Goal: Task Accomplishment & Management: Use online tool/utility

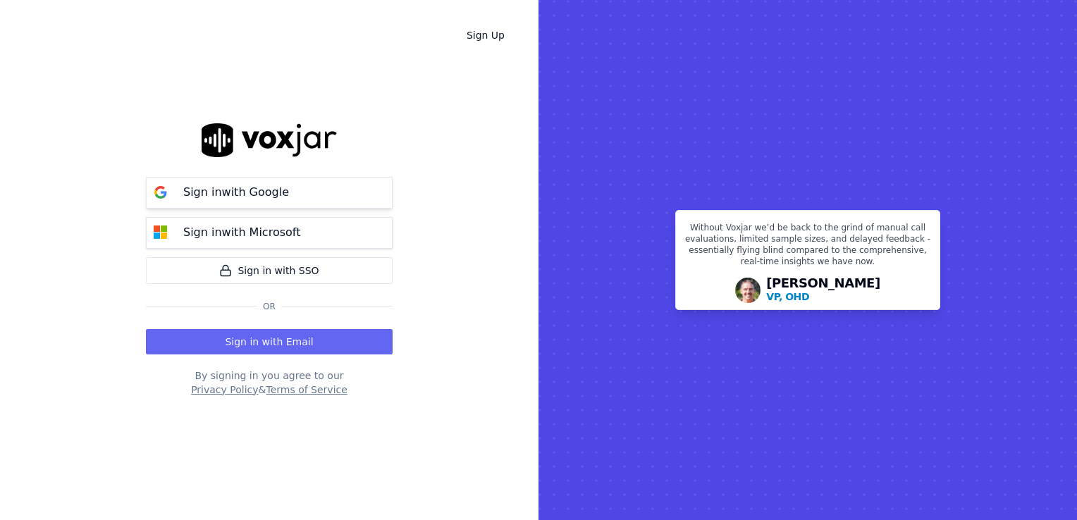
click at [251, 188] on p "Sign in with Google" at bounding box center [236, 192] width 106 height 17
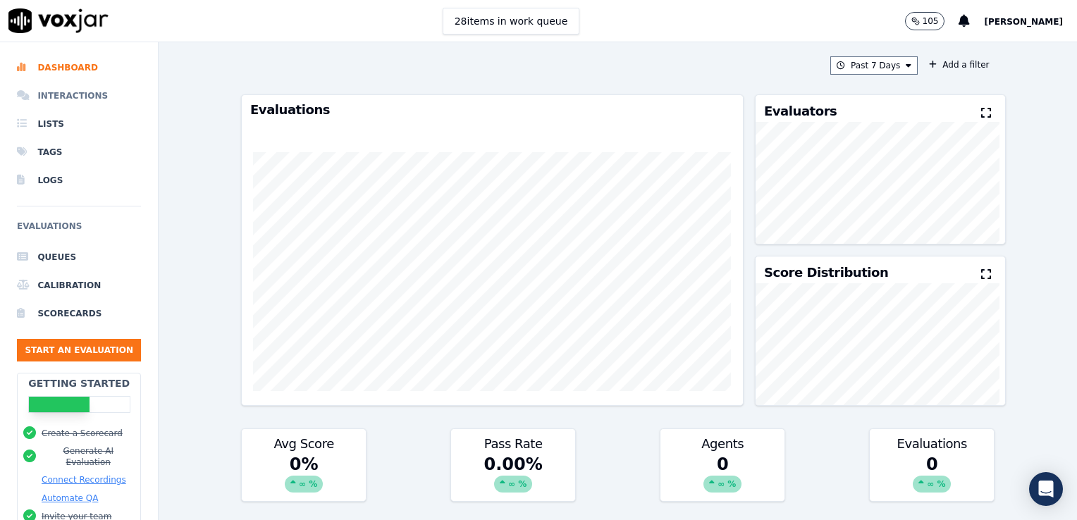
click at [59, 96] on li "Interactions" at bounding box center [79, 96] width 124 height 28
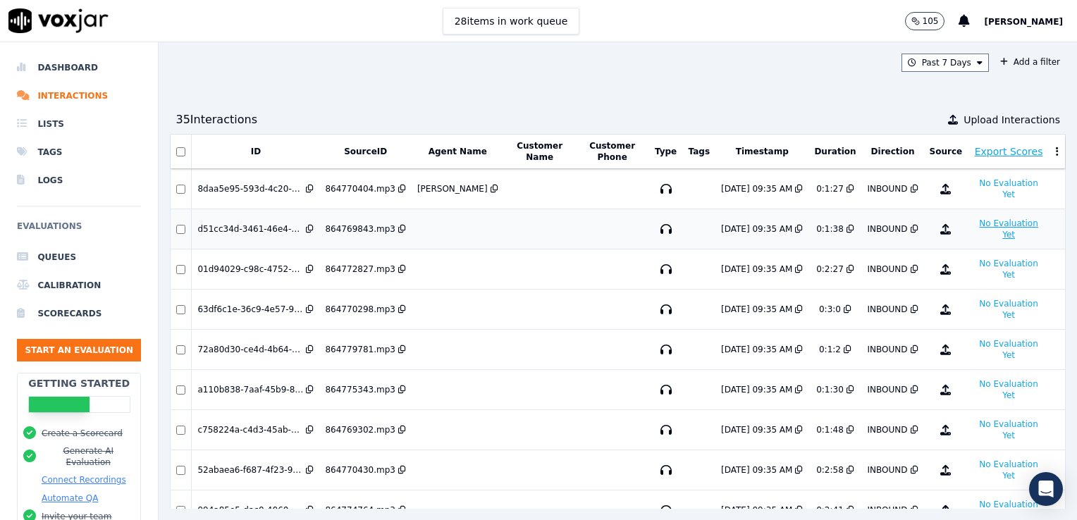
click at [973, 215] on button "No Evaluation Yet" at bounding box center [1008, 229] width 70 height 28
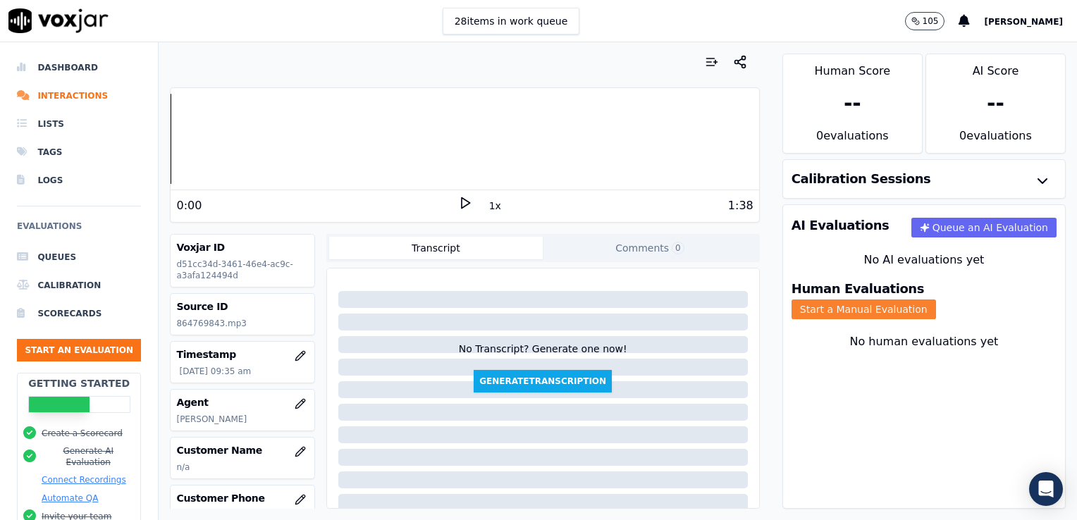
click at [936, 300] on button "Start a Manual Evaluation" at bounding box center [864, 310] width 145 height 20
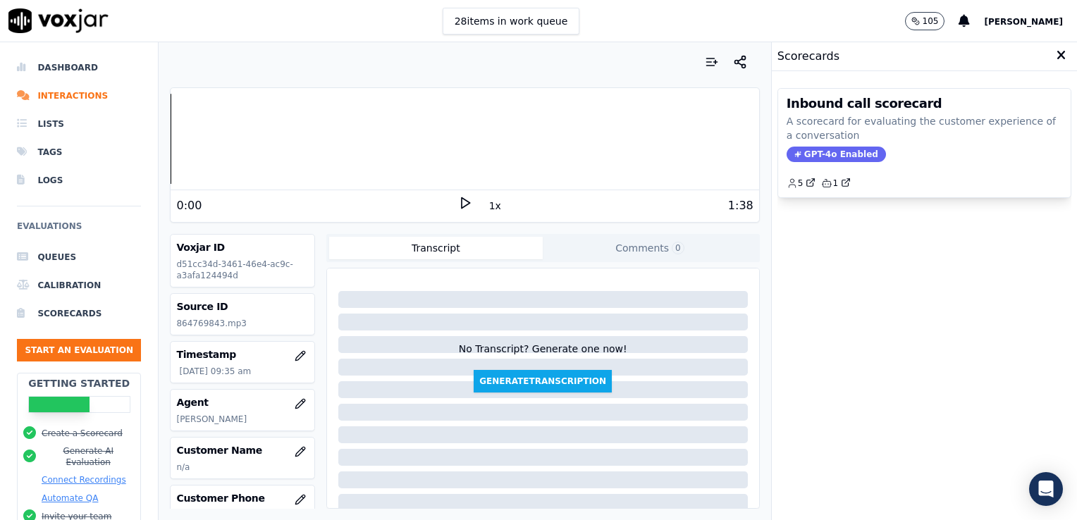
click at [886, 249] on div "Inbound call scorecard A scorecard for evaluating the customer experience of a …" at bounding box center [925, 296] width 294 height 438
click at [68, 349] on button "Start an Evaluation" at bounding box center [79, 350] width 124 height 23
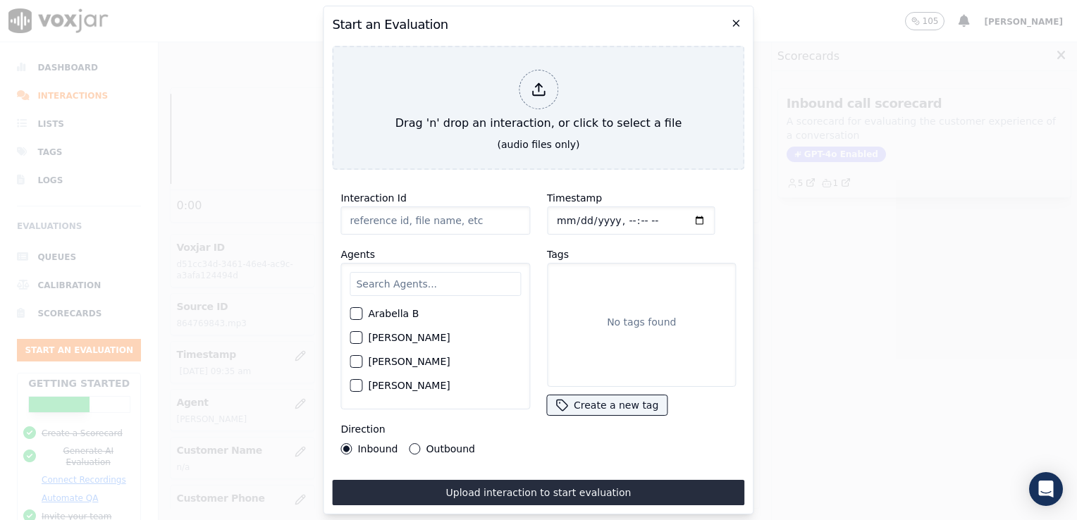
click at [742, 17] on h2 "Start an Evaluation" at bounding box center [538, 25] width 412 height 20
click at [733, 18] on icon "button" at bounding box center [736, 23] width 11 height 11
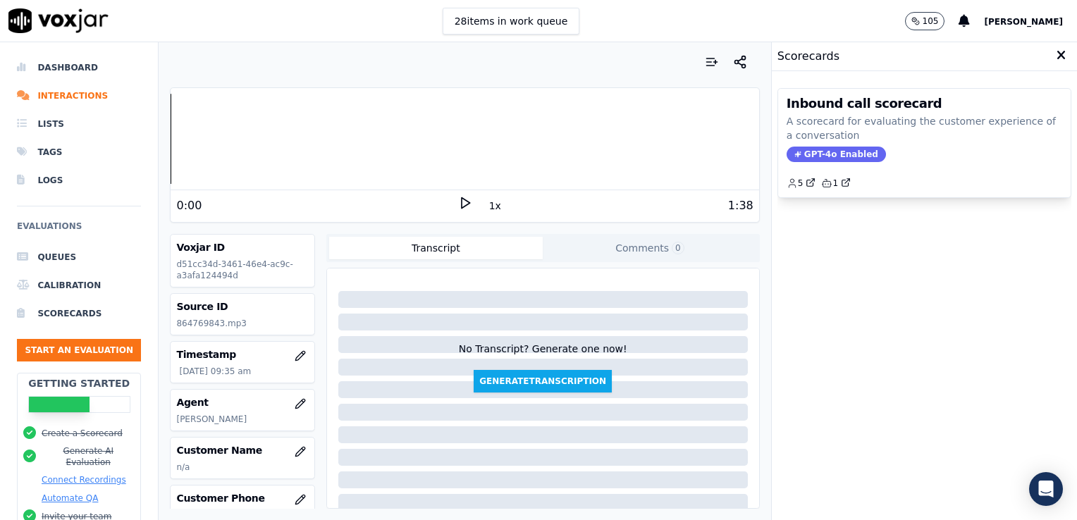
click at [895, 321] on div "Inbound call scorecard A scorecard for evaluating the customer experience of a …" at bounding box center [925, 296] width 294 height 438
click at [1057, 55] on icon at bounding box center [1061, 55] width 9 height 13
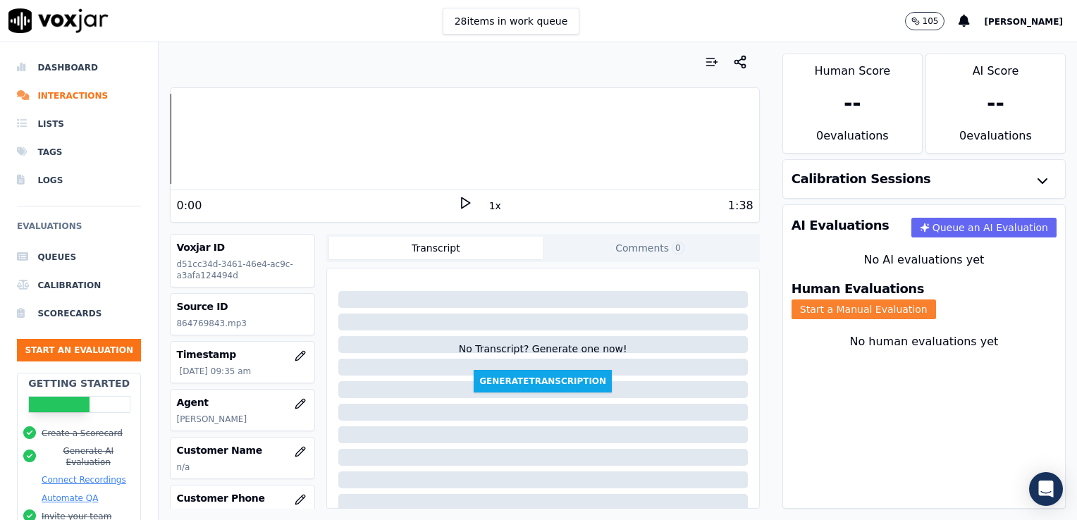
click at [936, 300] on button "Start a Manual Evaluation" at bounding box center [864, 310] width 145 height 20
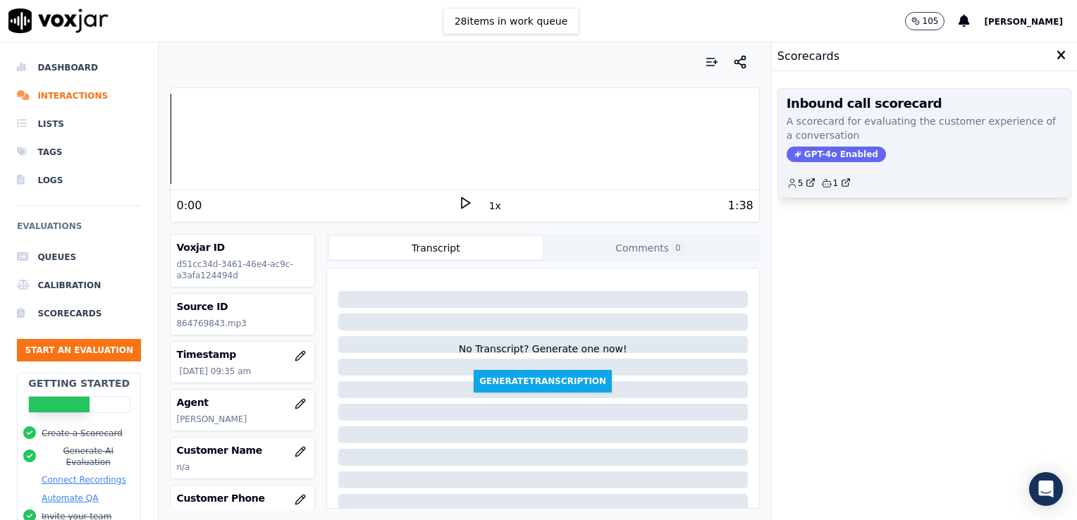
click at [828, 156] on span "GPT-4o Enabled" at bounding box center [836, 155] width 99 height 16
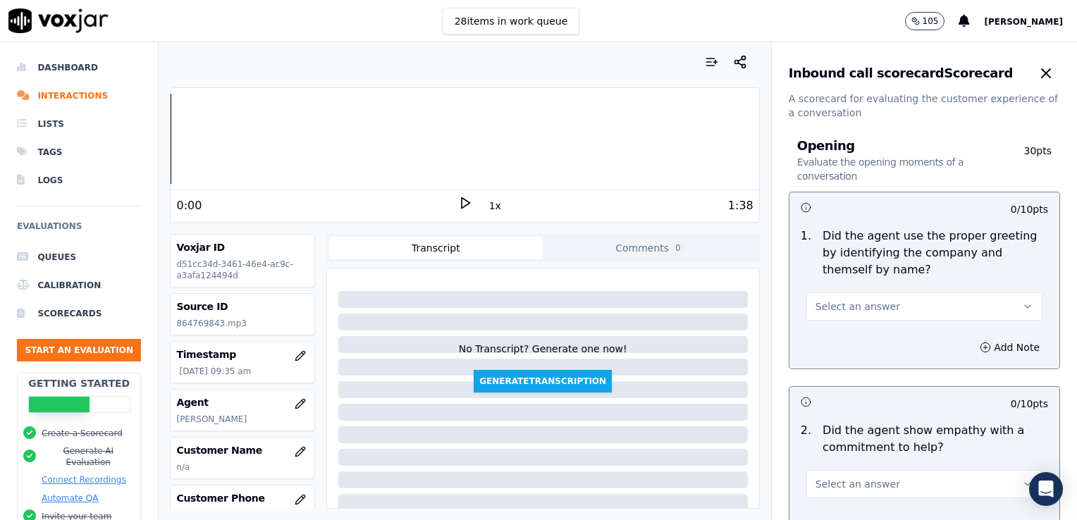
click at [460, 202] on icon at bounding box center [465, 203] width 14 height 14
click at [462, 202] on rect at bounding box center [463, 202] width 2 height 9
click at [1022, 303] on icon "button" at bounding box center [1027, 306] width 11 height 11
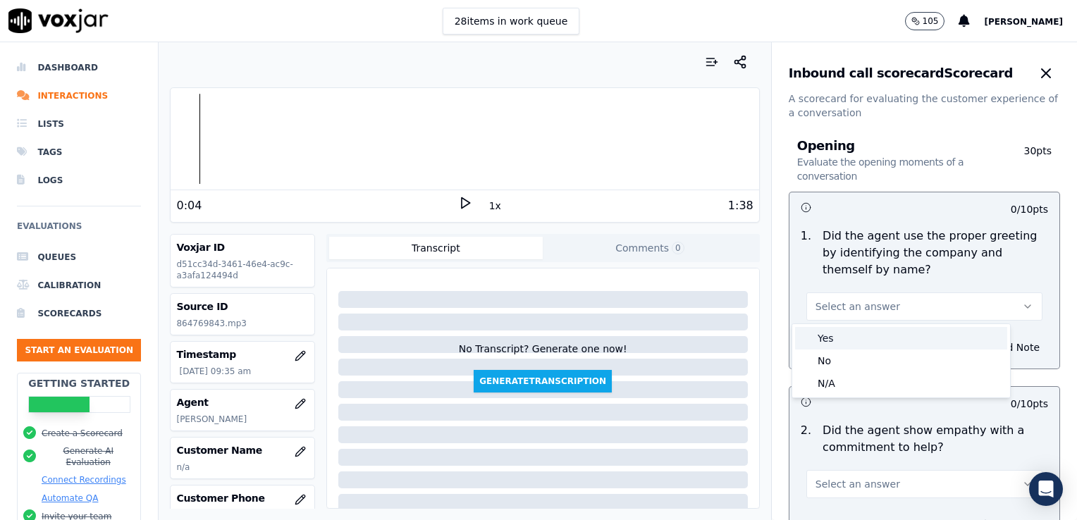
click at [845, 336] on div "Yes" at bounding box center [901, 338] width 212 height 23
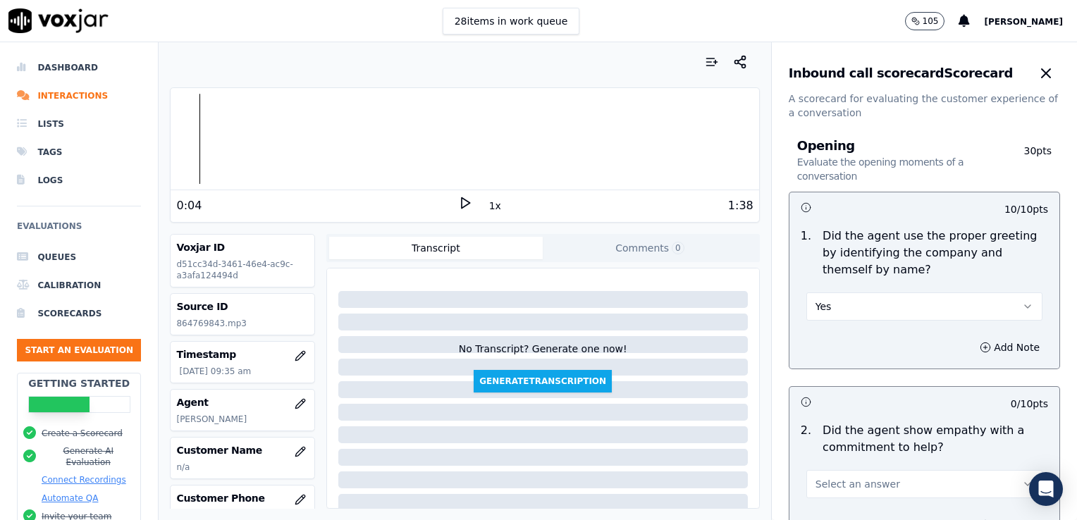
click at [450, 202] on div "0:04 1x 1:38" at bounding box center [465, 205] width 588 height 30
click at [458, 202] on icon at bounding box center [465, 203] width 14 height 14
click at [462, 202] on rect at bounding box center [463, 202] width 2 height 9
click at [458, 204] on icon at bounding box center [465, 203] width 14 height 14
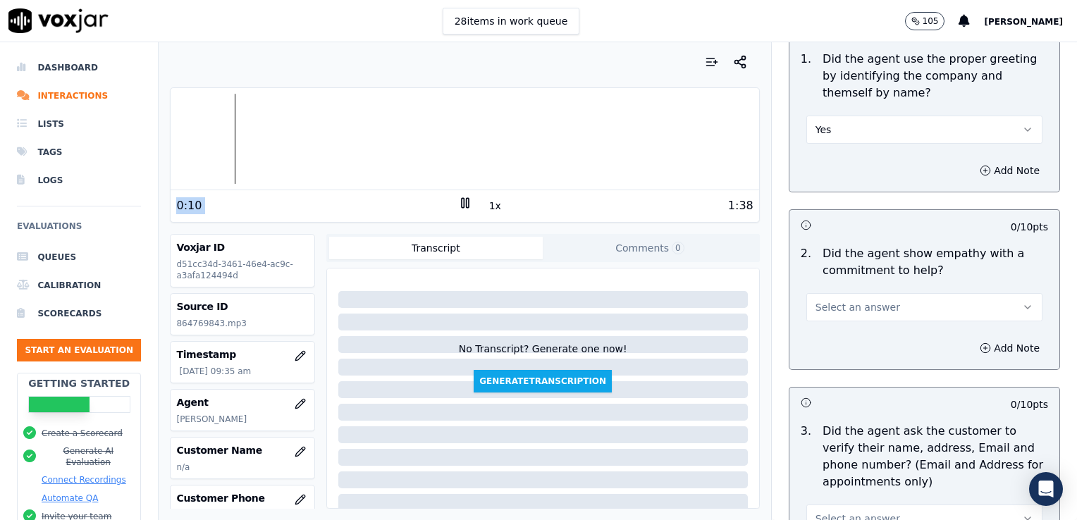
scroll to position [211, 0]
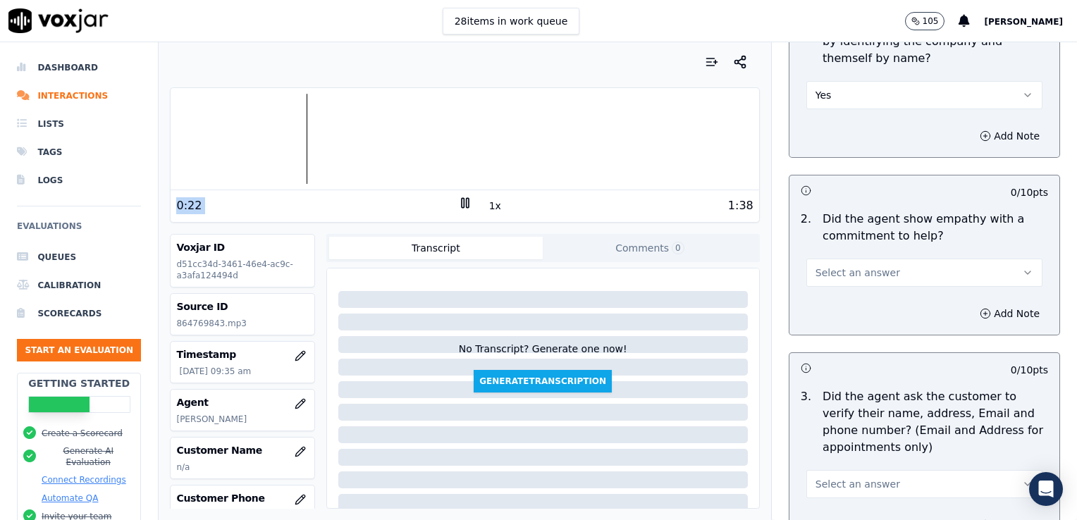
click at [466, 199] on rect at bounding box center [467, 202] width 2 height 9
click at [1025, 272] on icon "button" at bounding box center [1028, 272] width 6 height 3
click at [838, 326] on div "No" at bounding box center [901, 326] width 212 height 23
click at [845, 309] on div "Add Note" at bounding box center [925, 314] width 270 height 42
click at [980, 315] on icon "button" at bounding box center [985, 313] width 11 height 11
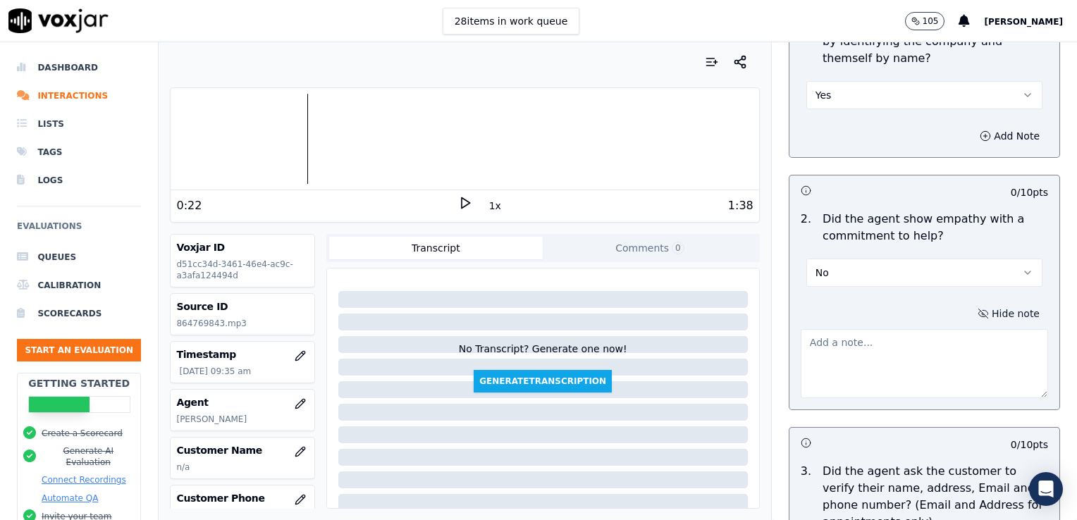
click at [897, 346] on textarea at bounding box center [924, 363] width 247 height 69
type textarea "t"
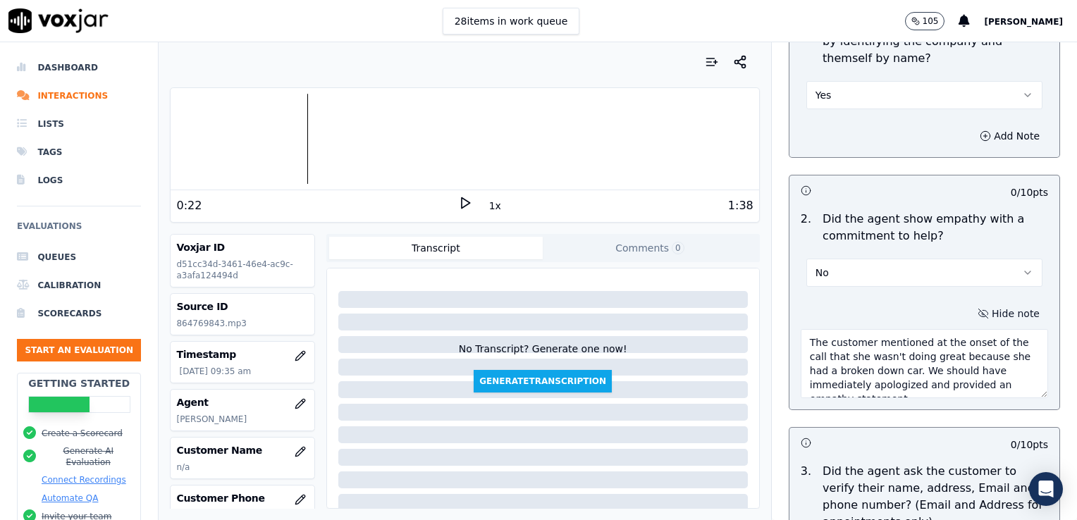
type textarea "The customer mentioned at the onset of the call that she wasn't doing great bec…"
click at [458, 199] on icon at bounding box center [465, 203] width 14 height 14
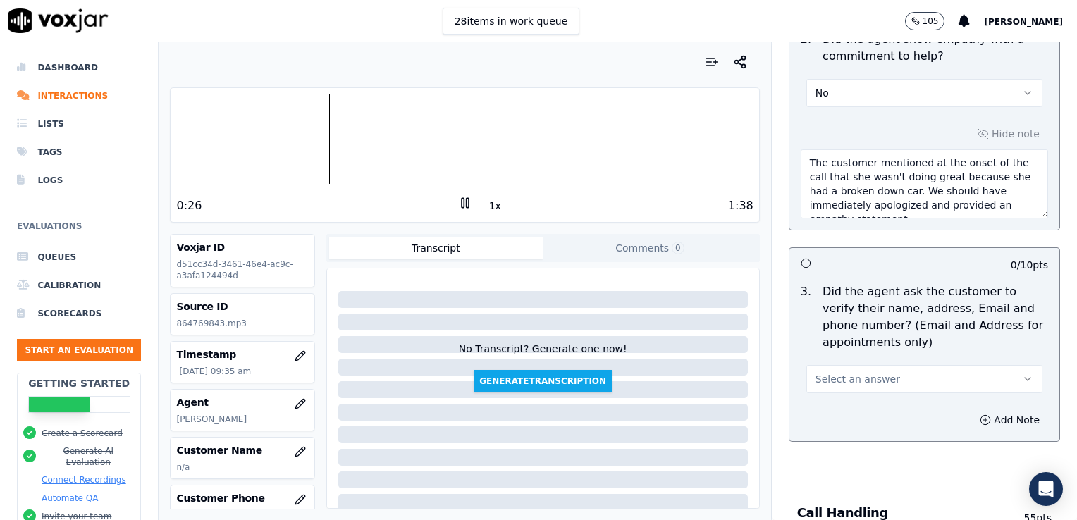
scroll to position [423, 0]
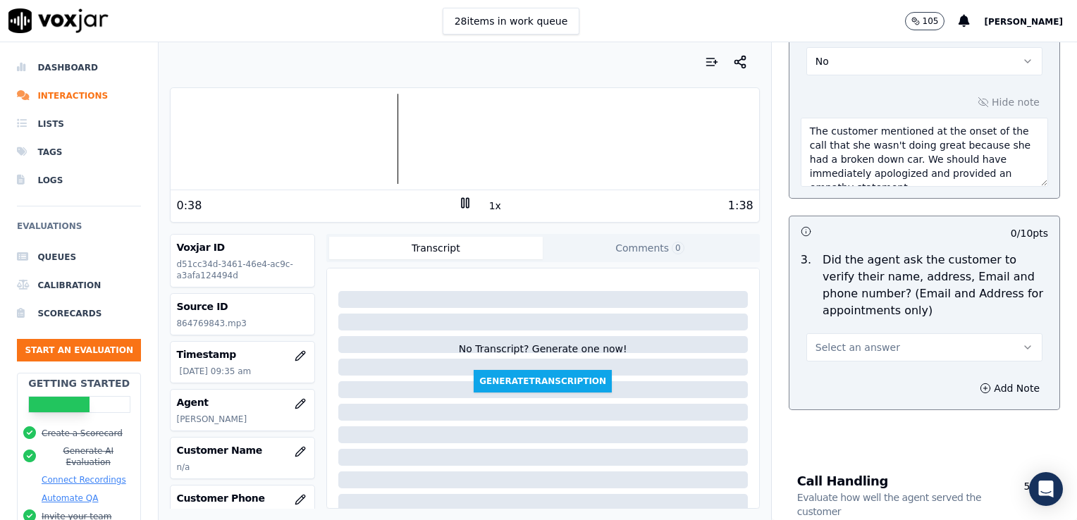
click at [336, 134] on div at bounding box center [465, 139] width 588 height 90
click at [989, 347] on button "Select an answer" at bounding box center [924, 347] width 236 height 28
click at [818, 405] on div "No" at bounding box center [901, 400] width 212 height 23
click at [1022, 349] on icon "button" at bounding box center [1027, 347] width 11 height 11
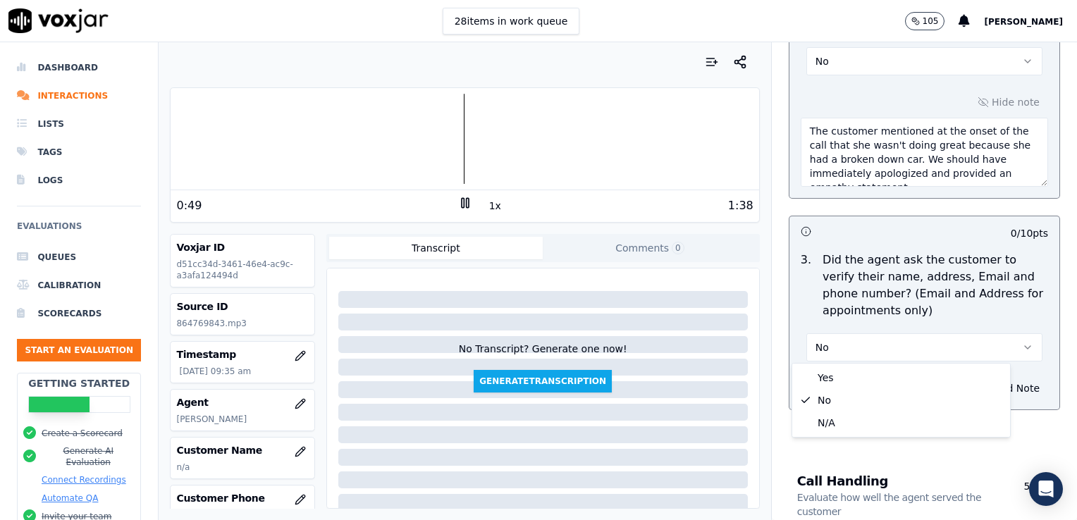
click at [1025, 348] on icon "button" at bounding box center [1028, 347] width 6 height 3
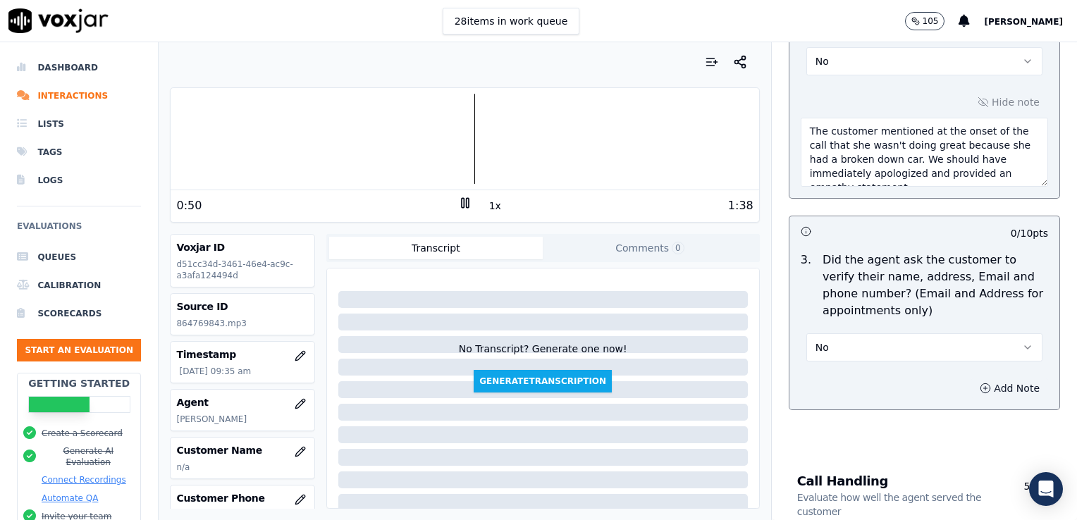
click at [980, 383] on icon "button" at bounding box center [985, 388] width 11 height 11
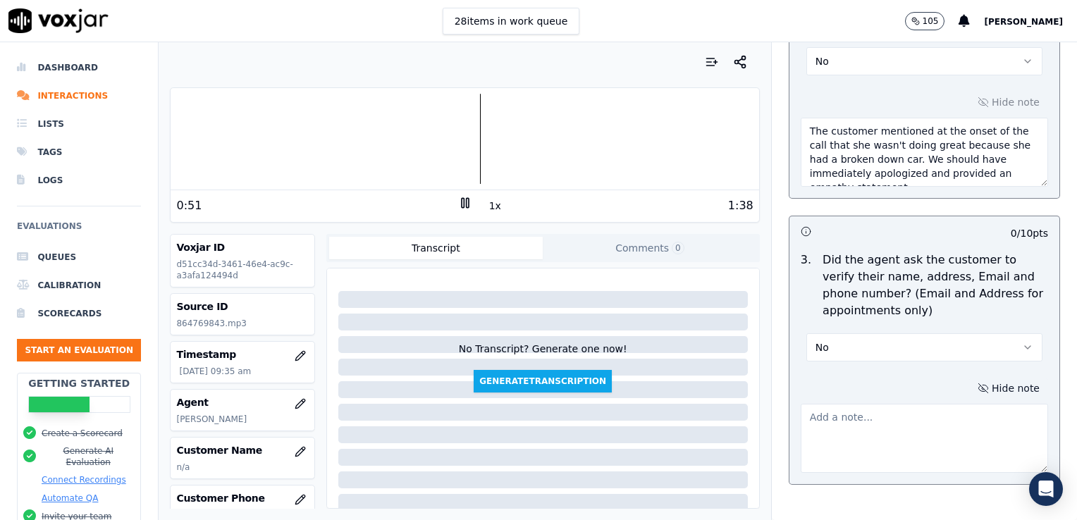
click at [895, 412] on textarea at bounding box center [924, 438] width 247 height 69
type textarea "Customer phone number not verified."
click at [1024, 375] on div "Hide note Customer phone number not verified." at bounding box center [925, 425] width 270 height 117
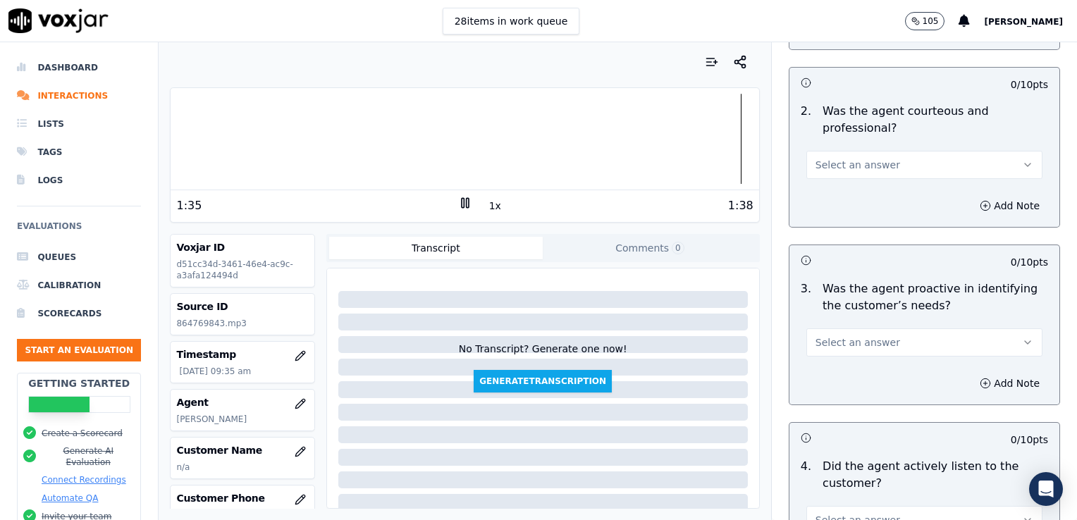
scroll to position [1198, 0]
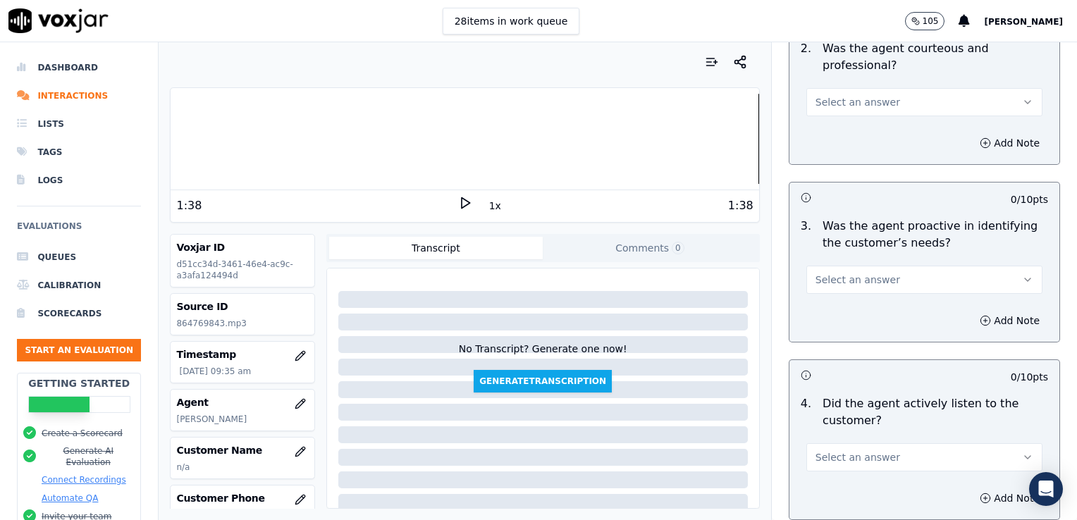
click at [990, 278] on button "Select an answer" at bounding box center [924, 280] width 236 height 28
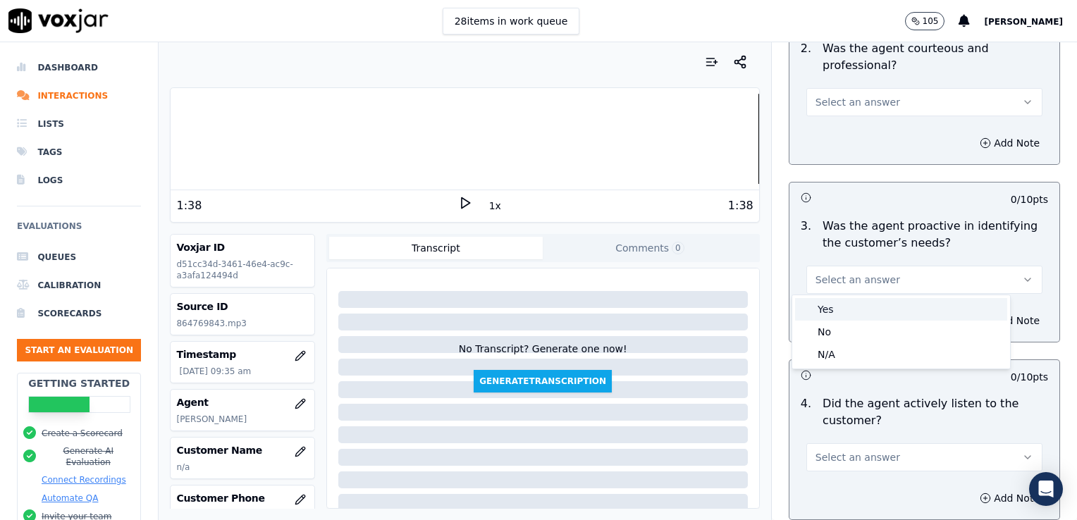
click at [834, 309] on div "Yes" at bounding box center [901, 309] width 212 height 23
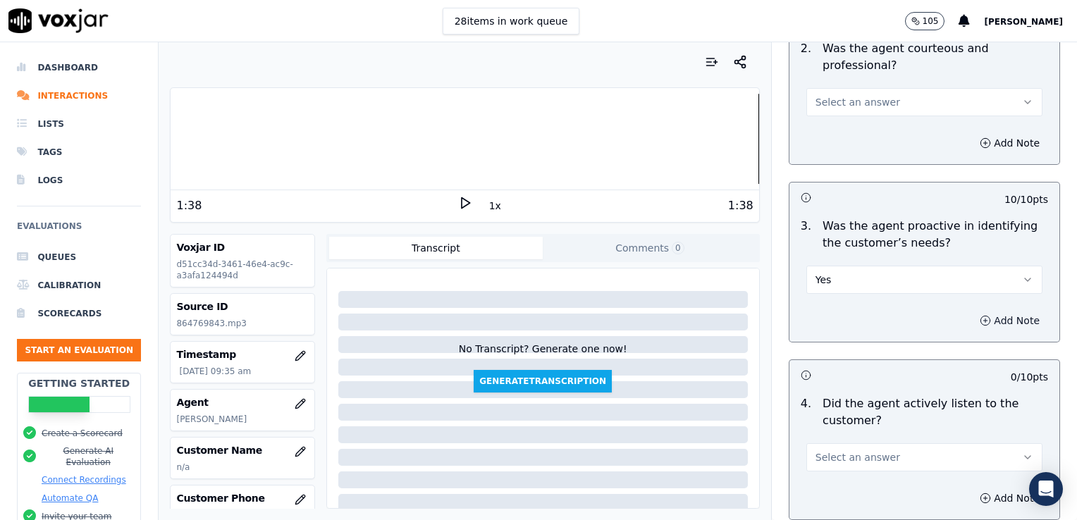
click at [985, 319] on icon "button" at bounding box center [985, 321] width 0 height 4
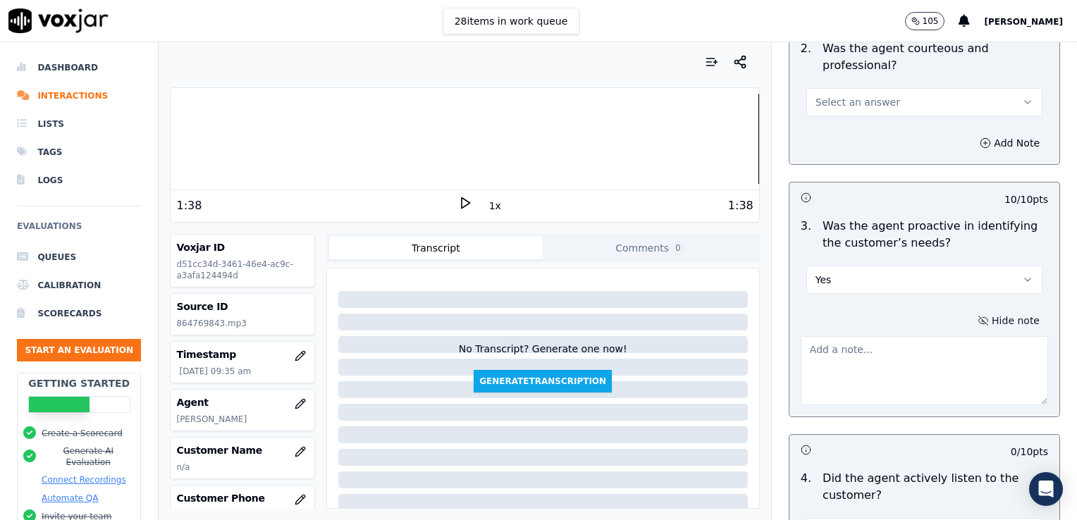
click at [930, 354] on textarea at bounding box center [924, 370] width 247 height 69
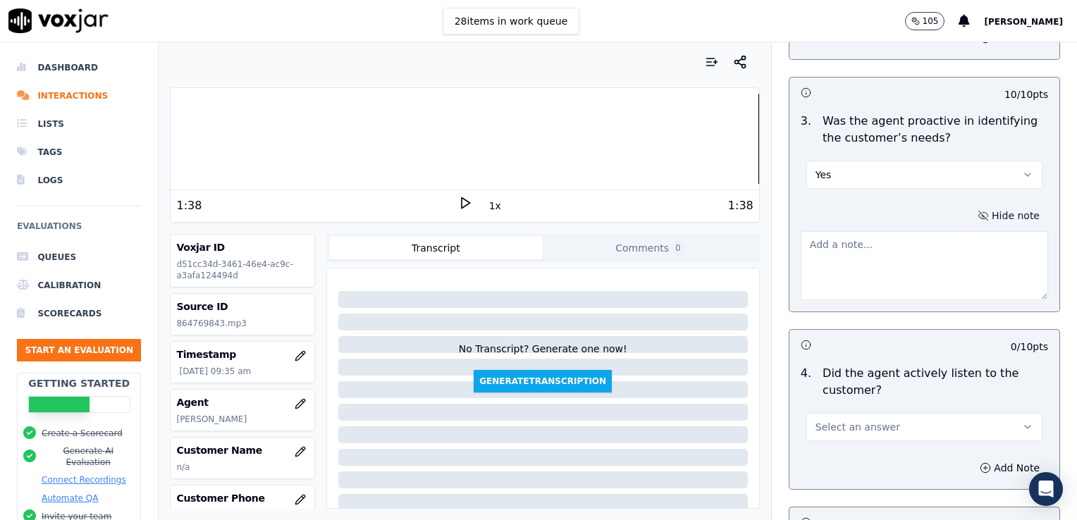
scroll to position [1339, 0]
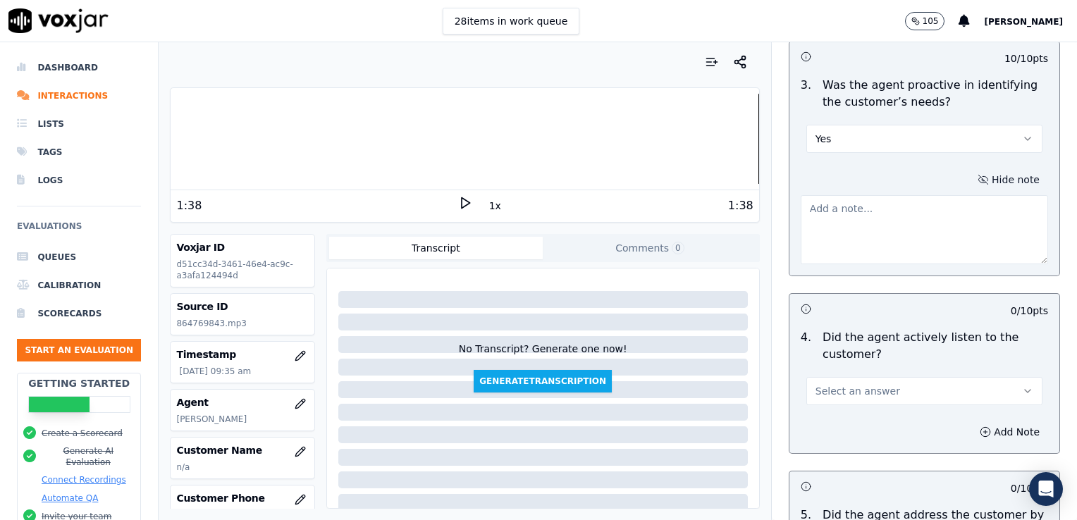
click at [1022, 389] on icon "button" at bounding box center [1027, 391] width 11 height 11
click at [834, 422] on div "Yes" at bounding box center [901, 420] width 212 height 23
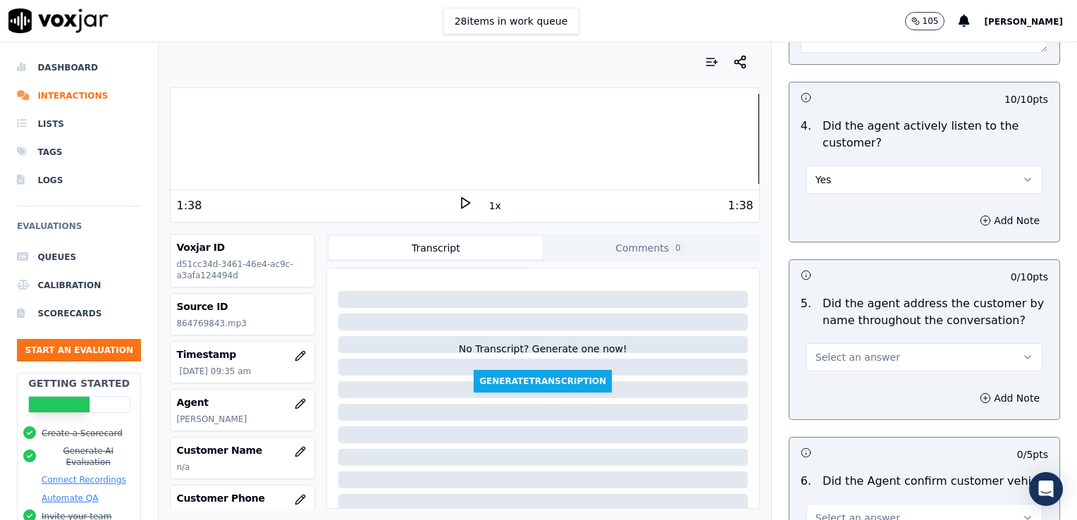
scroll to position [1621, 0]
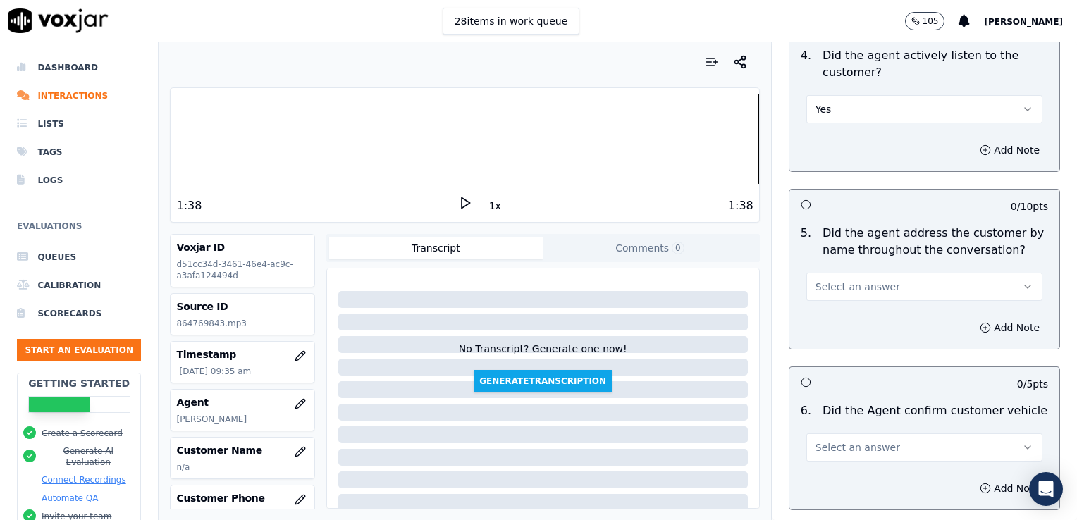
click at [1022, 281] on icon "button" at bounding box center [1027, 286] width 11 height 11
click at [836, 341] on div "No" at bounding box center [901, 338] width 212 height 23
click at [458, 200] on icon at bounding box center [465, 203] width 14 height 14
click at [980, 324] on icon "button" at bounding box center [985, 327] width 11 height 11
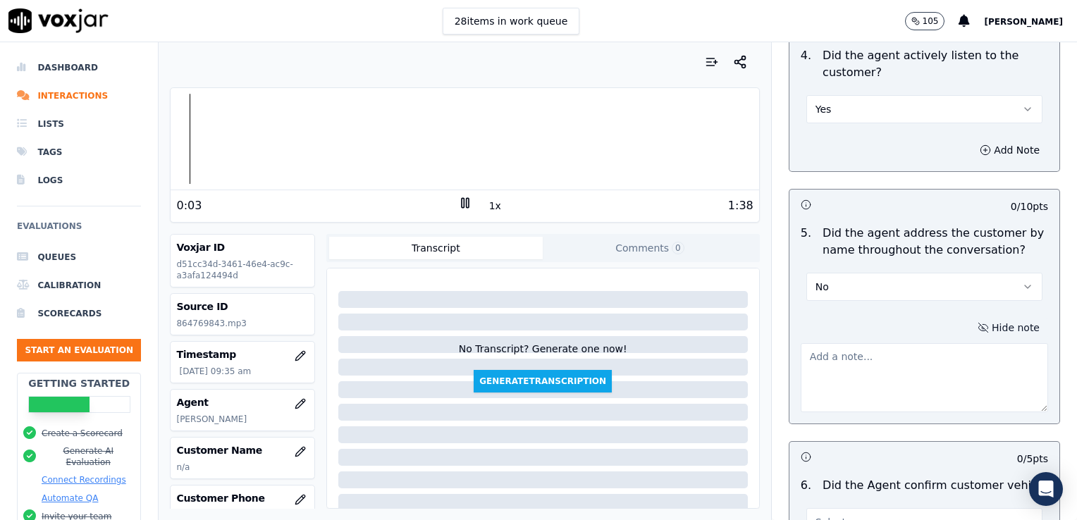
click at [888, 368] on textarea at bounding box center [924, 377] width 247 height 69
type textarea "Practice using the customer's name at least twice during the call."
click at [464, 205] on icon at bounding box center [465, 203] width 14 height 14
click at [895, 296] on button "No" at bounding box center [924, 287] width 236 height 28
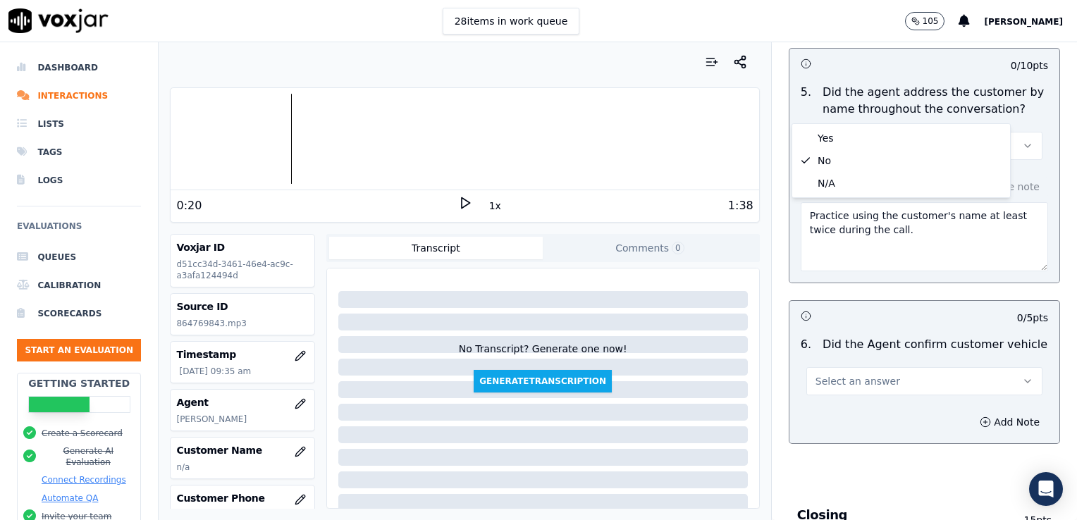
scroll to position [1833, 0]
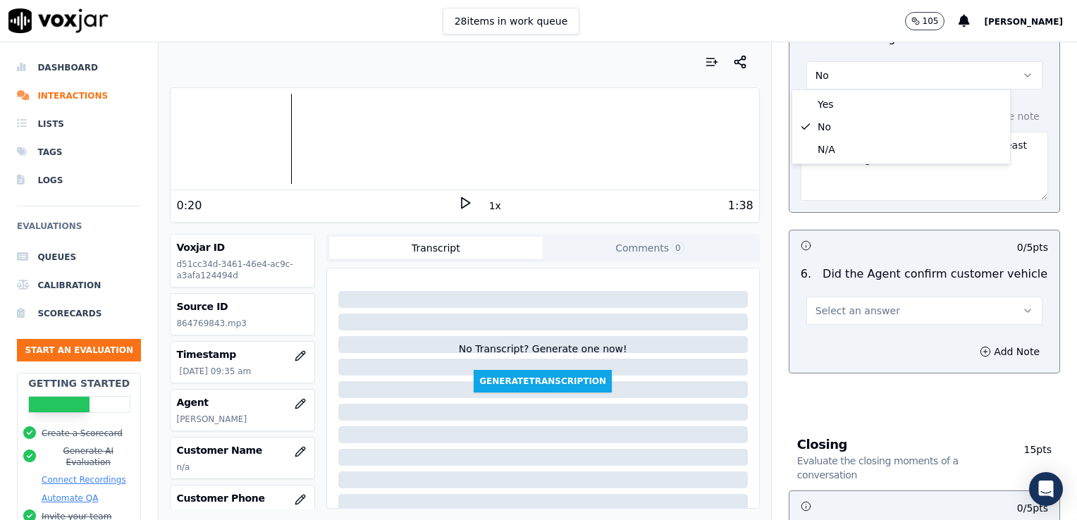
click at [1022, 309] on icon "button" at bounding box center [1027, 310] width 11 height 11
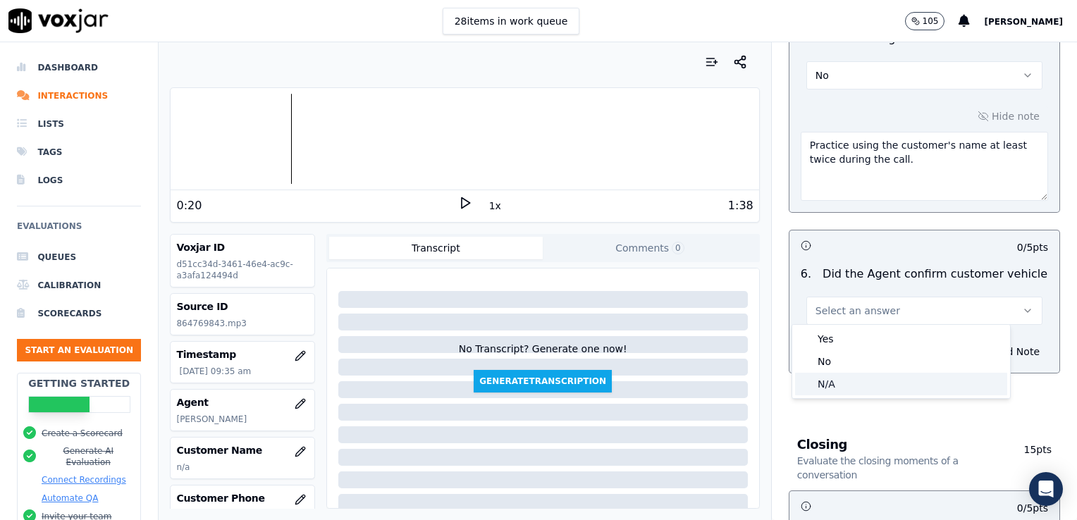
click at [828, 387] on div "N/A" at bounding box center [901, 384] width 212 height 23
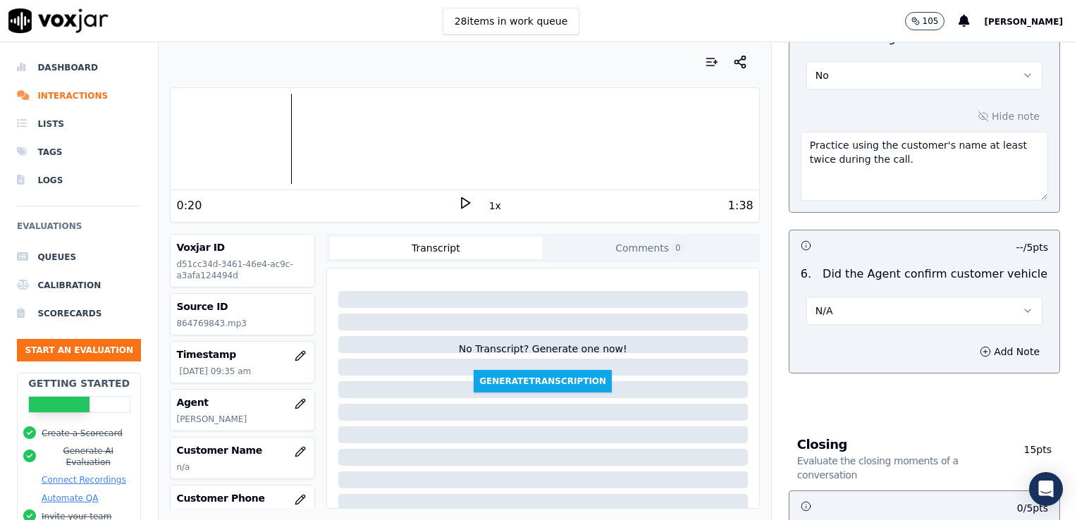
click at [831, 352] on div "Add Note" at bounding box center [925, 352] width 270 height 42
click at [980, 348] on icon "button" at bounding box center [985, 351] width 11 height 11
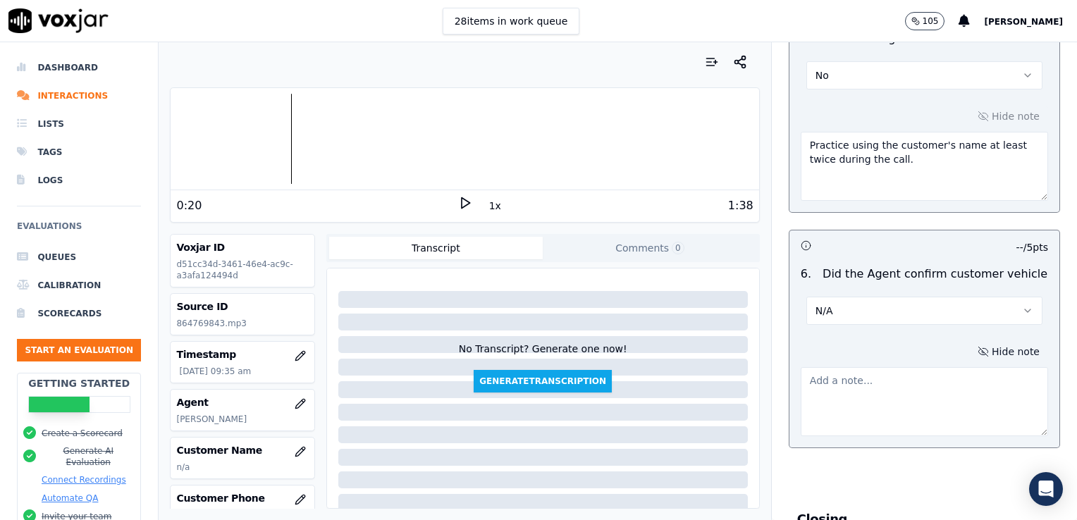
click at [1022, 308] on icon "button" at bounding box center [1027, 310] width 11 height 11
click at [844, 361] on div "No" at bounding box center [901, 361] width 212 height 23
click at [1022, 309] on icon "button" at bounding box center [1027, 310] width 11 height 11
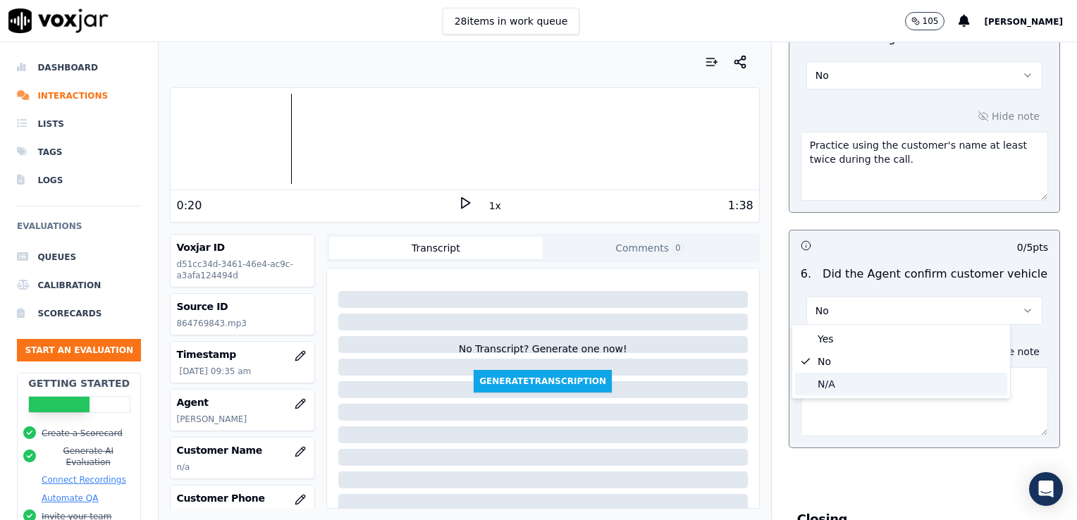
click at [829, 388] on div "N/A" at bounding box center [901, 384] width 212 height 23
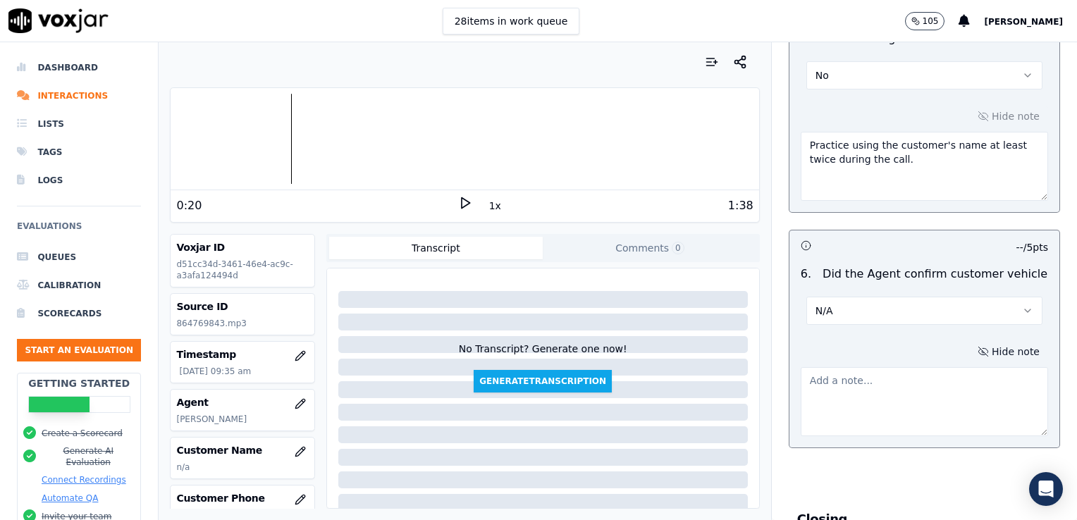
click at [853, 383] on textarea at bounding box center [924, 401] width 247 height 69
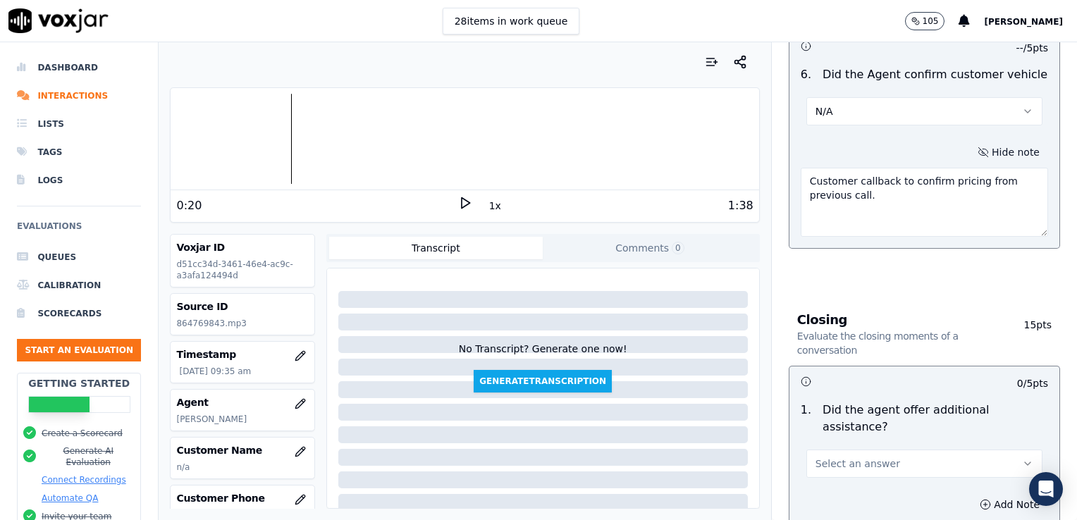
scroll to position [2044, 0]
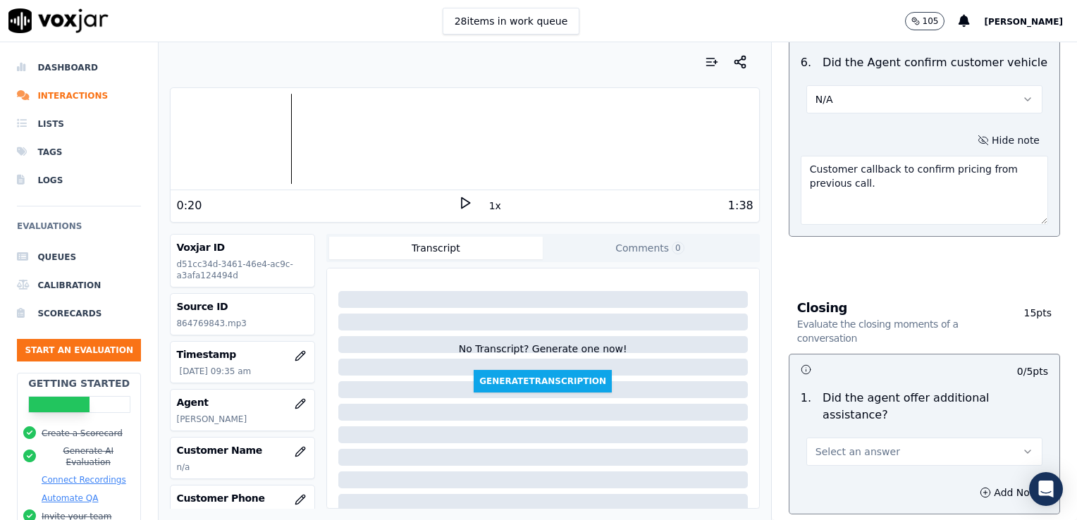
type textarea "Customer callback to confirm pricing from previous call."
click at [865, 360] on h3 at bounding box center [863, 369] width 124 height 18
click at [925, 438] on button "Select an answer" at bounding box center [924, 452] width 236 height 28
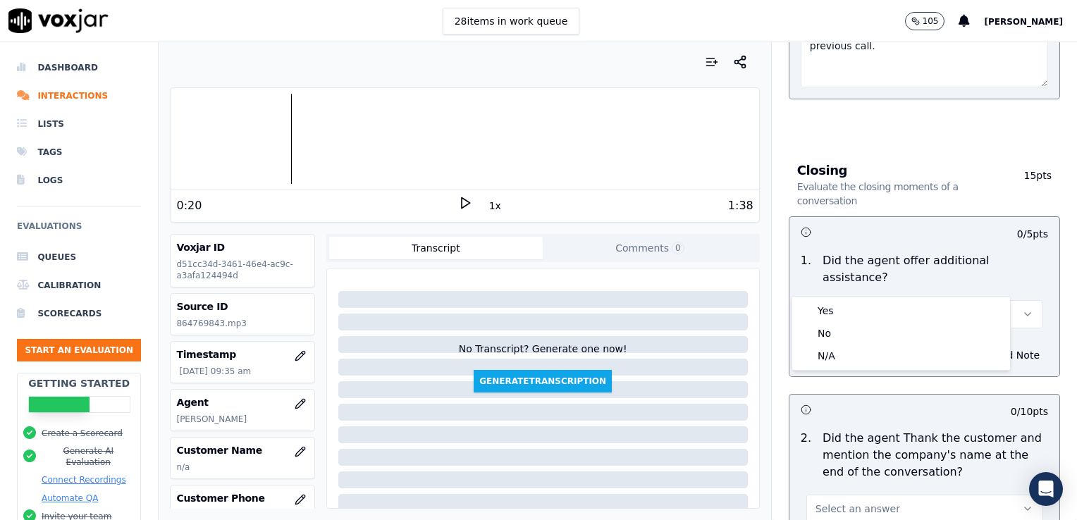
scroll to position [2256, 0]
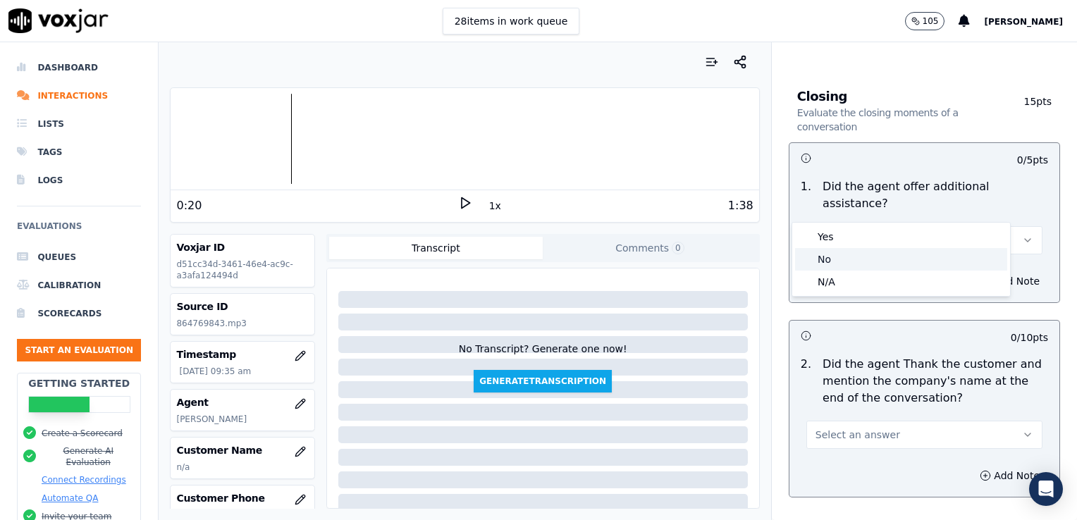
click at [832, 263] on div "No" at bounding box center [901, 259] width 212 height 23
click at [462, 198] on polygon at bounding box center [466, 203] width 8 height 11
click at [466, 199] on rect at bounding box center [467, 202] width 2 height 9
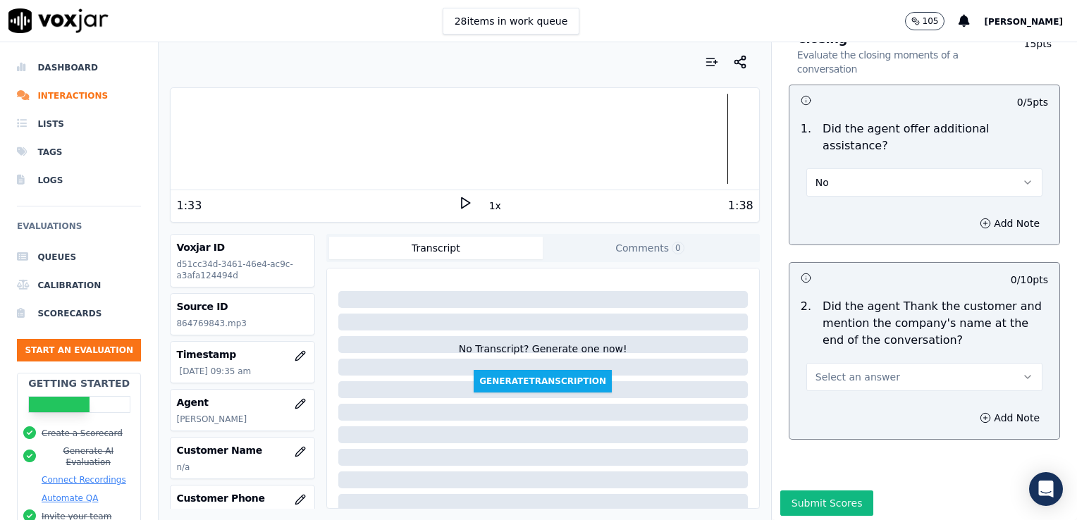
click at [458, 199] on icon at bounding box center [465, 203] width 14 height 14
click at [462, 199] on rect at bounding box center [463, 202] width 2 height 9
click at [1022, 371] on icon "button" at bounding box center [1027, 376] width 11 height 11
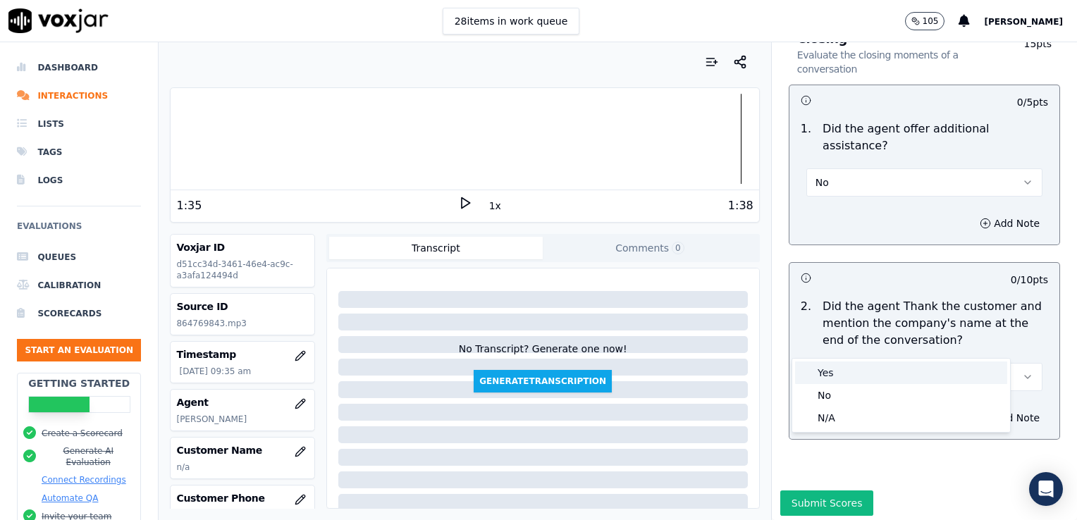
click at [831, 376] on div "Yes" at bounding box center [901, 373] width 212 height 23
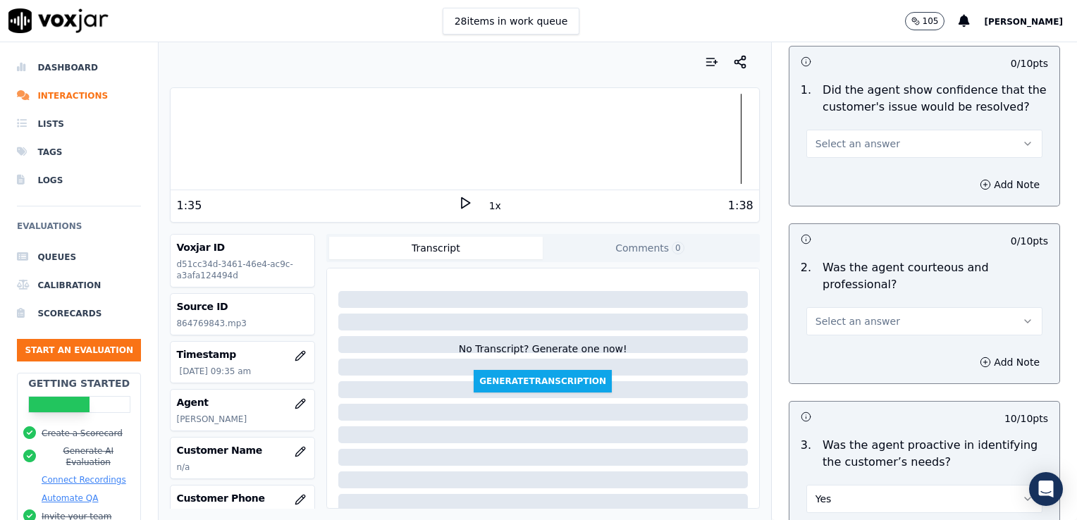
scroll to position [974, 0]
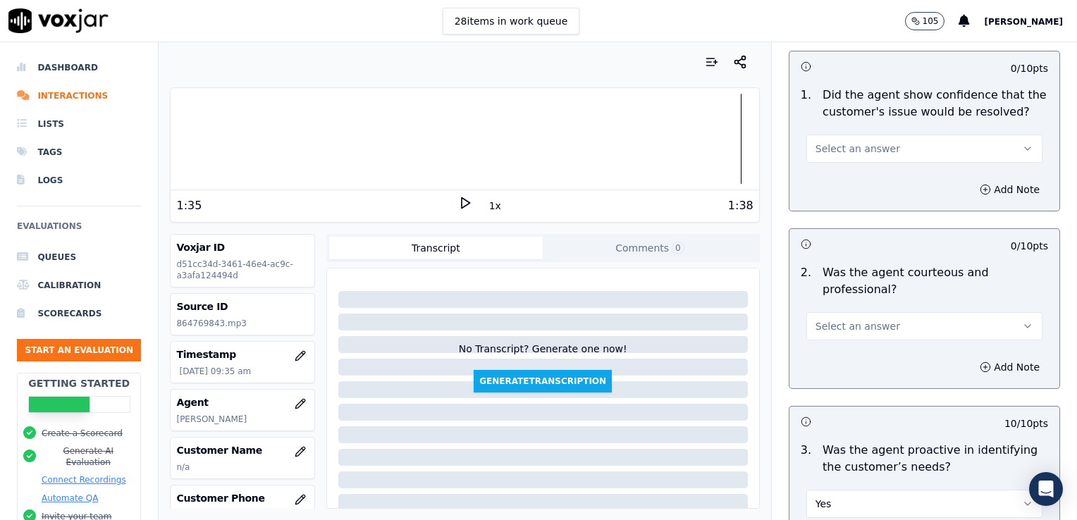
click at [1022, 321] on icon "button" at bounding box center [1027, 326] width 11 height 11
click at [826, 357] on div "Yes" at bounding box center [901, 356] width 212 height 23
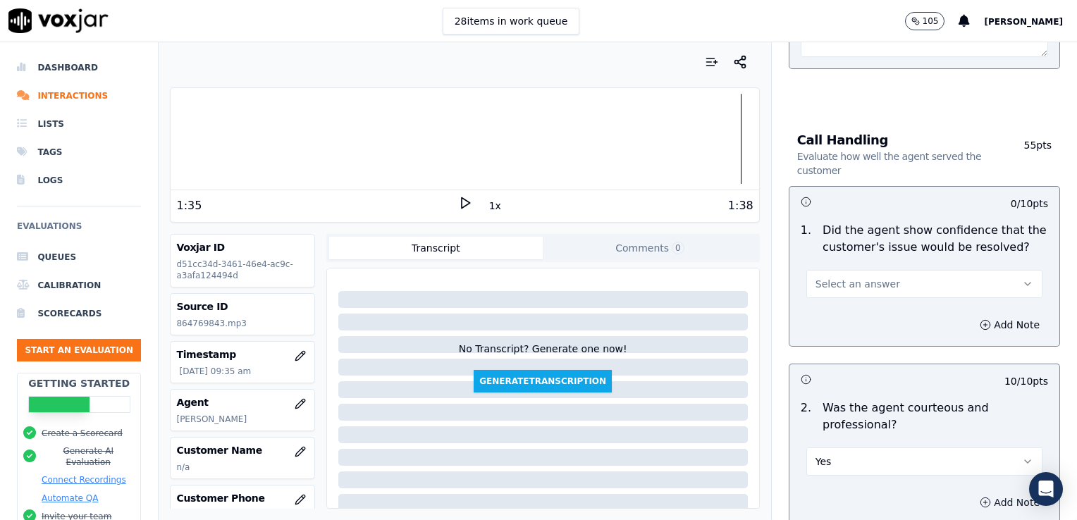
scroll to position [833, 0]
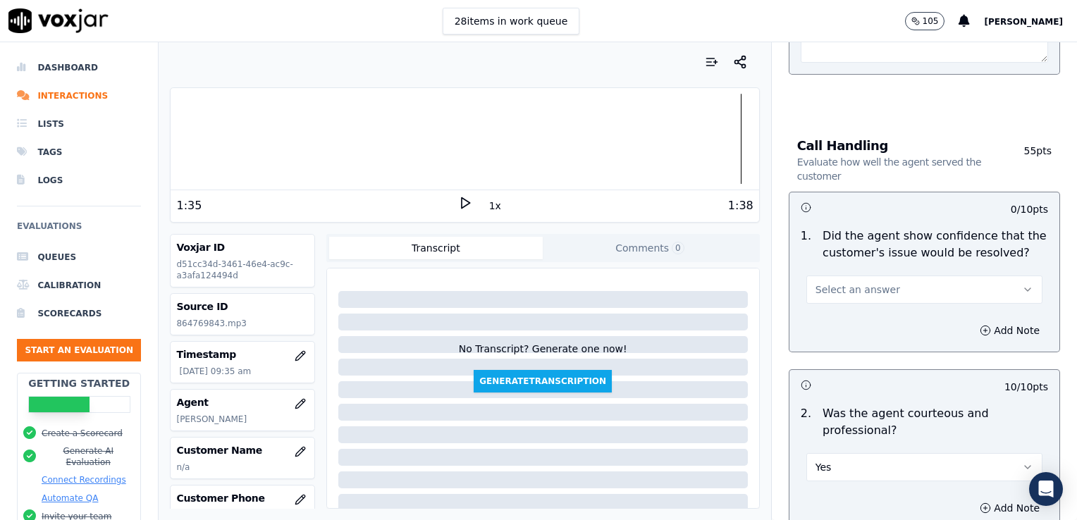
click at [1022, 285] on icon "button" at bounding box center [1027, 289] width 11 height 11
click at [840, 322] on div "Yes" at bounding box center [901, 319] width 212 height 23
click at [981, 328] on circle "button" at bounding box center [985, 330] width 9 height 9
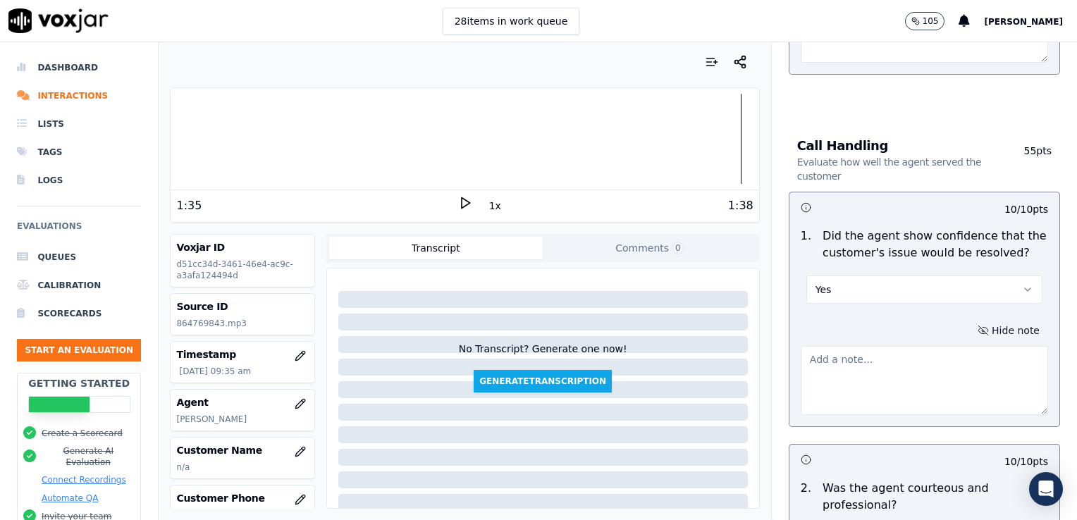
click at [896, 370] on textarea at bounding box center [924, 380] width 247 height 69
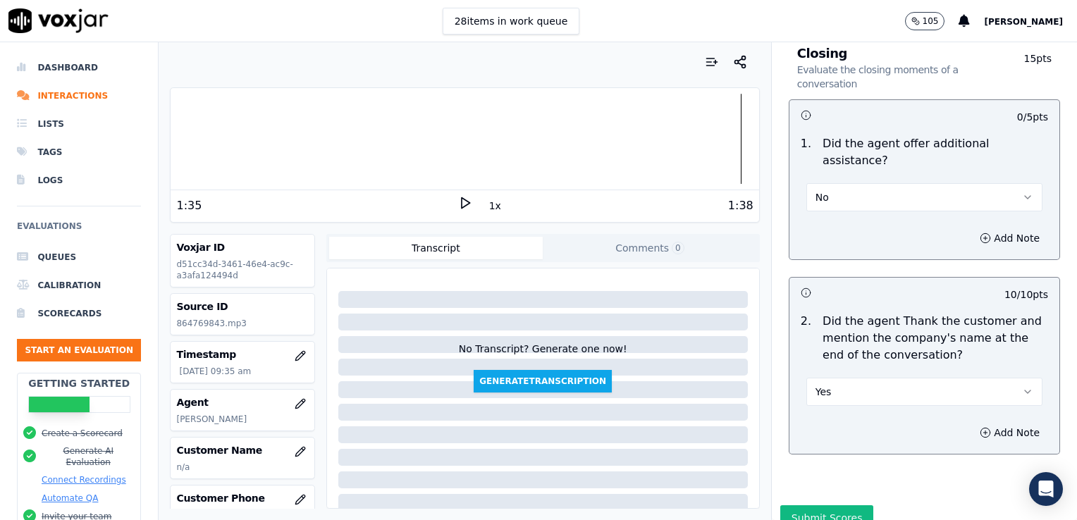
scroll to position [2388, 0]
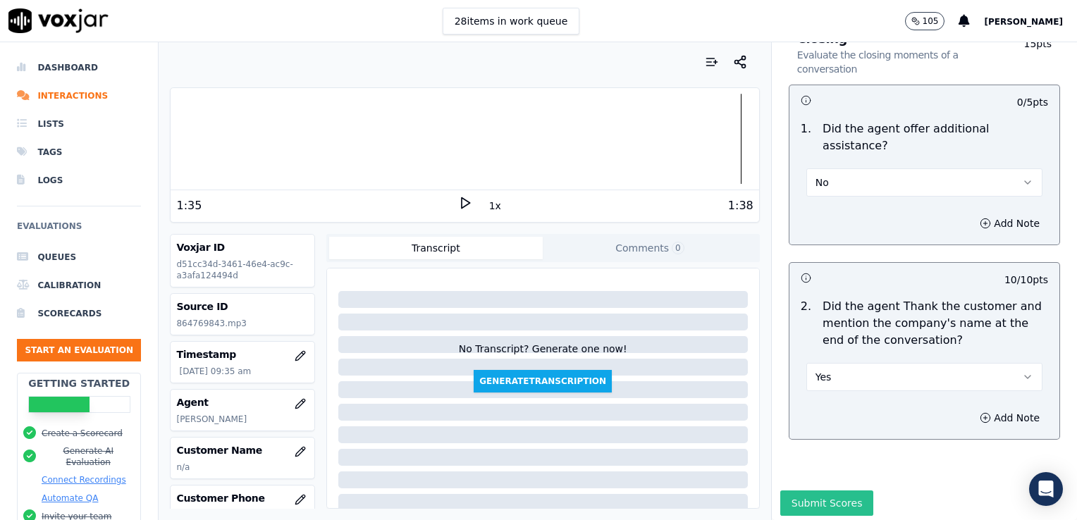
type textarea "Agent did a good job of having information up and ready to provide to the custo…"
click at [790, 491] on button "Submit Scores" at bounding box center [827, 503] width 94 height 25
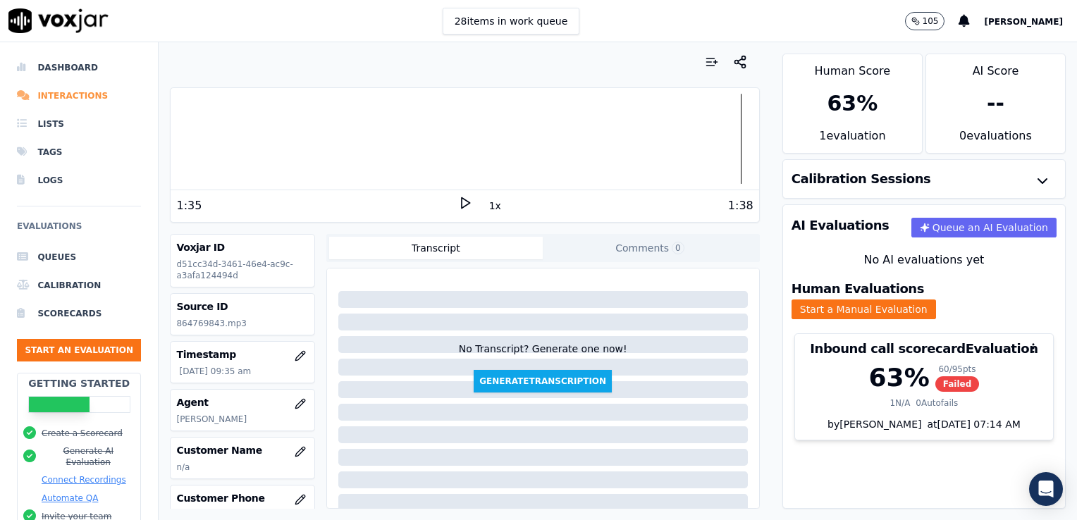
click at [73, 94] on li "Interactions" at bounding box center [79, 96] width 124 height 28
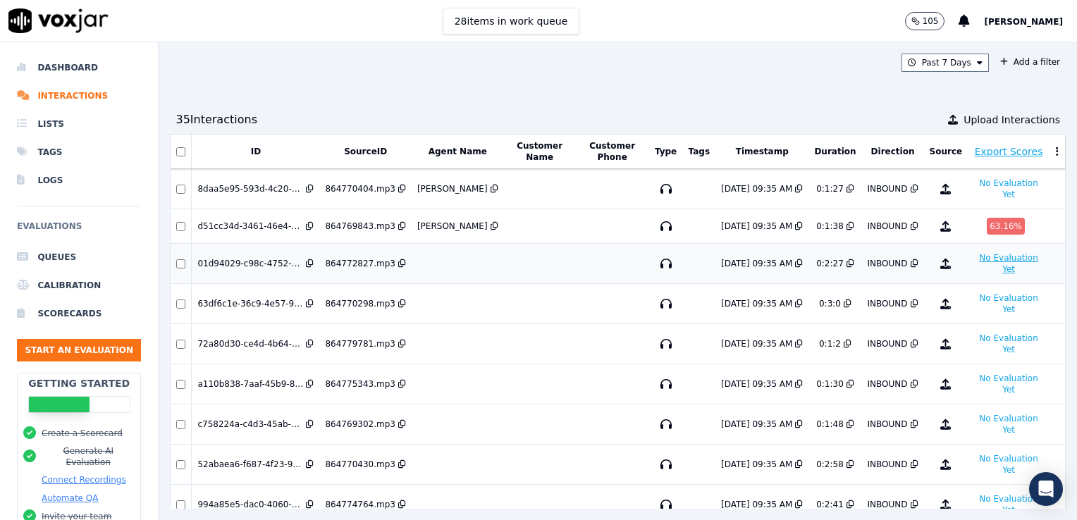
click at [973, 250] on button "No Evaluation Yet" at bounding box center [1008, 264] width 70 height 28
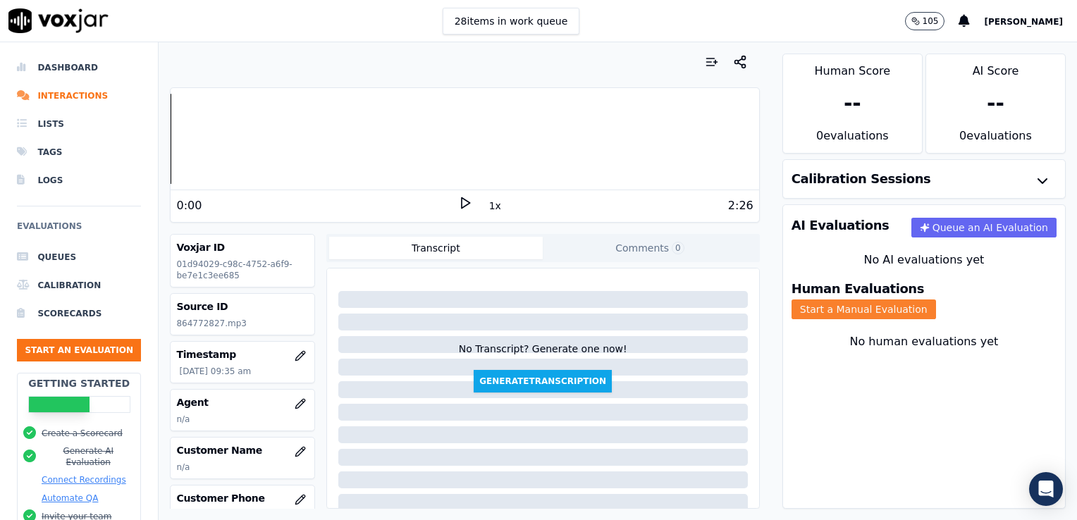
click at [936, 300] on button "Start a Manual Evaluation" at bounding box center [864, 310] width 145 height 20
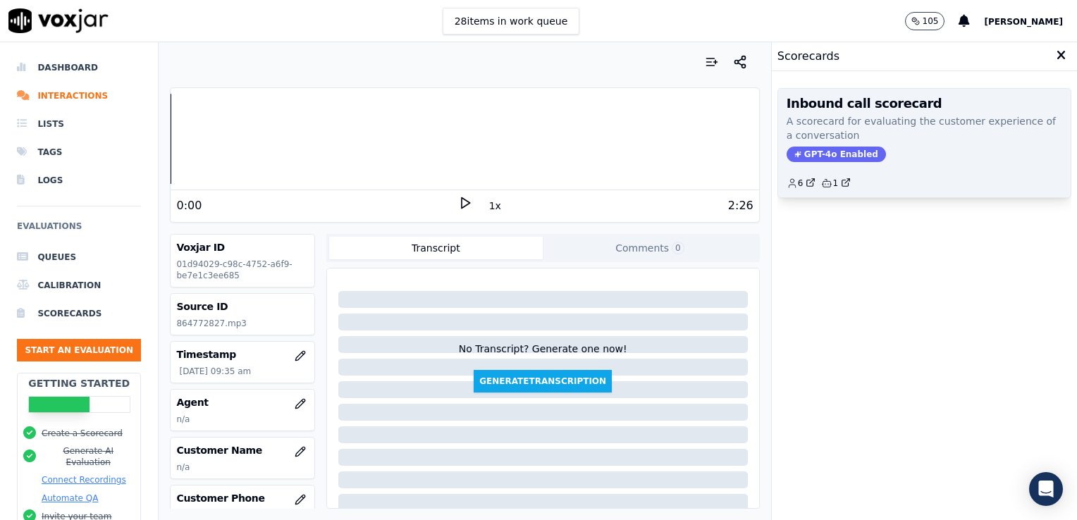
click at [820, 149] on span "GPT-4o Enabled" at bounding box center [836, 155] width 99 height 16
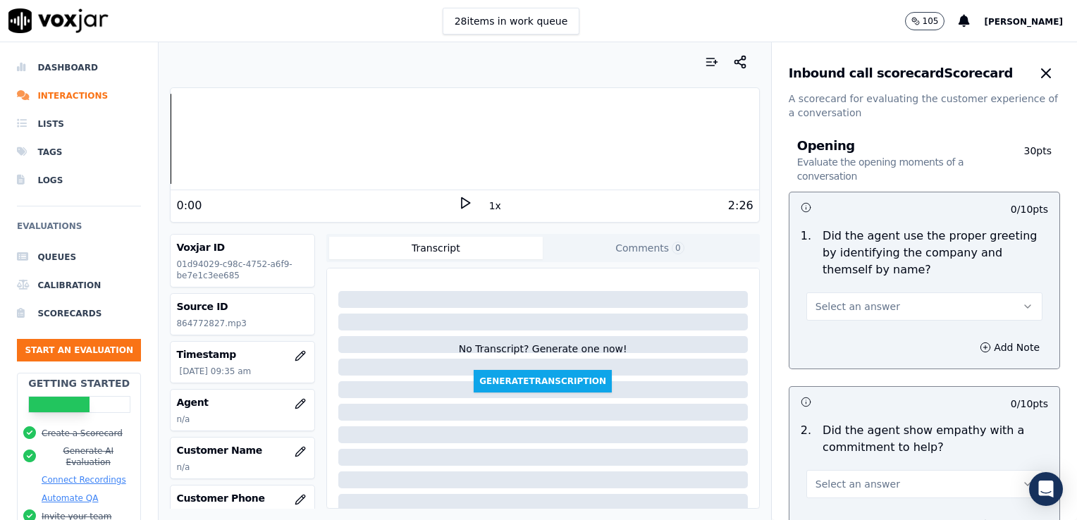
click at [462, 199] on polygon at bounding box center [466, 203] width 8 height 11
click at [462, 203] on rect at bounding box center [463, 202] width 2 height 9
click at [1038, 68] on icon "button" at bounding box center [1046, 73] width 17 height 17
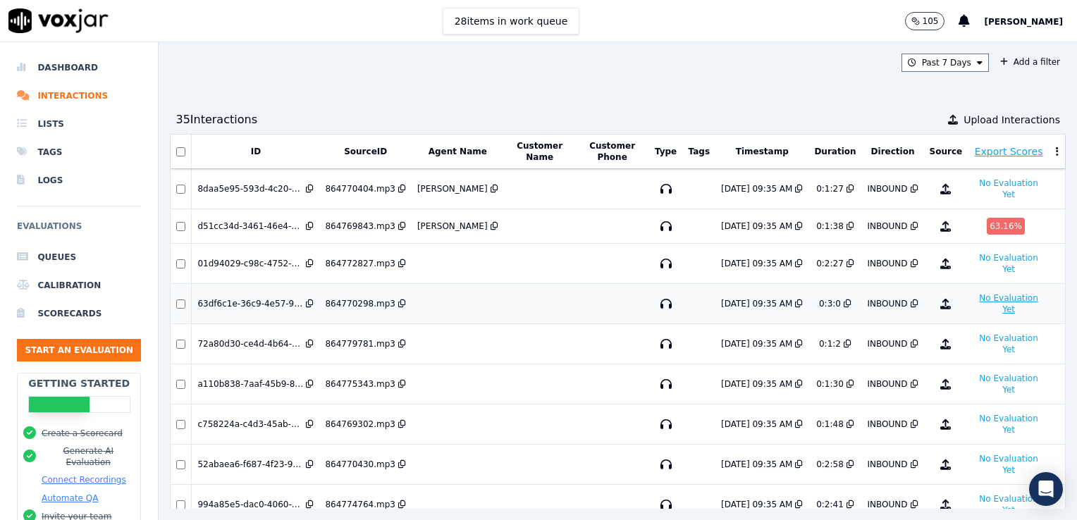
click at [973, 290] on button "No Evaluation Yet" at bounding box center [1008, 304] width 70 height 28
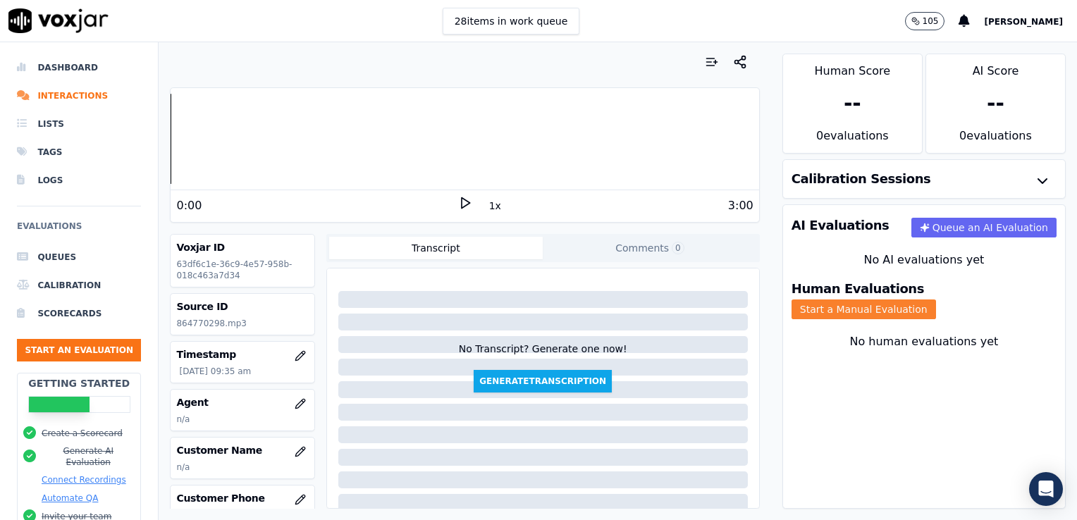
click at [919, 300] on button "Start a Manual Evaluation" at bounding box center [864, 310] width 145 height 20
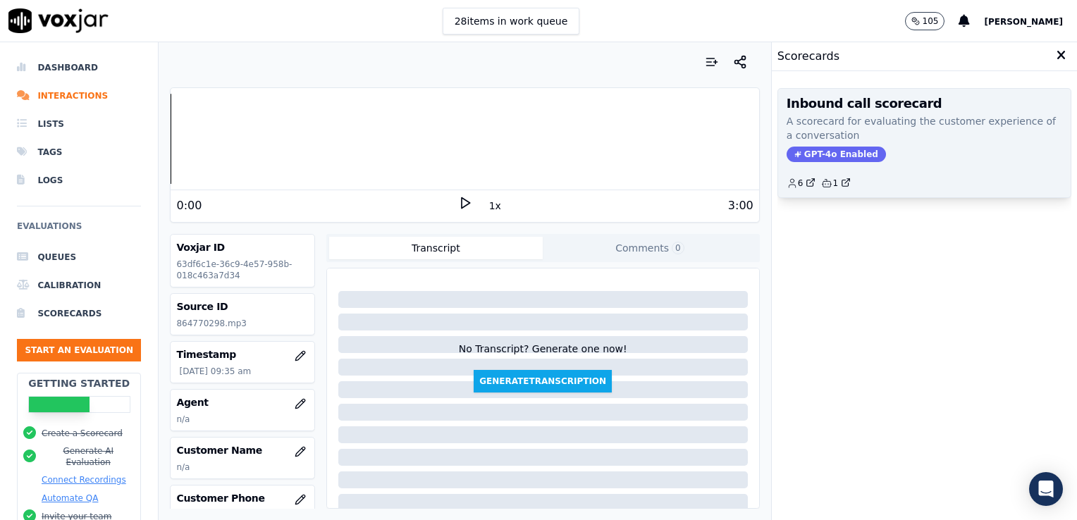
click at [815, 156] on span "GPT-4o Enabled" at bounding box center [836, 155] width 99 height 16
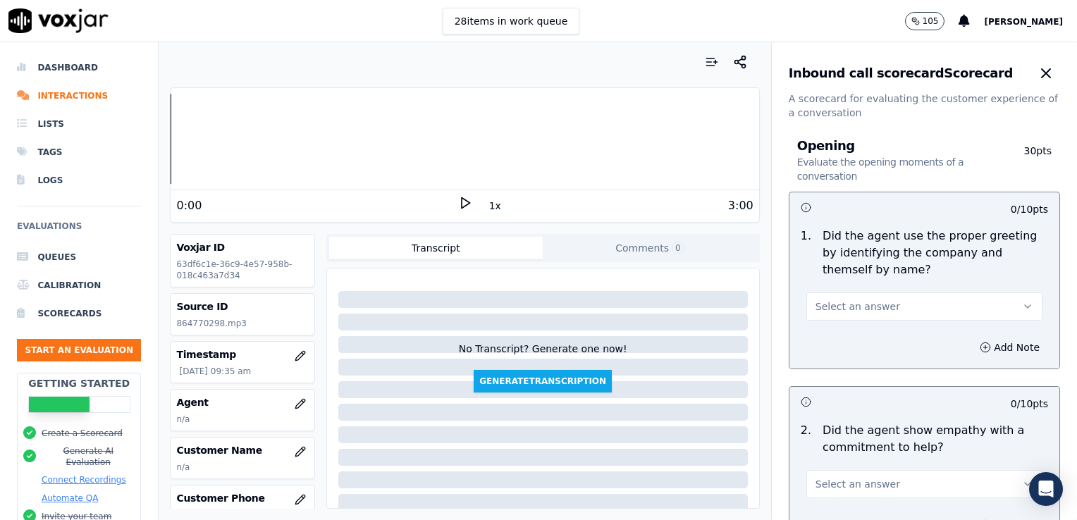
click at [459, 202] on icon at bounding box center [465, 203] width 14 height 14
click at [466, 202] on rect at bounding box center [467, 202] width 2 height 9
click at [295, 404] on icon "button" at bounding box center [300, 403] width 11 height 11
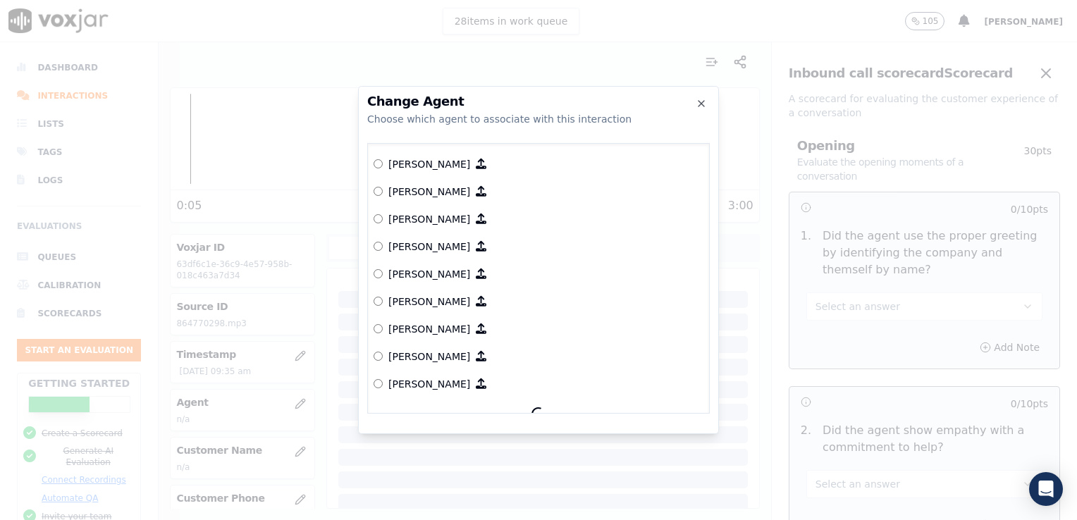
scroll to position [1016, 0]
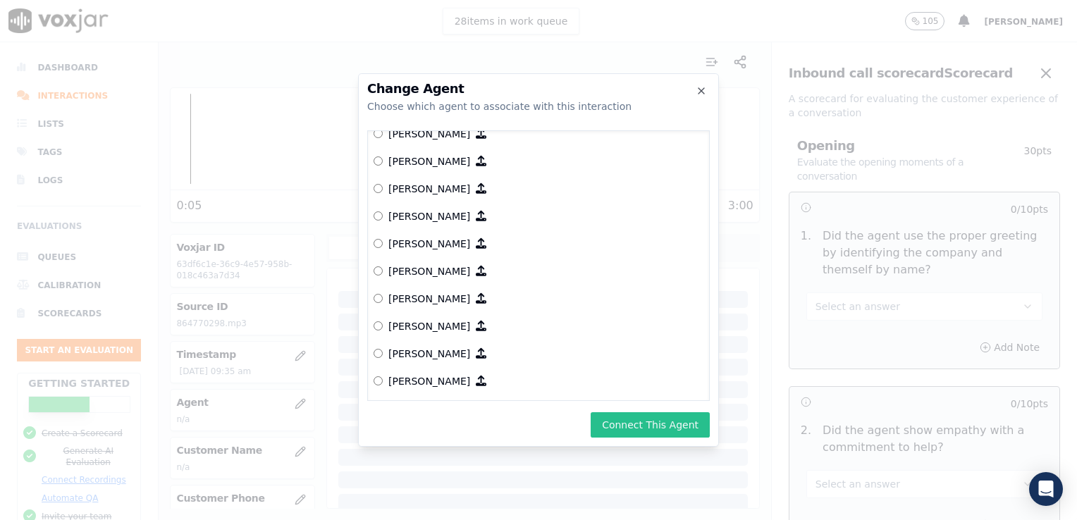
click at [640, 428] on button "Connect This Agent" at bounding box center [650, 424] width 119 height 25
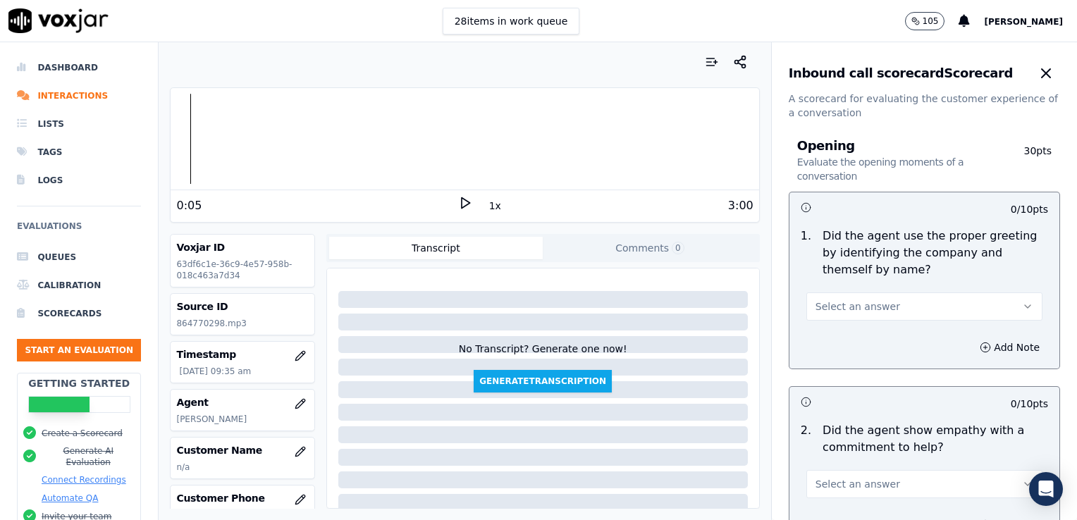
click at [1022, 305] on icon "button" at bounding box center [1027, 306] width 11 height 11
click at [832, 341] on div "Yes" at bounding box center [901, 338] width 212 height 23
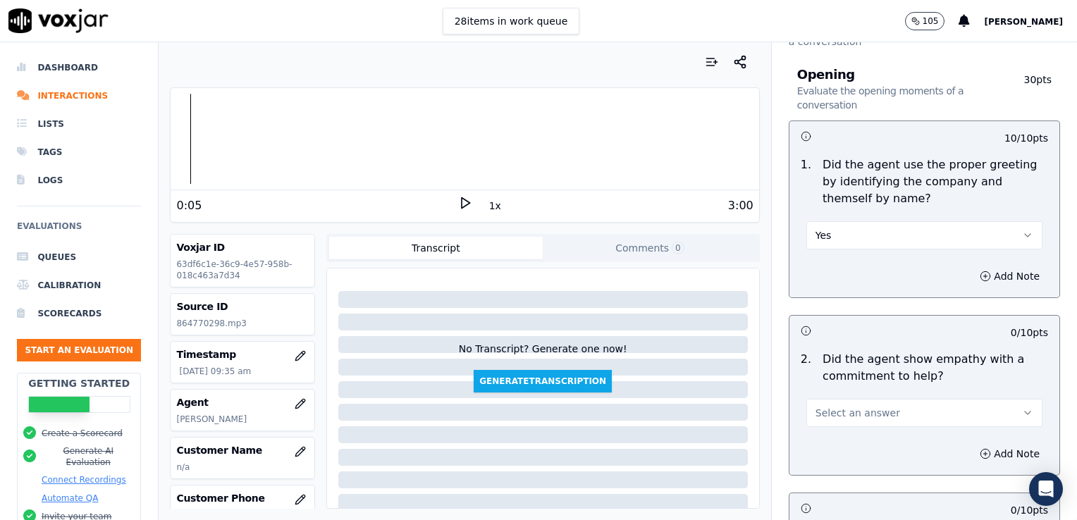
scroll to position [141, 0]
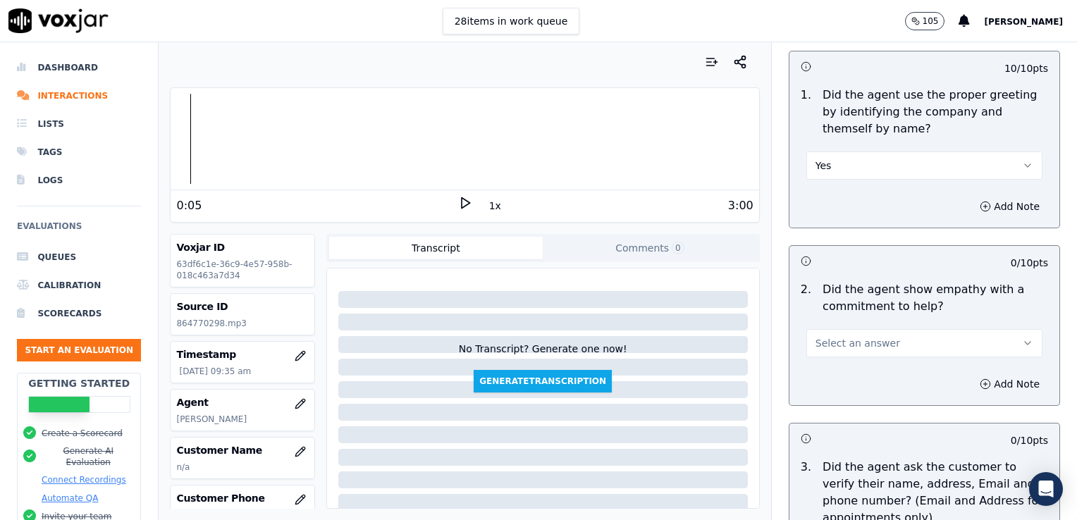
click at [462, 199] on polygon at bounding box center [466, 203] width 8 height 11
click at [462, 199] on rect at bounding box center [463, 202] width 2 height 9
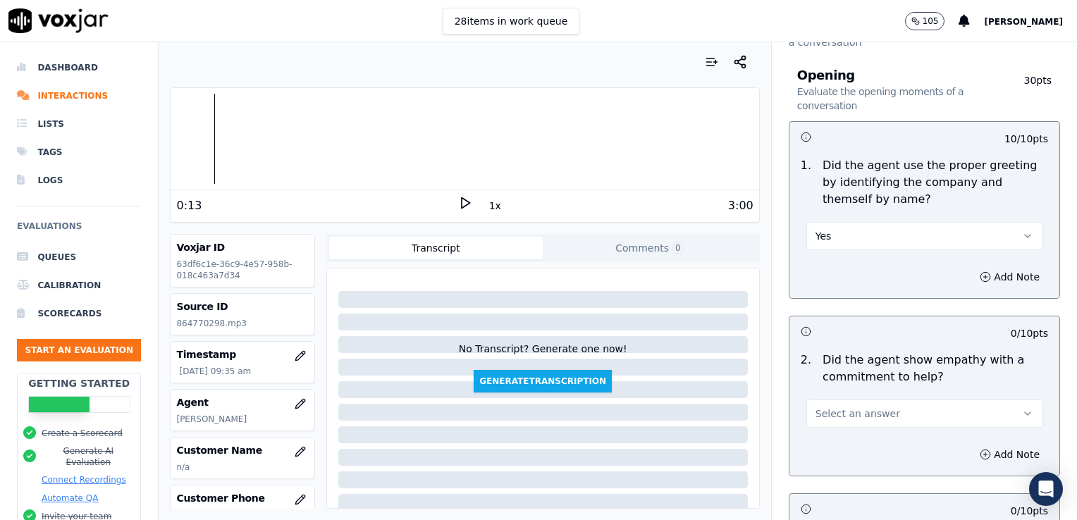
scroll to position [0, 0]
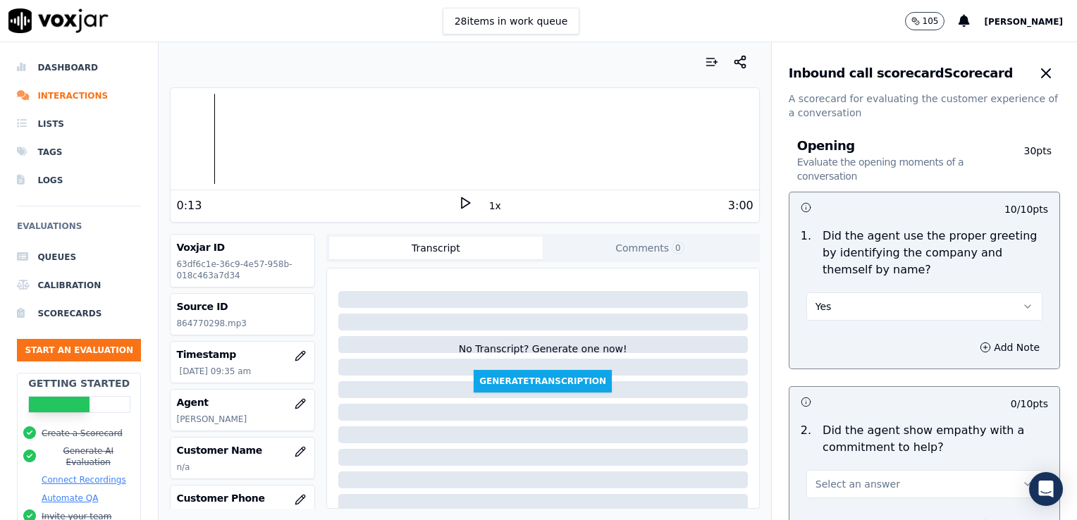
click at [458, 201] on icon at bounding box center [465, 203] width 14 height 14
click at [259, 140] on div at bounding box center [465, 139] width 588 height 90
click at [458, 202] on icon at bounding box center [465, 203] width 14 height 14
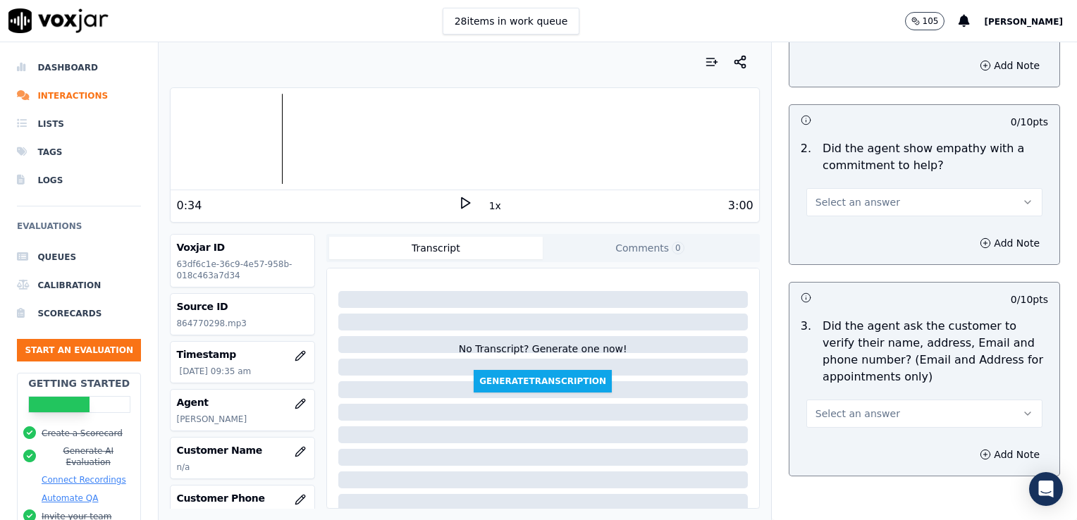
scroll to position [352, 0]
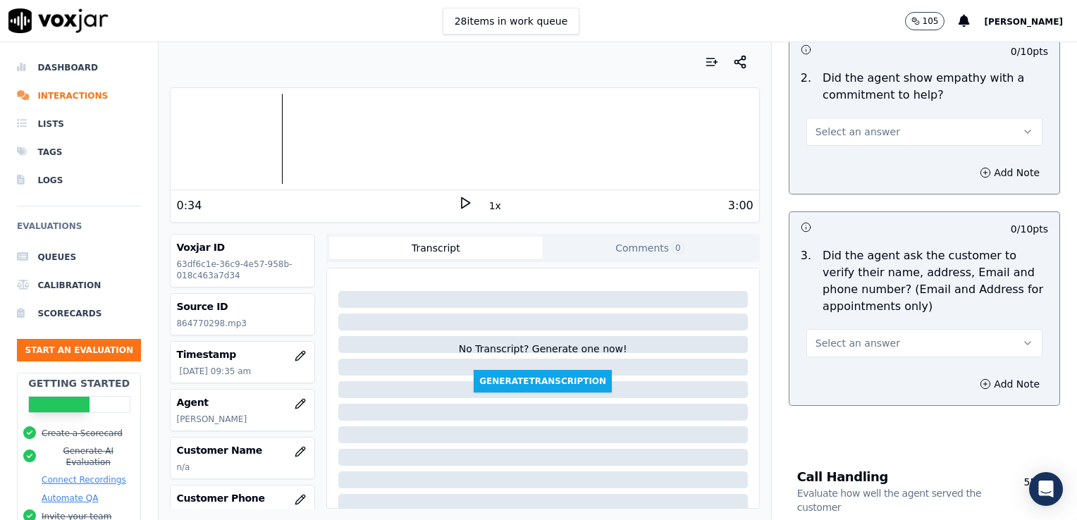
click at [1022, 343] on icon "button" at bounding box center [1027, 343] width 11 height 11
click at [837, 398] on div "No" at bounding box center [901, 397] width 212 height 23
click at [980, 384] on icon "button" at bounding box center [985, 384] width 11 height 11
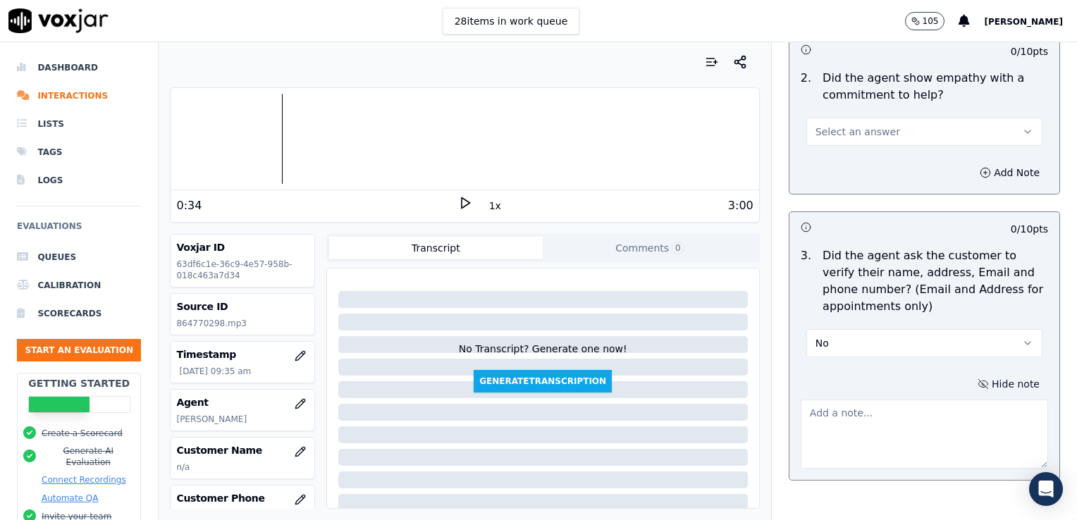
click at [880, 424] on textarea at bounding box center [924, 434] width 247 height 69
type textarea "Customer phone number not verified."
click at [1025, 130] on icon "button" at bounding box center [1028, 131] width 6 height 3
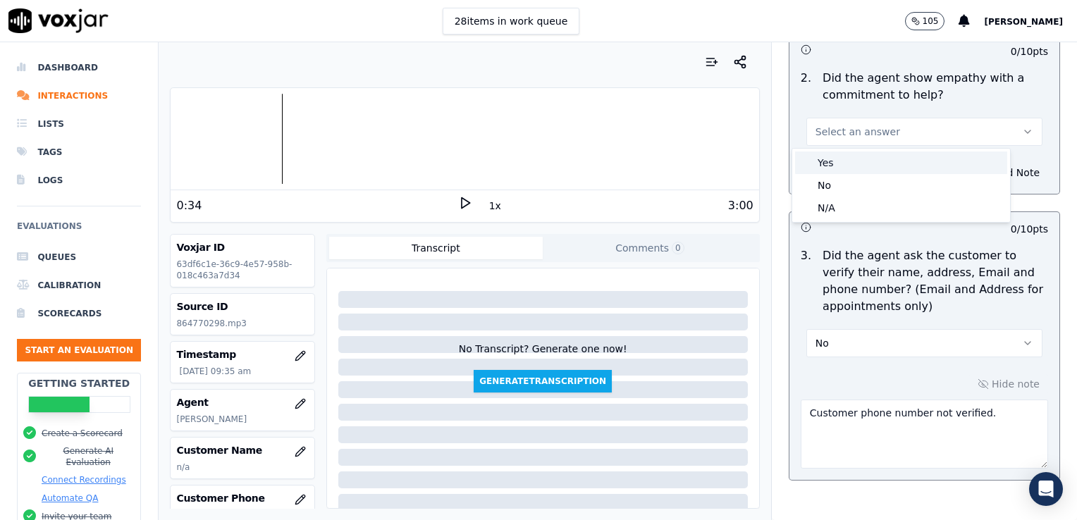
click at [835, 165] on div "Yes" at bounding box center [901, 163] width 212 height 23
click at [980, 173] on icon "button" at bounding box center [985, 172] width 11 height 11
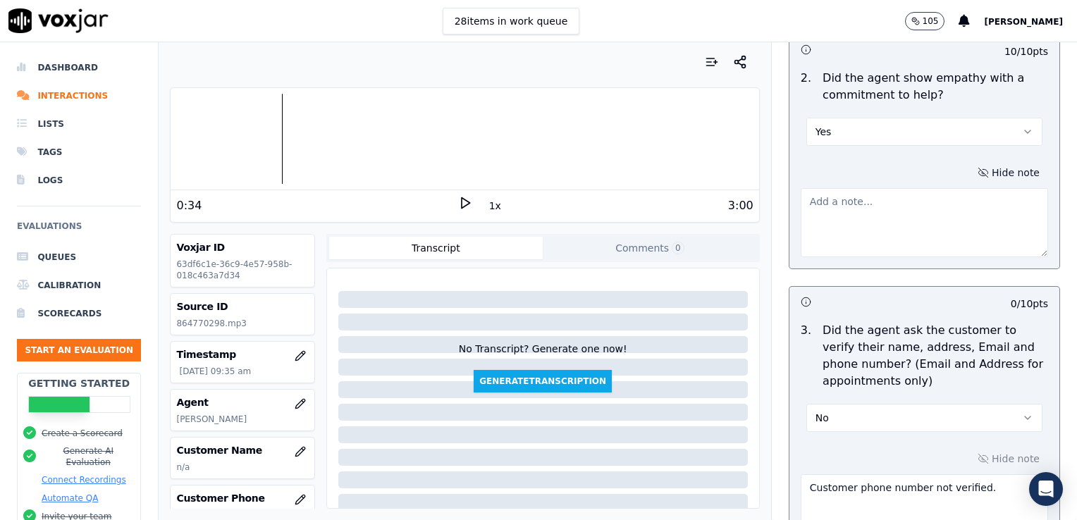
drag, startPoint x: 926, startPoint y: 223, endPoint x: 939, endPoint y: 229, distance: 14.8
click at [926, 224] on textarea at bounding box center [924, 222] width 247 height 69
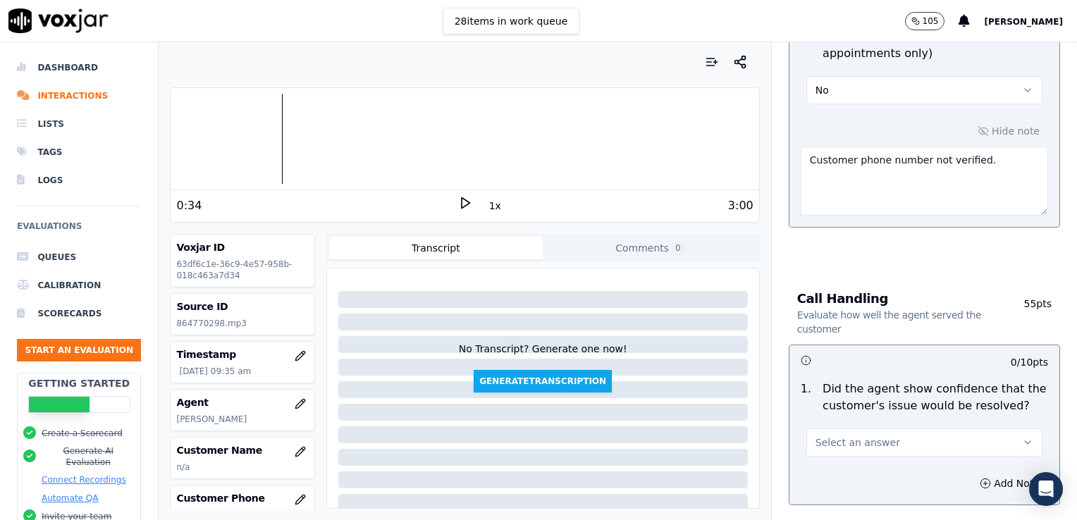
scroll to position [705, 0]
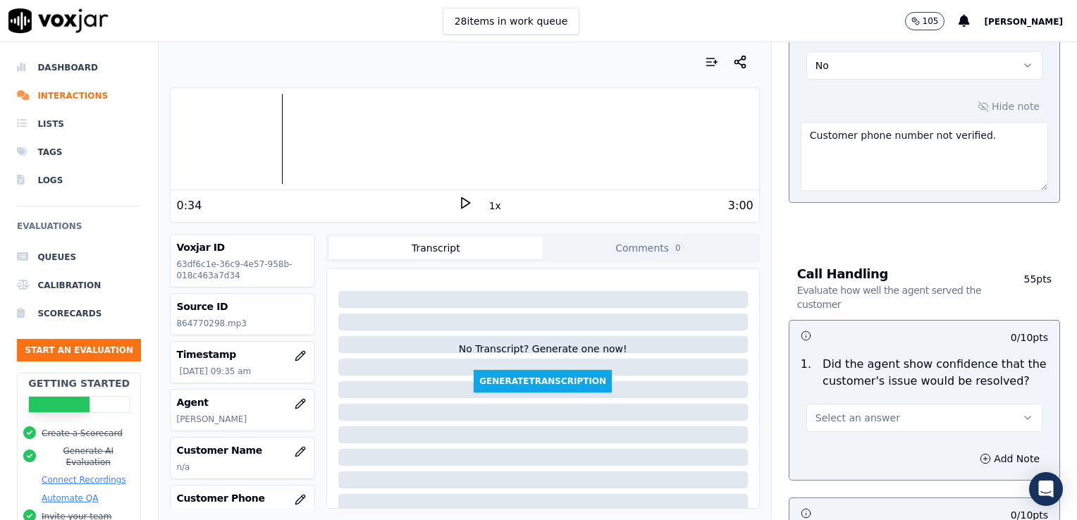
type textarea "Good job providing an apology that the customer had not heard back yet from an …"
click at [458, 202] on icon at bounding box center [465, 203] width 14 height 14
click at [458, 203] on icon at bounding box center [465, 203] width 14 height 14
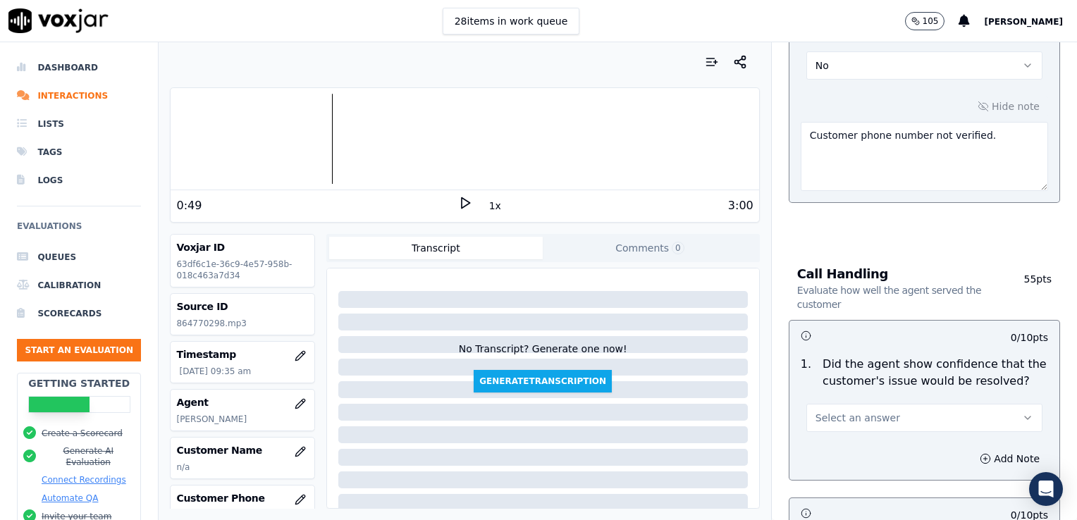
click at [458, 201] on icon at bounding box center [465, 203] width 14 height 14
click at [458, 203] on icon at bounding box center [465, 203] width 14 height 14
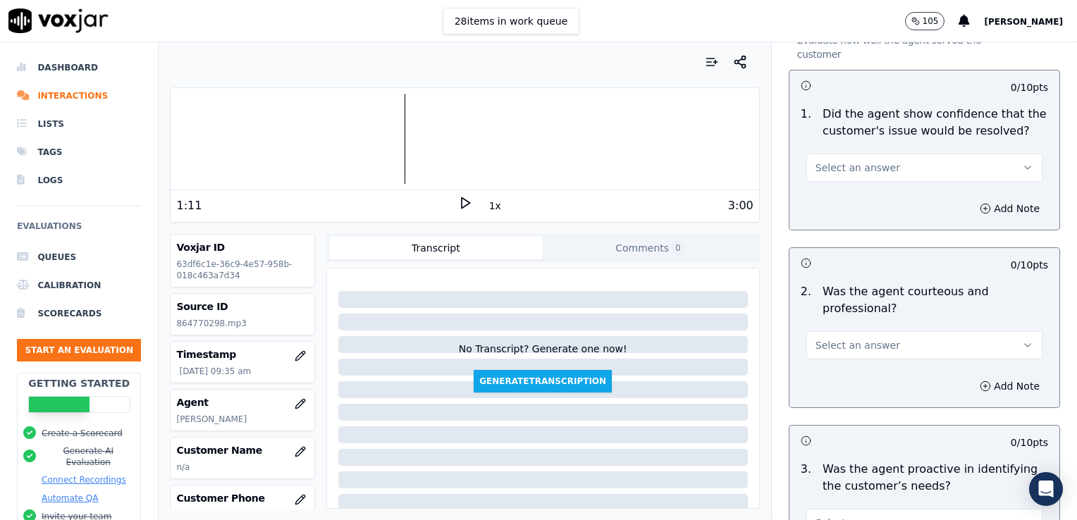
scroll to position [987, 0]
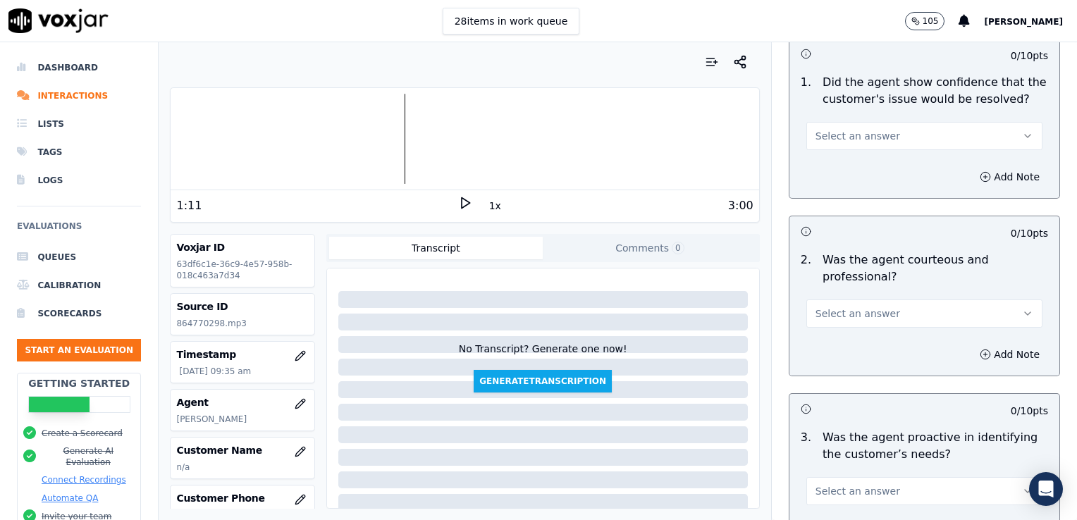
click at [1022, 309] on icon "button" at bounding box center [1027, 313] width 11 height 11
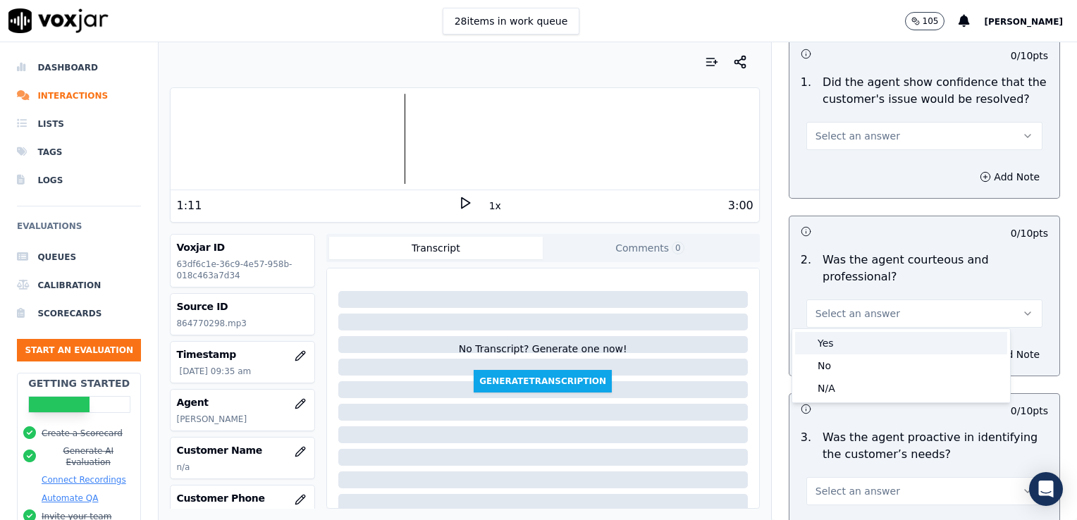
click at [832, 341] on div "Yes" at bounding box center [901, 343] width 212 height 23
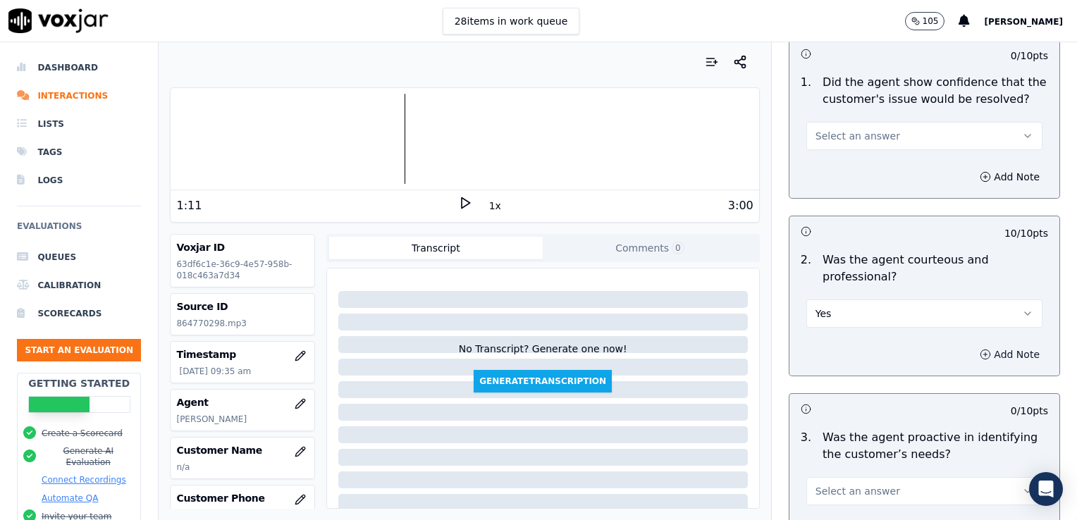
click at [980, 351] on icon "button" at bounding box center [985, 354] width 11 height 11
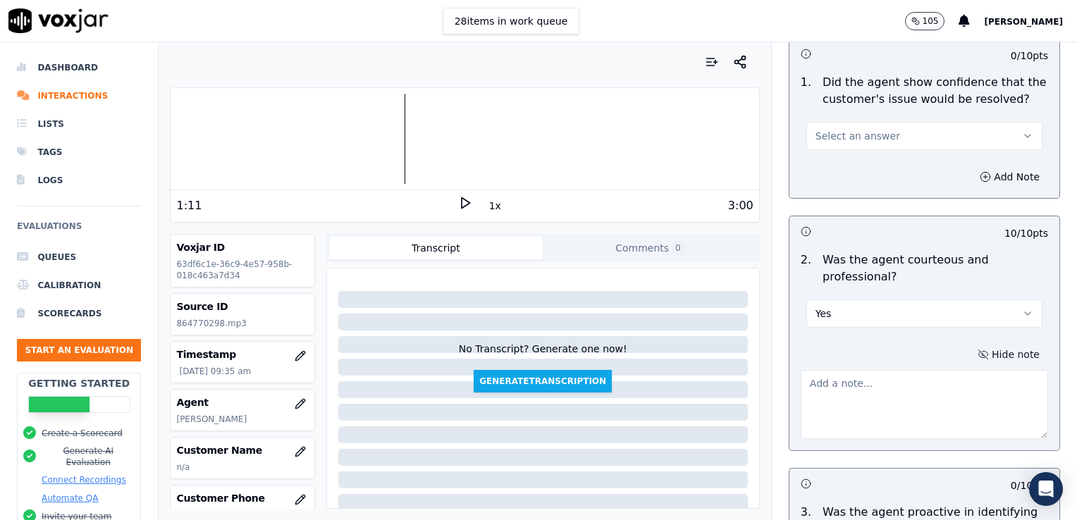
click at [876, 393] on textarea at bounding box center [924, 404] width 247 height 69
type textarea "Practice clearly stating that a customer is being placed on hold"
drag, startPoint x: 797, startPoint y: 385, endPoint x: 893, endPoint y: 410, distance: 99.9
click at [888, 409] on textarea "Practice clearly stating that a customer is being placed on hold" at bounding box center [924, 404] width 247 height 69
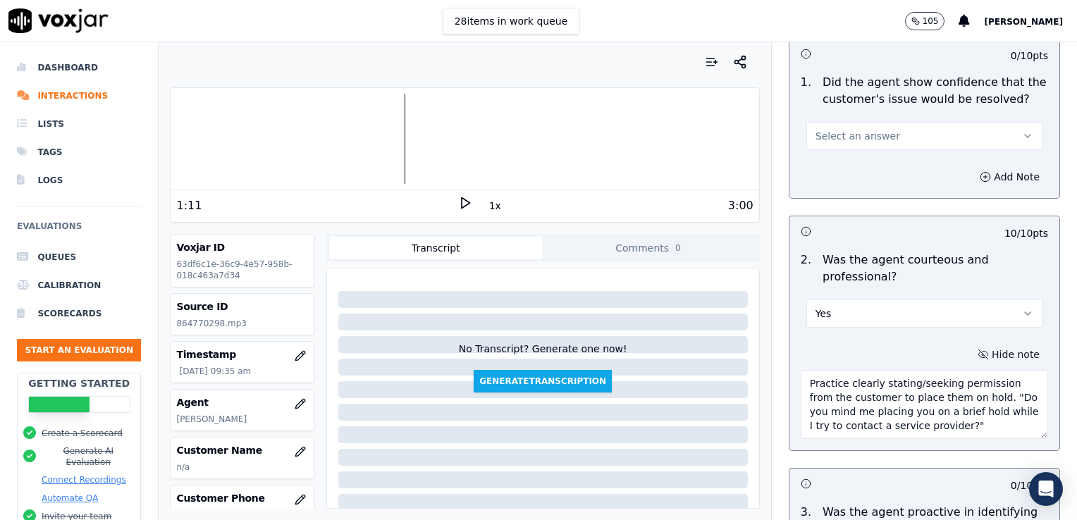
click at [801, 382] on textarea "Practice clearly stating/seeking permission from the customer to place them on …" at bounding box center [924, 404] width 247 height 69
click at [462, 202] on polygon at bounding box center [466, 203] width 8 height 11
click at [466, 201] on rect at bounding box center [467, 202] width 2 height 9
click at [956, 426] on textarea "TIP: Practice clearly stating/seeking permission from the customer to place the…" at bounding box center [924, 404] width 247 height 69
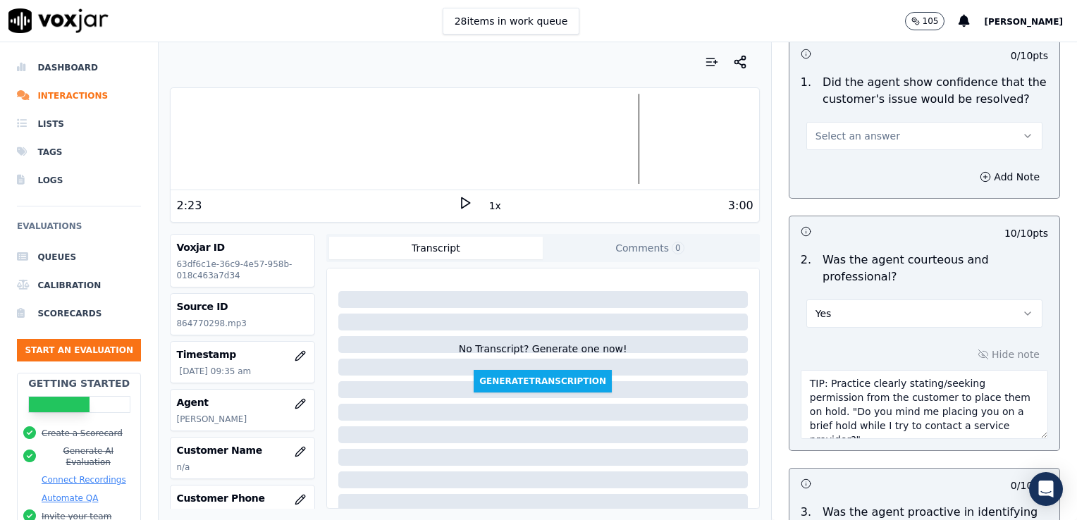
click at [956, 426] on textarea "TIP: Practice clearly stating/seeking permission from the customer to place the…" at bounding box center [924, 404] width 247 height 69
click at [959, 426] on textarea "TIP: Practice clearly stating/seeking permission from the customer to place the…" at bounding box center [924, 404] width 247 height 69
type textarea "TIP: Practice clearly stating/seeking permission from the customer to place the…"
click at [458, 202] on icon at bounding box center [465, 203] width 14 height 14
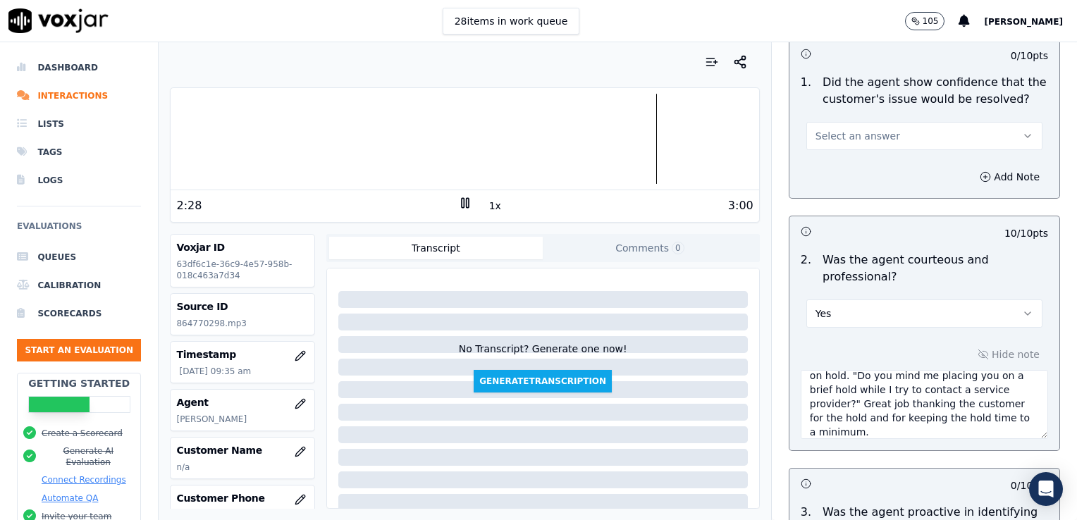
click at [462, 203] on rect at bounding box center [463, 202] width 2 height 9
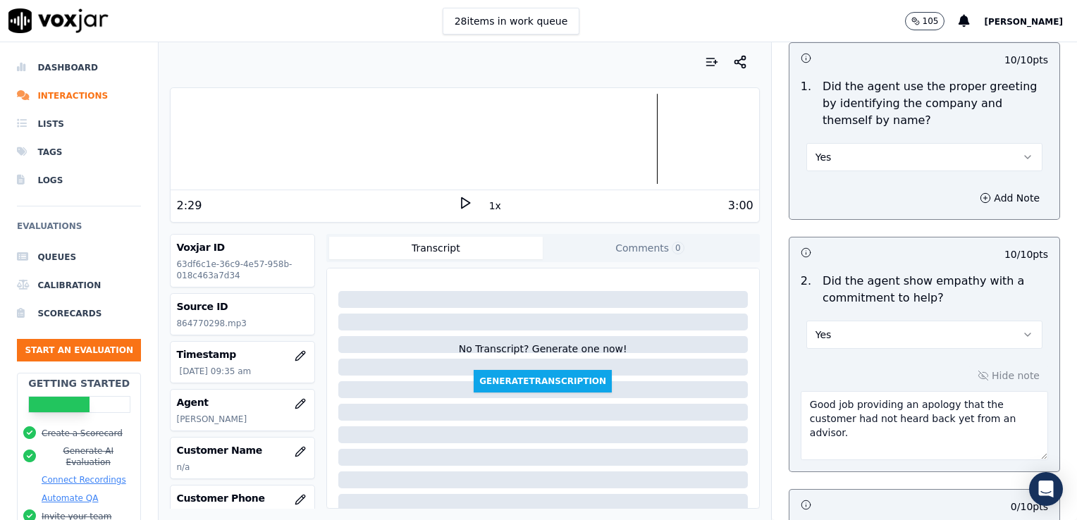
scroll to position [211, 0]
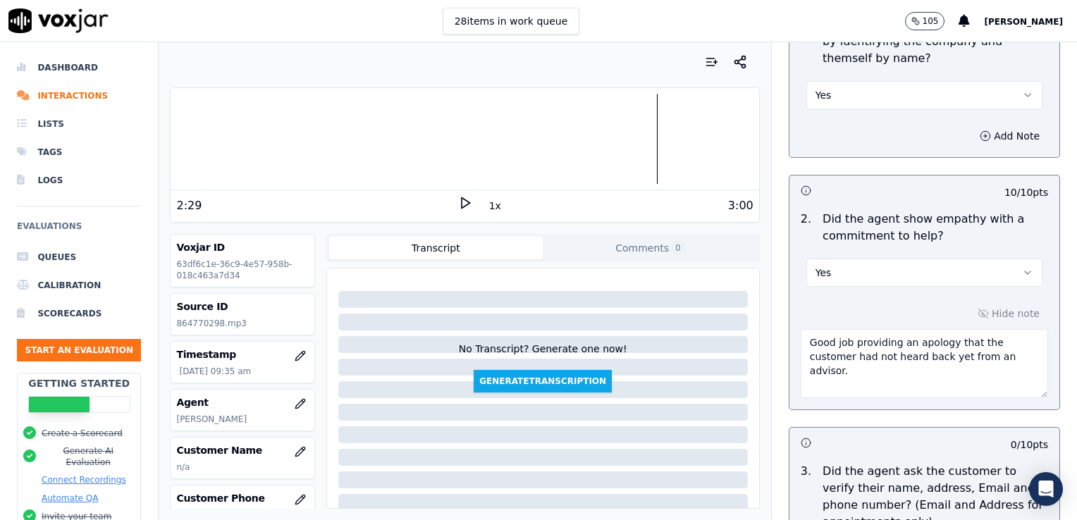
click at [853, 375] on textarea "Good job providing an apology that the customer had not heard back yet from an …" at bounding box center [924, 363] width 247 height 69
type textarea "Good job providing an apology that the customer had not heard back yet from an …"
click at [459, 202] on icon at bounding box center [465, 203] width 14 height 14
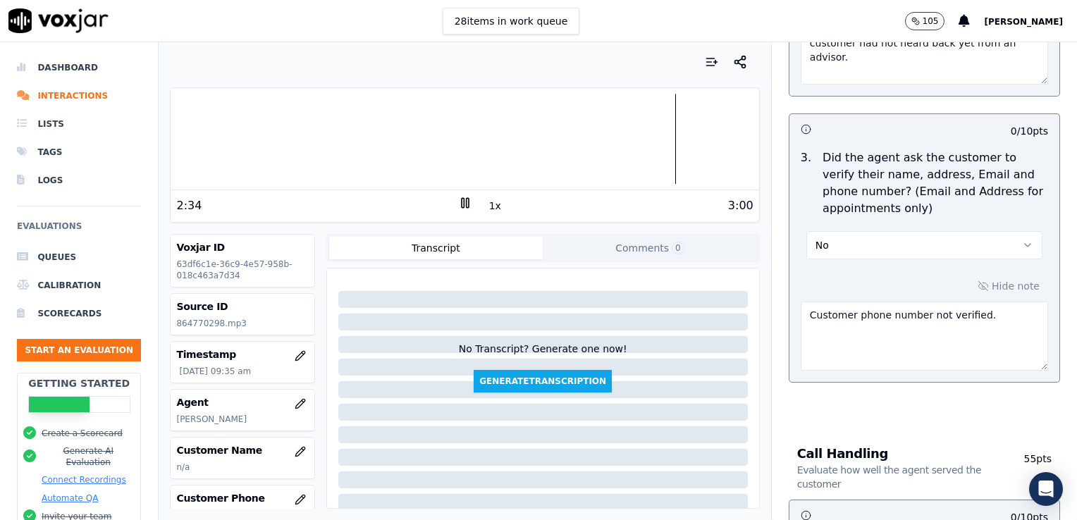
scroll to position [493, 0]
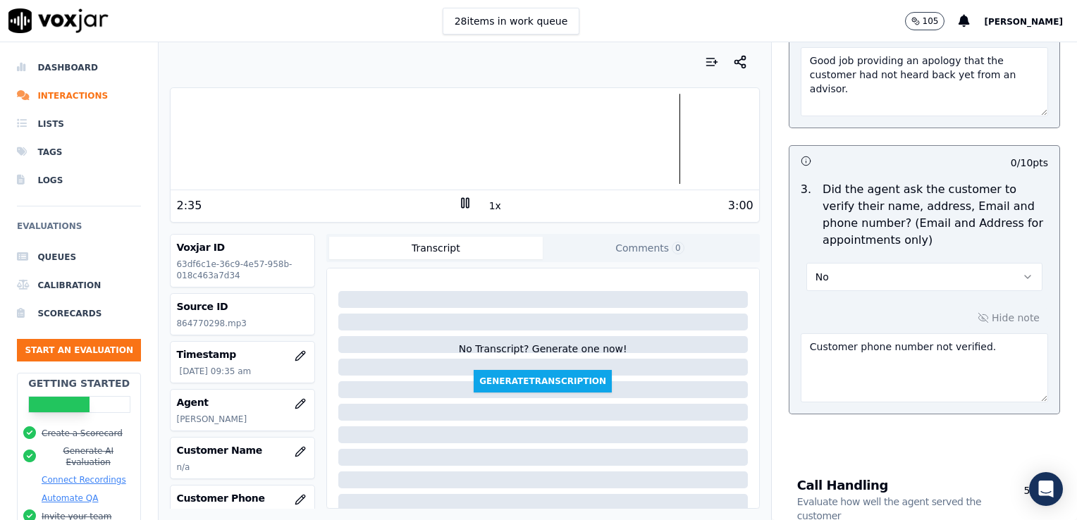
click at [985, 275] on button "No" at bounding box center [924, 277] width 236 height 28
click at [835, 309] on div "Yes" at bounding box center [901, 307] width 212 height 23
drag, startPoint x: 966, startPoint y: 348, endPoint x: 775, endPoint y: 345, distance: 191.1
click at [790, 345] on div "Hide note Customer phone number not verified." at bounding box center [925, 355] width 270 height 117
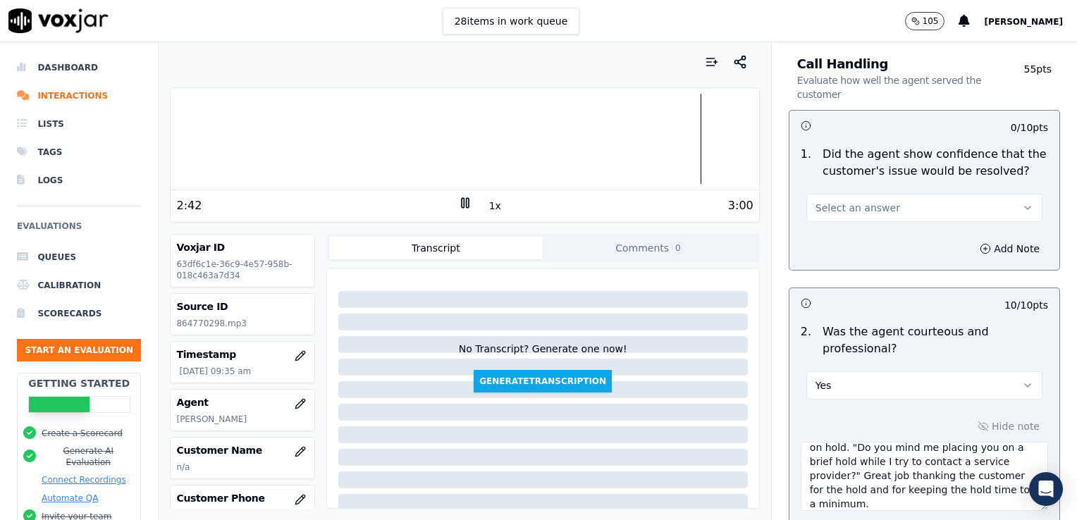
scroll to position [916, 0]
click at [1022, 201] on icon "button" at bounding box center [1027, 206] width 11 height 11
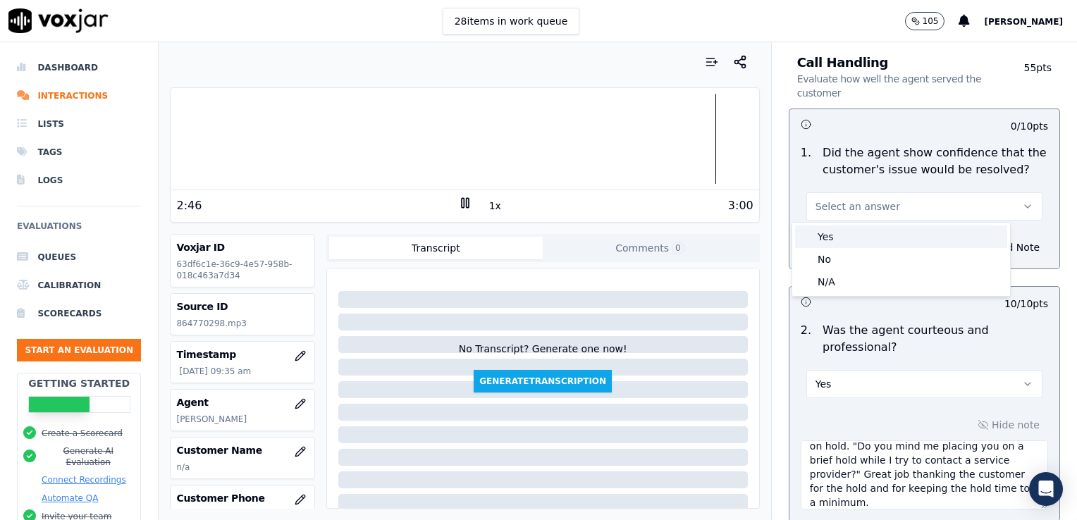
click at [829, 238] on div "Yes" at bounding box center [901, 237] width 212 height 23
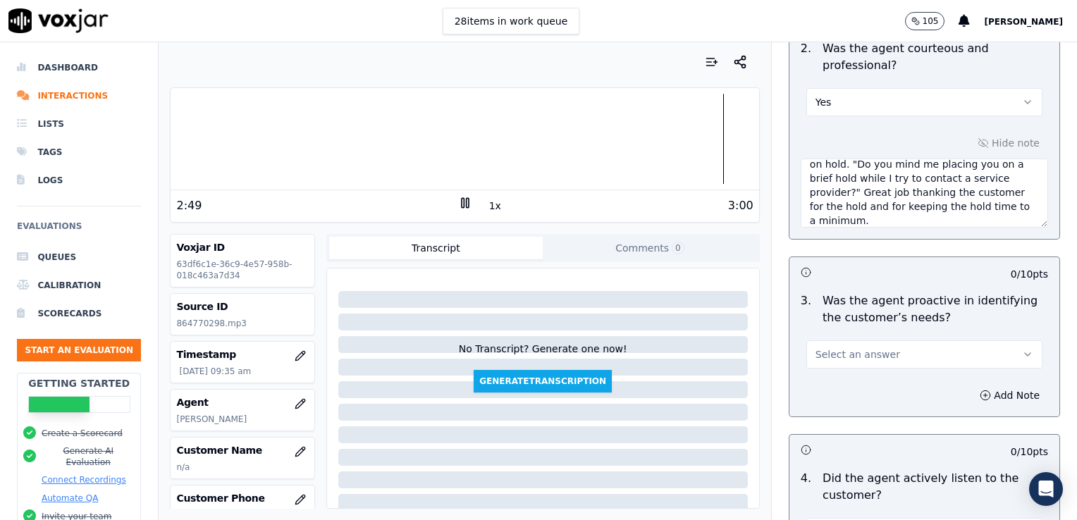
scroll to position [1269, 0]
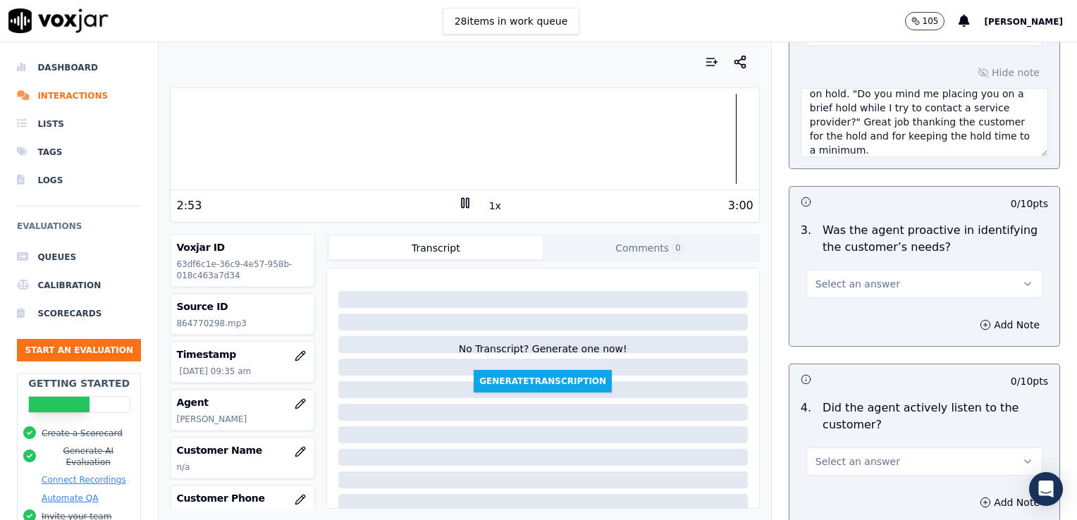
click at [988, 281] on button "Select an answer" at bounding box center [924, 284] width 236 height 28
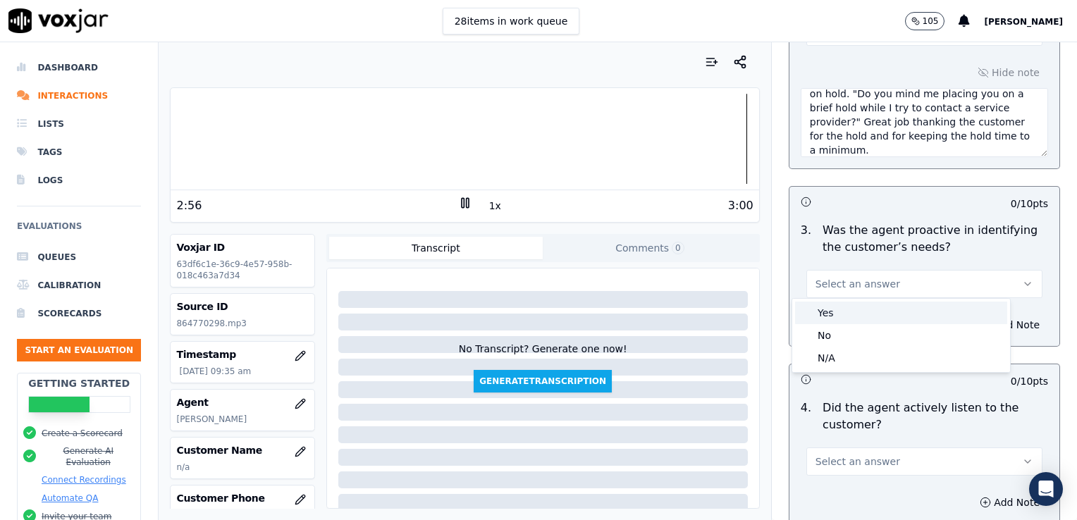
click at [833, 309] on div "Yes" at bounding box center [901, 313] width 212 height 23
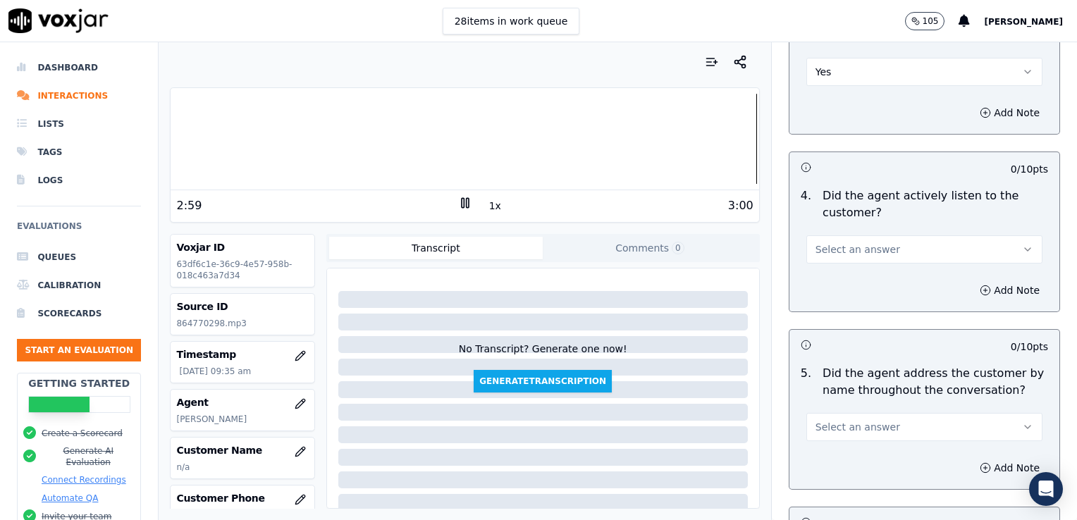
scroll to position [1551, 0]
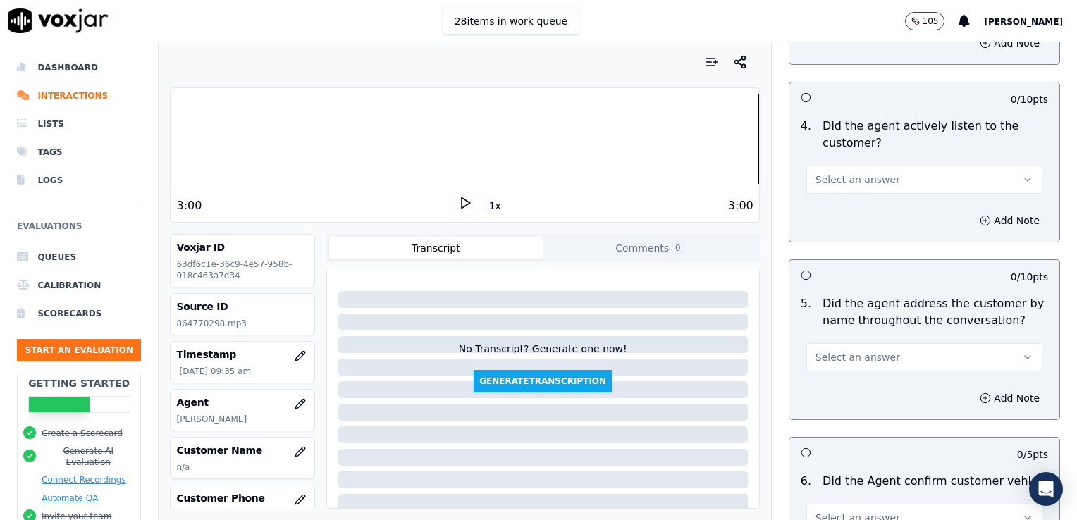
click at [984, 176] on button "Select an answer" at bounding box center [924, 180] width 236 height 28
click at [830, 207] on div "Yes" at bounding box center [901, 208] width 212 height 23
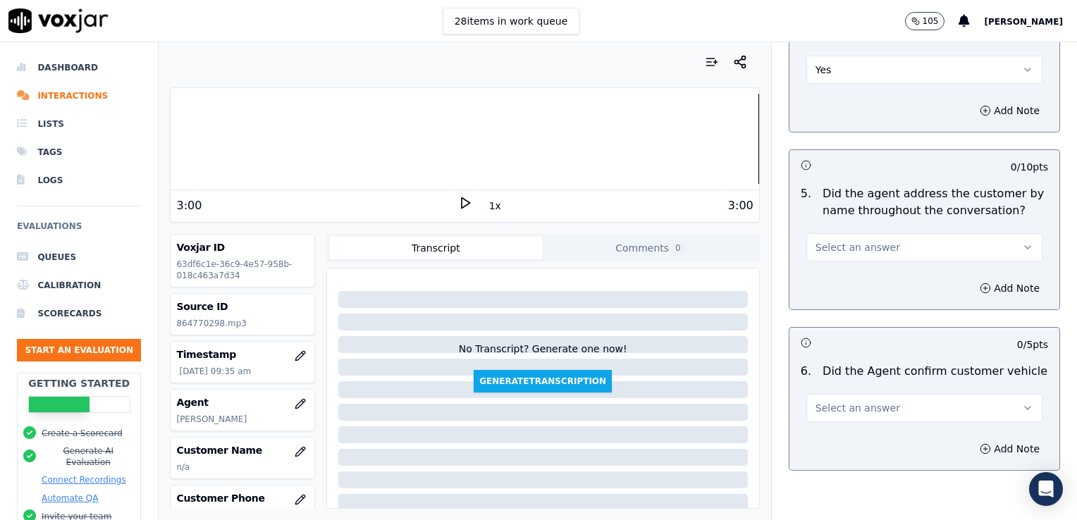
scroll to position [1692, 0]
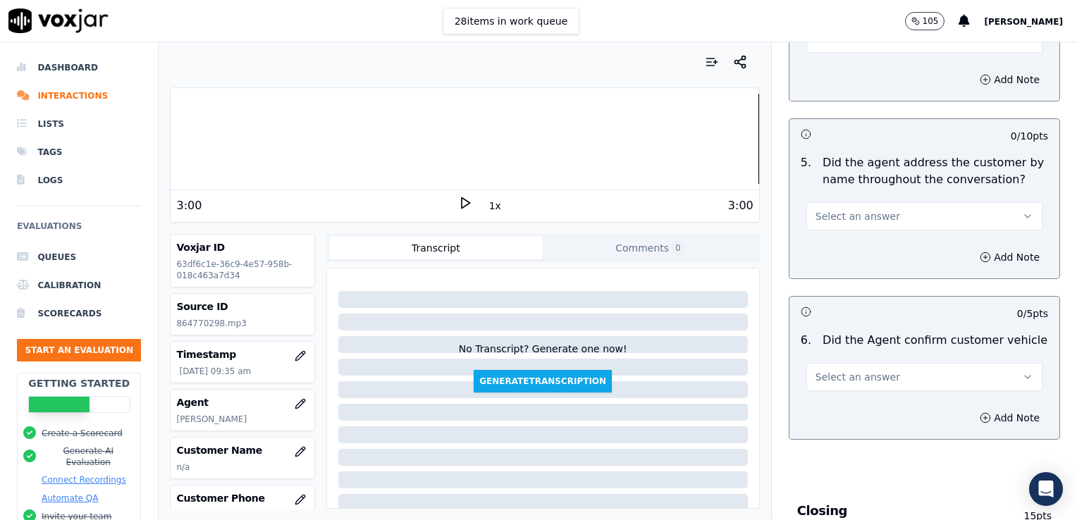
click at [1022, 214] on icon "button" at bounding box center [1027, 216] width 11 height 11
click at [847, 243] on div "Yes" at bounding box center [901, 245] width 212 height 23
click at [980, 255] on icon "button" at bounding box center [985, 257] width 11 height 11
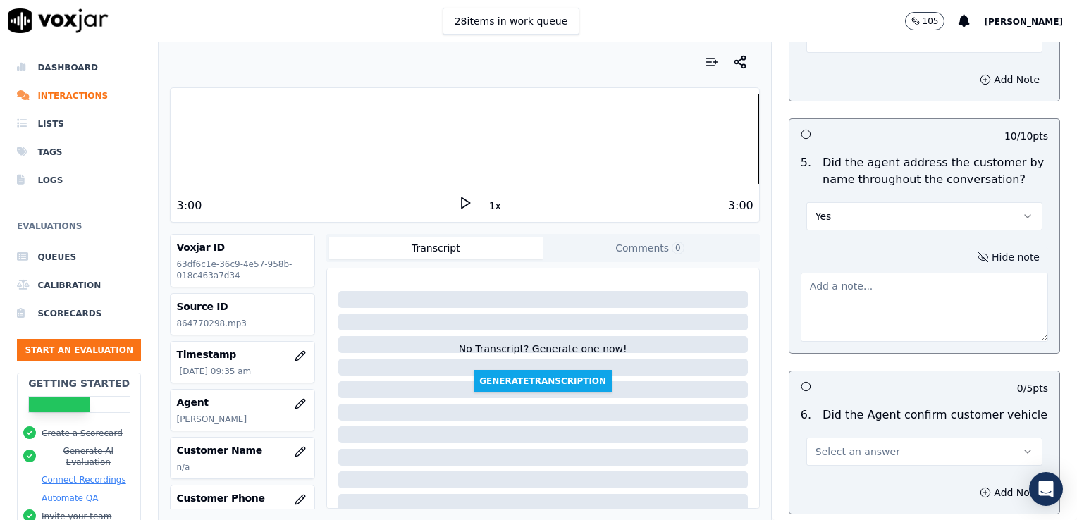
click at [901, 299] on textarea at bounding box center [924, 307] width 247 height 69
type textarea "g"
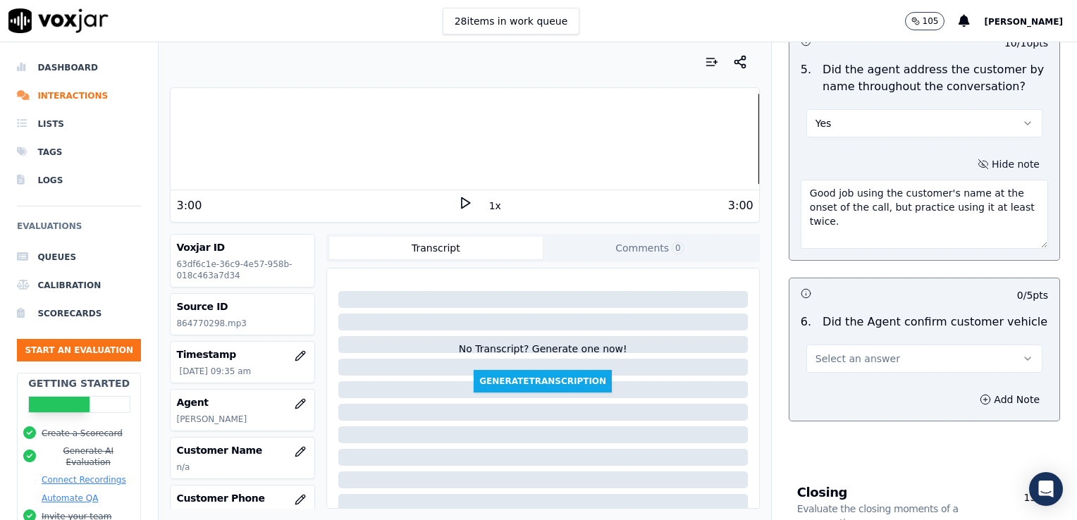
scroll to position [1833, 0]
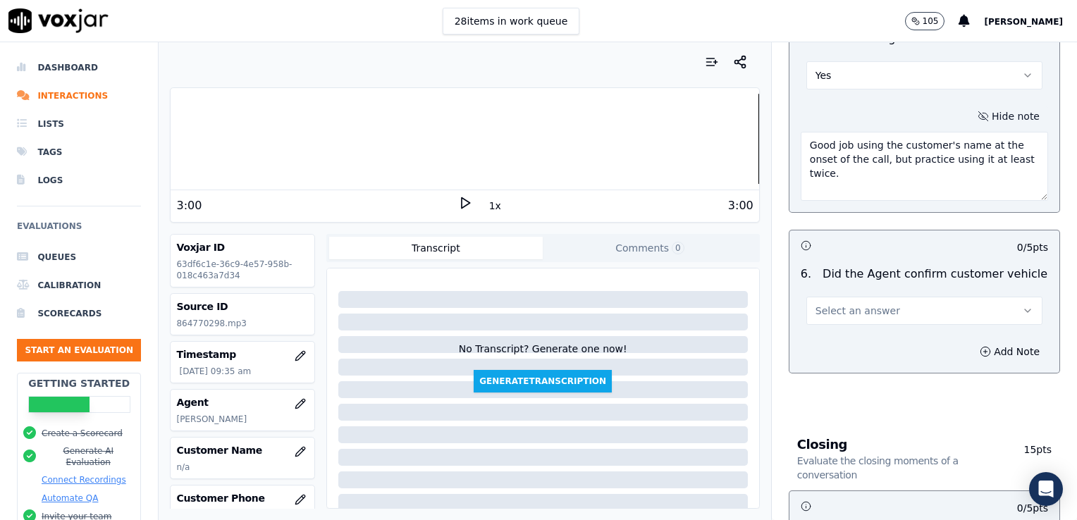
type textarea "Good job using the customer's name at the onset of the call, but practice using…"
click at [1022, 309] on icon "button" at bounding box center [1027, 310] width 11 height 11
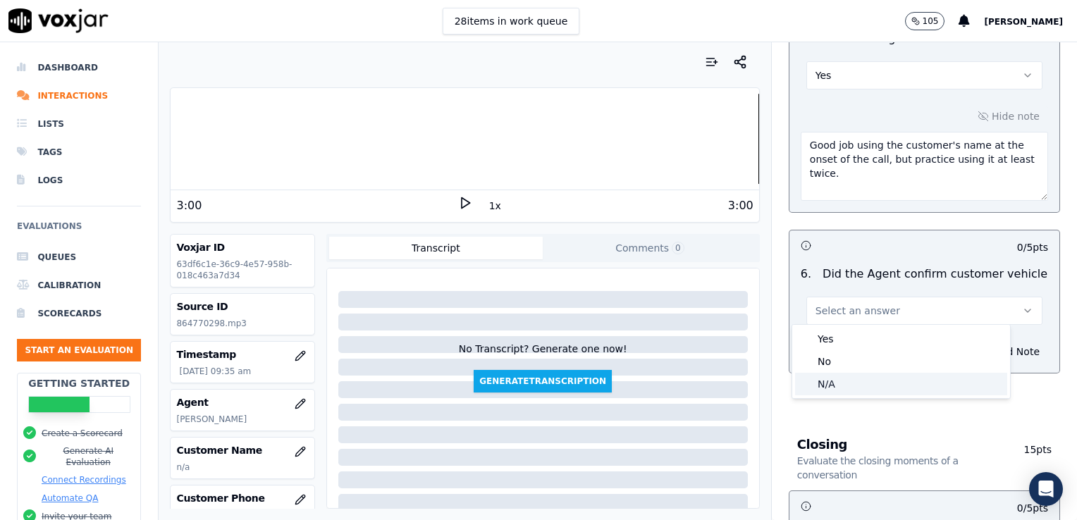
click at [846, 383] on div "N/A" at bounding box center [901, 384] width 212 height 23
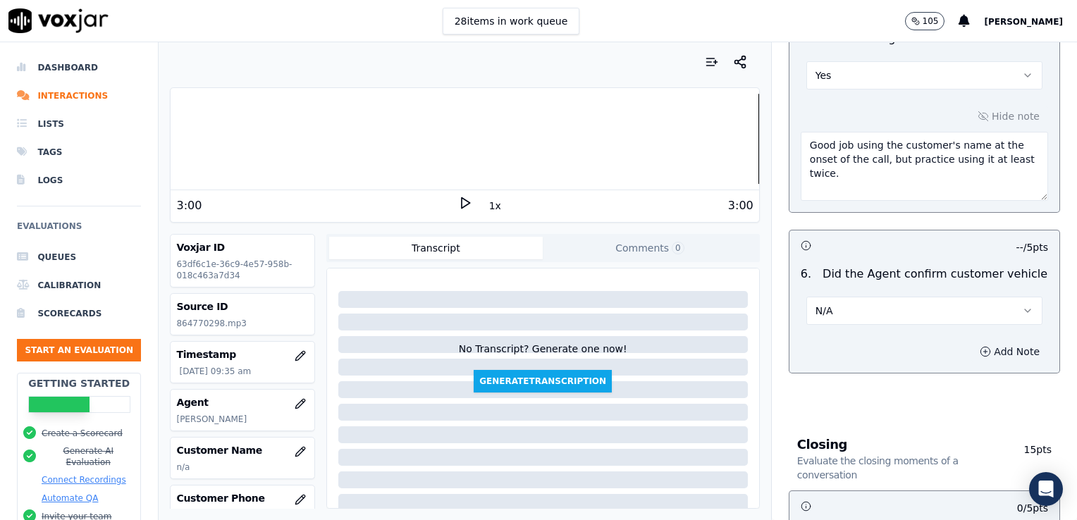
click at [980, 348] on icon "button" at bounding box center [985, 351] width 11 height 11
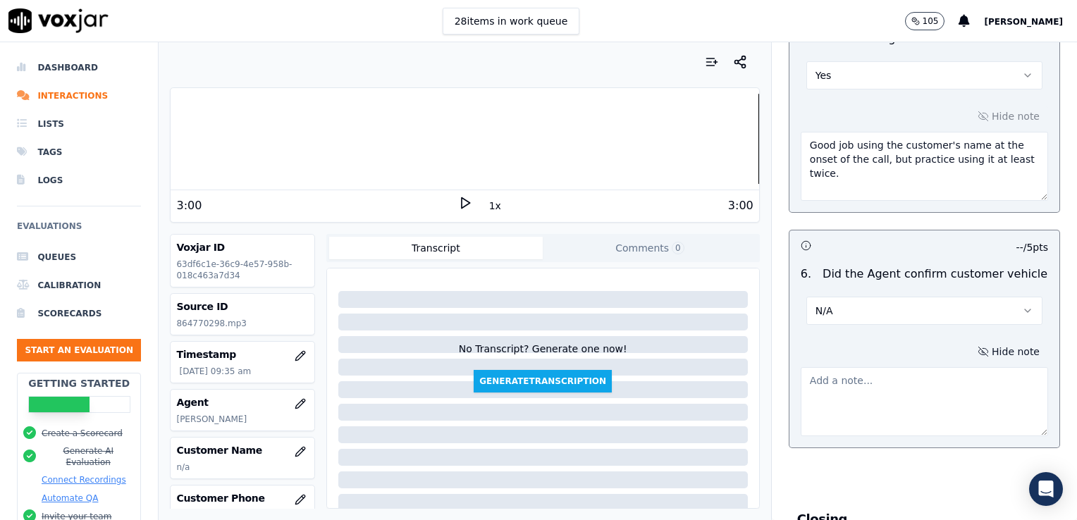
click at [908, 395] on textarea at bounding box center [924, 401] width 247 height 69
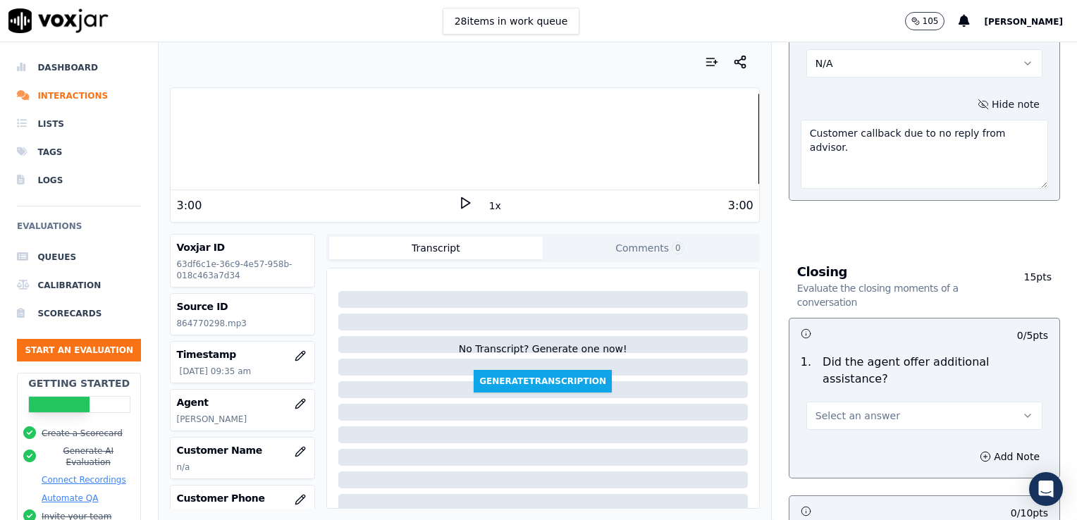
scroll to position [2115, 0]
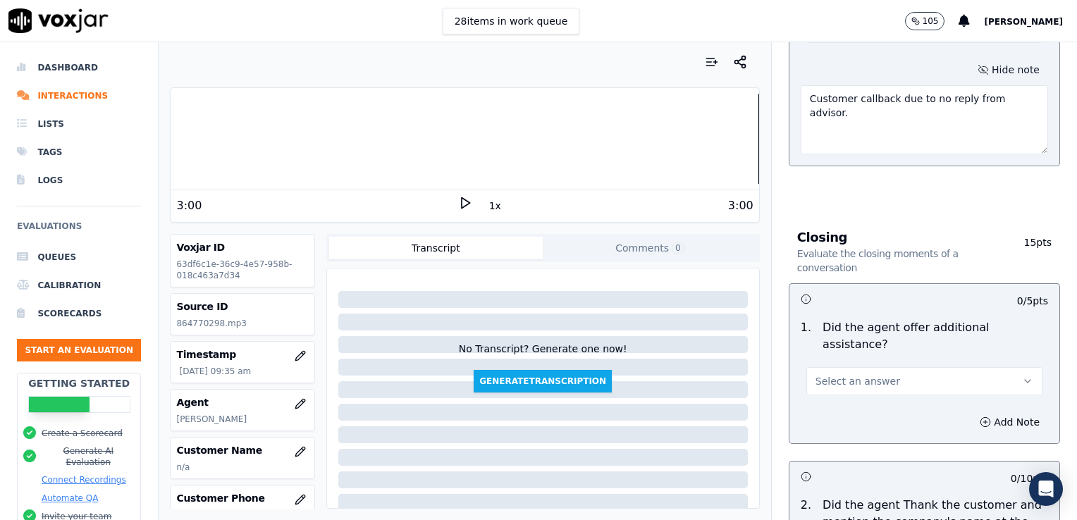
click at [649, 138] on div at bounding box center [465, 139] width 588 height 90
type textarea "Customer callback due to no reply from advisor."
click at [450, 202] on div "2:30" at bounding box center [316, 205] width 281 height 17
click at [460, 199] on icon at bounding box center [465, 203] width 14 height 14
click at [1022, 376] on icon "button" at bounding box center [1027, 381] width 11 height 11
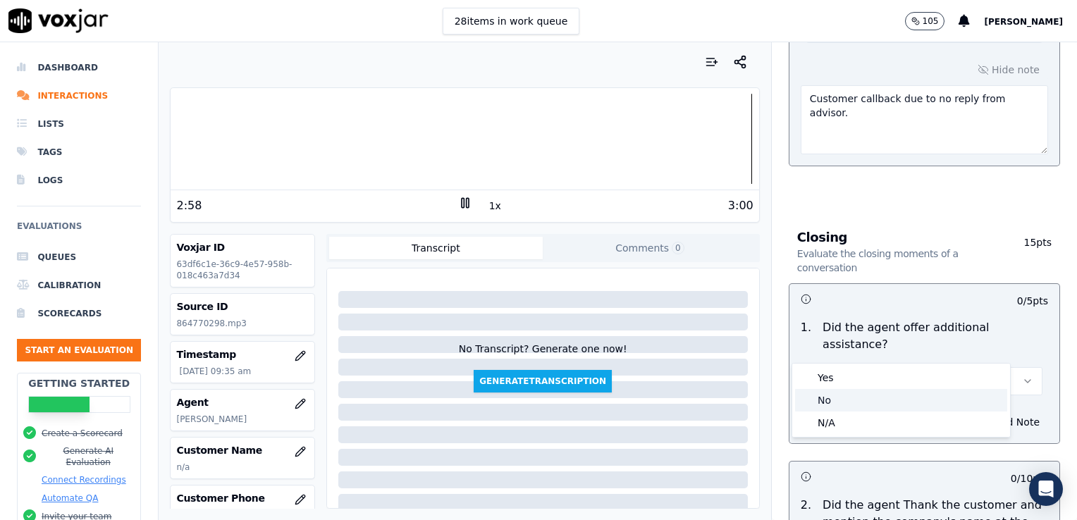
click at [833, 409] on div "No" at bounding box center [901, 400] width 212 height 23
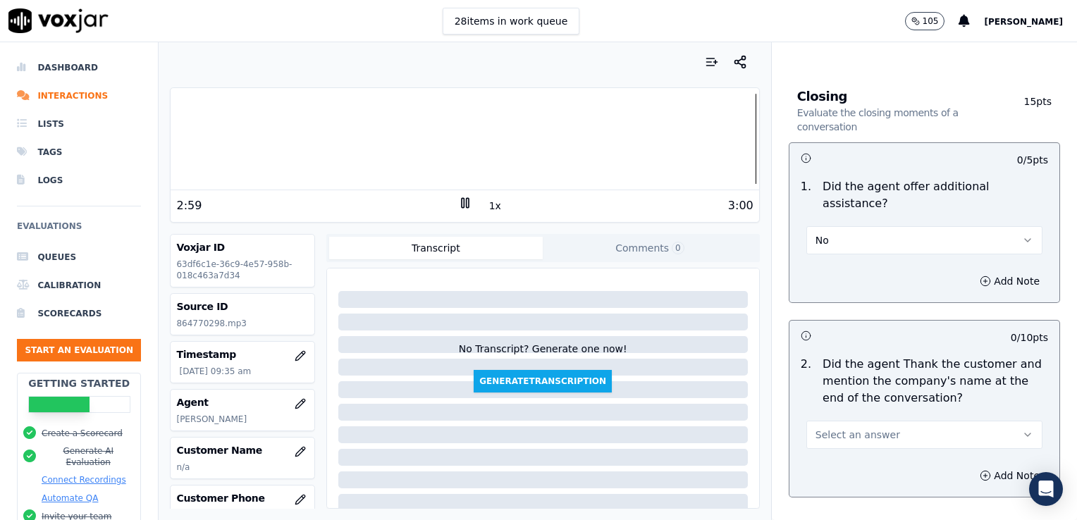
scroll to position [2314, 0]
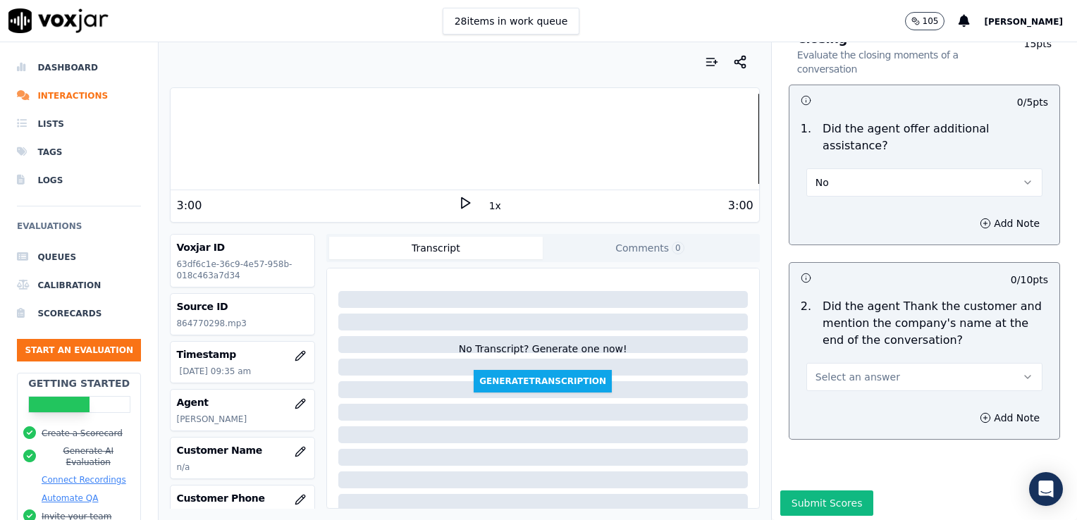
click at [973, 363] on button "Select an answer" at bounding box center [924, 377] width 236 height 28
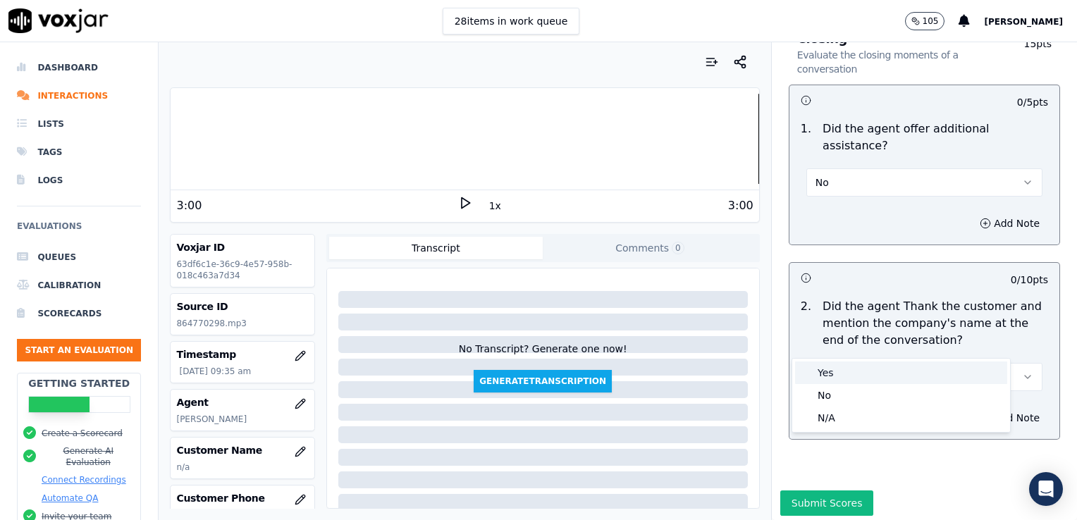
click at [838, 374] on div "Yes" at bounding box center [901, 373] width 212 height 23
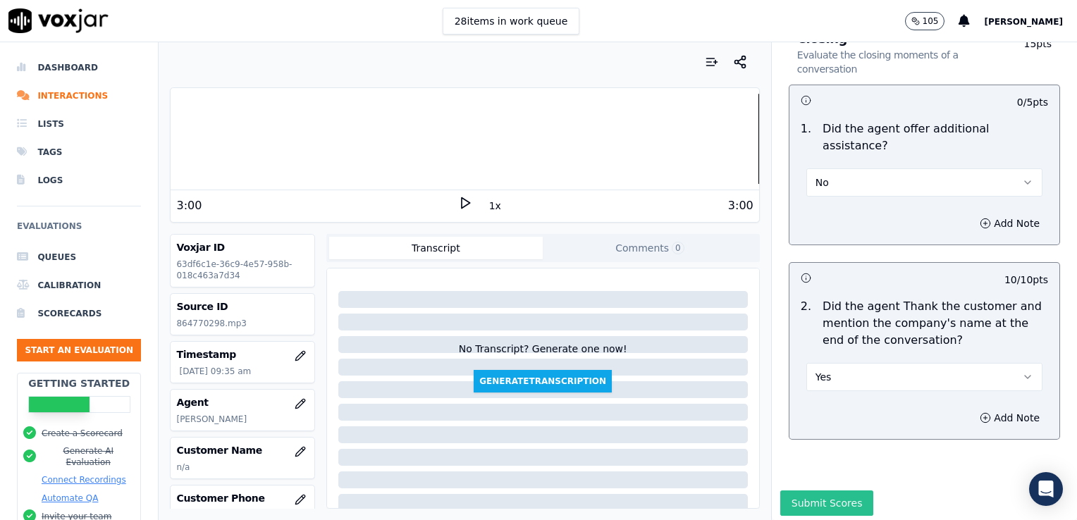
click at [815, 491] on button "Submit Scores" at bounding box center [827, 503] width 94 height 25
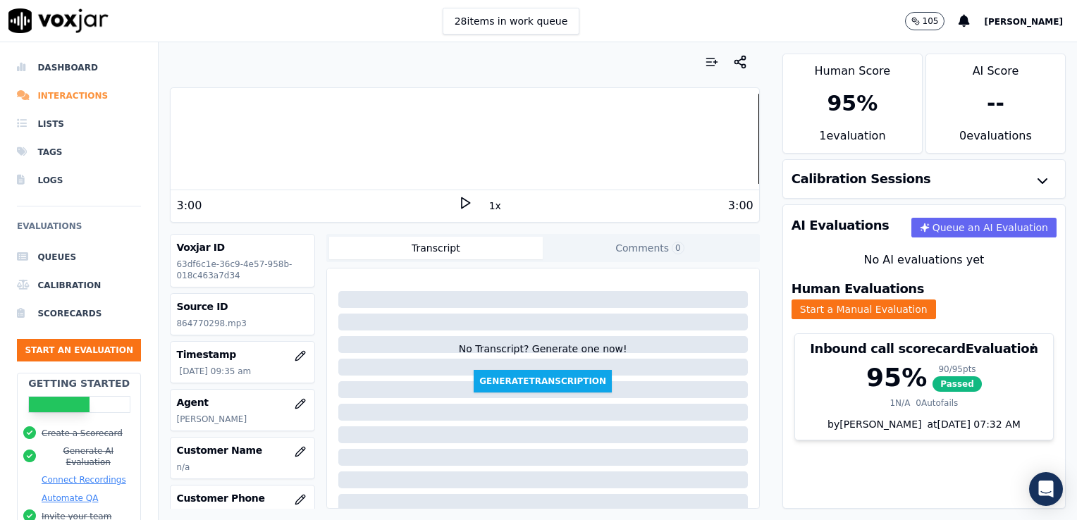
click at [59, 97] on li "Interactions" at bounding box center [79, 96] width 124 height 28
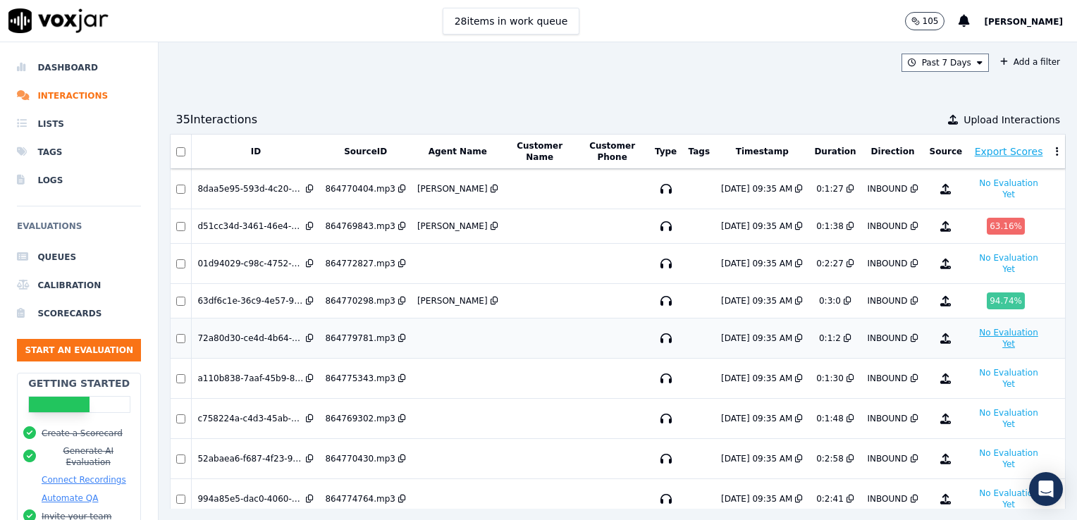
click at [973, 330] on button "No Evaluation Yet" at bounding box center [1008, 338] width 70 height 28
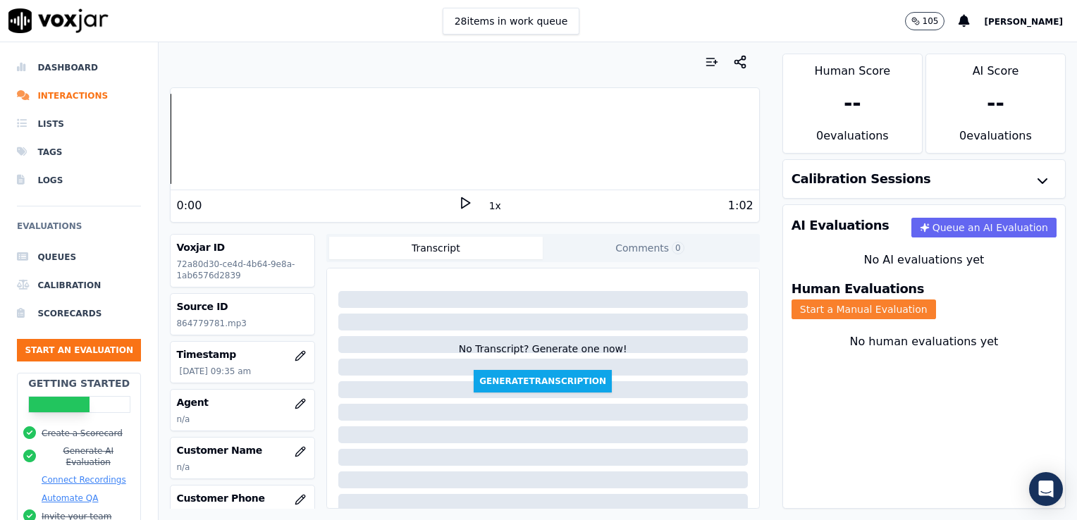
click at [936, 300] on button "Start a Manual Evaluation" at bounding box center [864, 310] width 145 height 20
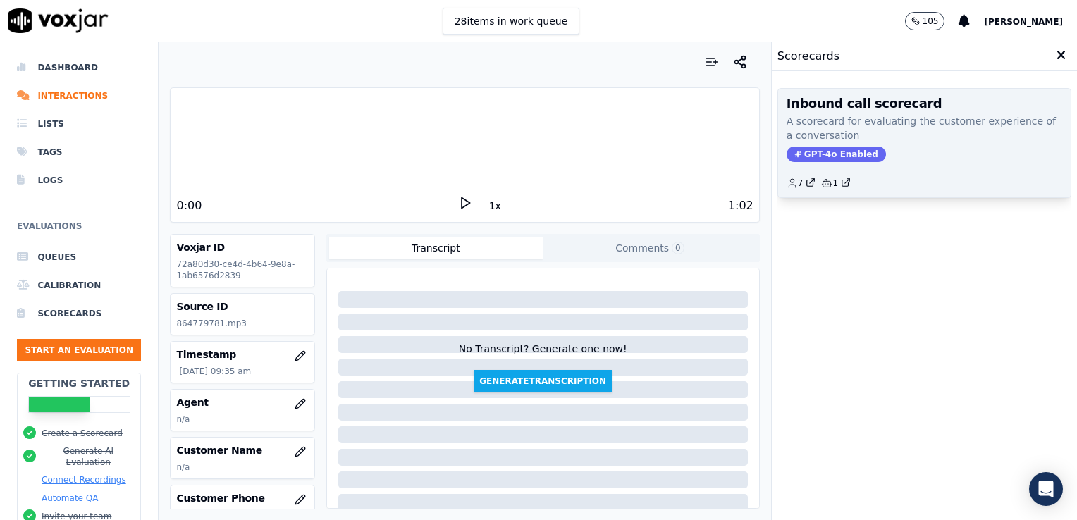
click at [833, 148] on span "GPT-4o Enabled" at bounding box center [836, 155] width 99 height 16
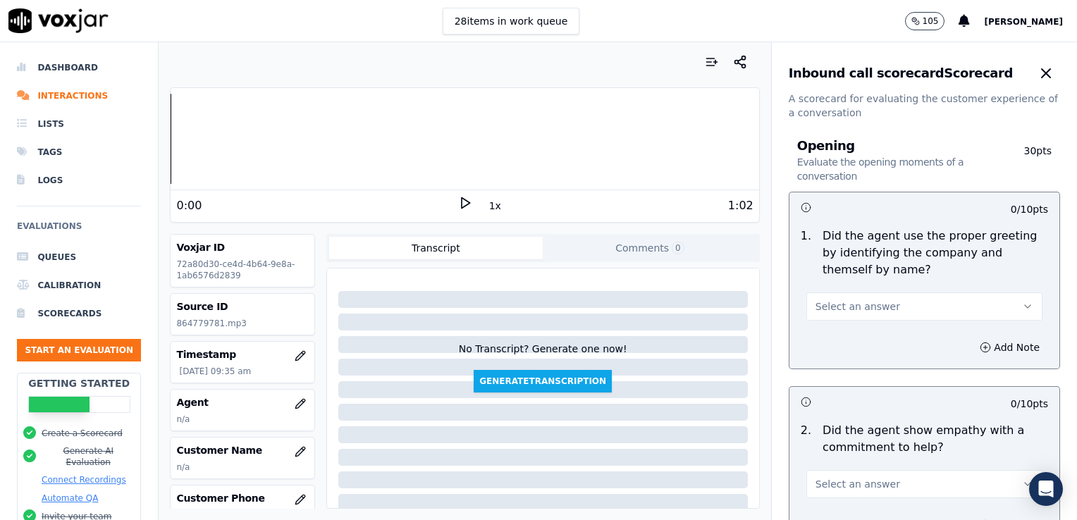
click at [458, 202] on icon at bounding box center [465, 203] width 14 height 14
click at [61, 97] on li "Interactions" at bounding box center [79, 96] width 124 height 28
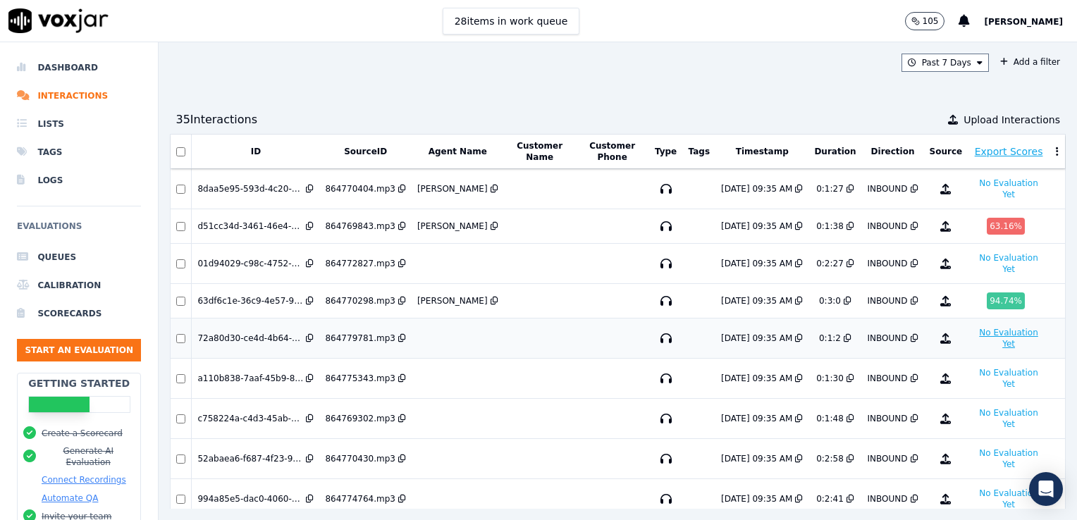
click at [973, 331] on button "No Evaluation Yet" at bounding box center [1008, 338] width 70 height 28
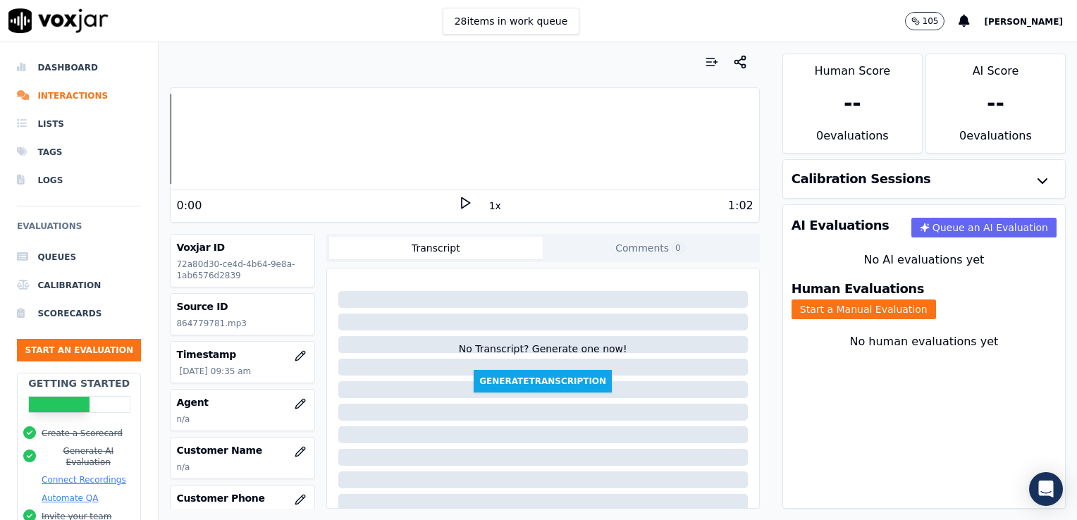
click at [458, 202] on icon at bounding box center [465, 203] width 14 height 14
click at [82, 94] on li "Interactions" at bounding box center [79, 96] width 124 height 28
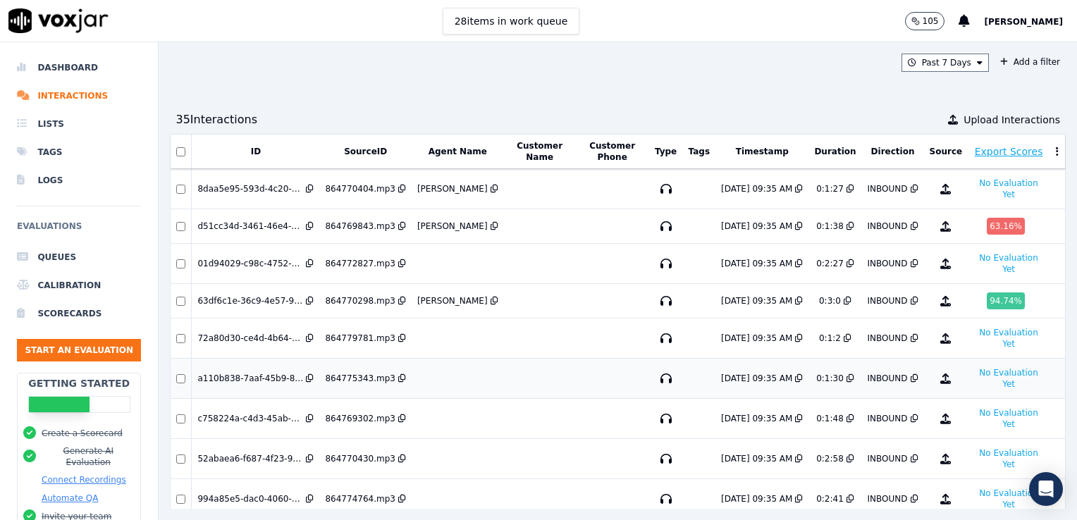
click at [260, 376] on div "a110b838-7aaf-45b9-8337-4c5202ec62ab" at bounding box center [250, 378] width 106 height 11
click at [973, 333] on button "No Evaluation Yet" at bounding box center [1008, 338] width 70 height 28
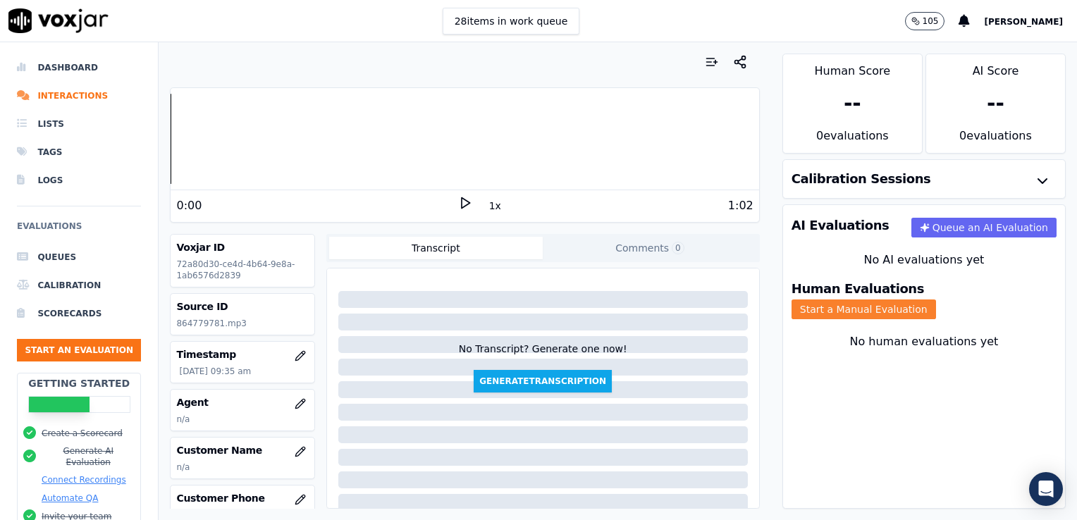
click at [936, 300] on button "Start a Manual Evaluation" at bounding box center [864, 310] width 145 height 20
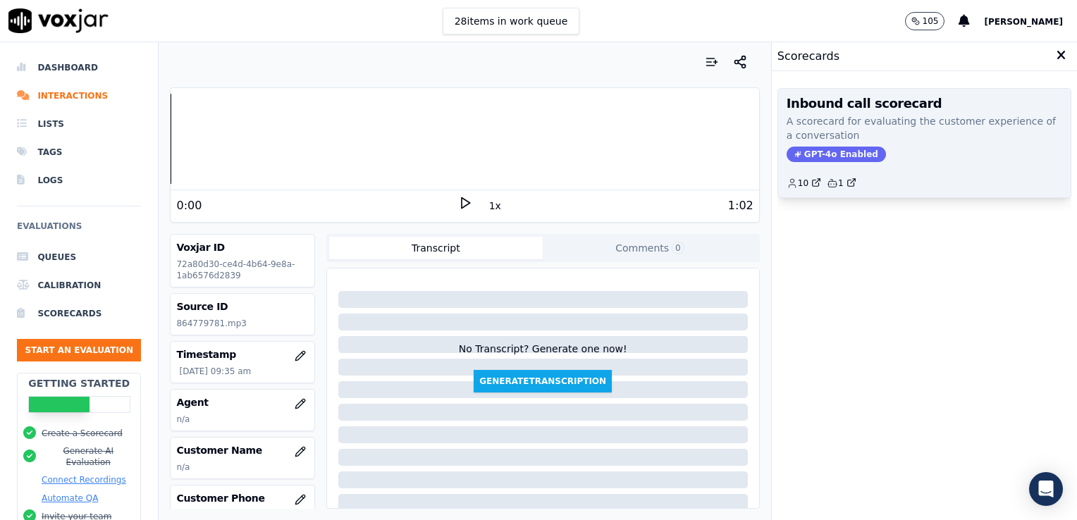
click at [829, 154] on span "GPT-4o Enabled" at bounding box center [836, 155] width 99 height 16
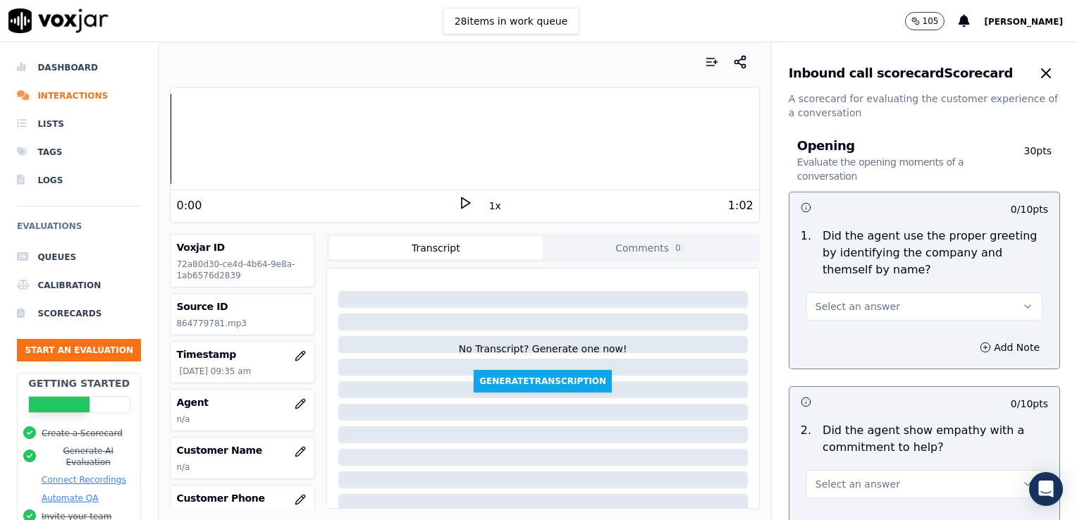
click at [459, 199] on icon at bounding box center [465, 203] width 14 height 14
click at [462, 202] on icon at bounding box center [465, 203] width 14 height 14
click at [60, 97] on li "Interactions" at bounding box center [79, 96] width 124 height 28
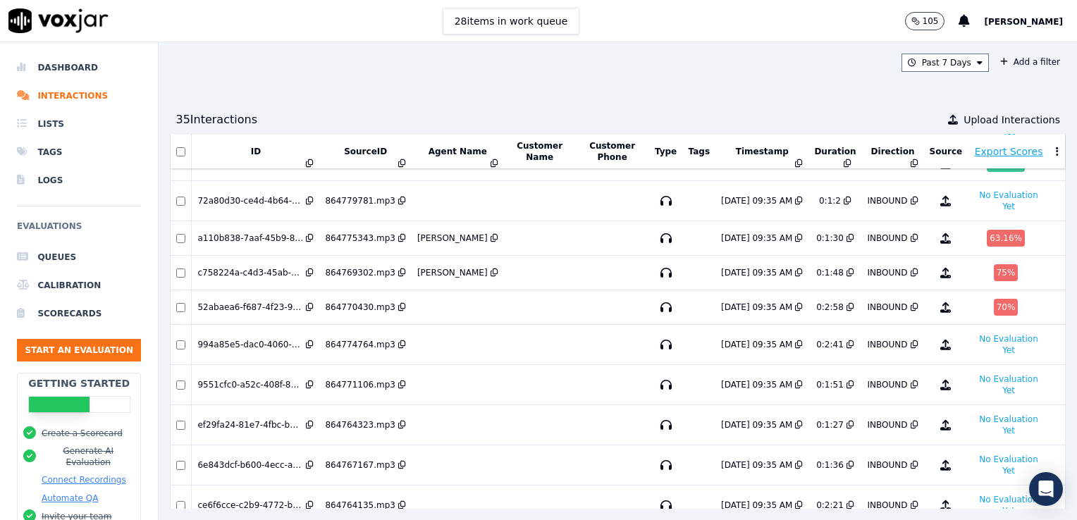
scroll to position [141, 0]
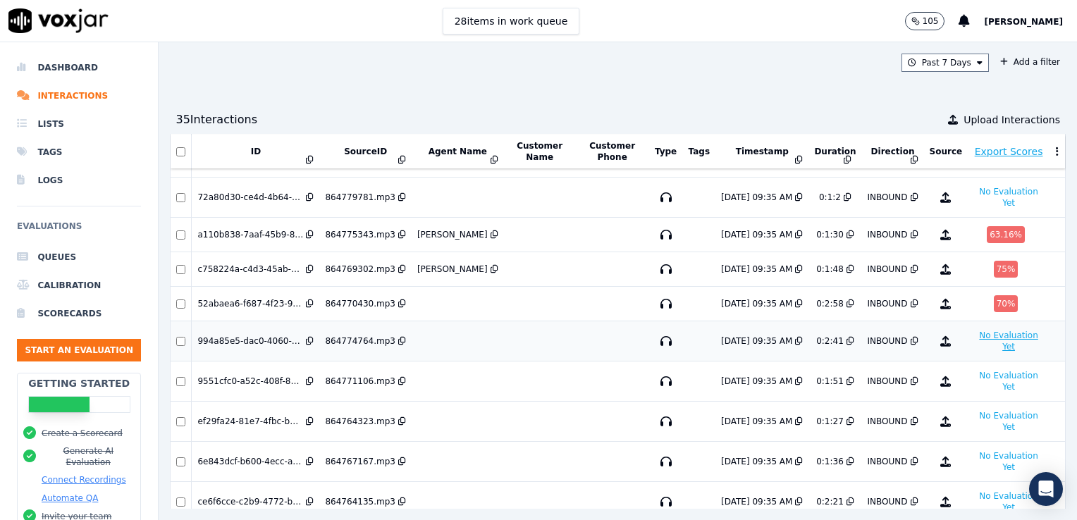
click at [973, 333] on button "No Evaluation Yet" at bounding box center [1008, 341] width 70 height 28
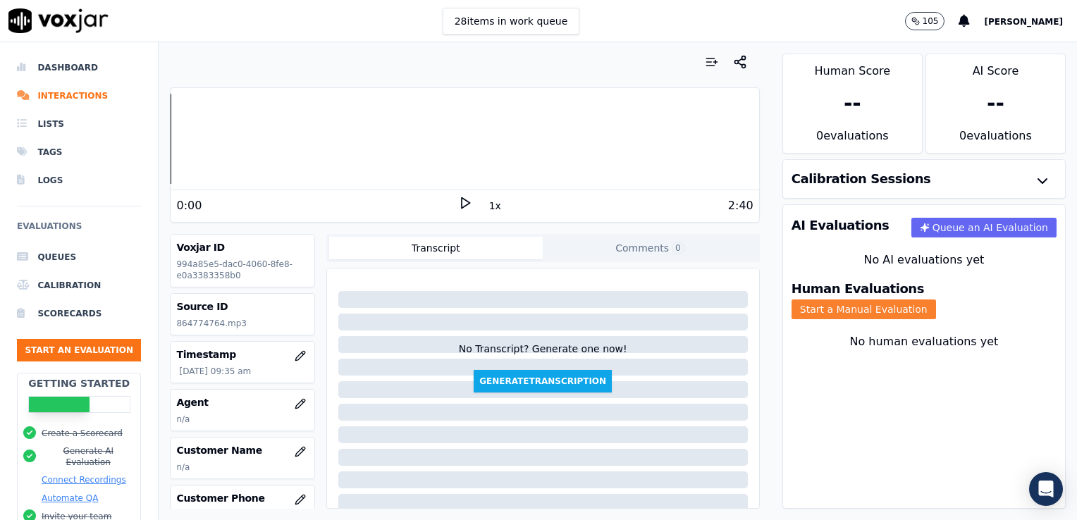
click at [936, 300] on button "Start a Manual Evaluation" at bounding box center [864, 310] width 145 height 20
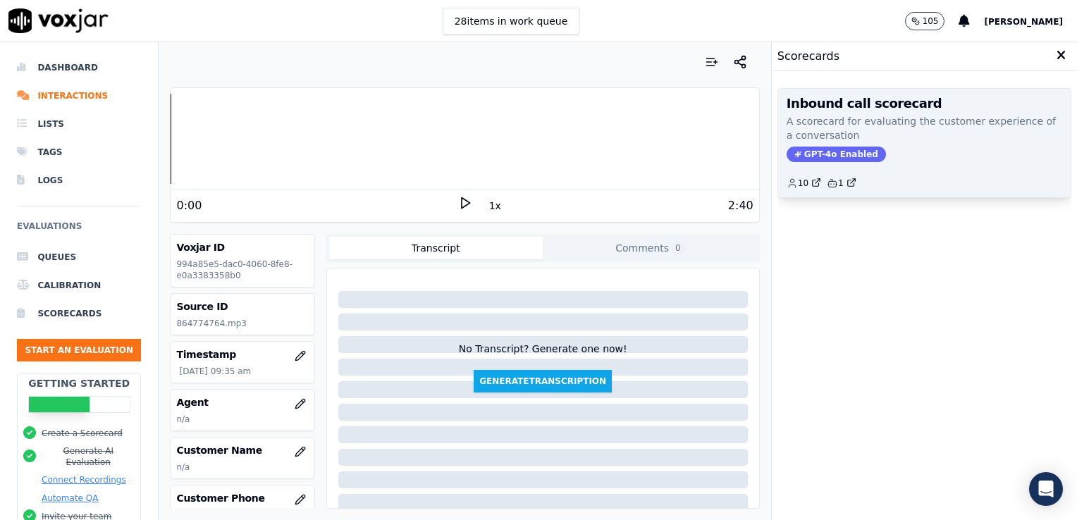
click at [831, 149] on span "GPT-4o Enabled" at bounding box center [836, 155] width 99 height 16
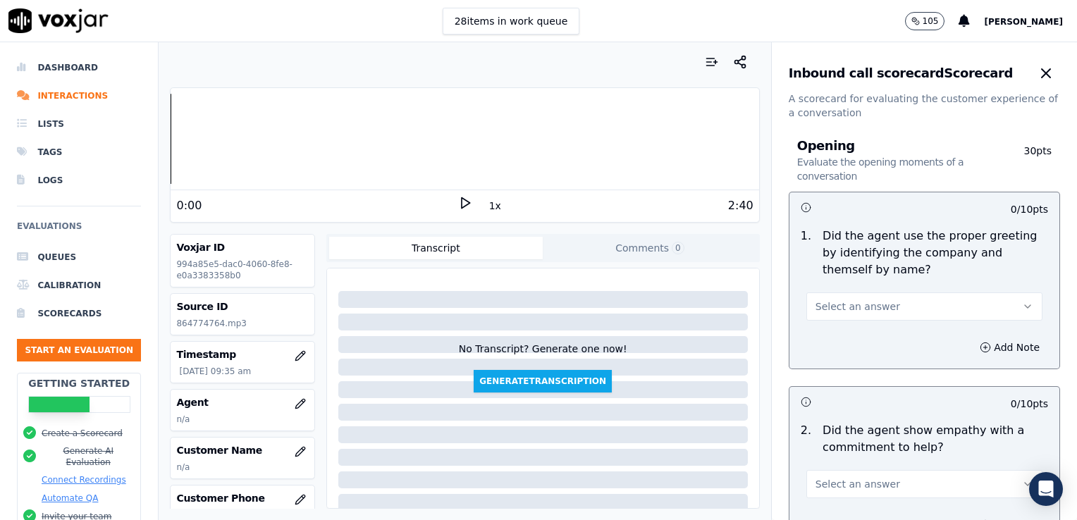
click at [458, 202] on icon at bounding box center [465, 203] width 14 height 14
click at [462, 201] on rect at bounding box center [463, 202] width 2 height 9
click at [170, 139] on div "Your browser does not support the audio element. 0:04 1x 2:40" at bounding box center [464, 154] width 589 height 135
click at [171, 146] on div at bounding box center [465, 139] width 588 height 90
click at [464, 200] on icon at bounding box center [465, 203] width 14 height 14
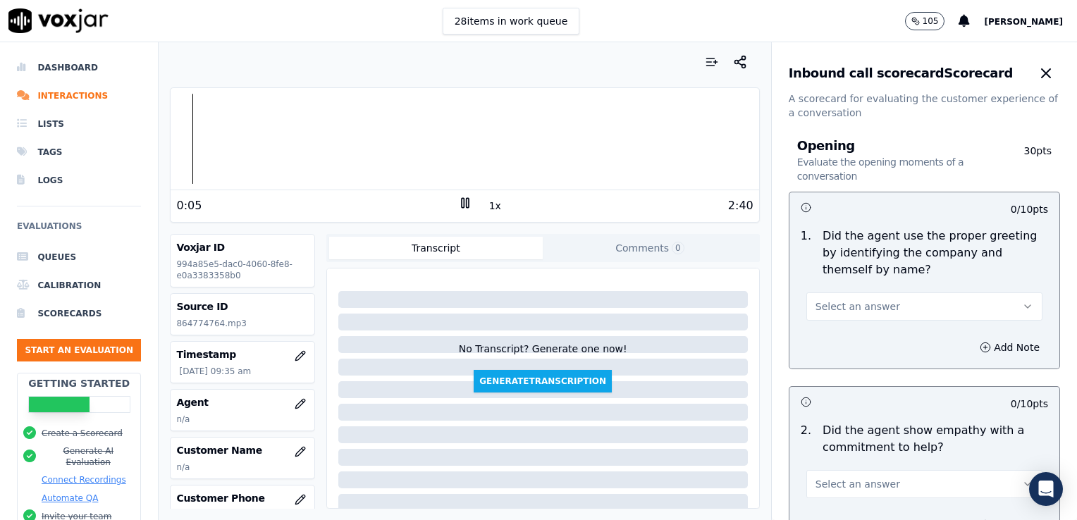
click at [1022, 305] on icon "button" at bounding box center [1027, 306] width 11 height 11
click at [821, 337] on div "Yes" at bounding box center [901, 338] width 212 height 23
click at [466, 202] on rect at bounding box center [467, 202] width 2 height 9
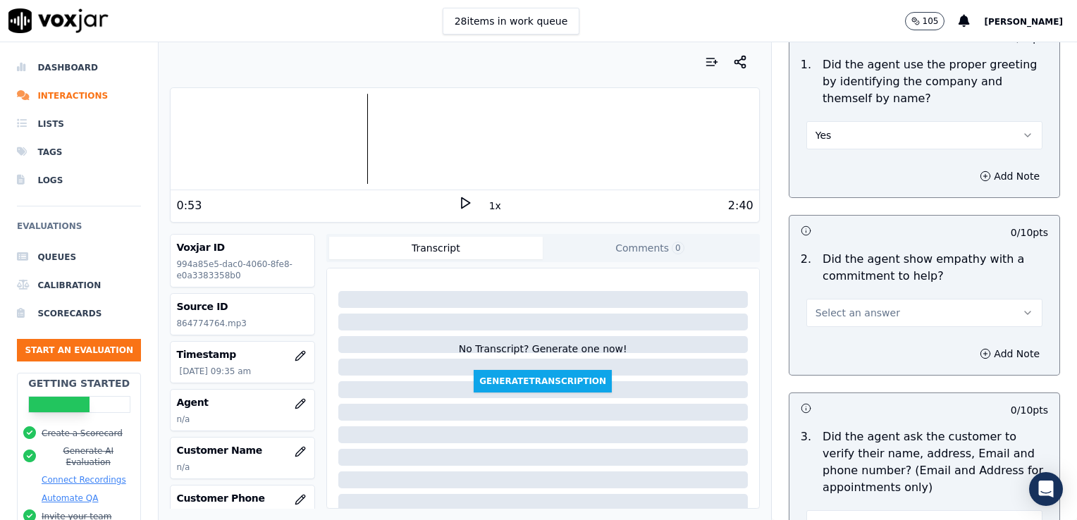
scroll to position [211, 0]
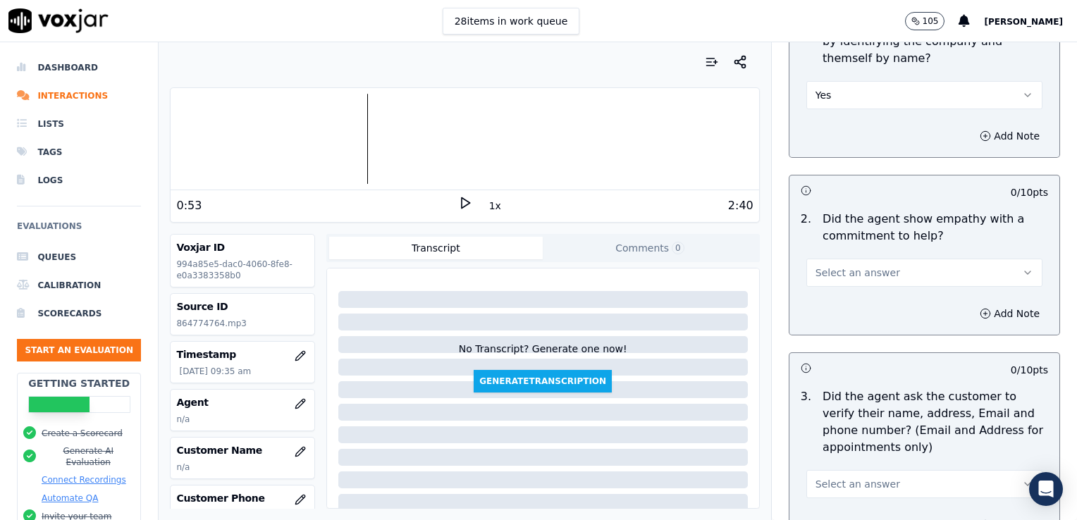
click at [1022, 274] on icon "button" at bounding box center [1027, 272] width 11 height 11
click at [849, 301] on div "Yes" at bounding box center [901, 304] width 212 height 23
click at [980, 312] on icon "button" at bounding box center [985, 313] width 11 height 11
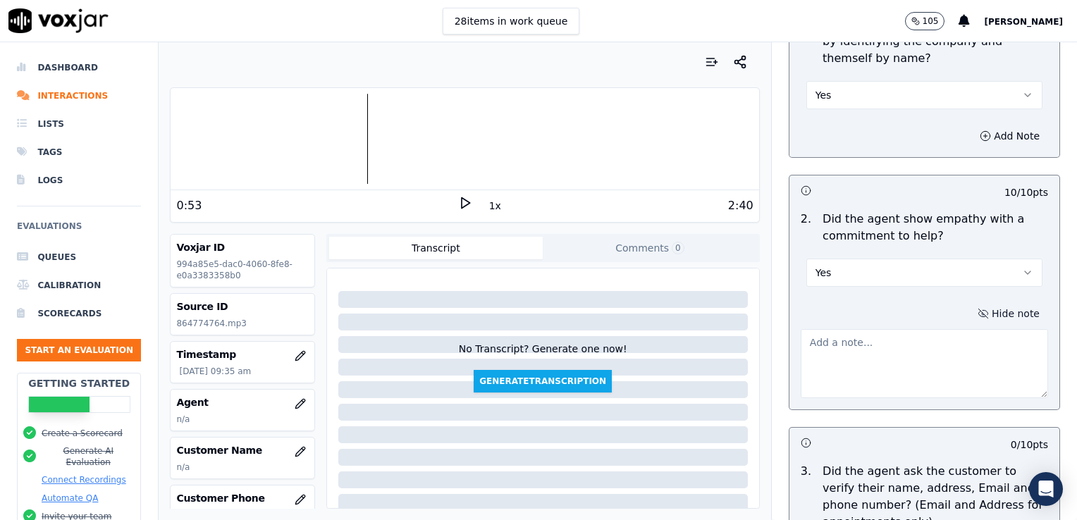
click at [907, 355] on textarea at bounding box center [924, 363] width 247 height 69
click at [953, 367] on textarea "Practice providing an ownership statement such as "I can definitely help with t…" at bounding box center [924, 363] width 247 height 69
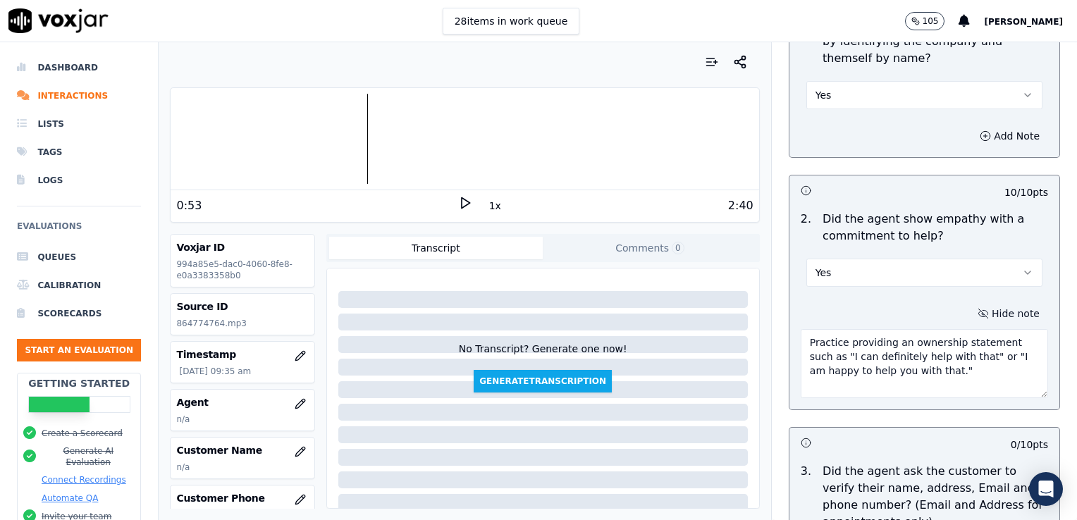
type textarea "Practice providing an ownership statement such as "I can definitely help with t…"
click at [458, 201] on icon at bounding box center [465, 203] width 14 height 14
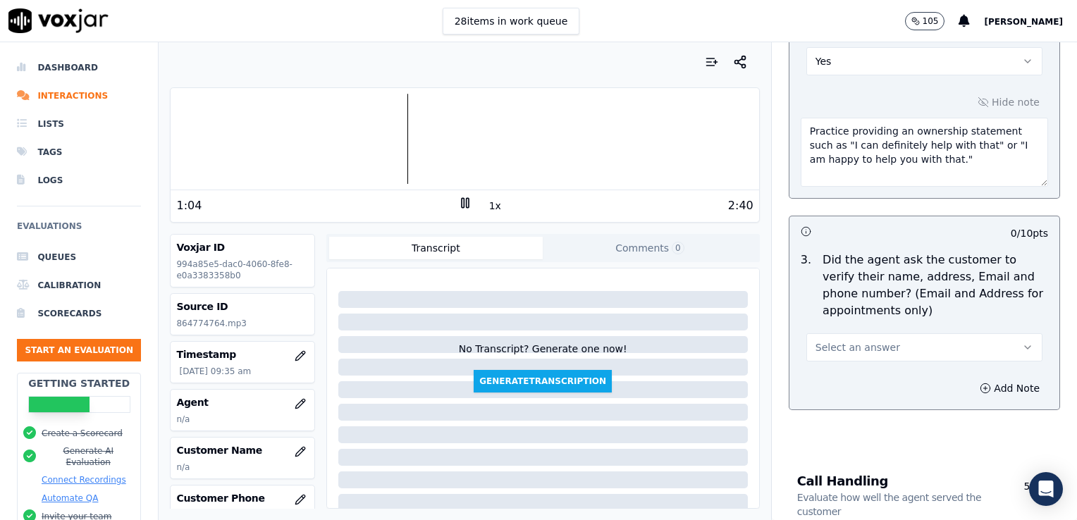
scroll to position [493, 0]
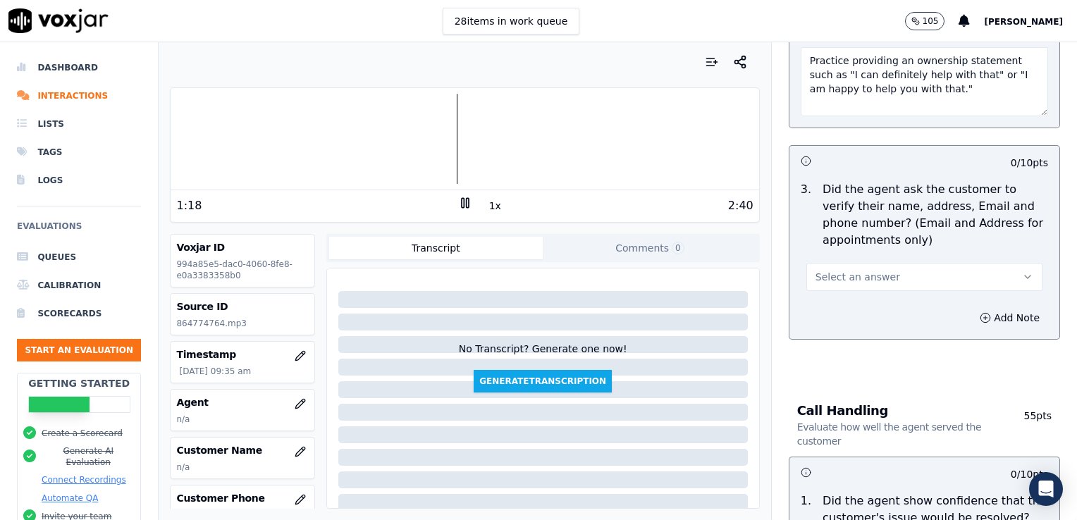
click at [1022, 272] on icon "button" at bounding box center [1027, 276] width 11 height 11
click at [824, 307] on div "Yes" at bounding box center [901, 307] width 212 height 23
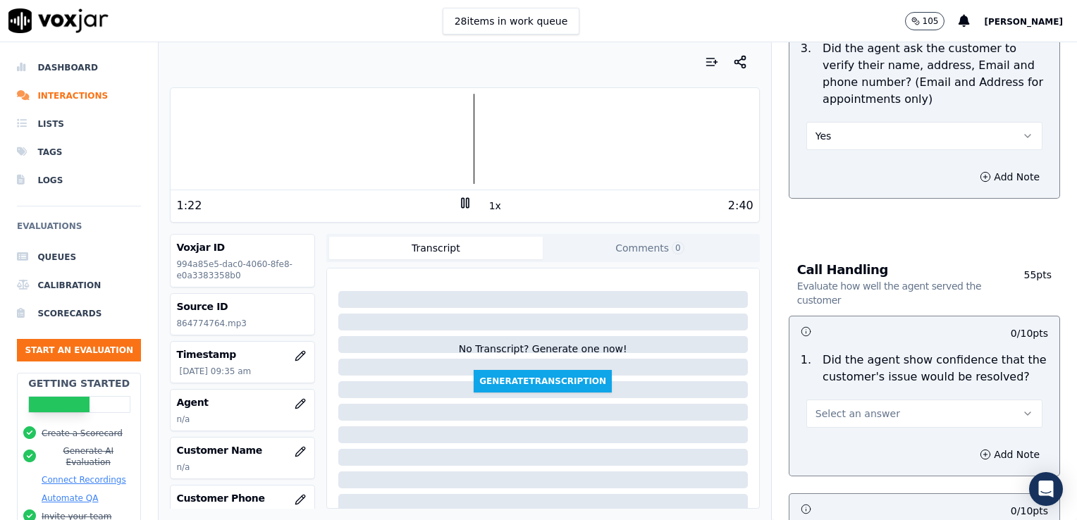
scroll to position [705, 0]
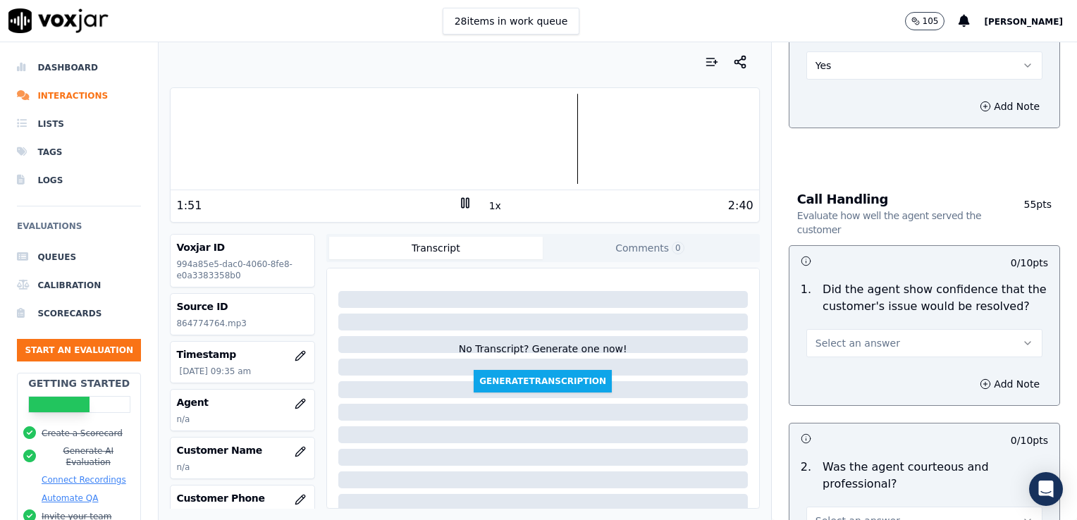
click at [1022, 338] on icon "button" at bounding box center [1027, 343] width 11 height 11
click at [826, 376] on div "Yes" at bounding box center [901, 373] width 212 height 23
click at [981, 383] on circle "button" at bounding box center [985, 383] width 9 height 9
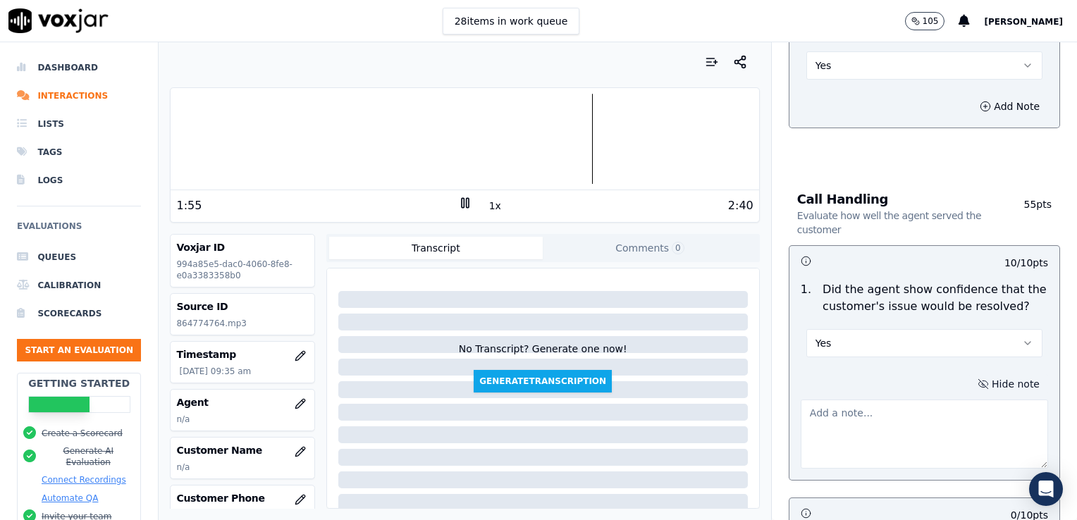
click at [896, 418] on textarea at bounding box center [924, 434] width 247 height 69
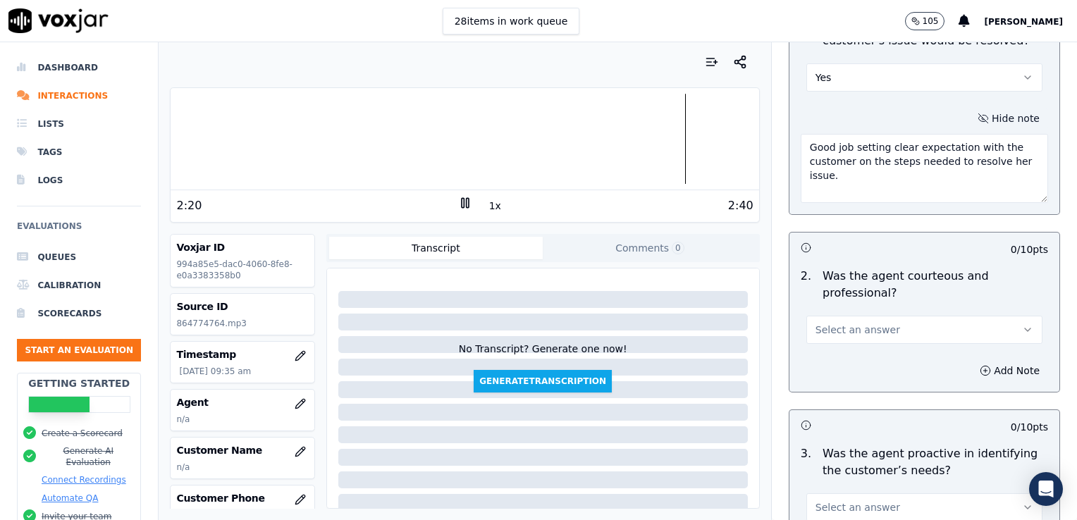
scroll to position [987, 0]
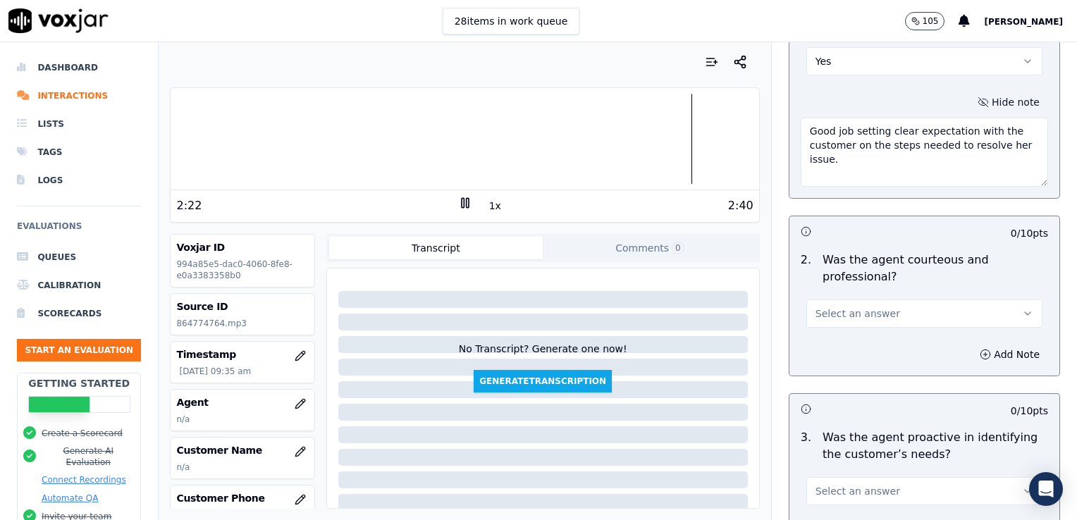
type textarea "Good job setting clear expectation with the customer on the steps needed to res…"
click at [990, 310] on button "Select an answer" at bounding box center [924, 314] width 236 height 28
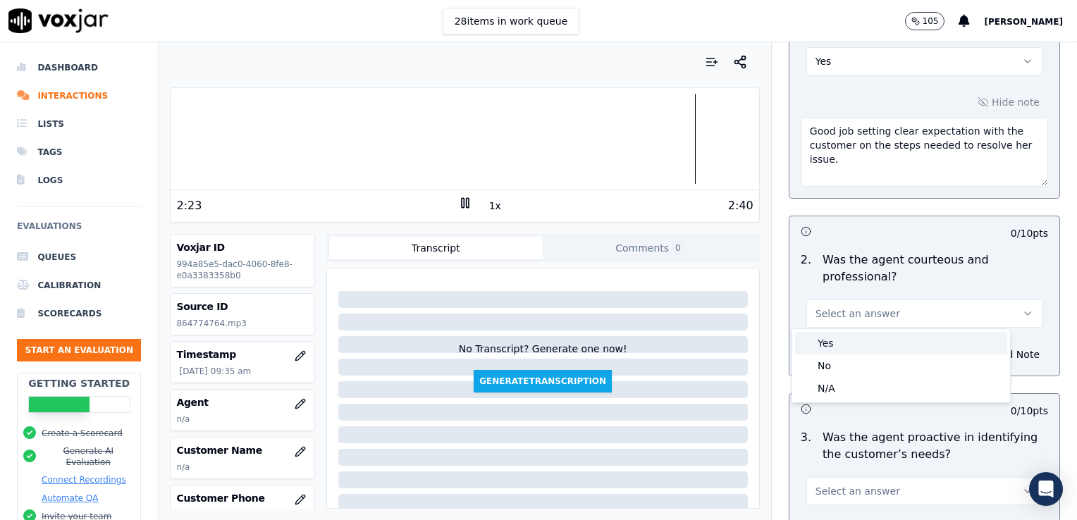
click at [844, 344] on div "Yes" at bounding box center [901, 343] width 212 height 23
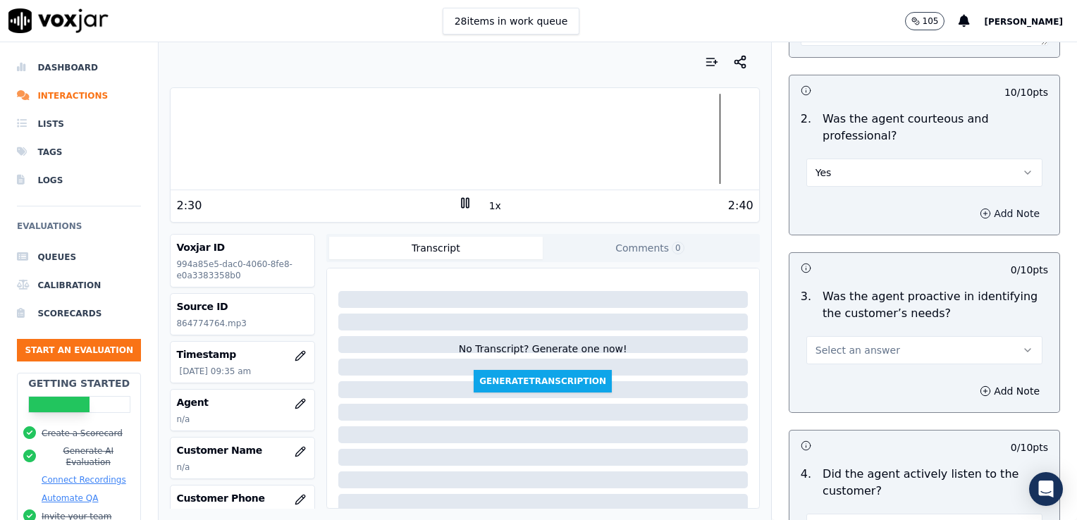
scroll to position [1198, 0]
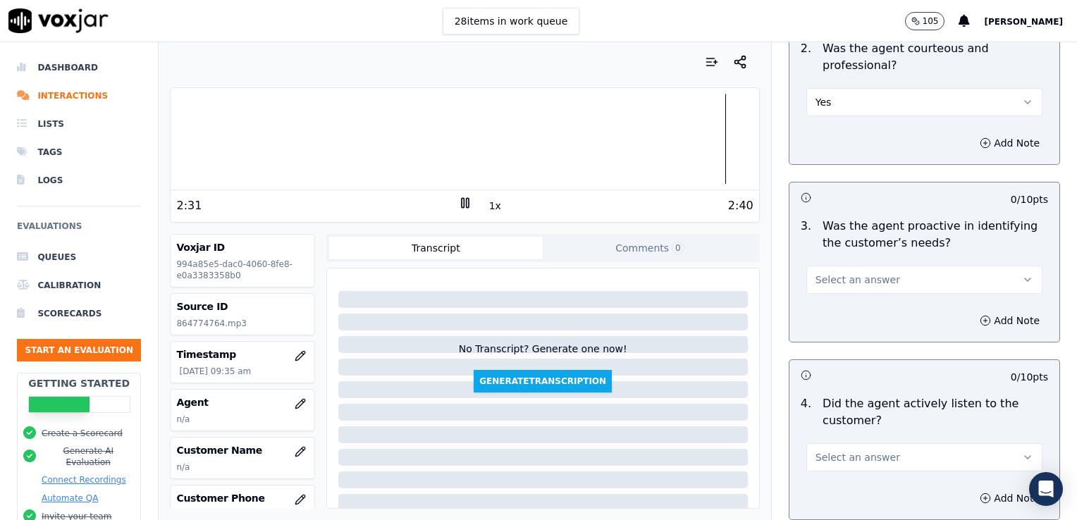
click at [1022, 274] on icon "button" at bounding box center [1027, 279] width 11 height 11
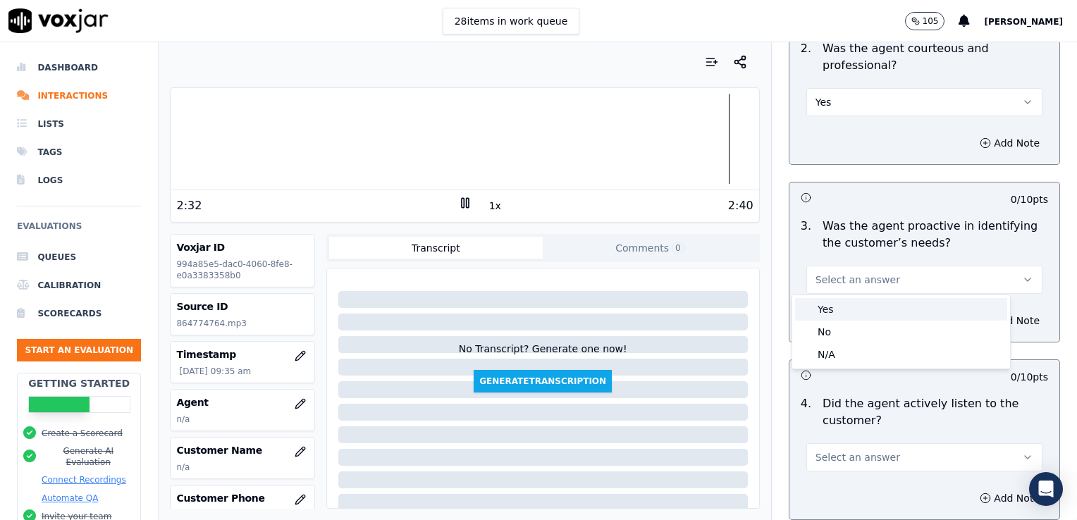
click at [833, 312] on div "Yes" at bounding box center [901, 309] width 212 height 23
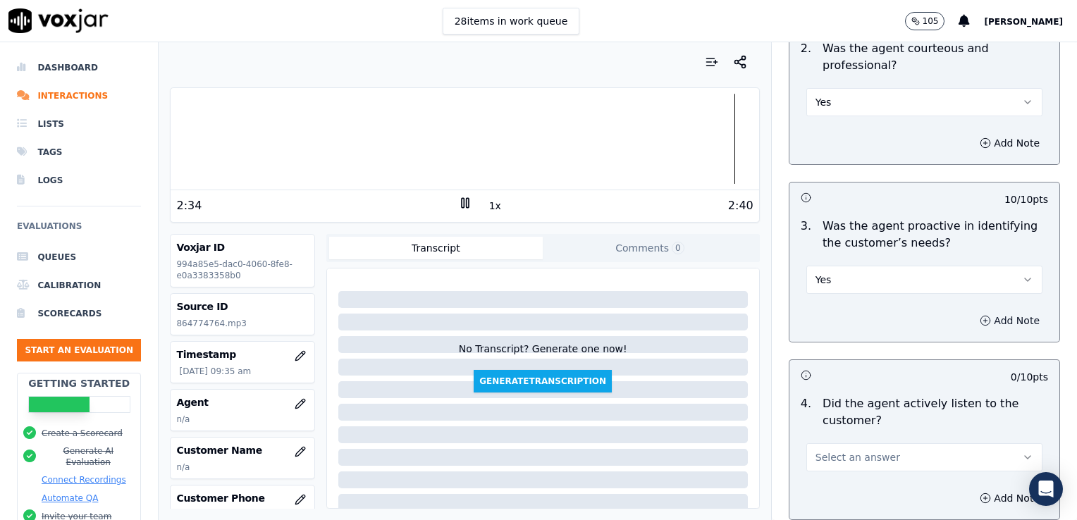
drag, startPoint x: 961, startPoint y: 316, endPoint x: 955, endPoint y: 326, distance: 12.0
click at [980, 316] on icon "button" at bounding box center [985, 320] width 11 height 11
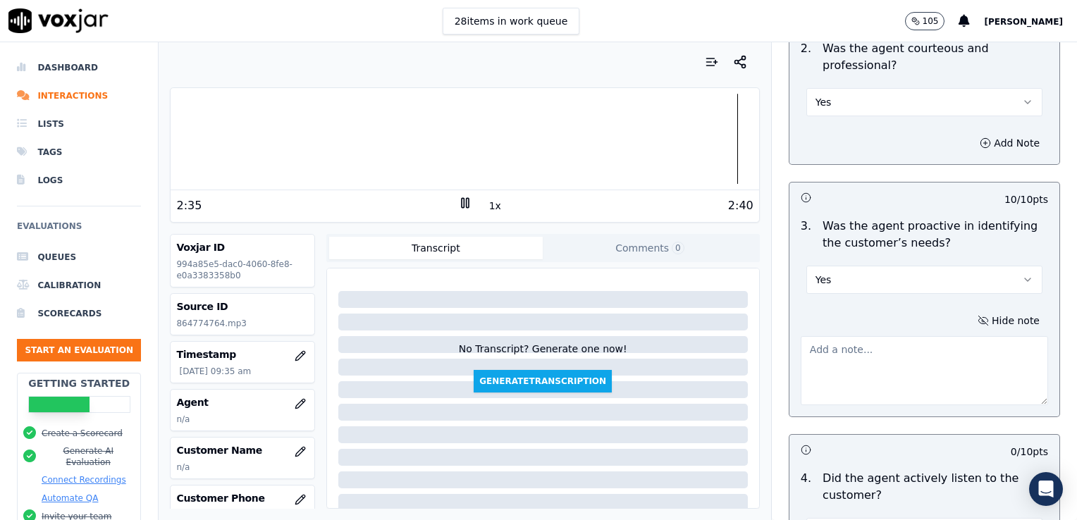
click at [902, 354] on textarea at bounding box center [924, 370] width 247 height 69
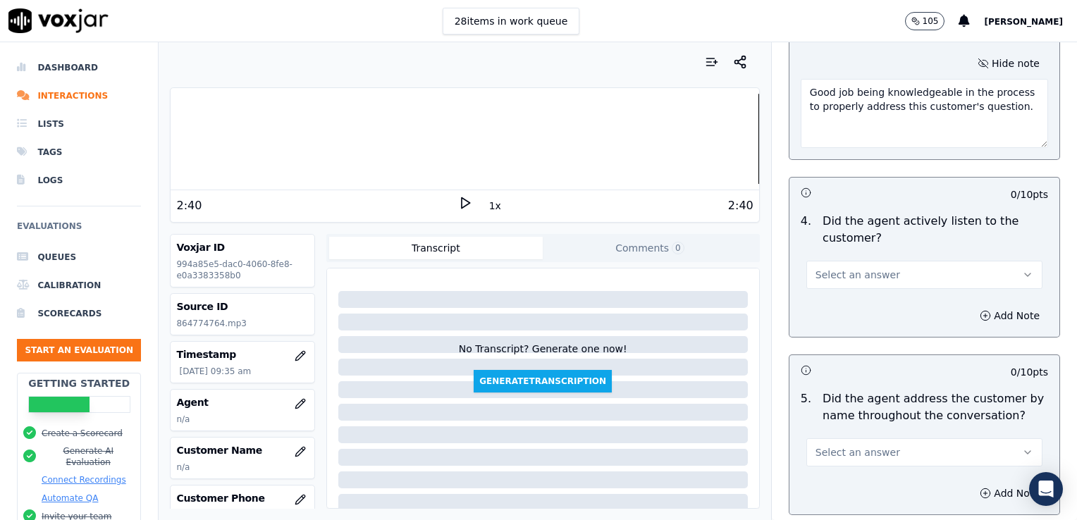
scroll to position [1480, 0]
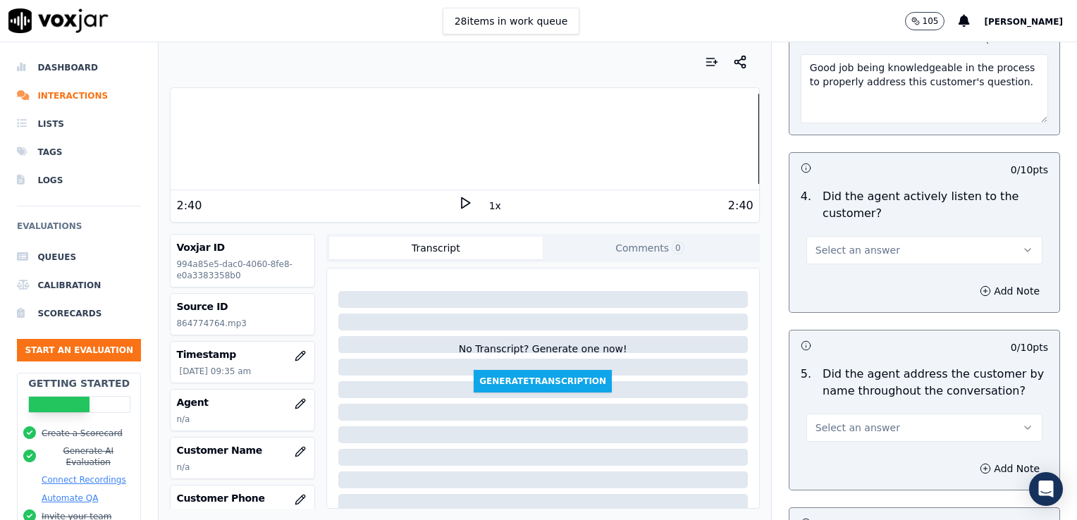
type textarea "Good job being knowledgeable in the process to properly address this customer's…"
drag, startPoint x: 1003, startPoint y: 244, endPoint x: 983, endPoint y: 252, distance: 21.5
click at [998, 246] on button "Select an answer" at bounding box center [924, 250] width 236 height 28
click at [871, 280] on div "Yes" at bounding box center [901, 279] width 212 height 23
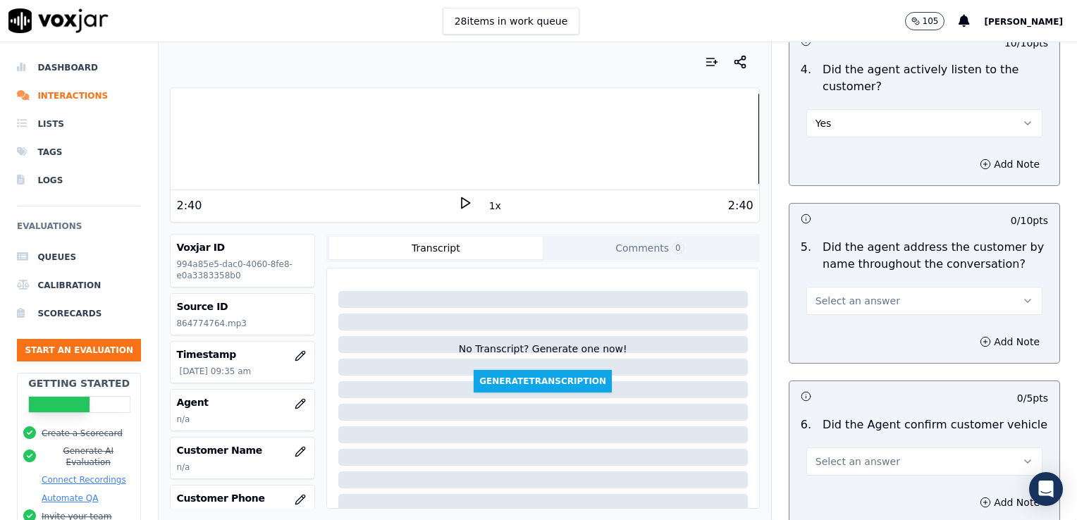
scroll to position [1621, 0]
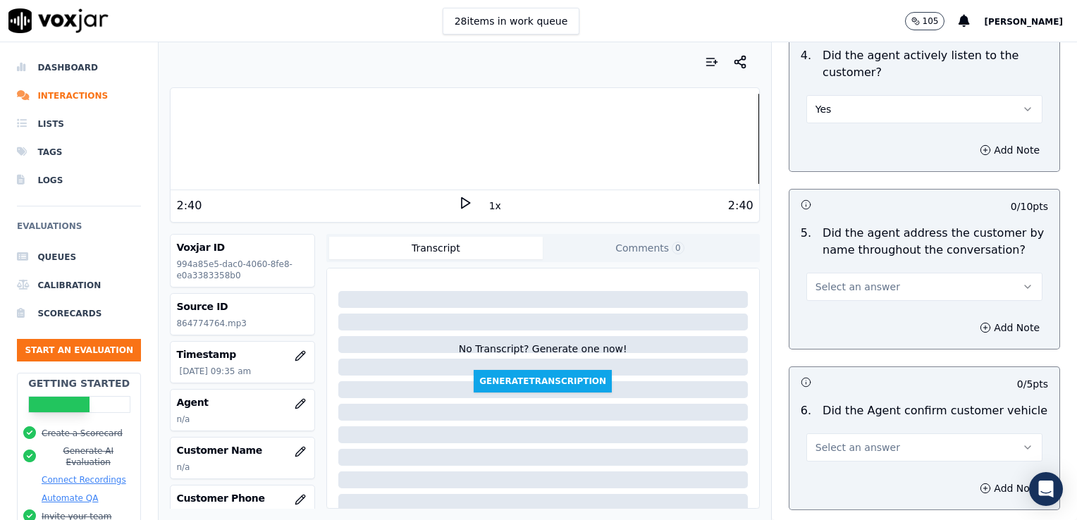
click at [1022, 283] on icon "button" at bounding box center [1027, 286] width 11 height 11
click at [844, 346] on div "No" at bounding box center [901, 338] width 212 height 23
click at [930, 333] on div "Add Note" at bounding box center [925, 328] width 270 height 42
click at [980, 326] on icon "button" at bounding box center [985, 327] width 11 height 11
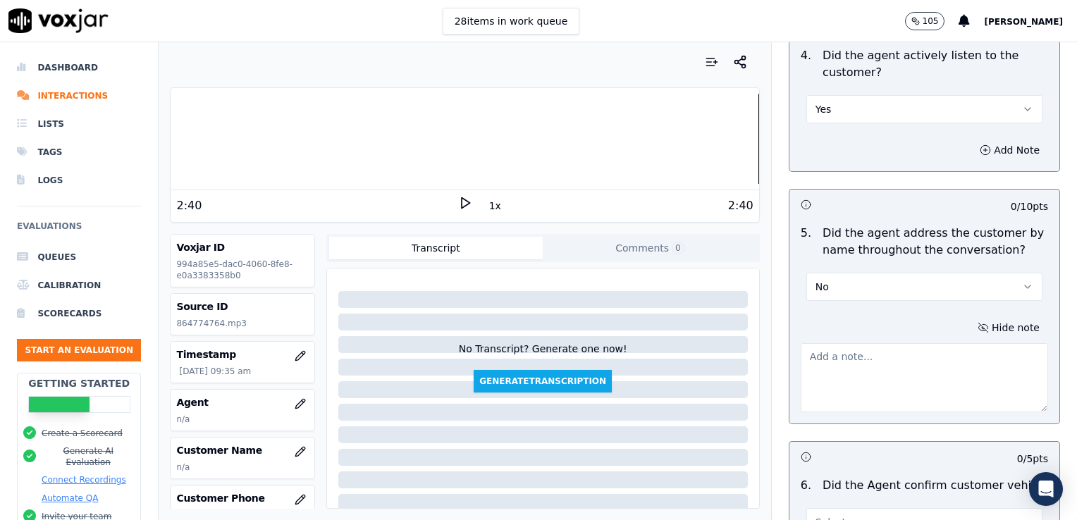
click at [890, 362] on textarea at bounding box center [924, 377] width 247 height 69
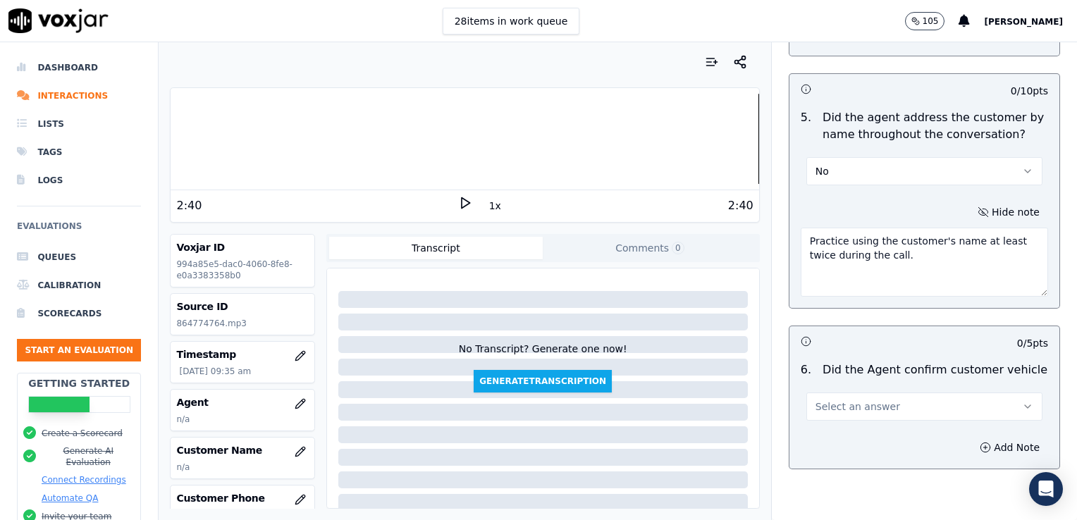
scroll to position [1762, 0]
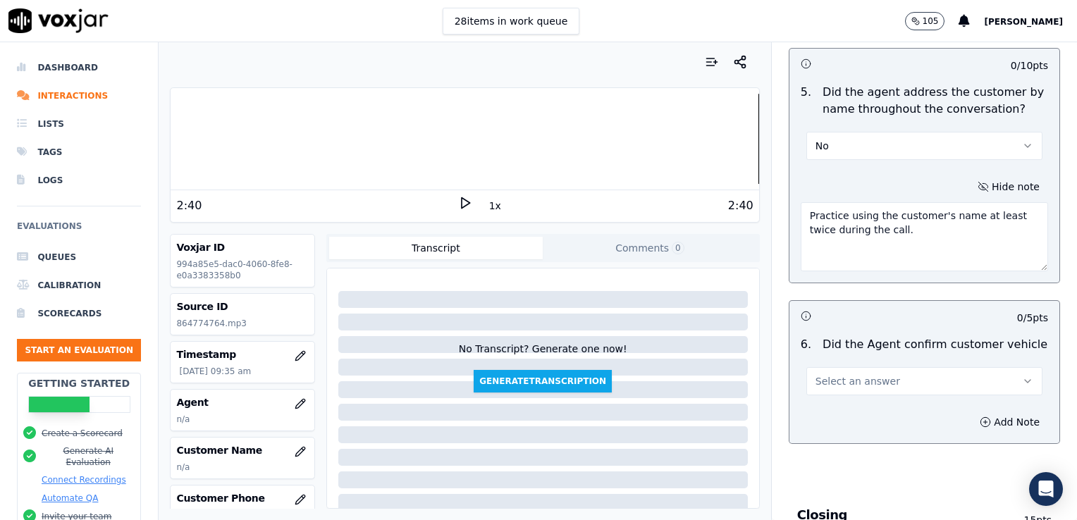
type textarea "Practice using the customer's name at least twice during the call."
click at [990, 379] on button "Select an answer" at bounding box center [924, 381] width 236 height 28
drag, startPoint x: 830, startPoint y: 410, endPoint x: 839, endPoint y: 410, distance: 8.5
click at [832, 410] on div "Yes" at bounding box center [901, 409] width 212 height 23
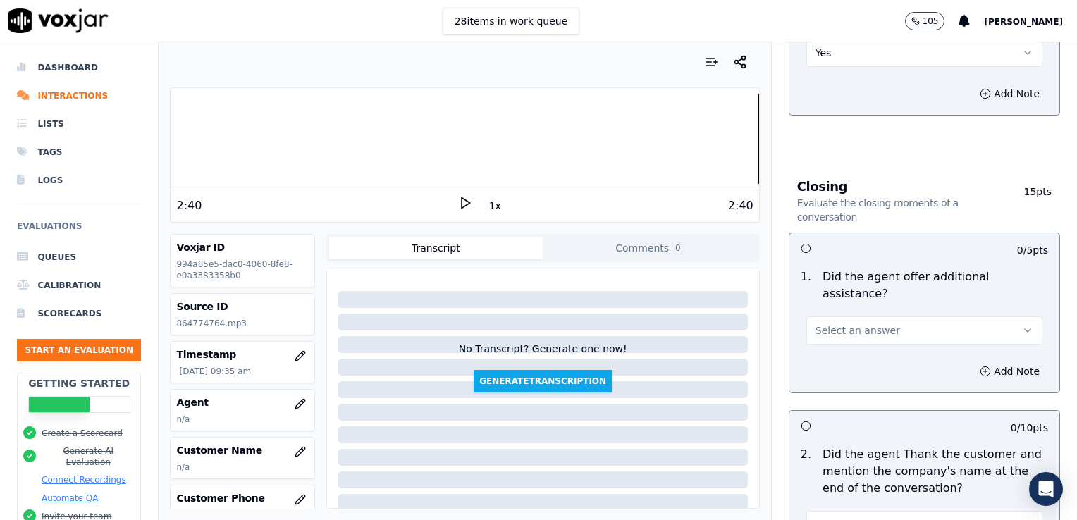
scroll to position [2115, 0]
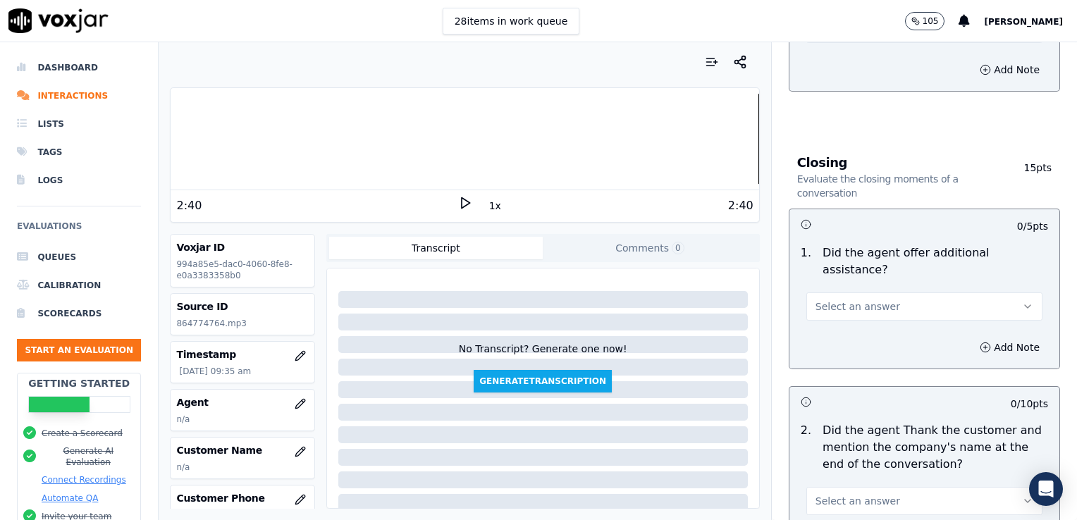
click at [1022, 301] on icon "button" at bounding box center [1027, 306] width 11 height 11
click at [848, 329] on div "No" at bounding box center [901, 325] width 212 height 23
click at [618, 142] on div at bounding box center [465, 139] width 588 height 90
click at [462, 205] on polygon at bounding box center [466, 203] width 8 height 11
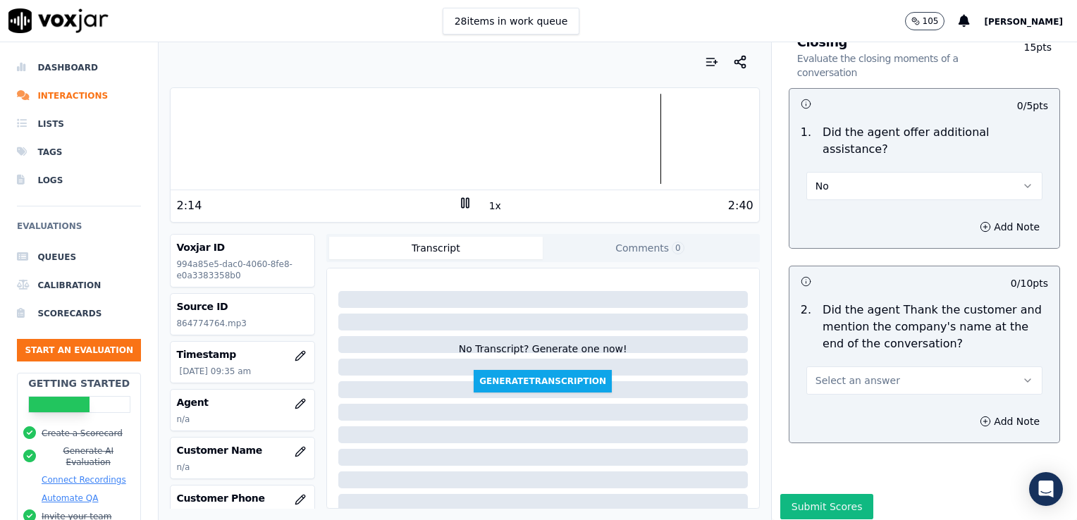
scroll to position [2239, 0]
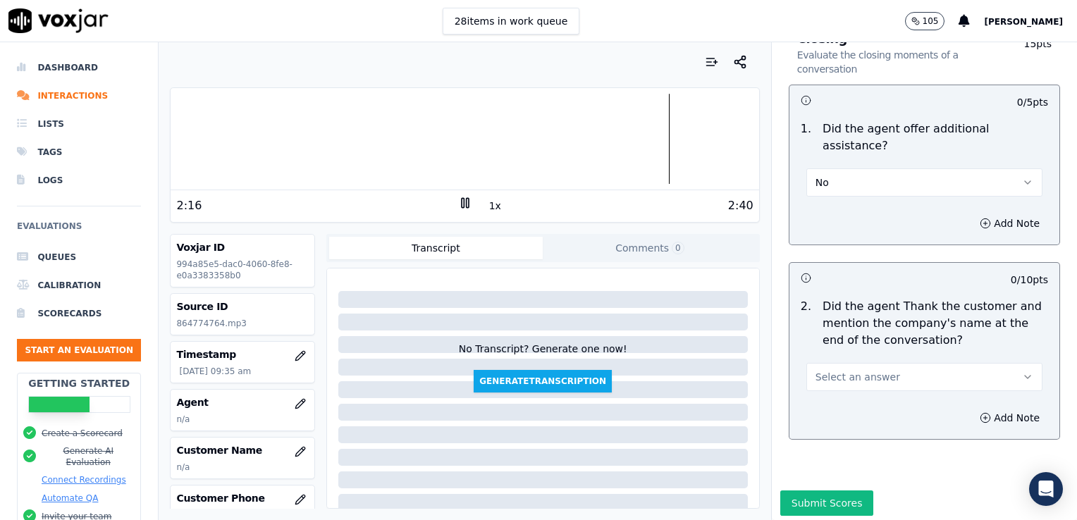
click at [1022, 371] on icon "button" at bounding box center [1027, 376] width 11 height 11
click at [841, 395] on div "No" at bounding box center [901, 395] width 212 height 23
click at [980, 412] on icon "button" at bounding box center [985, 417] width 11 height 11
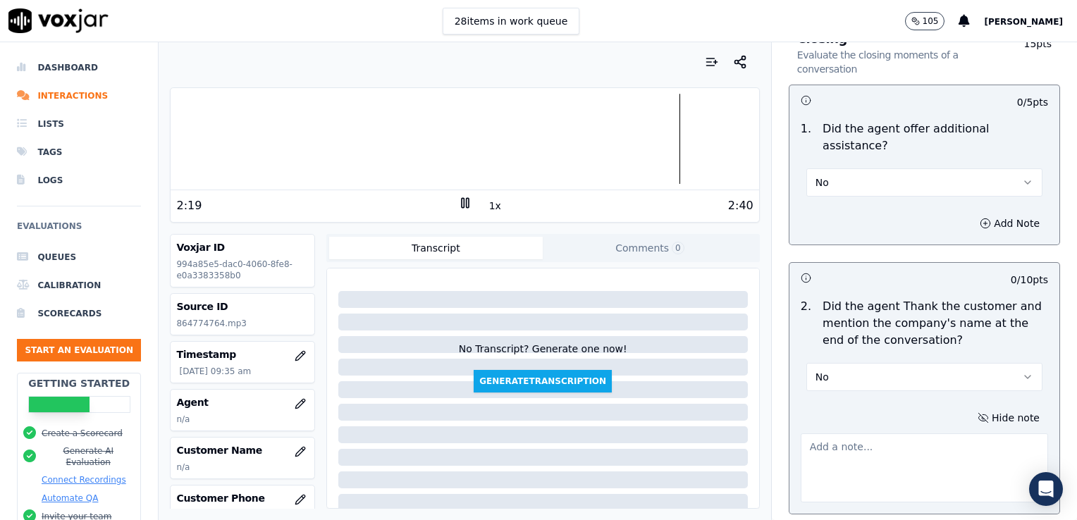
click at [922, 434] on textarea at bounding box center [924, 468] width 247 height 69
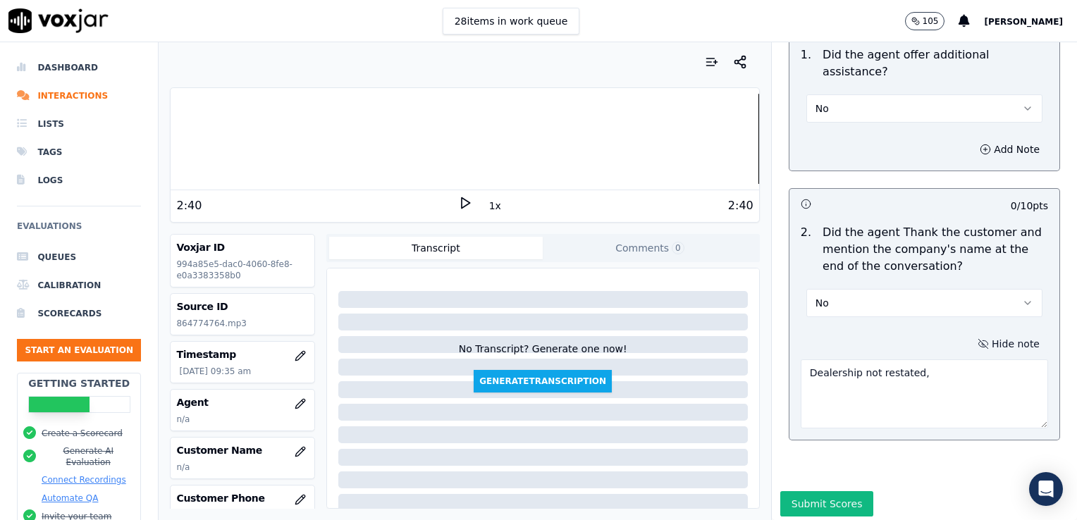
scroll to position [2314, 0]
type textarea "Dealership not restated,"
click at [823, 491] on button "Submit Scores" at bounding box center [827, 503] width 94 height 25
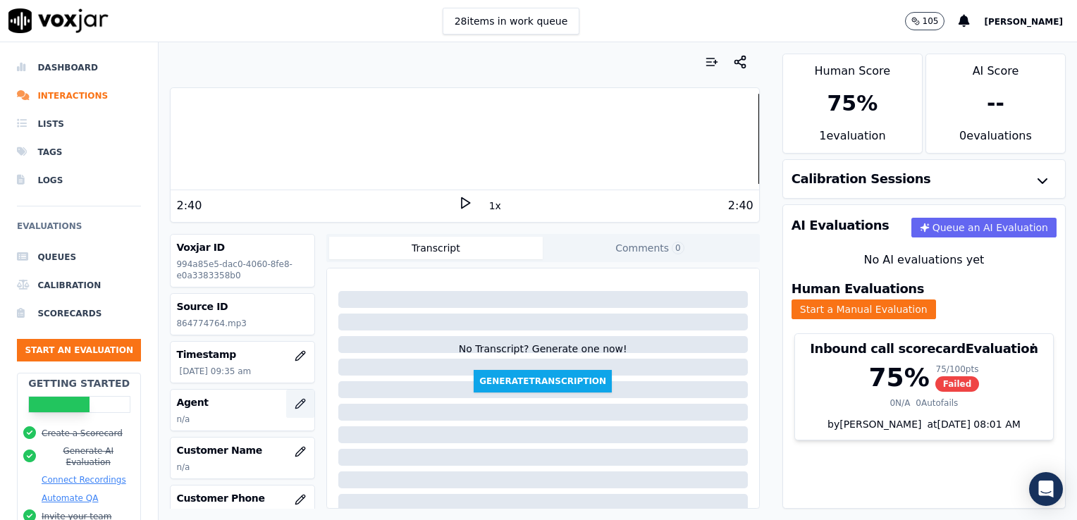
click at [295, 399] on icon "button" at bounding box center [300, 403] width 11 height 11
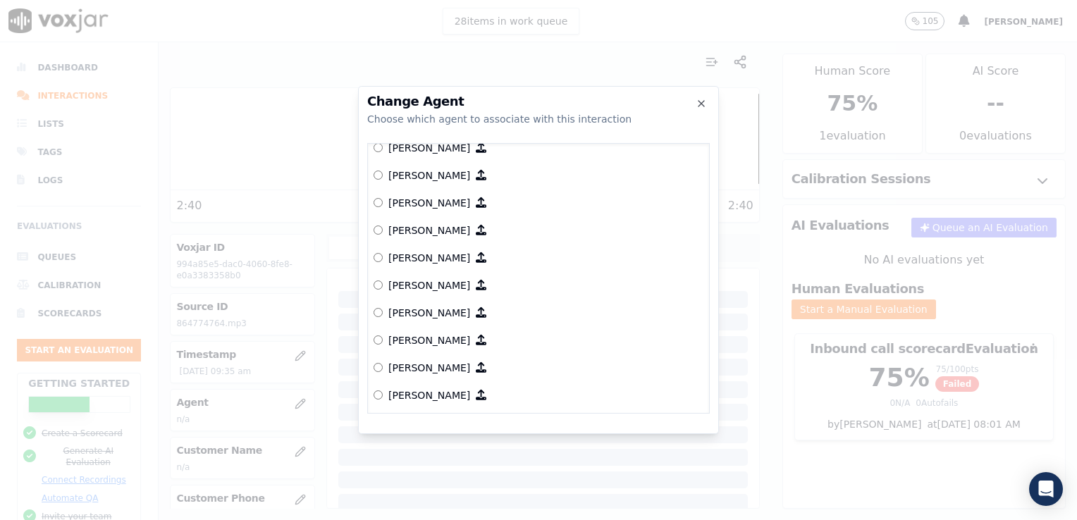
scroll to position [580, 0]
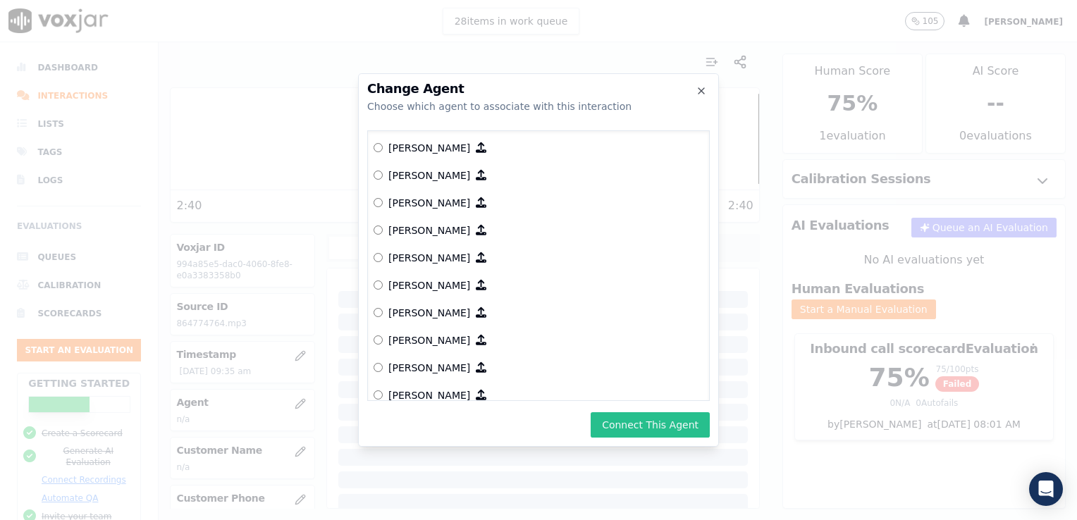
click at [661, 423] on button "Connect This Agent" at bounding box center [650, 424] width 119 height 25
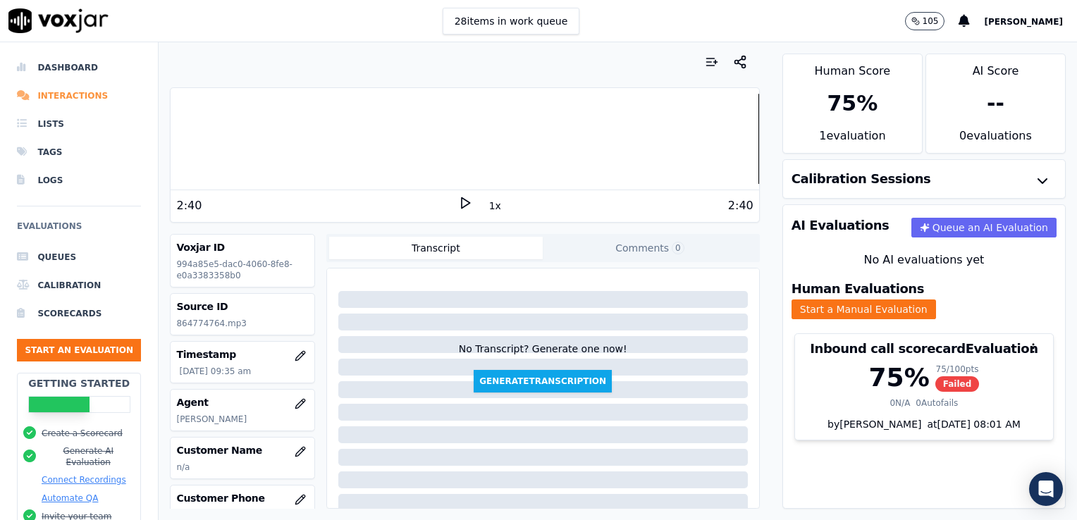
click at [74, 95] on li "Interactions" at bounding box center [79, 96] width 124 height 28
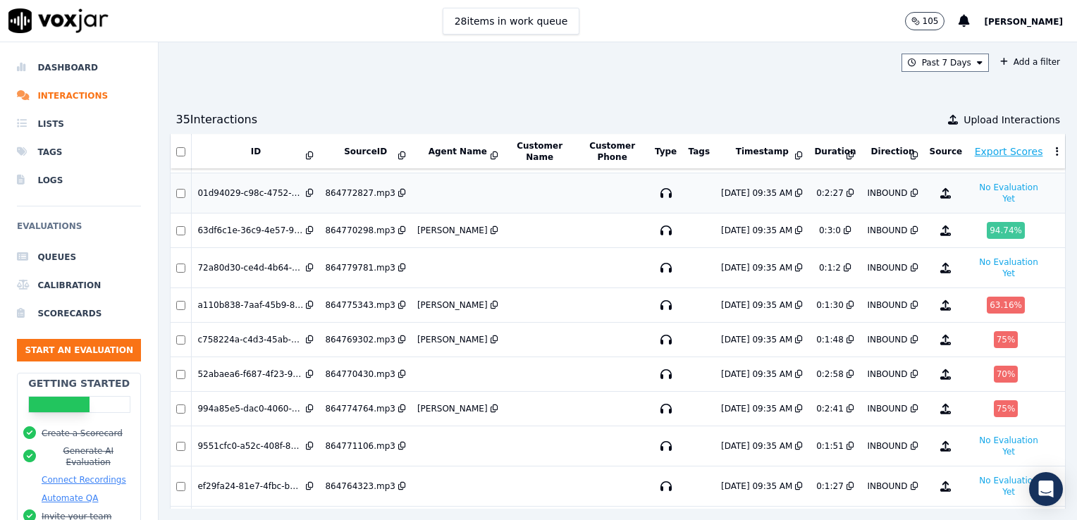
scroll to position [141, 0]
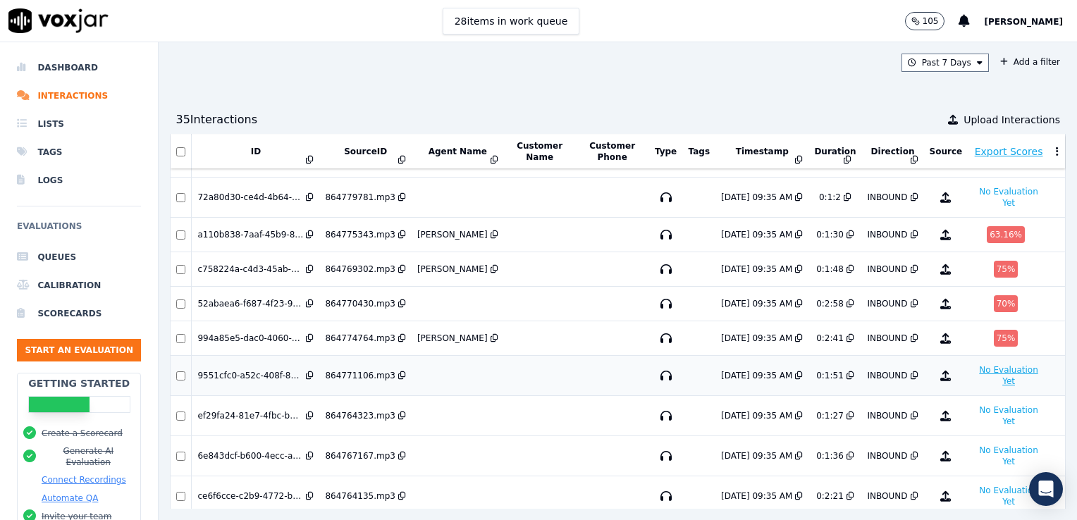
click at [973, 366] on button "No Evaluation Yet" at bounding box center [1008, 376] width 70 height 28
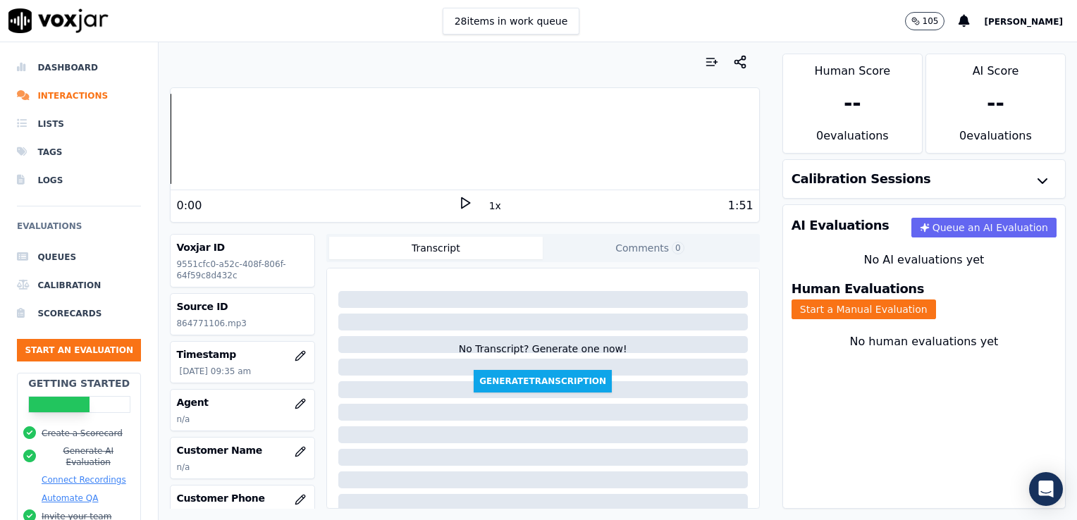
click at [462, 200] on polygon at bounding box center [466, 203] width 8 height 11
click at [466, 202] on rect at bounding box center [467, 202] width 2 height 9
click at [933, 300] on button "Start a Manual Evaluation" at bounding box center [864, 310] width 145 height 20
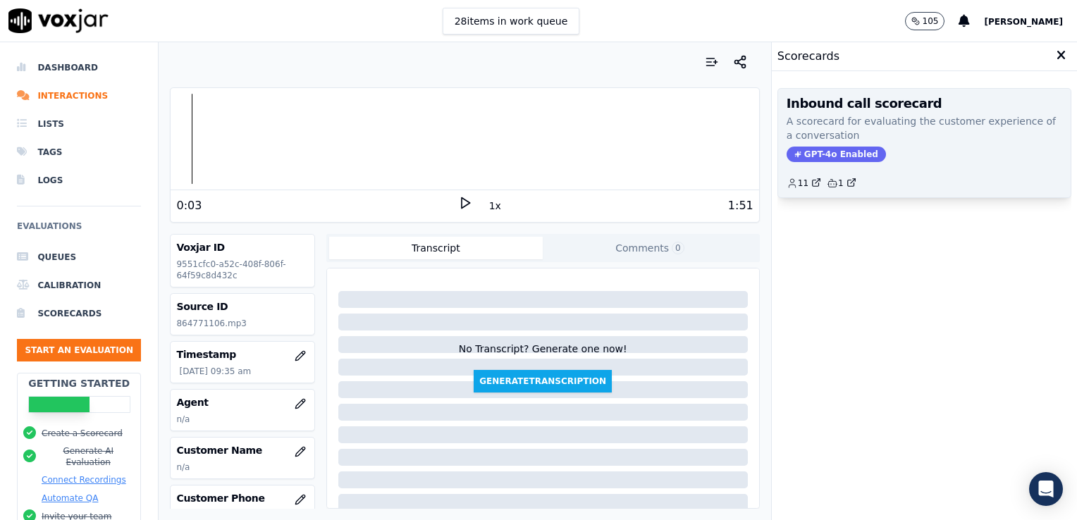
click at [834, 154] on span "GPT-4o Enabled" at bounding box center [836, 155] width 99 height 16
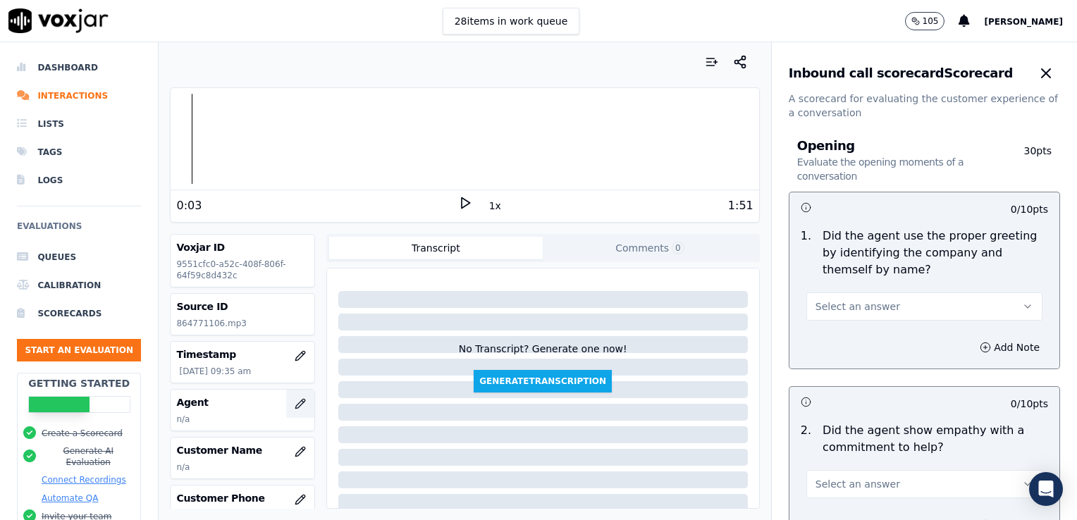
click at [295, 403] on icon "button" at bounding box center [299, 403] width 9 height 9
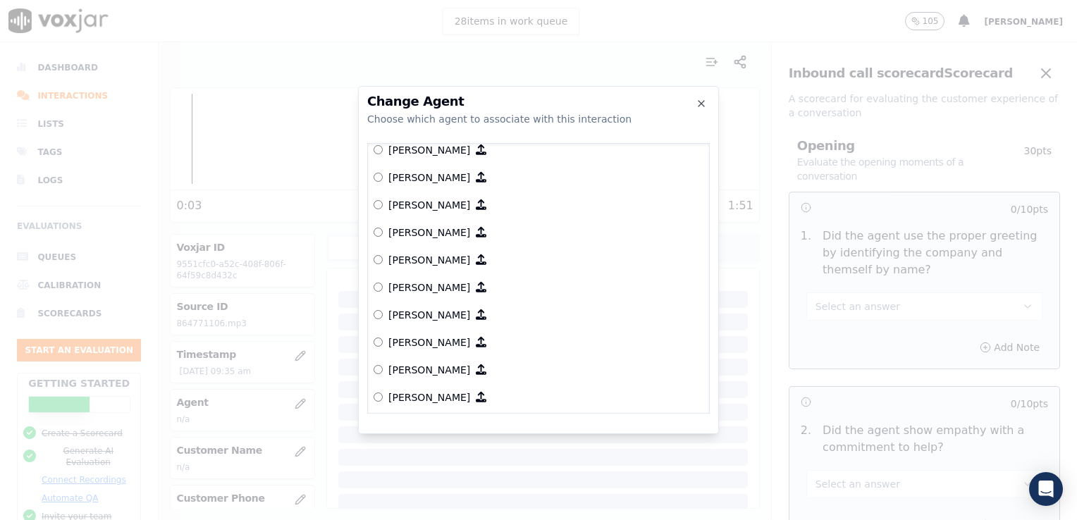
scroll to position [1044, 0]
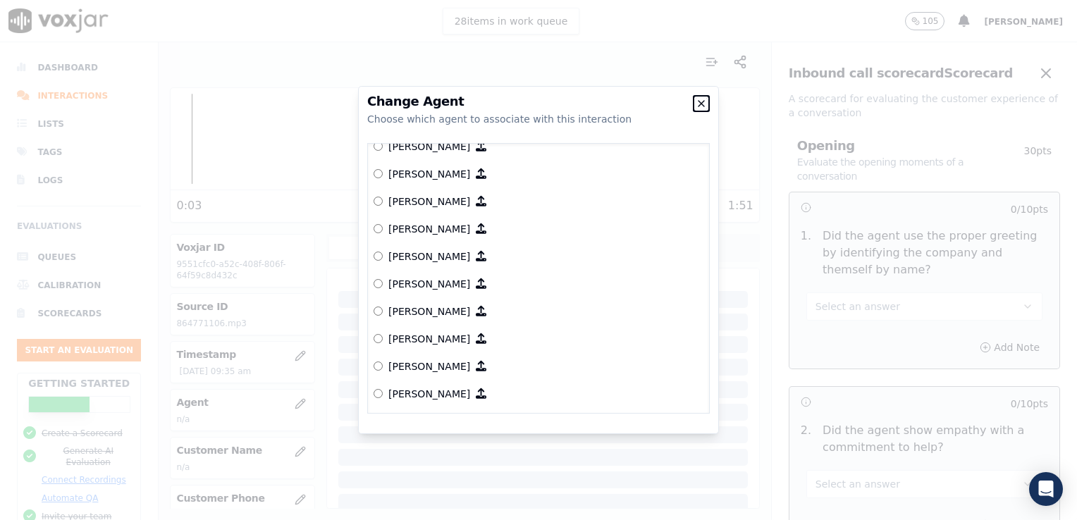
click at [701, 104] on icon "button" at bounding box center [702, 104] width 6 height 6
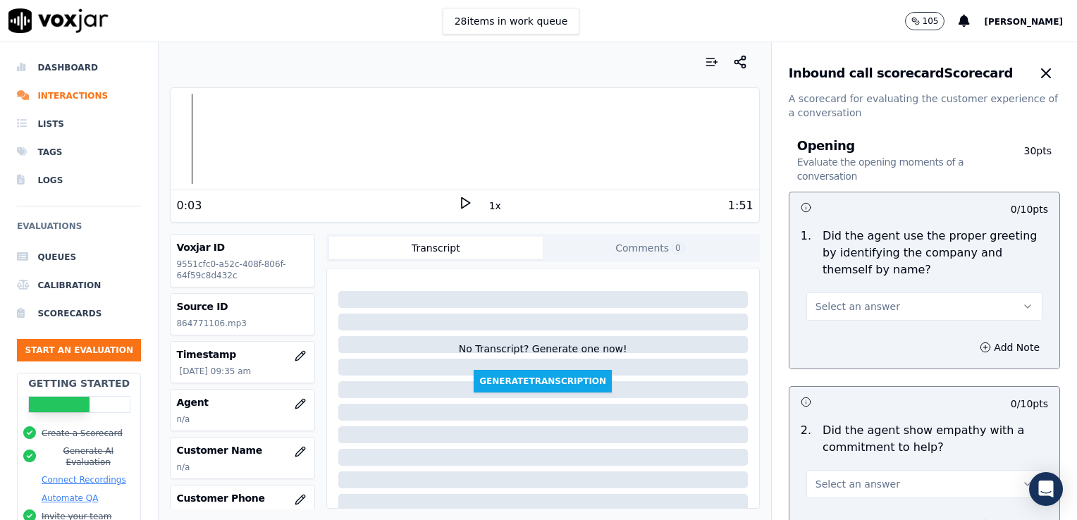
click at [173, 139] on div at bounding box center [465, 139] width 588 height 90
click at [172, 140] on div at bounding box center [465, 139] width 588 height 90
click at [168, 139] on div "Your browser does not support the audio element. 0:00 1x 1:51 Voxjar ID 9551cfc…" at bounding box center [465, 281] width 612 height 478
click at [458, 202] on icon at bounding box center [465, 203] width 14 height 14
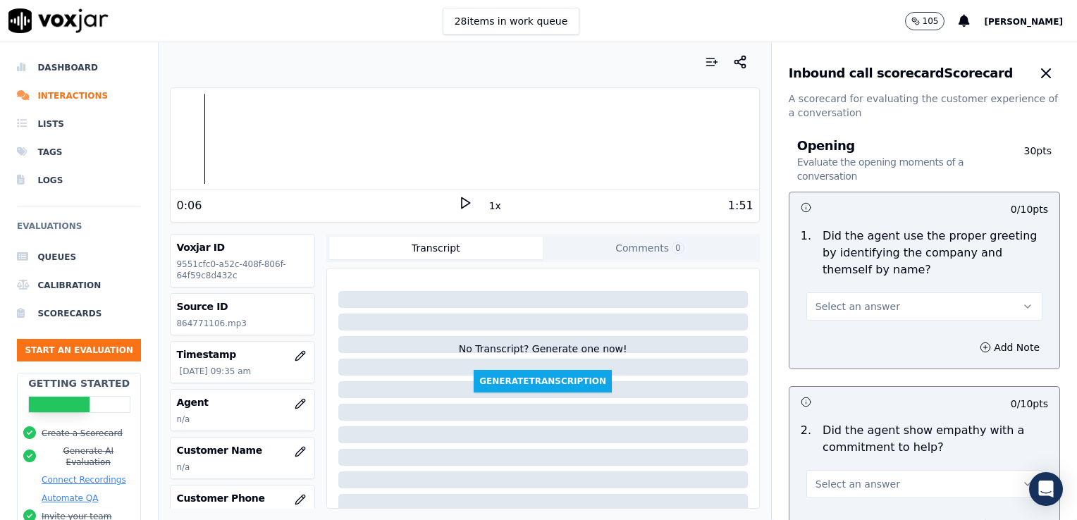
click at [1022, 305] on icon "button" at bounding box center [1027, 306] width 11 height 11
click at [823, 341] on div "Yes" at bounding box center [901, 338] width 212 height 23
click at [980, 345] on icon "button" at bounding box center [985, 347] width 11 height 11
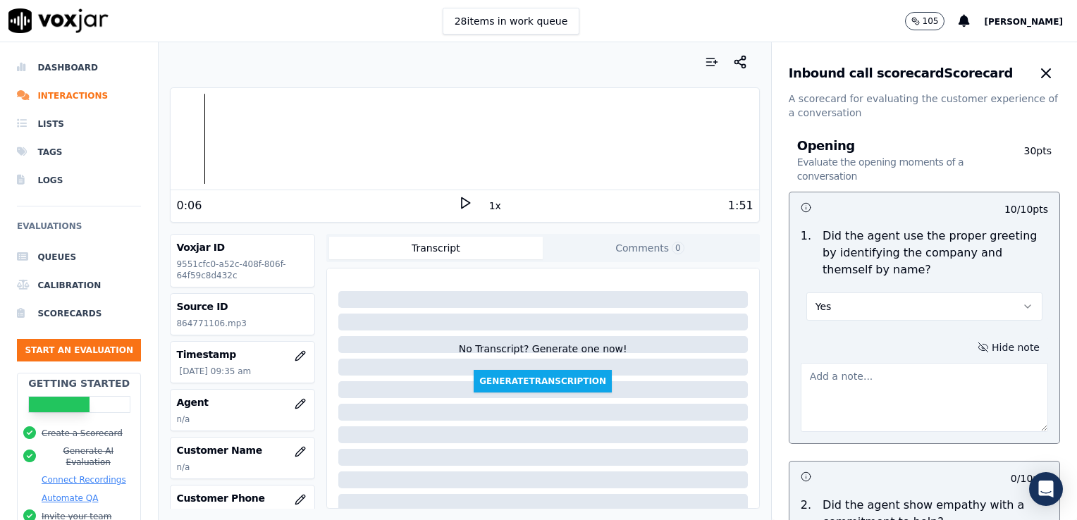
click at [856, 378] on textarea at bounding box center [924, 397] width 247 height 69
type textarea "Jackelin. Audio issue in greeting."
click at [458, 204] on icon at bounding box center [465, 203] width 14 height 14
click at [466, 202] on rect at bounding box center [467, 202] width 2 height 9
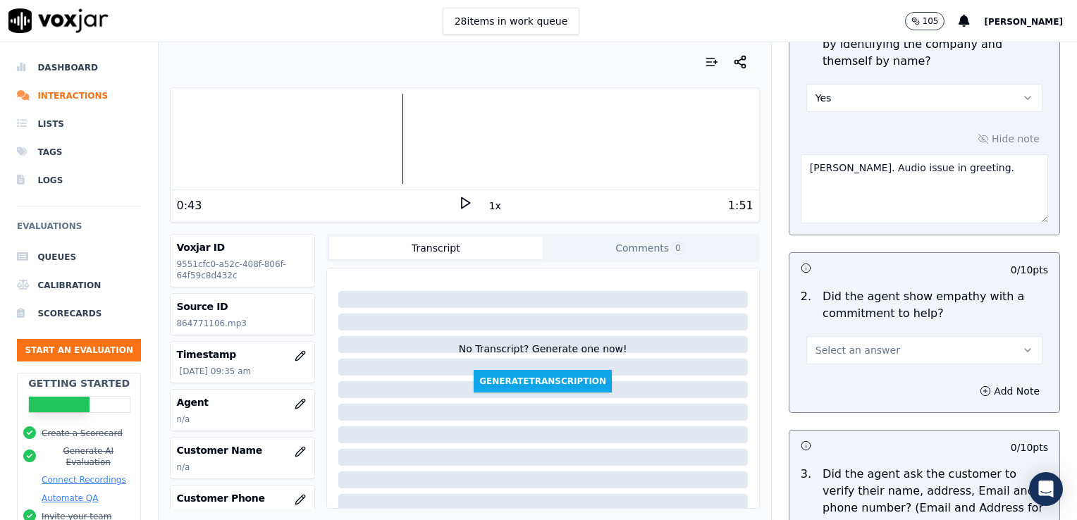
scroll to position [211, 0]
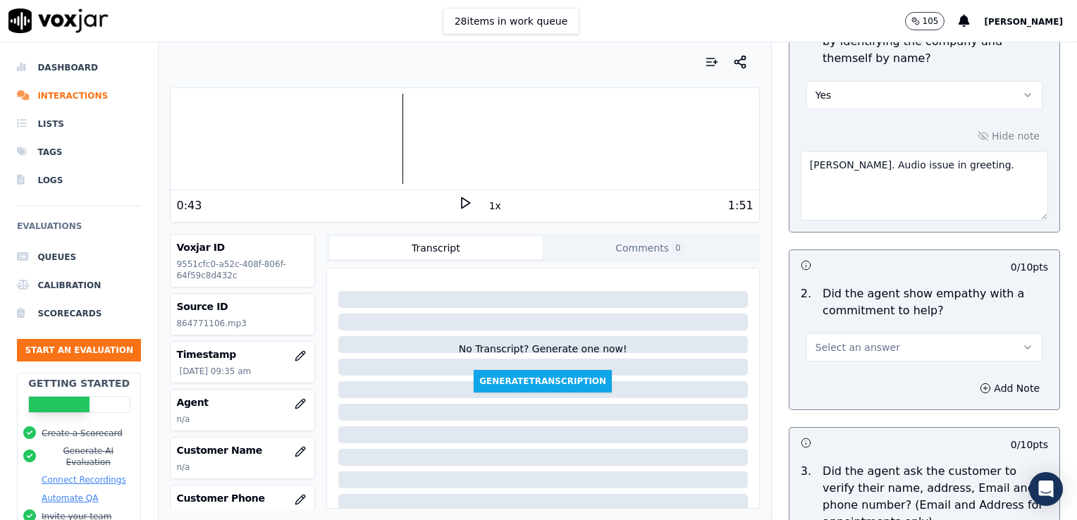
click at [1022, 350] on icon "button" at bounding box center [1027, 347] width 11 height 11
click at [835, 382] on div "Yes" at bounding box center [901, 378] width 212 height 23
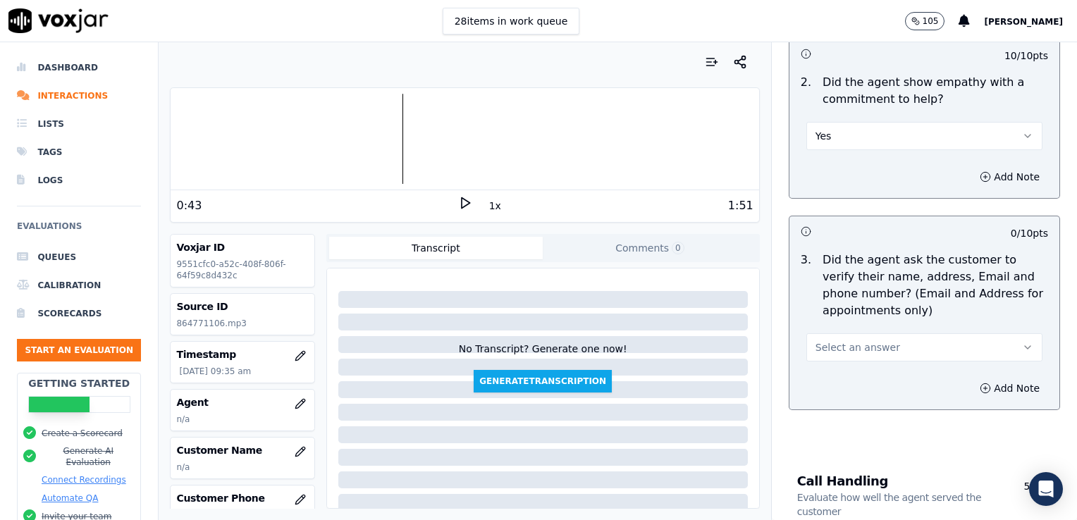
scroll to position [493, 0]
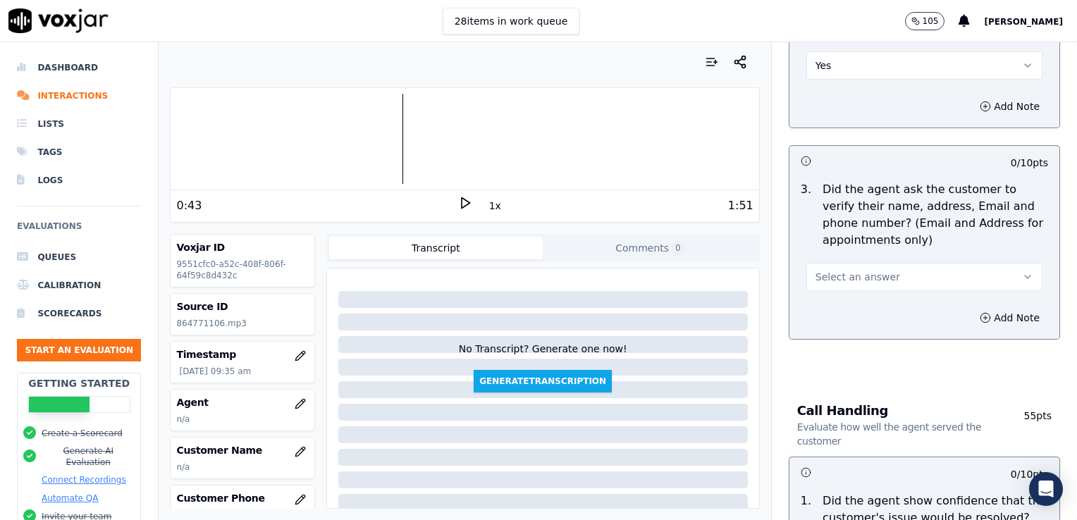
click at [1025, 276] on icon "button" at bounding box center [1028, 277] width 6 height 3
click at [827, 326] on div "No" at bounding box center [901, 330] width 212 height 23
click at [984, 318] on icon "button" at bounding box center [986, 318] width 4 height 0
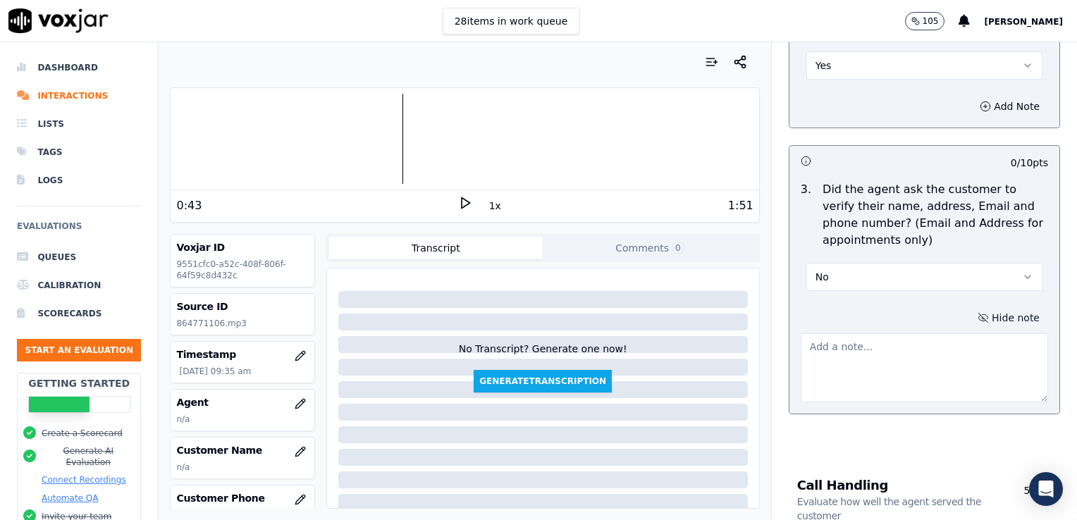
click at [891, 357] on textarea at bounding box center [924, 367] width 247 height 69
type textarea "Customer phone number not verified."
click at [459, 202] on icon at bounding box center [465, 203] width 14 height 14
click at [1022, 275] on icon "button" at bounding box center [1027, 276] width 11 height 11
click at [833, 309] on div "Yes" at bounding box center [901, 307] width 212 height 23
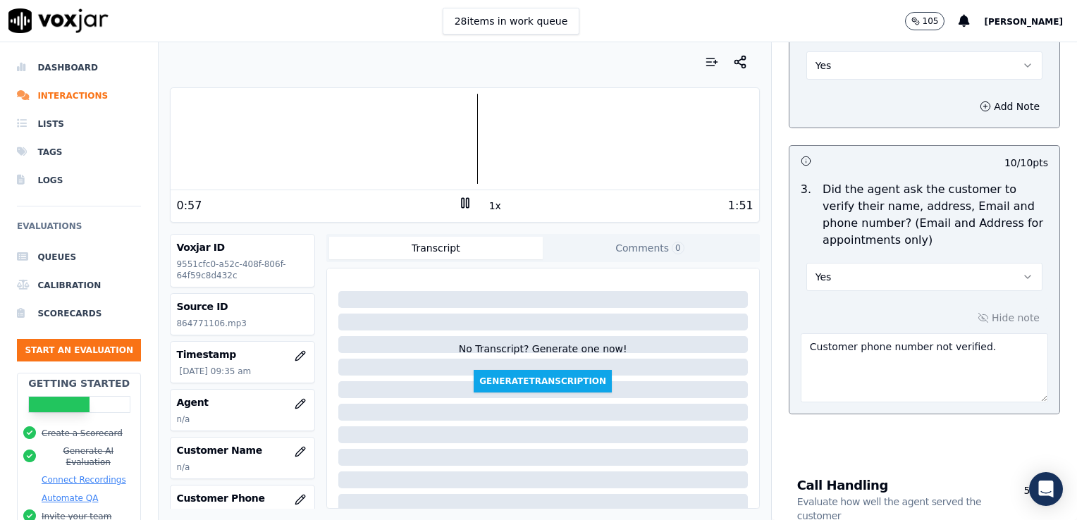
drag, startPoint x: 821, startPoint y: 275, endPoint x: 795, endPoint y: 276, distance: 26.1
click at [806, 276] on button "Yes" at bounding box center [924, 277] width 236 height 28
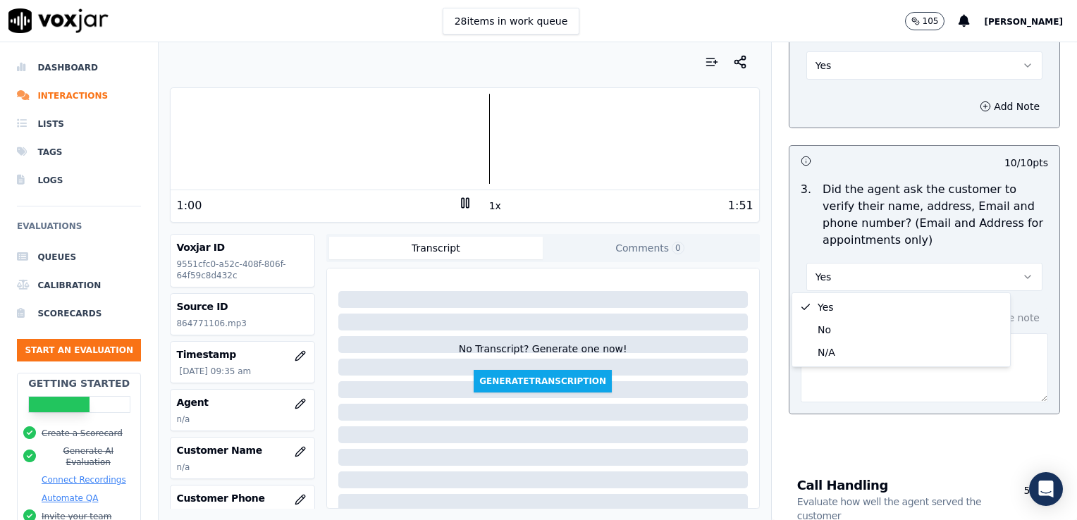
click at [973, 436] on div "Opening Evaluate the opening moments of a conversation 30 pts 10 / 10 pts 1 . D…" at bounding box center [925, 34] width 294 height 816
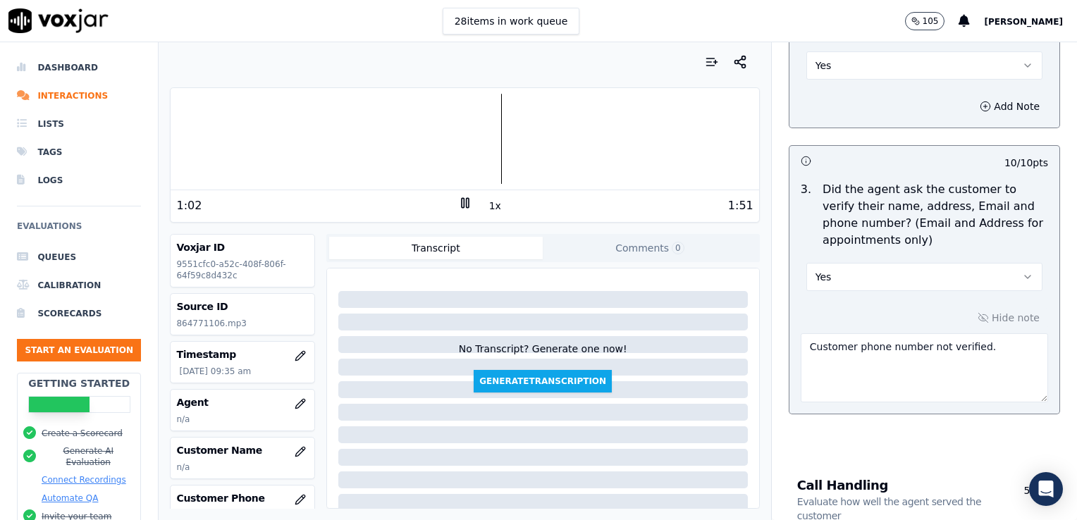
drag, startPoint x: 962, startPoint y: 348, endPoint x: 777, endPoint y: 349, distance: 185.4
click at [778, 348] on div "Opening Evaluate the opening moments of a conversation 30 pts 10 / 10 pts 1 . D…" at bounding box center [925, 34] width 294 height 816
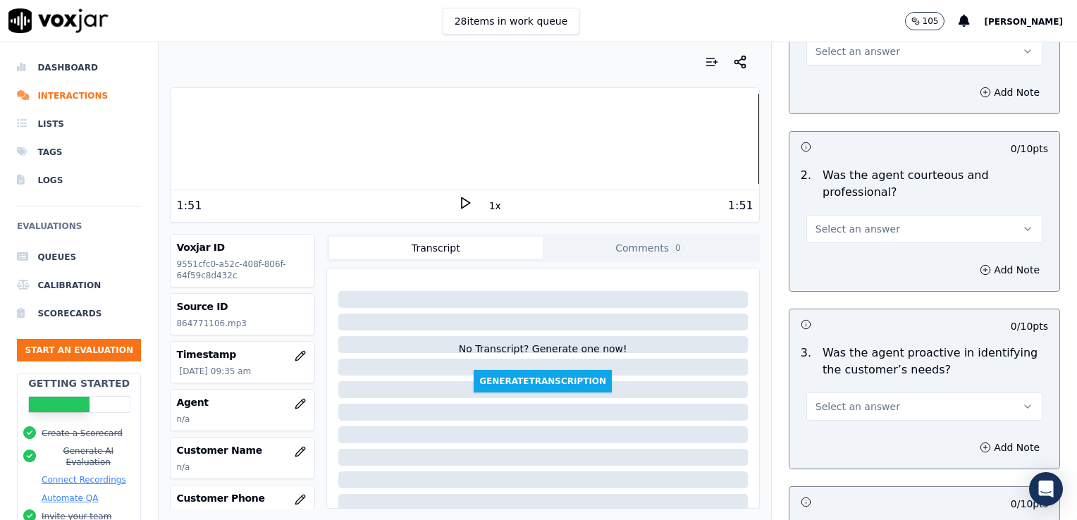
scroll to position [1095, 0]
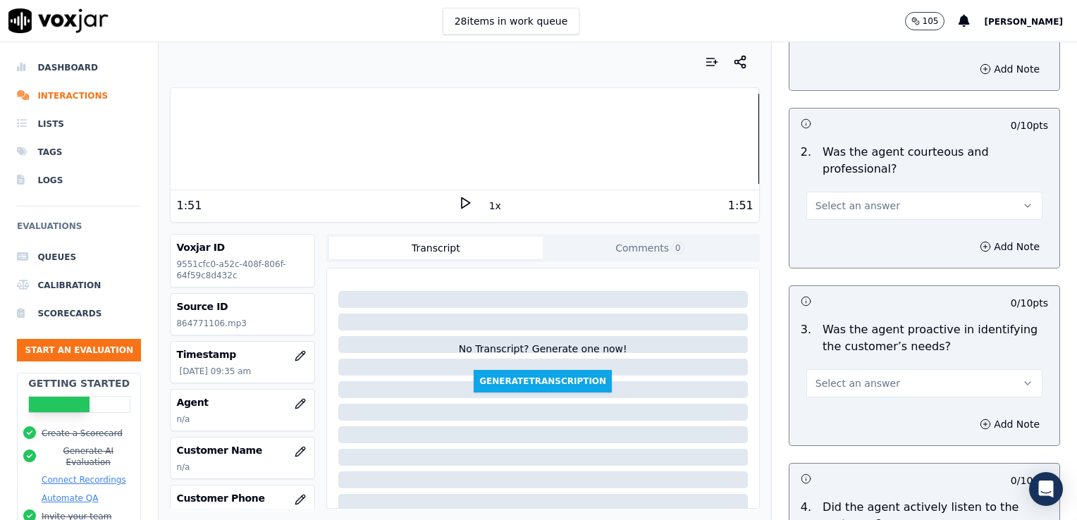
click at [1022, 202] on icon "button" at bounding box center [1027, 205] width 11 height 11
click at [844, 235] on div "Yes" at bounding box center [901, 235] width 212 height 23
click at [981, 242] on circle "button" at bounding box center [985, 246] width 9 height 9
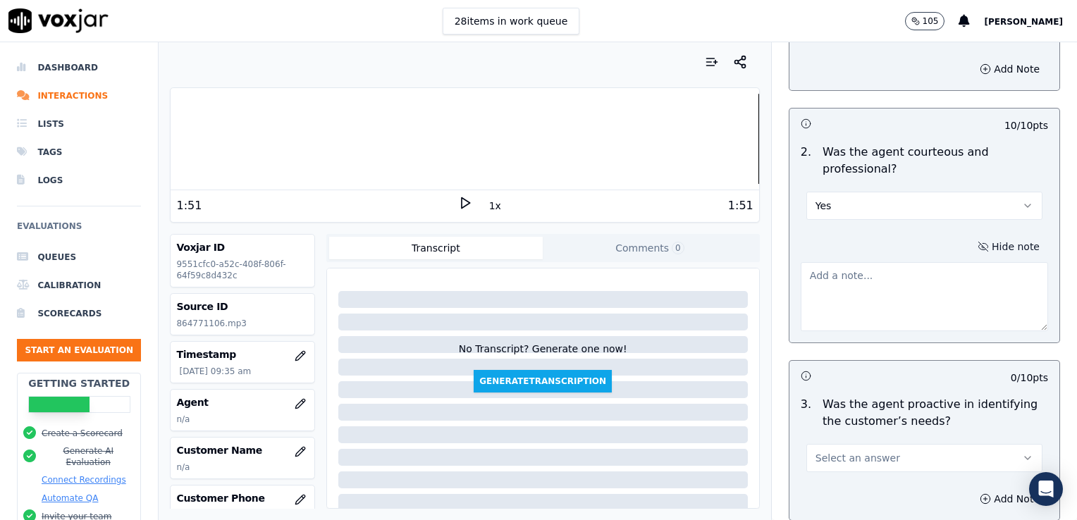
click at [883, 288] on textarea at bounding box center [924, 296] width 247 height 69
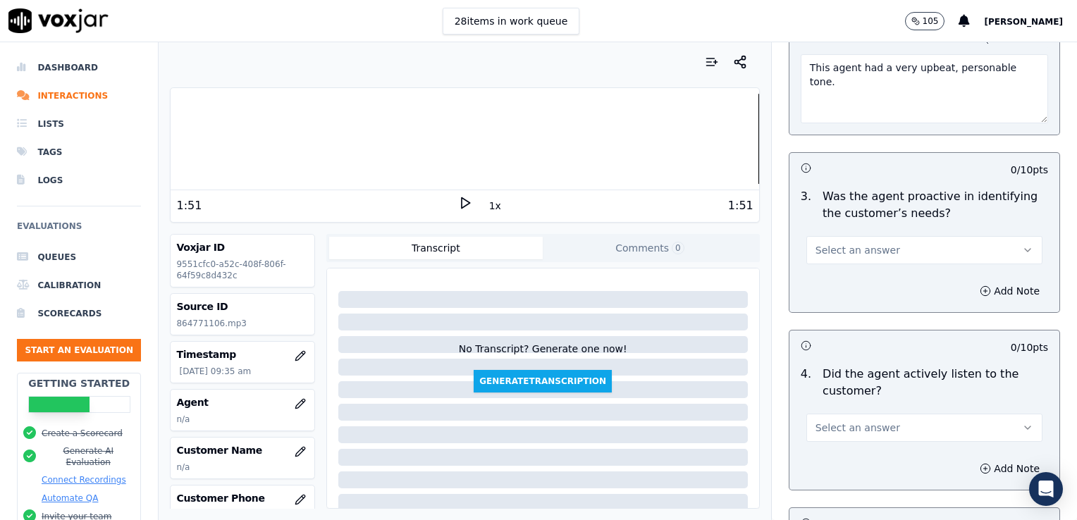
scroll to position [1306, 0]
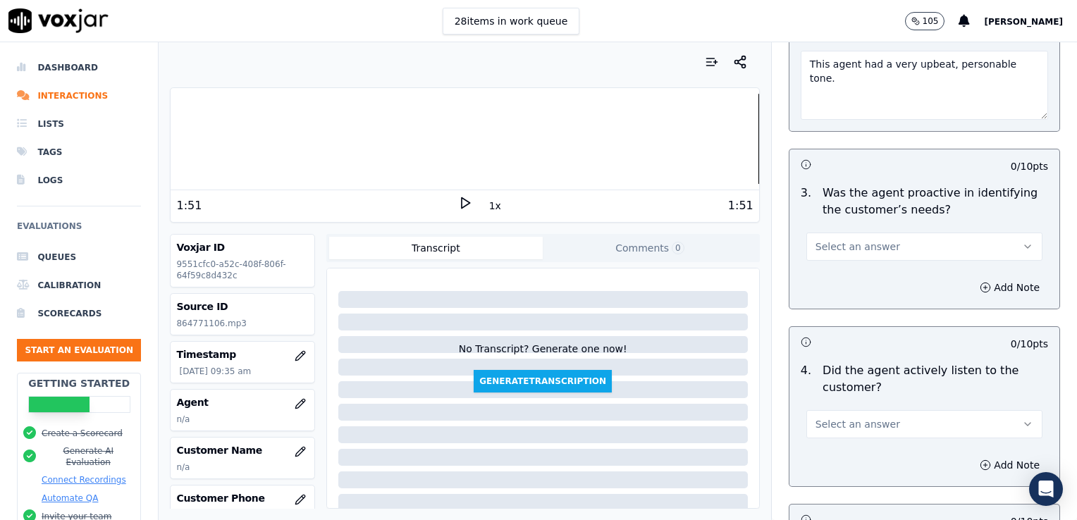
type textarea "This agent had a very upbeat, personable tone."
click at [1022, 241] on icon "button" at bounding box center [1027, 246] width 11 height 11
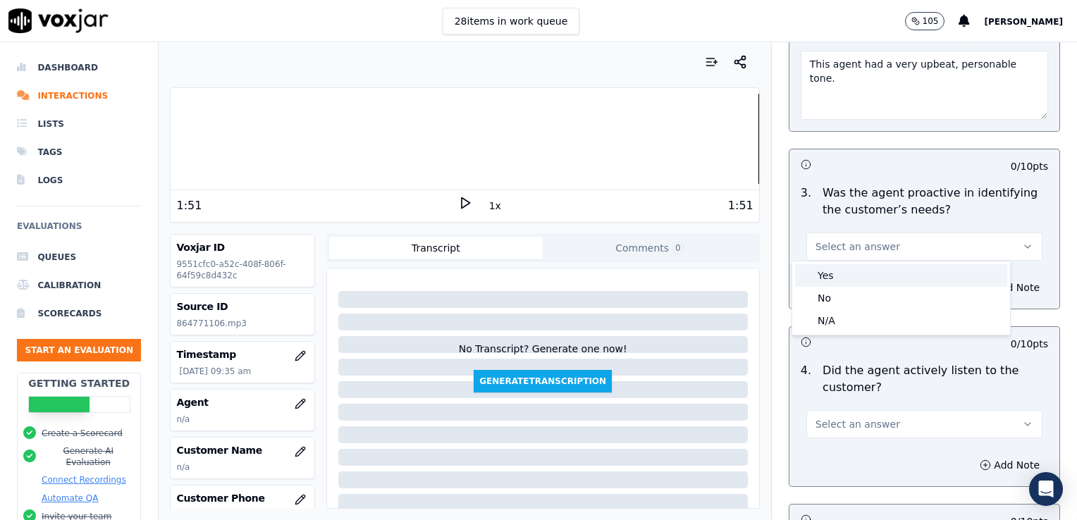
click at [837, 274] on div "Yes" at bounding box center [901, 275] width 212 height 23
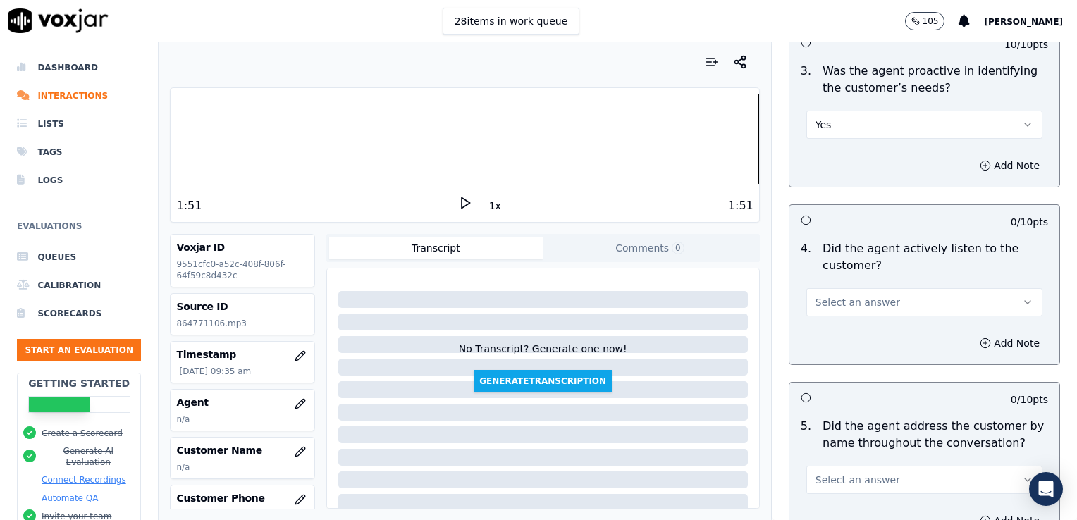
scroll to position [1518, 0]
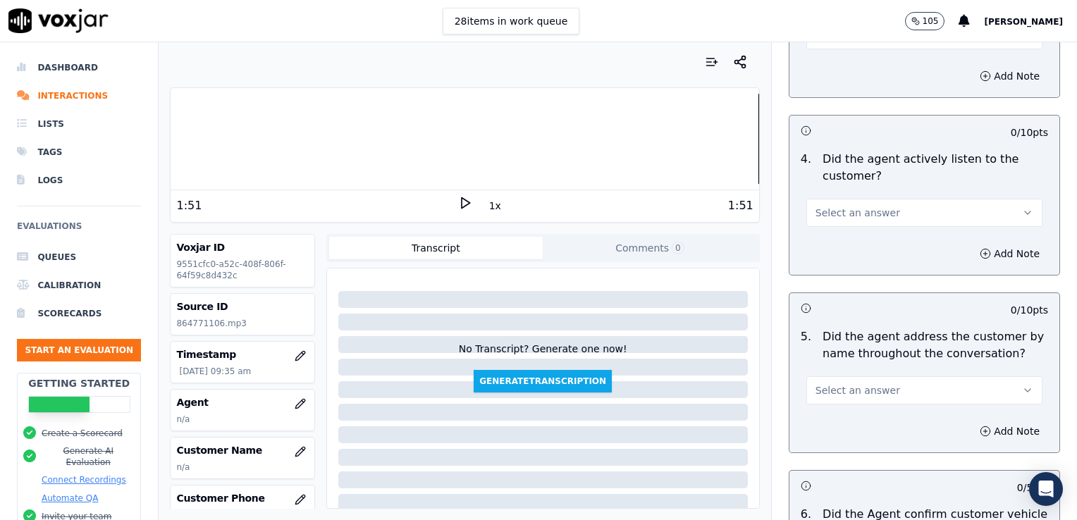
drag, startPoint x: 998, startPoint y: 210, endPoint x: 978, endPoint y: 219, distance: 22.1
click at [1022, 210] on icon "button" at bounding box center [1027, 212] width 11 height 11
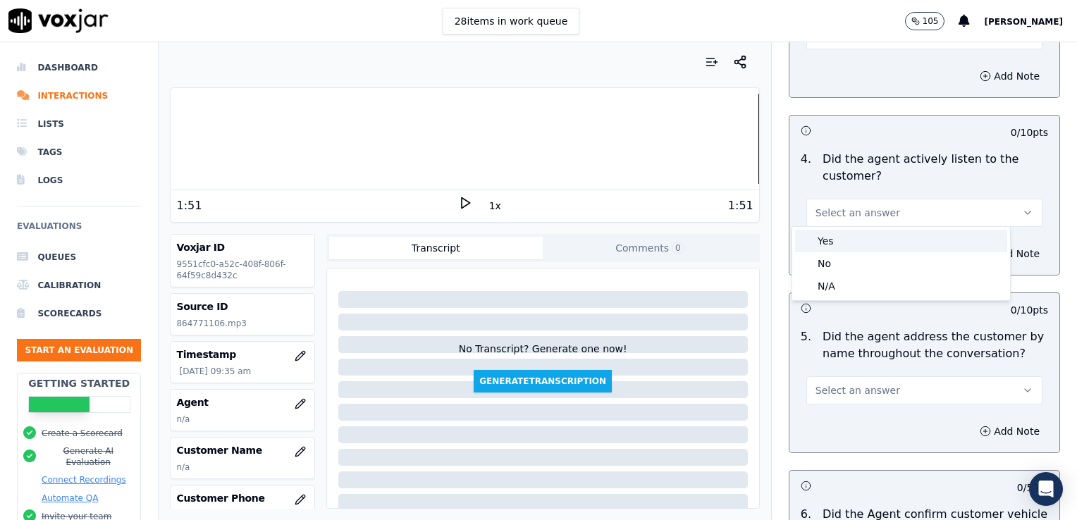
click at [854, 245] on div "Yes" at bounding box center [901, 241] width 212 height 23
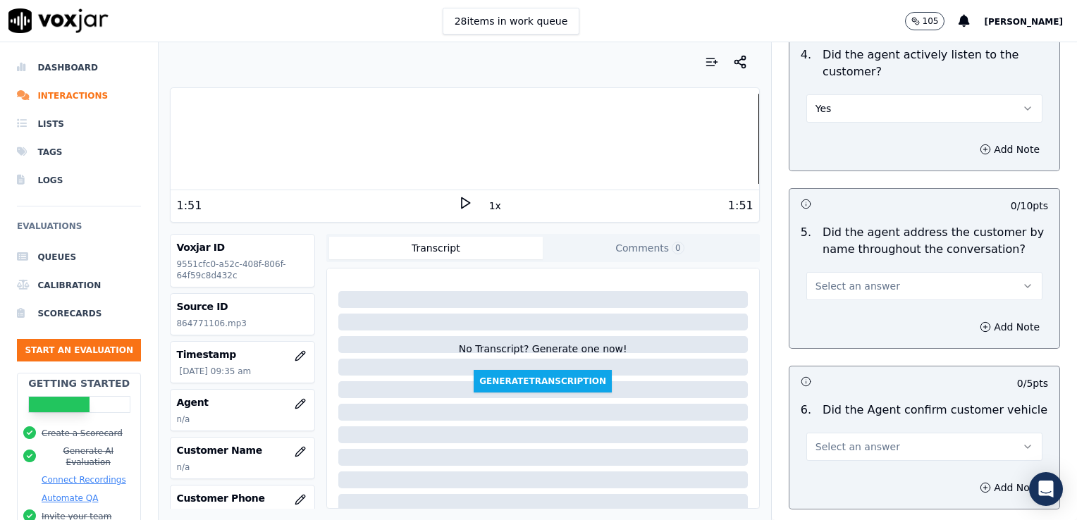
scroll to position [1659, 0]
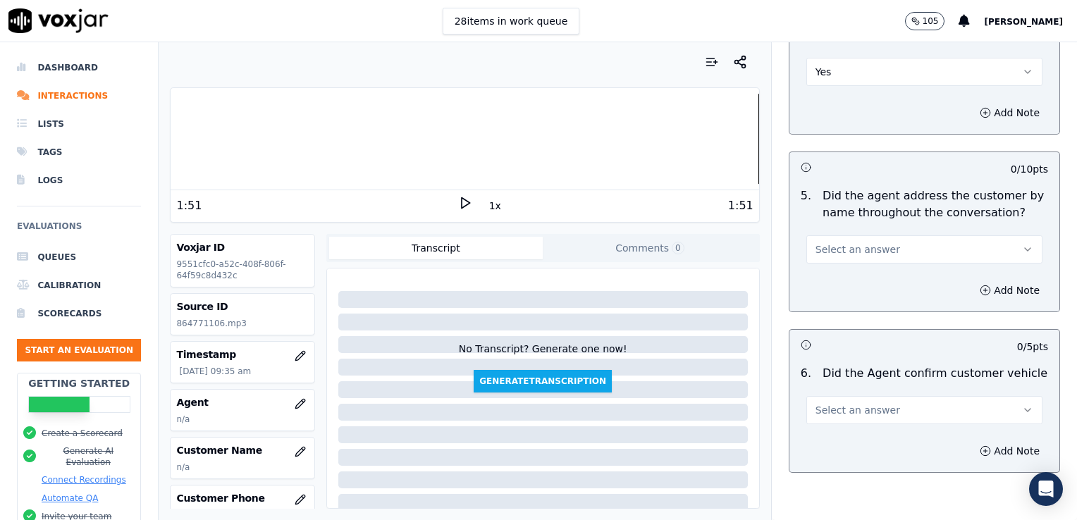
click at [1022, 244] on icon "button" at bounding box center [1027, 249] width 11 height 11
click at [835, 298] on div "No" at bounding box center [901, 300] width 212 height 23
click at [980, 285] on icon "button" at bounding box center [985, 290] width 11 height 11
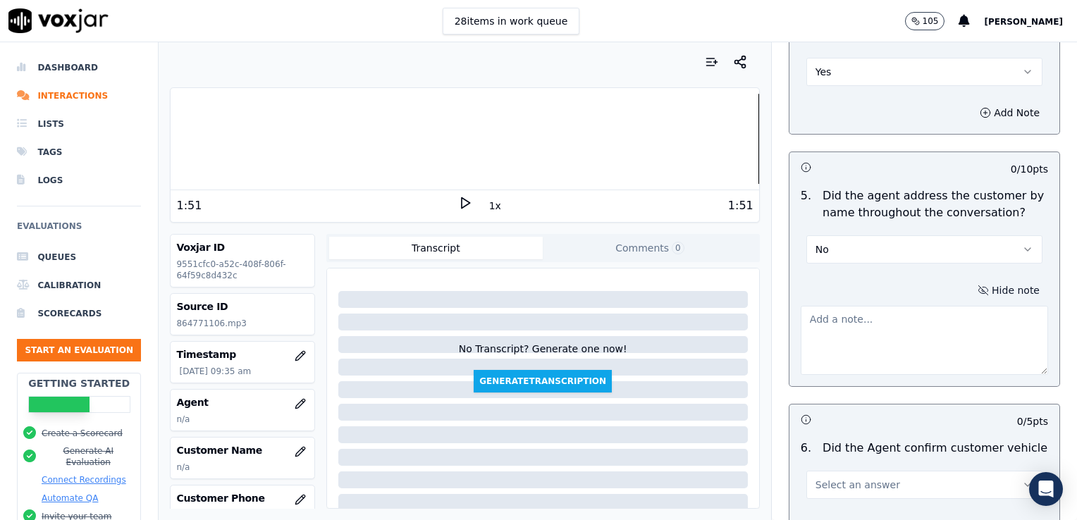
click at [887, 333] on textarea at bounding box center [924, 340] width 247 height 69
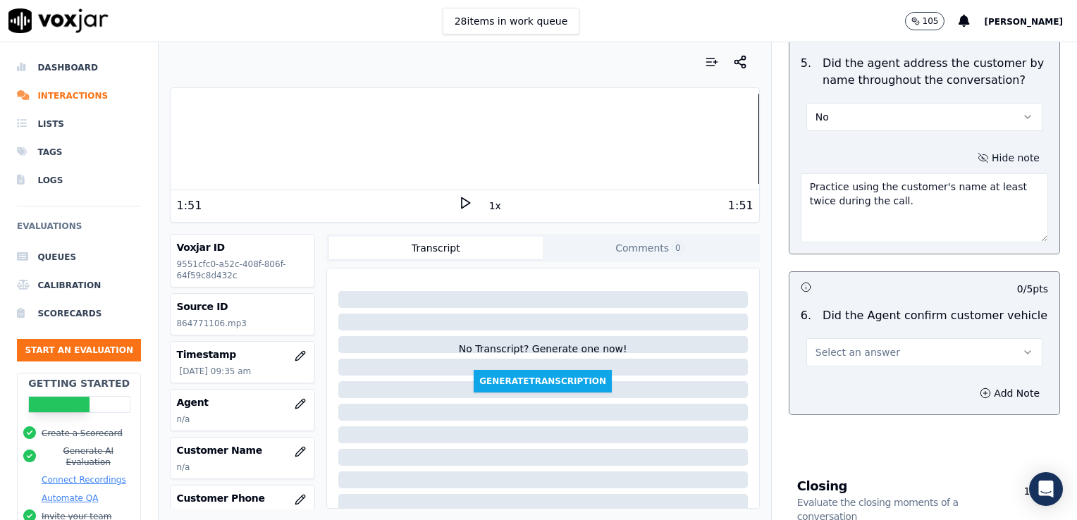
scroll to position [1800, 0]
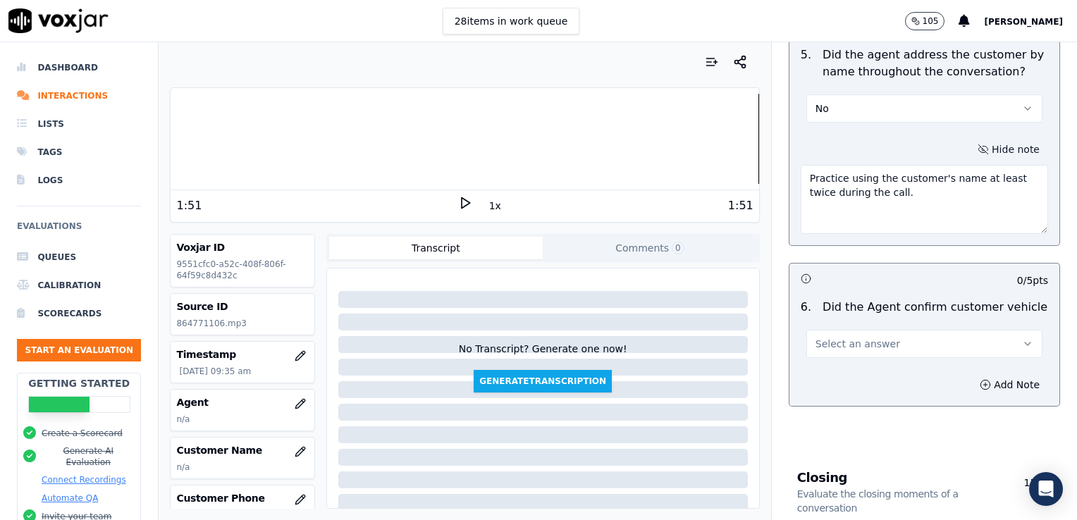
type textarea "Practice using the customer's name at least twice during the call."
click at [1025, 343] on icon "button" at bounding box center [1028, 344] width 6 height 3
click at [857, 378] on div "Yes" at bounding box center [901, 371] width 212 height 23
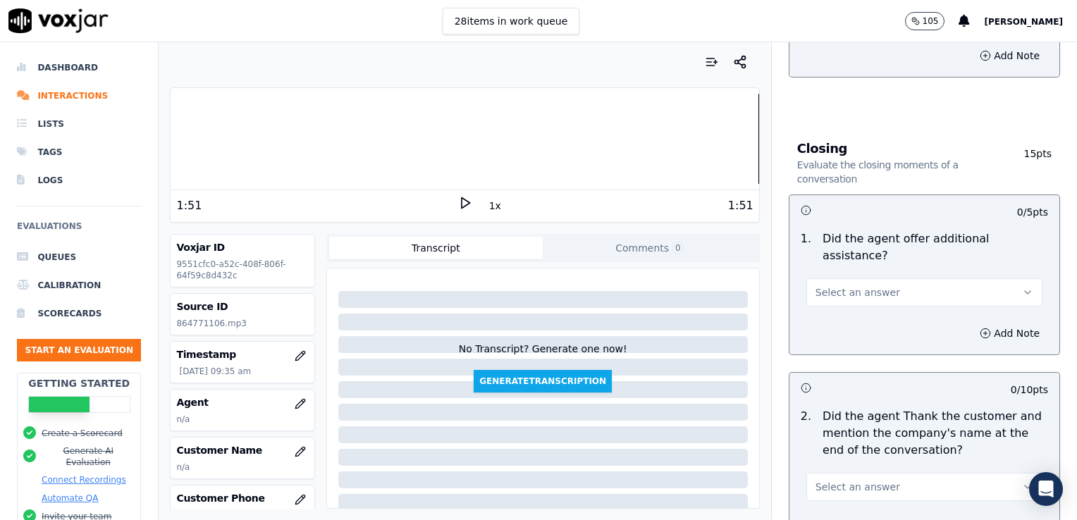
scroll to position [2152, 0]
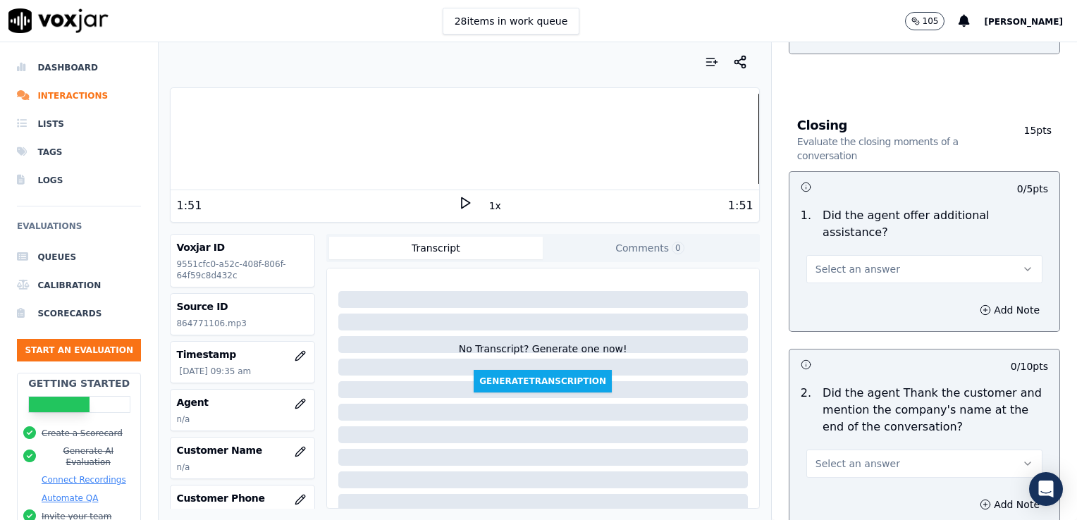
drag, startPoint x: 990, startPoint y: 235, endPoint x: 979, endPoint y: 242, distance: 13.1
click at [990, 255] on button "Select an answer" at bounding box center [924, 269] width 236 height 28
click at [849, 288] on div "No" at bounding box center [901, 288] width 212 height 23
click at [684, 143] on div at bounding box center [465, 139] width 588 height 90
drag, startPoint x: 453, startPoint y: 204, endPoint x: 465, endPoint y: 233, distance: 31.3
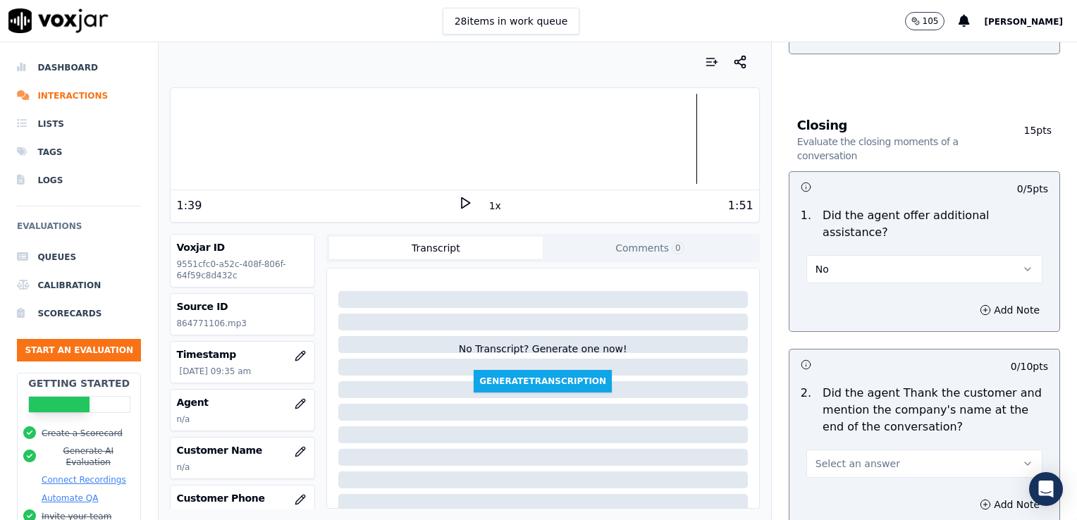
click at [458, 204] on icon at bounding box center [465, 203] width 14 height 14
click at [635, 147] on div at bounding box center [465, 139] width 588 height 90
click at [1022, 458] on icon "button" at bounding box center [1027, 463] width 11 height 11
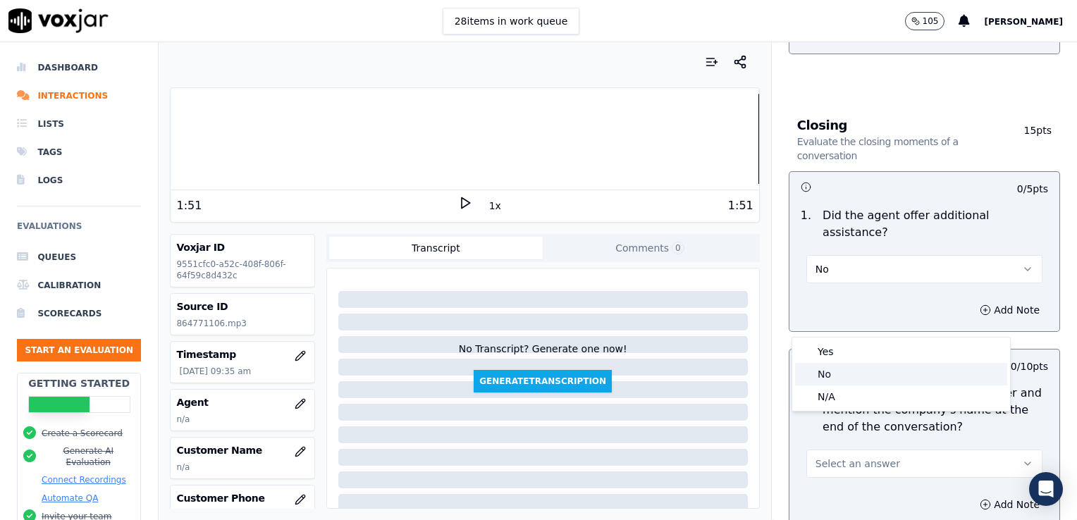
click at [828, 375] on div "No" at bounding box center [901, 374] width 212 height 23
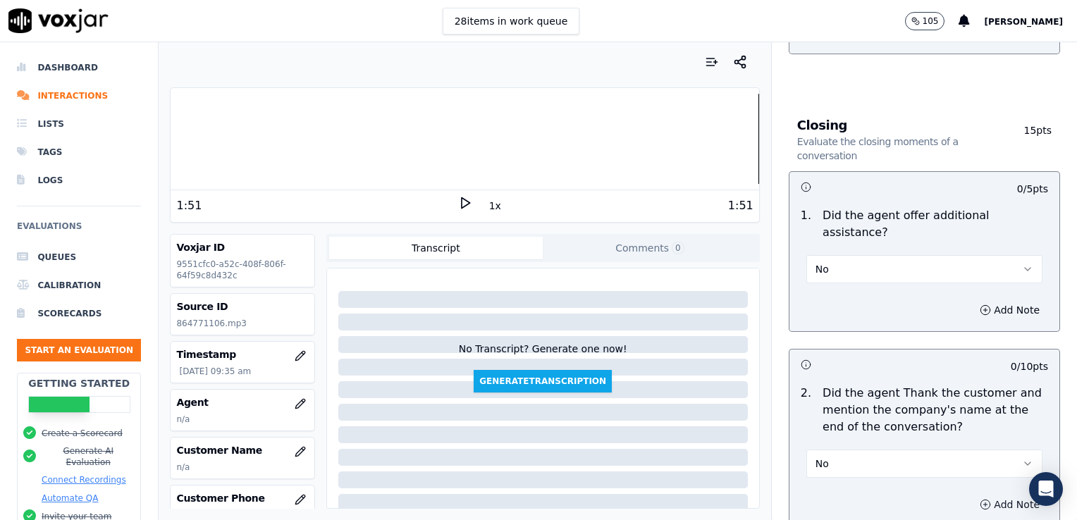
click at [980, 499] on icon "button" at bounding box center [985, 504] width 11 height 11
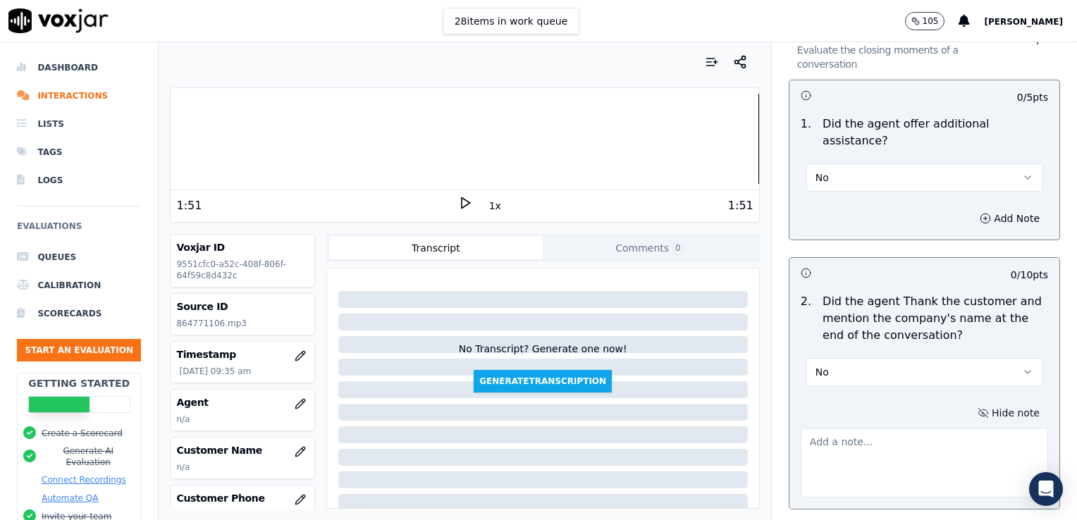
scroll to position [2293, 0]
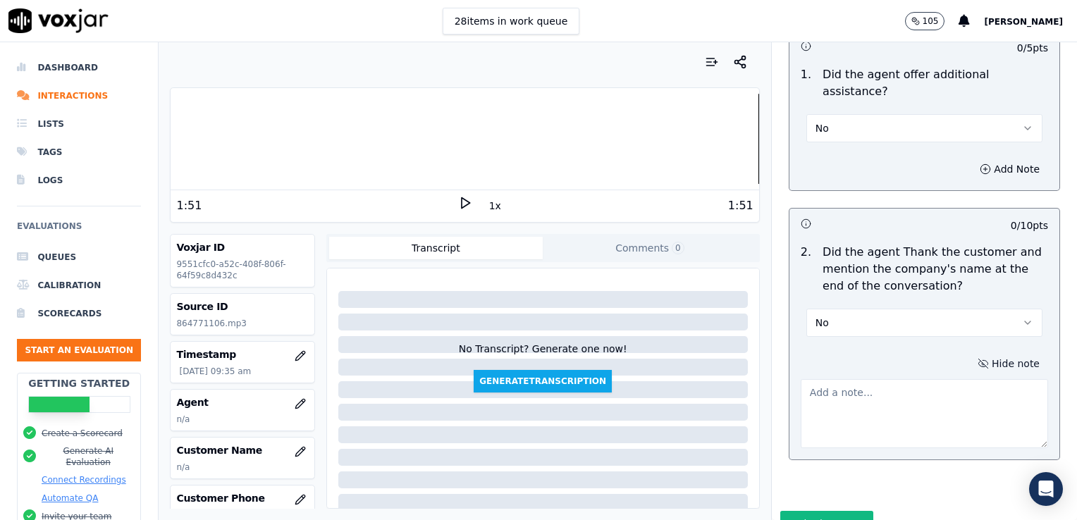
click at [843, 379] on textarea at bounding box center [924, 413] width 247 height 69
click at [919, 379] on textarea "Dealership not restated." at bounding box center [924, 413] width 247 height 69
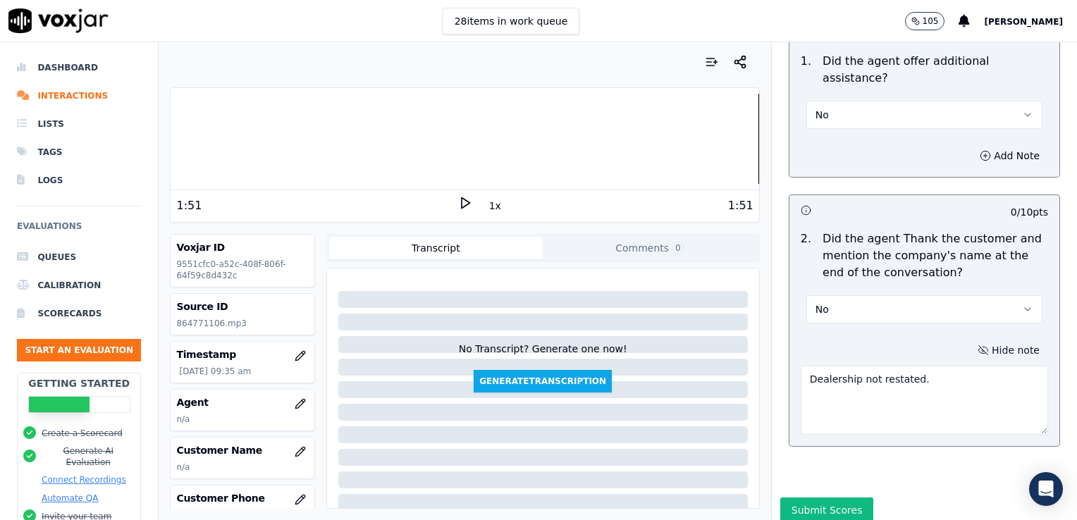
scroll to position [2314, 0]
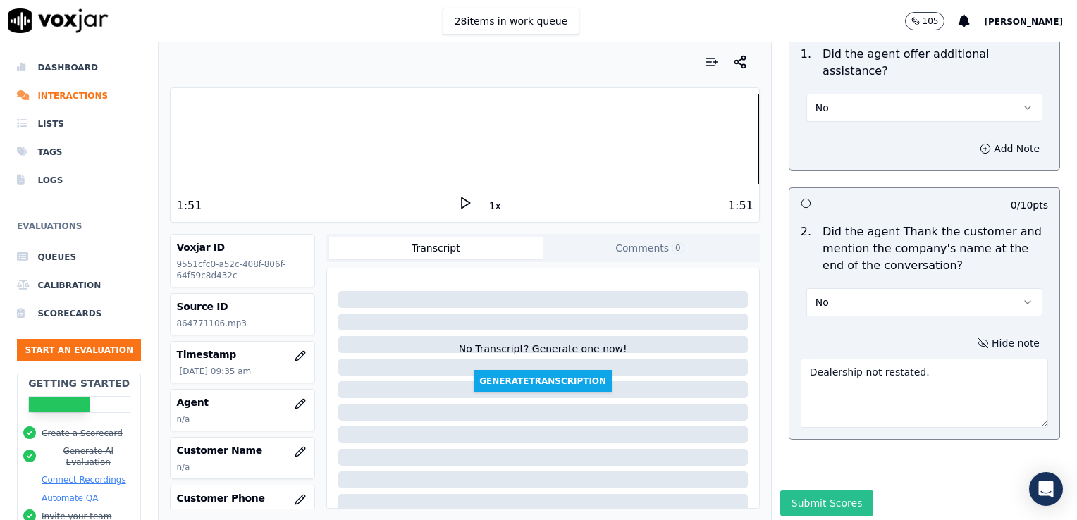
type textarea "Dealership not restated."
click at [822, 491] on button "Submit Scores" at bounding box center [827, 503] width 94 height 25
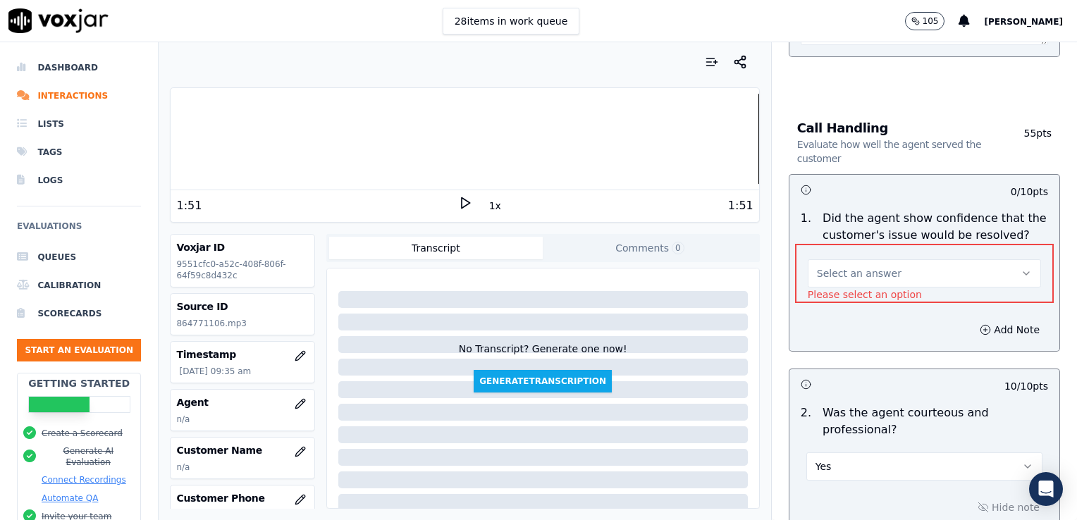
scroll to position [849, 0]
click at [1021, 269] on icon "button" at bounding box center [1026, 274] width 11 height 11
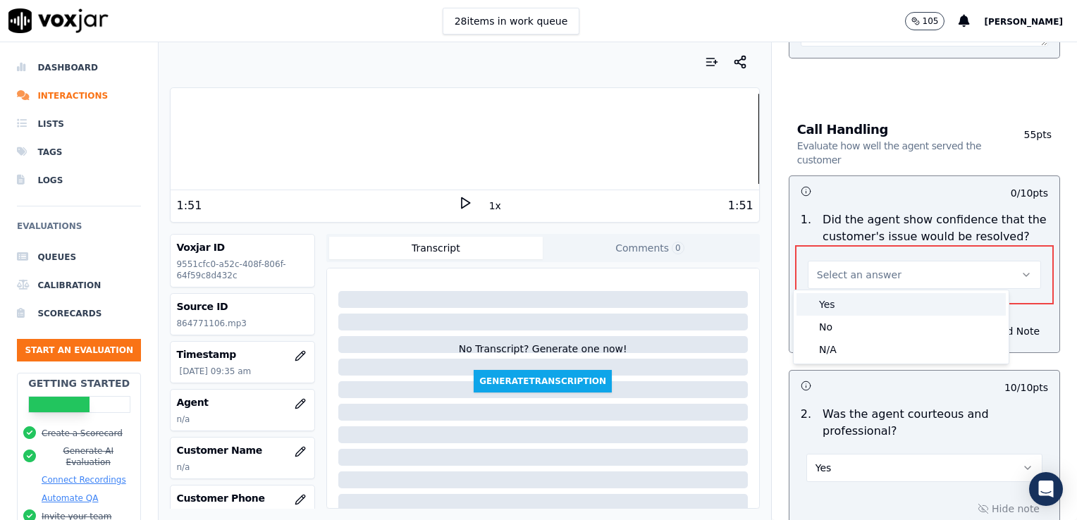
click at [843, 302] on div "Yes" at bounding box center [901, 304] width 209 height 23
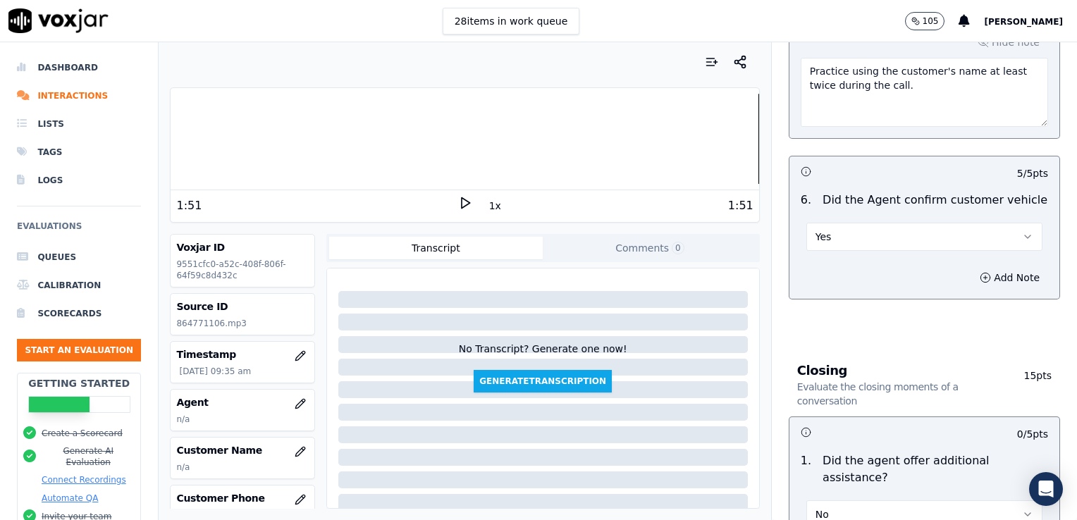
scroll to position [2314, 0]
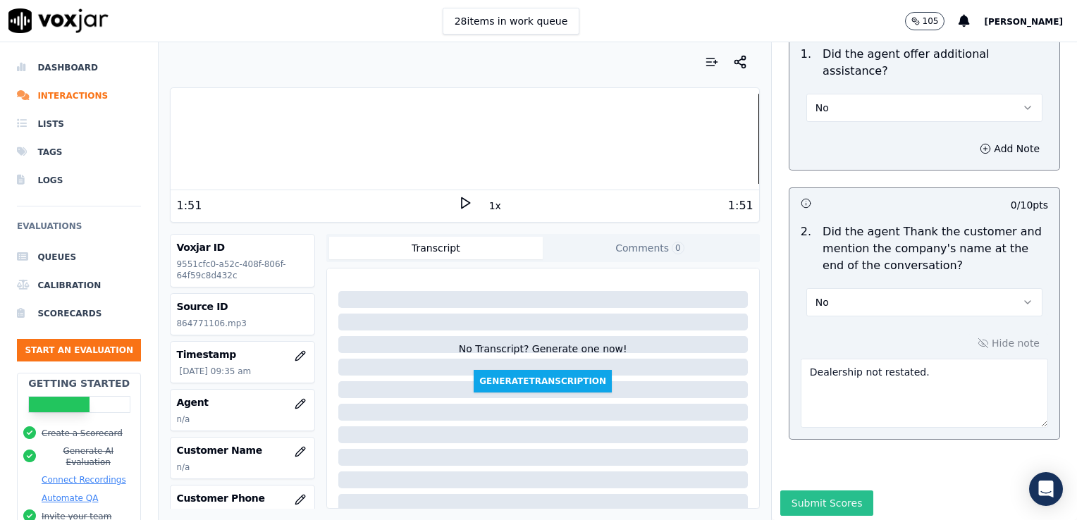
click at [821, 491] on button "Submit Scores" at bounding box center [827, 503] width 94 height 25
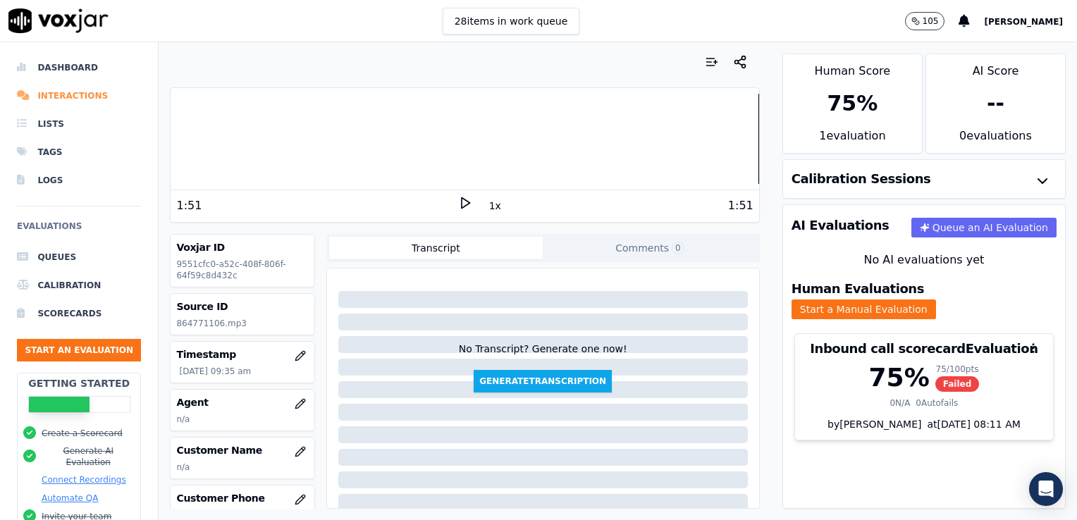
click at [73, 94] on li "Interactions" at bounding box center [79, 96] width 124 height 28
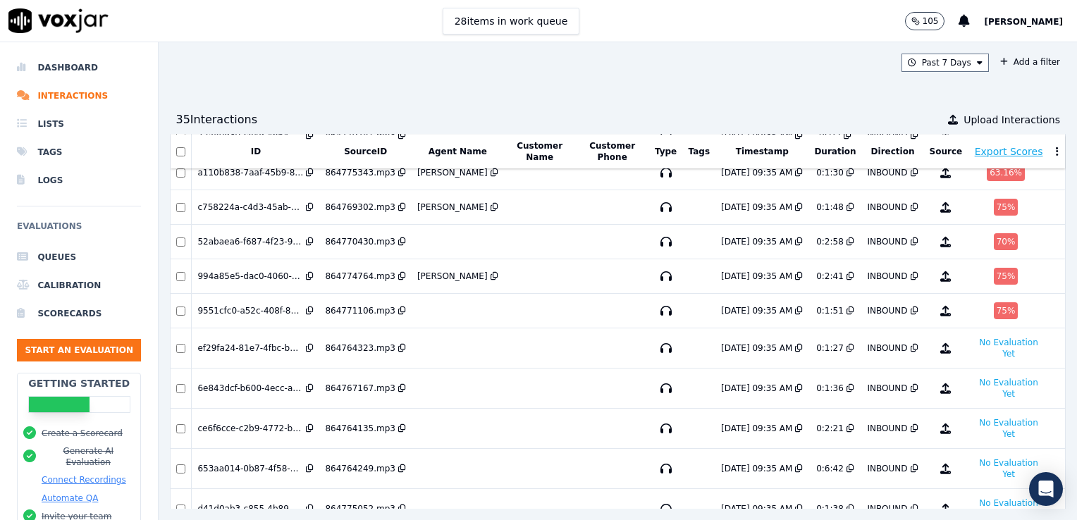
scroll to position [211, 0]
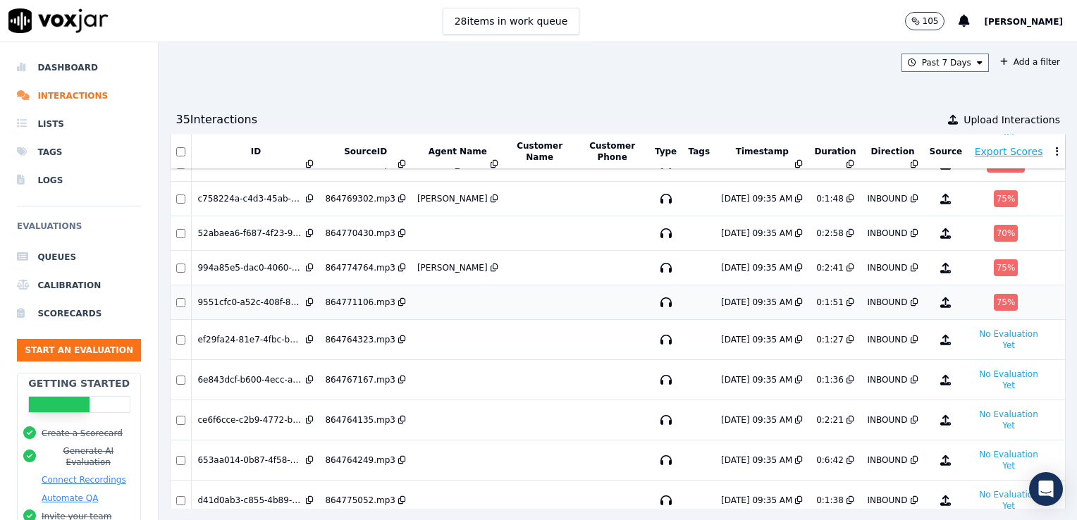
click at [994, 302] on div "75 %" at bounding box center [1006, 302] width 25 height 17
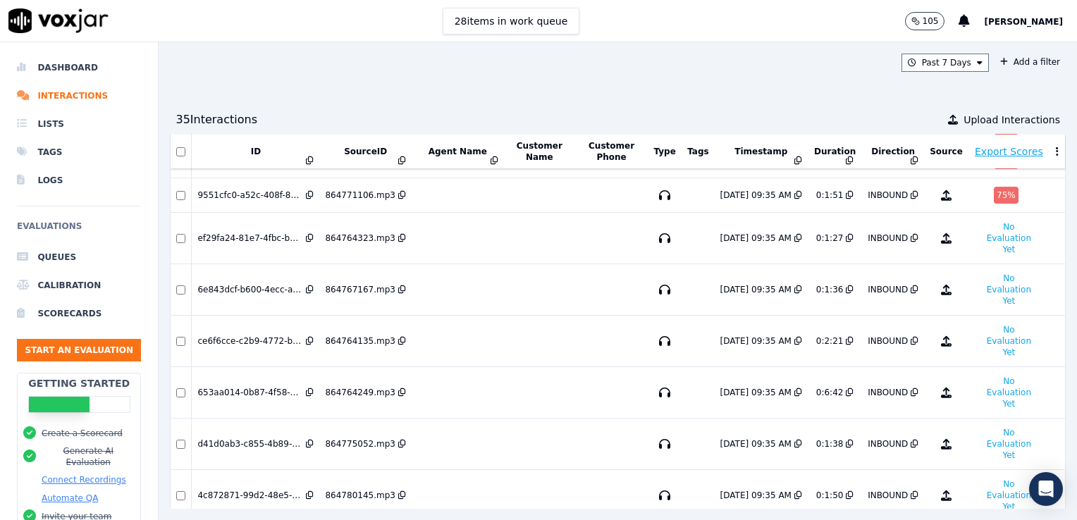
scroll to position [282, 0]
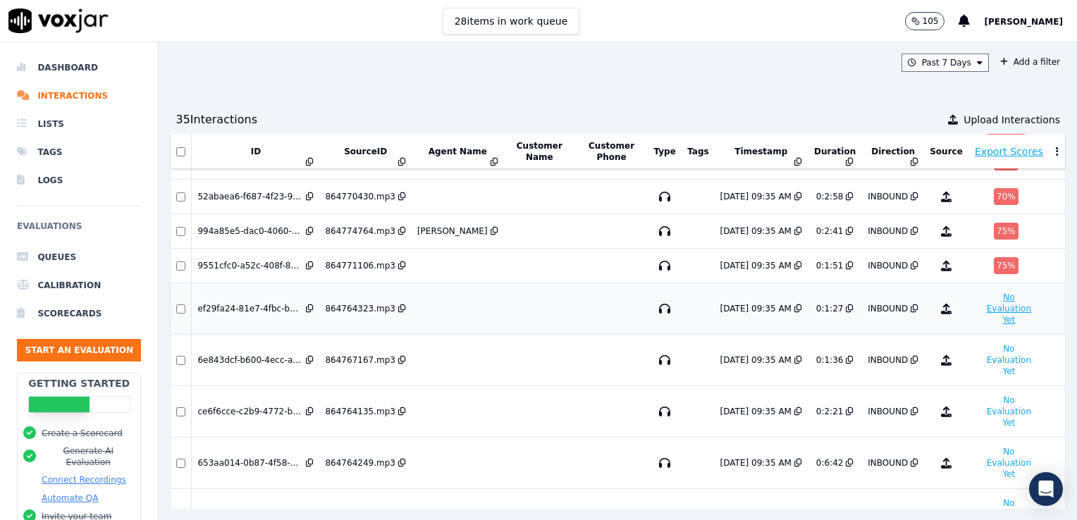
click at [974, 289] on button "No Evaluation Yet" at bounding box center [1009, 308] width 70 height 39
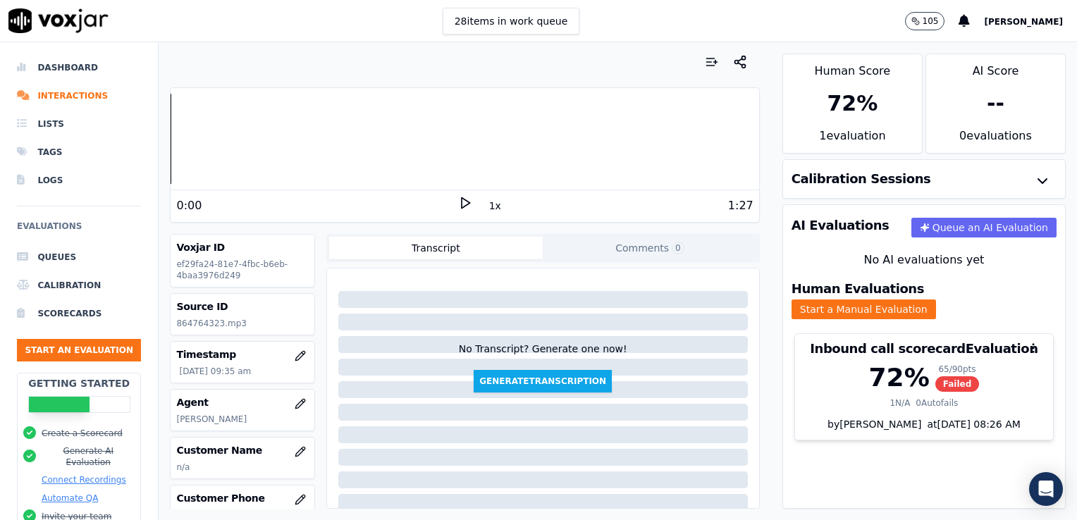
click at [458, 201] on icon at bounding box center [465, 203] width 14 height 14
click at [462, 199] on rect at bounding box center [463, 202] width 2 height 9
click at [73, 97] on li "Interactions" at bounding box center [79, 96] width 124 height 28
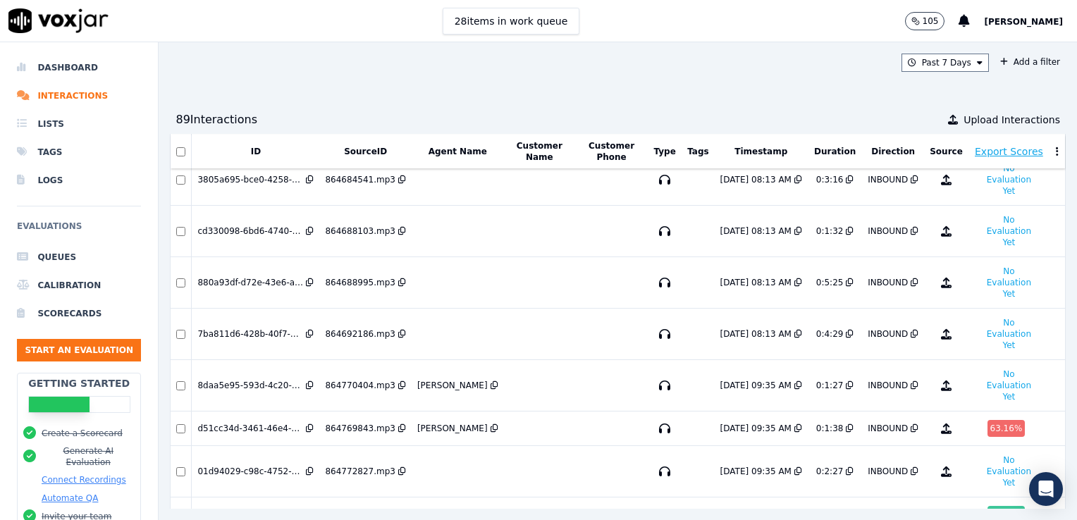
scroll to position [2447, 0]
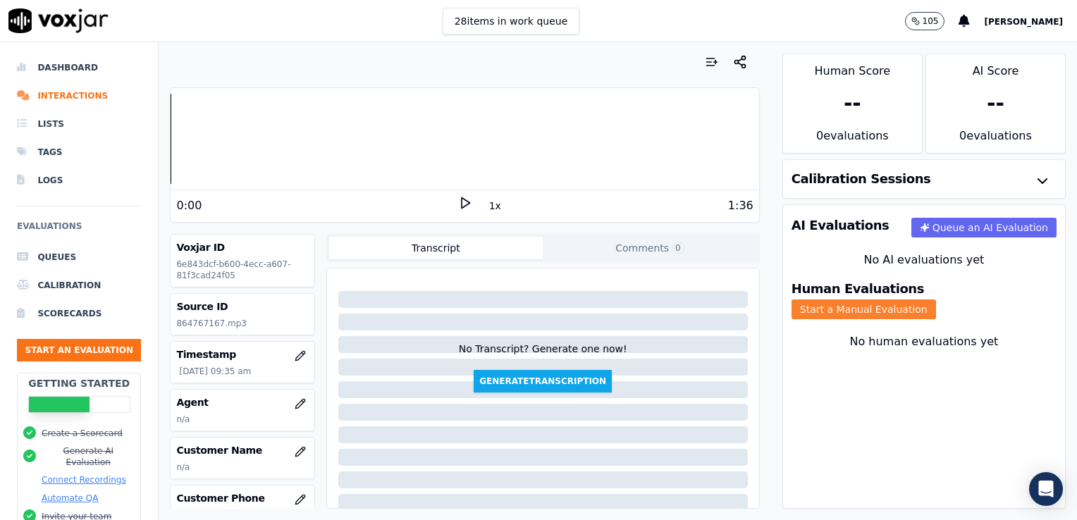
click at [936, 300] on button "Start a Manual Evaluation" at bounding box center [864, 310] width 145 height 20
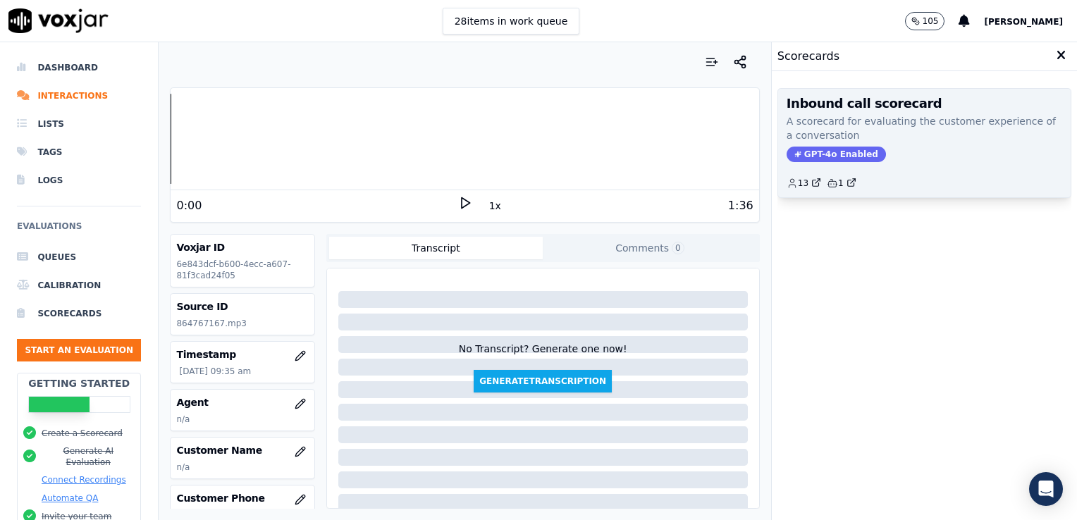
click at [847, 154] on span "GPT-4o Enabled" at bounding box center [836, 155] width 99 height 16
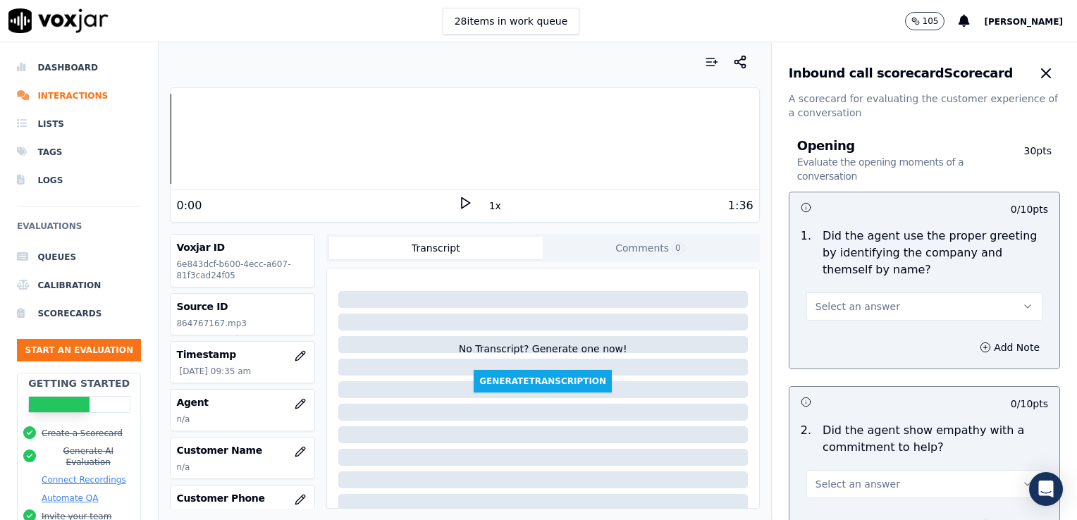
click at [462, 199] on polygon at bounding box center [466, 203] width 8 height 11
click at [458, 199] on icon at bounding box center [465, 203] width 14 height 14
click at [172, 144] on div at bounding box center [465, 139] width 588 height 90
click at [458, 203] on icon at bounding box center [465, 203] width 14 height 14
click at [462, 203] on rect at bounding box center [463, 202] width 2 height 9
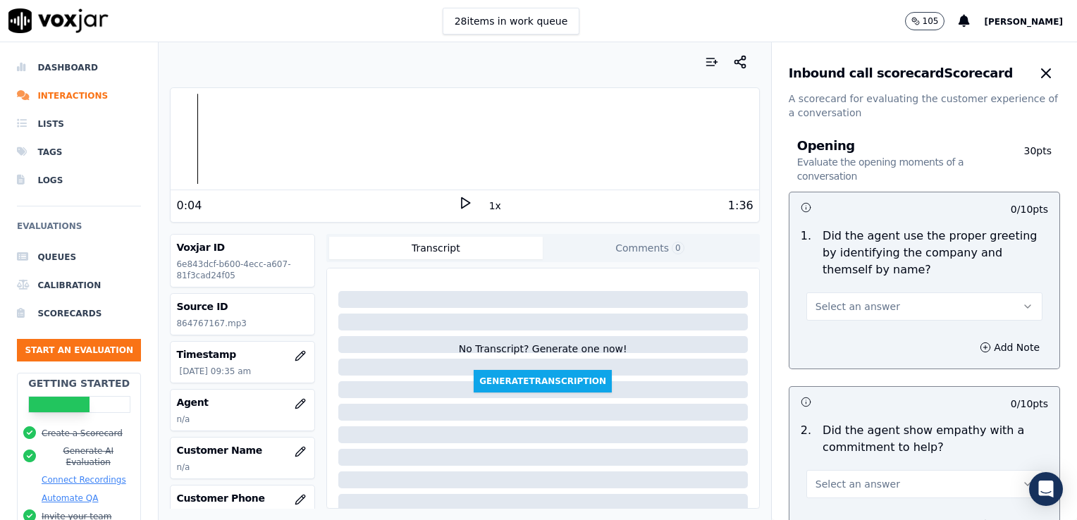
drag, startPoint x: 993, startPoint y: 300, endPoint x: 991, endPoint y: 311, distance: 10.7
click at [1022, 305] on icon "button" at bounding box center [1027, 306] width 11 height 11
click at [861, 336] on div "Yes" at bounding box center [901, 338] width 212 height 23
click at [980, 345] on icon "button" at bounding box center [985, 347] width 11 height 11
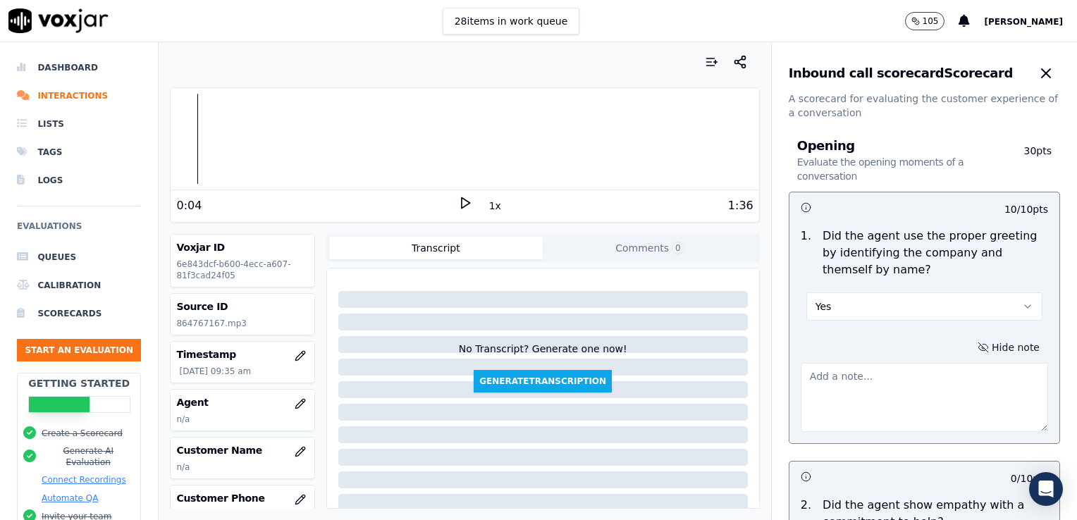
click at [886, 390] on textarea at bounding box center [924, 397] width 247 height 69
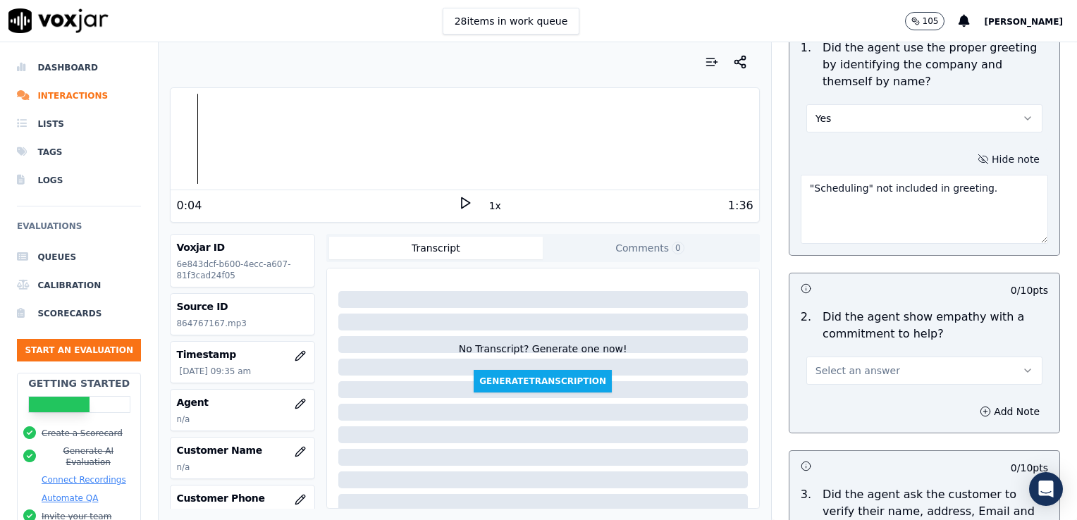
scroll to position [211, 0]
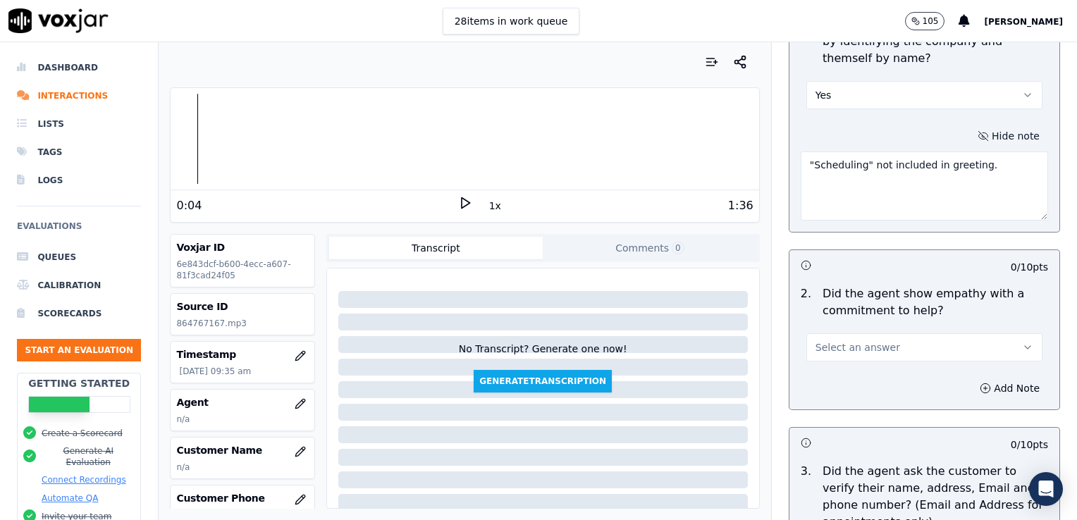
type textarea ""Scheduling" not included in greeting."
click at [458, 202] on icon at bounding box center [465, 203] width 14 height 14
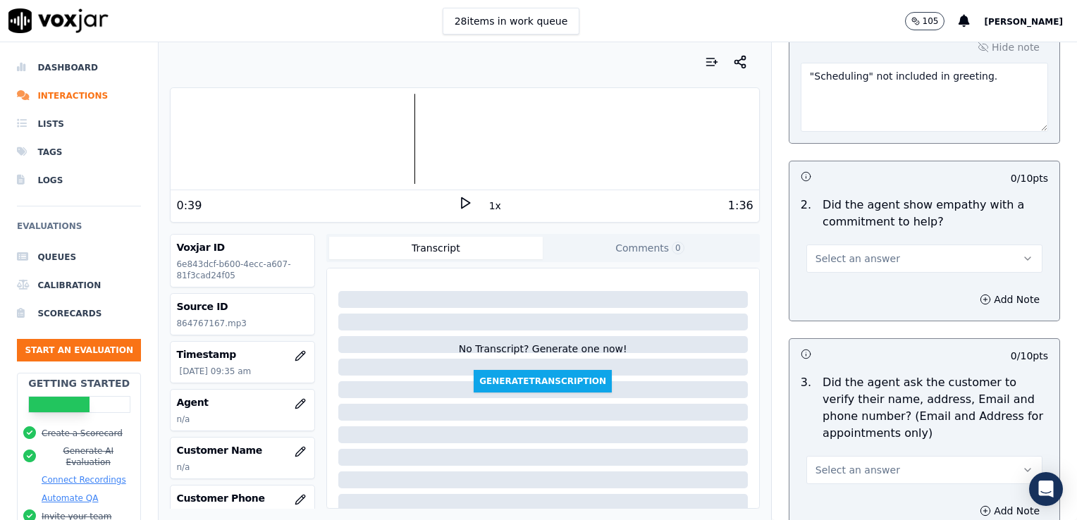
scroll to position [352, 0]
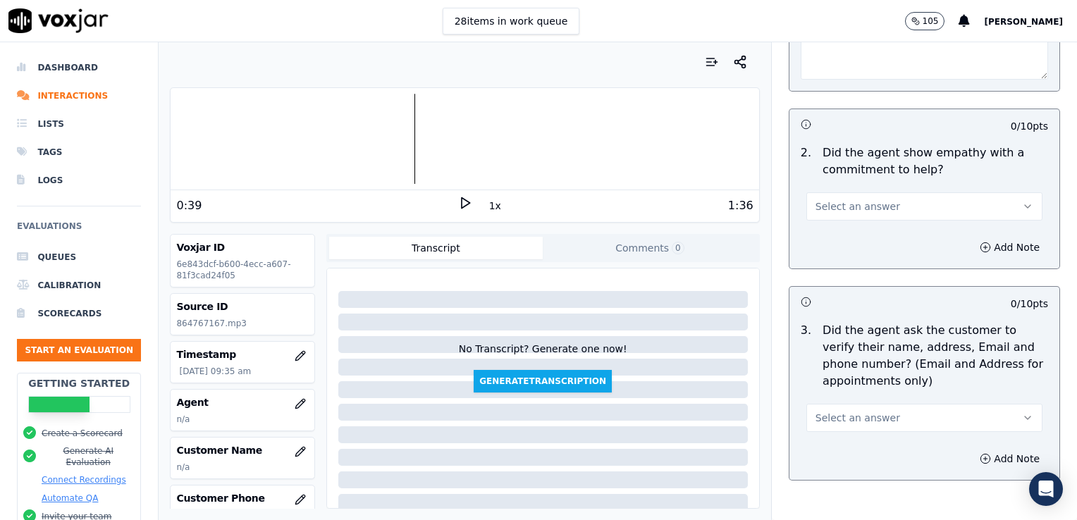
click at [1025, 205] on icon "button" at bounding box center [1028, 206] width 6 height 3
click at [844, 240] on div "Yes" at bounding box center [901, 237] width 212 height 23
click at [812, 230] on div "Add Note" at bounding box center [925, 247] width 270 height 42
click at [980, 246] on icon "button" at bounding box center [985, 247] width 11 height 11
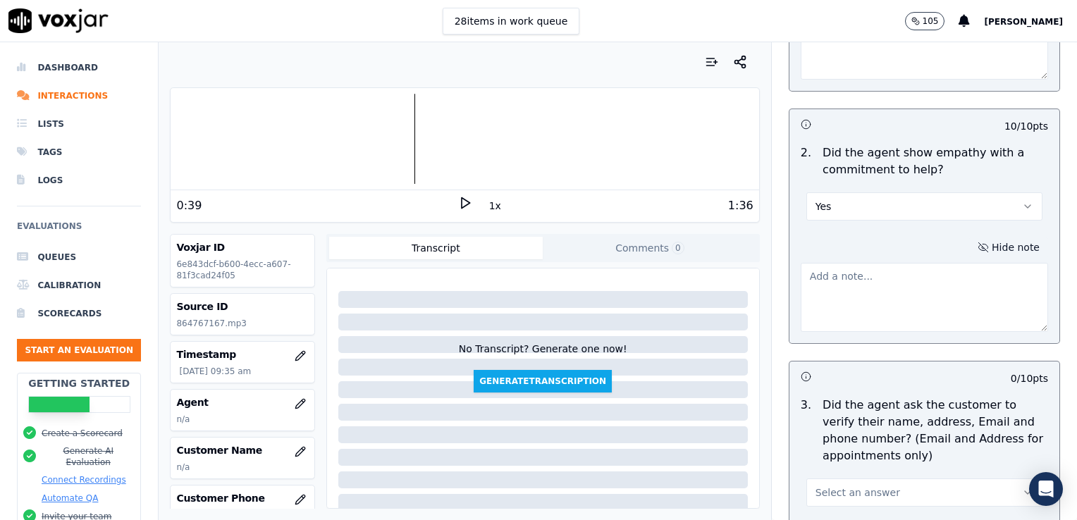
click at [880, 285] on textarea at bounding box center [924, 297] width 247 height 69
paste textarea "Try using an ownership that conveys ability to help such as “I can definitely h…"
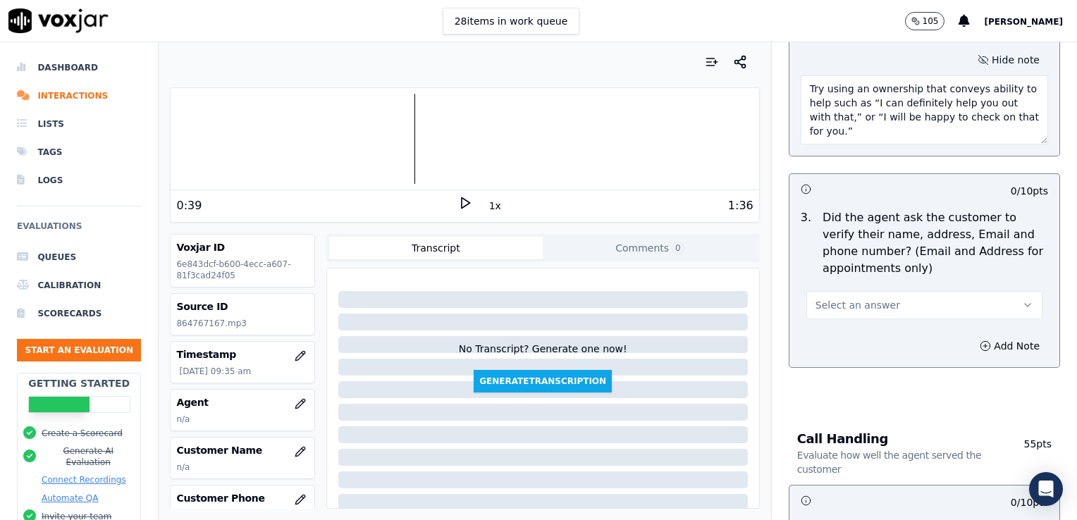
scroll to position [564, 0]
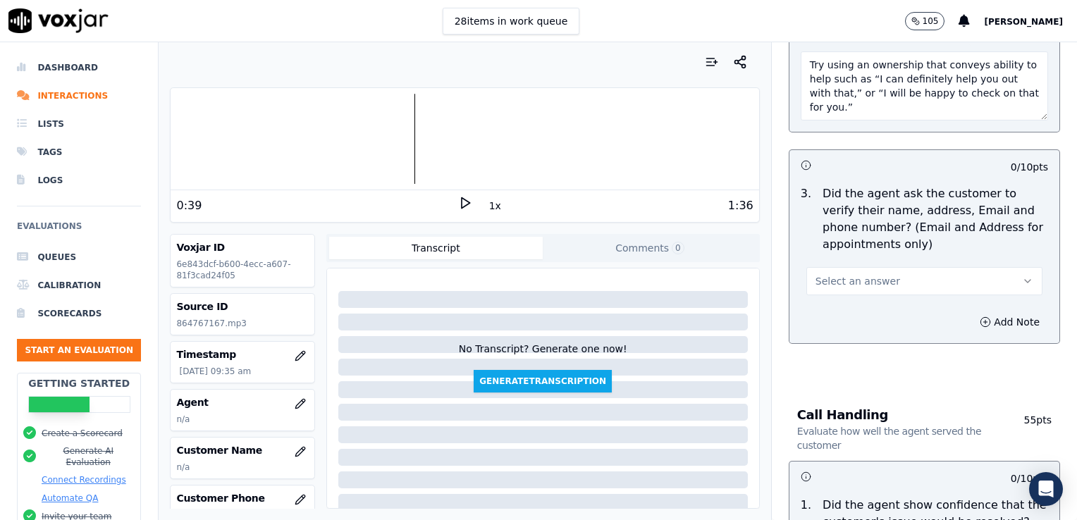
type textarea "Try using an ownership that conveys ability to help such as “I can definitely h…"
click at [1022, 277] on icon "button" at bounding box center [1027, 281] width 11 height 11
click at [833, 332] on div "No" at bounding box center [901, 334] width 212 height 23
click at [981, 317] on circle "button" at bounding box center [985, 321] width 9 height 9
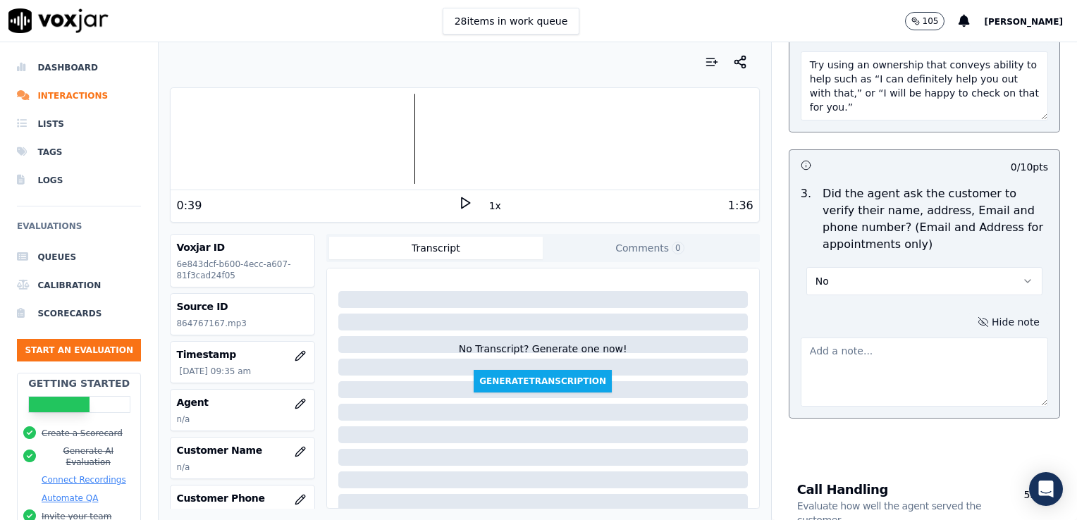
click at [896, 355] on textarea at bounding box center [924, 372] width 247 height 69
click at [896, 360] on textarea at bounding box center [924, 372] width 247 height 69
type textarea "New/returning customer not verified."
click at [458, 202] on icon at bounding box center [465, 203] width 14 height 14
click at [381, 142] on div at bounding box center [465, 139] width 588 height 90
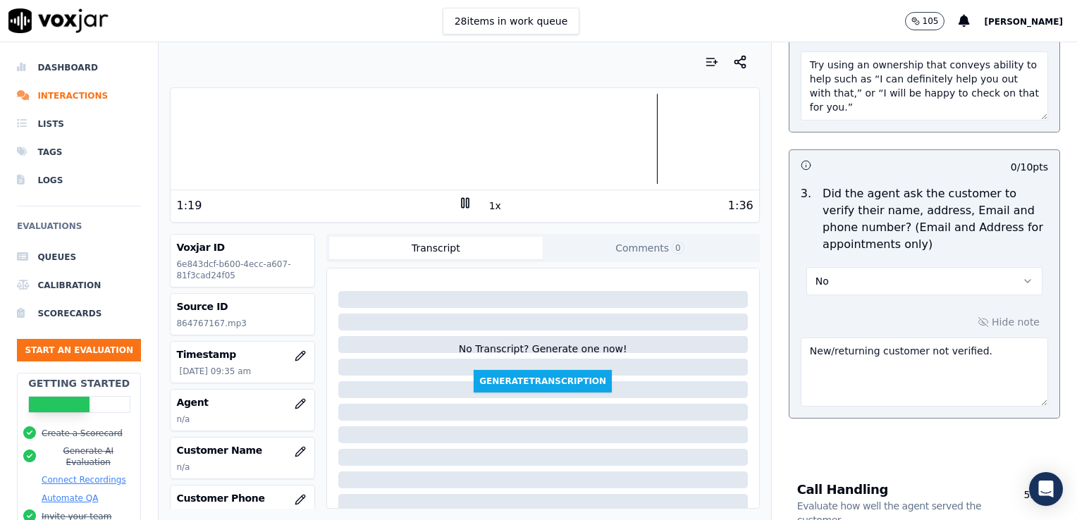
click at [458, 199] on icon at bounding box center [465, 203] width 14 height 14
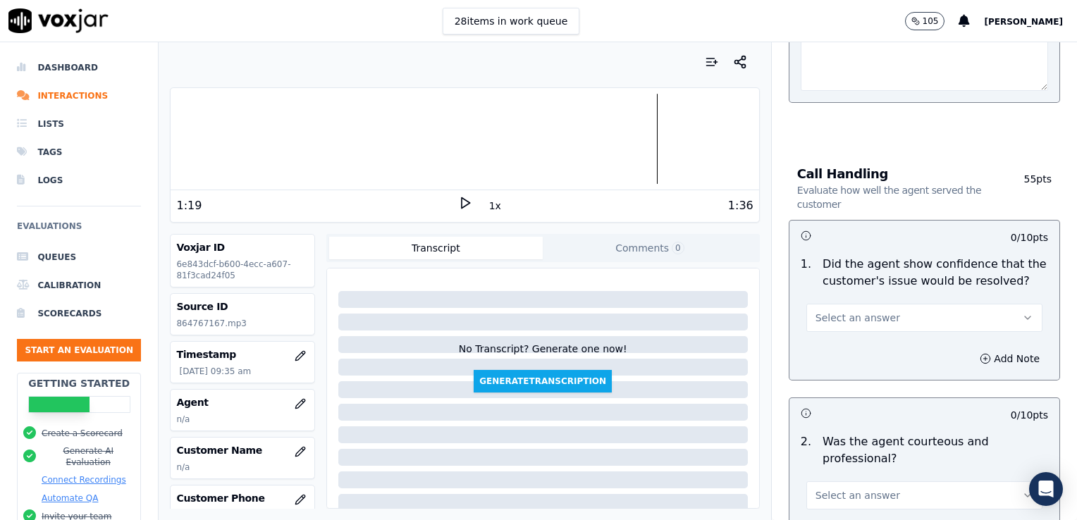
scroll to position [916, 0]
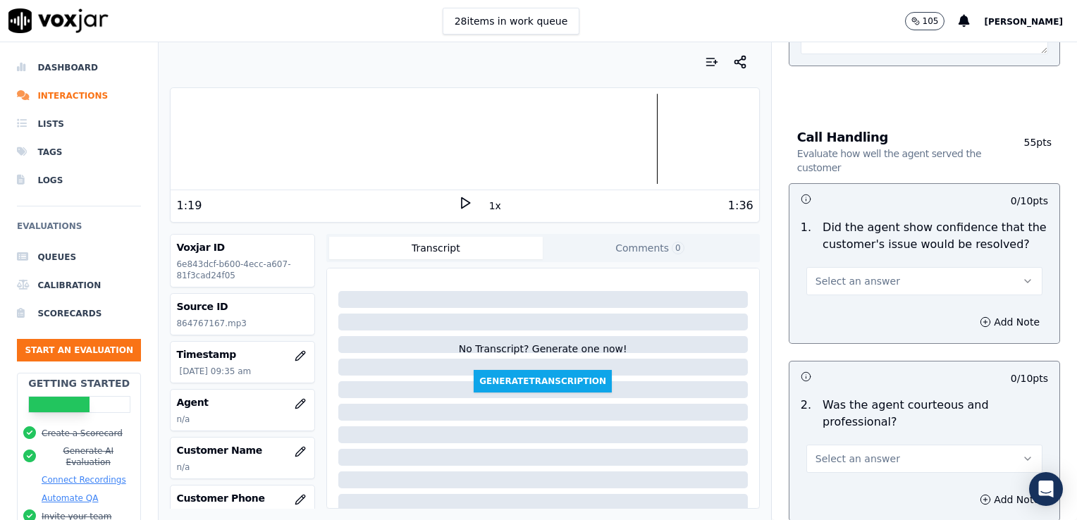
click at [1022, 276] on icon "button" at bounding box center [1027, 281] width 11 height 11
click at [817, 315] on div "Yes" at bounding box center [901, 311] width 212 height 23
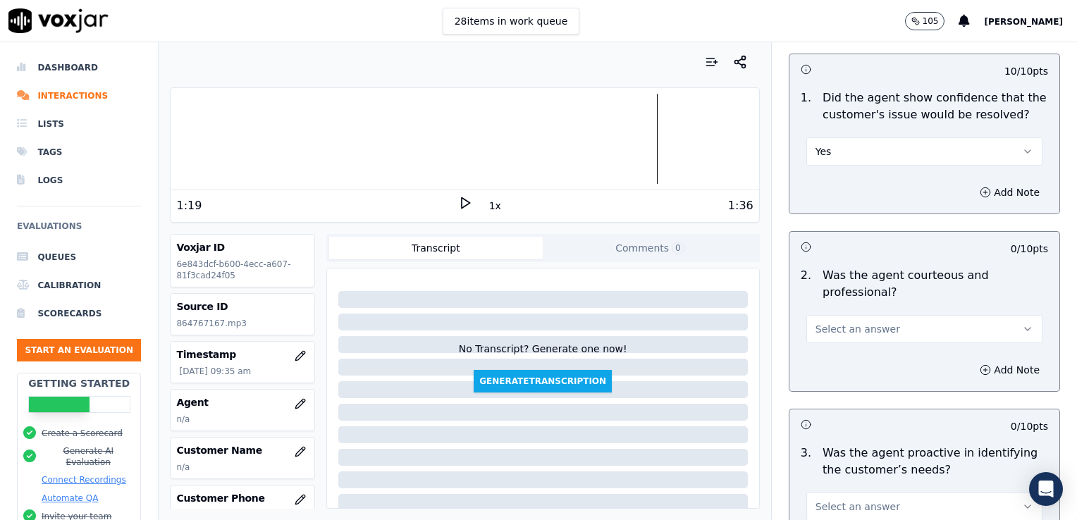
scroll to position [1057, 0]
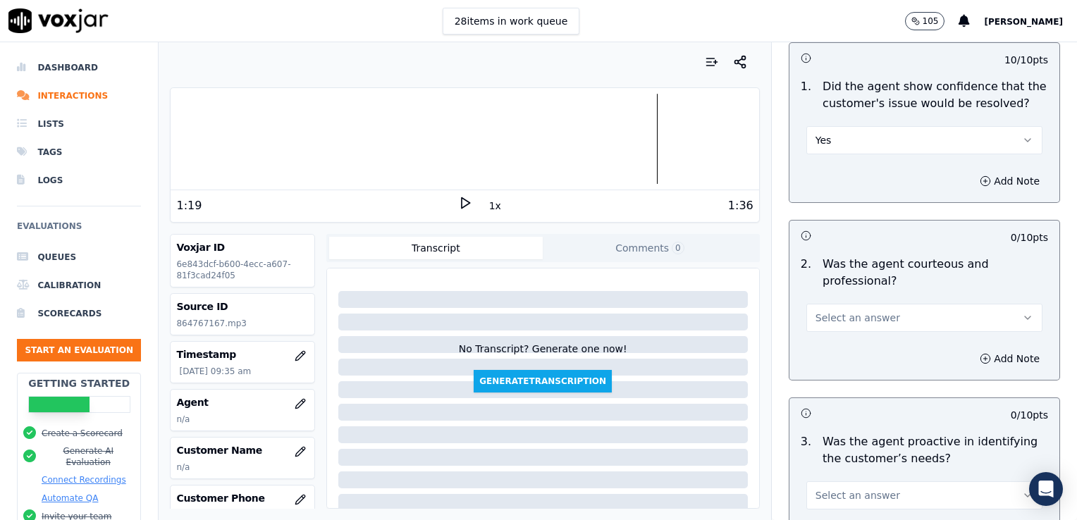
click at [1022, 312] on icon "button" at bounding box center [1027, 317] width 11 height 11
click at [829, 372] on div "No" at bounding box center [901, 370] width 212 height 23
click at [980, 355] on icon "button" at bounding box center [985, 358] width 11 height 11
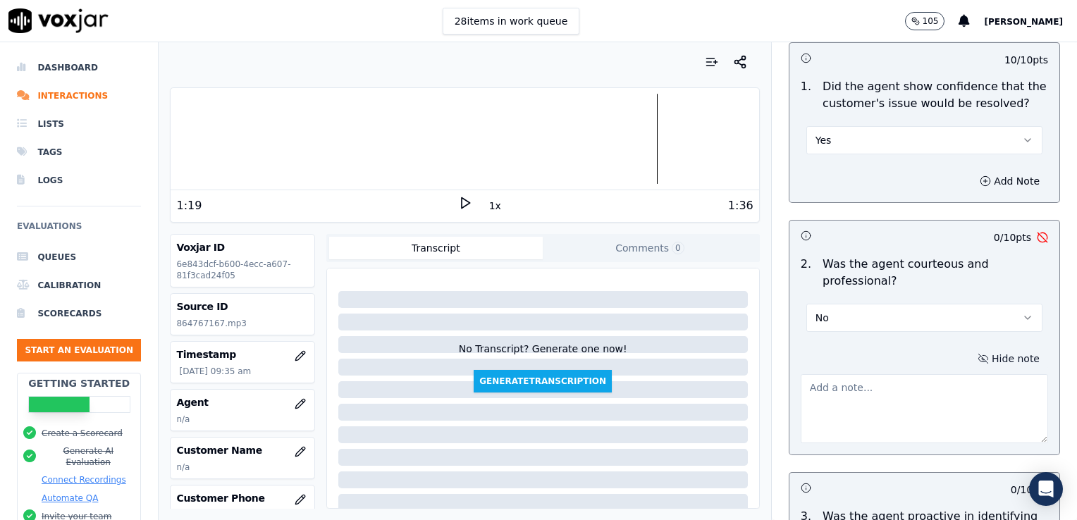
click at [840, 396] on textarea at bounding box center [924, 408] width 247 height 69
click at [458, 202] on icon at bounding box center [465, 203] width 14 height 14
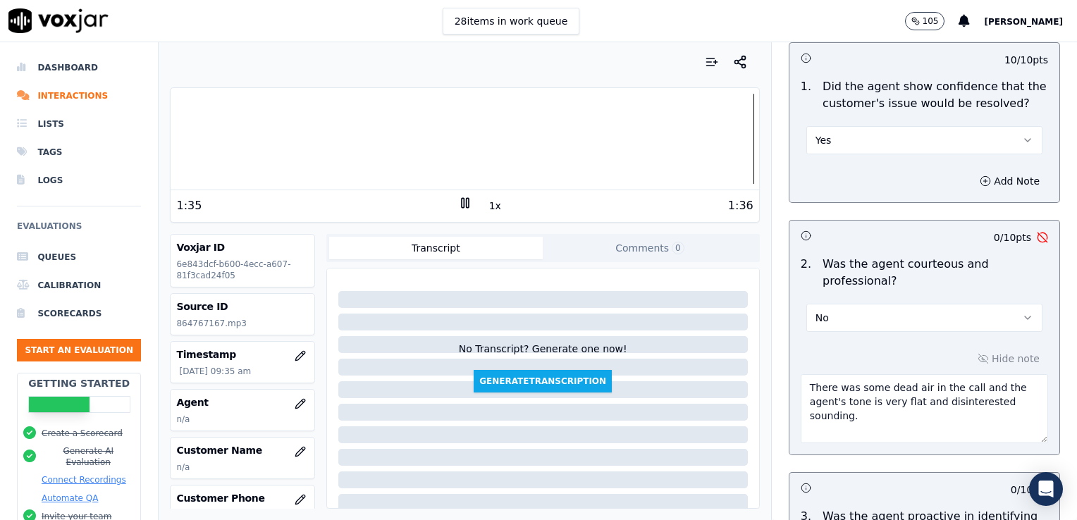
click at [458, 202] on icon at bounding box center [465, 203] width 14 height 14
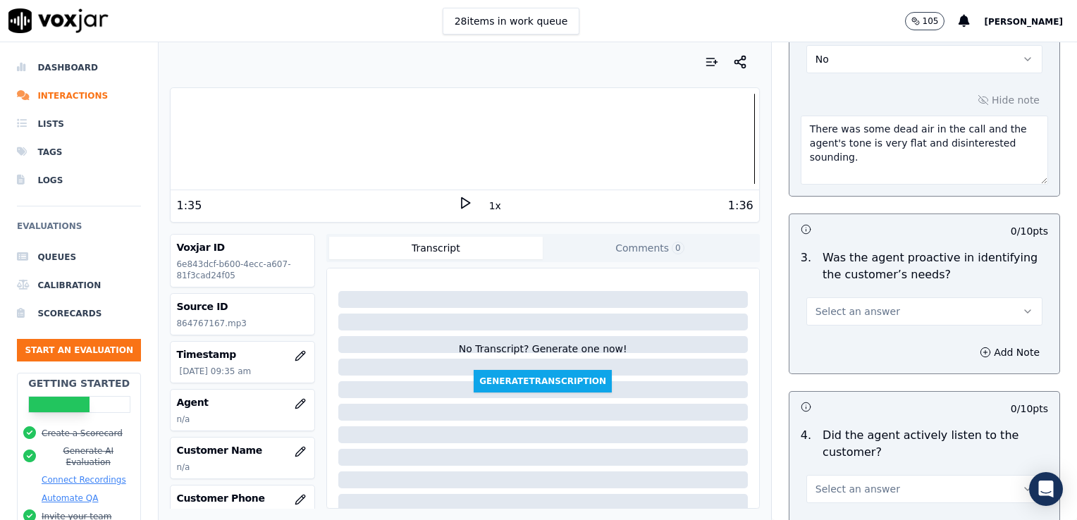
scroll to position [1339, 0]
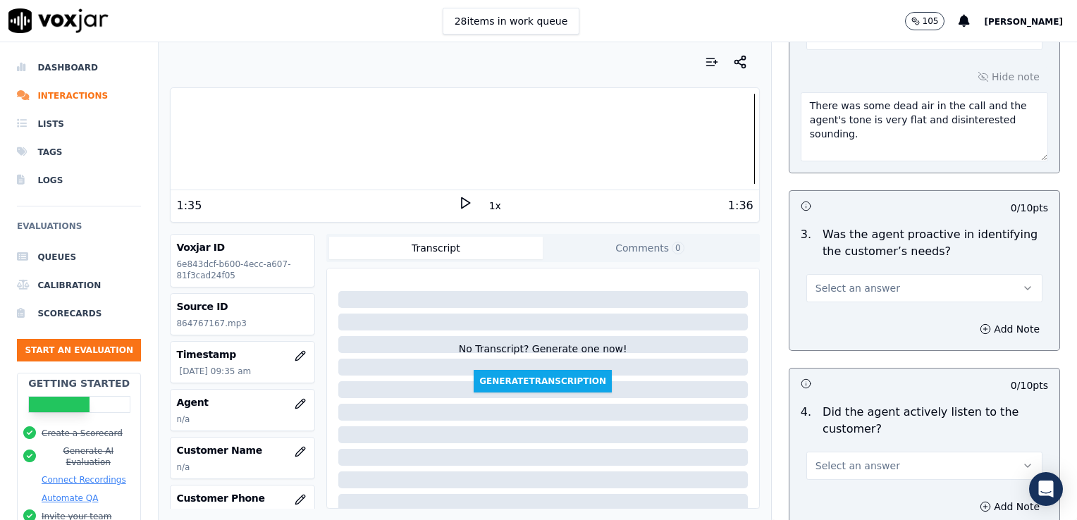
click at [854, 137] on textarea "There was some dead air in the call and the agent's tone is very flat and disin…" at bounding box center [924, 126] width 247 height 69
click at [824, 311] on div "Add Note" at bounding box center [925, 329] width 270 height 42
click at [899, 147] on textarea "There was some dead air in the call and the agent's tone is very flat and disin…" at bounding box center [924, 126] width 247 height 69
paste textarea "When a customer thanks us, rather than respond with "No problem," we should rep…"
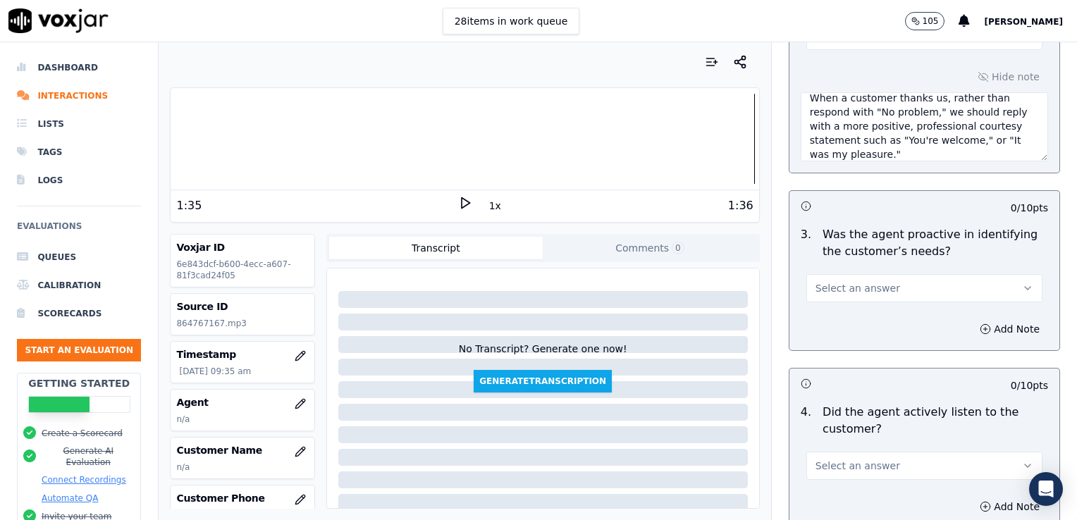
type textarea "There was some dead air in the call and the agent's tone is very flat and disin…"
click at [1025, 287] on icon "button" at bounding box center [1028, 288] width 6 height 3
click at [835, 318] on div "Yes" at bounding box center [901, 317] width 212 height 23
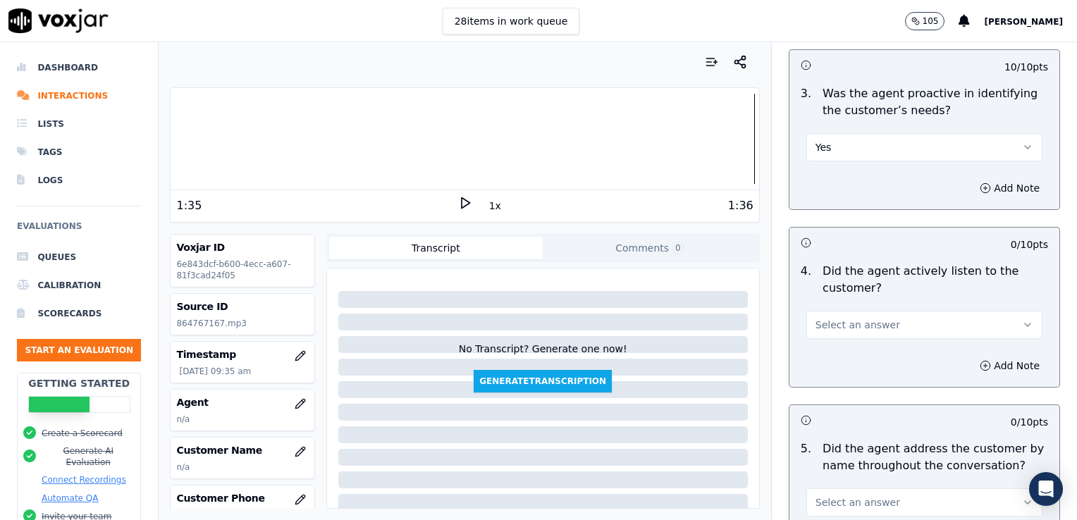
scroll to position [1551, 0]
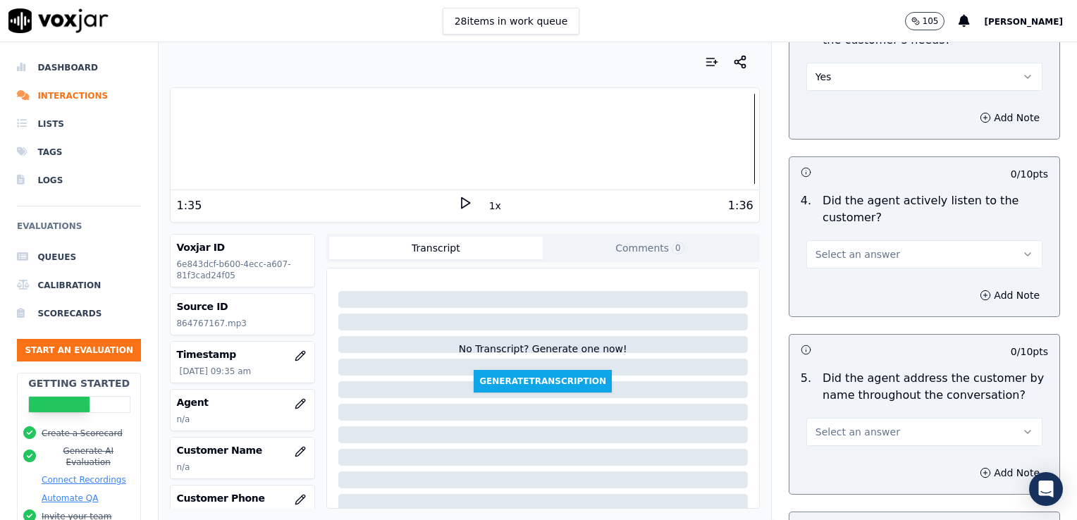
click at [992, 245] on button "Select an answer" at bounding box center [924, 254] width 236 height 28
click at [843, 285] on div "Yes" at bounding box center [901, 283] width 212 height 23
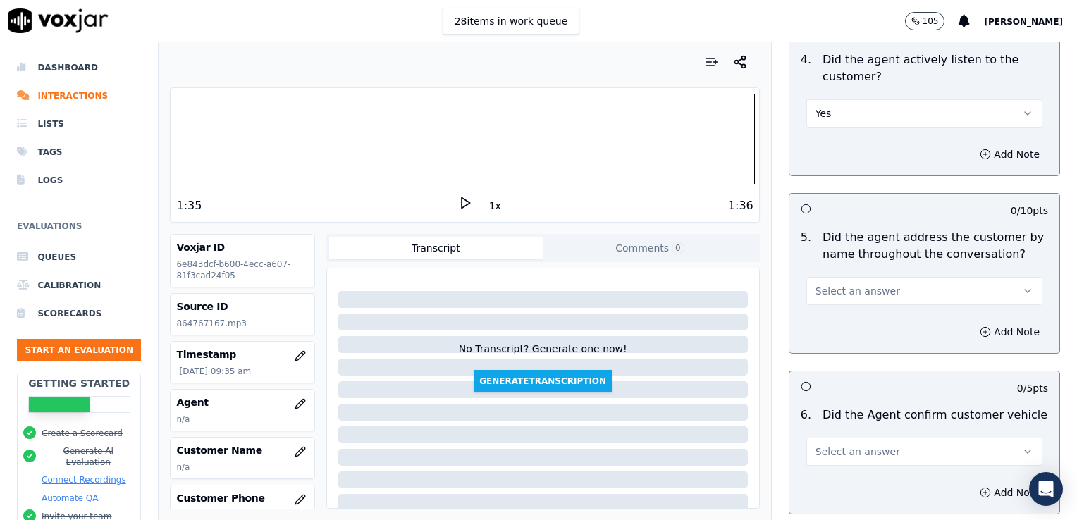
scroll to position [1762, 0]
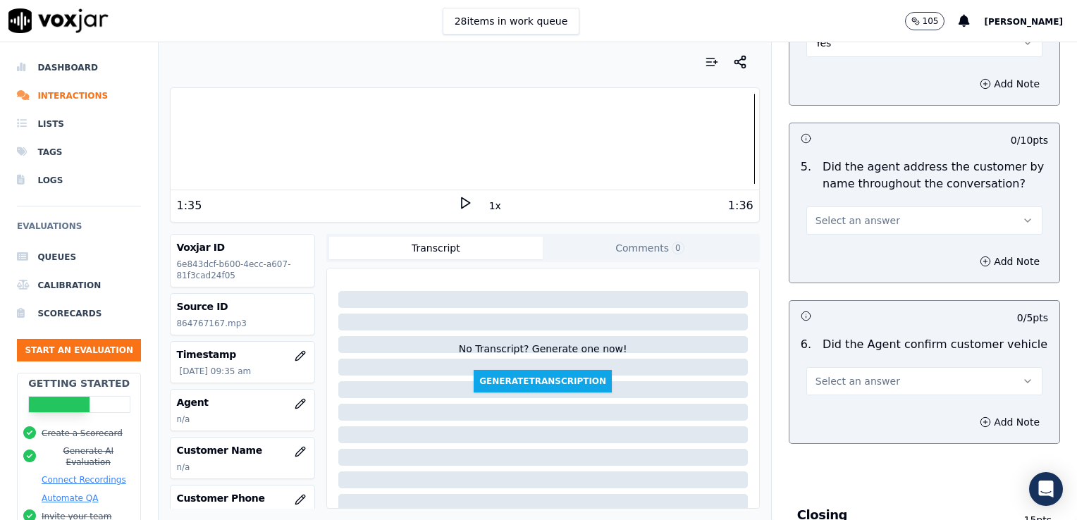
click at [1005, 215] on button "Select an answer" at bounding box center [924, 221] width 236 height 28
click at [856, 276] on div "No" at bounding box center [901, 271] width 212 height 23
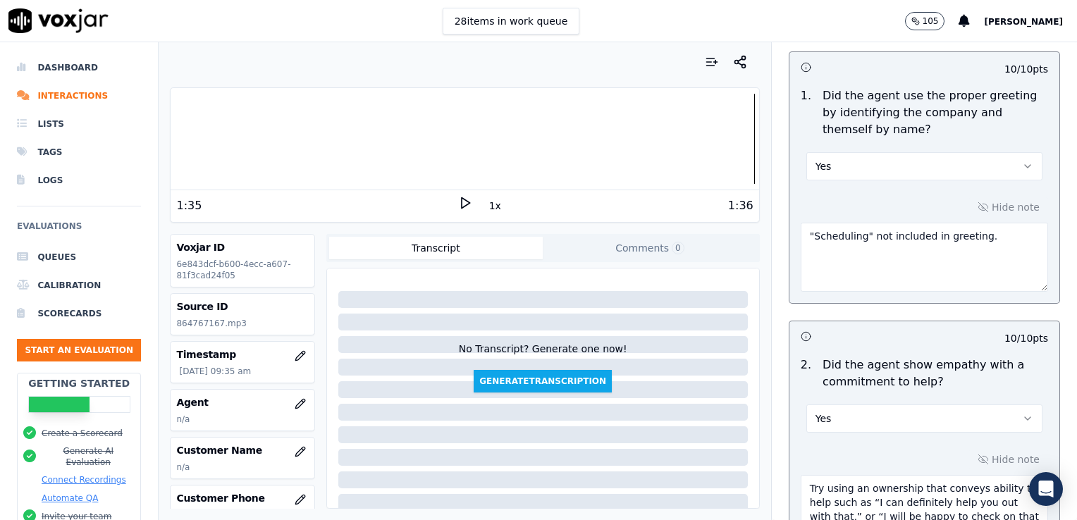
scroll to position [141, 0]
click at [1022, 164] on icon "button" at bounding box center [1027, 165] width 11 height 11
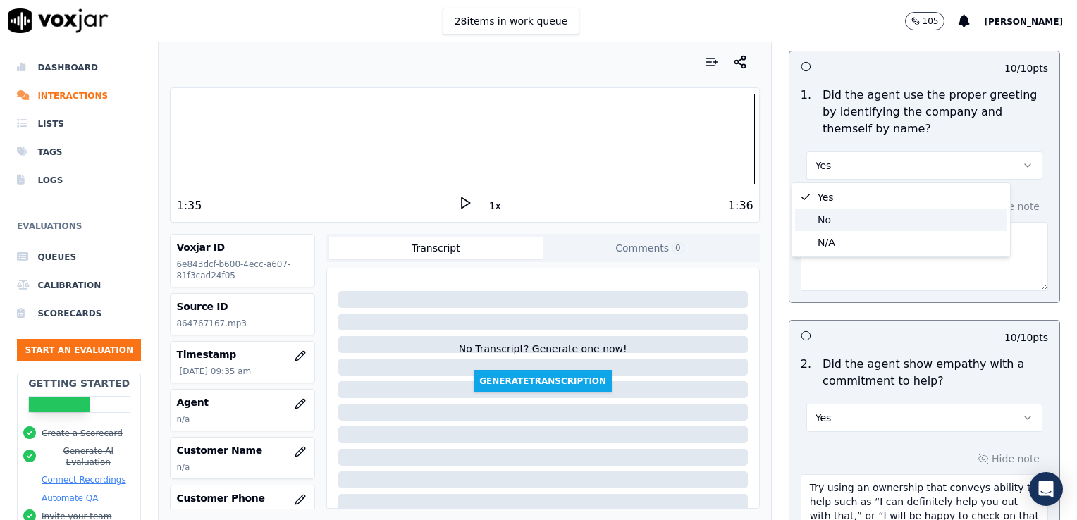
click at [831, 217] on div "No" at bounding box center [901, 220] width 212 height 23
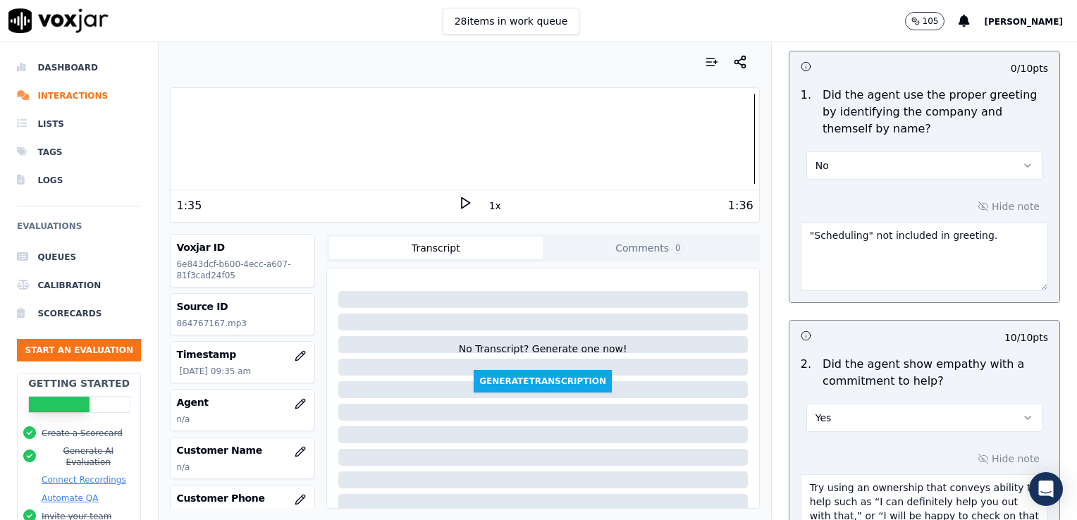
click at [973, 241] on textarea ""Scheduling" not included in greeting." at bounding box center [924, 256] width 247 height 69
click at [608, 138] on div at bounding box center [465, 139] width 588 height 90
type textarea ""Scheduling" not included in greeting. Wait/dropoff not confirmed. Vehicle type…"
click at [462, 205] on polygon at bounding box center [466, 203] width 8 height 11
click at [466, 202] on rect at bounding box center [467, 202] width 2 height 9
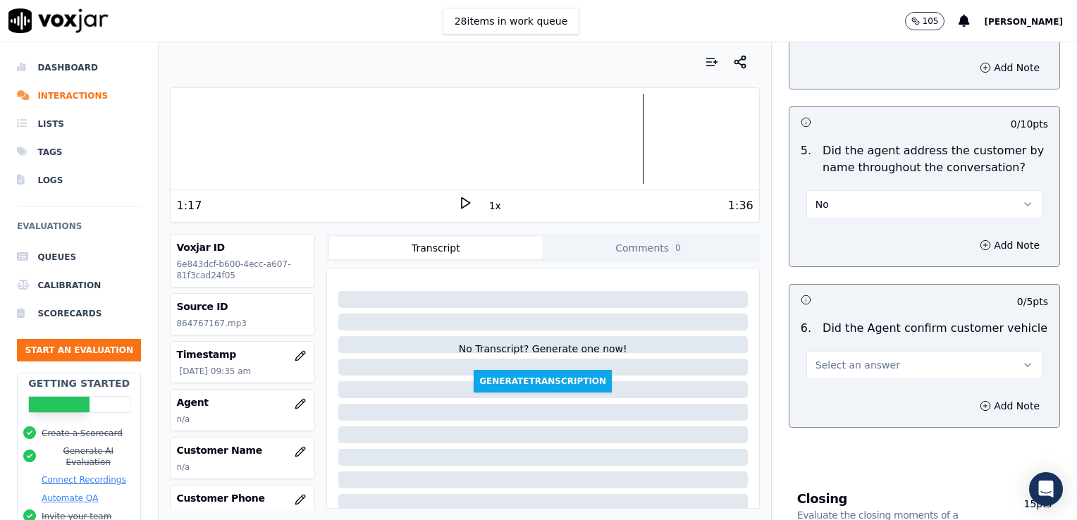
scroll to position [1833, 0]
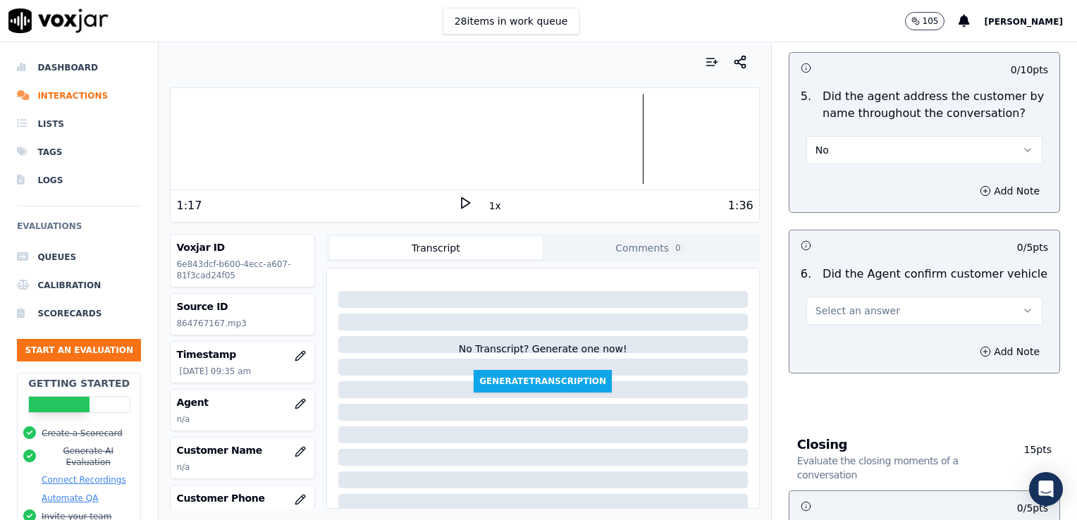
click at [988, 305] on button "Select an answer" at bounding box center [924, 311] width 236 height 28
click at [829, 338] on div "Yes" at bounding box center [901, 338] width 212 height 23
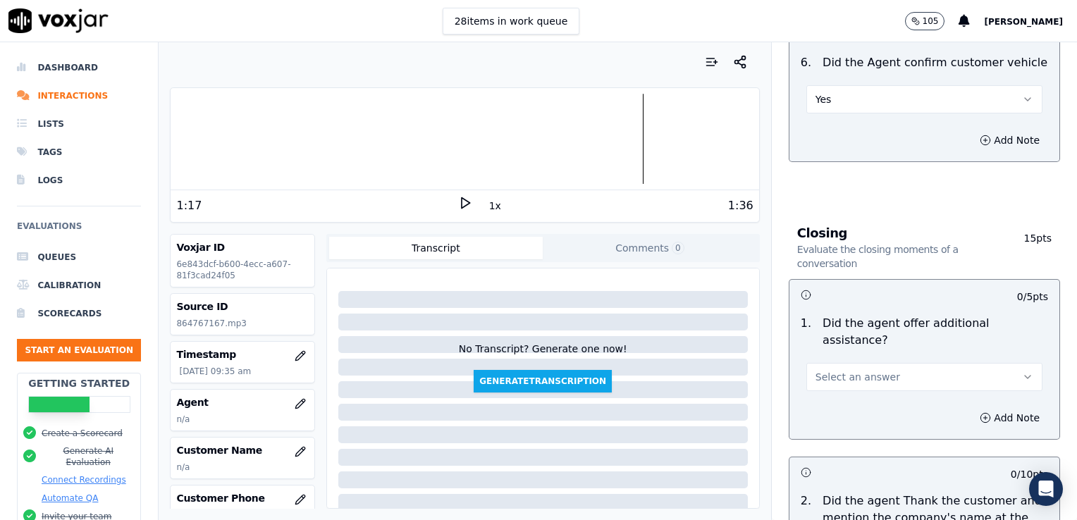
scroll to position [2115, 0]
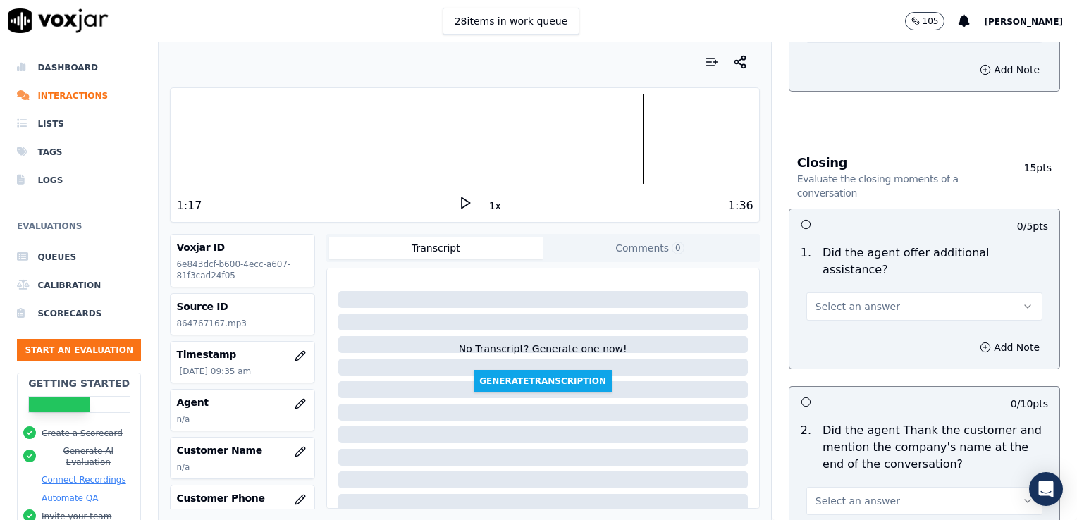
click at [989, 293] on button "Select an answer" at bounding box center [924, 307] width 236 height 28
click at [849, 328] on div "No" at bounding box center [901, 325] width 212 height 23
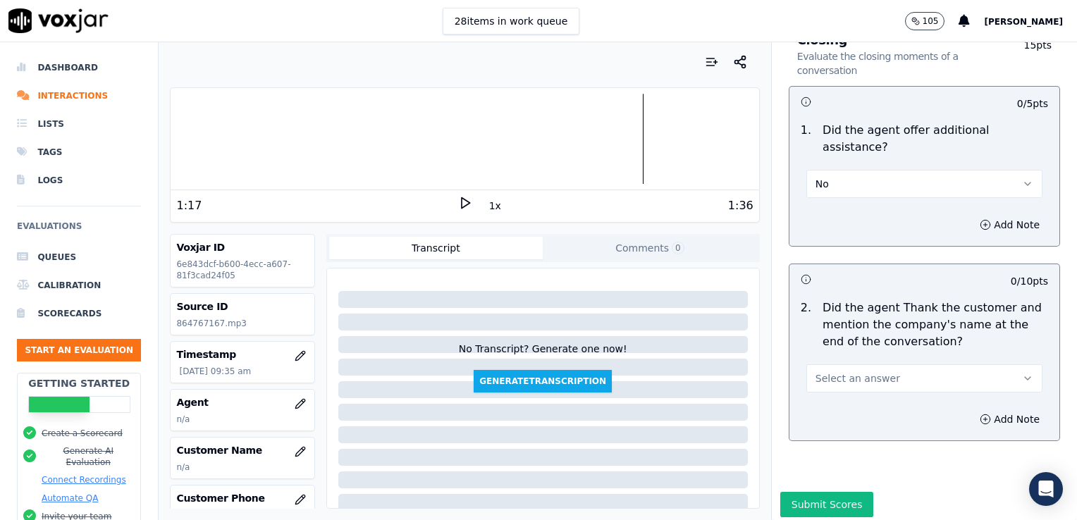
scroll to position [2239, 0]
click at [1022, 371] on icon "button" at bounding box center [1027, 376] width 11 height 11
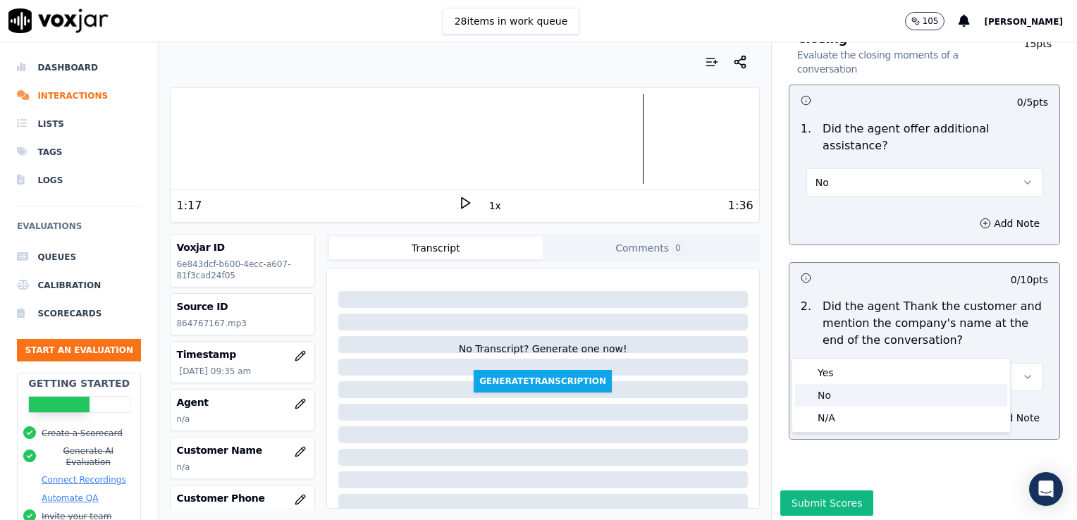
click at [840, 395] on div "No" at bounding box center [901, 395] width 212 height 23
click at [971, 408] on button "Add Note" at bounding box center [1009, 418] width 77 height 20
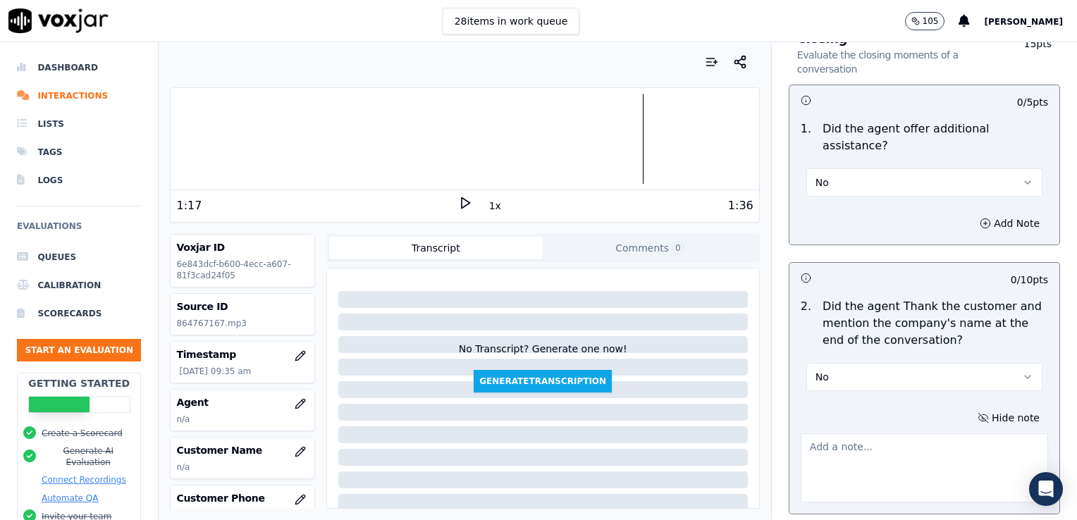
click at [876, 434] on textarea at bounding box center [924, 468] width 247 height 69
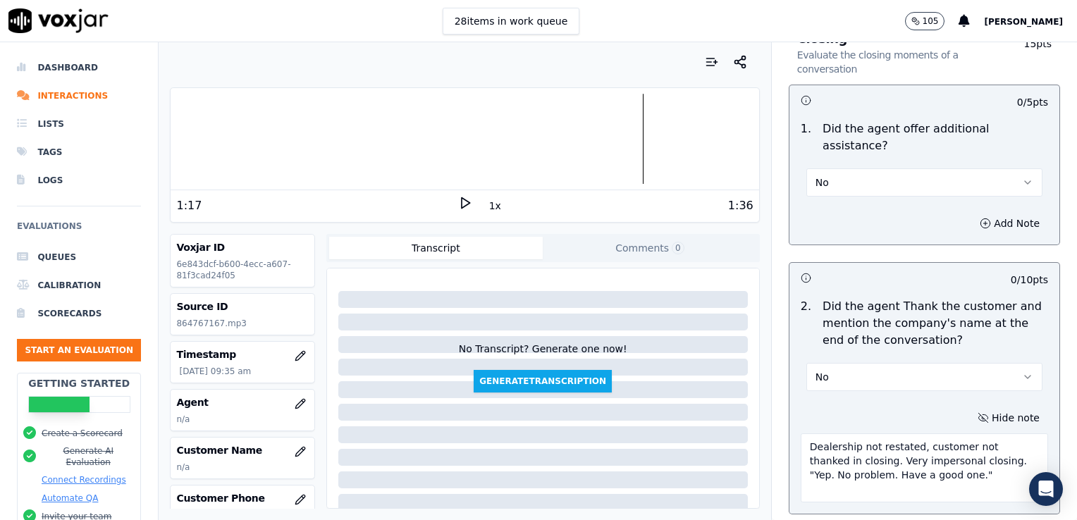
scroll to position [2314, 0]
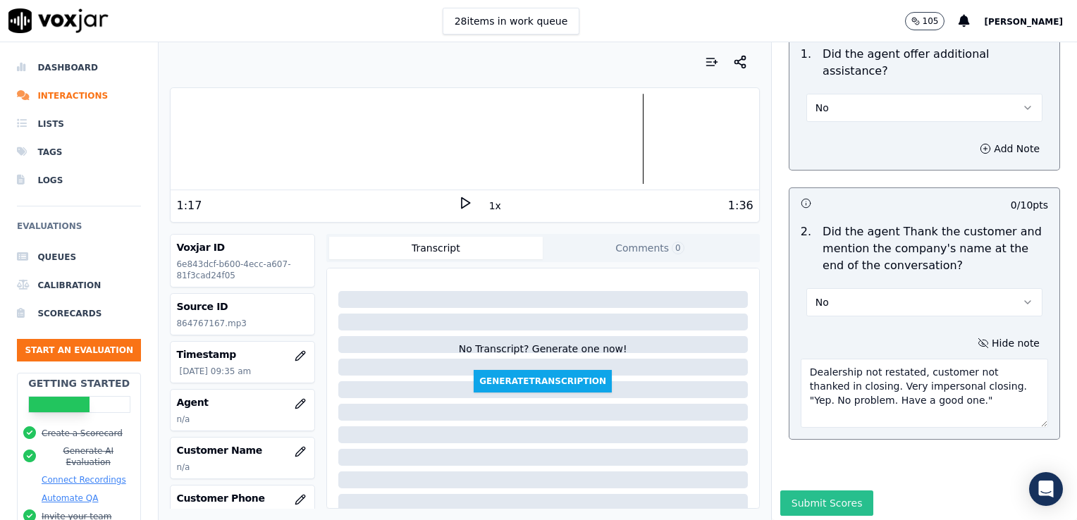
type textarea "Dealership not restated, customer not thanked in closing. Very impersonal closi…"
click at [828, 491] on button "Submit Scores" at bounding box center [827, 503] width 94 height 25
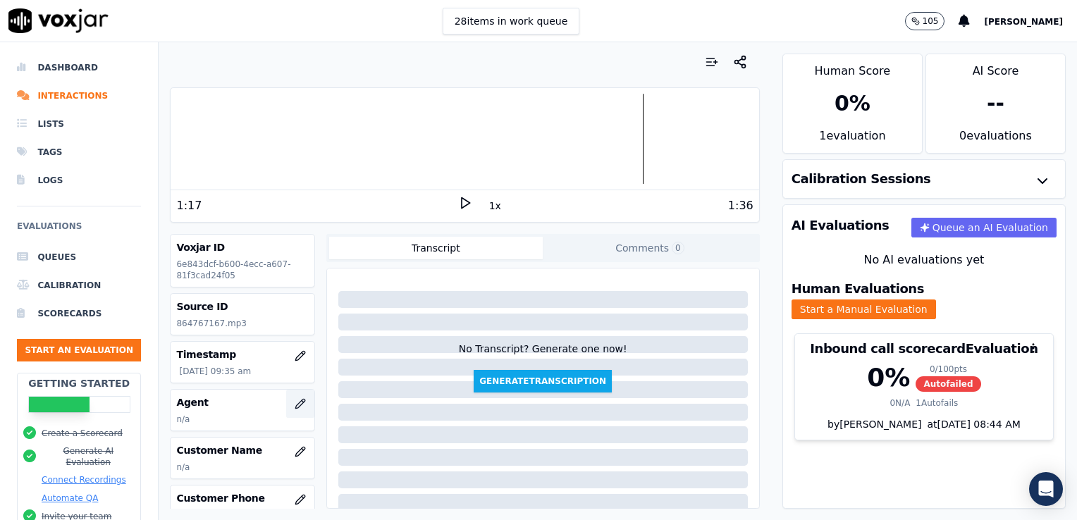
click at [295, 405] on icon "button" at bounding box center [300, 403] width 11 height 11
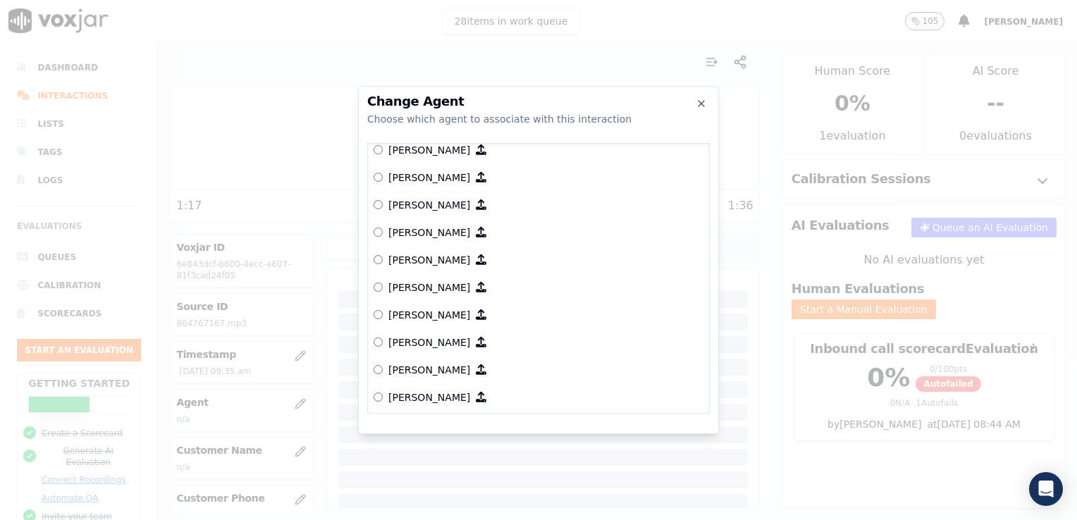
scroll to position [580, 0]
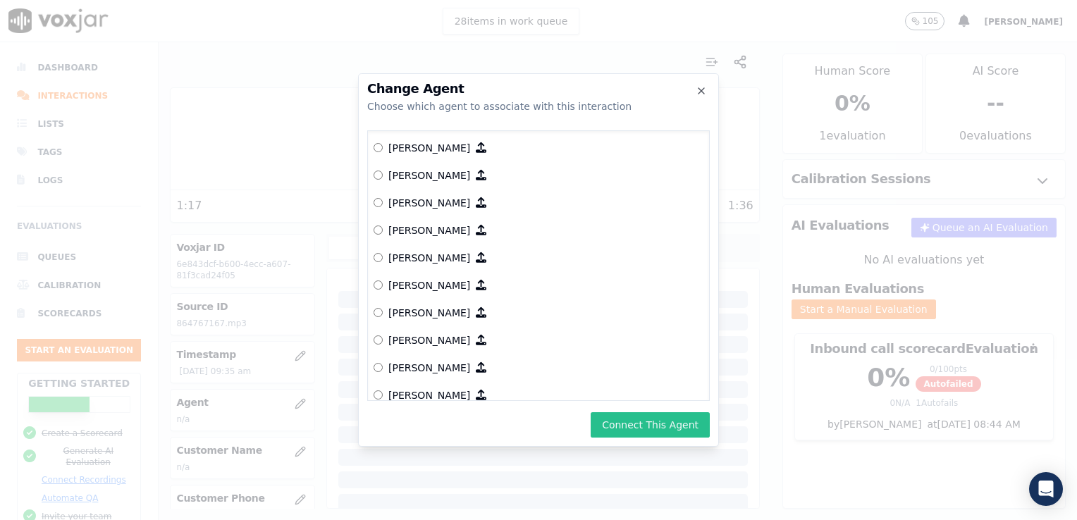
click at [618, 423] on button "Connect This Agent" at bounding box center [650, 424] width 119 height 25
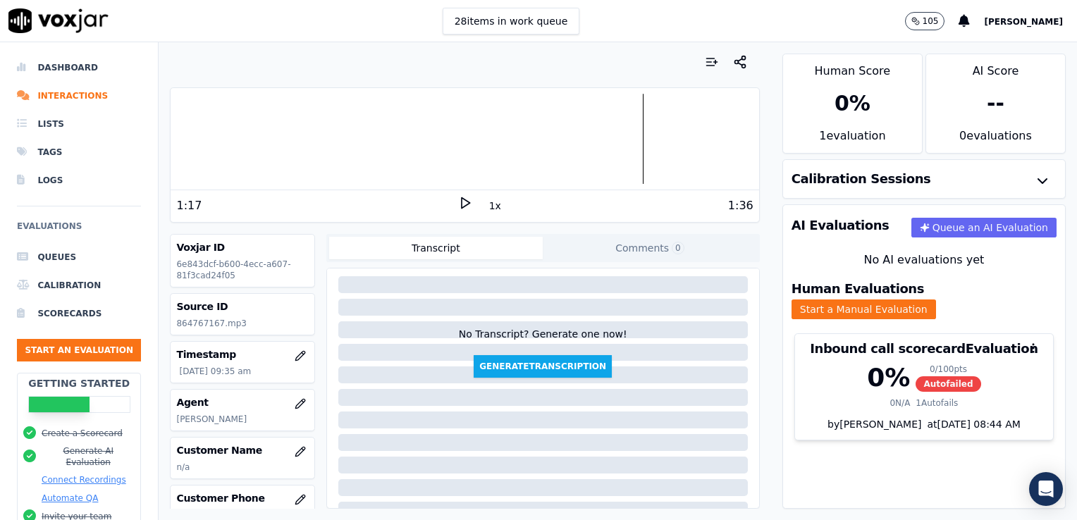
scroll to position [0, 0]
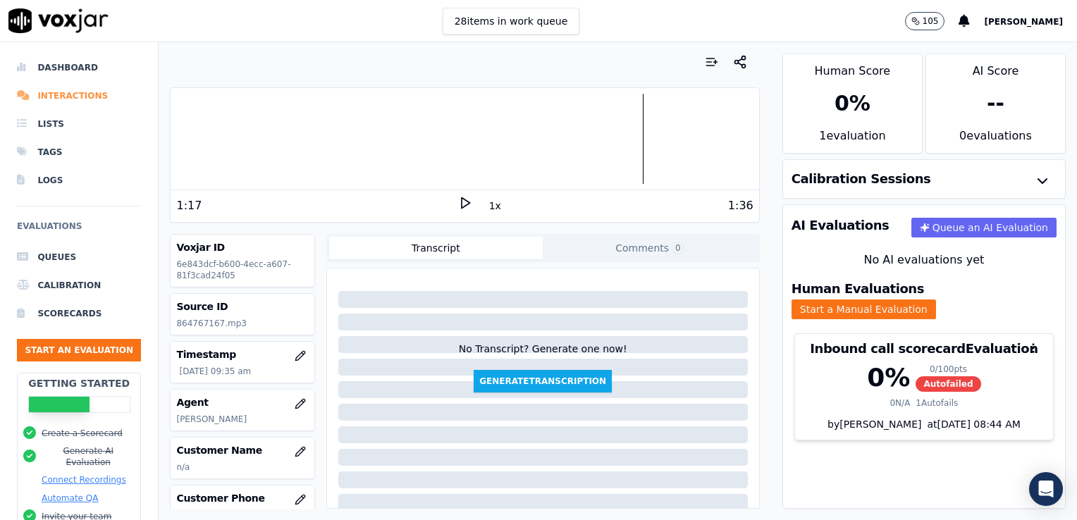
click at [48, 92] on li "Interactions" at bounding box center [79, 96] width 124 height 28
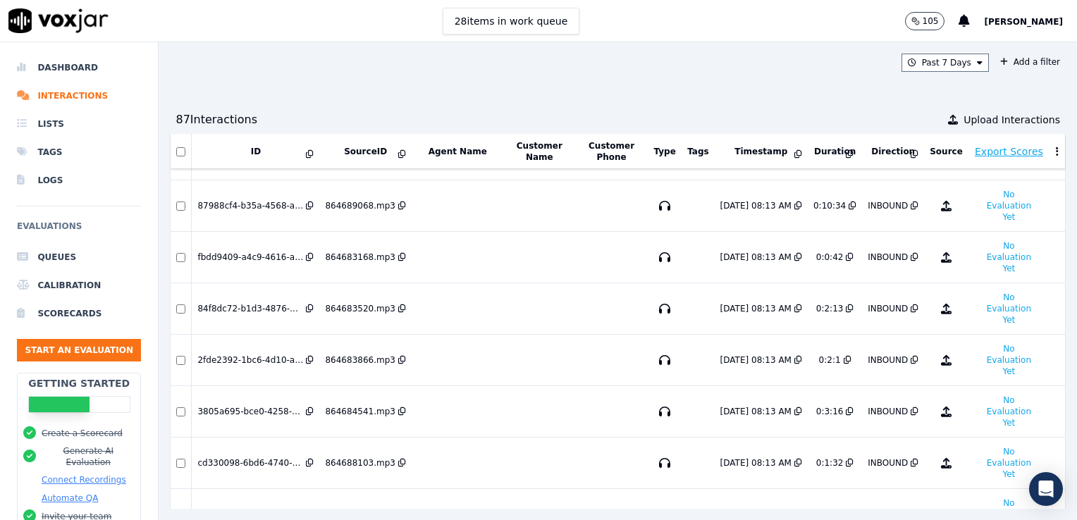
scroll to position [2365, 0]
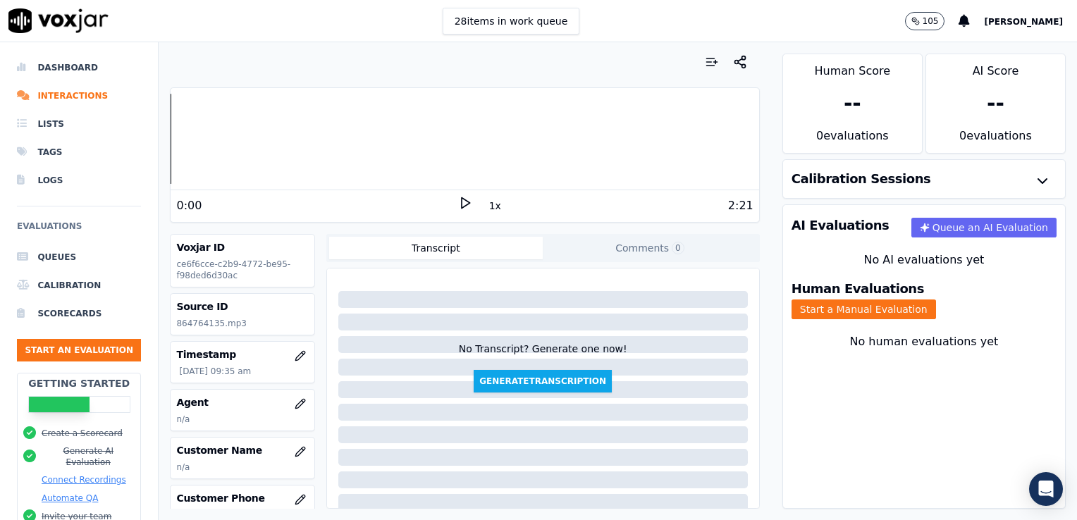
click at [462, 201] on polygon at bounding box center [466, 203] width 8 height 11
click at [466, 199] on rect at bounding box center [467, 202] width 2 height 9
click at [936, 300] on button "Start a Manual Evaluation" at bounding box center [864, 310] width 145 height 20
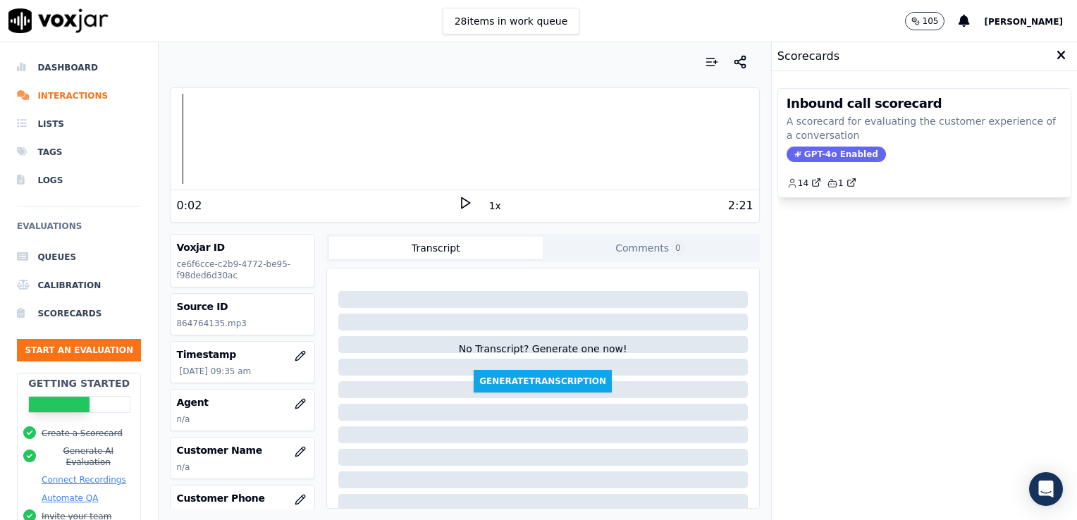
click at [807, 156] on span "GPT-4o Enabled" at bounding box center [836, 155] width 99 height 16
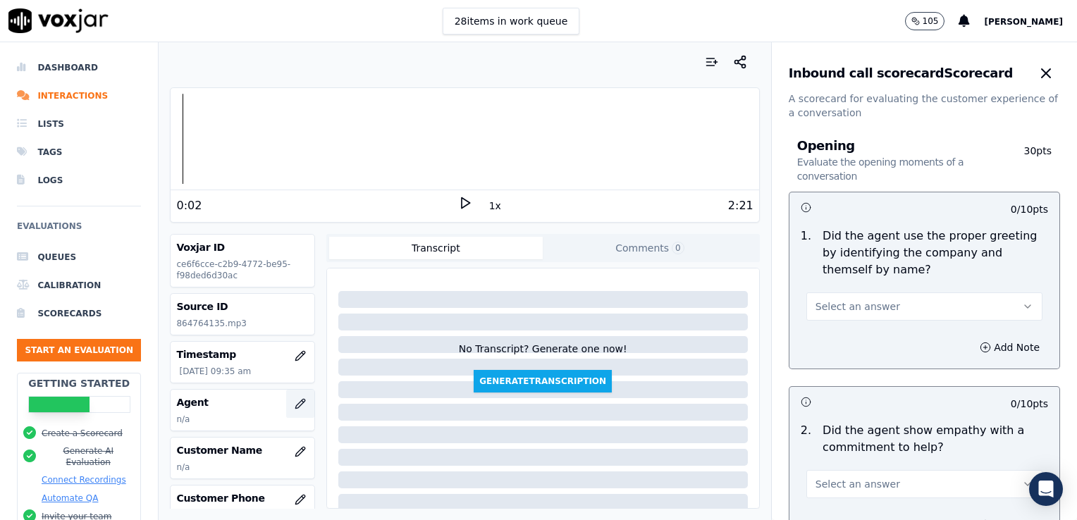
click at [295, 400] on icon "button" at bounding box center [299, 403] width 9 height 9
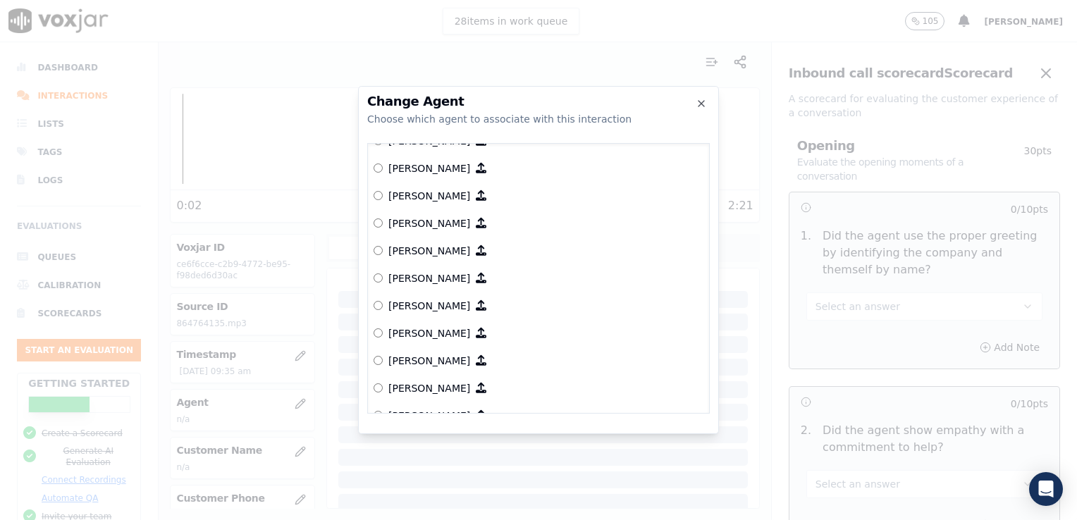
scroll to position [862, 0]
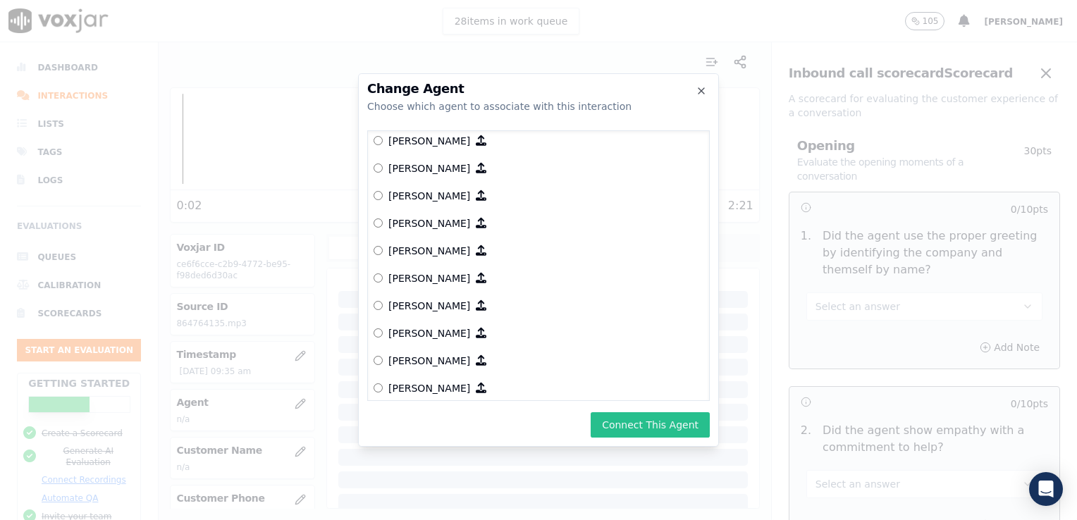
click at [665, 423] on button "Connect This Agent" at bounding box center [650, 424] width 119 height 25
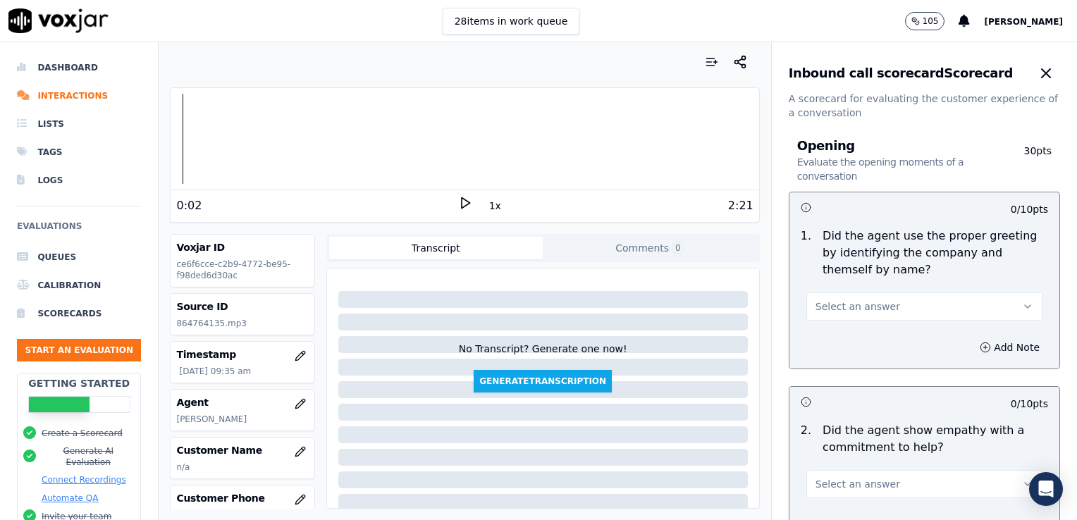
click at [172, 140] on div at bounding box center [465, 139] width 588 height 90
click at [462, 200] on polygon at bounding box center [466, 203] width 8 height 11
click at [462, 200] on rect at bounding box center [463, 202] width 2 height 9
click at [988, 303] on button "Select an answer" at bounding box center [924, 307] width 236 height 28
click at [818, 337] on div "Yes" at bounding box center [901, 338] width 212 height 23
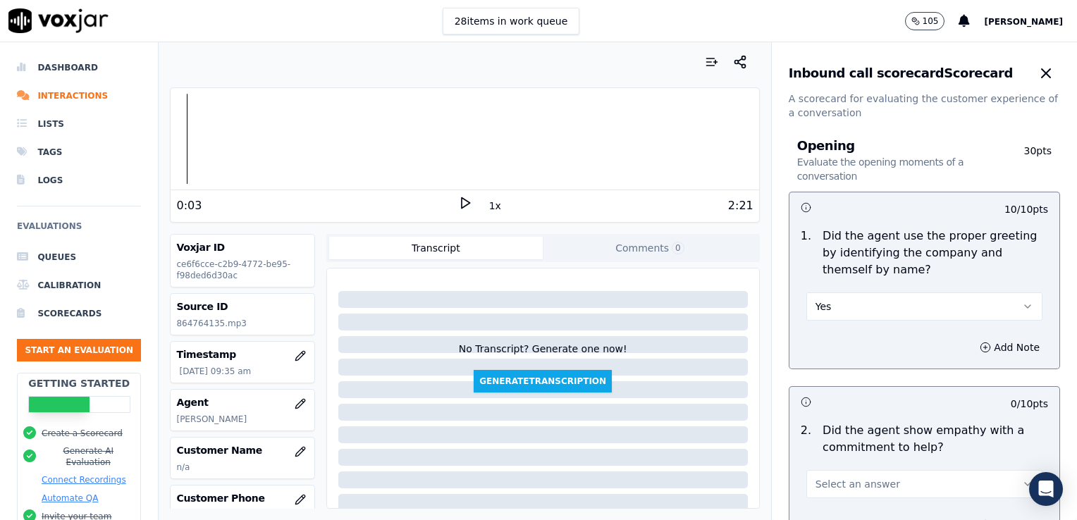
click at [458, 199] on icon at bounding box center [465, 203] width 14 height 14
click at [462, 199] on rect at bounding box center [463, 202] width 2 height 9
click at [986, 307] on button "Yes" at bounding box center [924, 307] width 236 height 28
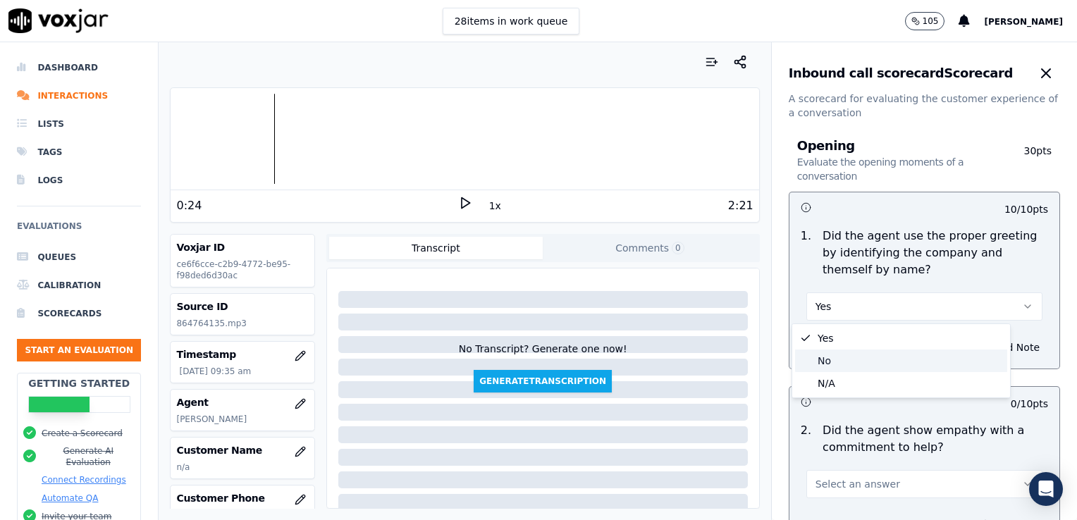
click at [826, 361] on div "No" at bounding box center [901, 361] width 212 height 23
click at [980, 347] on icon "button" at bounding box center [985, 347] width 11 height 11
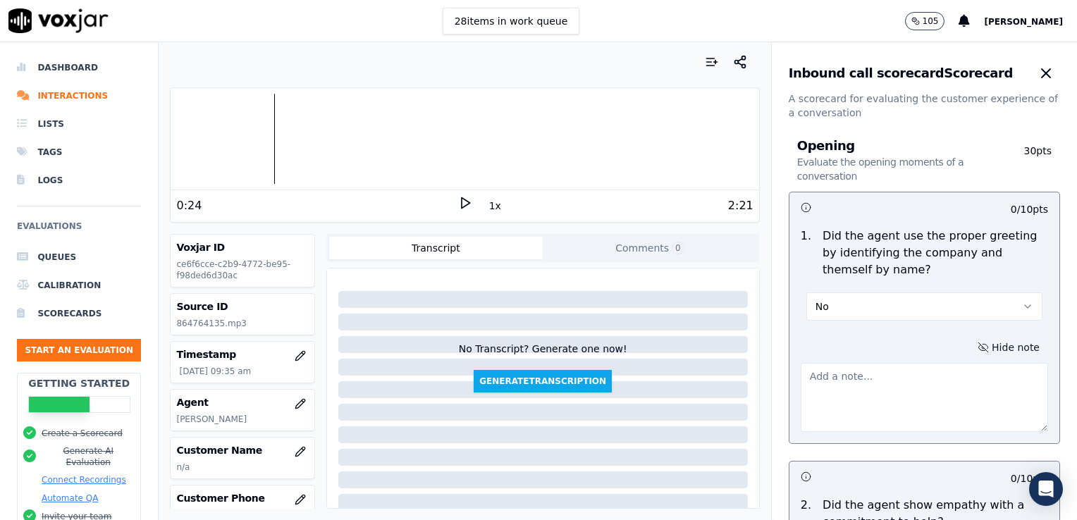
click at [849, 383] on textarea at bounding box center [924, 397] width 247 height 69
type textarea "N"
click at [982, 305] on button "No" at bounding box center [924, 307] width 236 height 28
click at [828, 340] on div "Yes" at bounding box center [901, 338] width 212 height 23
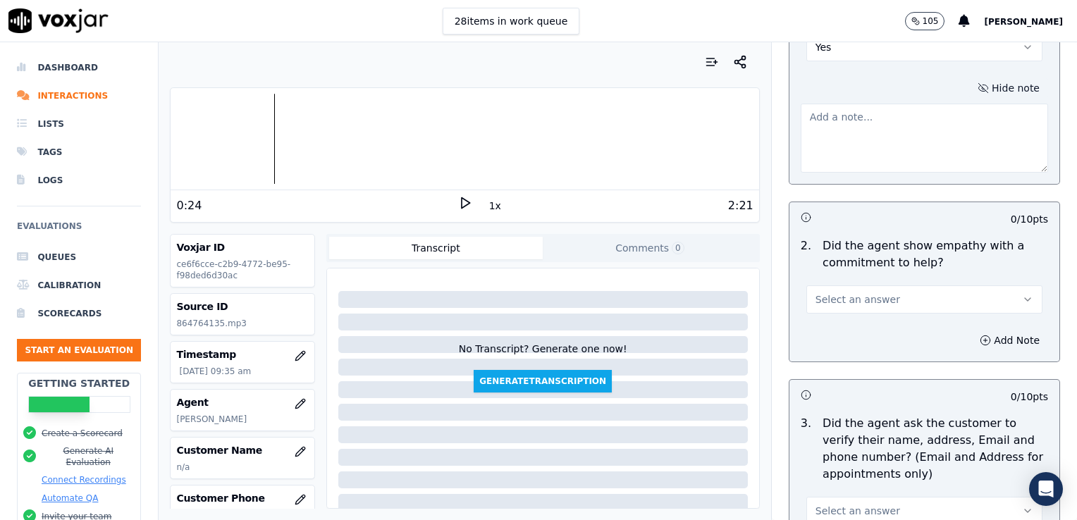
scroll to position [282, 0]
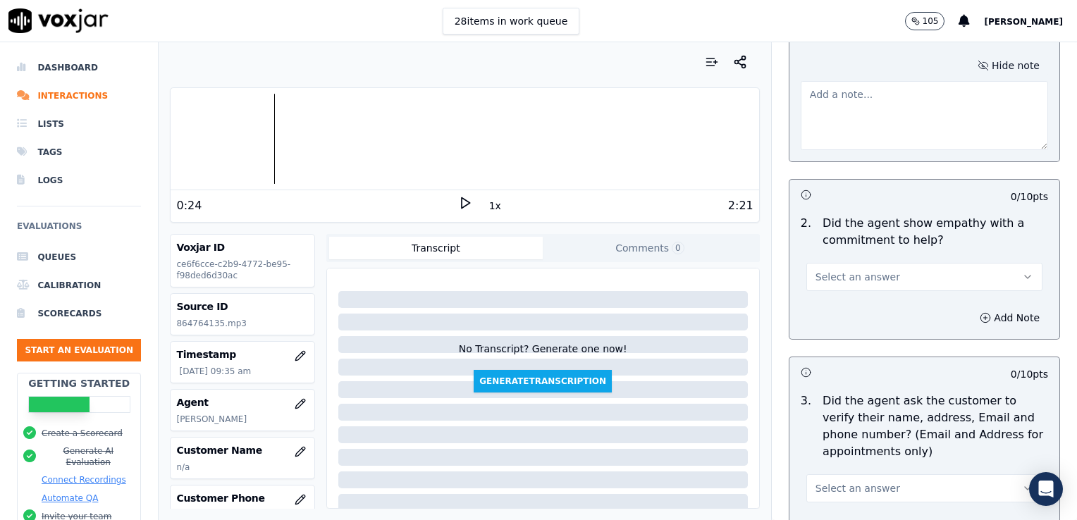
click at [1025, 276] on icon "button" at bounding box center [1028, 277] width 6 height 3
click at [835, 309] on div "Yes" at bounding box center [901, 308] width 212 height 23
click at [198, 136] on div at bounding box center [465, 139] width 588 height 90
click at [462, 205] on icon at bounding box center [465, 203] width 14 height 14
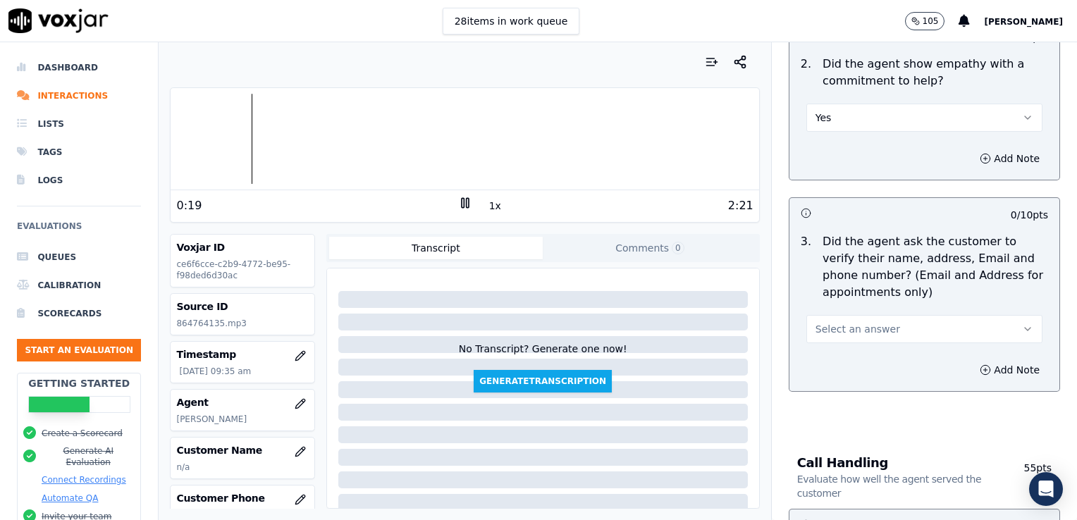
scroll to position [493, 0]
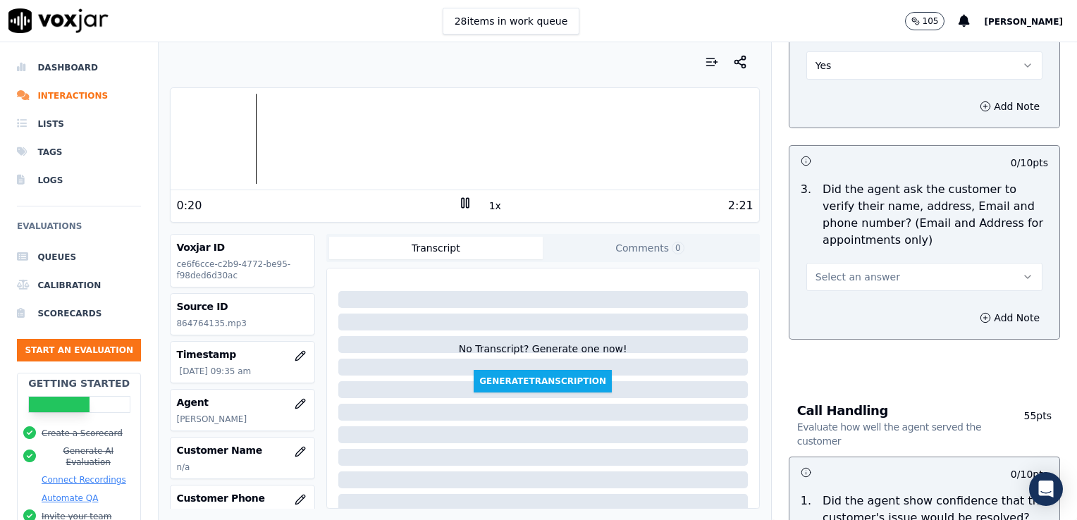
click at [1022, 278] on icon "button" at bounding box center [1027, 276] width 11 height 11
click at [829, 324] on div "No" at bounding box center [901, 330] width 212 height 23
click at [980, 317] on icon "button" at bounding box center [985, 317] width 11 height 11
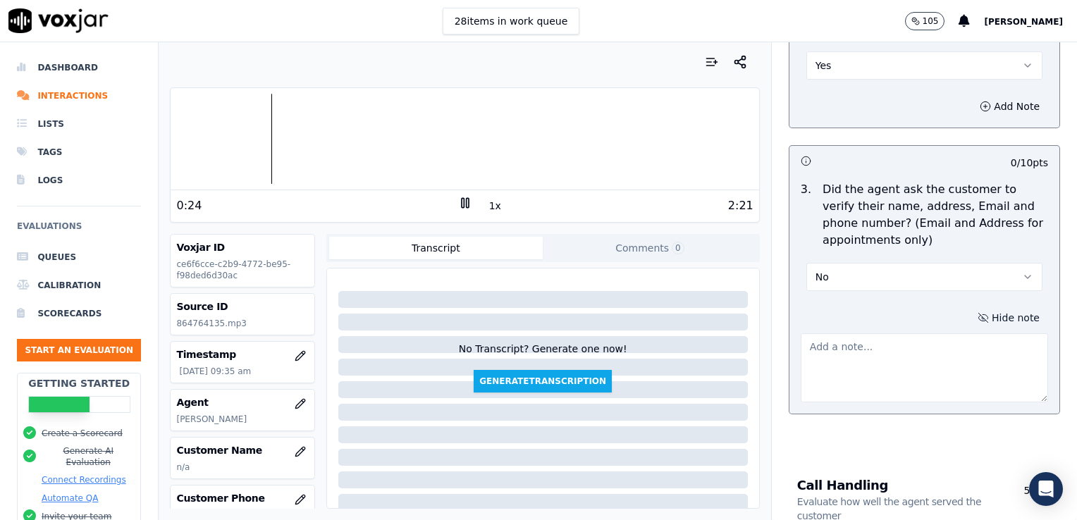
click at [842, 351] on textarea at bounding box center [924, 367] width 247 height 69
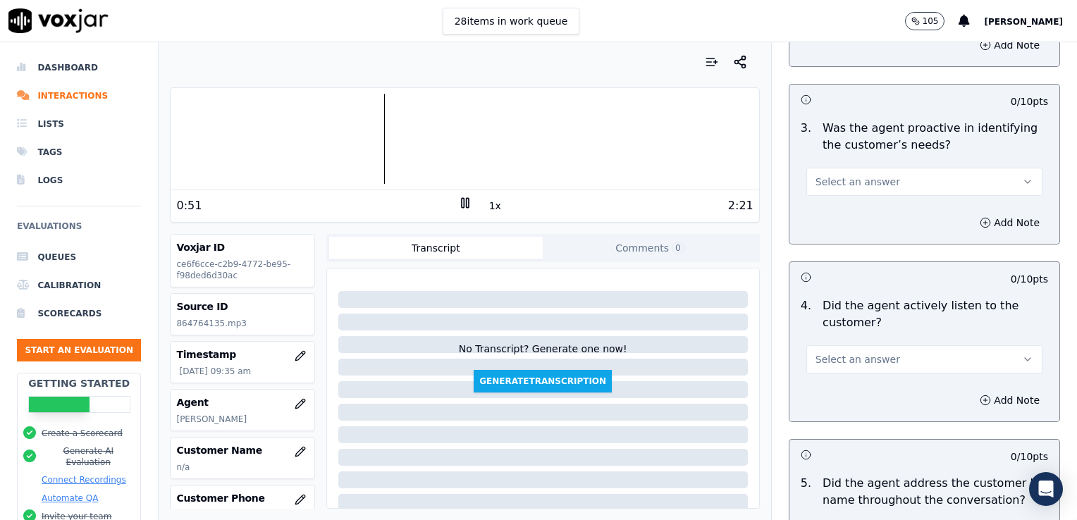
scroll to position [1269, 0]
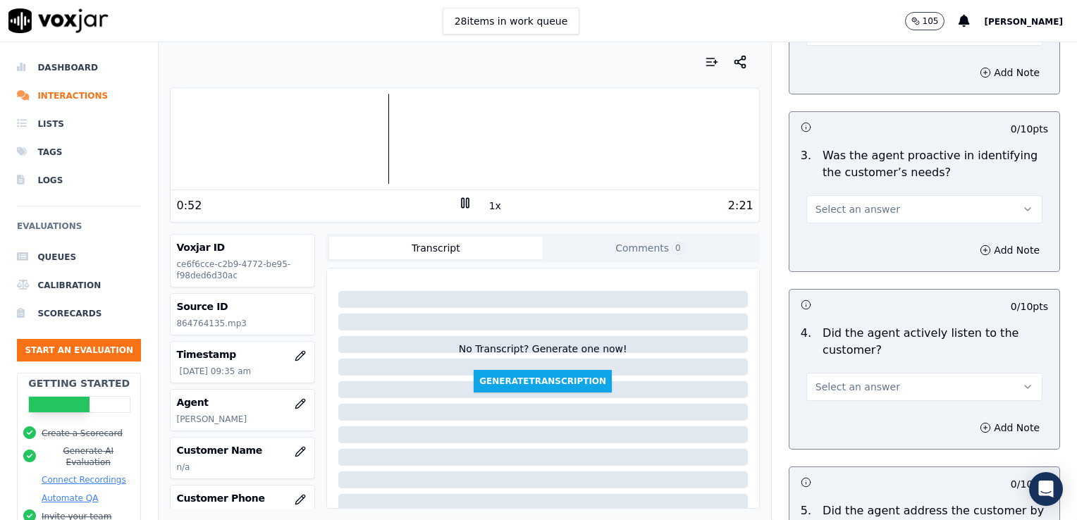
type textarea "New/returning customer not verified."
click at [1025, 386] on icon "button" at bounding box center [1028, 387] width 6 height 3
click at [835, 441] on div "No" at bounding box center [901, 438] width 212 height 23
click at [980, 422] on icon "button" at bounding box center [985, 427] width 11 height 11
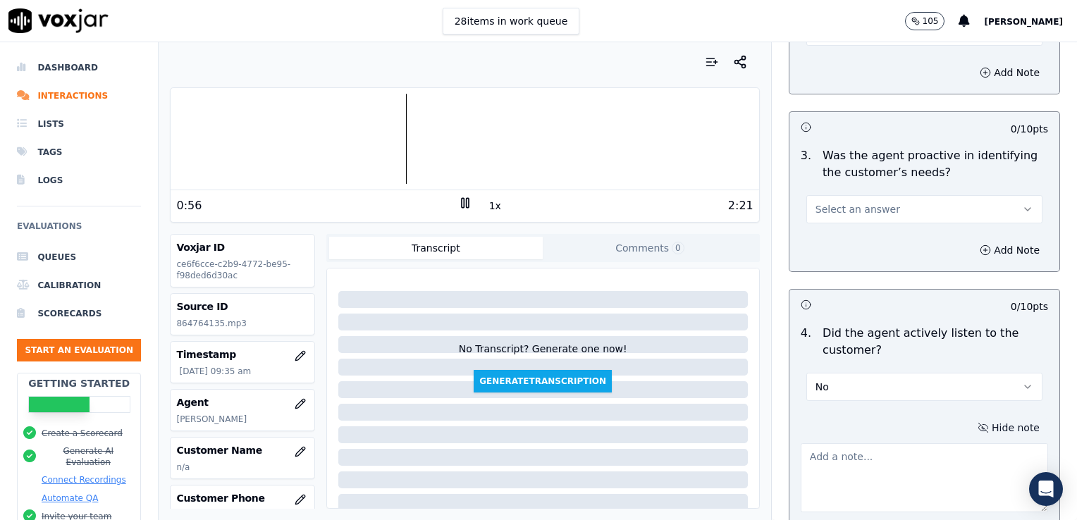
drag, startPoint x: 453, startPoint y: 206, endPoint x: 474, endPoint y: 228, distance: 30.9
click at [458, 209] on icon at bounding box center [465, 203] width 14 height 14
click at [863, 462] on textarea at bounding box center [924, 477] width 247 height 69
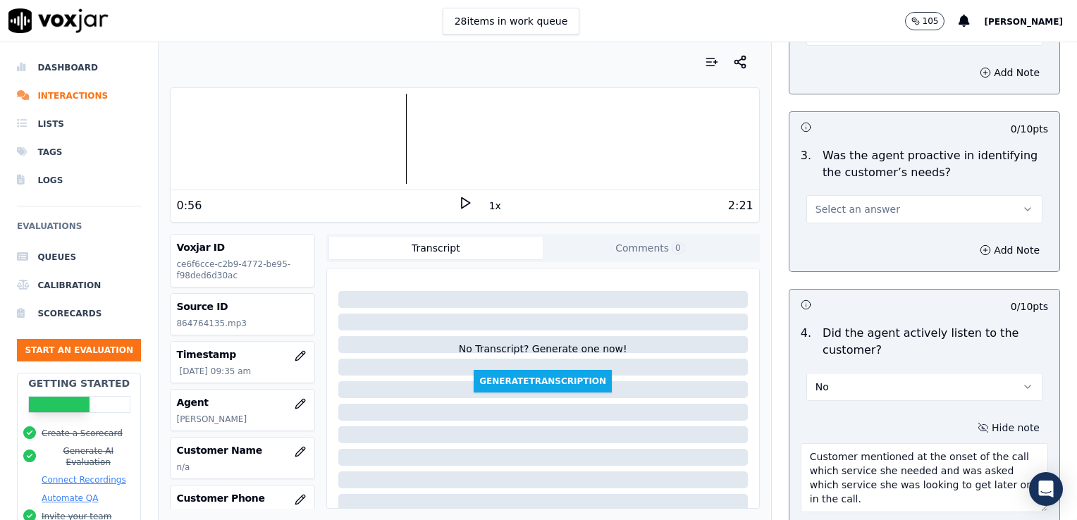
scroll to position [1283, 0]
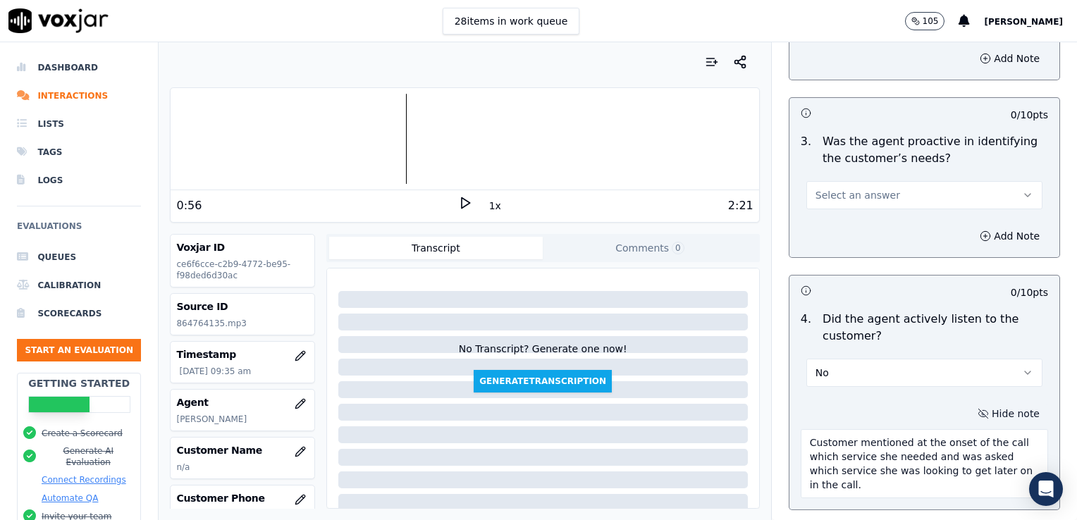
type textarea "Customer mentioned at the onset of the call which service she needed and was as…"
click at [458, 202] on icon at bounding box center [465, 203] width 14 height 14
click at [268, 143] on div at bounding box center [465, 139] width 588 height 90
click at [234, 140] on div at bounding box center [465, 139] width 588 height 90
click at [462, 206] on rect at bounding box center [463, 202] width 2 height 9
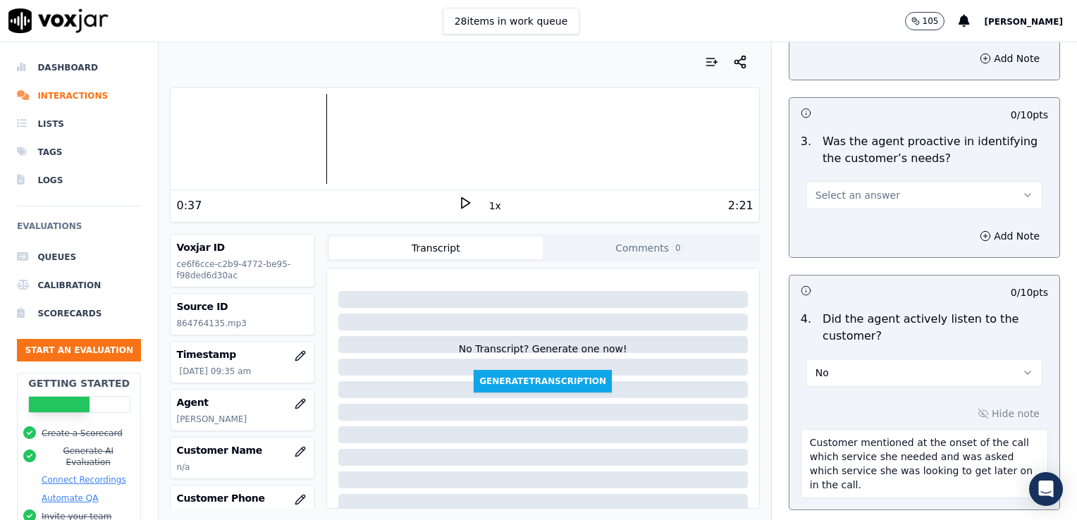
click at [458, 203] on icon at bounding box center [465, 203] width 14 height 14
click at [458, 204] on icon at bounding box center [465, 203] width 14 height 14
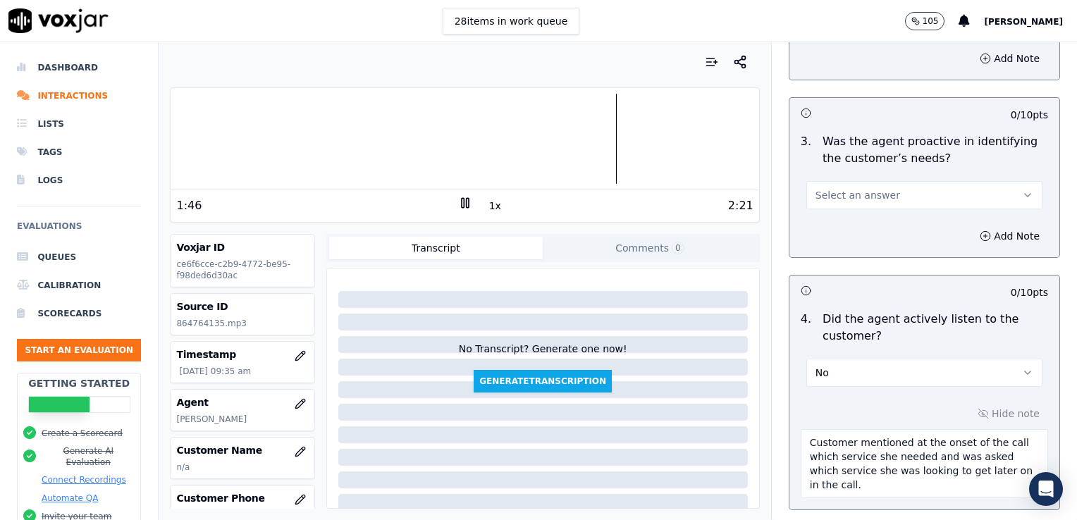
click at [572, 140] on div at bounding box center [465, 139] width 588 height 90
click at [1002, 189] on button "Select an answer" at bounding box center [924, 195] width 236 height 28
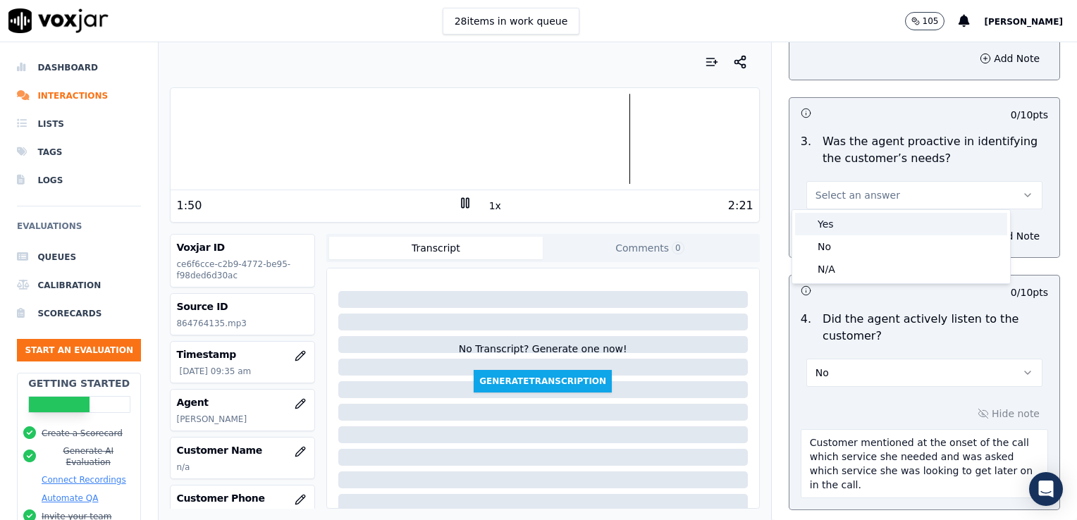
click at [861, 228] on div "Yes" at bounding box center [901, 224] width 212 height 23
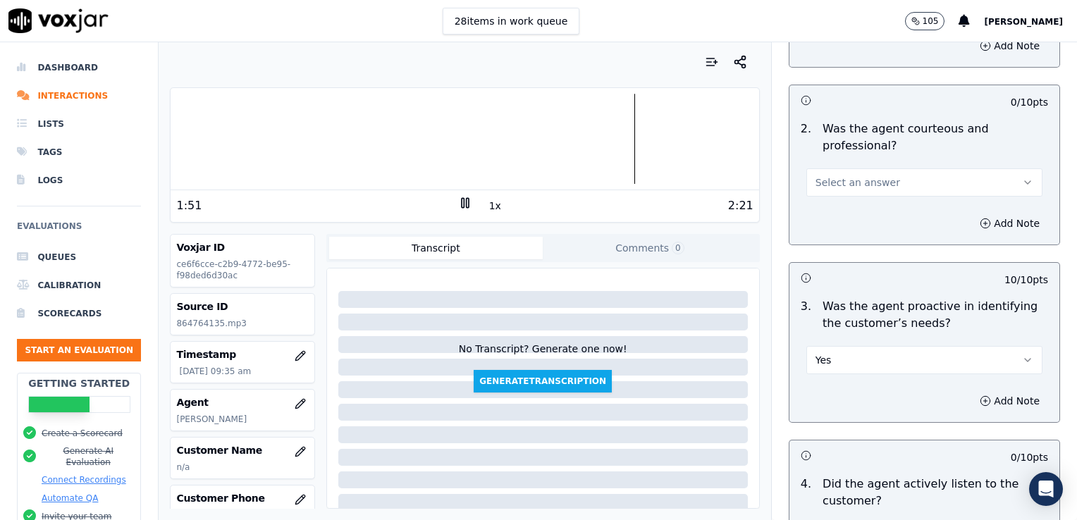
scroll to position [1071, 0]
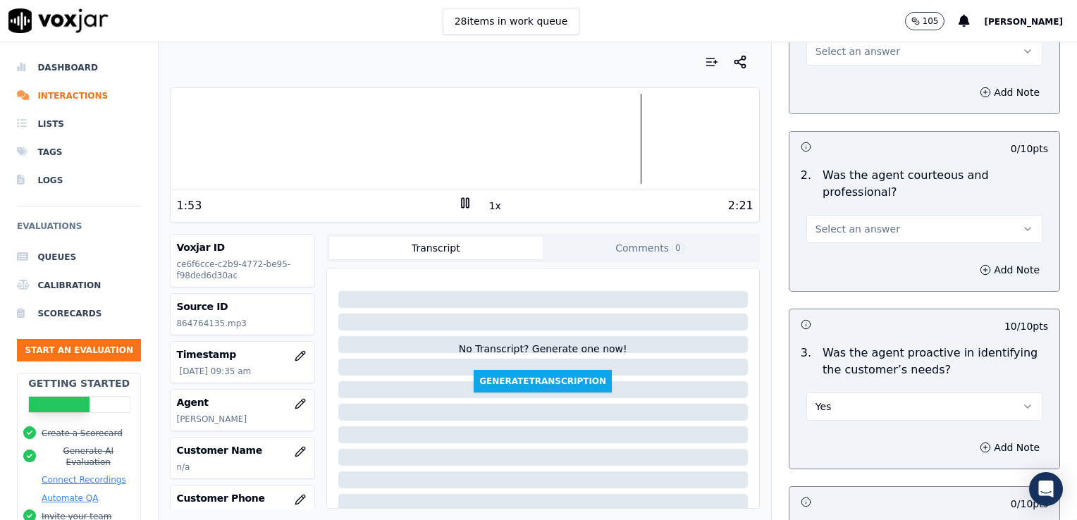
click at [1025, 228] on icon "button" at bounding box center [1028, 229] width 6 height 3
click at [868, 261] on div "Yes" at bounding box center [901, 258] width 212 height 23
click at [980, 266] on icon "button" at bounding box center [985, 269] width 11 height 11
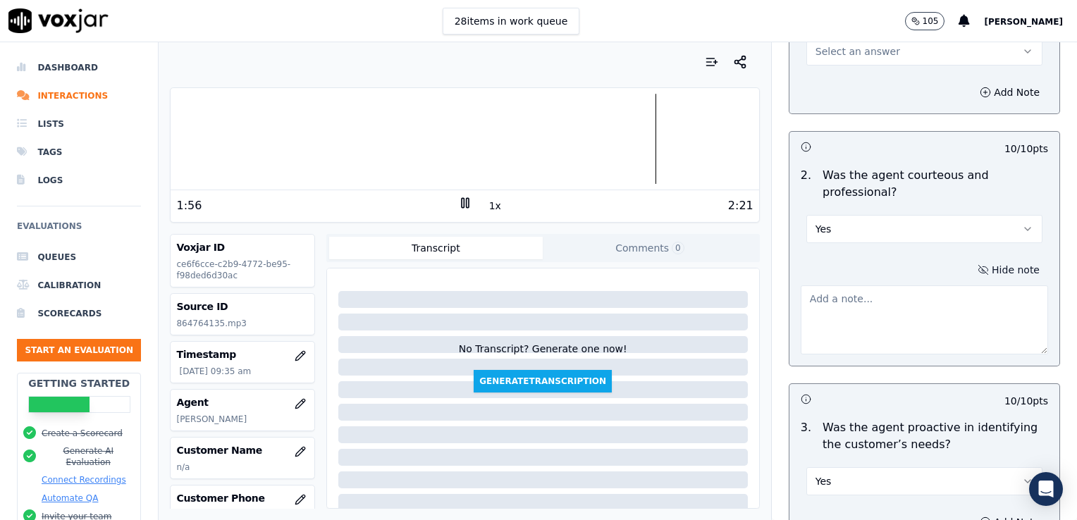
click at [915, 311] on textarea at bounding box center [924, 319] width 247 height 69
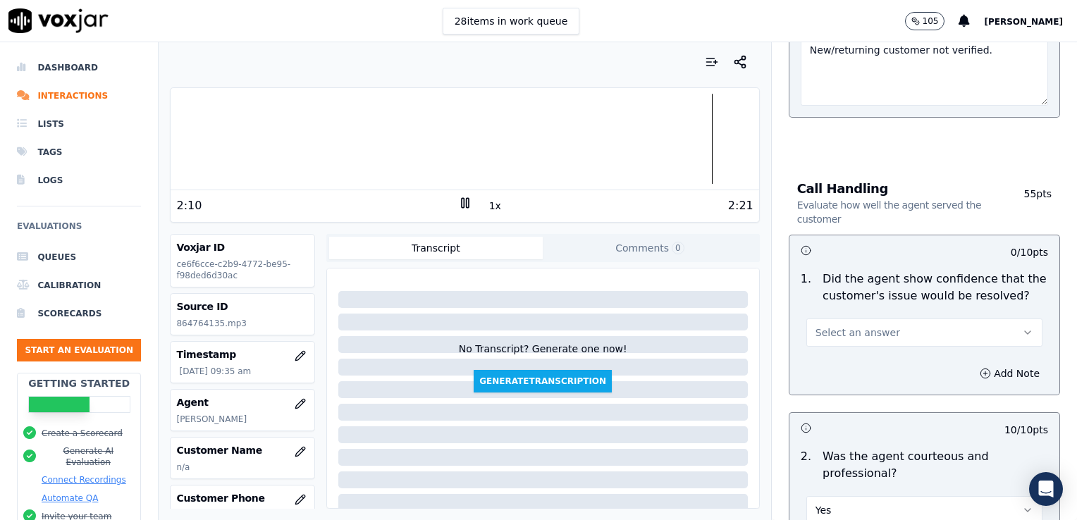
scroll to position [790, 0]
type textarea "This agent had a pleasant and professional tone."
click at [1022, 331] on icon "button" at bounding box center [1027, 333] width 11 height 11
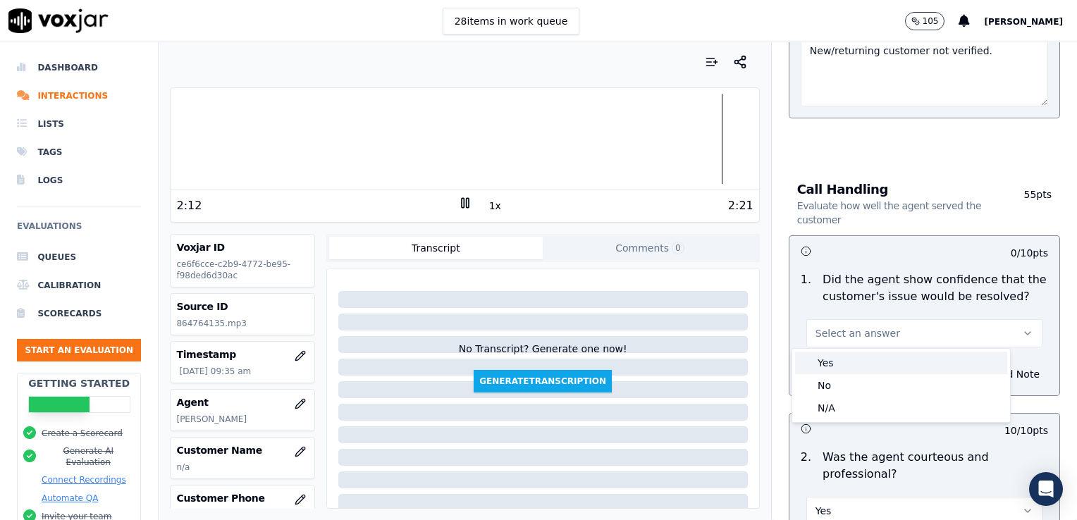
click at [852, 366] on div "Yes" at bounding box center [901, 363] width 212 height 23
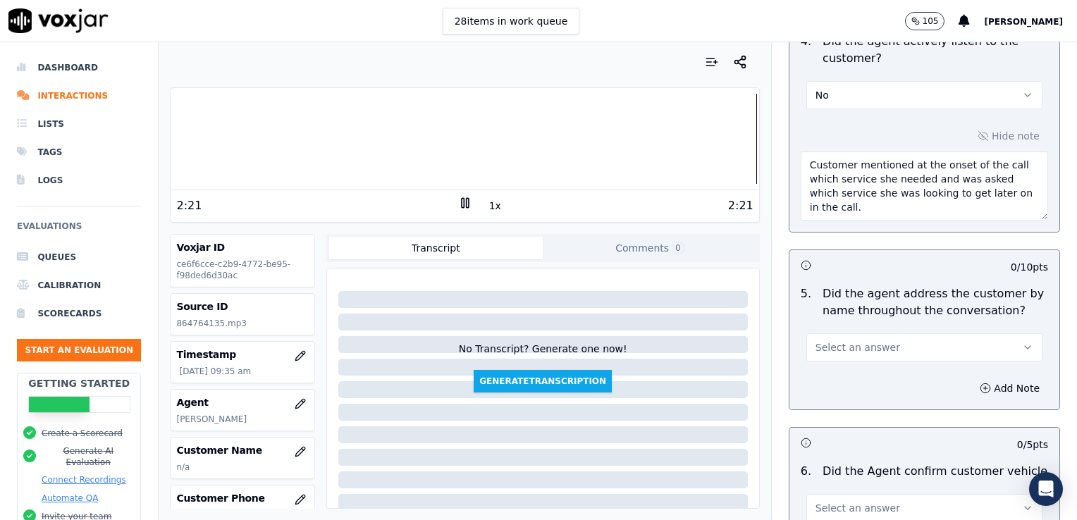
scroll to position [1706, 0]
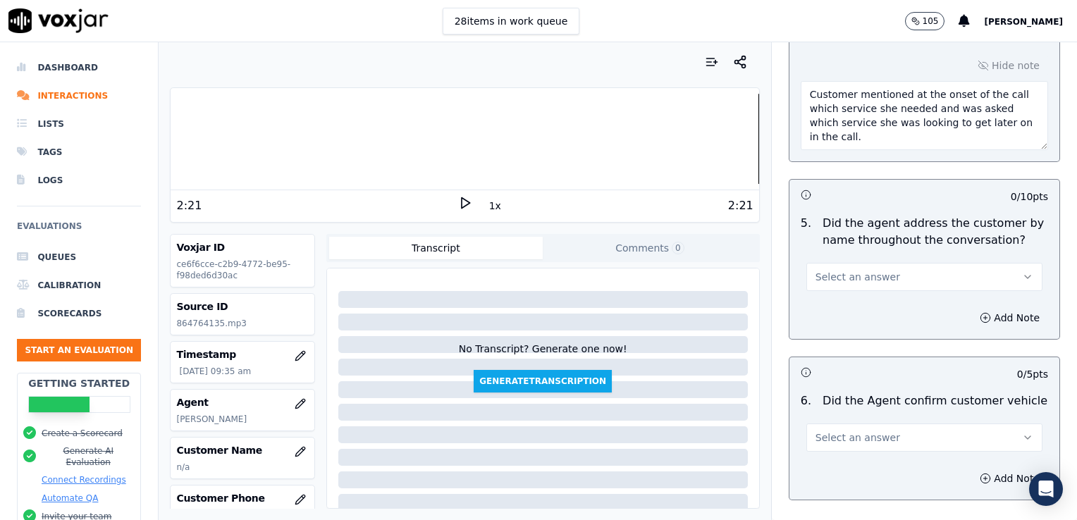
click at [1022, 274] on icon "button" at bounding box center [1027, 276] width 11 height 11
click at [866, 326] on div "No" at bounding box center [901, 327] width 212 height 23
click at [980, 312] on icon "button" at bounding box center [985, 317] width 11 height 11
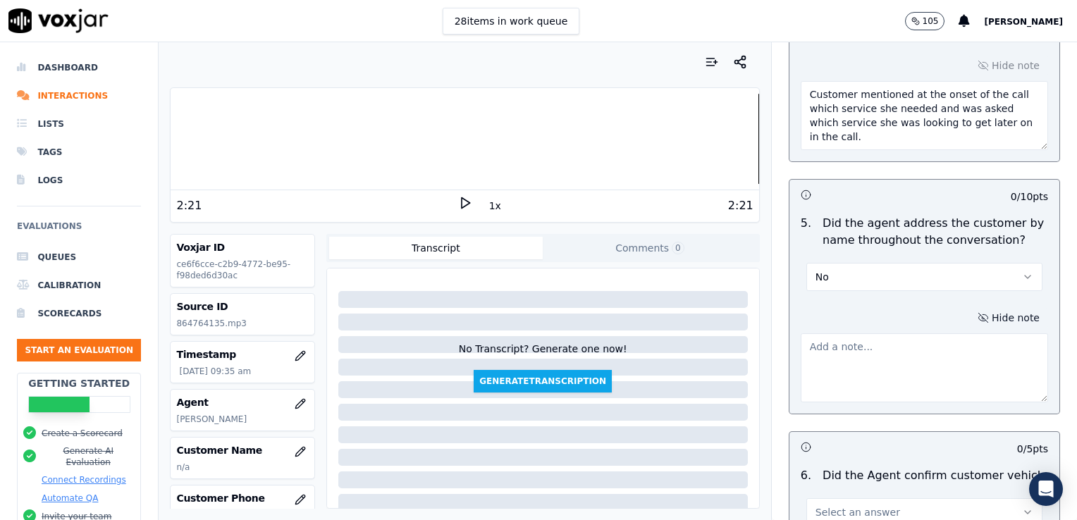
click at [877, 364] on textarea at bounding box center [924, 367] width 247 height 69
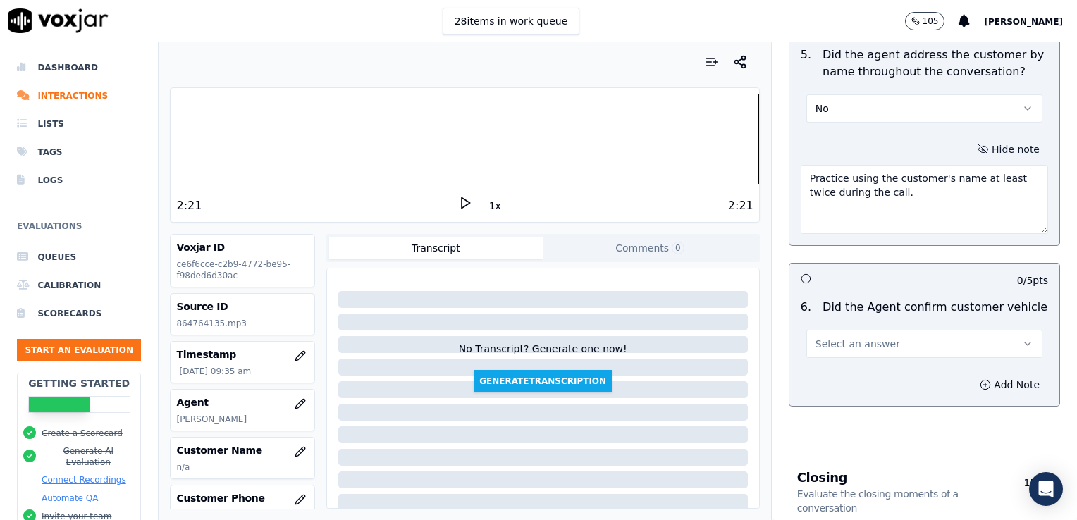
scroll to position [1917, 0]
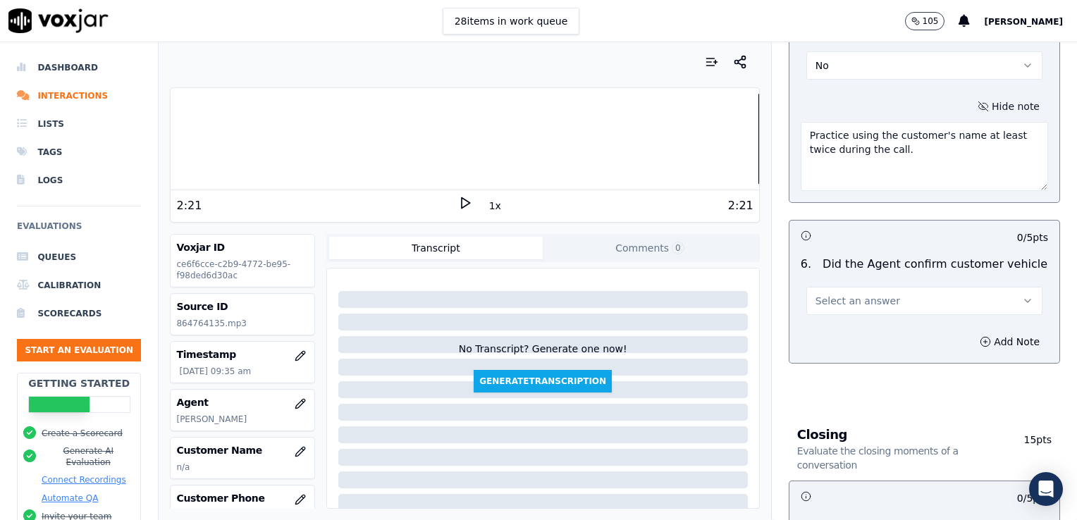
type textarea "Practice using the customer's name at least twice during the call."
click at [1022, 297] on icon "button" at bounding box center [1027, 300] width 11 height 11
click at [868, 340] on div "No" at bounding box center [901, 351] width 212 height 23
click at [1022, 301] on icon "button" at bounding box center [1027, 300] width 11 height 11
click at [877, 329] on div "Yes" at bounding box center [901, 328] width 212 height 23
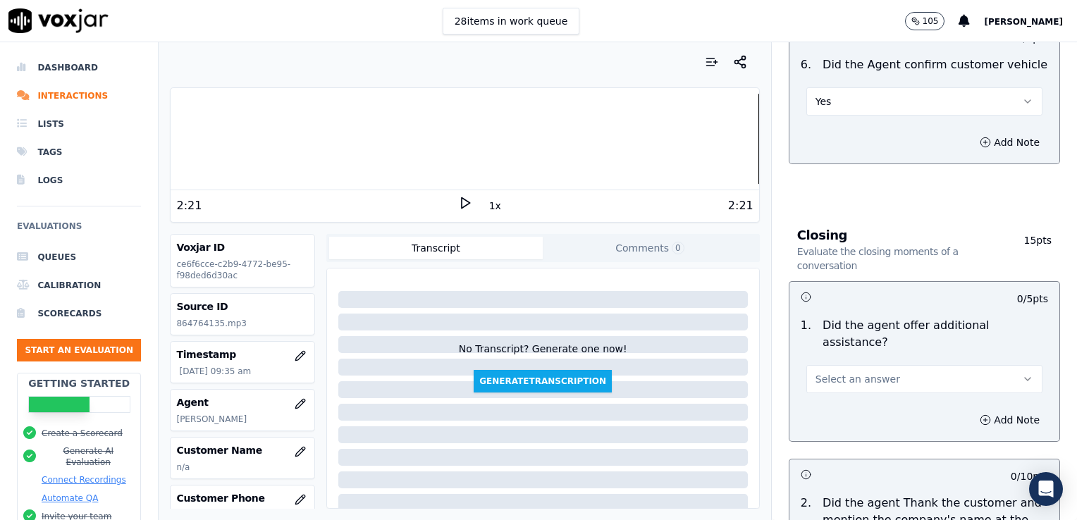
scroll to position [2129, 0]
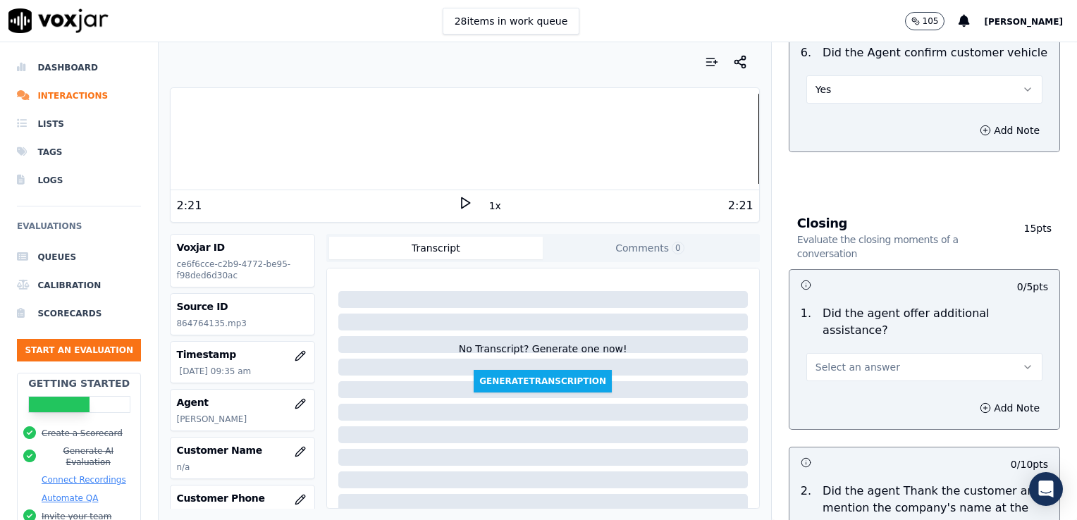
click at [665, 143] on div at bounding box center [465, 139] width 588 height 90
click at [458, 204] on icon at bounding box center [465, 203] width 14 height 14
click at [640, 148] on div at bounding box center [465, 139] width 588 height 90
drag, startPoint x: 995, startPoint y: 332, endPoint x: 959, endPoint y: 342, distance: 37.3
click at [1022, 362] on icon "button" at bounding box center [1027, 367] width 11 height 11
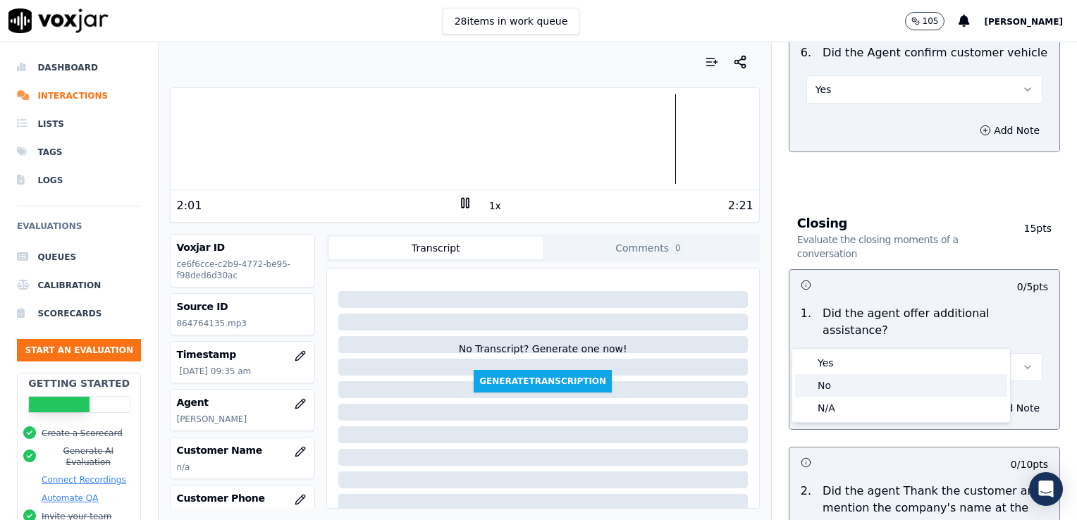
click at [846, 388] on div "No" at bounding box center [901, 385] width 212 height 23
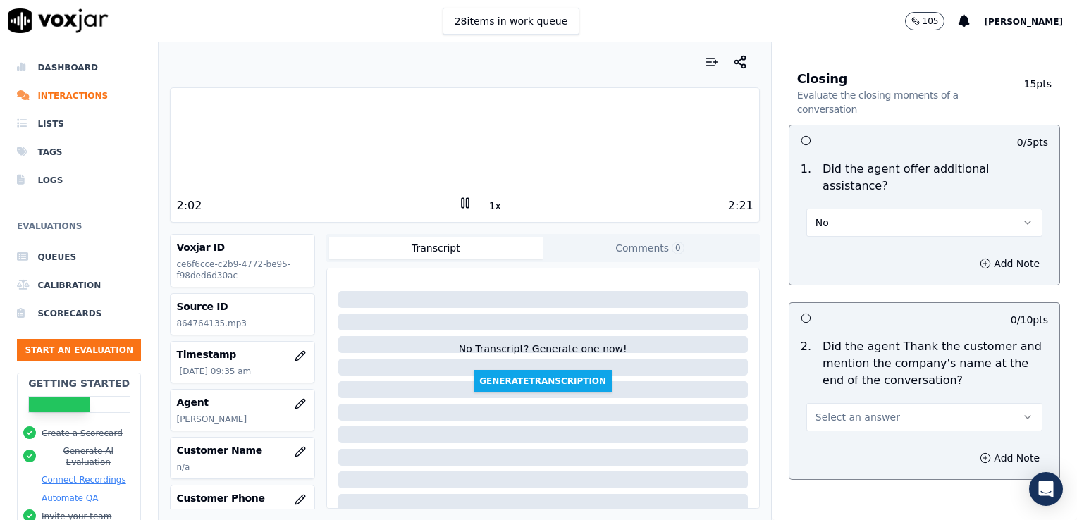
scroll to position [2314, 0]
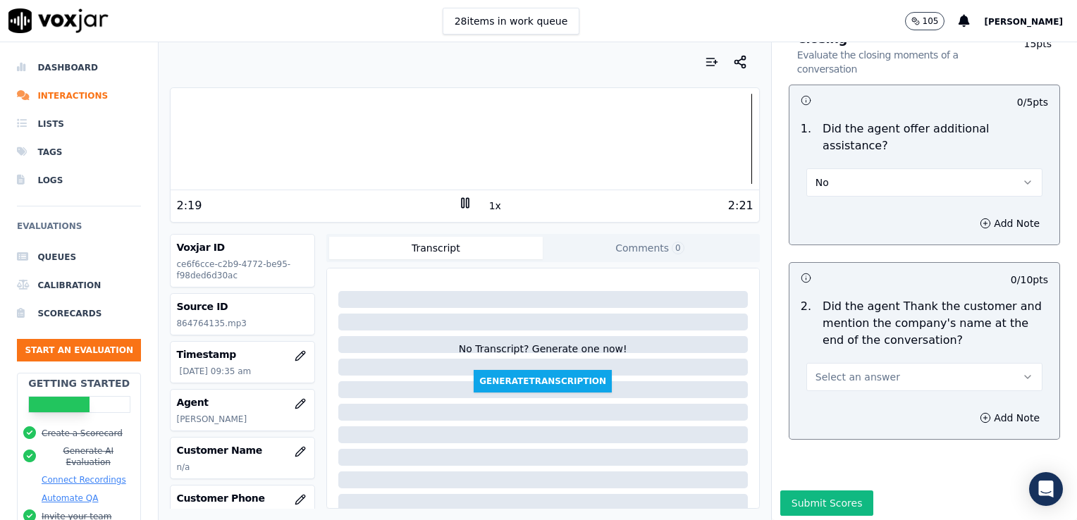
click at [1022, 371] on icon "button" at bounding box center [1027, 376] width 11 height 11
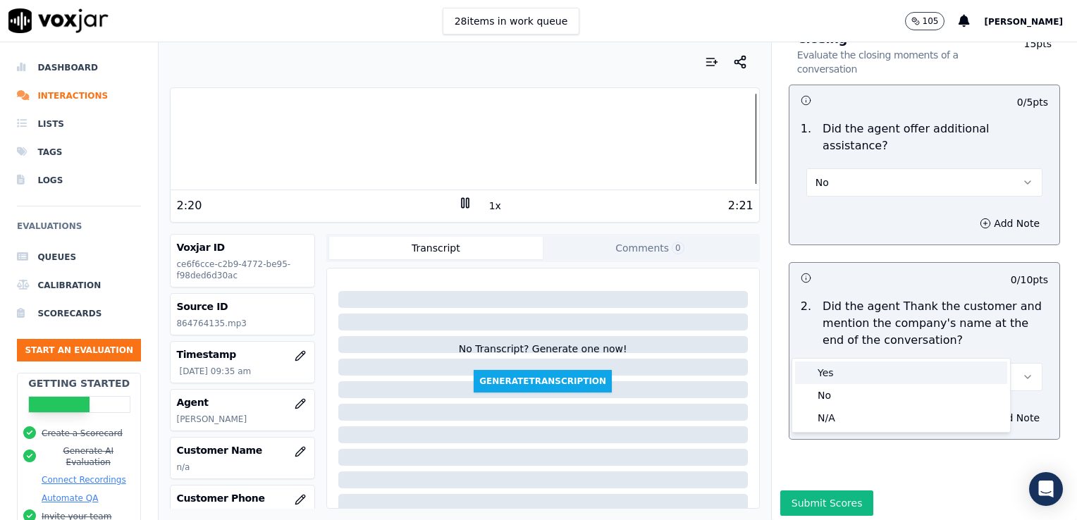
click at [838, 379] on div "Yes" at bounding box center [901, 373] width 212 height 23
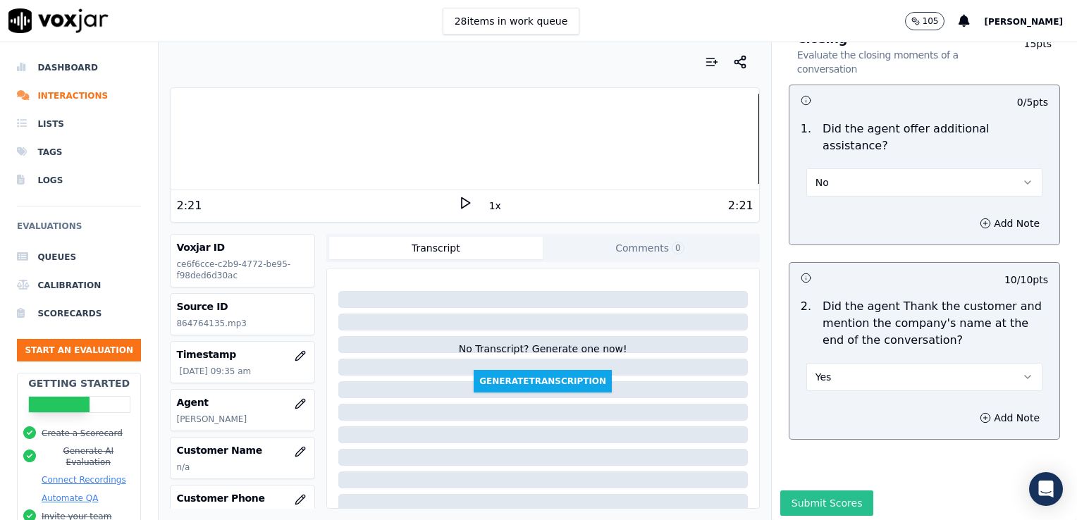
click at [821, 491] on button "Submit Scores" at bounding box center [827, 503] width 94 height 25
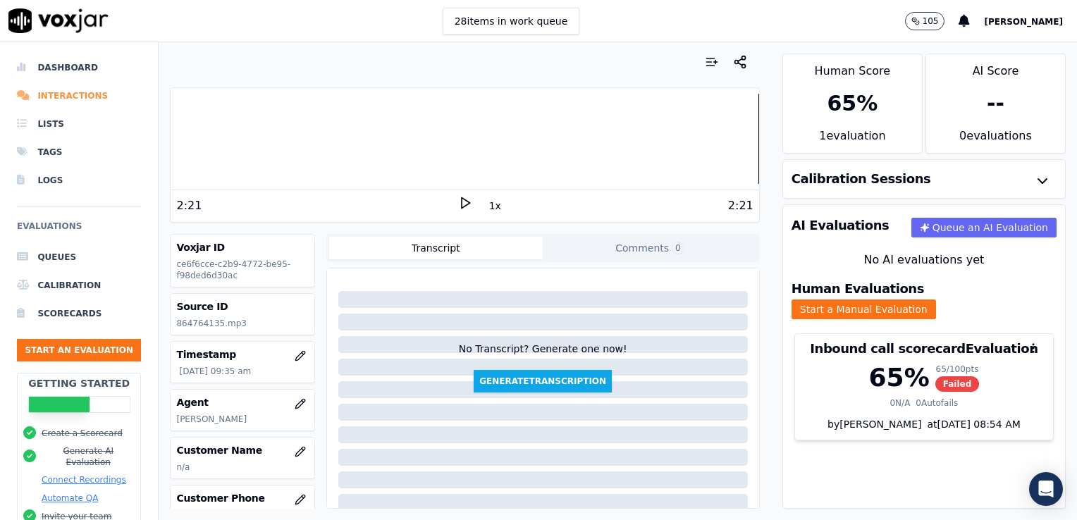
drag, startPoint x: 58, startPoint y: 95, endPoint x: 65, endPoint y: 97, distance: 7.4
click at [59, 94] on li "Interactions" at bounding box center [79, 96] width 124 height 28
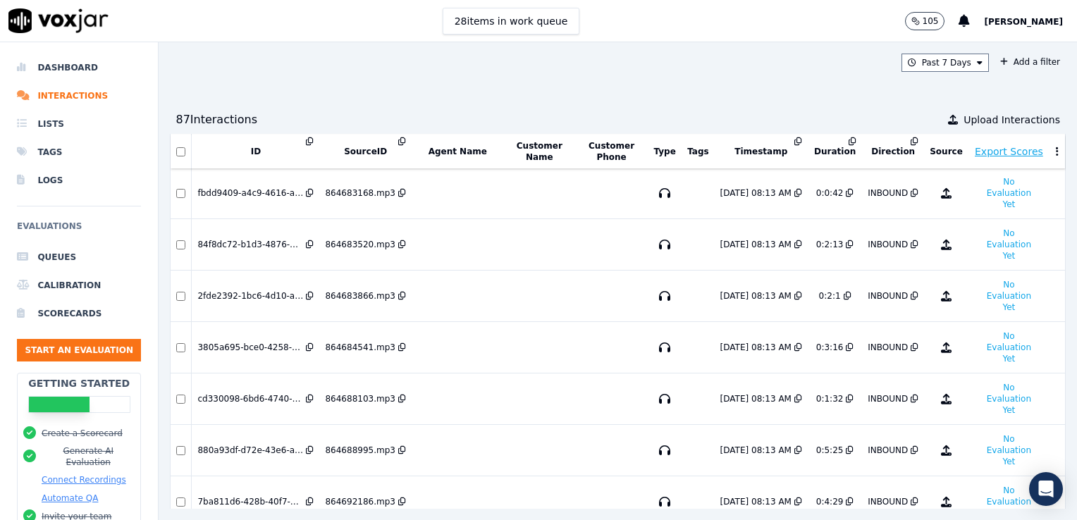
scroll to position [2435, 0]
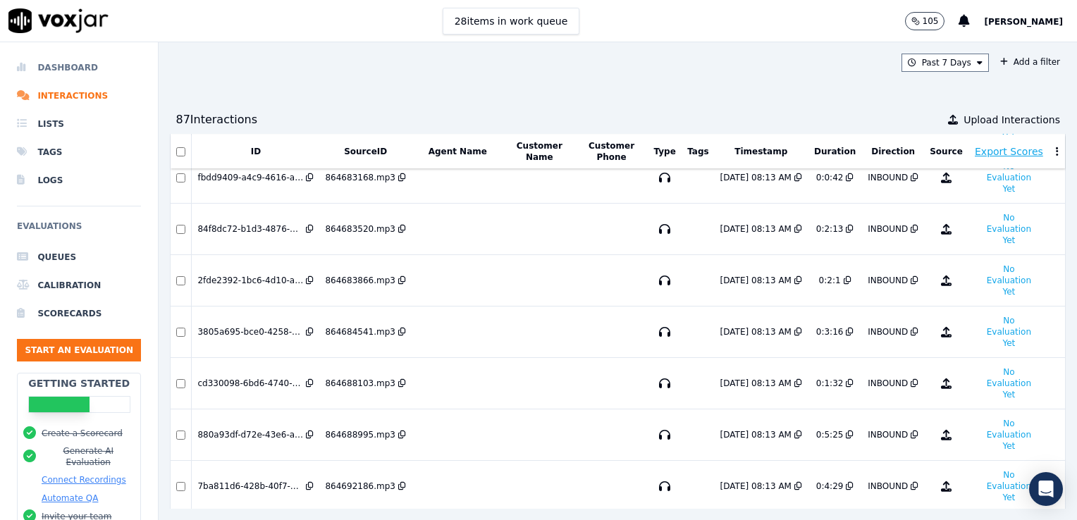
click at [70, 67] on li "Dashboard" at bounding box center [79, 68] width 124 height 28
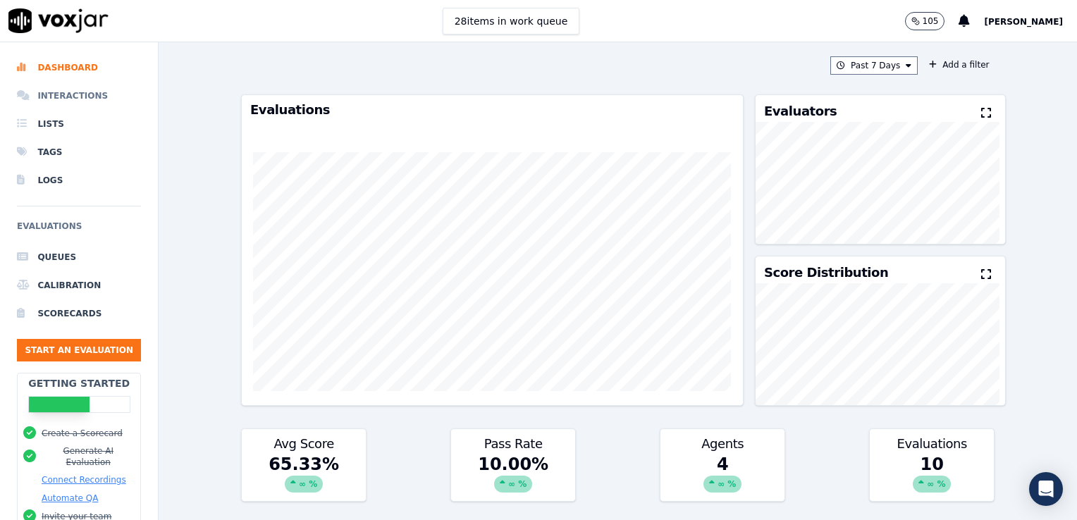
click at [84, 94] on li "Interactions" at bounding box center [79, 96] width 124 height 28
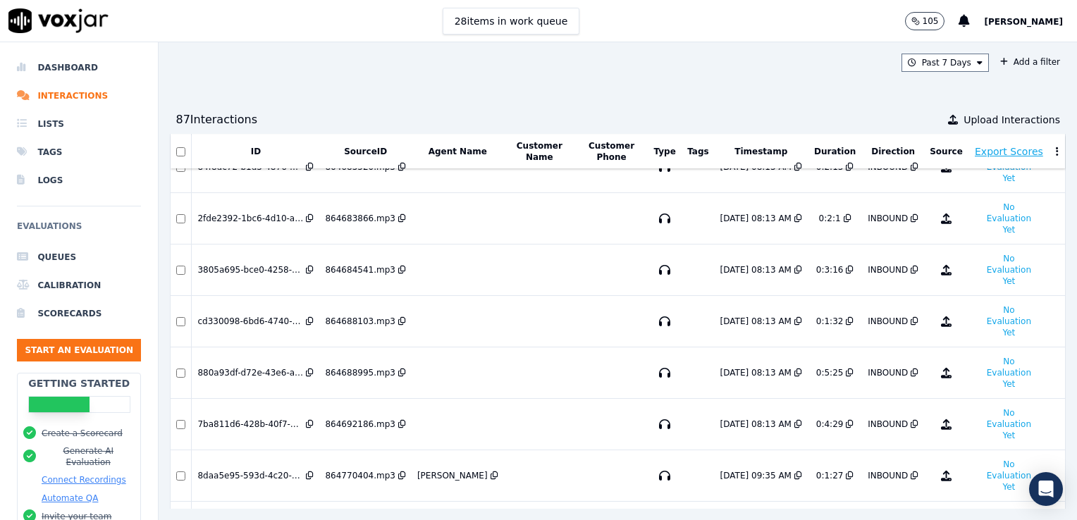
scroll to position [2506, 0]
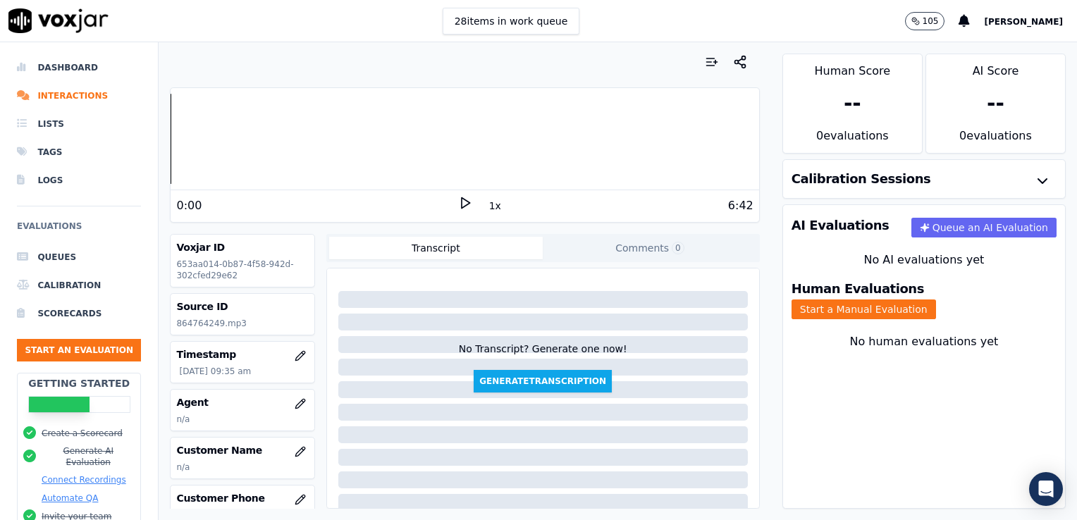
click at [462, 199] on polygon at bounding box center [466, 203] width 8 height 11
click at [462, 199] on rect at bounding box center [463, 202] width 2 height 9
click at [295, 402] on icon "button" at bounding box center [300, 403] width 11 height 11
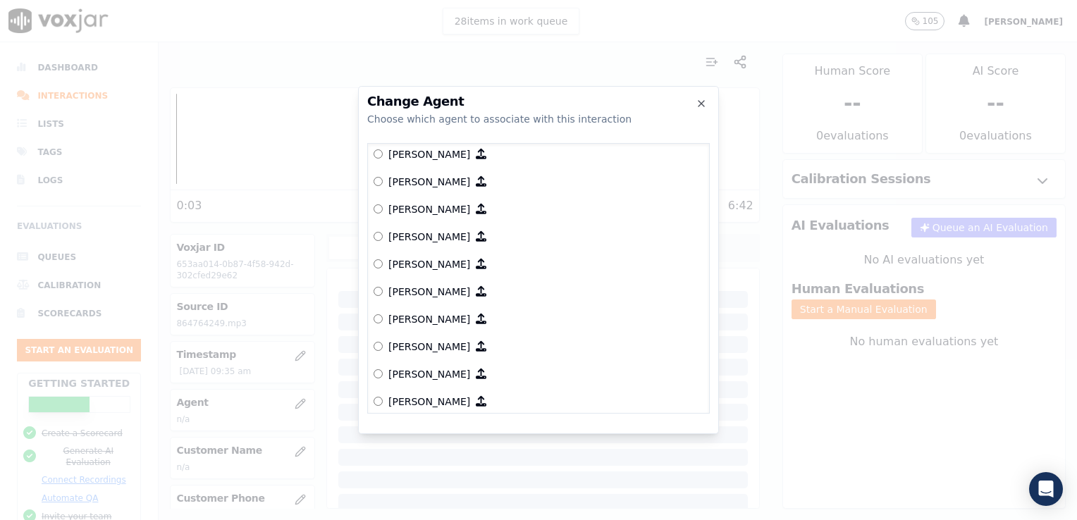
scroll to position [684, 0]
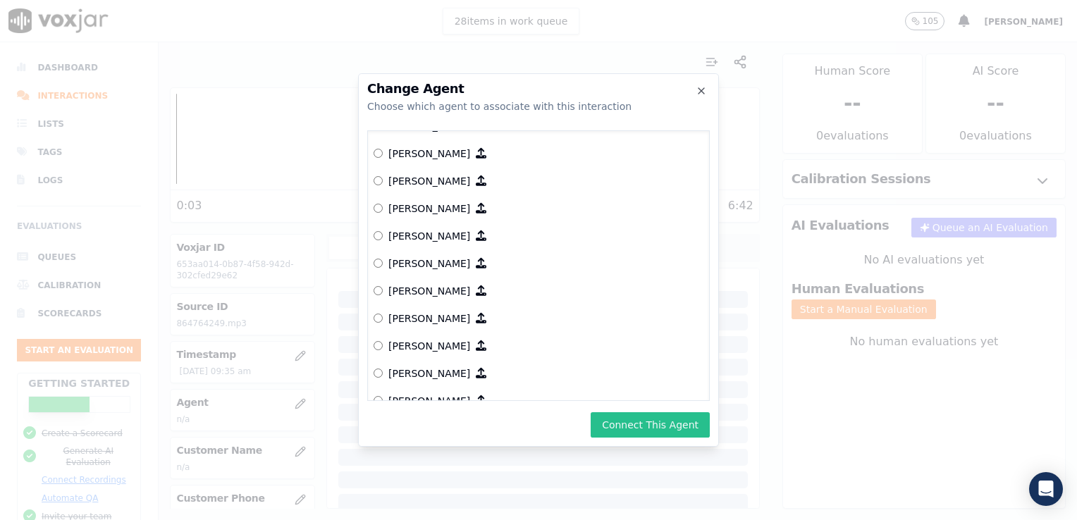
click at [636, 424] on button "Connect This Agent" at bounding box center [650, 424] width 119 height 25
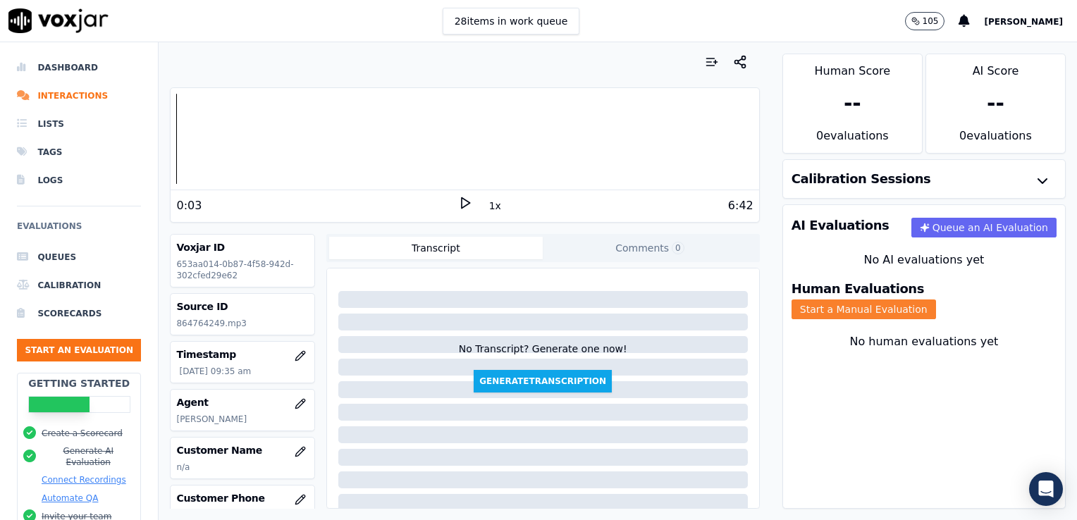
click at [936, 300] on button "Start a Manual Evaluation" at bounding box center [864, 310] width 145 height 20
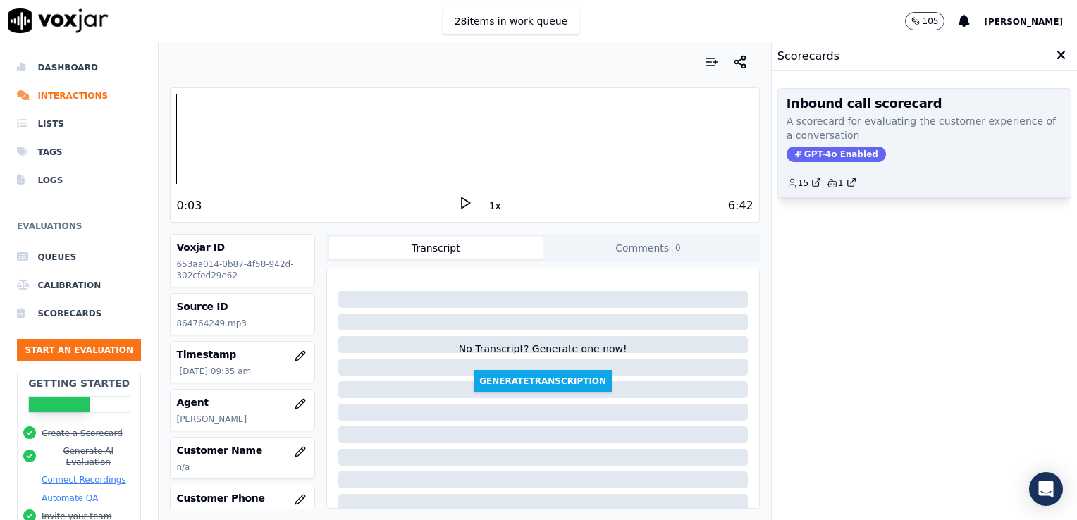
click at [827, 157] on span "GPT-4o Enabled" at bounding box center [836, 155] width 99 height 16
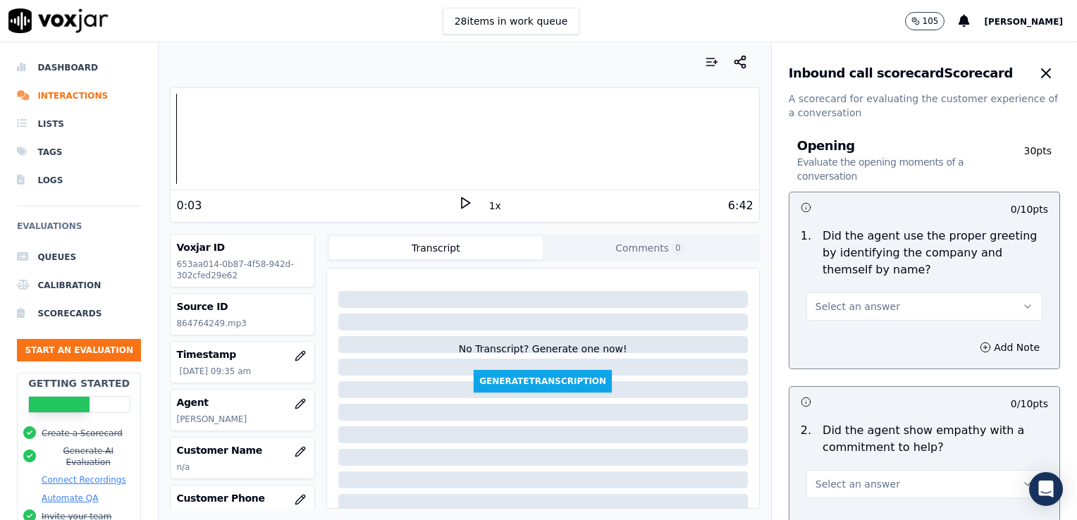
click at [1022, 304] on icon "button" at bounding box center [1027, 306] width 11 height 11
click at [837, 337] on div "Yes" at bounding box center [901, 338] width 212 height 23
click at [458, 201] on icon at bounding box center [465, 203] width 14 height 14
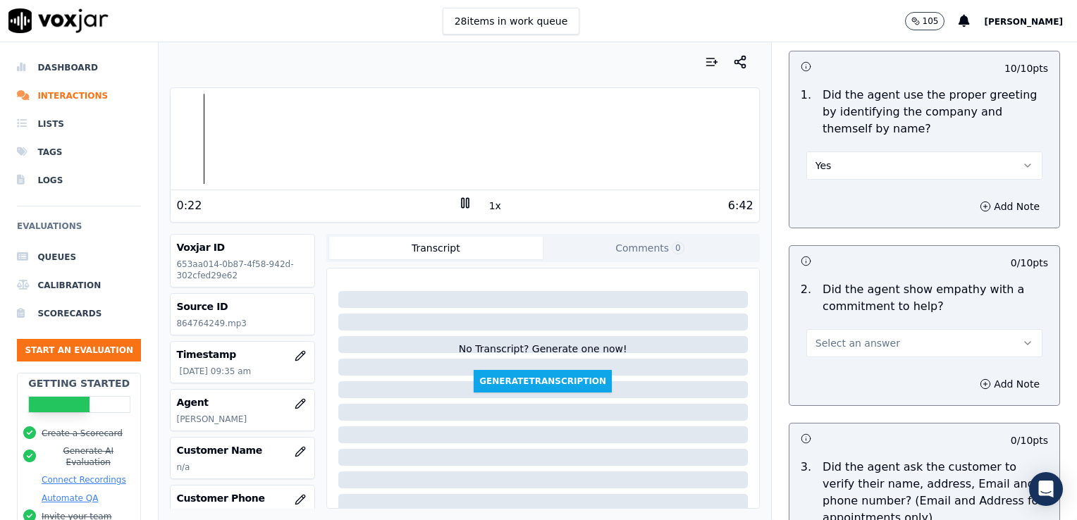
scroll to position [211, 0]
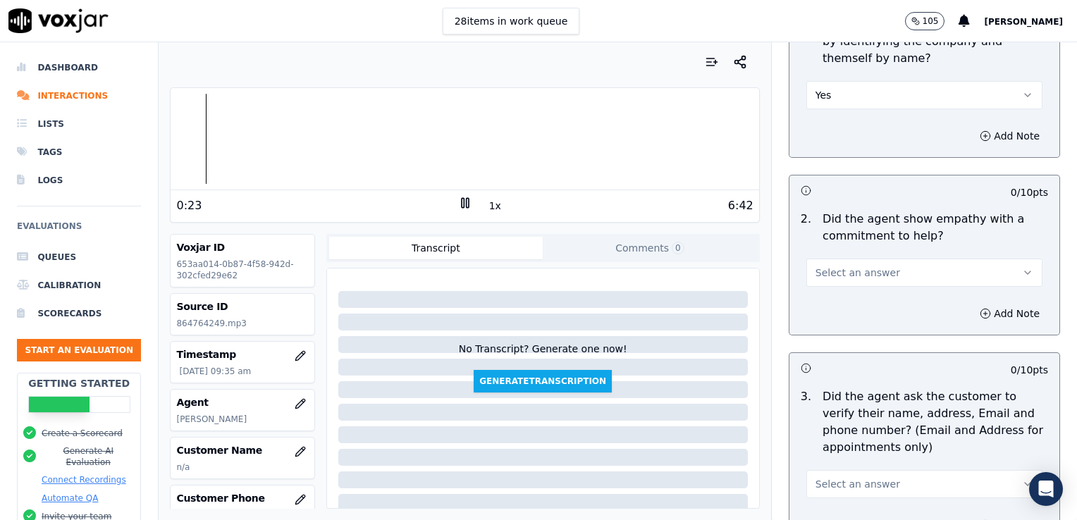
click at [1022, 272] on icon "button" at bounding box center [1027, 272] width 11 height 11
click at [837, 309] on div "Yes" at bounding box center [901, 304] width 212 height 23
click at [462, 202] on rect at bounding box center [463, 202] width 2 height 9
click at [461, 207] on icon at bounding box center [465, 203] width 14 height 14
click at [227, 140] on div at bounding box center [465, 139] width 588 height 90
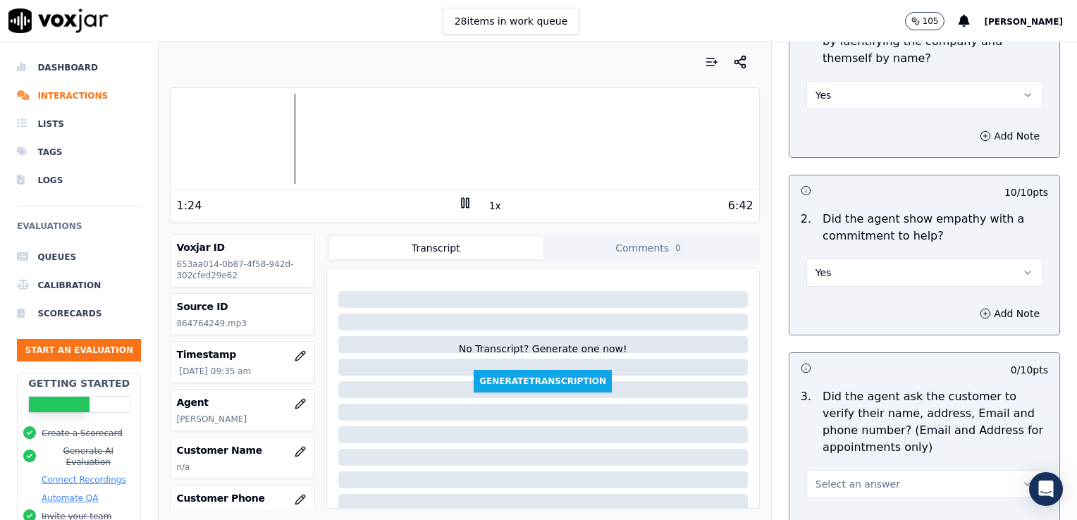
click at [458, 202] on icon at bounding box center [465, 203] width 14 height 14
click at [458, 203] on icon at bounding box center [465, 203] width 14 height 14
click at [466, 203] on rect at bounding box center [467, 202] width 2 height 9
click at [458, 201] on icon at bounding box center [465, 203] width 14 height 14
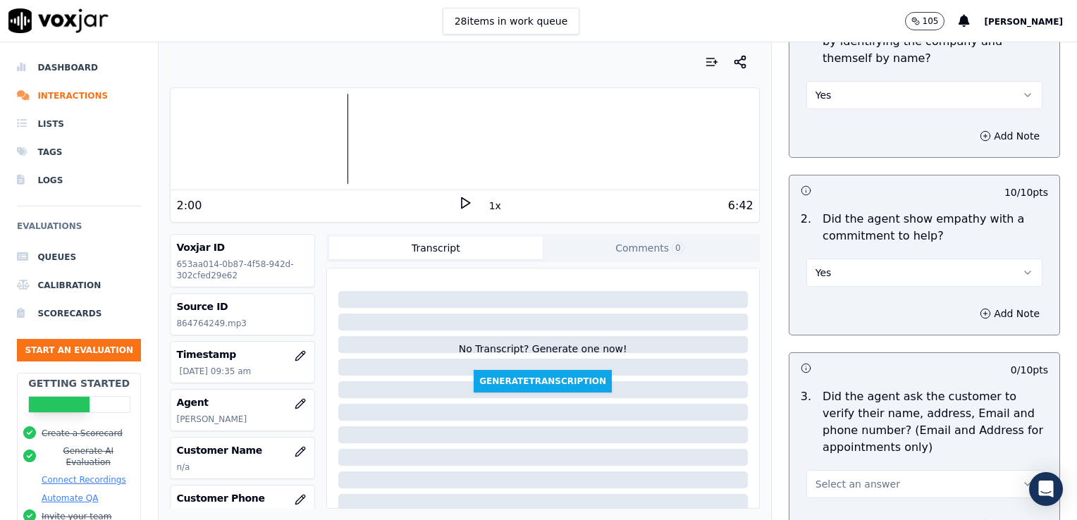
click at [458, 203] on icon at bounding box center [465, 203] width 14 height 14
click at [462, 203] on rect at bounding box center [463, 202] width 2 height 9
click at [458, 203] on icon at bounding box center [465, 203] width 14 height 14
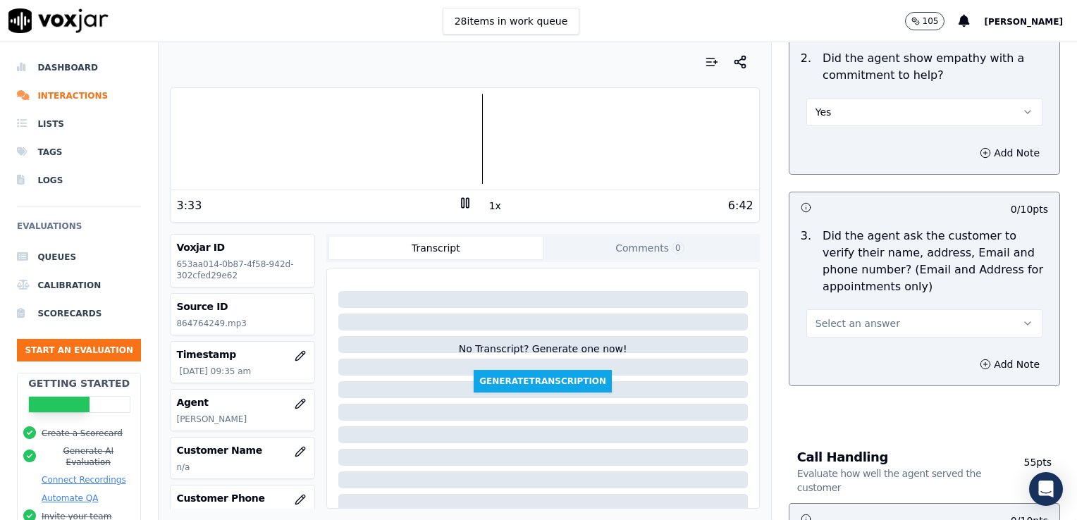
scroll to position [423, 0]
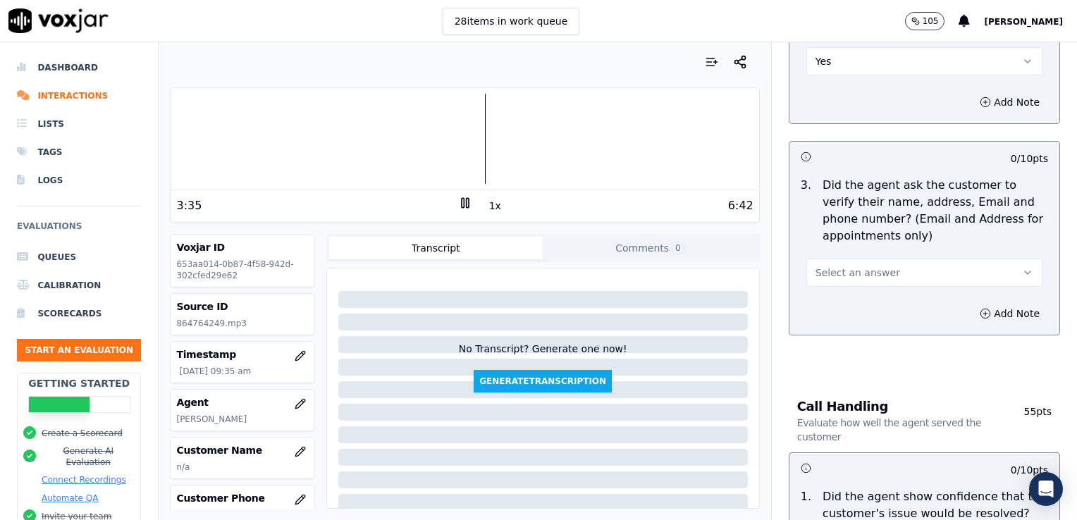
click at [1022, 269] on icon "button" at bounding box center [1027, 272] width 11 height 11
click at [832, 306] on div "Yes" at bounding box center [901, 304] width 212 height 23
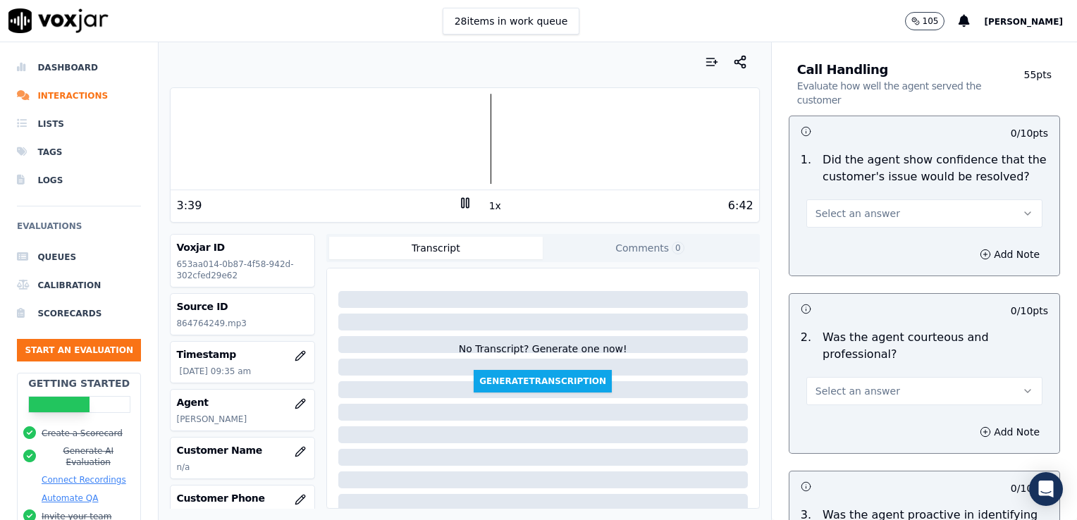
scroll to position [775, 0]
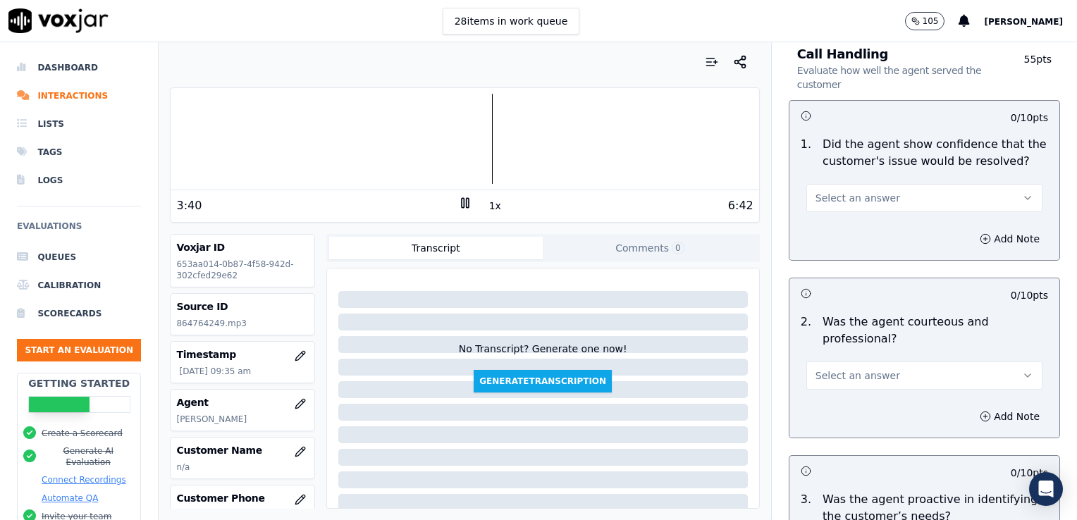
click at [1022, 192] on icon "button" at bounding box center [1027, 197] width 11 height 11
click at [871, 228] on div "Yes" at bounding box center [901, 228] width 212 height 23
click at [984, 239] on icon "button" at bounding box center [986, 239] width 4 height 0
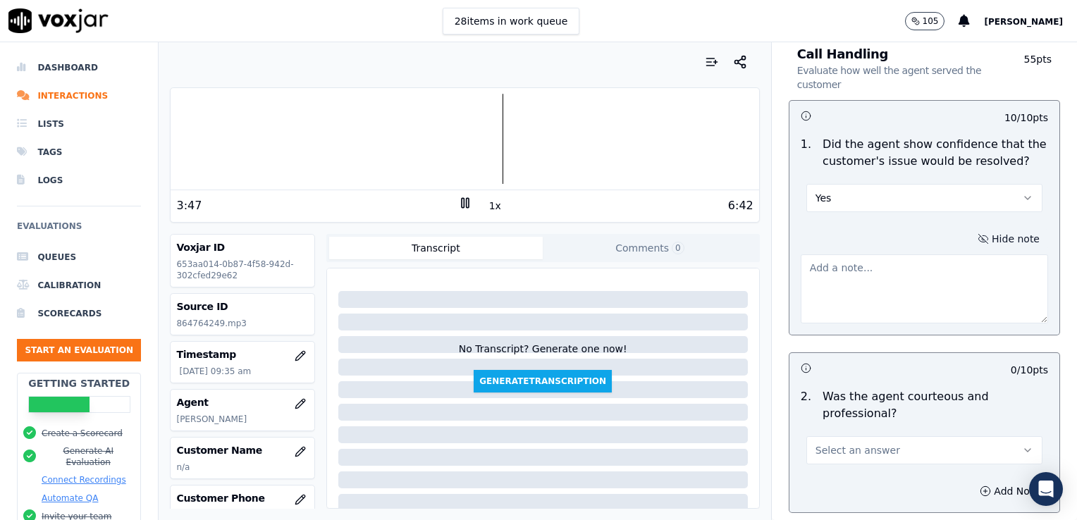
click at [859, 285] on textarea at bounding box center [924, 288] width 247 height 69
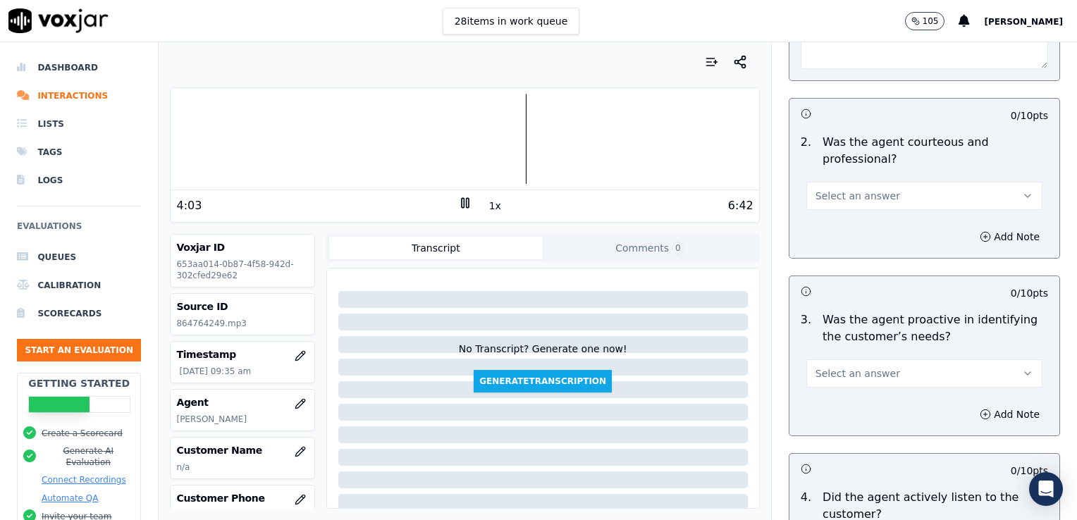
scroll to position [1057, 0]
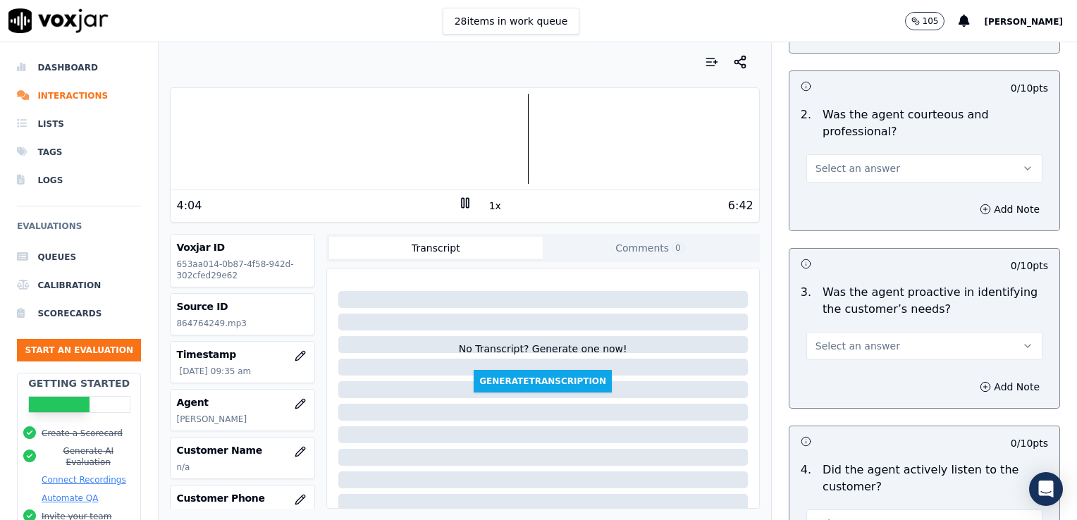
type textarea "Nice use of power words and acknowledgement statements during the call."
click at [1022, 167] on icon "button" at bounding box center [1027, 168] width 11 height 11
click at [843, 202] on div "Yes" at bounding box center [901, 199] width 212 height 23
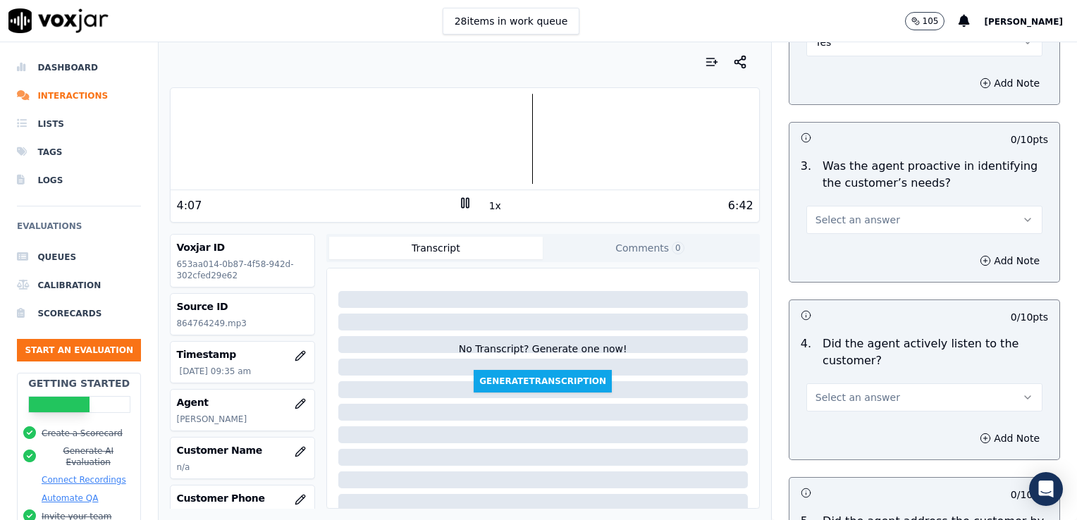
scroll to position [1198, 0]
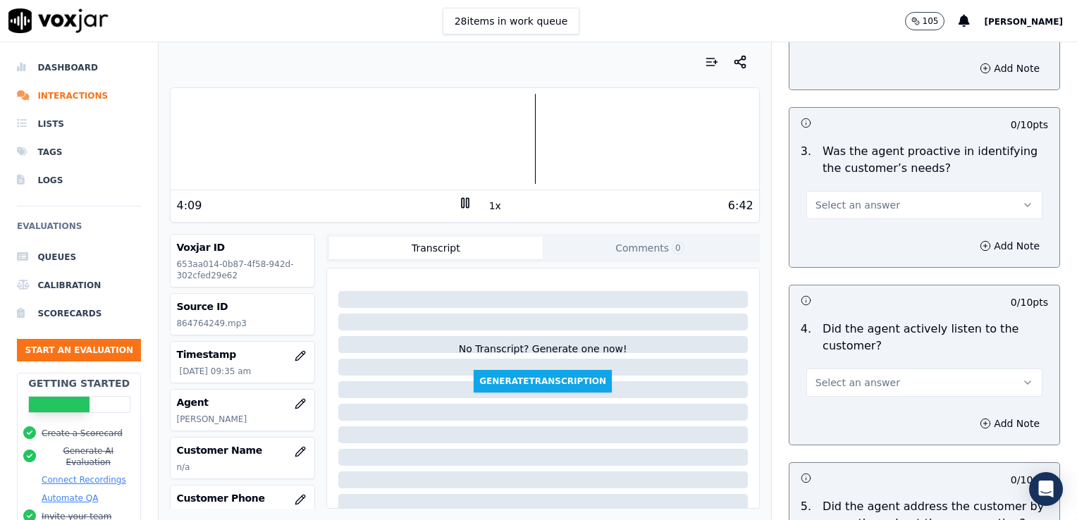
click at [1022, 202] on icon "button" at bounding box center [1027, 204] width 11 height 11
click at [852, 242] on div "Yes" at bounding box center [901, 234] width 212 height 23
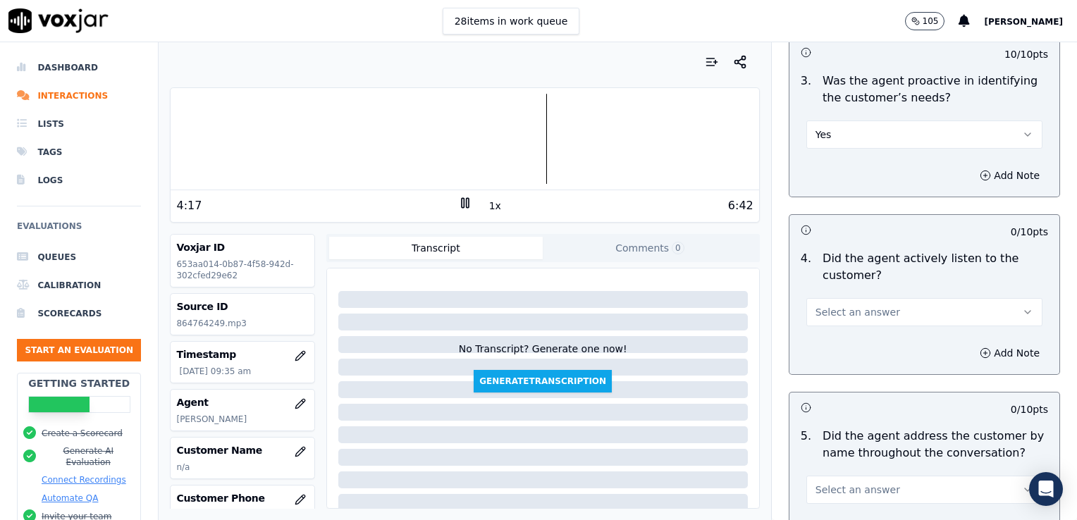
click at [1022, 310] on icon "button" at bounding box center [1027, 312] width 11 height 11
click at [848, 345] on div "Yes" at bounding box center [901, 342] width 212 height 23
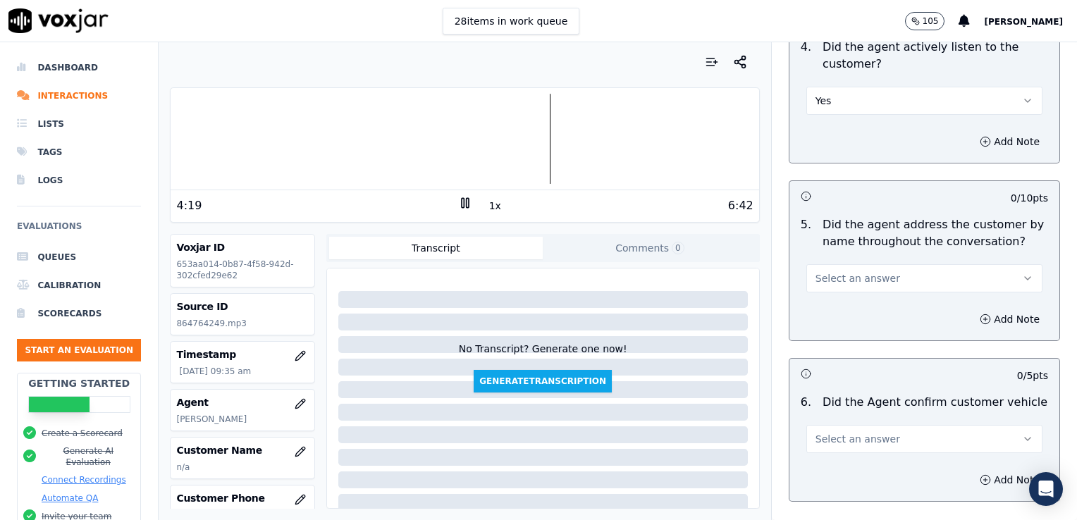
scroll to position [1551, 0]
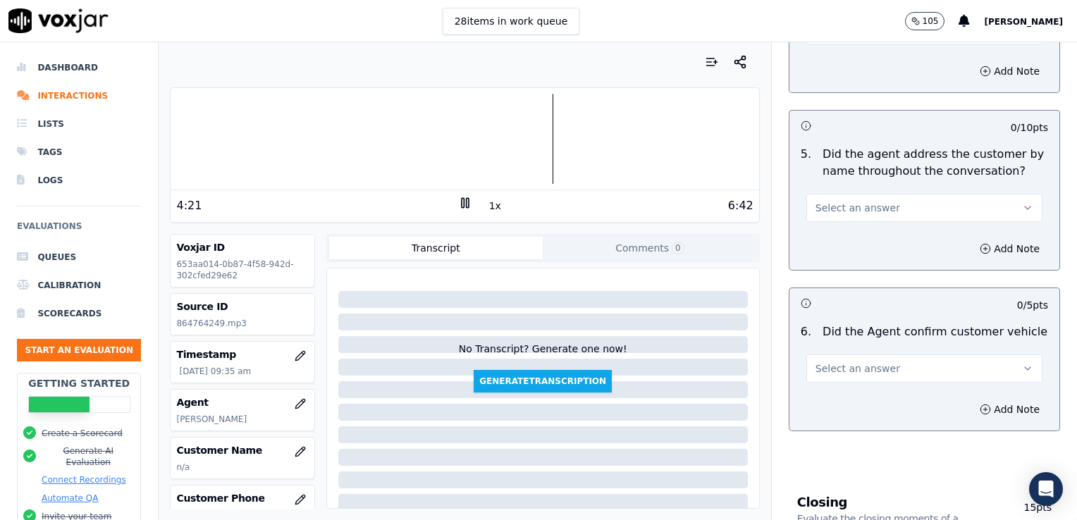
click at [1022, 207] on icon "button" at bounding box center [1027, 207] width 11 height 11
click at [875, 267] on div "No" at bounding box center [901, 259] width 212 height 23
click at [971, 242] on button "Add Note" at bounding box center [1009, 249] width 77 height 20
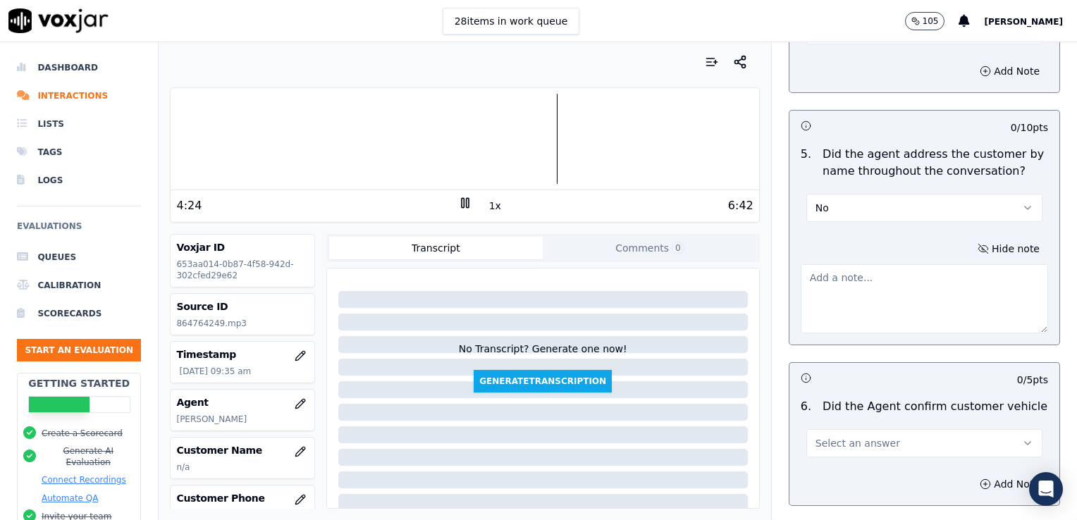
click at [899, 283] on textarea at bounding box center [924, 298] width 247 height 69
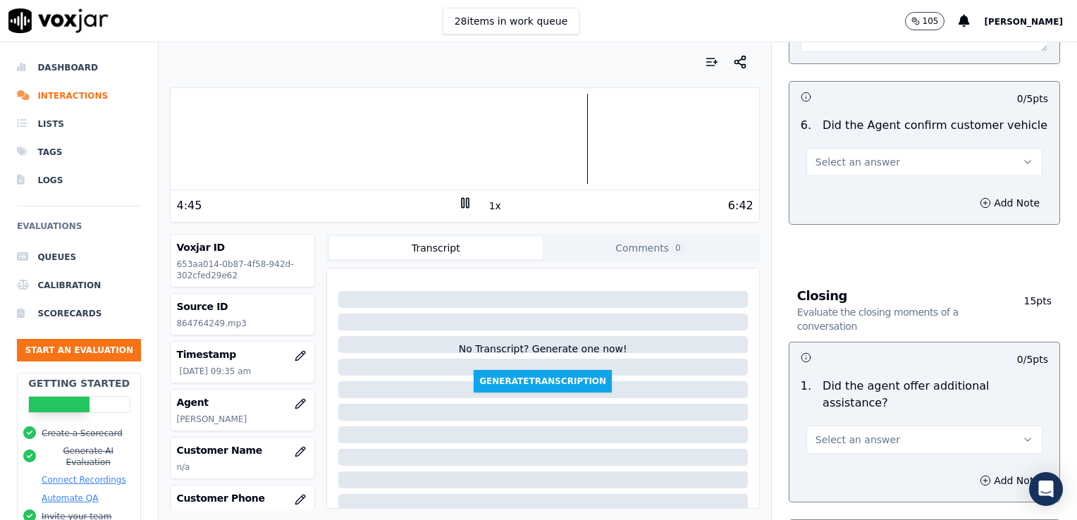
scroll to position [1833, 0]
type textarea "Practice using the customer's name at least twice during the call."
click at [1022, 159] on icon "button" at bounding box center [1027, 161] width 11 height 11
click at [863, 191] on div "Yes" at bounding box center [901, 190] width 212 height 23
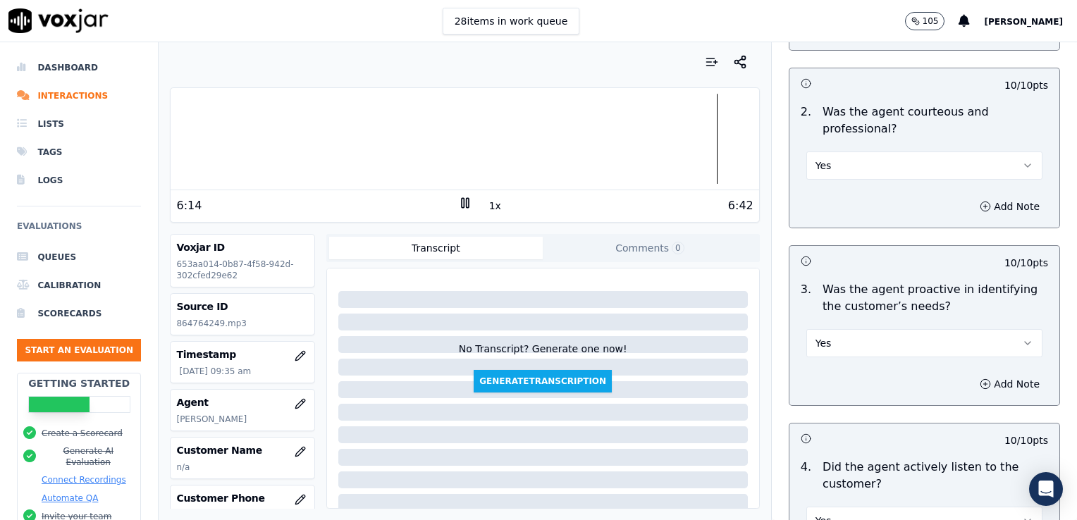
scroll to position [987, 0]
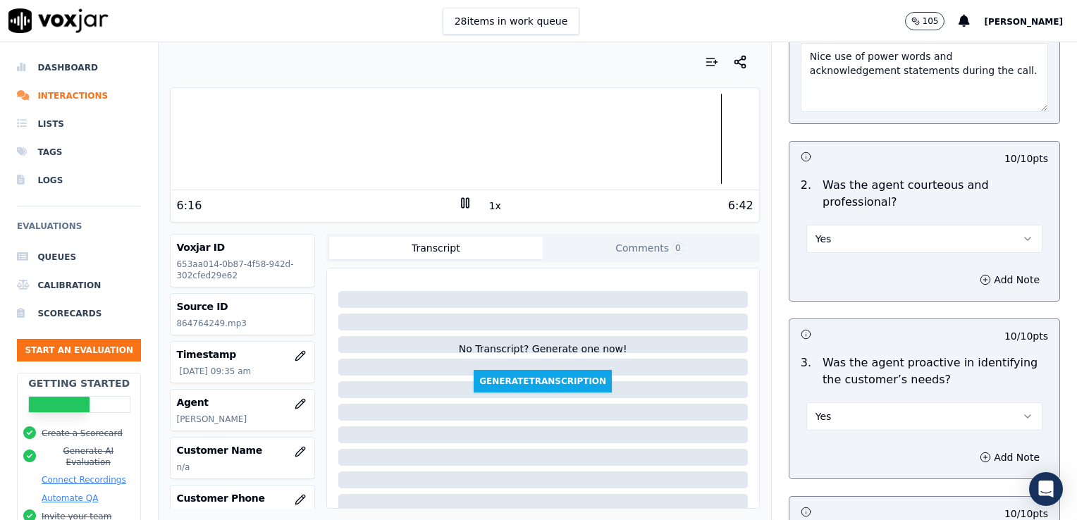
click at [1022, 238] on icon "button" at bounding box center [1027, 238] width 11 height 11
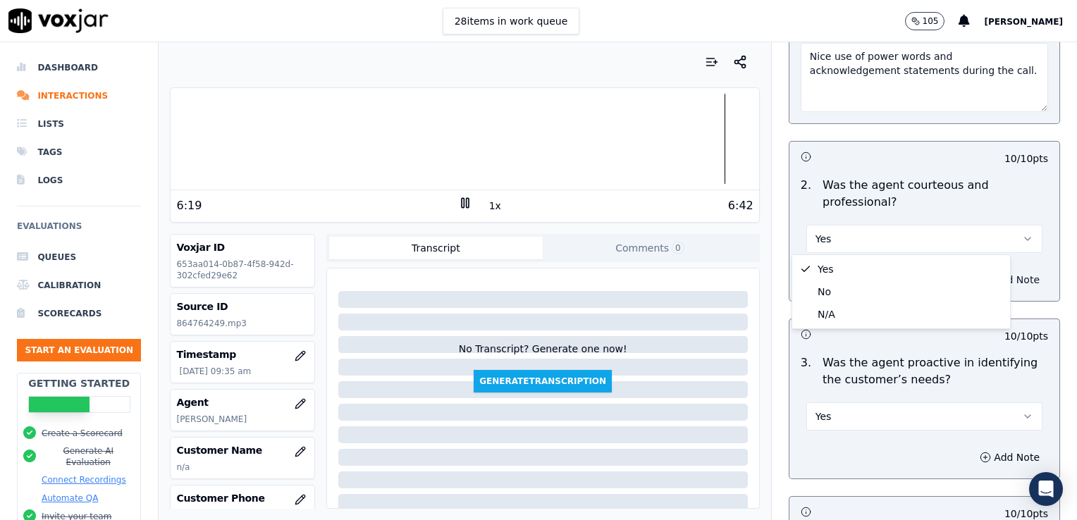
click at [1012, 276] on button "Add Note" at bounding box center [1009, 280] width 77 height 20
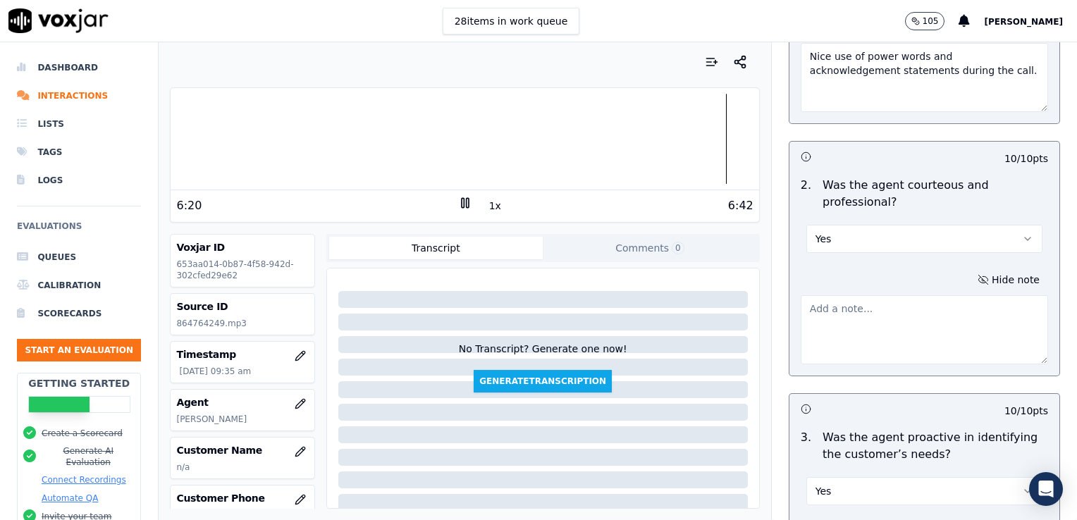
click at [899, 325] on textarea at bounding box center [924, 329] width 247 height 69
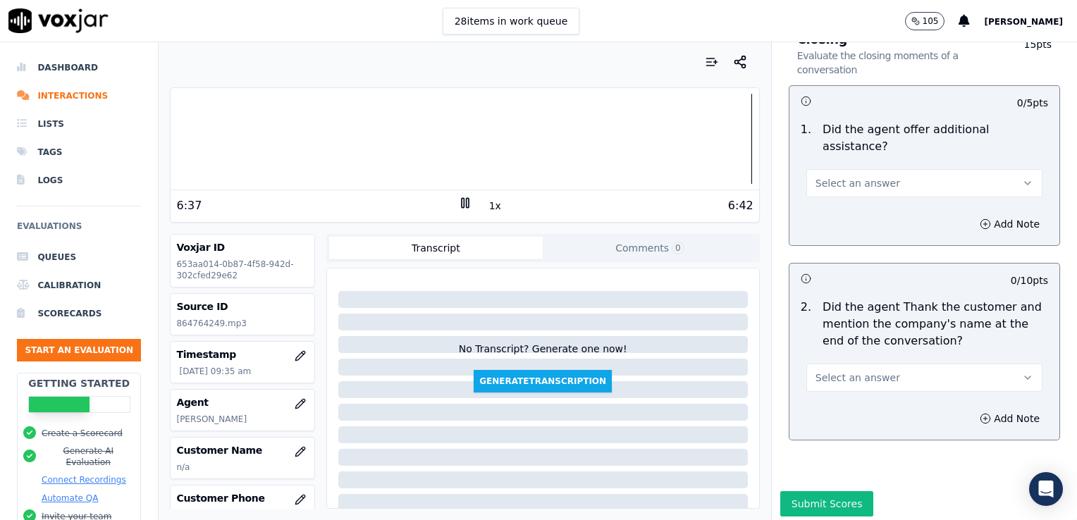
scroll to position [2165, 0]
type textarea "Watch clipping/speaking over the customer."
click at [1022, 176] on icon "button" at bounding box center [1027, 181] width 11 height 11
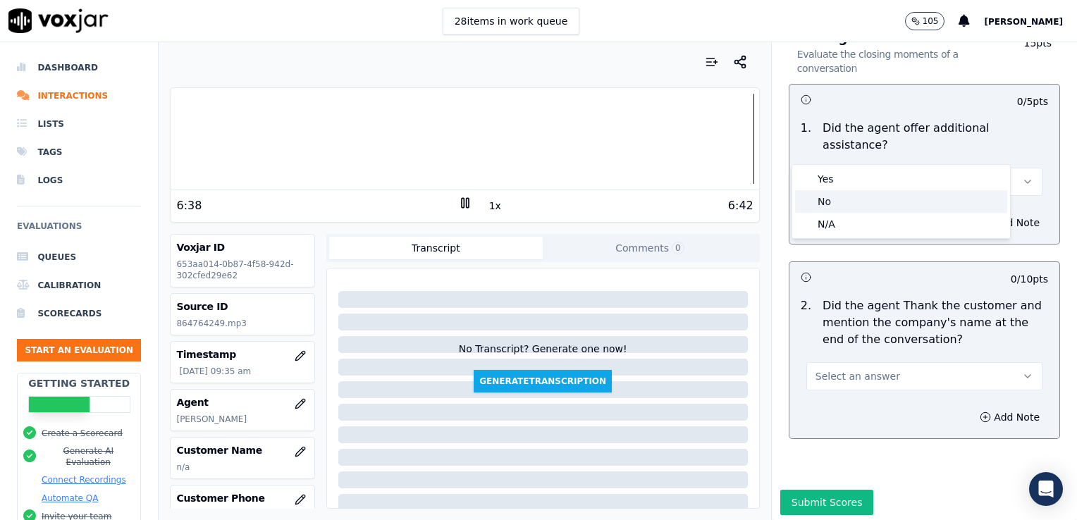
click at [890, 206] on div "No" at bounding box center [901, 201] width 212 height 23
drag, startPoint x: 995, startPoint y: 331, endPoint x: 984, endPoint y: 334, distance: 11.6
click at [995, 362] on button "Select an answer" at bounding box center [924, 376] width 236 height 28
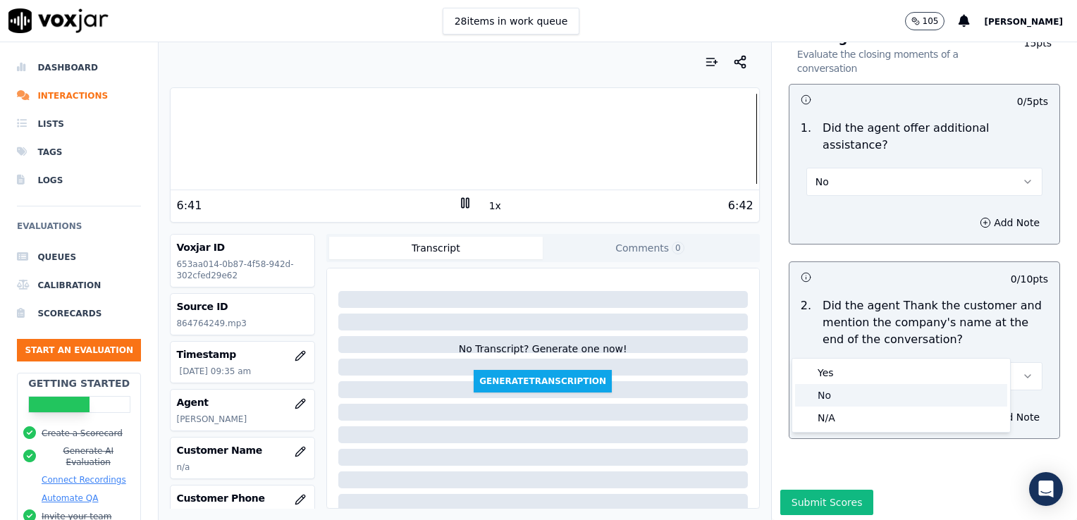
click at [848, 396] on div "No" at bounding box center [901, 395] width 212 height 23
click at [980, 412] on icon "button" at bounding box center [985, 417] width 11 height 11
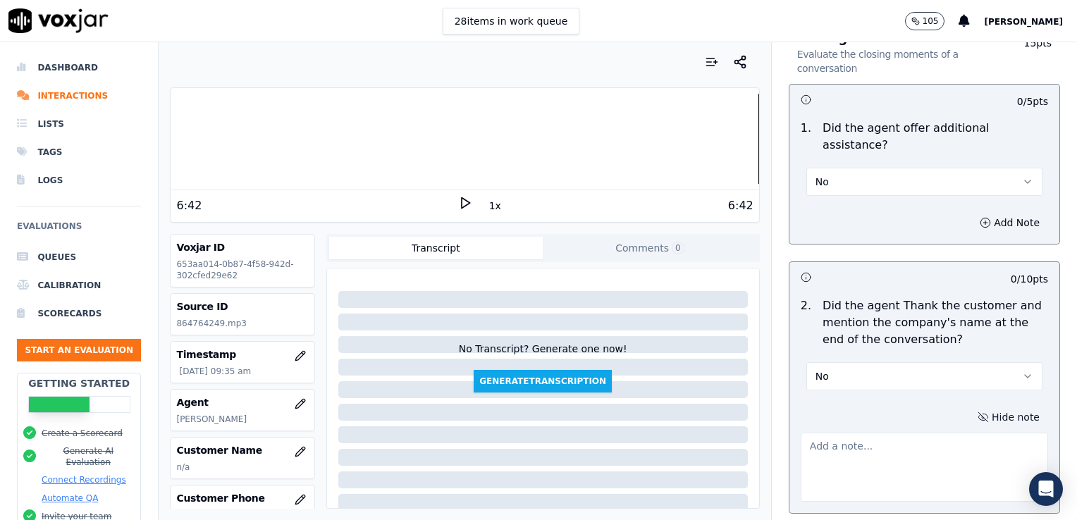
click at [909, 427] on div at bounding box center [924, 464] width 247 height 75
click at [897, 433] on textarea at bounding box center [924, 467] width 247 height 69
click at [710, 142] on div at bounding box center [465, 139] width 588 height 90
click at [458, 210] on div "1x" at bounding box center [465, 205] width 14 height 19
click at [462, 199] on polygon at bounding box center [466, 203] width 8 height 11
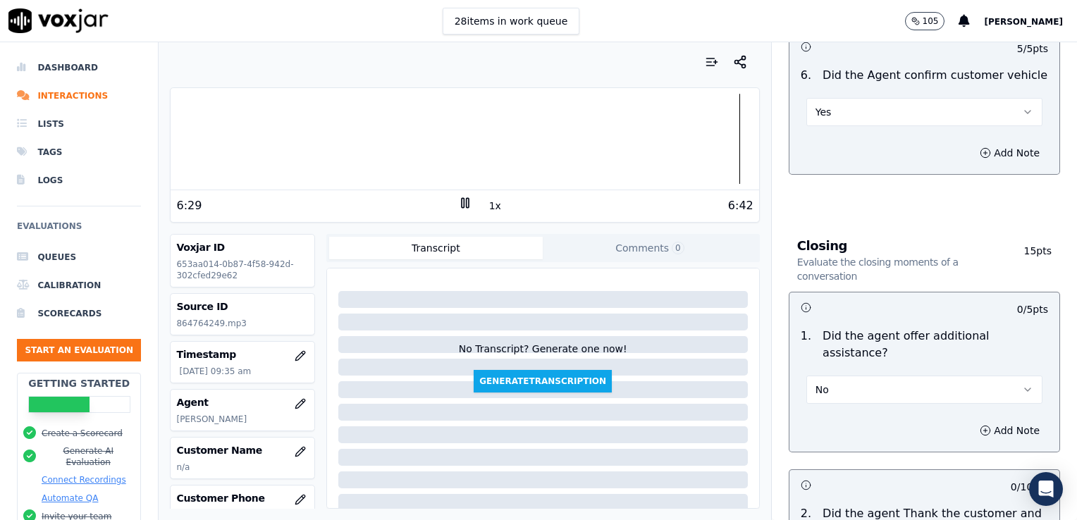
scroll to position [2239, 0]
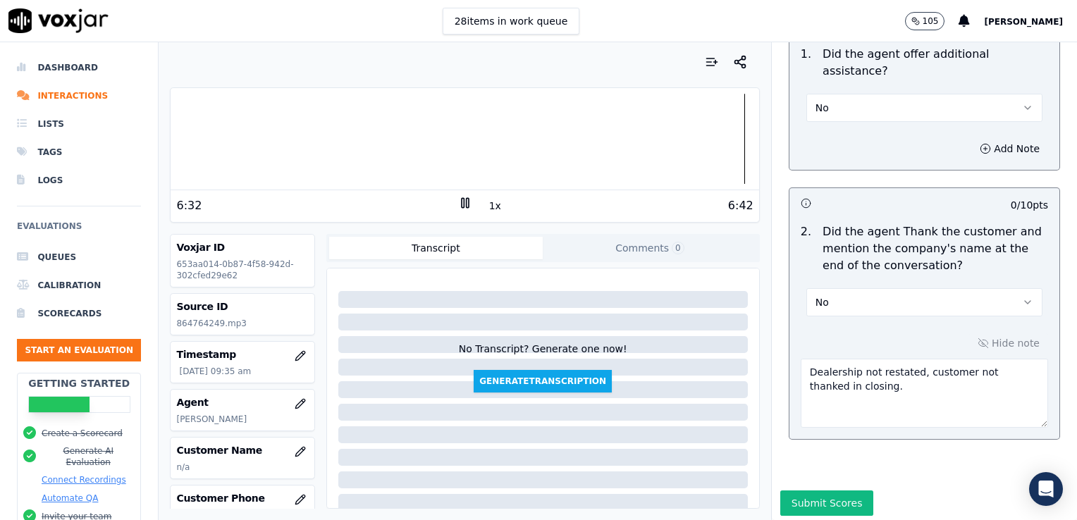
drag, startPoint x: 897, startPoint y: 338, endPoint x: 940, endPoint y: 362, distance: 49.5
click at [940, 362] on textarea "Dealership not restated, customer not thanked in closing." at bounding box center [924, 393] width 247 height 69
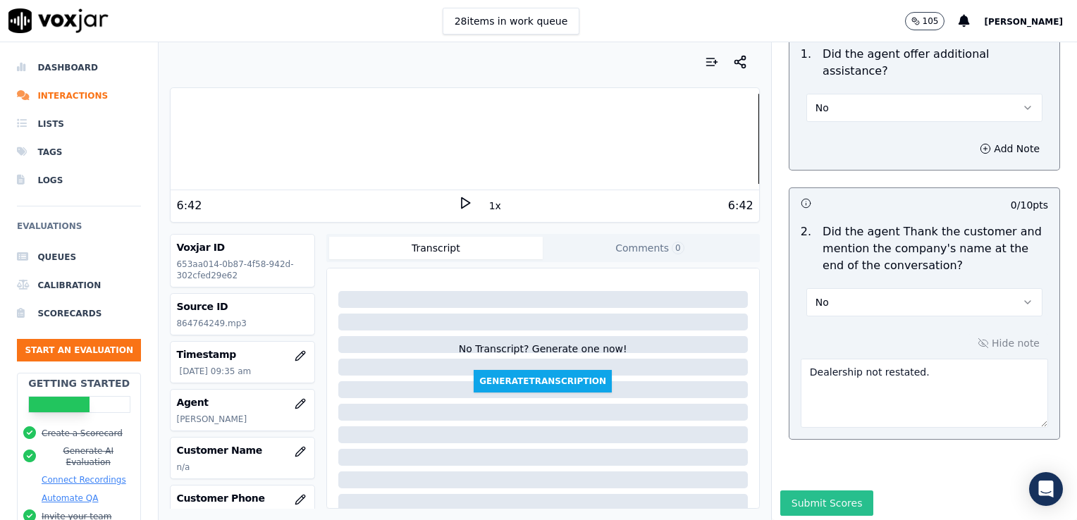
type textarea "Dealership not restated."
click at [808, 491] on button "Submit Scores" at bounding box center [827, 503] width 94 height 25
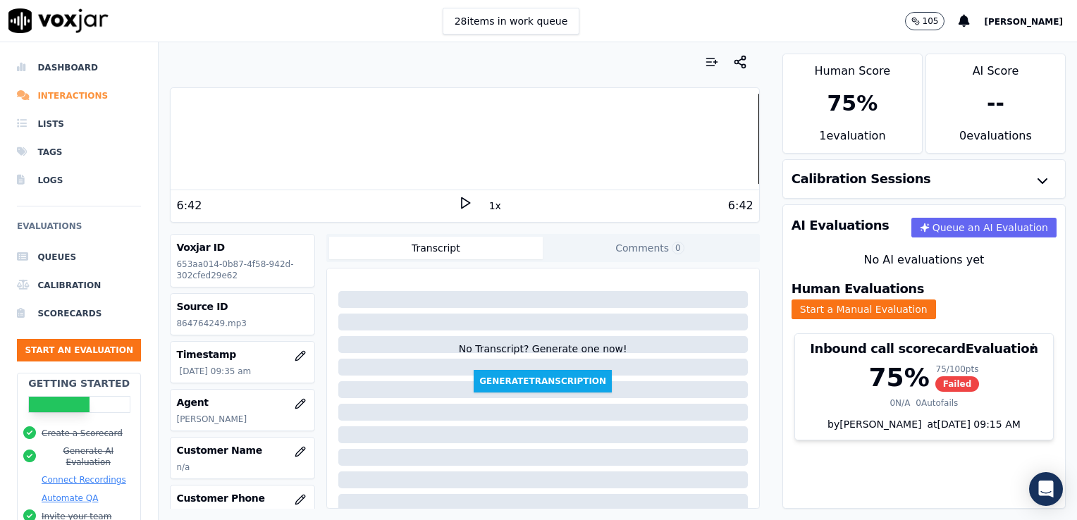
click at [59, 89] on li "Interactions" at bounding box center [79, 96] width 124 height 28
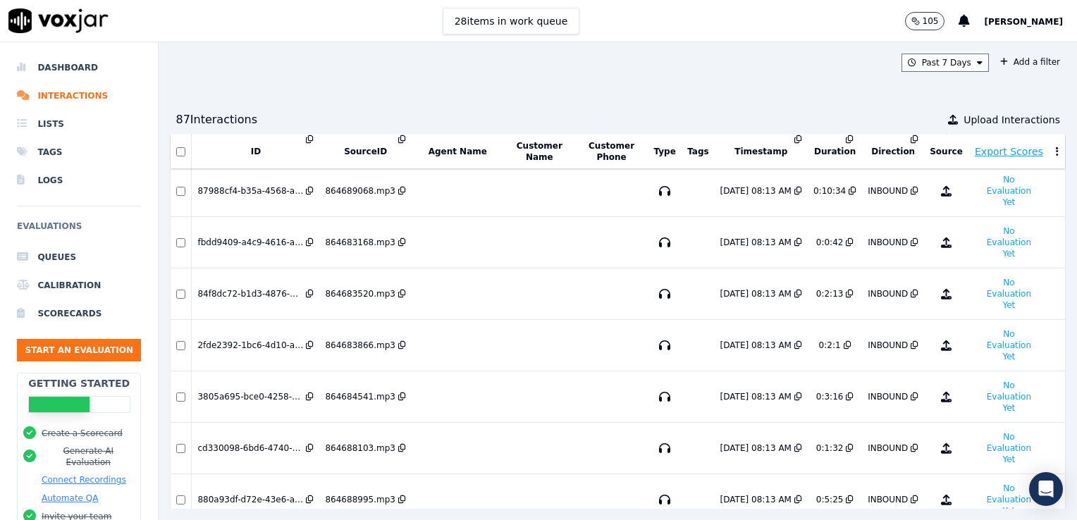
scroll to position [2365, 0]
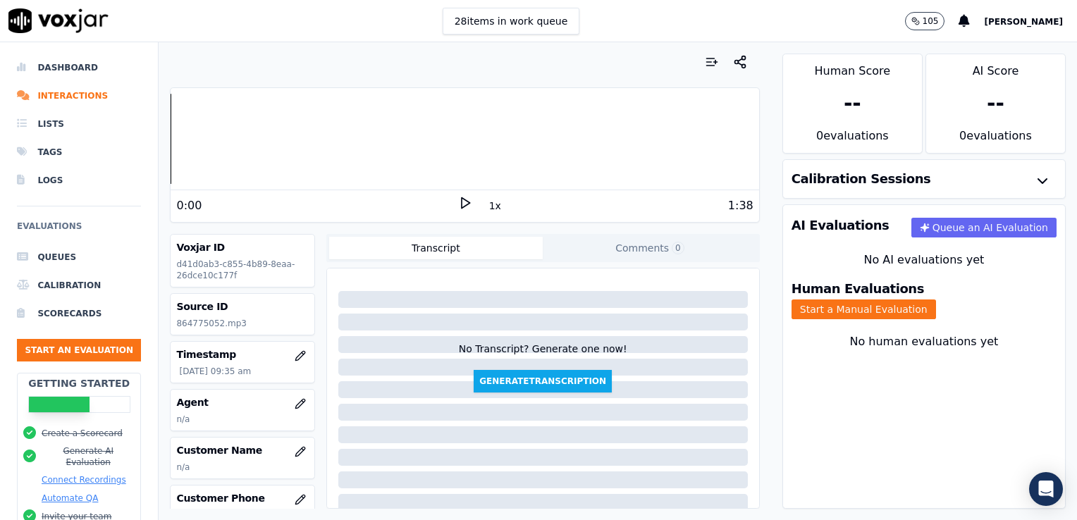
click at [462, 201] on polygon at bounding box center [466, 203] width 8 height 11
click at [466, 201] on rect at bounding box center [467, 202] width 2 height 9
click at [172, 145] on div at bounding box center [465, 139] width 588 height 90
click at [295, 406] on icon "button" at bounding box center [300, 403] width 11 height 11
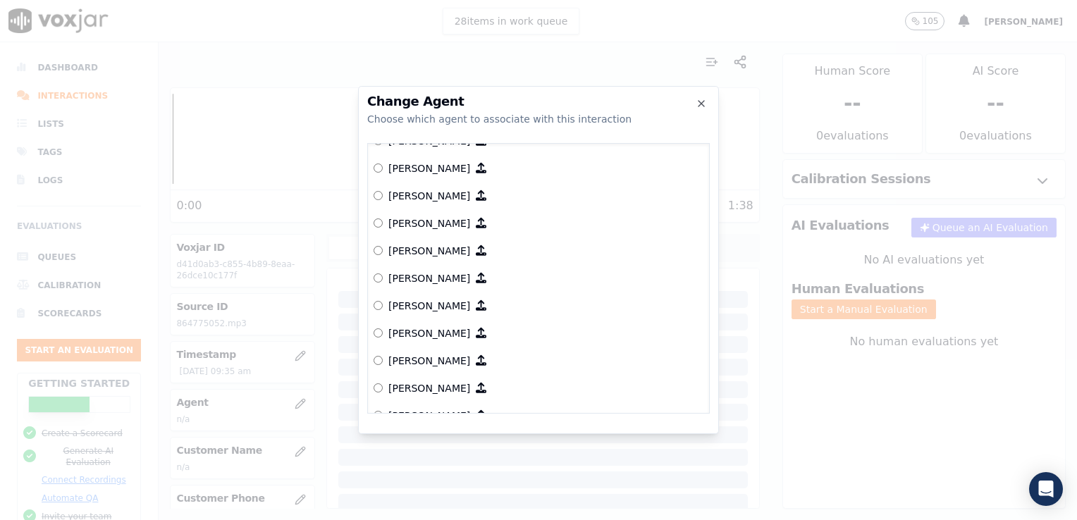
scroll to position [423, 0]
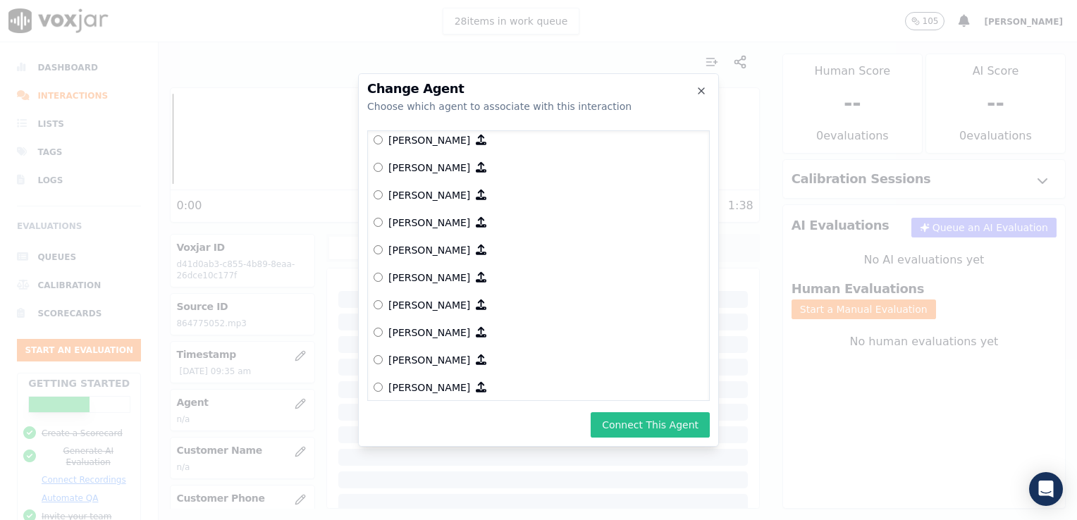
click at [638, 424] on button "Connect This Agent" at bounding box center [650, 424] width 119 height 25
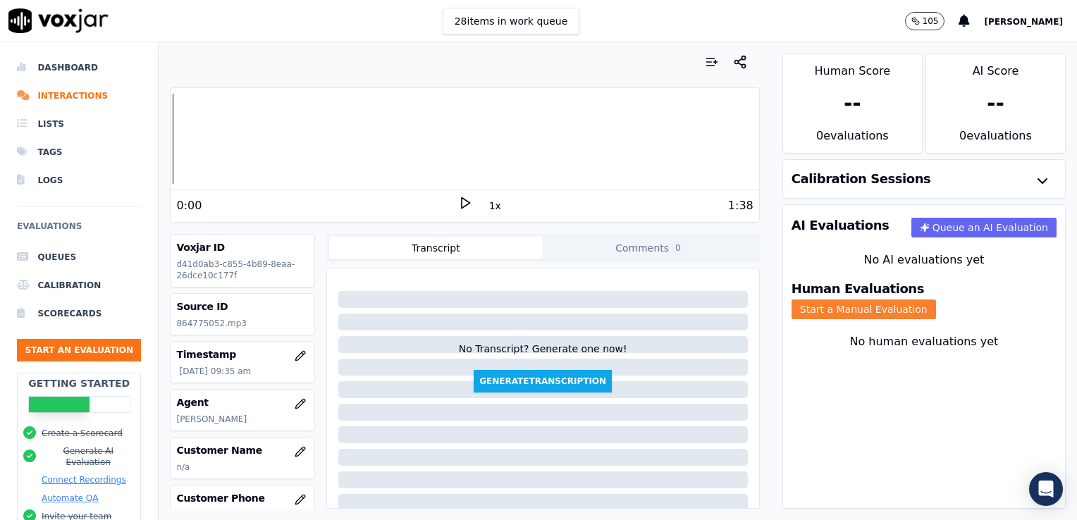
click at [933, 300] on button "Start a Manual Evaluation" at bounding box center [864, 310] width 145 height 20
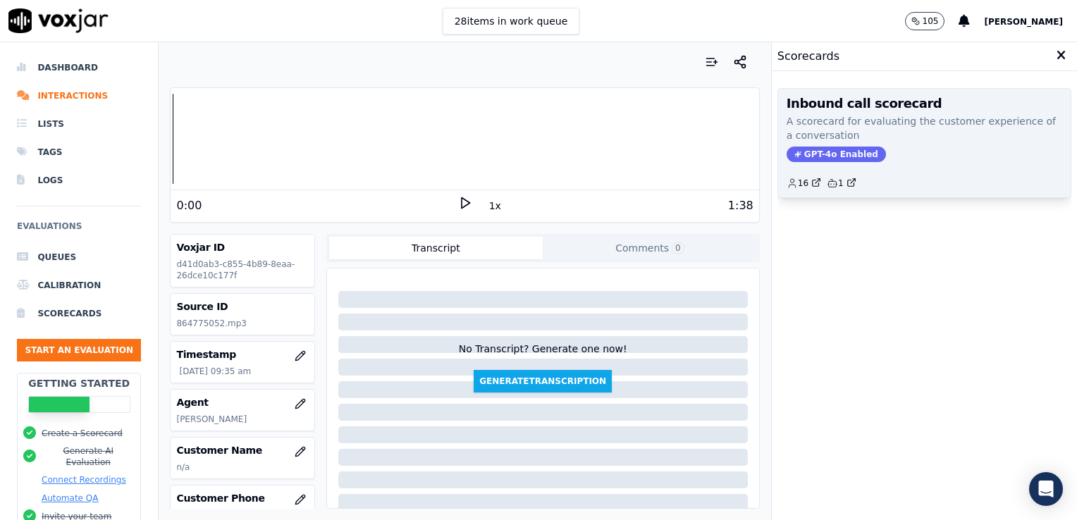
click at [835, 149] on span "GPT-4o Enabled" at bounding box center [836, 155] width 99 height 16
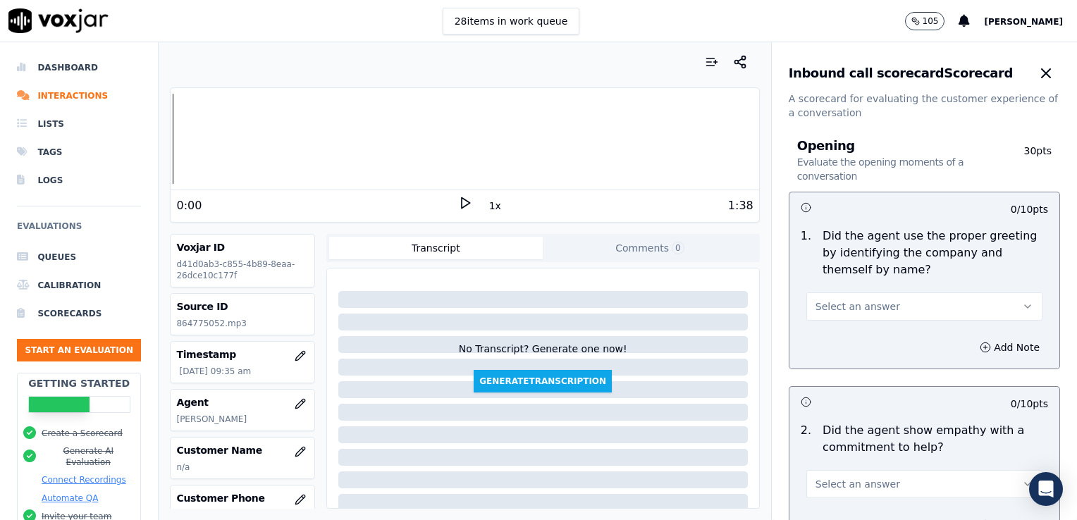
click at [168, 144] on div "Your browser does not support the audio element. 0:00 1x 1:38 Voxjar ID d41d0ab…" at bounding box center [465, 281] width 612 height 478
click at [171, 143] on div at bounding box center [465, 139] width 588 height 90
click at [460, 199] on icon at bounding box center [465, 203] width 14 height 14
click at [984, 305] on button "Select an answer" at bounding box center [924, 307] width 236 height 28
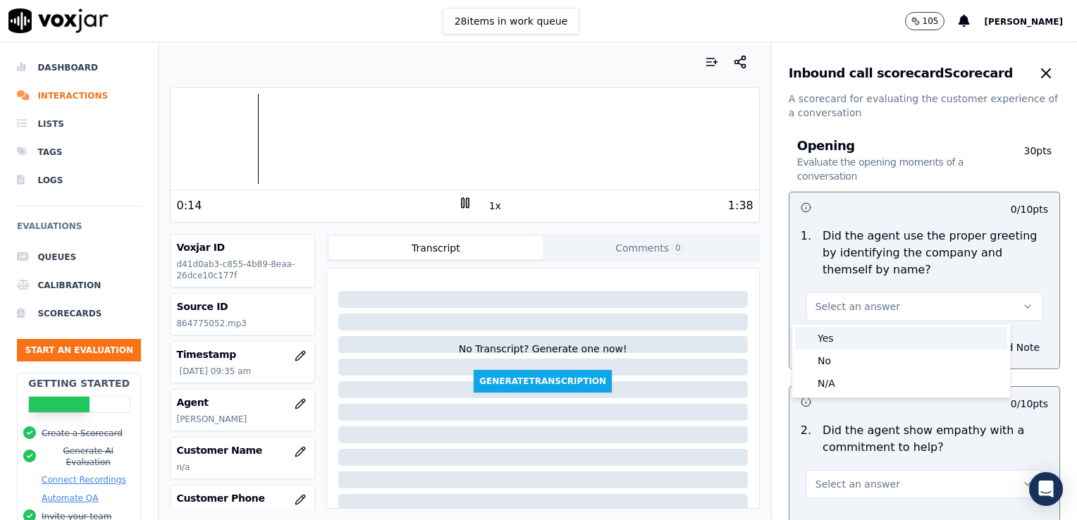
click at [830, 345] on div "Yes" at bounding box center [901, 338] width 212 height 23
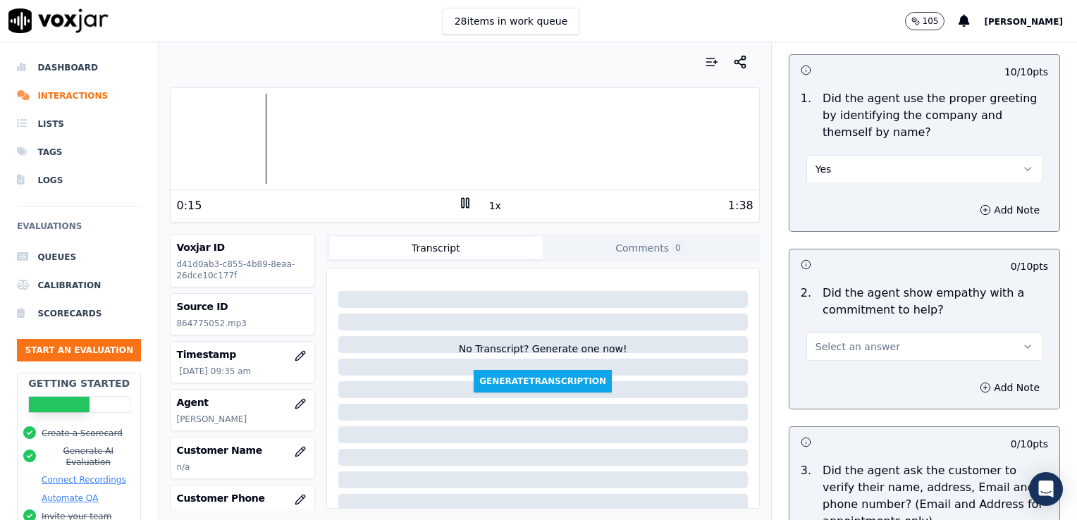
scroll to position [211, 0]
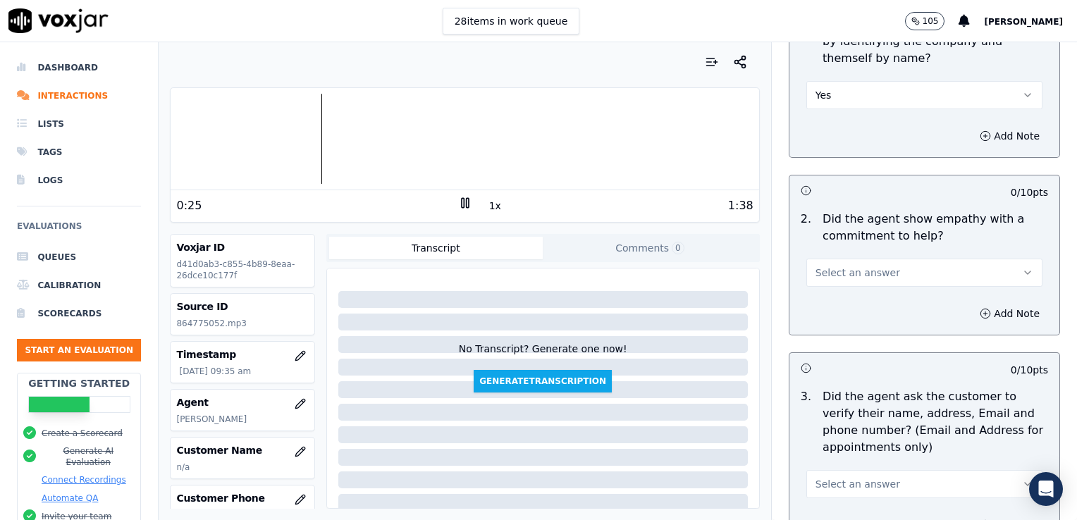
click at [1022, 271] on icon "button" at bounding box center [1027, 272] width 11 height 11
click at [837, 305] on div "Yes" at bounding box center [901, 304] width 212 height 23
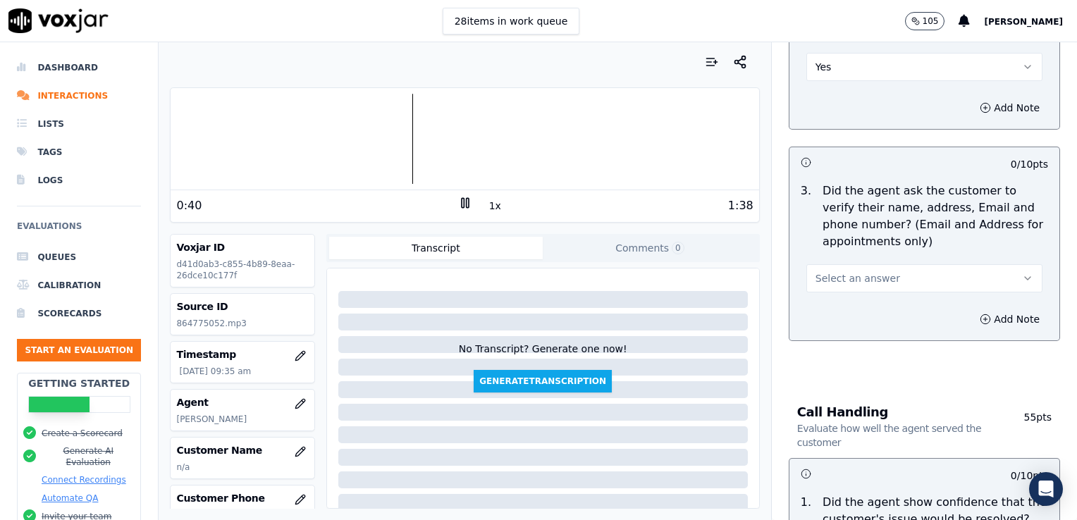
scroll to position [423, 0]
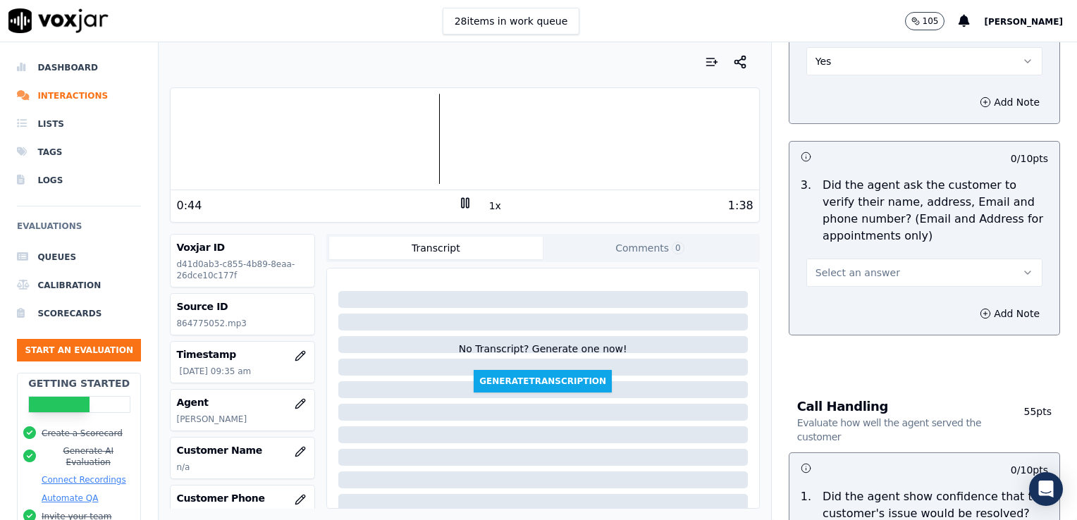
click at [994, 278] on button "Select an answer" at bounding box center [924, 273] width 236 height 28
click at [852, 307] on div "Yes" at bounding box center [901, 304] width 212 height 23
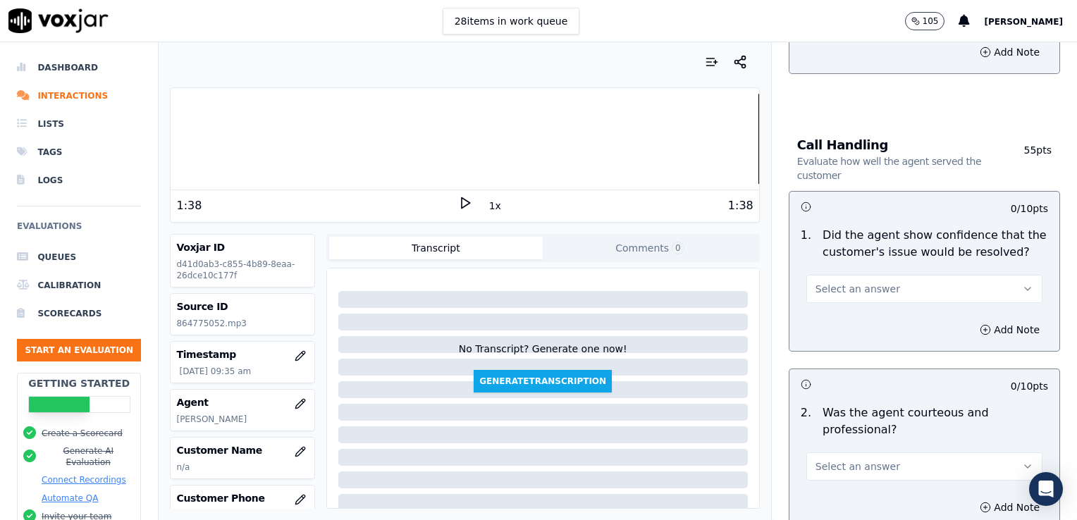
scroll to position [705, 0]
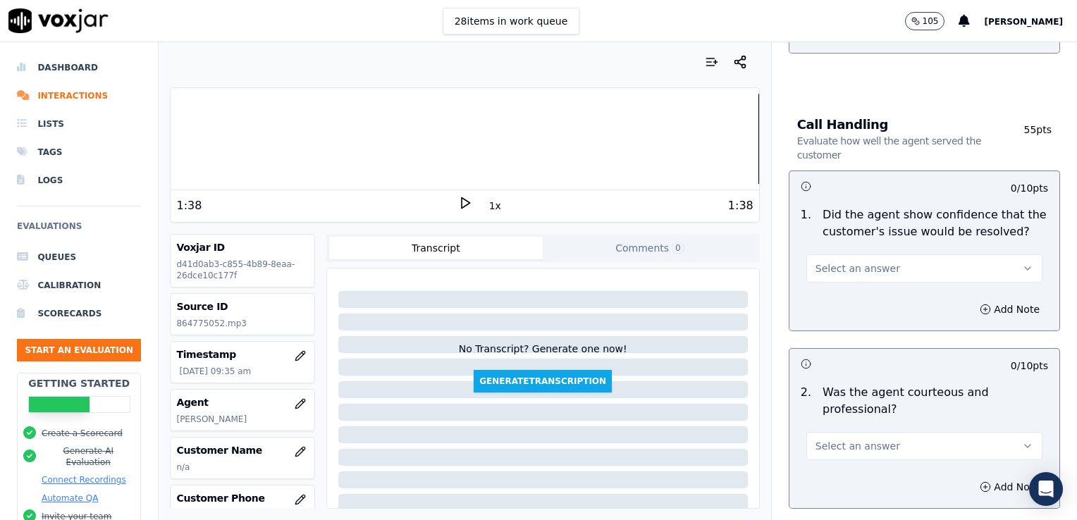
click at [1022, 263] on icon "button" at bounding box center [1027, 268] width 11 height 11
click at [860, 305] on div "Yes" at bounding box center [901, 299] width 212 height 23
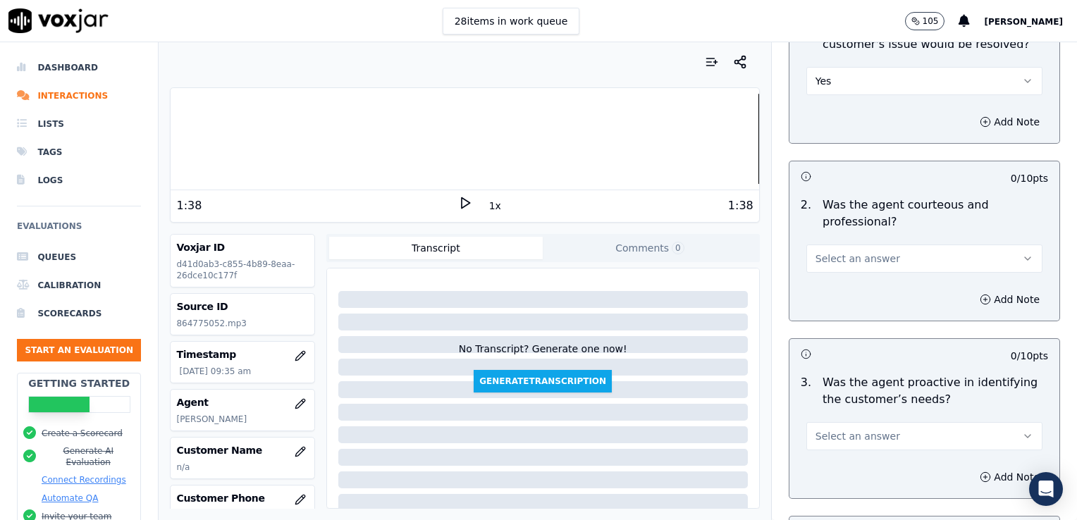
scroll to position [916, 0]
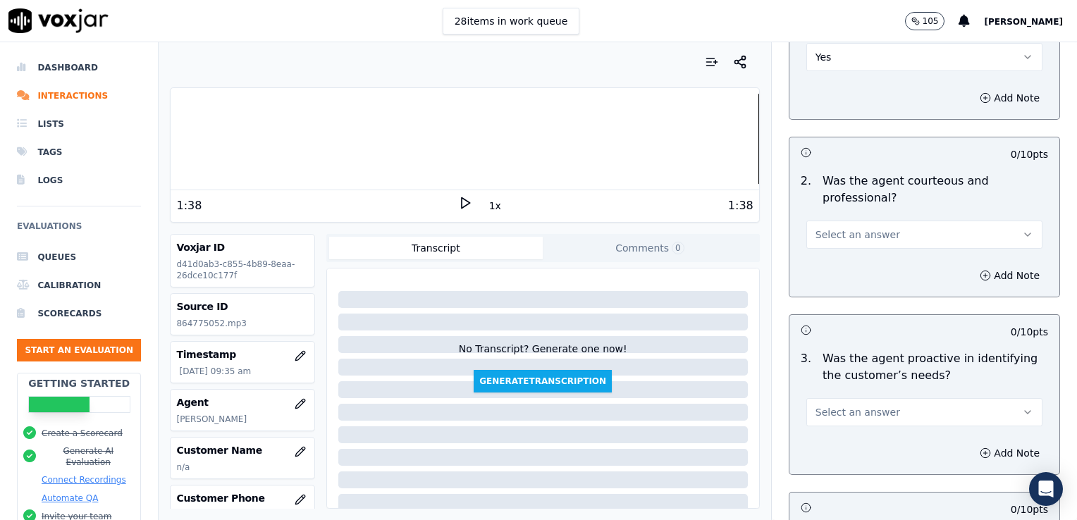
click at [1022, 234] on icon "button" at bounding box center [1027, 234] width 11 height 11
click at [842, 264] on div "Yes" at bounding box center [901, 265] width 212 height 23
click at [971, 271] on button "Add Note" at bounding box center [1009, 276] width 77 height 20
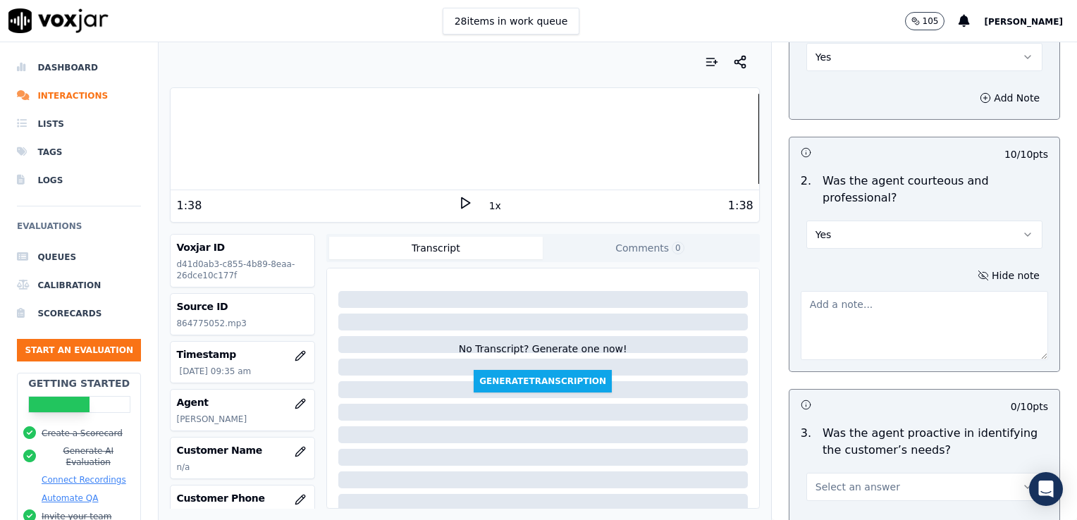
click at [873, 320] on textarea at bounding box center [924, 325] width 247 height 69
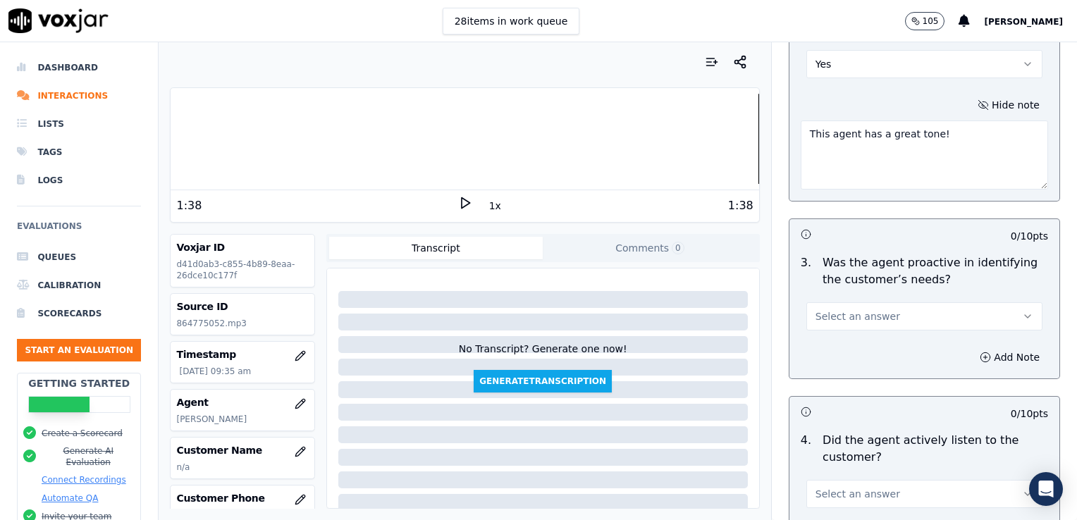
scroll to position [1128, 0]
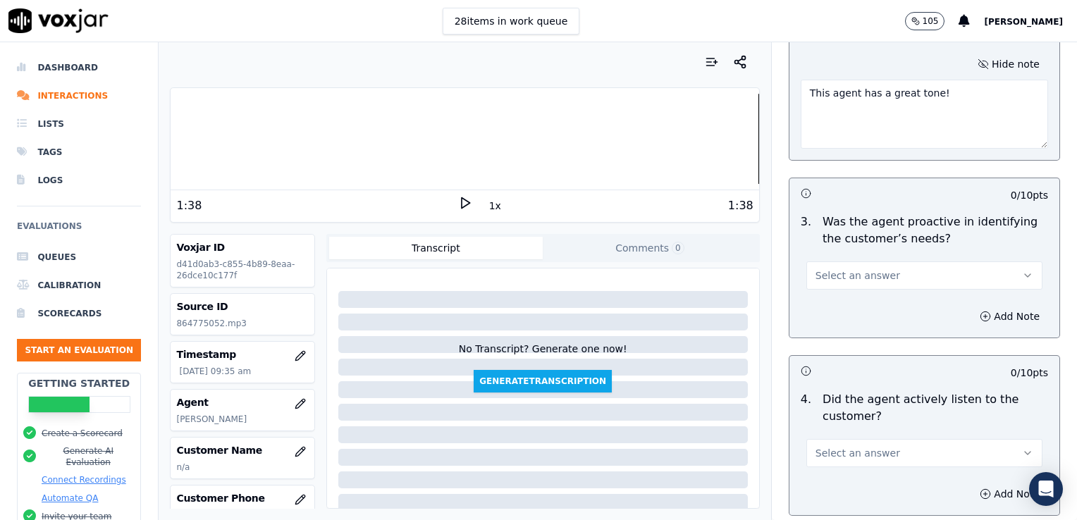
type textarea "This agent has a great tone!"
click at [1025, 274] on icon "button" at bounding box center [1028, 275] width 6 height 3
click at [851, 302] on div "Yes" at bounding box center [901, 305] width 212 height 23
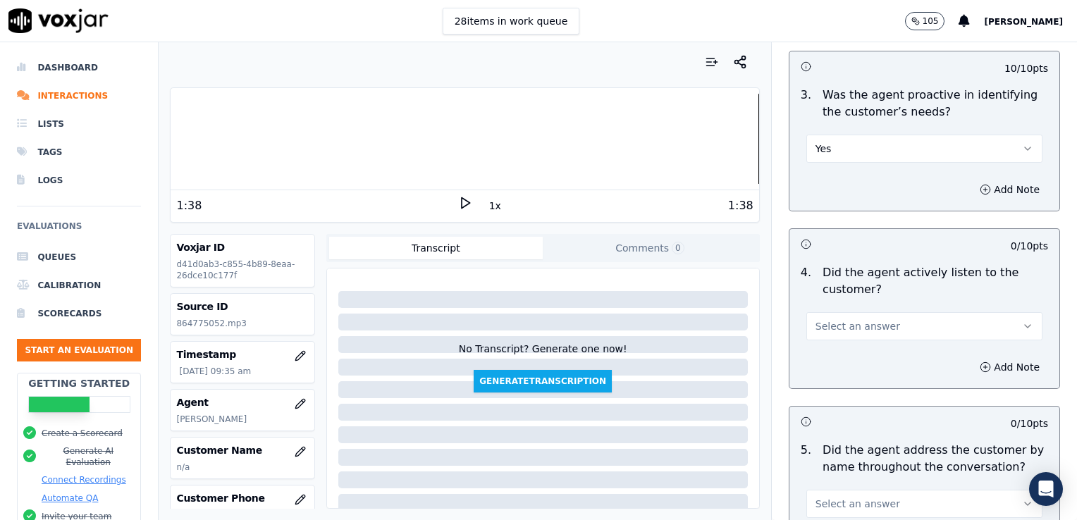
scroll to position [1269, 0]
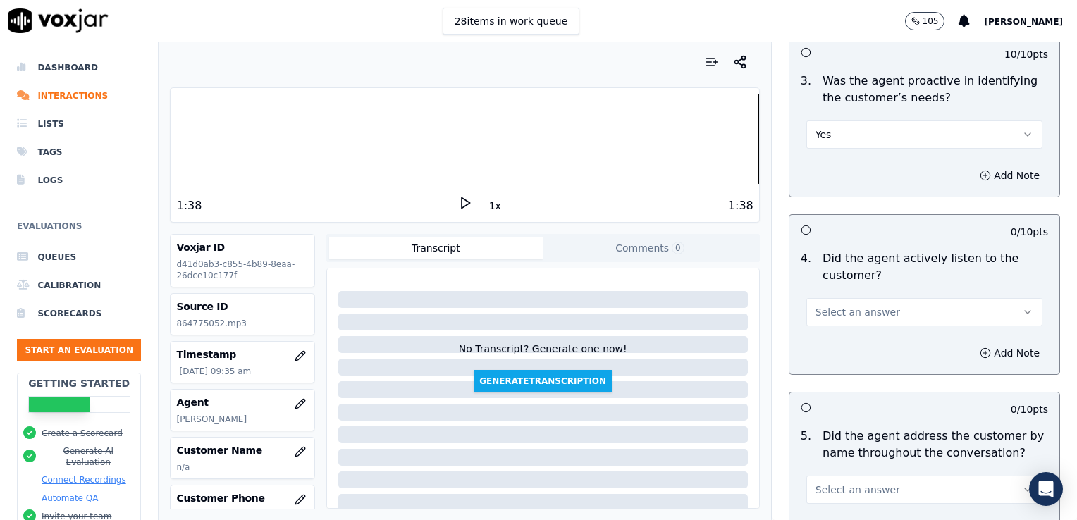
click at [981, 305] on button "Select an answer" at bounding box center [924, 312] width 236 height 28
drag, startPoint x: 814, startPoint y: 345, endPoint x: 823, endPoint y: 341, distance: 9.5
click at [816, 345] on div "Yes" at bounding box center [901, 342] width 212 height 23
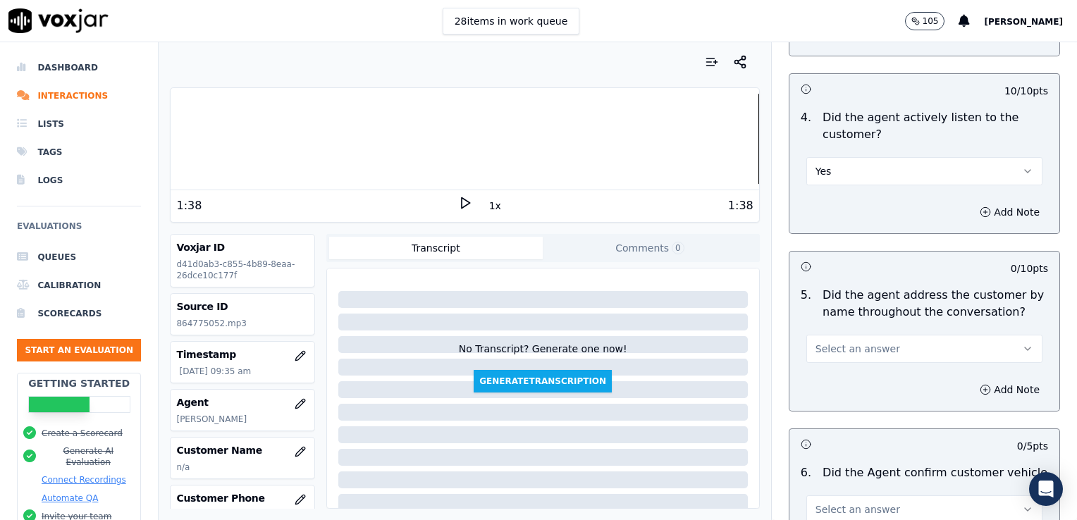
scroll to position [1480, 0]
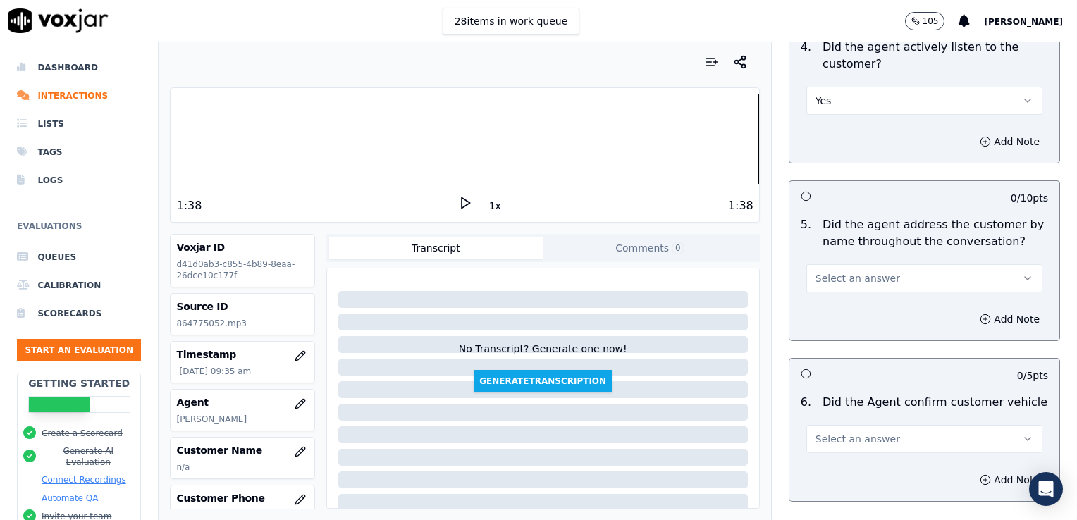
click at [1022, 274] on icon "button" at bounding box center [1027, 278] width 11 height 11
click at [838, 307] on div "Yes" at bounding box center [901, 307] width 212 height 23
click at [980, 317] on icon "button" at bounding box center [985, 319] width 11 height 11
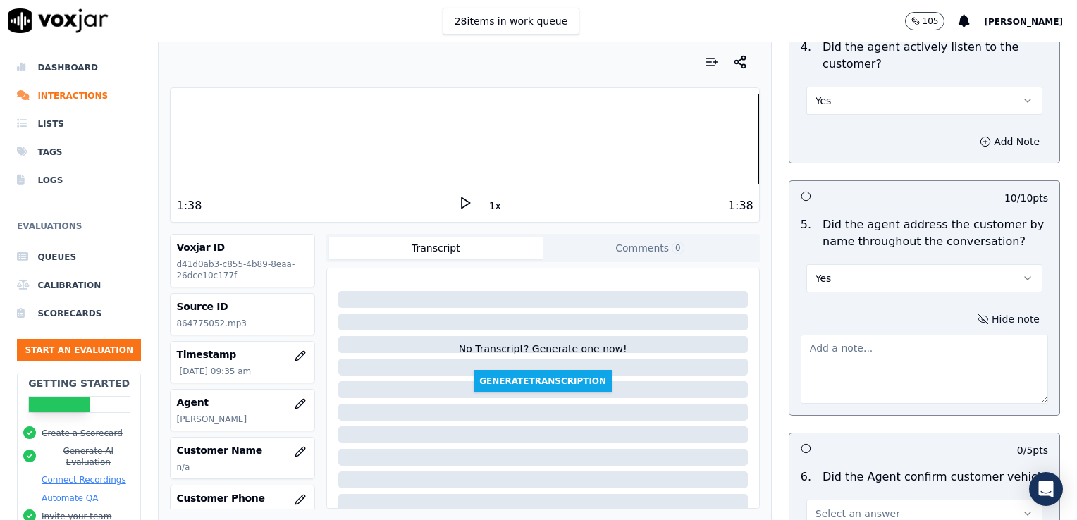
click at [922, 368] on textarea at bounding box center [924, 369] width 247 height 69
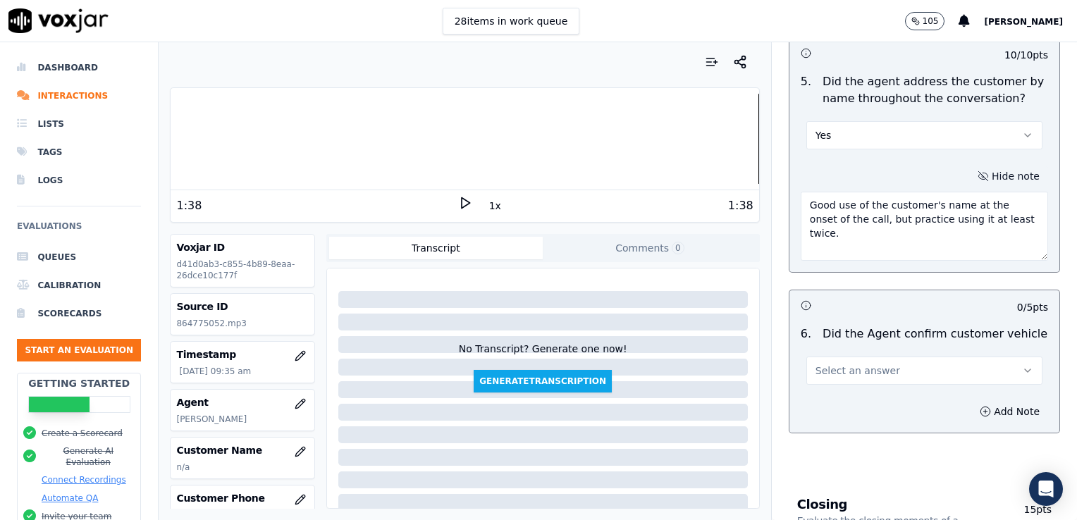
scroll to position [1692, 0]
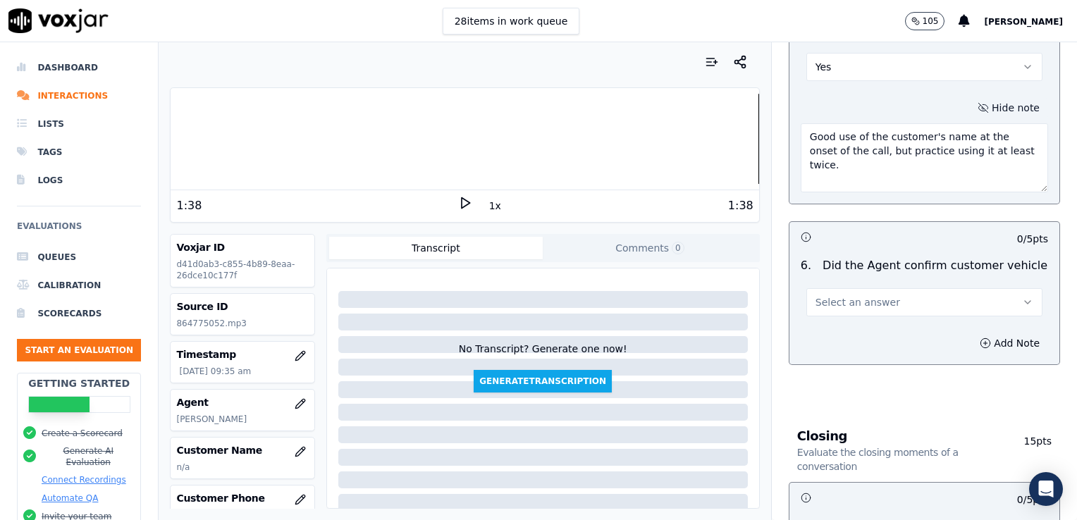
type textarea "Good use of the customer's name at the onset of the call, but practice using it…"
click at [1022, 297] on icon "button" at bounding box center [1027, 302] width 11 height 11
click at [847, 331] on div "Yes" at bounding box center [901, 331] width 212 height 23
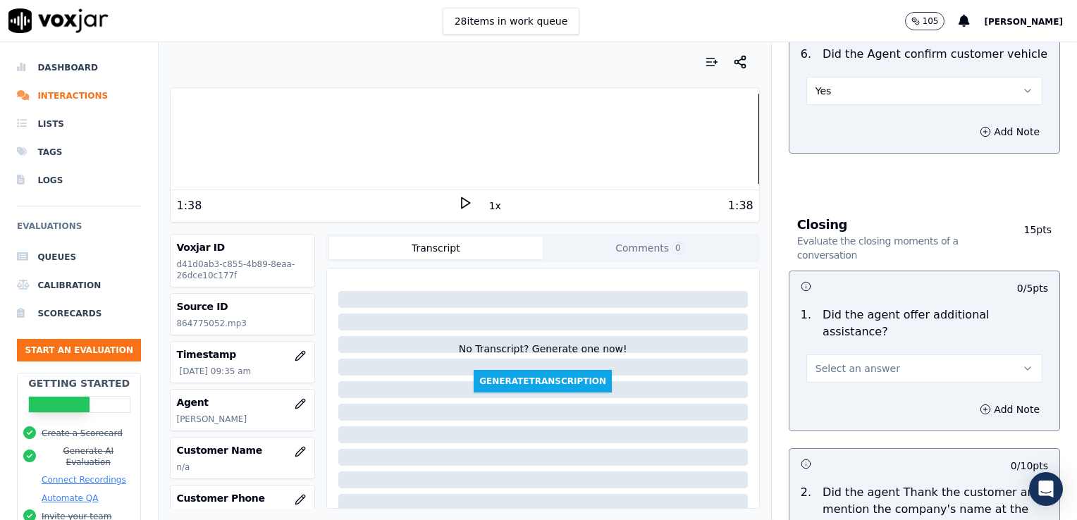
scroll to position [1974, 0]
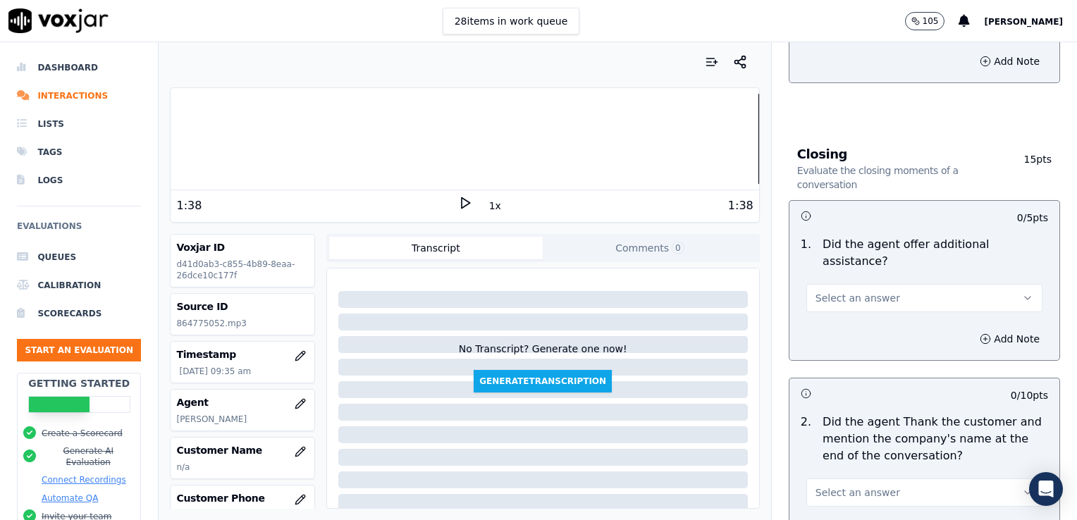
click at [1022, 293] on icon "button" at bounding box center [1027, 298] width 11 height 11
click at [829, 317] on div "No" at bounding box center [901, 318] width 212 height 23
click at [725, 142] on div at bounding box center [465, 139] width 588 height 90
click at [462, 199] on polygon at bounding box center [466, 203] width 8 height 11
click at [703, 143] on div at bounding box center [465, 139] width 588 height 90
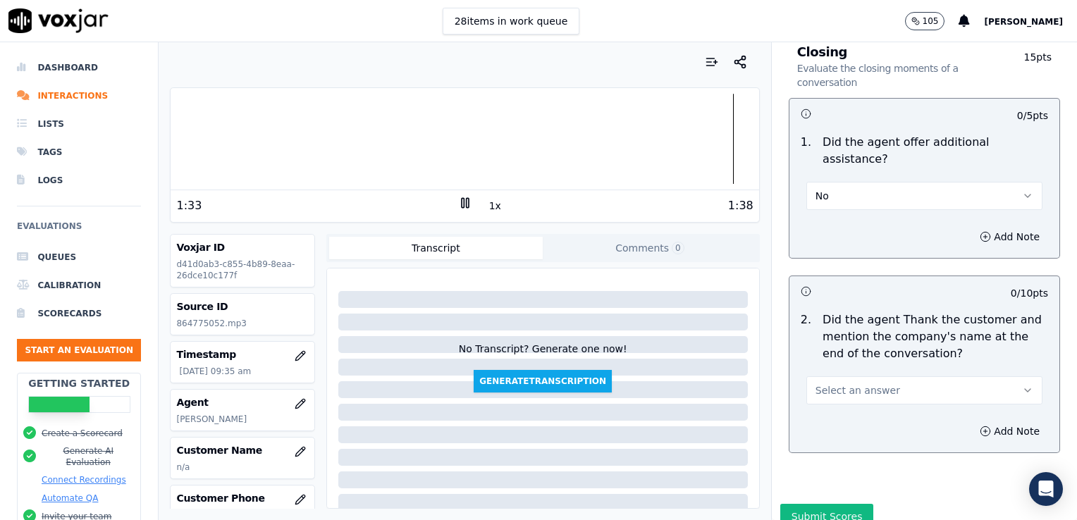
scroll to position [2090, 0]
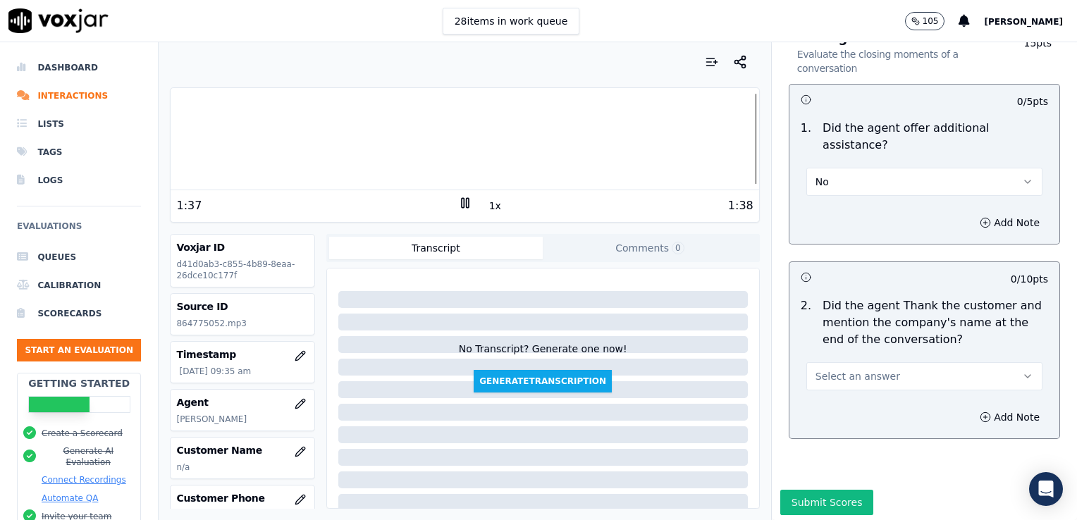
click at [1022, 371] on icon "button" at bounding box center [1027, 376] width 11 height 11
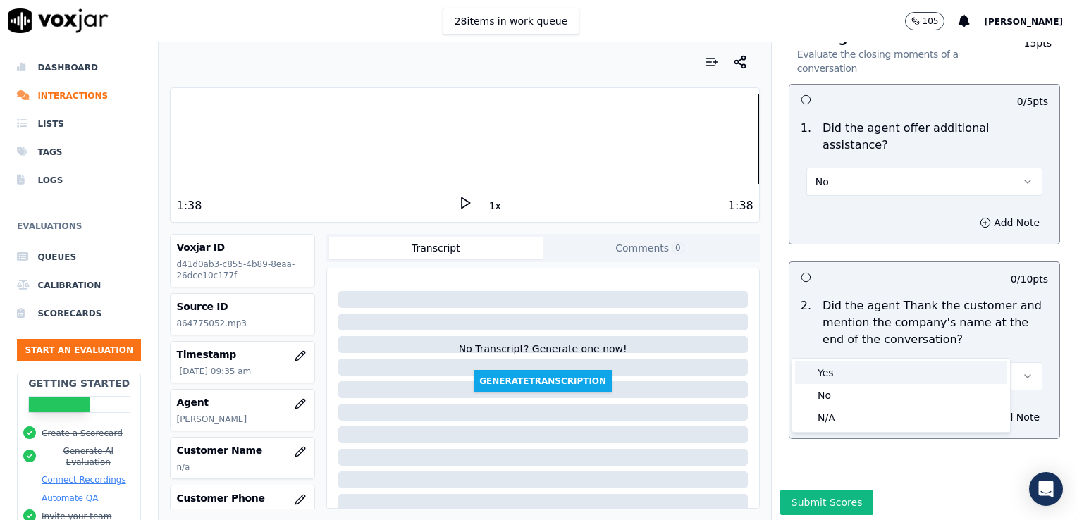
click at [846, 376] on div "Yes" at bounding box center [901, 373] width 212 height 23
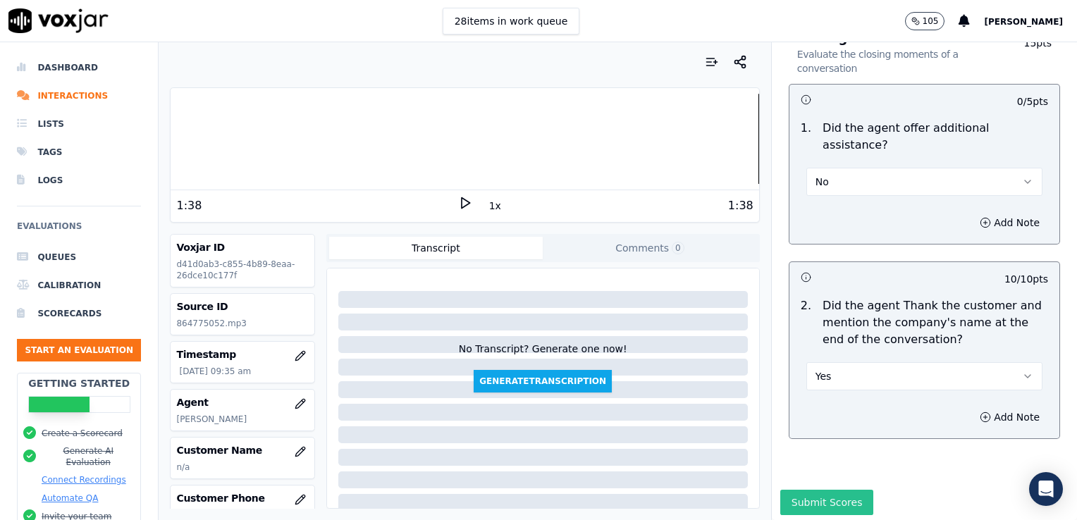
click at [808, 490] on button "Submit Scores" at bounding box center [827, 502] width 94 height 25
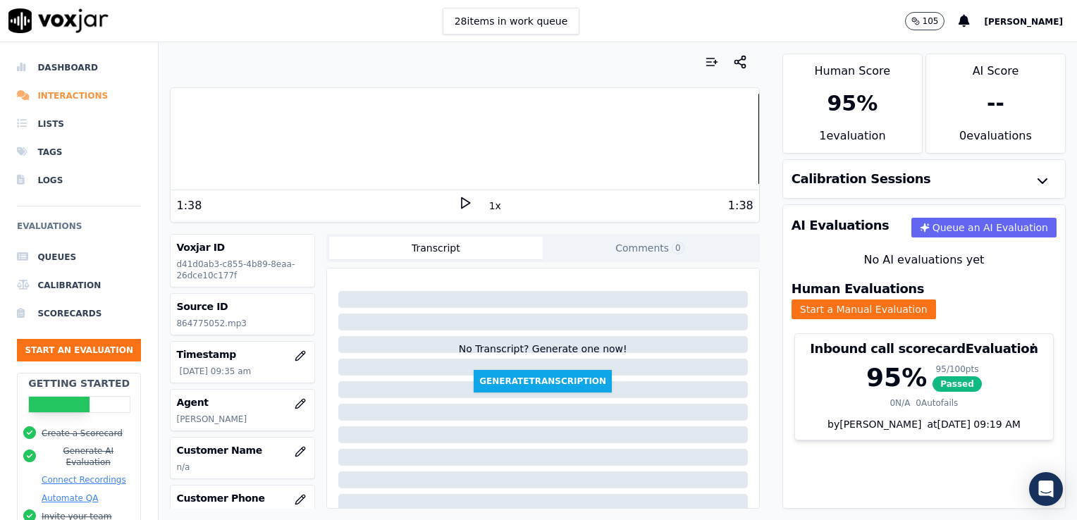
click at [74, 97] on li "Interactions" at bounding box center [79, 96] width 124 height 28
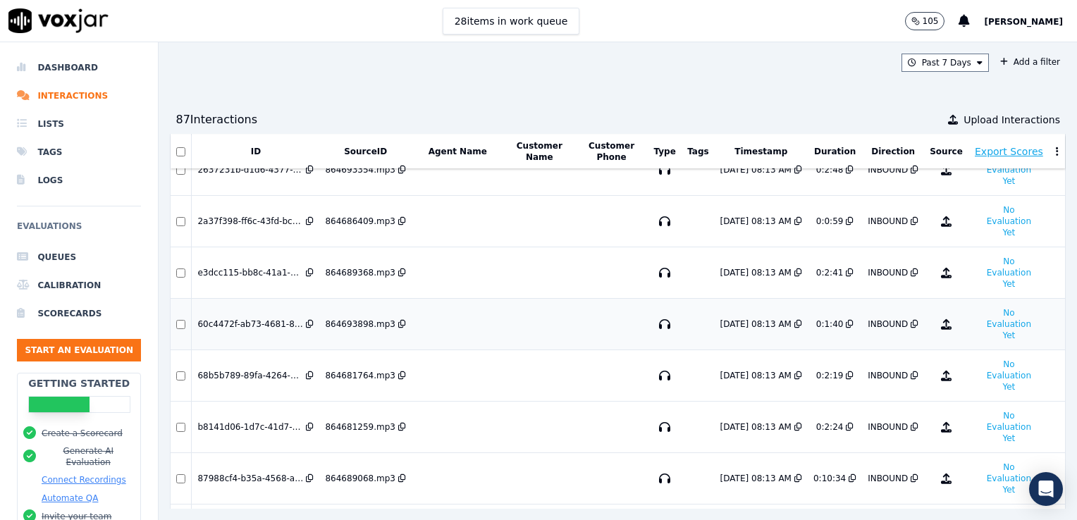
scroll to position [2506, 0]
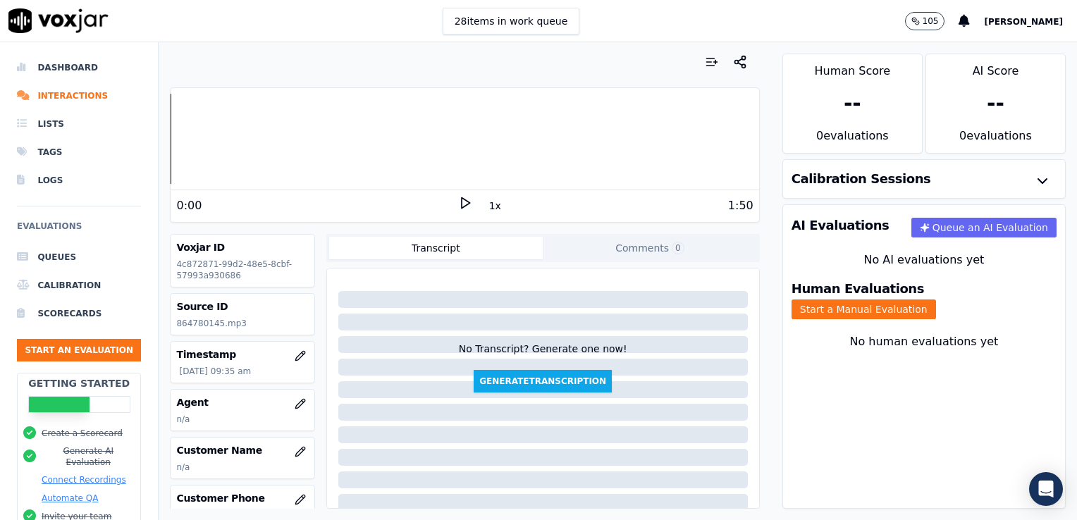
click at [462, 205] on polygon at bounding box center [466, 203] width 8 height 11
click at [180, 140] on div at bounding box center [465, 139] width 588 height 90
click at [466, 202] on rect at bounding box center [467, 202] width 2 height 9
click at [295, 400] on icon "button" at bounding box center [300, 403] width 11 height 11
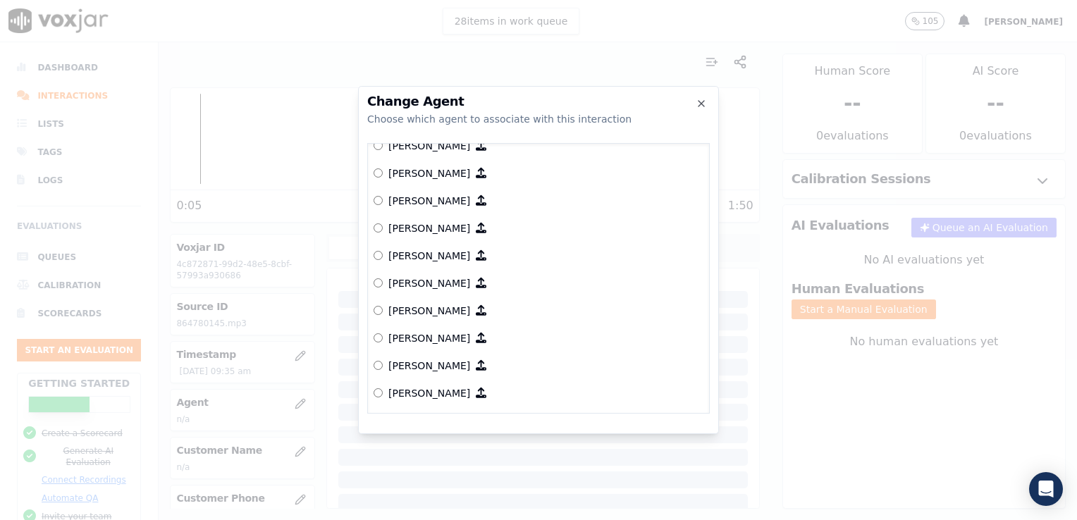
scroll to position [651, 0]
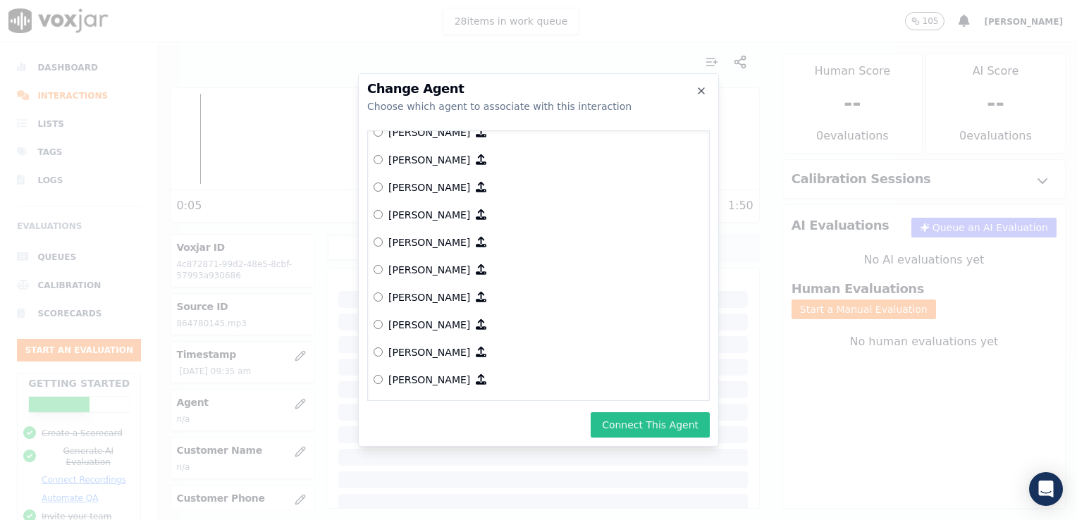
click at [643, 426] on button "Connect This Agent" at bounding box center [650, 424] width 119 height 25
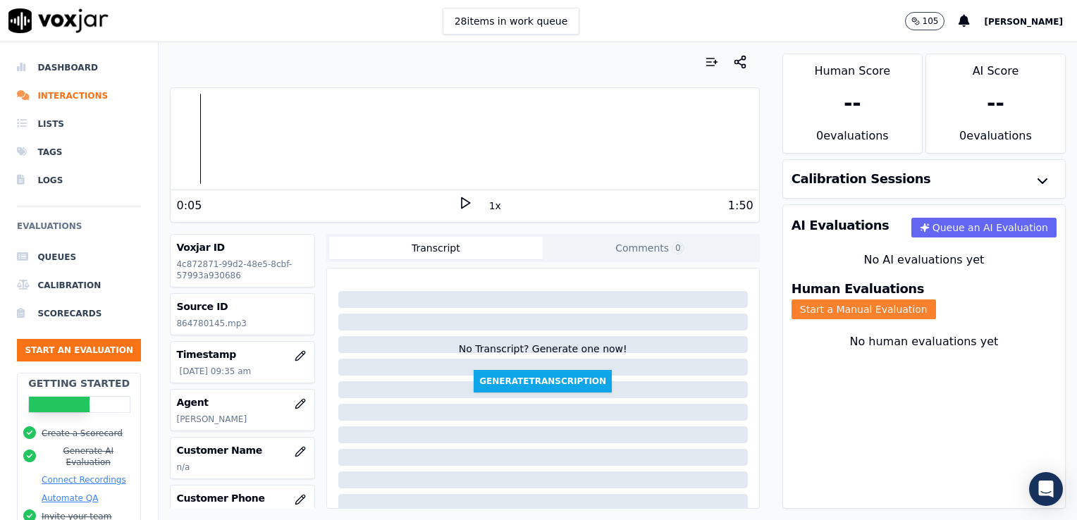
click at [936, 300] on button "Start a Manual Evaluation" at bounding box center [864, 310] width 145 height 20
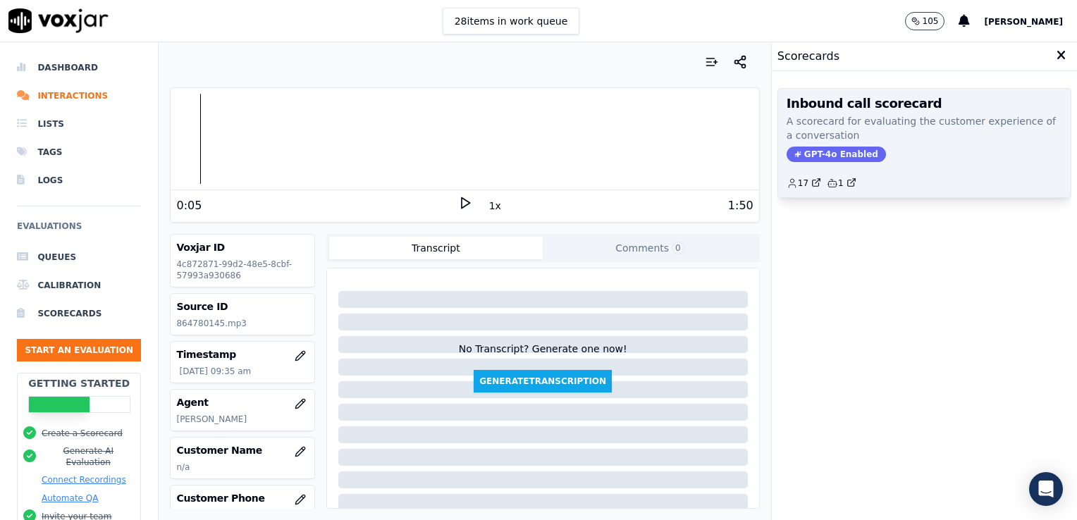
click at [806, 151] on span "GPT-4o Enabled" at bounding box center [836, 155] width 99 height 16
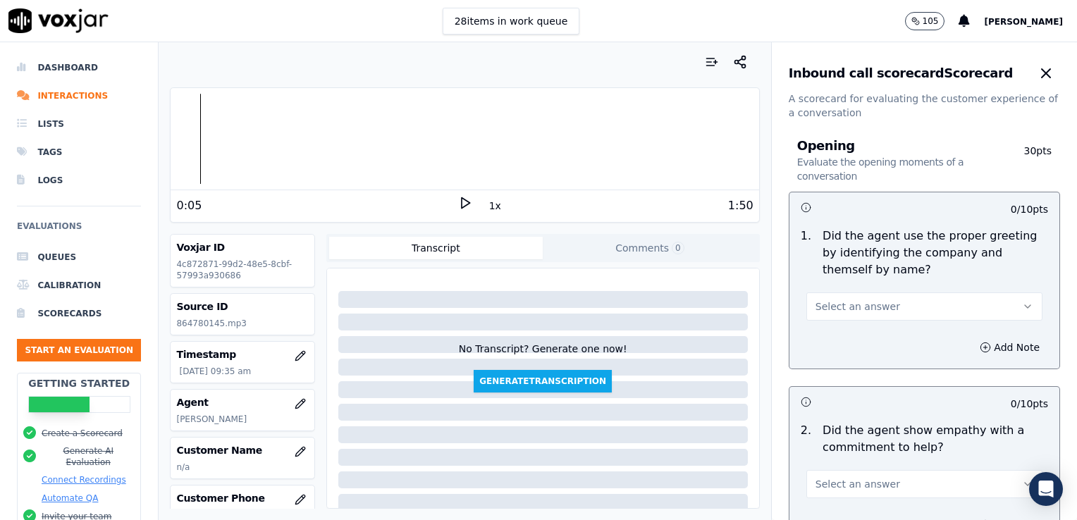
click at [849, 303] on span "Select an answer" at bounding box center [858, 307] width 85 height 14
click at [846, 341] on div "Yes" at bounding box center [901, 338] width 212 height 23
click at [458, 201] on icon at bounding box center [465, 203] width 14 height 14
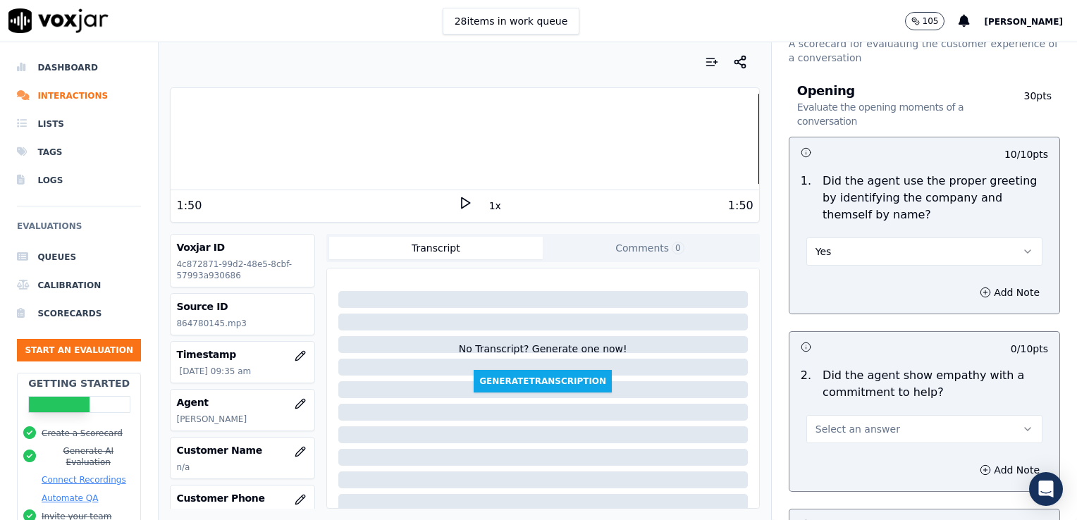
scroll to position [211, 0]
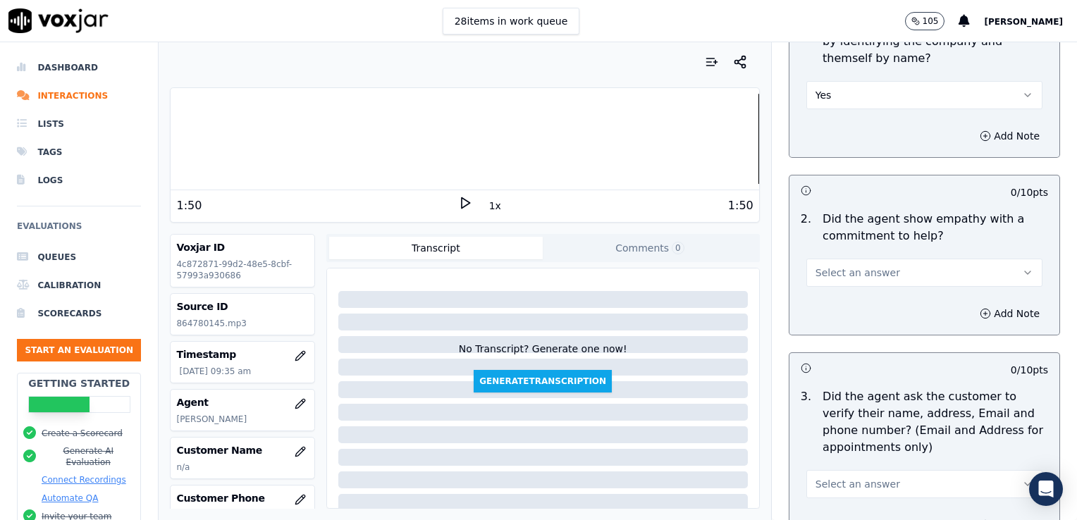
click at [1022, 274] on icon "button" at bounding box center [1027, 272] width 11 height 11
click at [826, 302] on div "Yes" at bounding box center [901, 304] width 212 height 23
click at [832, 307] on div "Add Note" at bounding box center [925, 314] width 270 height 42
click at [980, 316] on icon "button" at bounding box center [985, 313] width 11 height 11
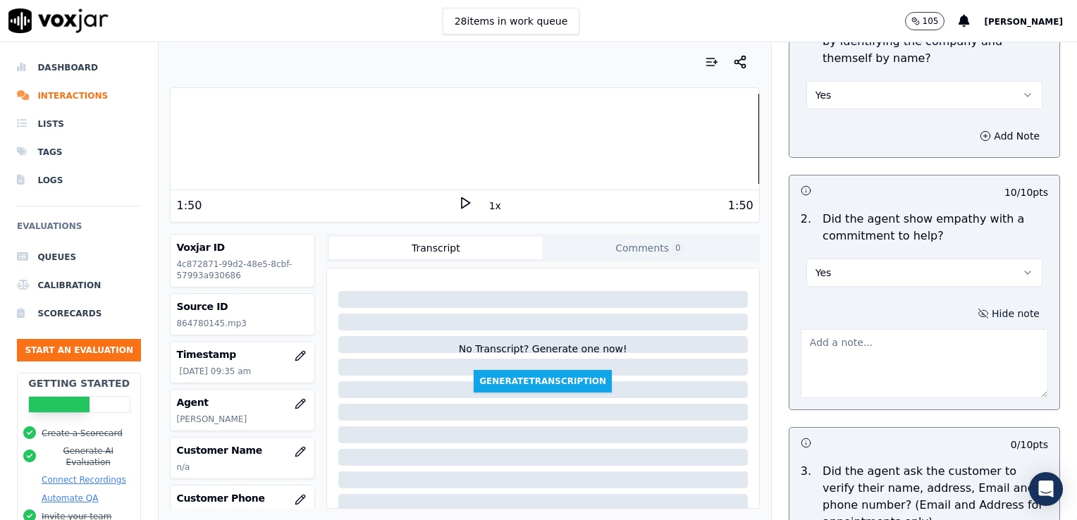
click at [873, 352] on textarea at bounding box center [924, 363] width 247 height 69
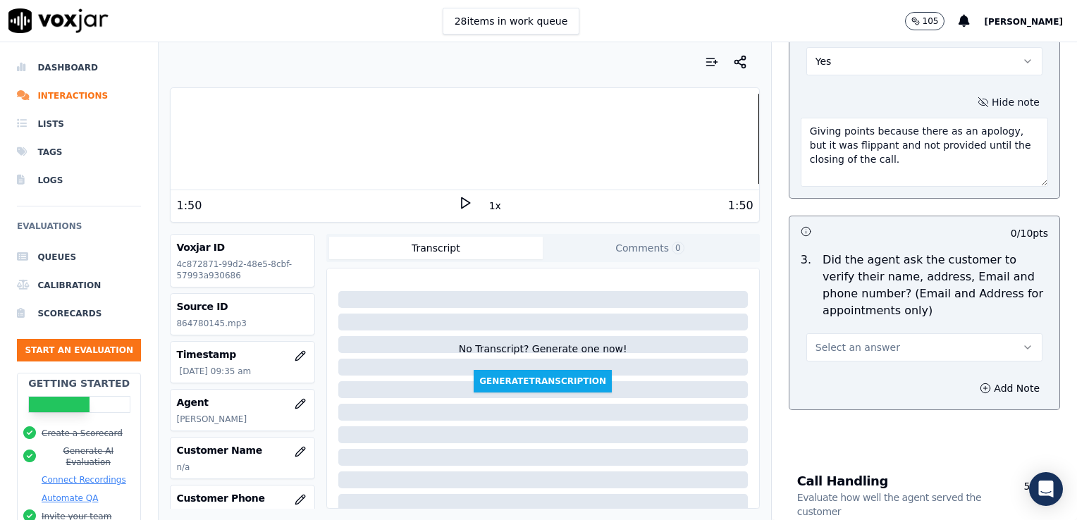
scroll to position [493, 0]
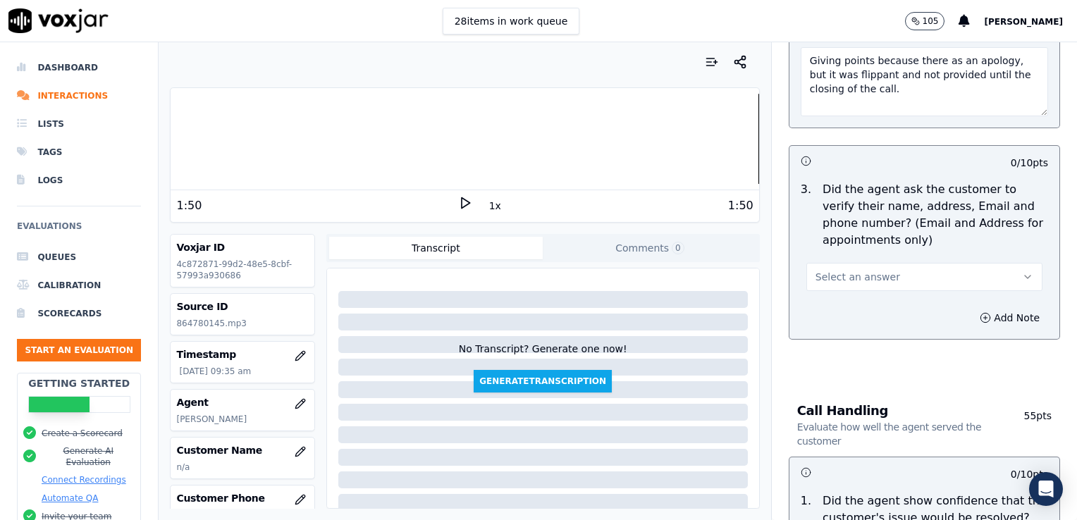
type textarea "Giving points because there as an apology, but it was flippant and not provided…"
click at [988, 277] on button "Select an answer" at bounding box center [924, 277] width 236 height 28
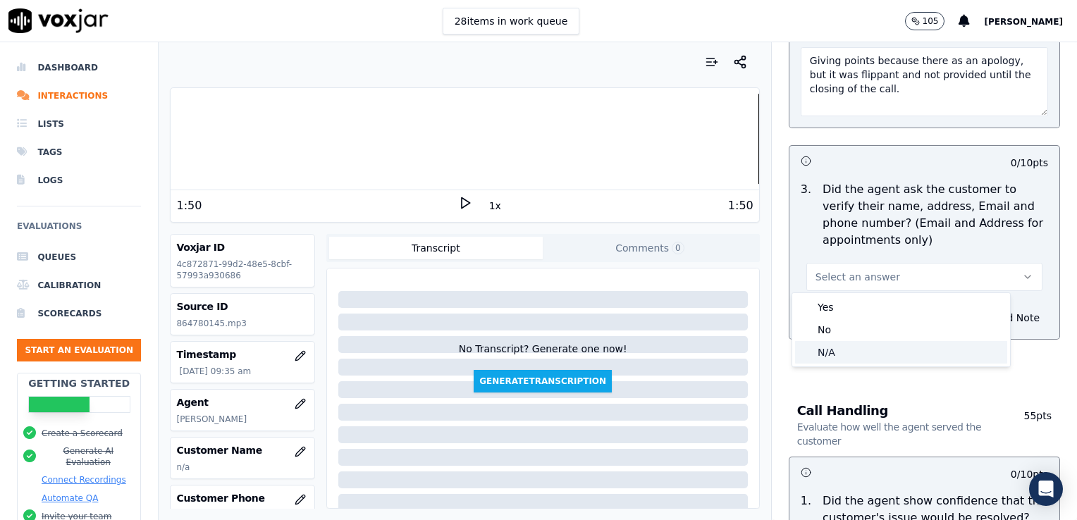
click at [835, 353] on div "N/A" at bounding box center [901, 352] width 212 height 23
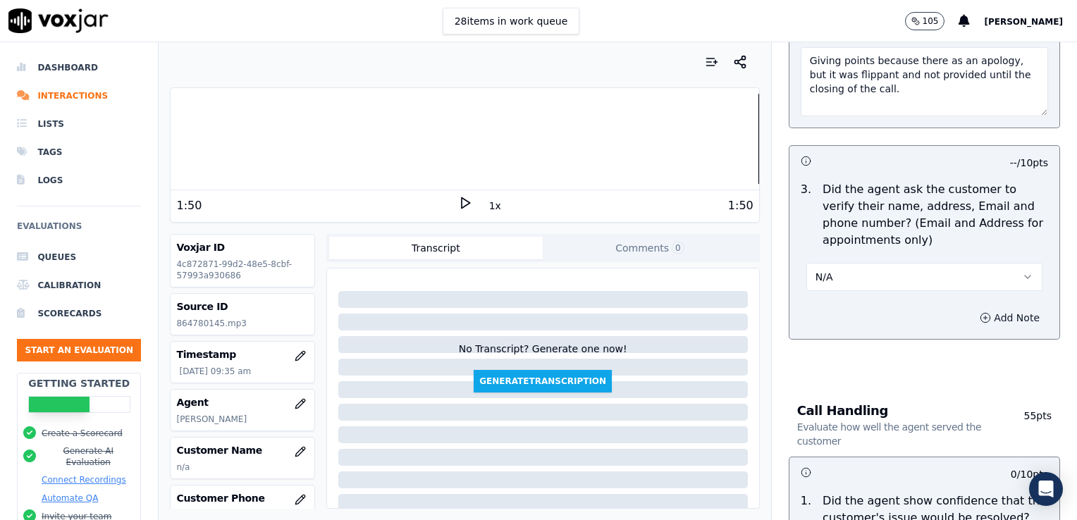
click at [980, 314] on icon "button" at bounding box center [985, 317] width 11 height 11
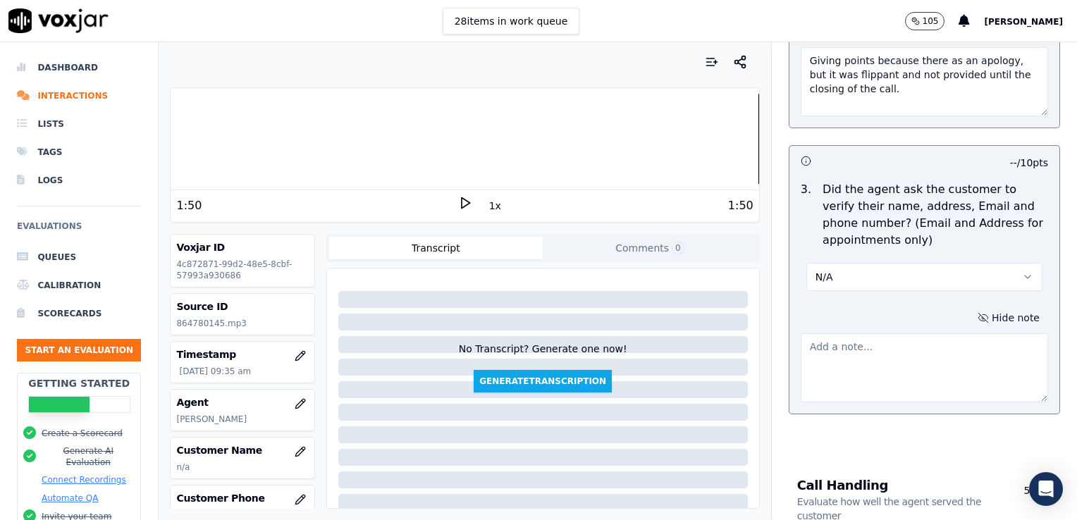
click at [879, 360] on textarea at bounding box center [924, 367] width 247 height 69
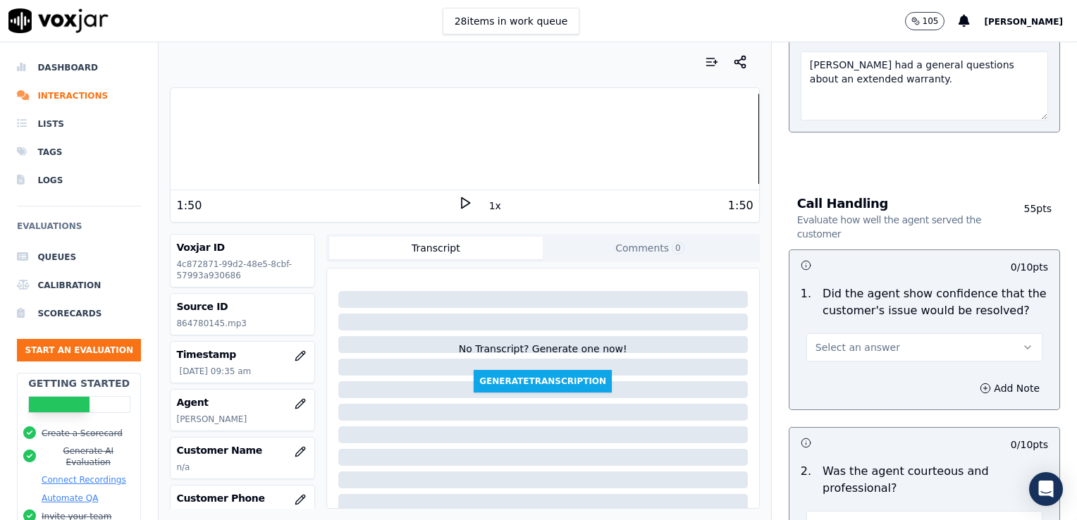
scroll to position [916, 0]
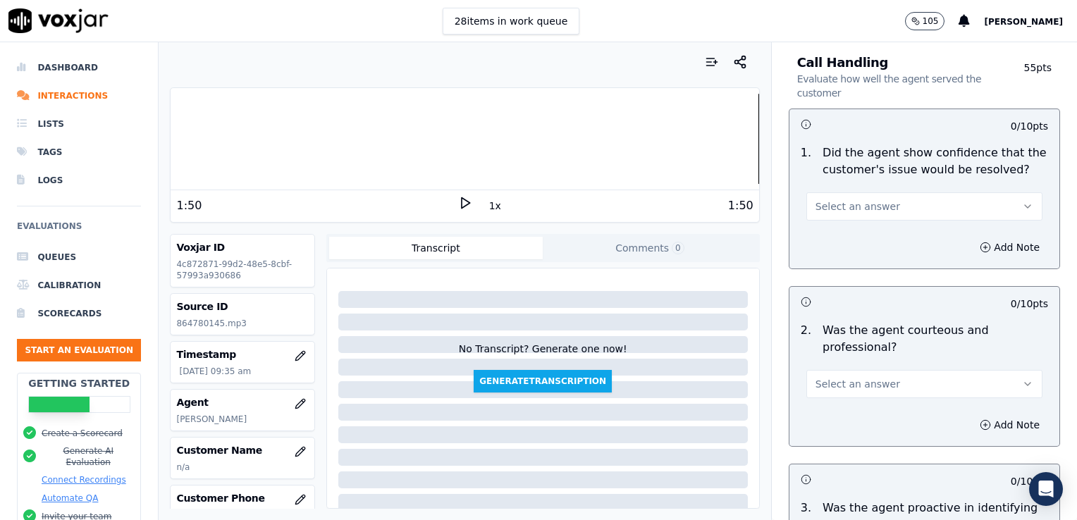
type textarea "Caller had a general questions about an extended warranty."
click at [1022, 204] on icon "button" at bounding box center [1027, 206] width 11 height 11
click at [850, 234] on div "Yes" at bounding box center [901, 237] width 212 height 23
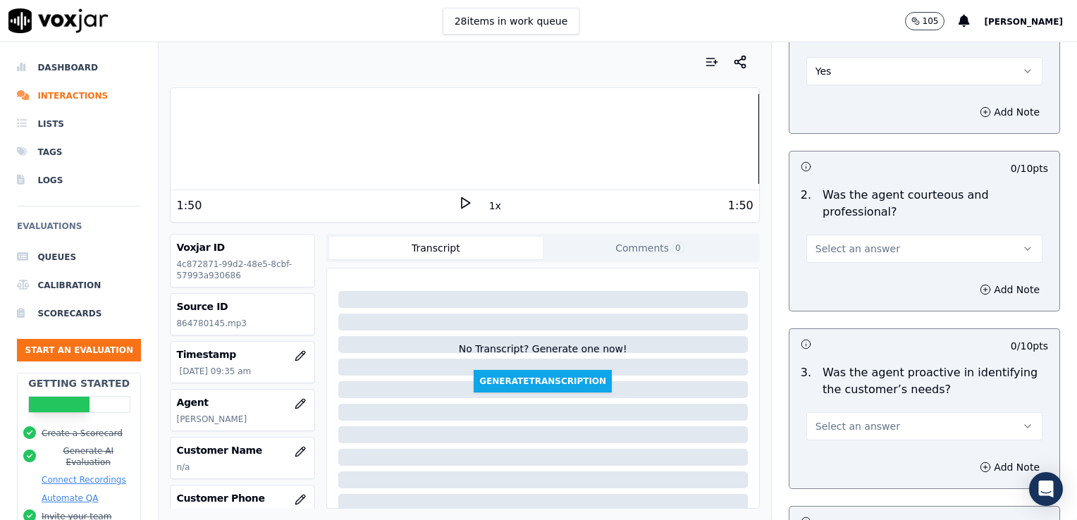
scroll to position [1128, 0]
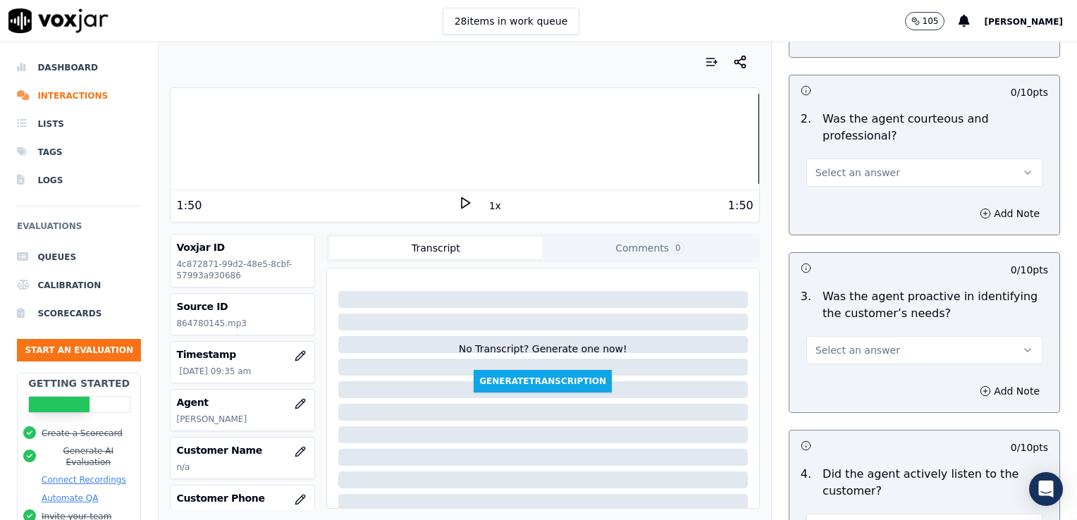
click at [1025, 171] on icon "button" at bounding box center [1028, 172] width 6 height 3
click at [852, 204] on div "Yes" at bounding box center [901, 202] width 212 height 23
click at [989, 347] on button "Select an answer" at bounding box center [924, 350] width 236 height 28
click at [836, 386] on div "Yes" at bounding box center [901, 380] width 212 height 23
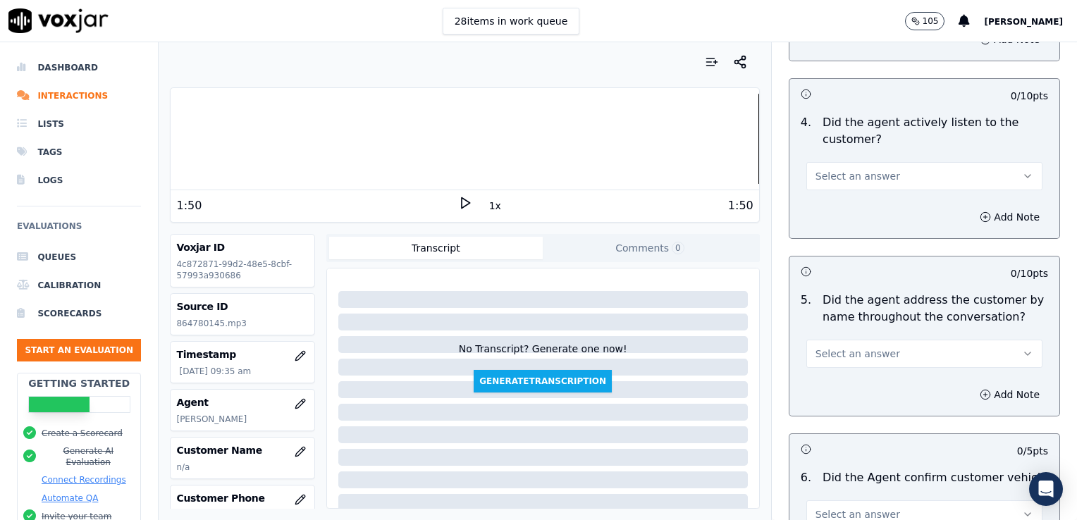
scroll to position [1480, 0]
click at [1022, 176] on icon "button" at bounding box center [1027, 175] width 11 height 11
click at [857, 212] on div "Yes" at bounding box center [901, 204] width 212 height 23
click at [988, 346] on button "Select an answer" at bounding box center [924, 353] width 236 height 28
click at [837, 405] on div "No" at bounding box center [901, 404] width 212 height 23
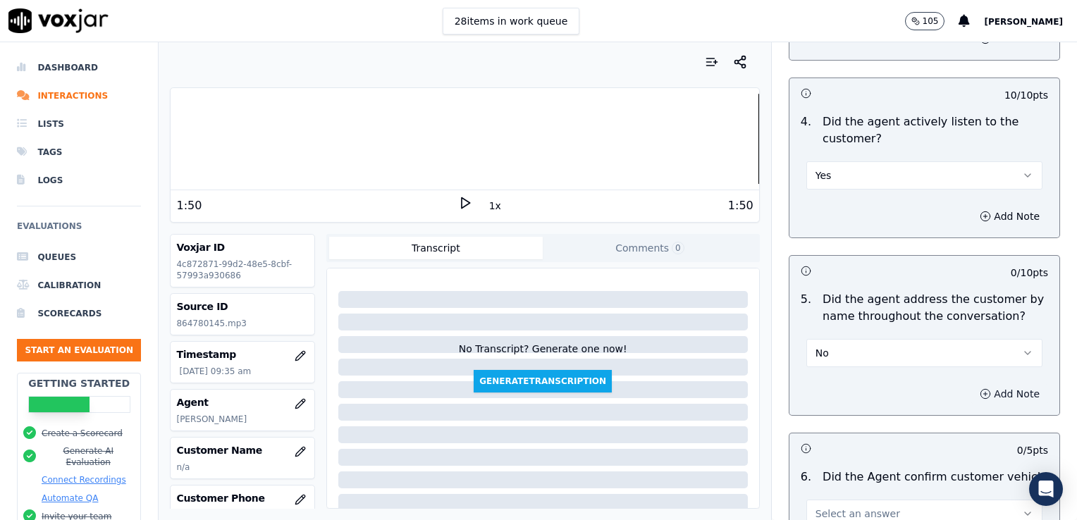
click at [985, 392] on icon "button" at bounding box center [985, 394] width 0 height 4
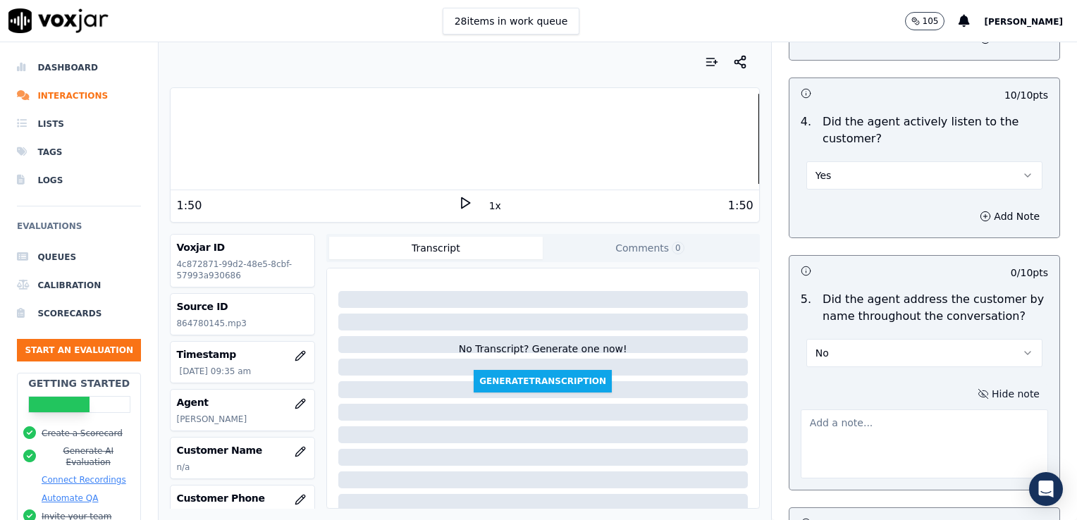
click at [857, 435] on textarea at bounding box center [924, 444] width 247 height 69
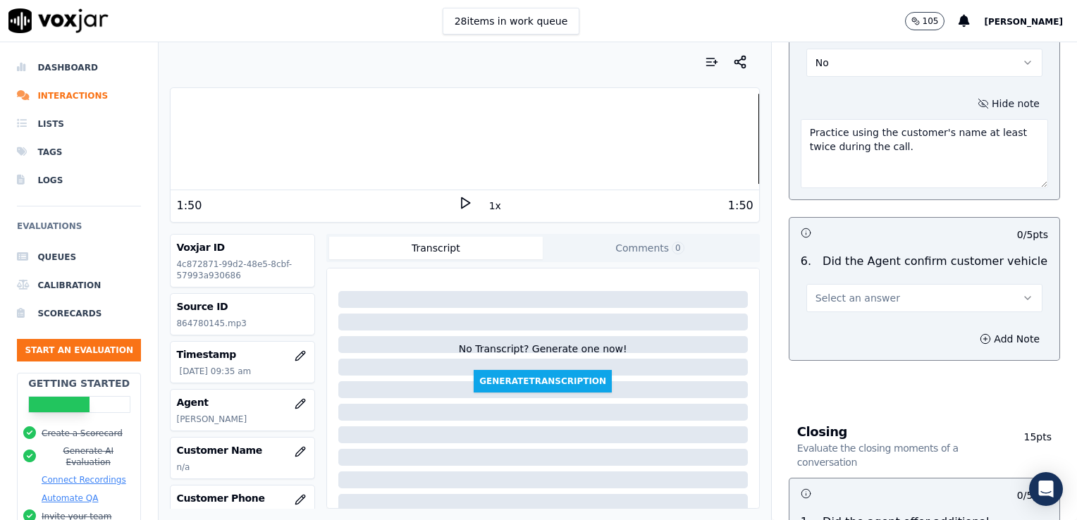
scroll to position [1833, 0]
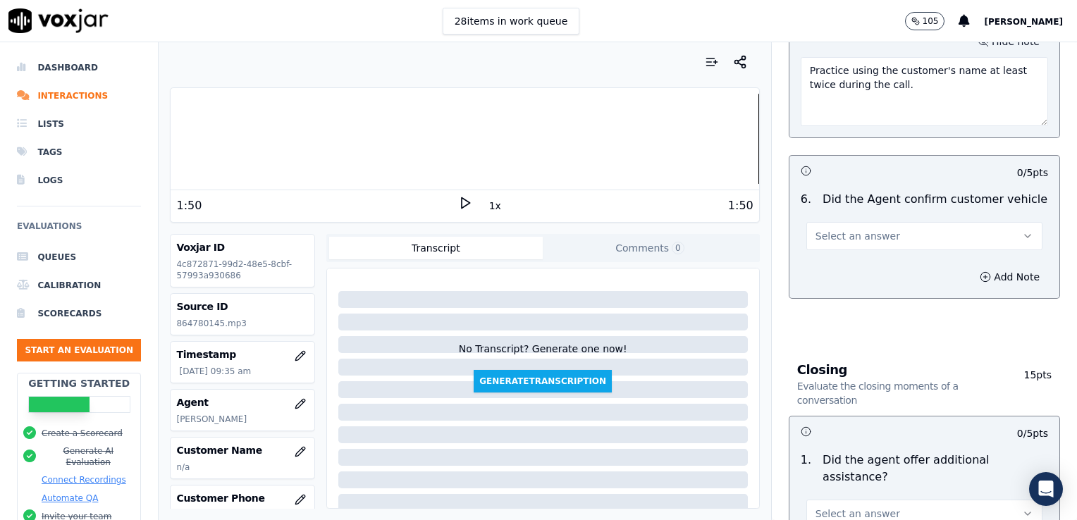
type textarea "Practice using the customer's name at least twice during the call."
click at [1022, 236] on icon "button" at bounding box center [1027, 236] width 11 height 11
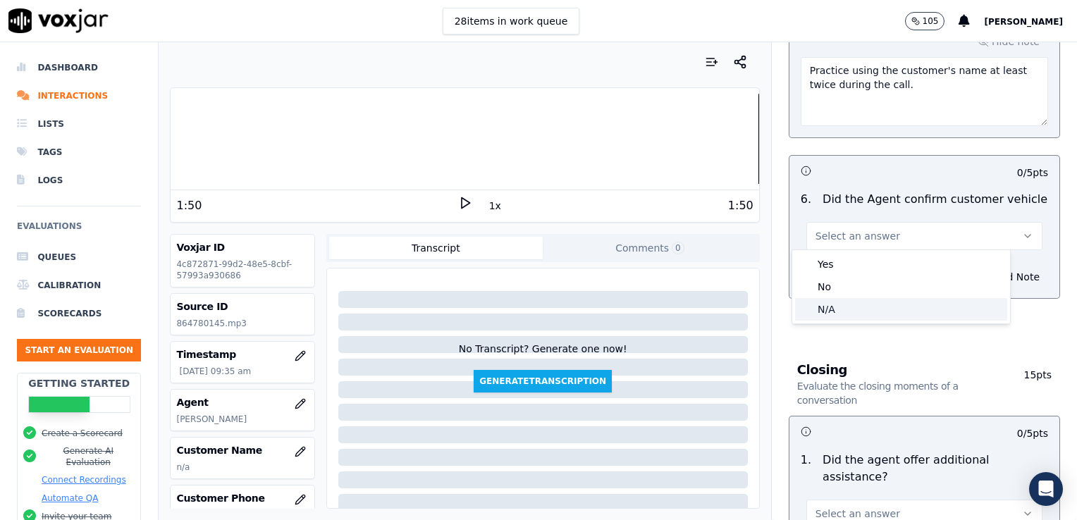
click at [840, 310] on div "N/A" at bounding box center [901, 309] width 212 height 23
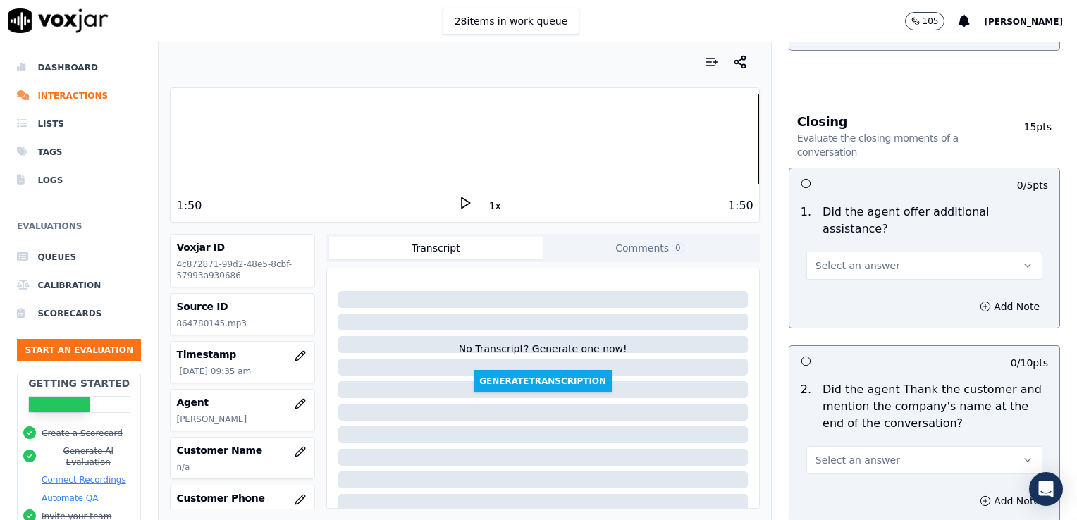
scroll to position [2115, 0]
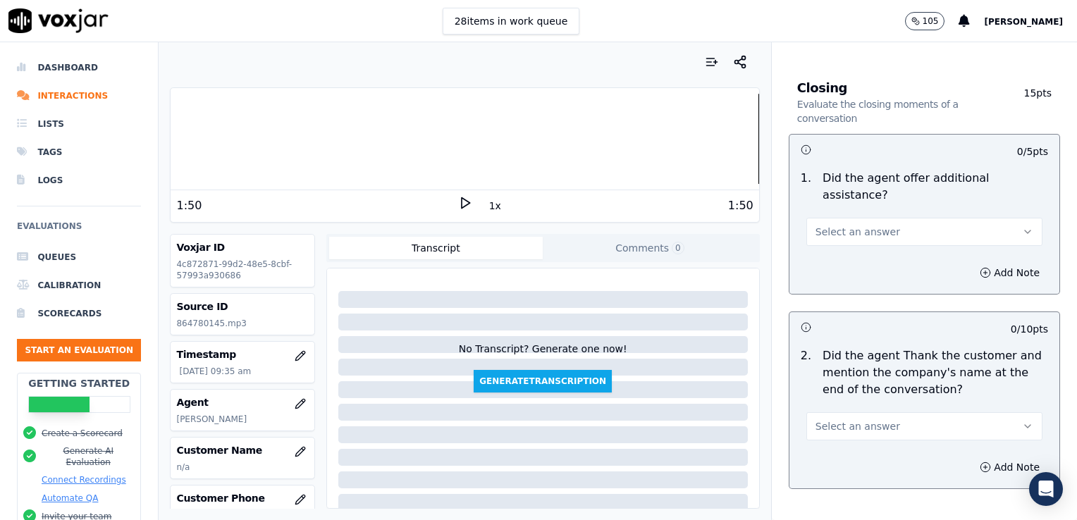
click at [1022, 226] on icon "button" at bounding box center [1027, 231] width 11 height 11
click at [872, 252] on div "No" at bounding box center [901, 251] width 212 height 23
click at [1022, 421] on icon "button" at bounding box center [1027, 426] width 11 height 11
click at [840, 448] on div "No" at bounding box center [901, 445] width 212 height 23
click at [980, 462] on icon "button" at bounding box center [985, 467] width 11 height 11
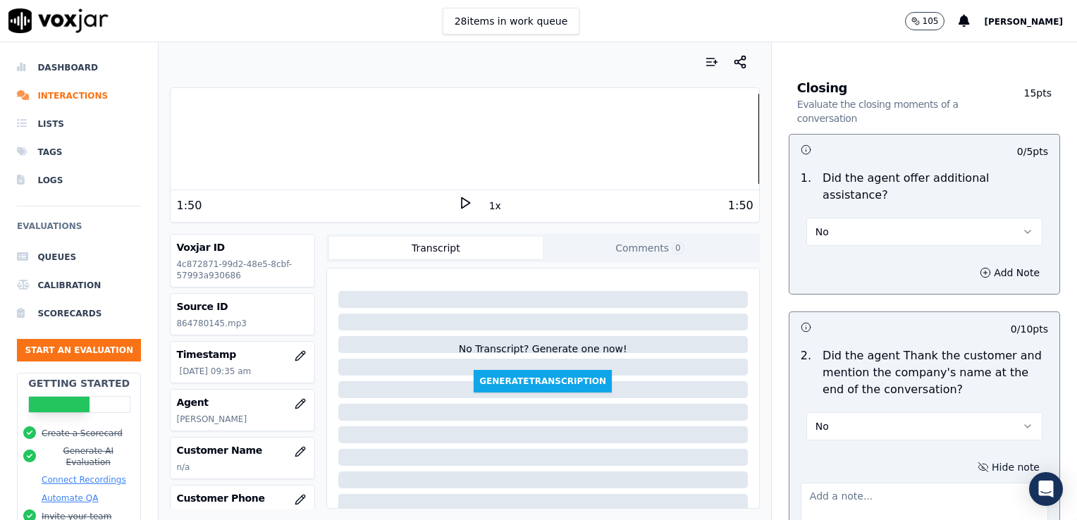
click at [897, 483] on textarea at bounding box center [924, 517] width 247 height 69
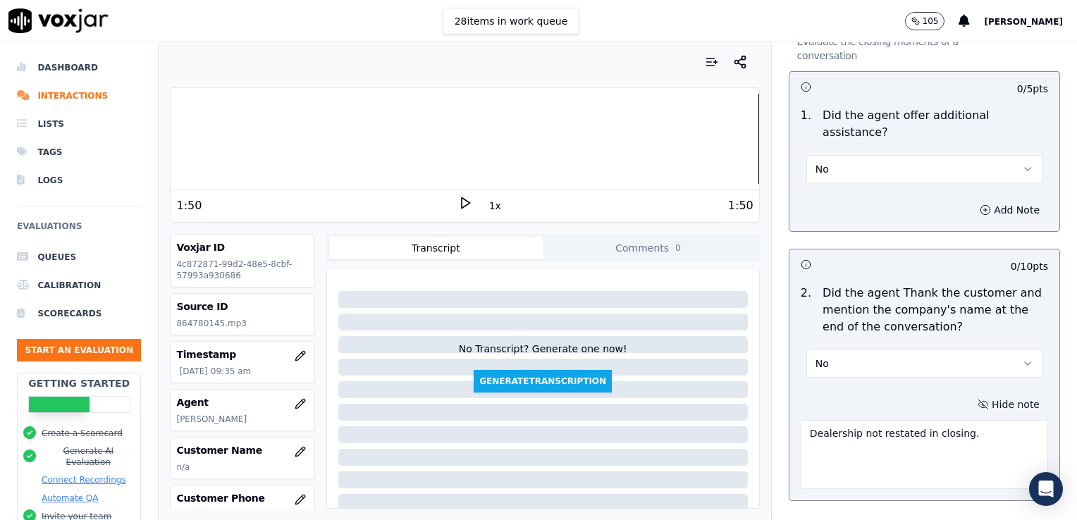
scroll to position [2239, 0]
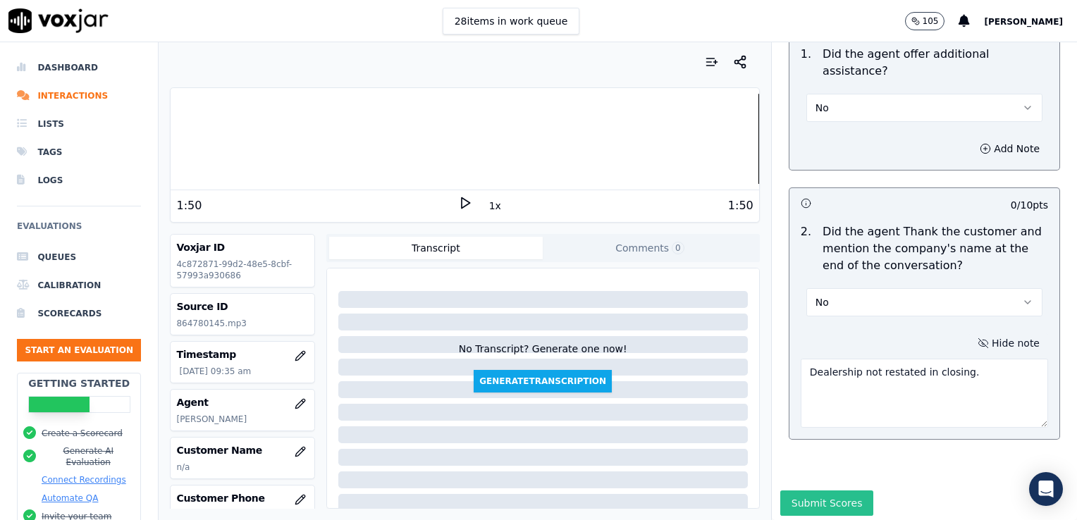
type textarea "Dealership not restated in closing."
click at [808, 491] on button "Submit Scores" at bounding box center [827, 503] width 94 height 25
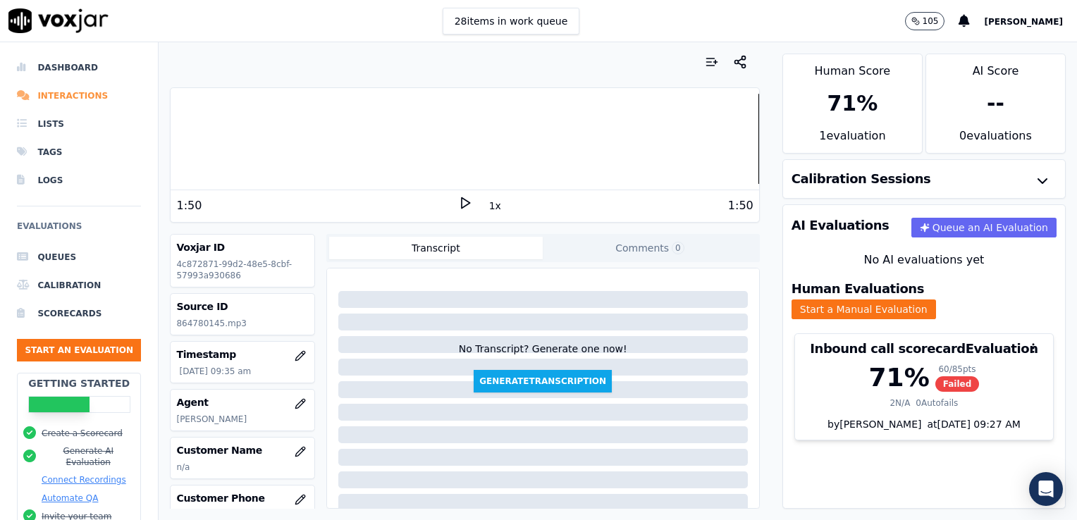
click at [86, 94] on li "Interactions" at bounding box center [79, 96] width 124 height 28
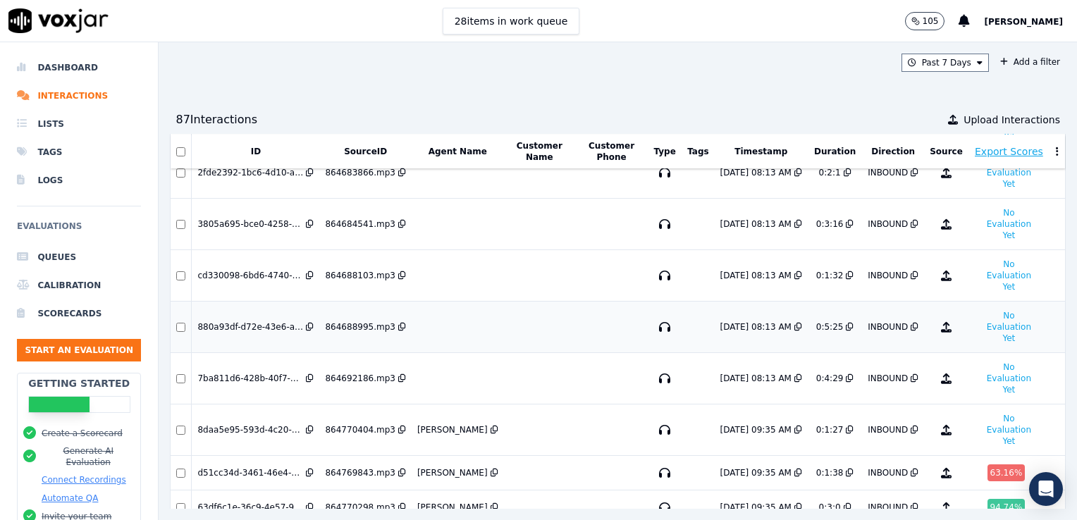
scroll to position [2506, 0]
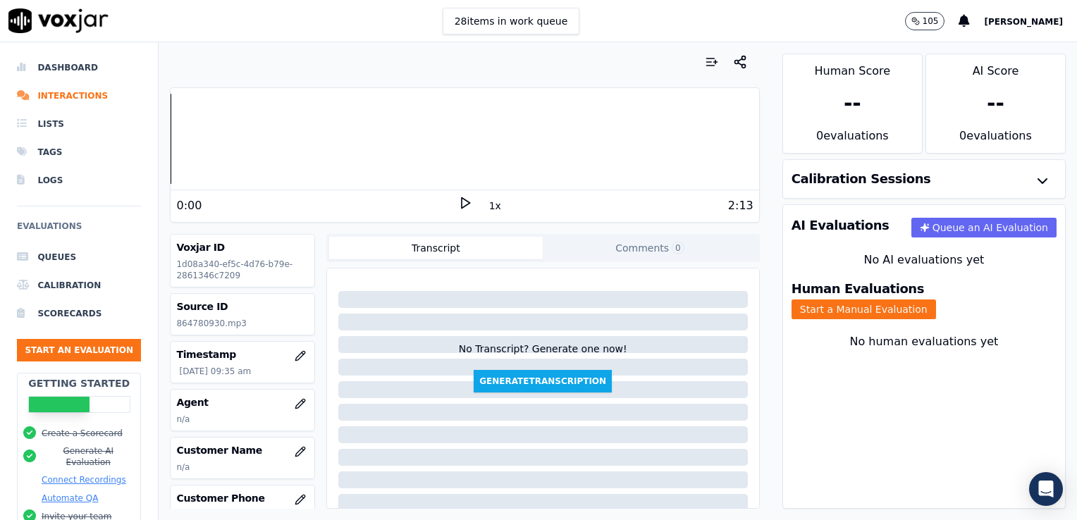
click at [458, 199] on icon at bounding box center [465, 203] width 14 height 14
click at [295, 400] on icon "button" at bounding box center [299, 403] width 9 height 9
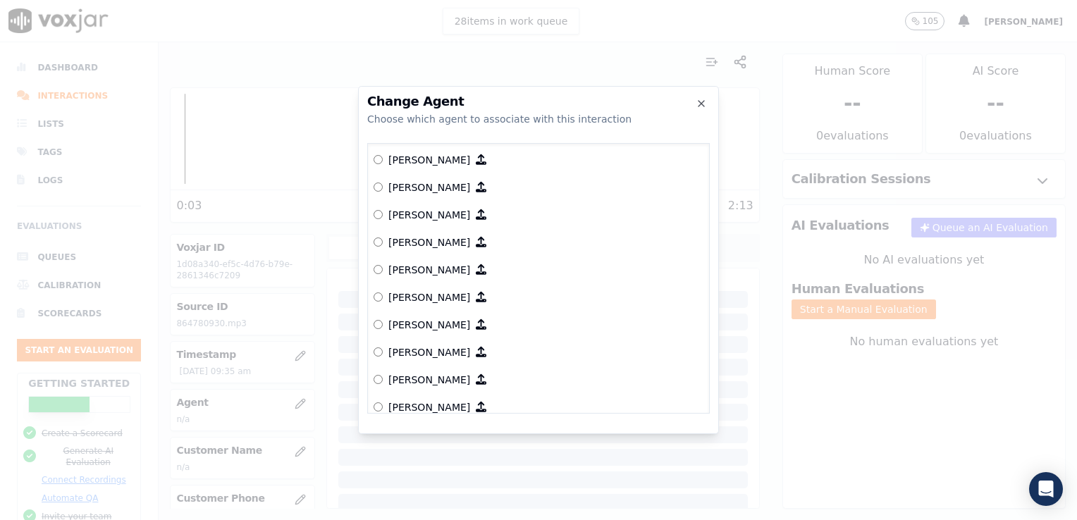
scroll to position [211, 0]
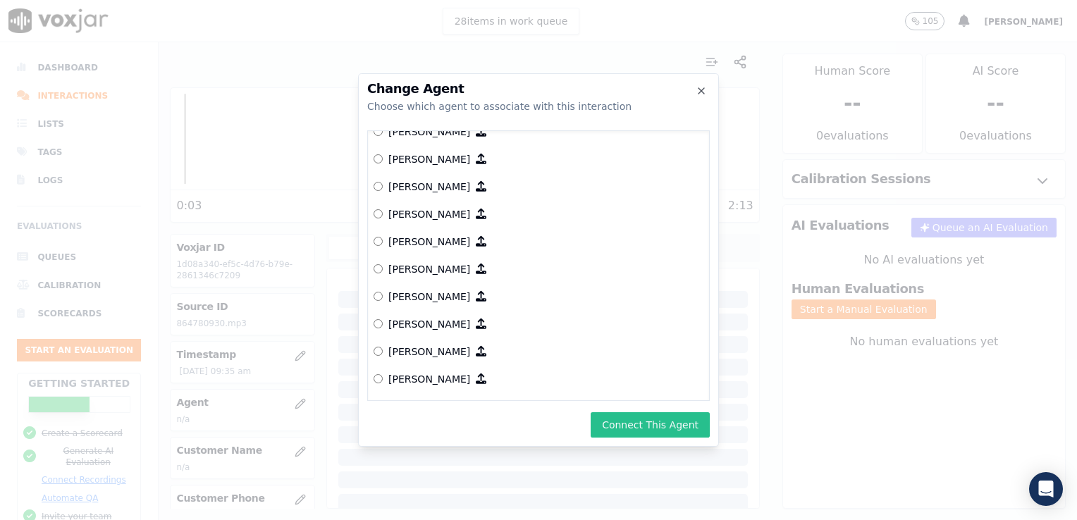
click at [655, 429] on button "Connect This Agent" at bounding box center [650, 424] width 119 height 25
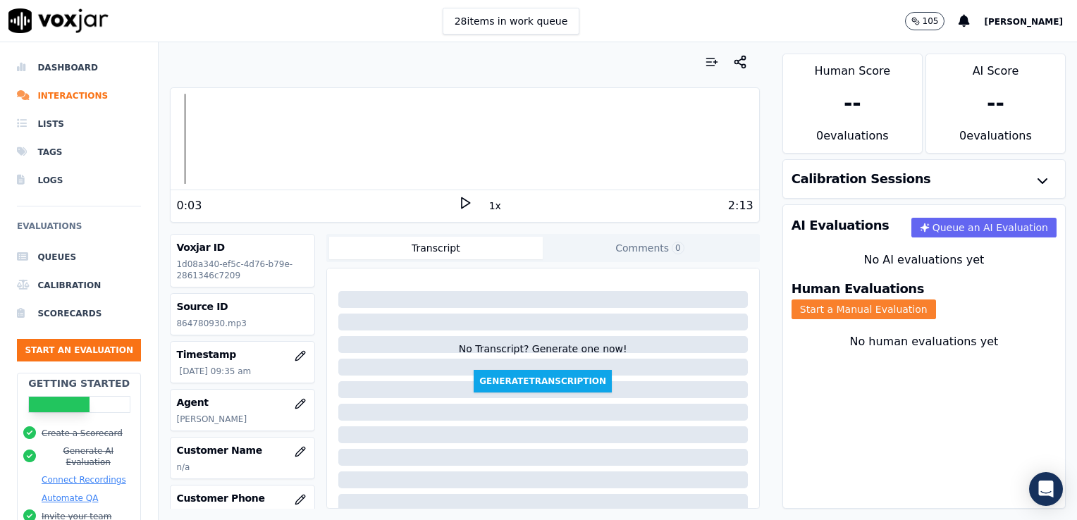
click at [936, 300] on button "Start a Manual Evaluation" at bounding box center [864, 310] width 145 height 20
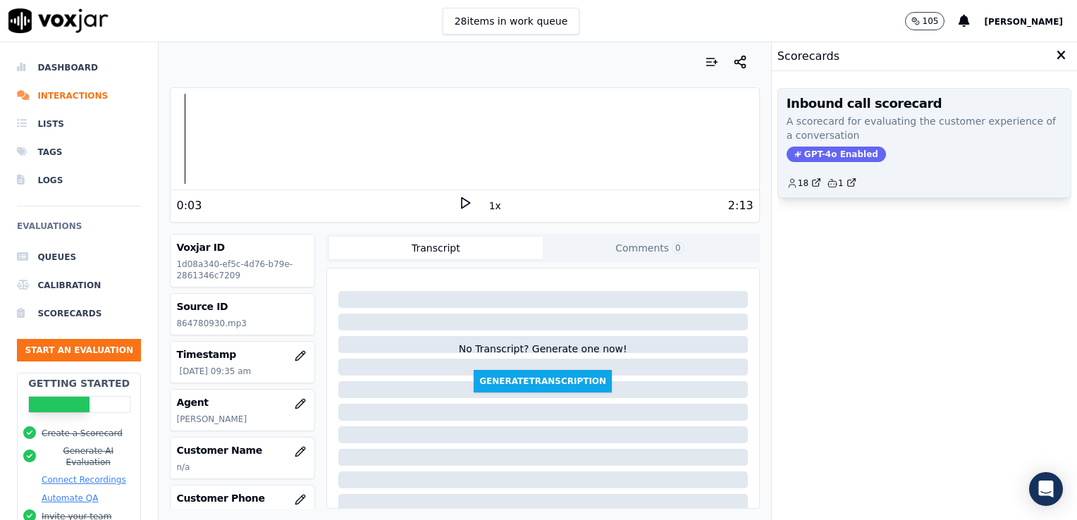
click at [799, 149] on span "GPT-4o Enabled" at bounding box center [836, 155] width 99 height 16
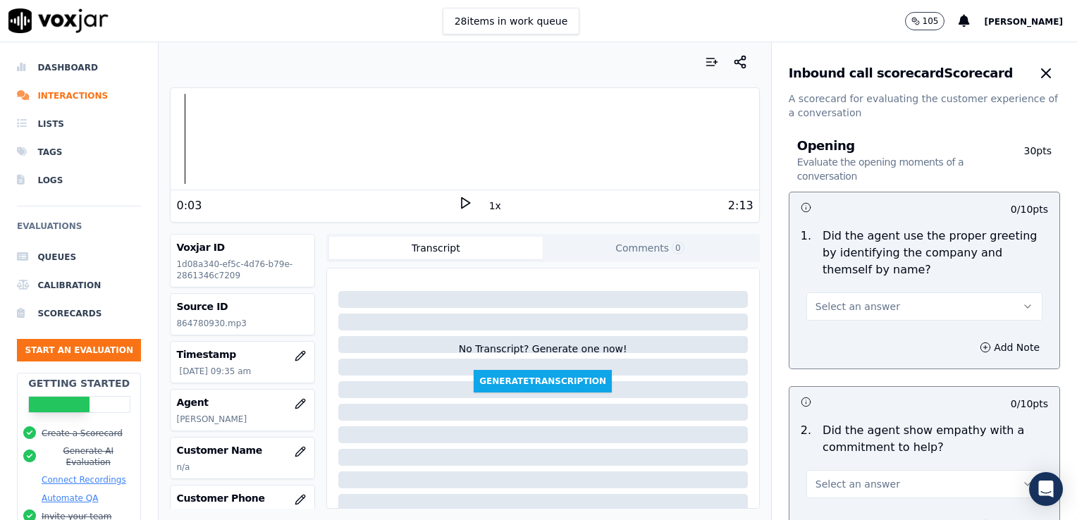
click at [1022, 305] on icon "button" at bounding box center [1027, 306] width 11 height 11
click at [824, 340] on div "Yes" at bounding box center [901, 338] width 212 height 23
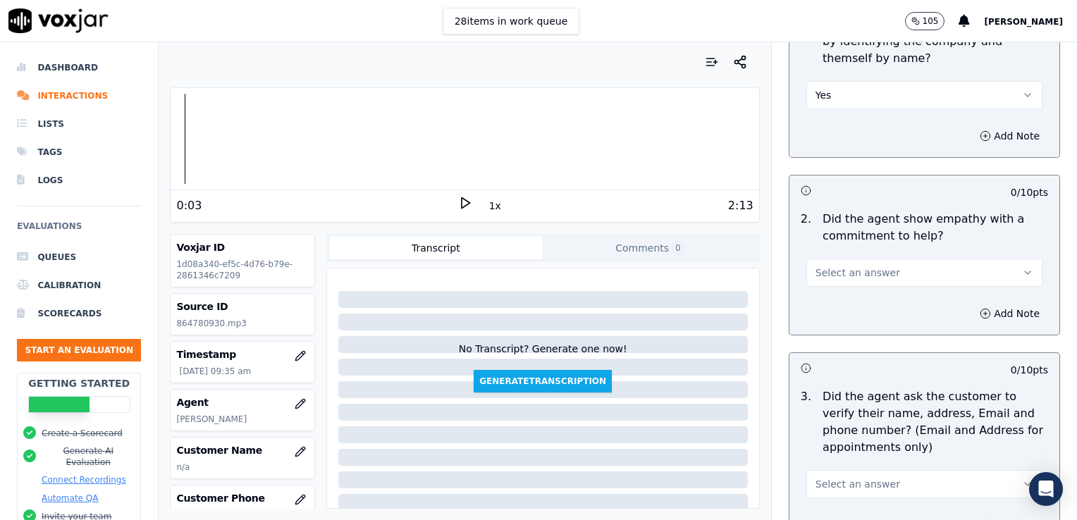
click at [458, 199] on icon at bounding box center [465, 203] width 14 height 14
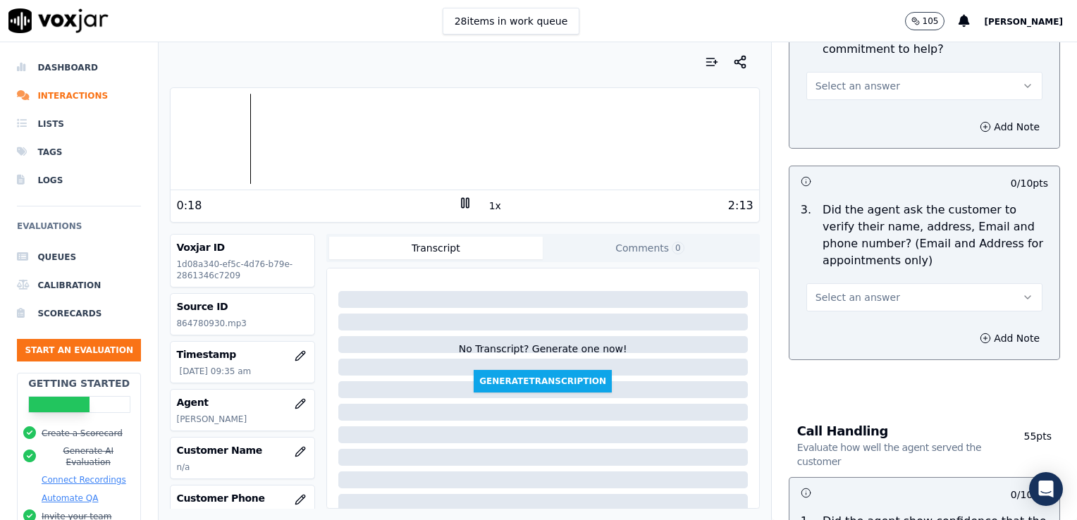
scroll to position [423, 0]
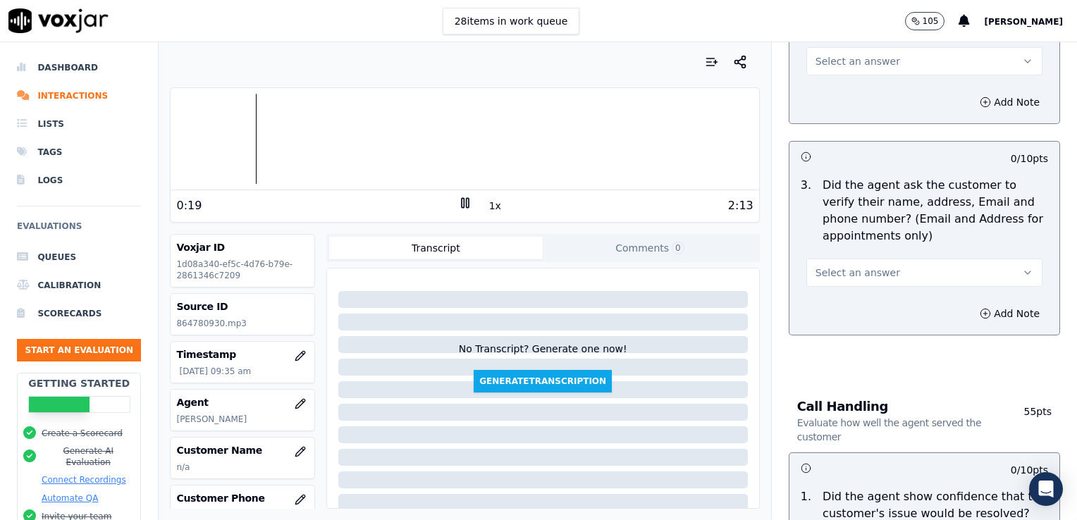
click at [991, 264] on button "Select an answer" at bounding box center [924, 273] width 236 height 28
click at [826, 328] on div "No" at bounding box center [901, 326] width 212 height 23
click at [980, 312] on icon "button" at bounding box center [985, 313] width 11 height 11
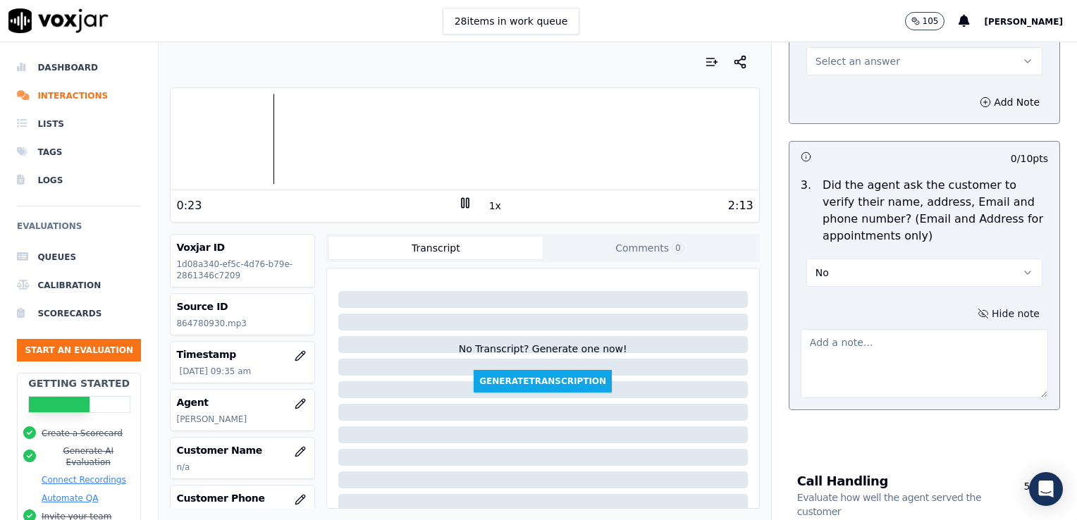
click at [891, 360] on textarea at bounding box center [924, 363] width 247 height 69
type textarea "n"
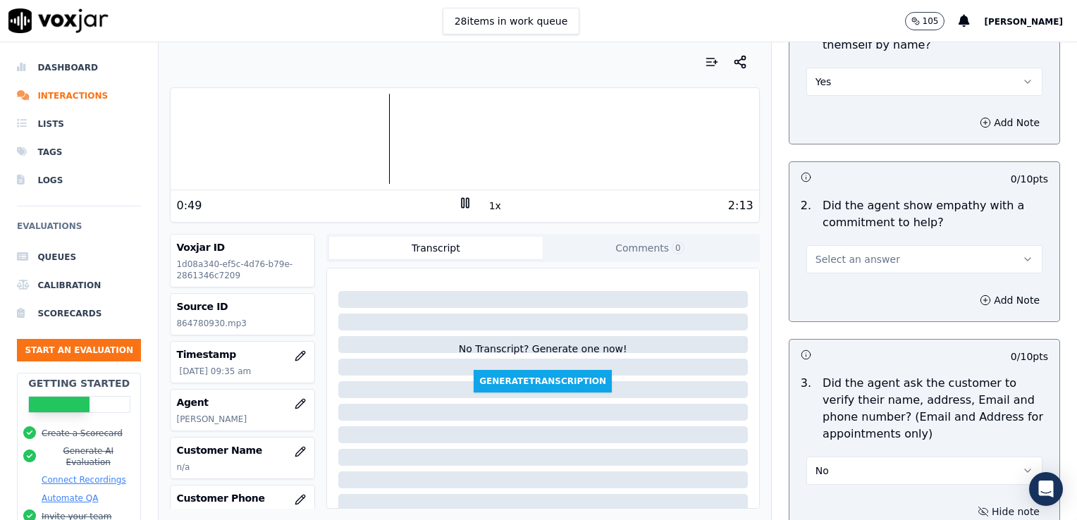
scroll to position [211, 0]
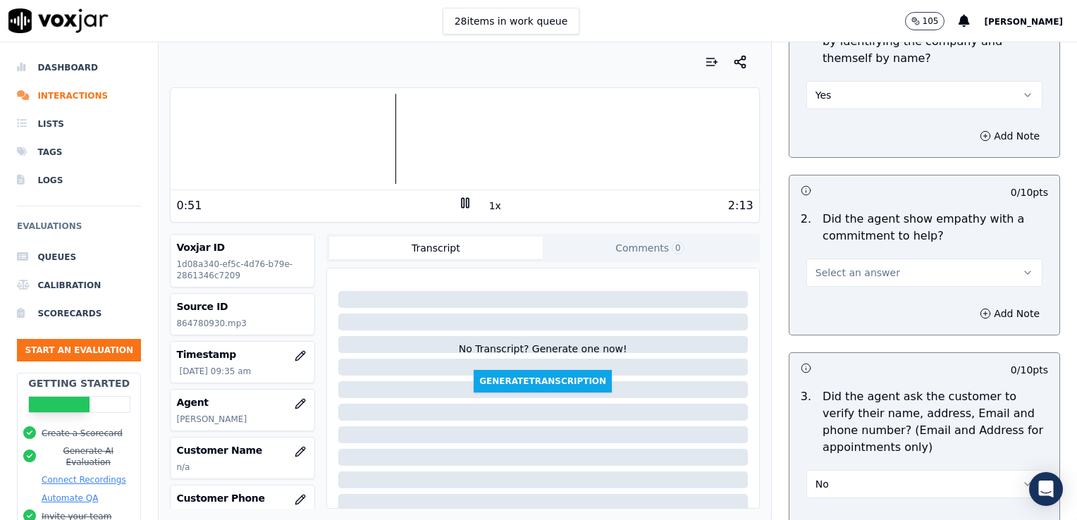
type textarea "New/returning customer not verified. Customer email/mailing address not verifie…"
click at [1022, 274] on icon "button" at bounding box center [1027, 272] width 11 height 11
click at [880, 314] on div "Yes" at bounding box center [901, 304] width 212 height 23
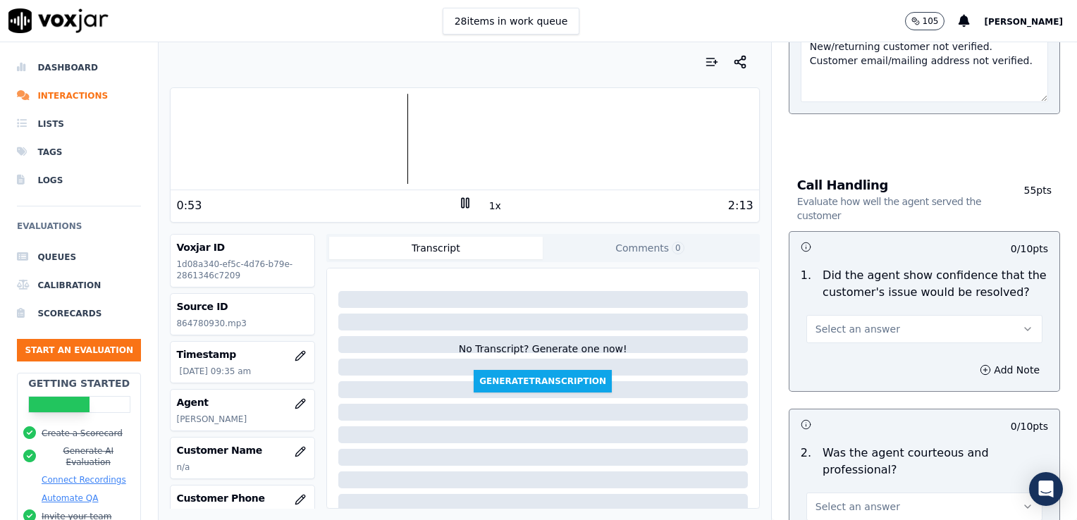
scroll to position [775, 0]
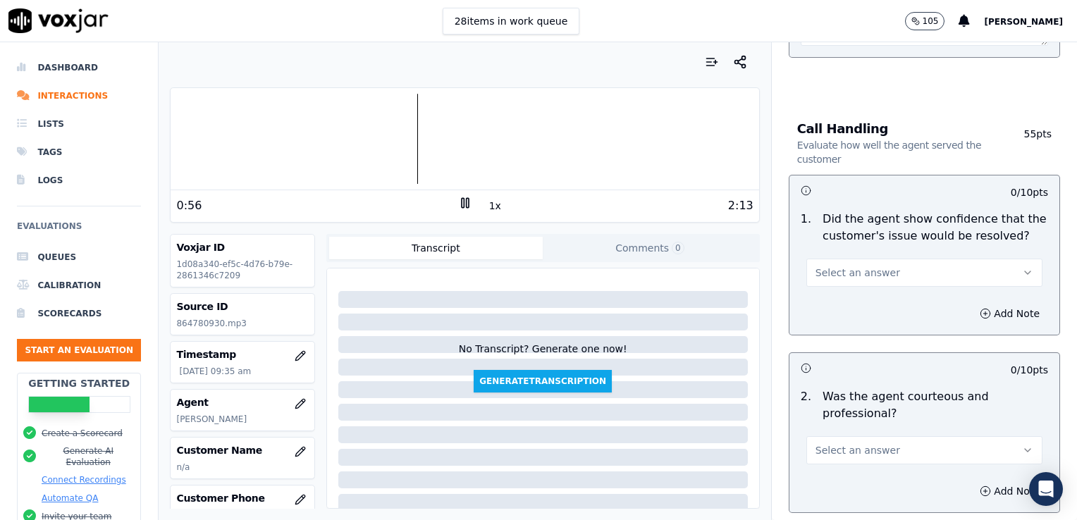
click at [1022, 267] on icon "button" at bounding box center [1027, 272] width 11 height 11
click at [871, 303] on div "Yes" at bounding box center [901, 303] width 212 height 23
click at [466, 204] on rect at bounding box center [467, 202] width 2 height 9
click at [458, 204] on icon at bounding box center [465, 203] width 14 height 14
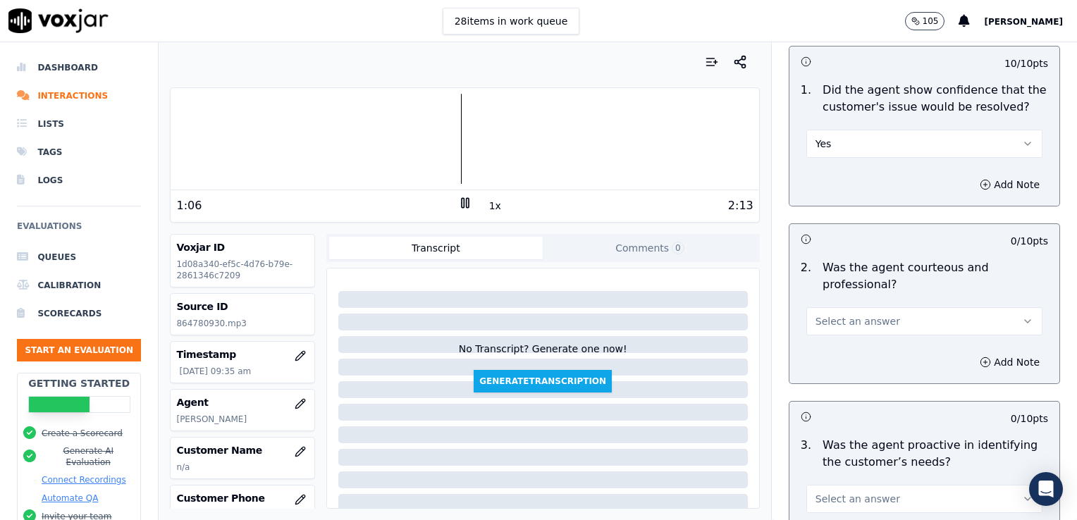
scroll to position [916, 0]
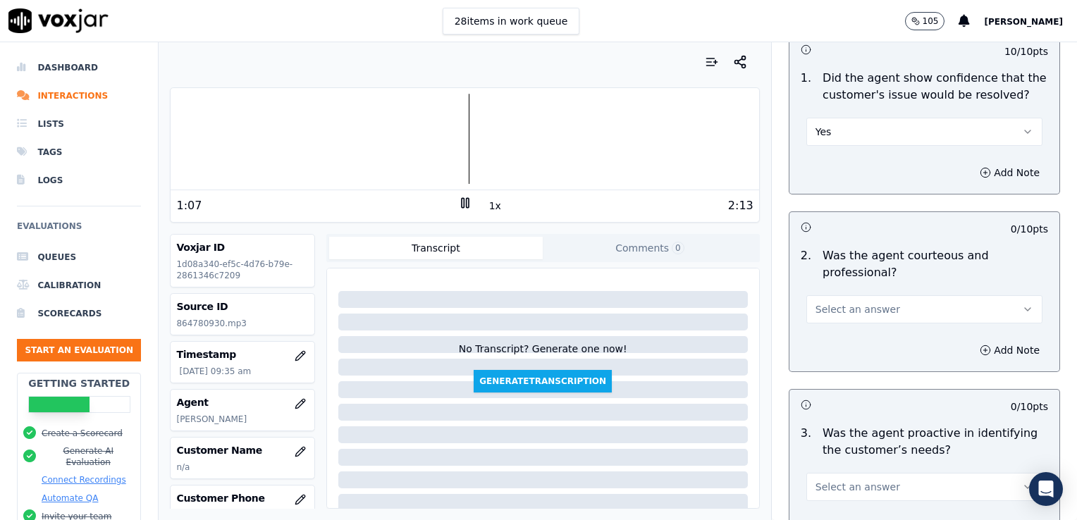
click at [1022, 310] on icon "button" at bounding box center [1027, 309] width 11 height 11
click at [828, 343] on div "Yes" at bounding box center [901, 339] width 212 height 23
click at [980, 350] on icon "button" at bounding box center [985, 350] width 11 height 11
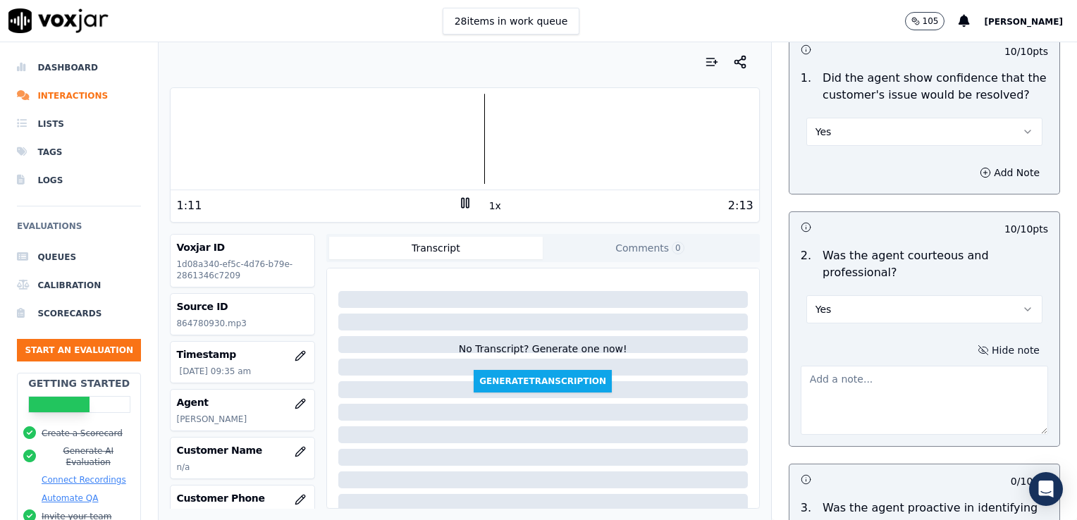
click at [871, 382] on textarea at bounding box center [924, 400] width 247 height 69
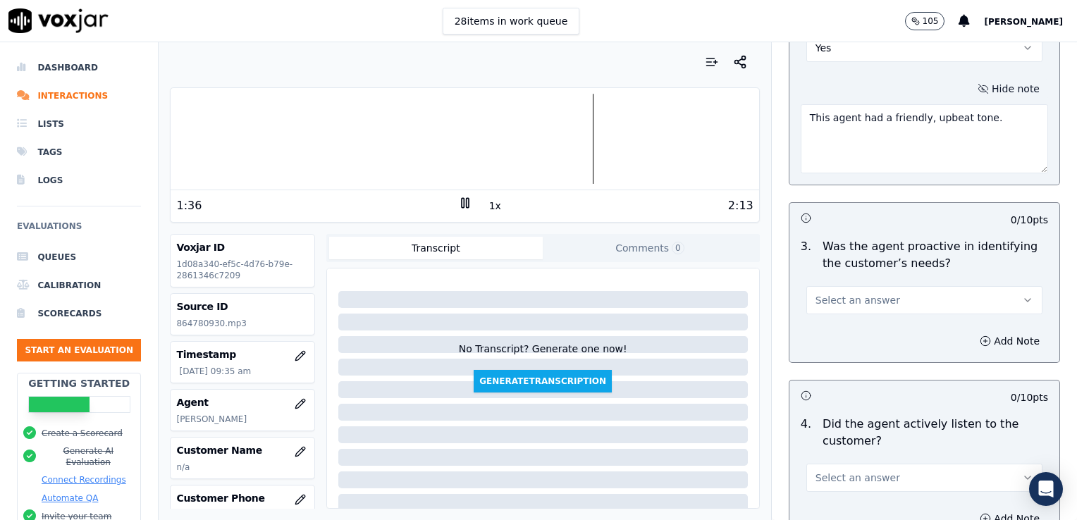
scroll to position [1198, 0]
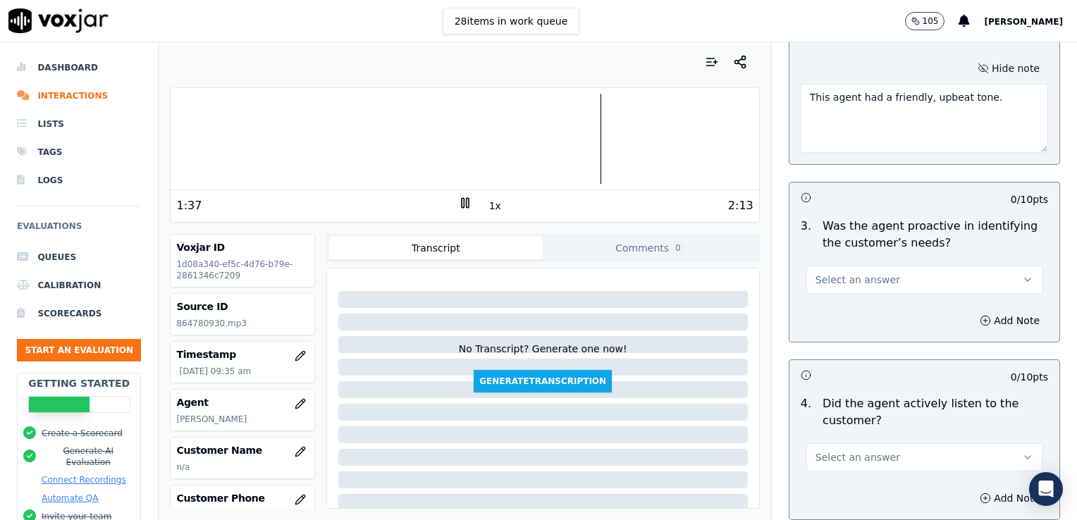
type textarea "This agent had a friendly, upbeat tone."
click at [1022, 278] on icon "button" at bounding box center [1027, 279] width 11 height 11
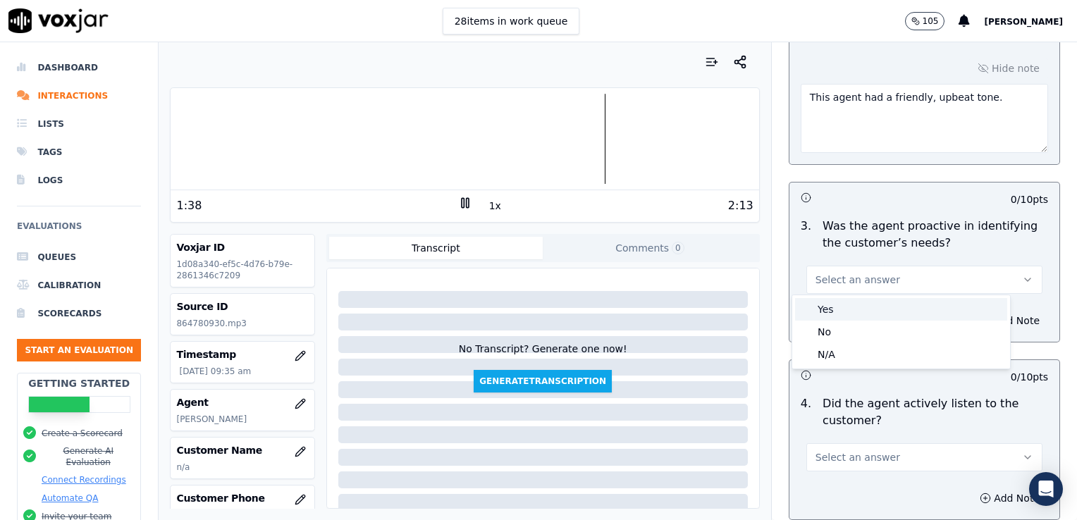
click at [842, 312] on div "Yes" at bounding box center [901, 309] width 212 height 23
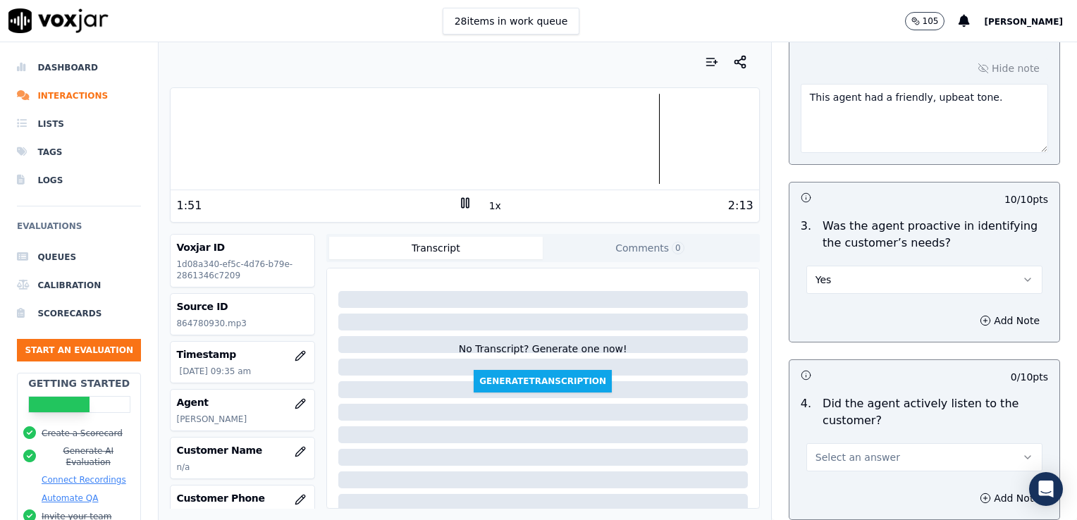
click at [458, 204] on icon at bounding box center [465, 203] width 14 height 14
click at [458, 201] on icon at bounding box center [465, 203] width 14 height 14
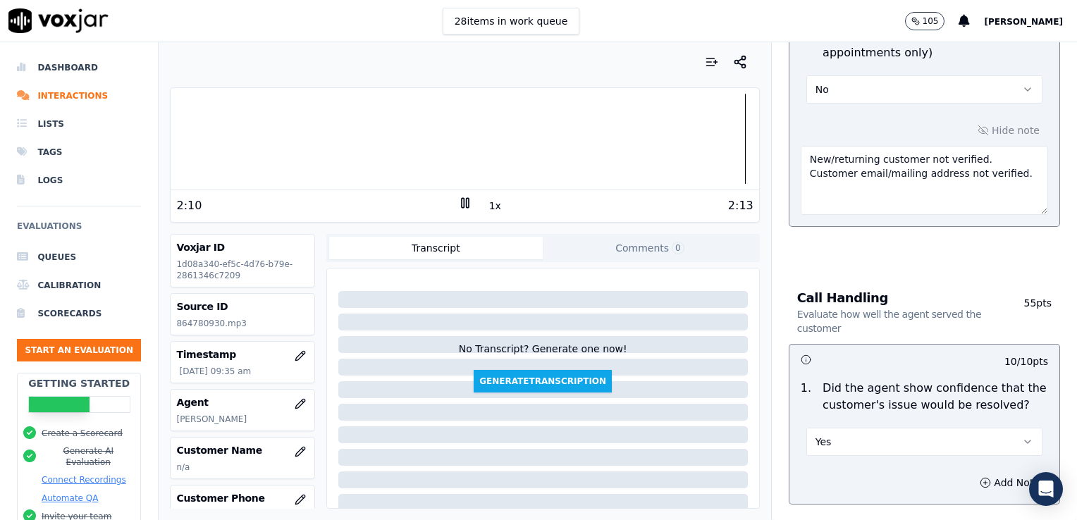
scroll to position [564, 0]
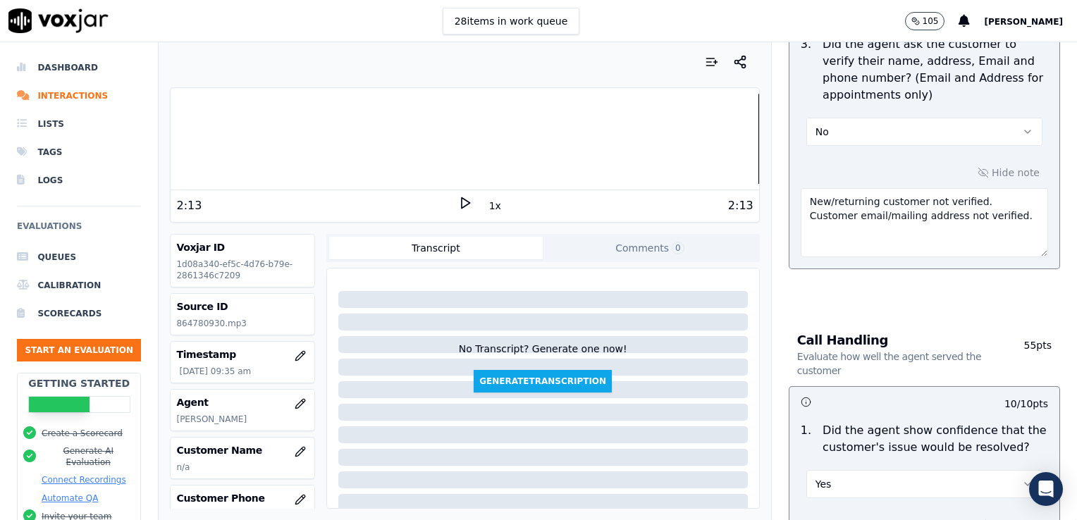
click at [965, 224] on textarea "New/returning customer not verified. Customer email/mailing address not verifie…" at bounding box center [924, 222] width 247 height 69
type textarea "New/returning customer not verified. Customer email/mailing address not verifie…"
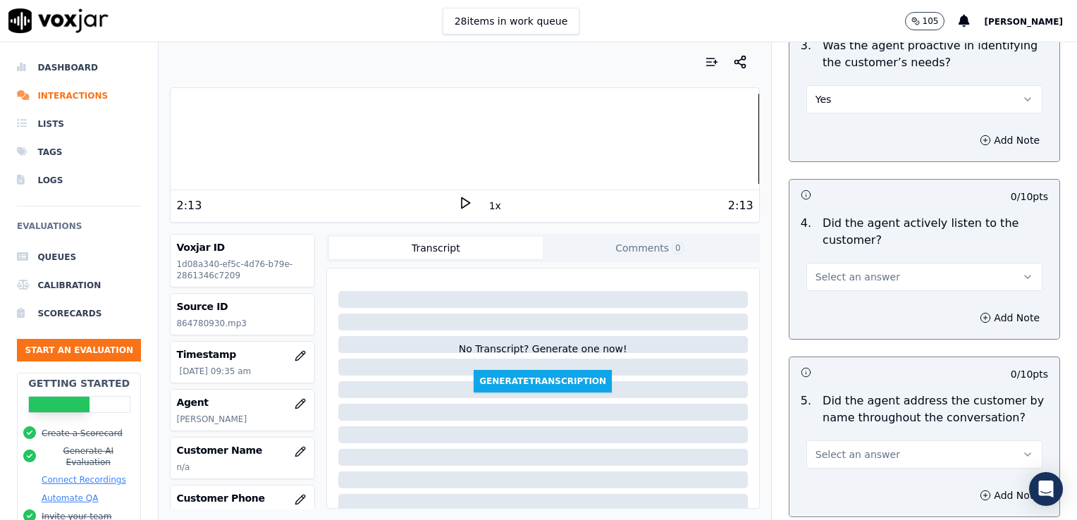
scroll to position [1410, 0]
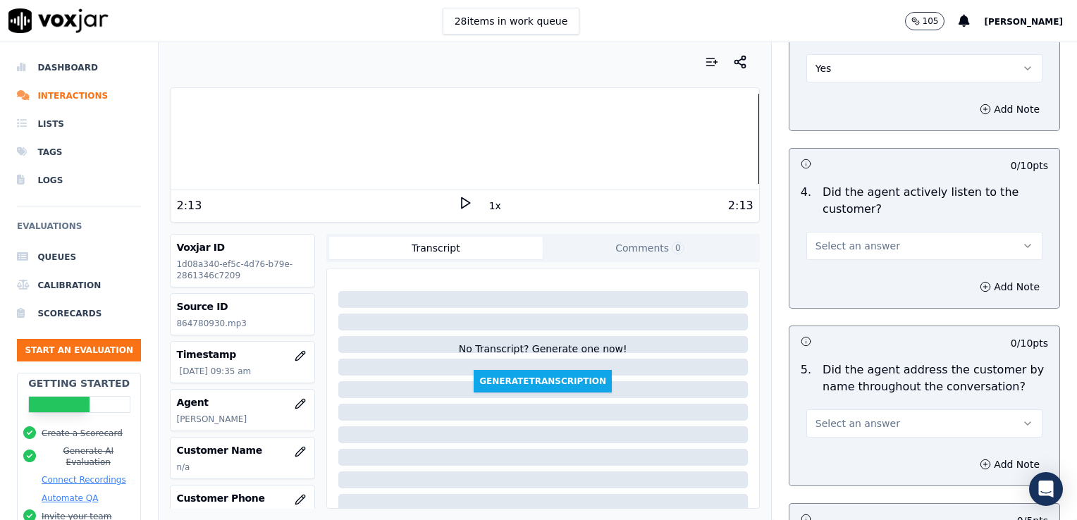
click at [988, 242] on button "Select an answer" at bounding box center [924, 246] width 236 height 28
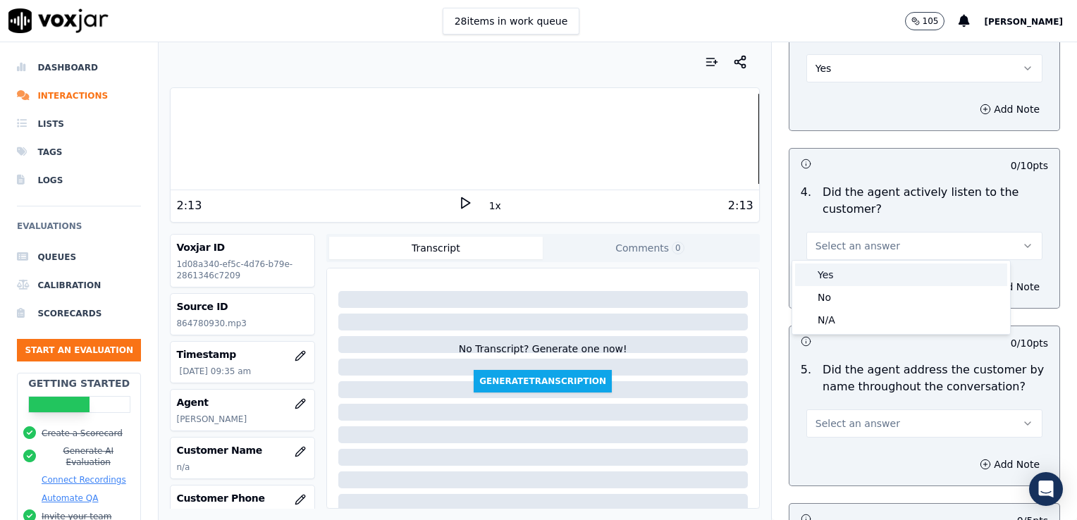
click at [849, 275] on div "Yes" at bounding box center [901, 275] width 212 height 23
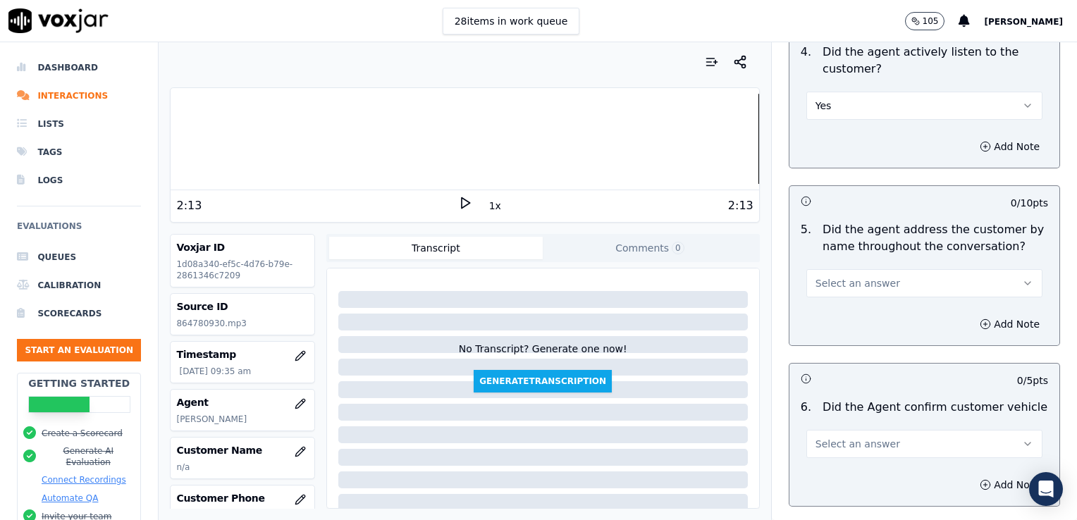
scroll to position [1551, 0]
click at [1022, 282] on icon "button" at bounding box center [1027, 282] width 11 height 11
click at [867, 340] on div "No" at bounding box center [901, 334] width 212 height 23
click at [980, 318] on icon "button" at bounding box center [985, 323] width 11 height 11
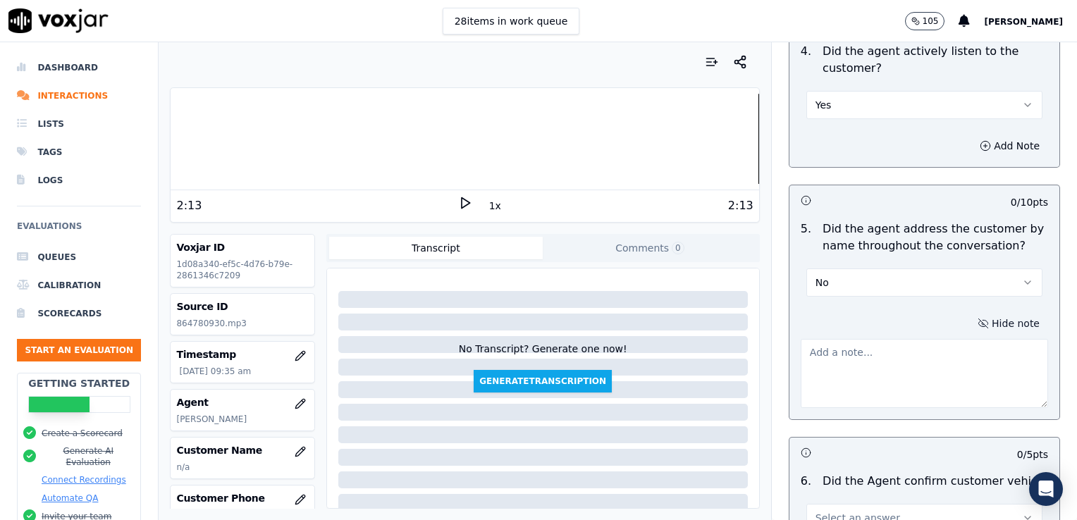
click at [897, 369] on textarea at bounding box center [924, 373] width 247 height 69
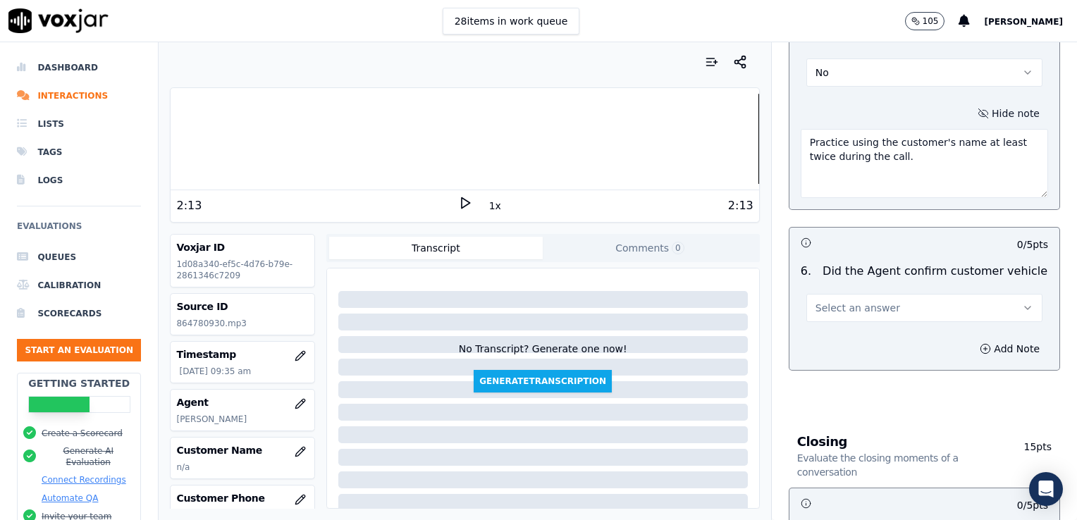
scroll to position [1762, 0]
type textarea "Practice using the customer's name at least twice during the call."
click at [1022, 302] on icon "button" at bounding box center [1027, 306] width 11 height 11
click at [821, 340] on div "Yes" at bounding box center [901, 335] width 212 height 23
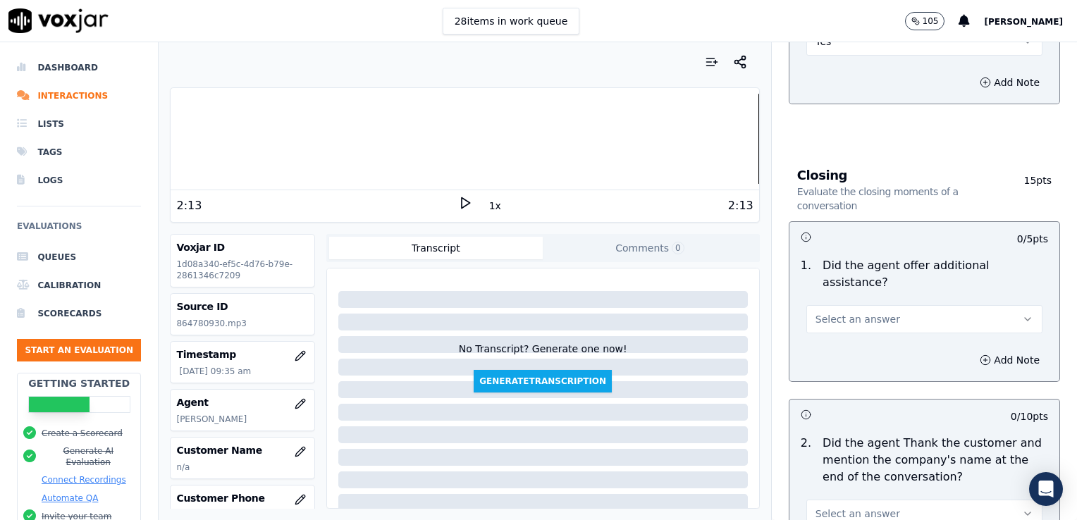
scroll to position [2044, 0]
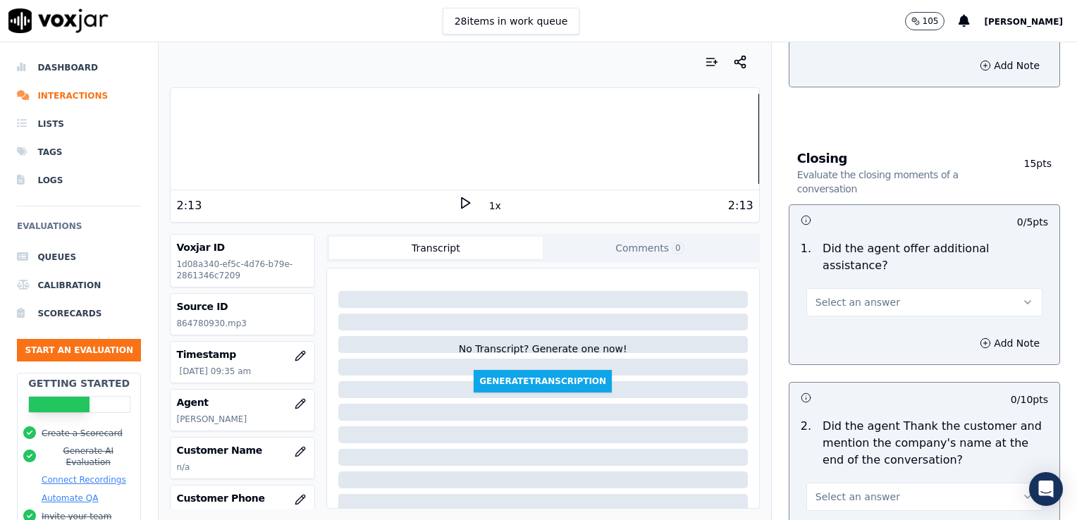
click at [1025, 301] on icon "button" at bounding box center [1028, 302] width 6 height 3
click at [837, 327] on div "No" at bounding box center [901, 322] width 212 height 23
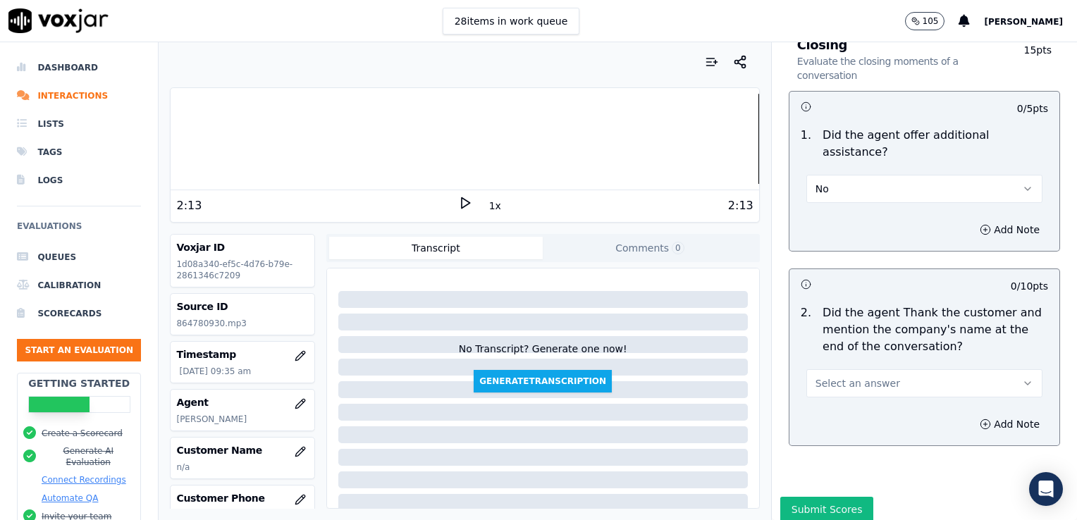
scroll to position [2165, 0]
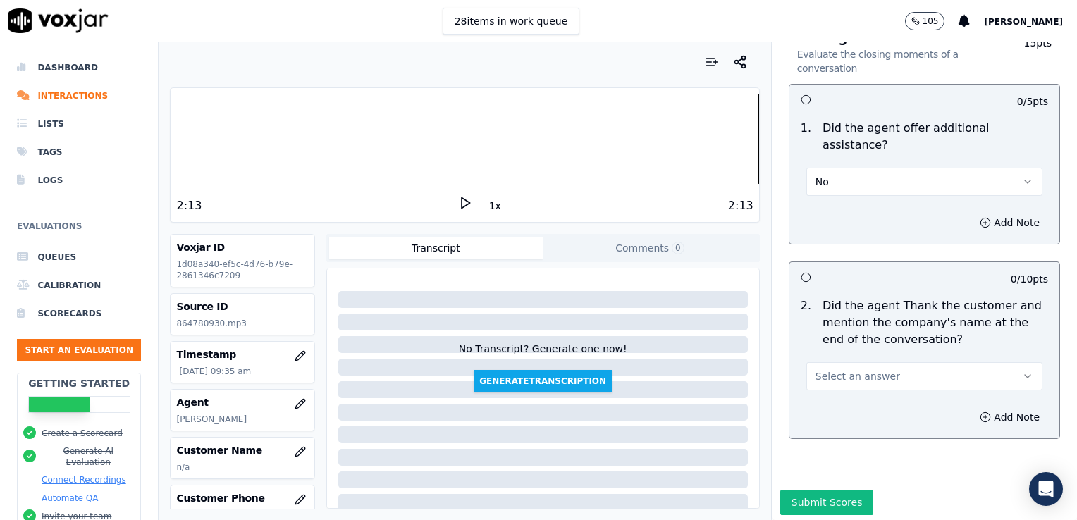
click at [1022, 371] on icon "button" at bounding box center [1027, 376] width 11 height 11
click at [840, 393] on div "No" at bounding box center [901, 395] width 212 height 23
click at [980, 412] on icon "button" at bounding box center [985, 417] width 11 height 11
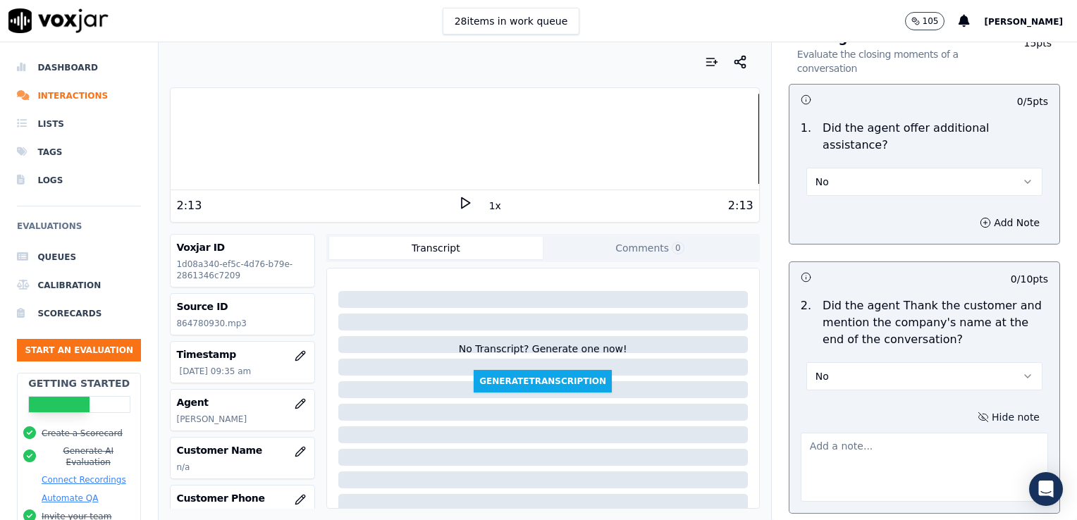
click at [893, 433] on textarea at bounding box center [924, 467] width 247 height 69
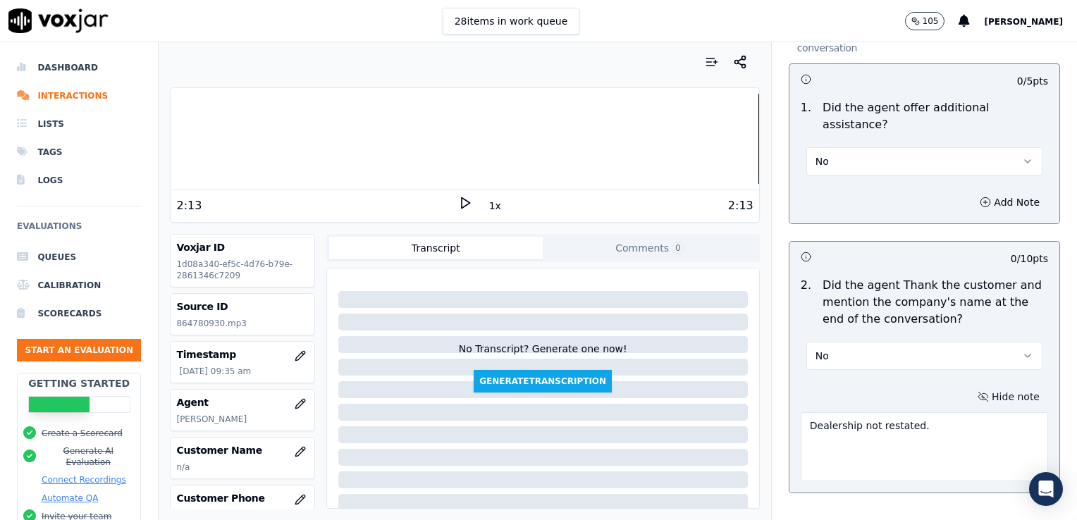
scroll to position [2239, 0]
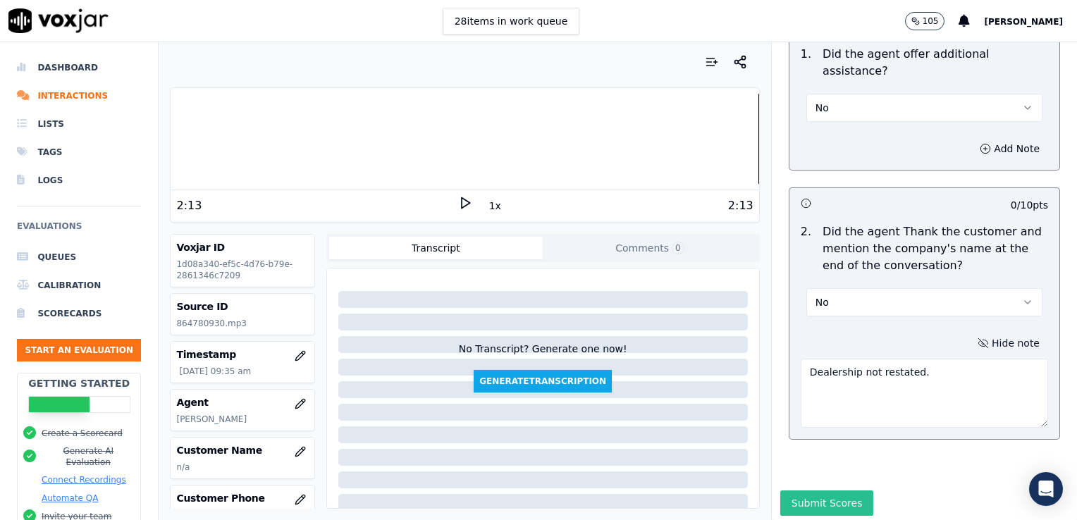
type textarea "Dealership not restated."
click at [826, 491] on button "Submit Scores" at bounding box center [827, 503] width 94 height 25
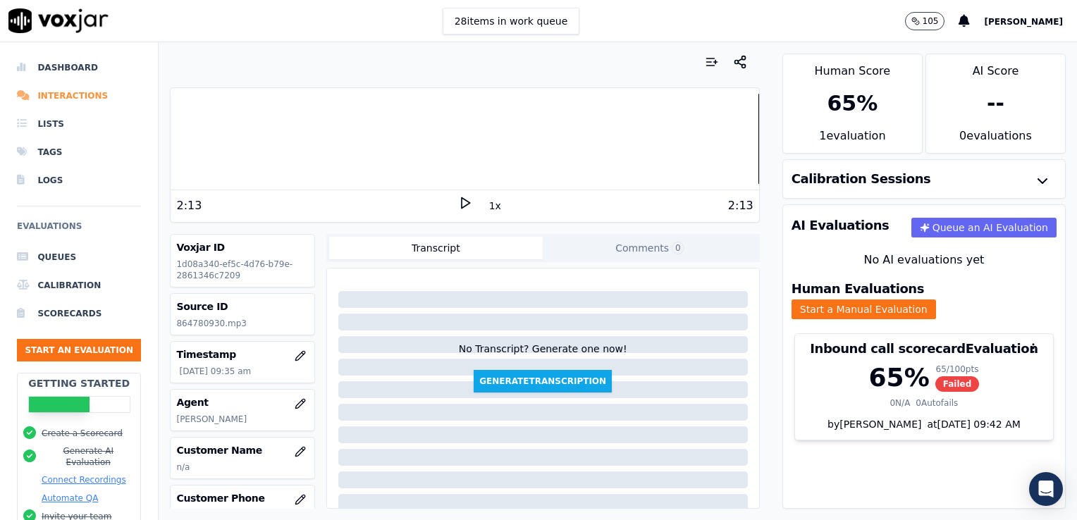
click at [84, 92] on li "Interactions" at bounding box center [79, 96] width 124 height 28
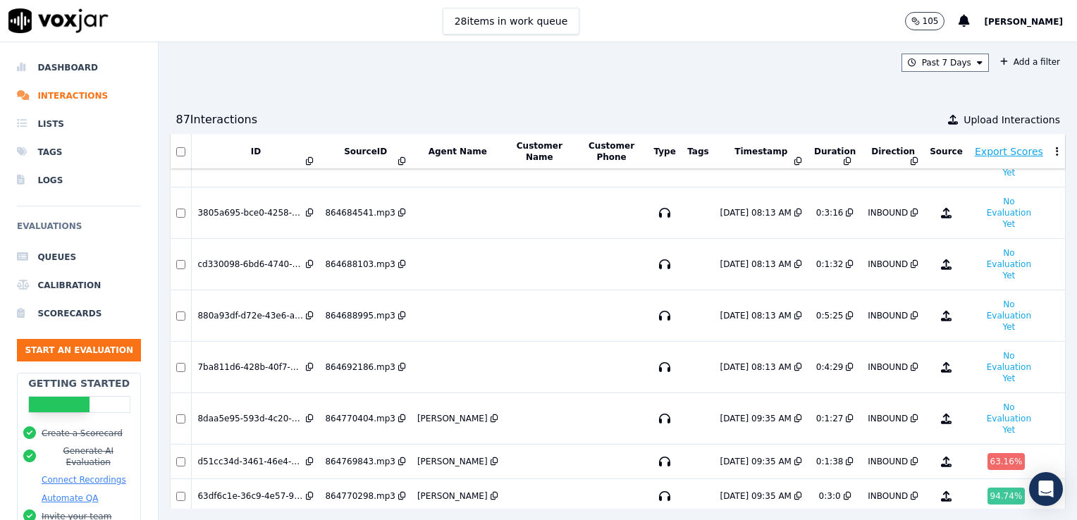
scroll to position [2576, 0]
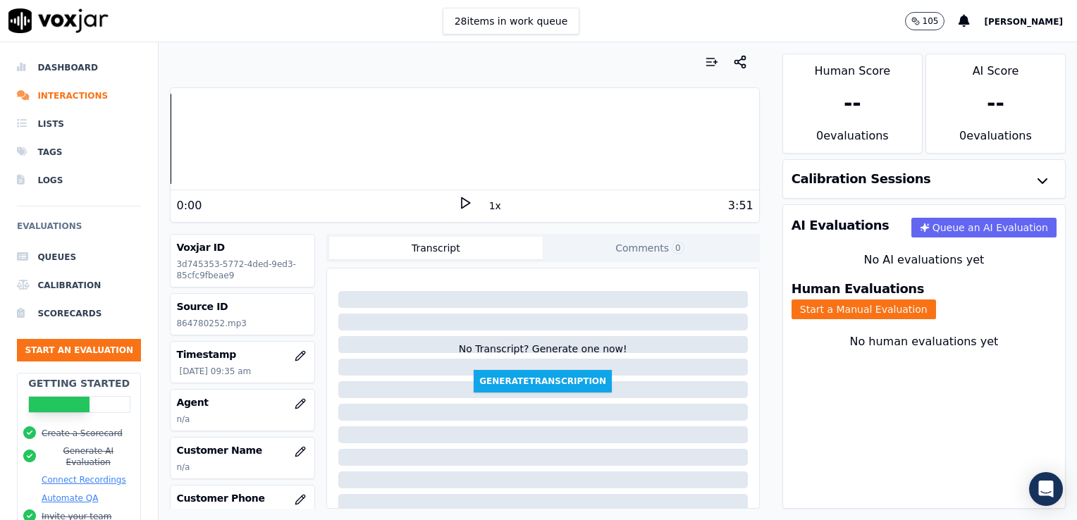
click at [460, 198] on icon at bounding box center [465, 203] width 14 height 14
click at [466, 198] on rect at bounding box center [467, 202] width 2 height 9
click at [295, 404] on icon "button" at bounding box center [300, 403] width 11 height 11
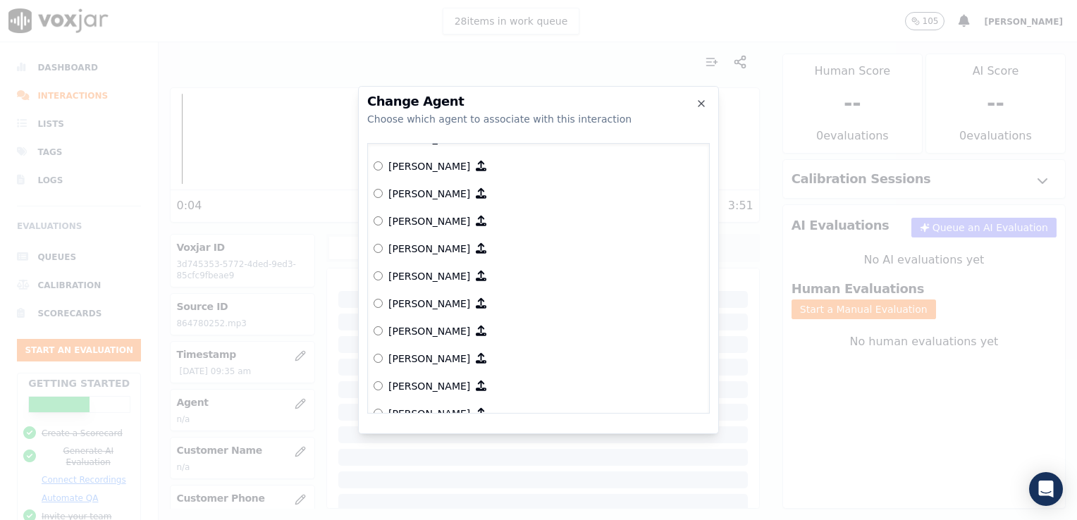
scroll to position [792, 0]
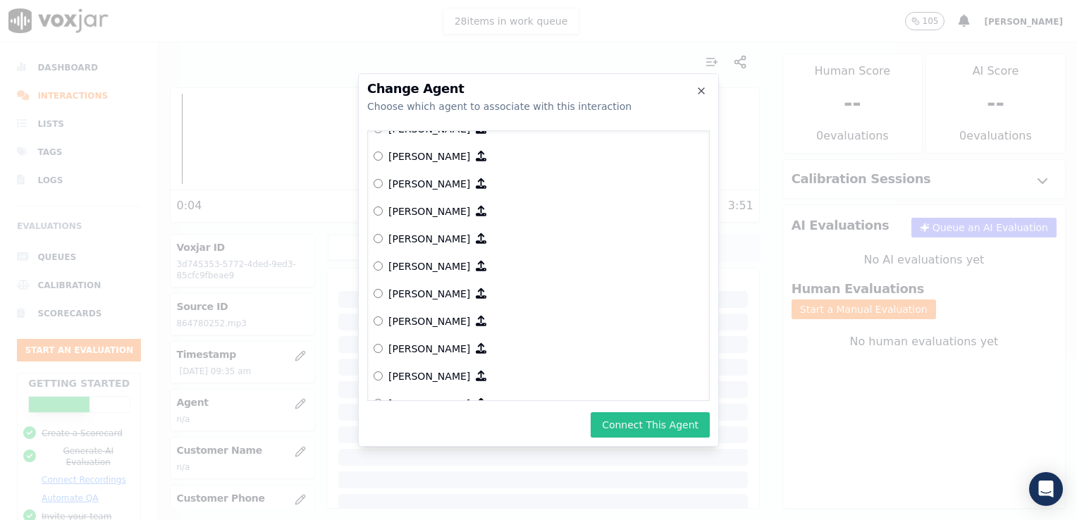
click at [637, 420] on button "Connect This Agent" at bounding box center [650, 424] width 119 height 25
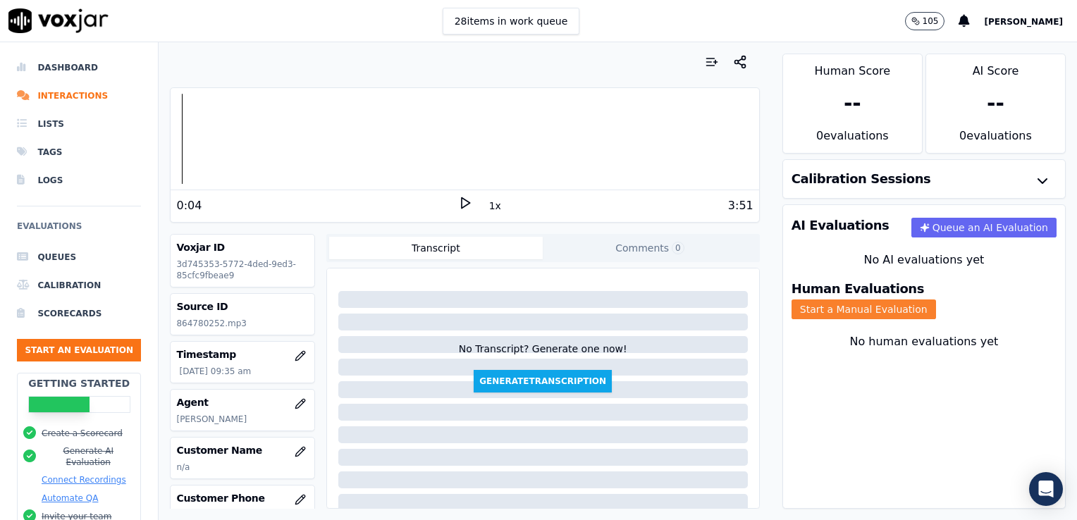
click at [936, 300] on button "Start a Manual Evaluation" at bounding box center [864, 310] width 145 height 20
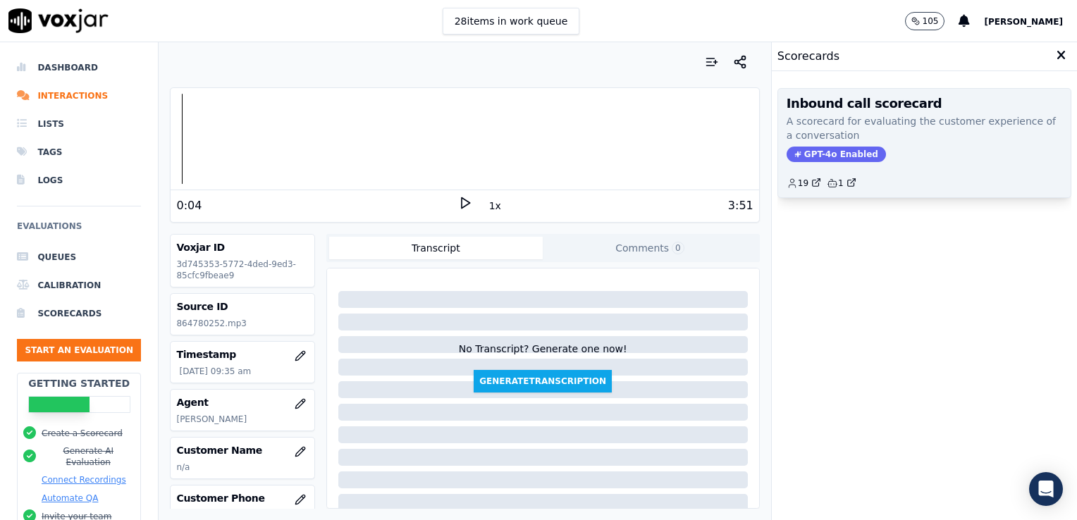
click at [835, 156] on span "GPT-4o Enabled" at bounding box center [836, 155] width 99 height 16
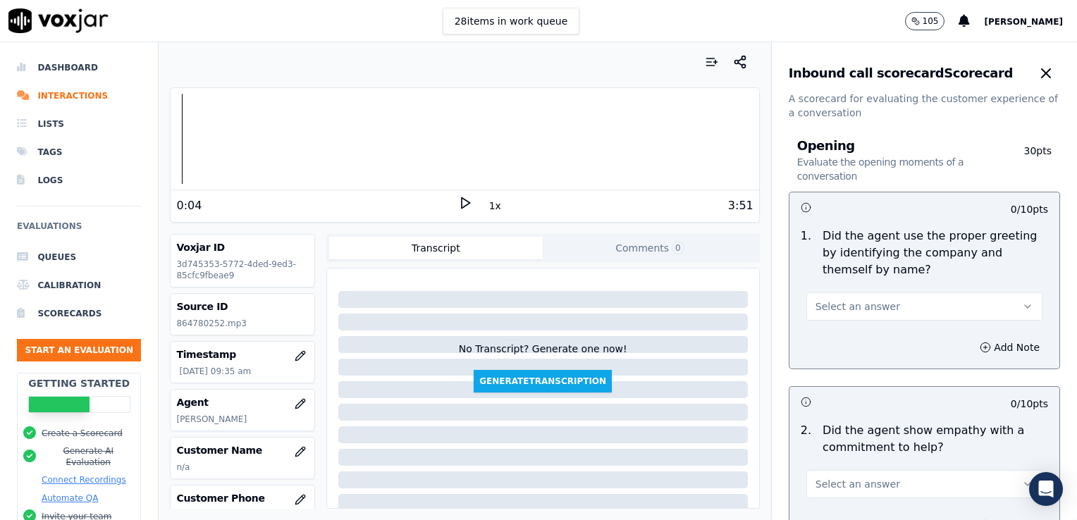
click at [462, 200] on polygon at bounding box center [466, 203] width 8 height 11
click at [192, 140] on div at bounding box center [465, 139] width 588 height 90
click at [1022, 306] on icon "button" at bounding box center [1027, 306] width 11 height 11
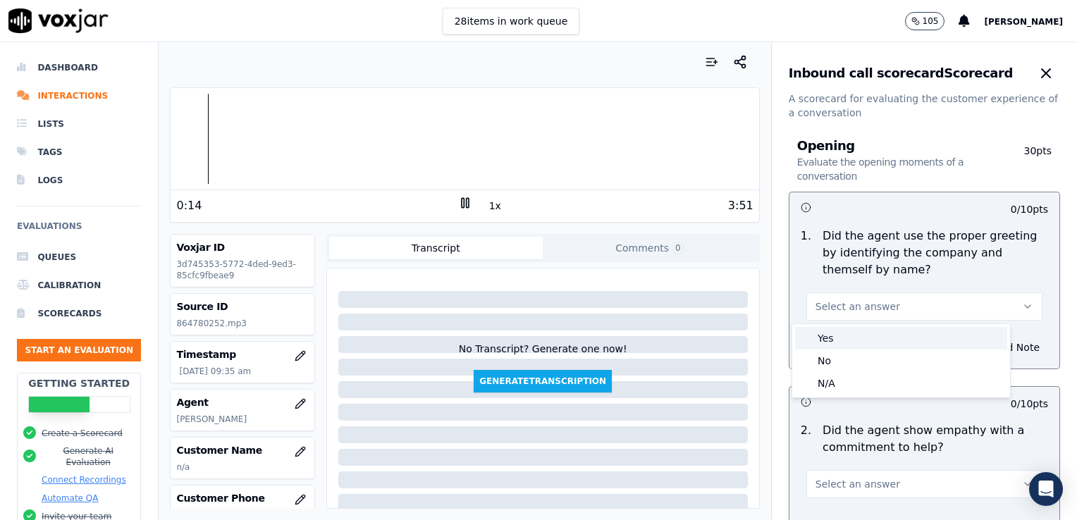
click at [829, 338] on div "Yes" at bounding box center [901, 338] width 212 height 23
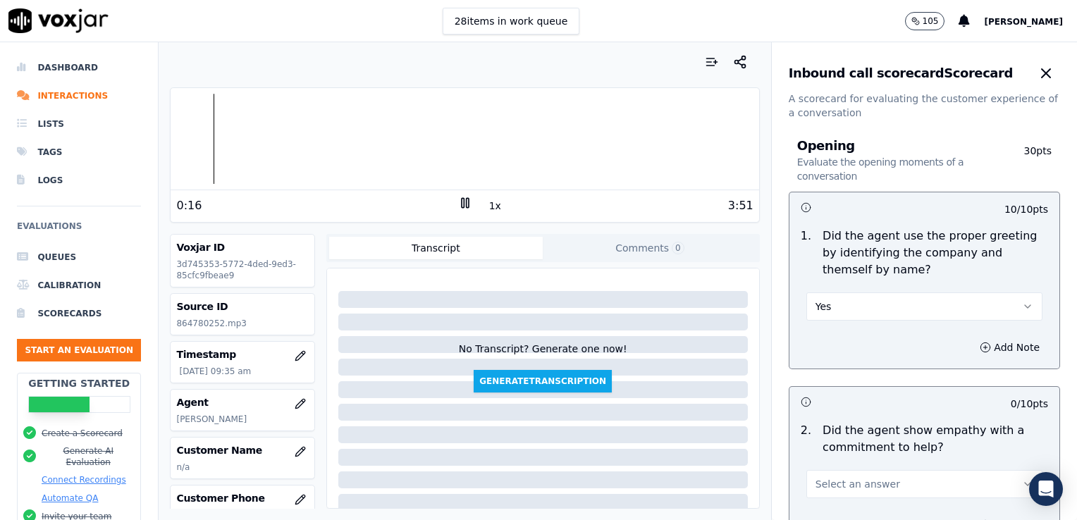
click at [169, 142] on div "Your browser does not support the audio element. 0:16 1x 3:51 Voxjar ID 3d74535…" at bounding box center [465, 281] width 612 height 478
click at [172, 142] on div at bounding box center [465, 139] width 588 height 90
click at [458, 202] on icon at bounding box center [465, 203] width 14 height 14
click at [462, 205] on polygon at bounding box center [466, 203] width 8 height 11
click at [462, 200] on rect at bounding box center [463, 202] width 2 height 9
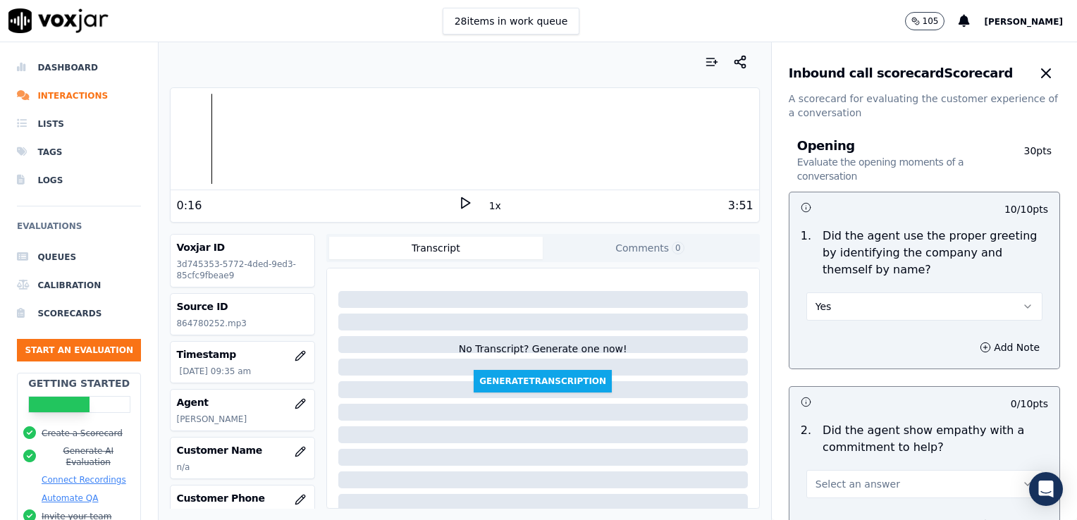
click at [458, 200] on icon at bounding box center [465, 203] width 14 height 14
click at [462, 200] on rect at bounding box center [463, 202] width 2 height 9
click at [458, 197] on icon at bounding box center [465, 203] width 14 height 14
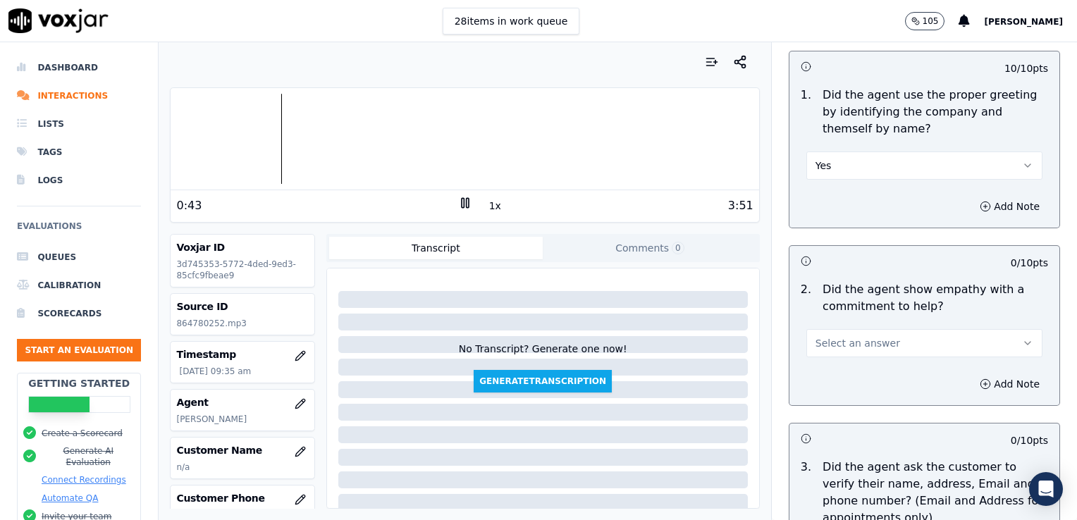
scroll to position [211, 0]
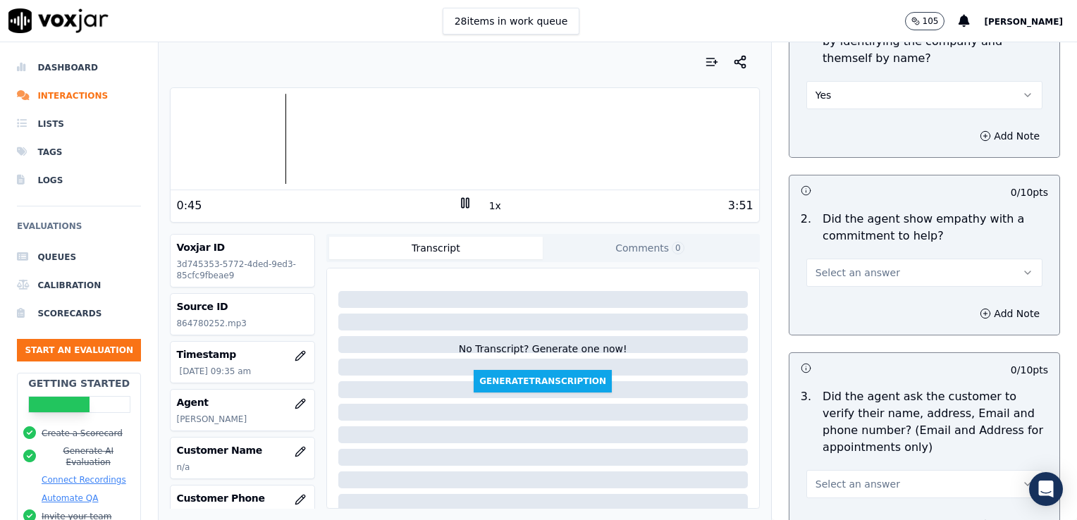
click at [1022, 269] on icon "button" at bounding box center [1027, 272] width 11 height 11
click at [847, 311] on div "Yes" at bounding box center [901, 304] width 212 height 23
click at [185, 141] on div at bounding box center [465, 139] width 588 height 90
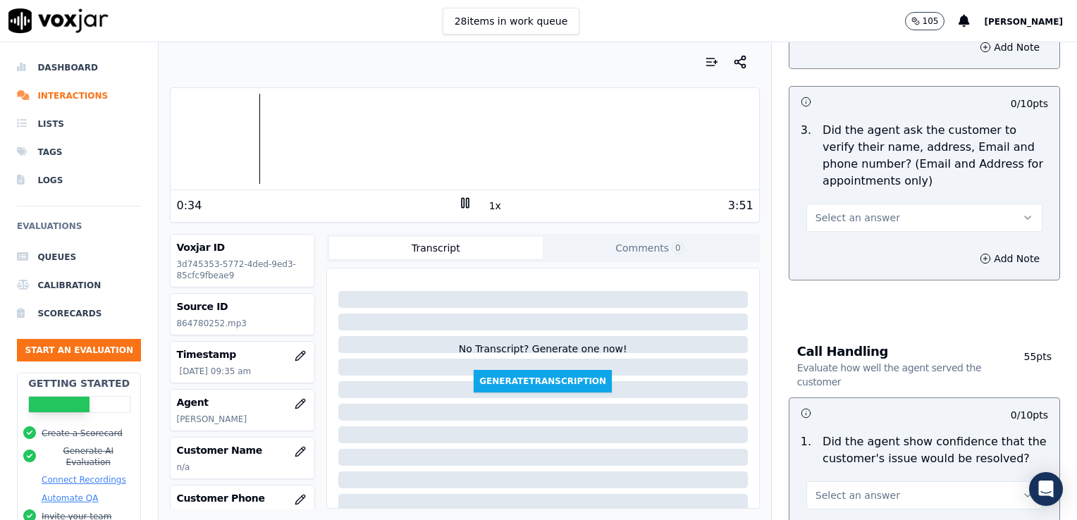
scroll to position [493, 0]
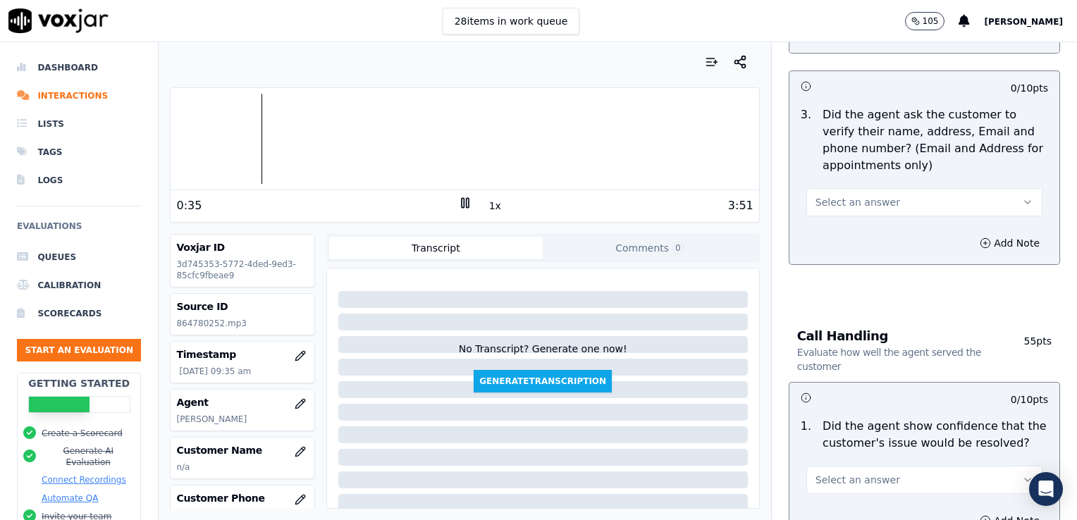
click at [1022, 199] on icon "button" at bounding box center [1027, 202] width 11 height 11
click at [830, 257] on div "No" at bounding box center [901, 256] width 212 height 23
click at [980, 242] on icon "button" at bounding box center [985, 243] width 11 height 11
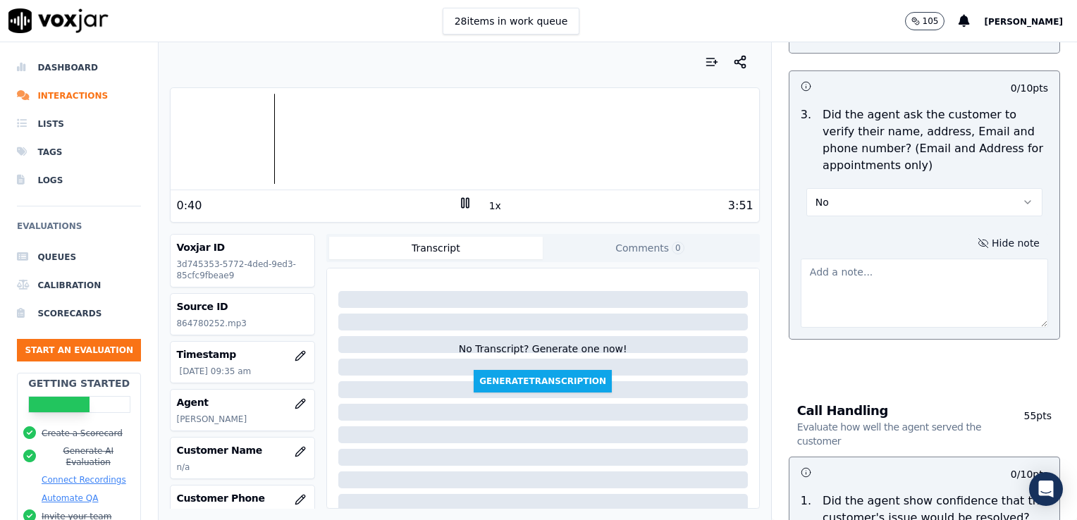
click at [840, 278] on textarea at bounding box center [924, 293] width 247 height 69
click at [935, 272] on textarea "Customer phone number/email/mailing address not verified." at bounding box center [924, 293] width 247 height 69
click at [801, 272] on textarea "Customer phone number/mailing address not verified." at bounding box center [924, 293] width 247 height 69
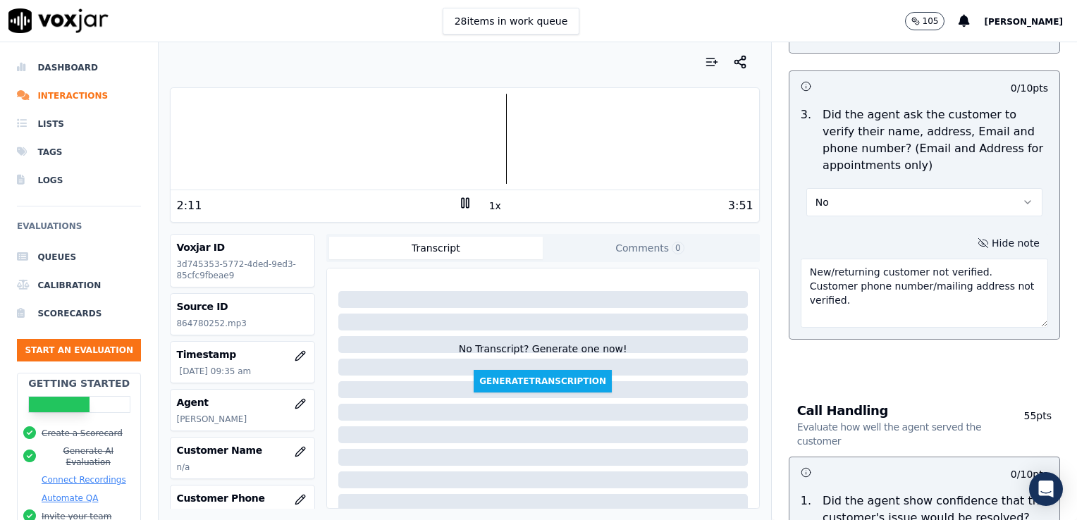
click at [932, 288] on textarea "New/returning customer not verified. Customer phone number/mailing address not …" at bounding box center [924, 293] width 247 height 69
click at [938, 293] on textarea "New/returning customer not verified. Customer phone number not verified." at bounding box center [924, 293] width 247 height 69
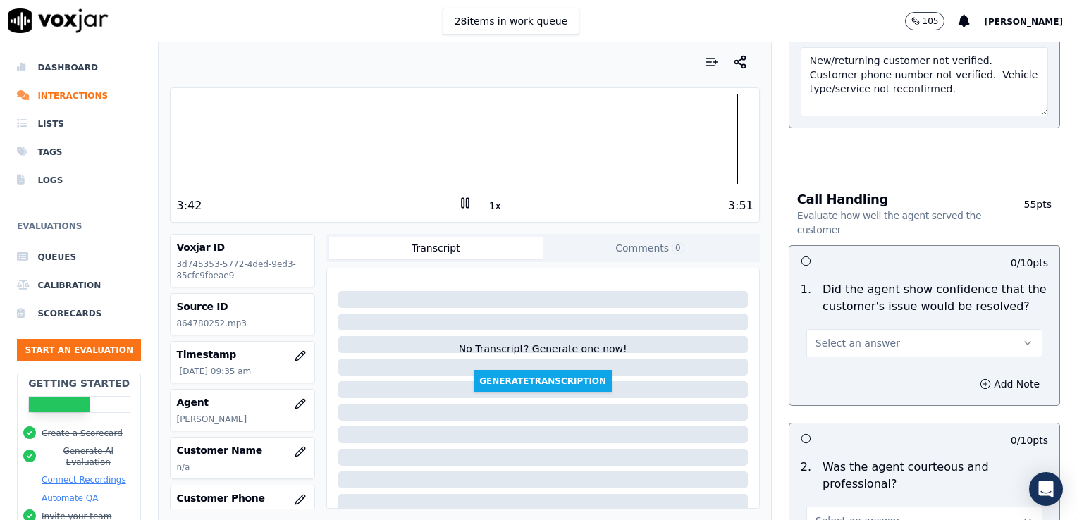
scroll to position [775, 0]
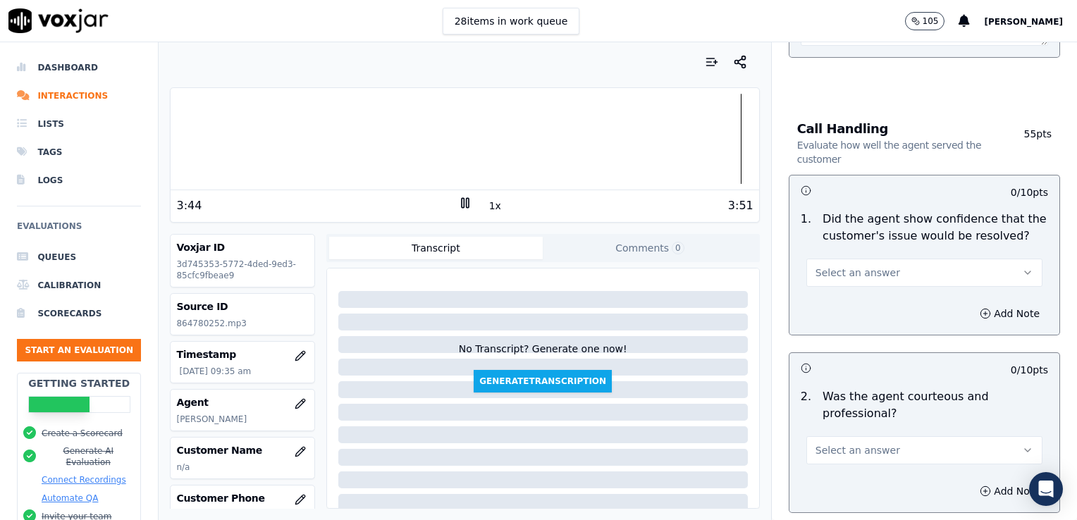
type textarea "New/returning customer not verified. Customer phone number not verified. Vehicl…"
drag, startPoint x: 998, startPoint y: 267, endPoint x: 981, endPoint y: 267, distance: 16.9
click at [1022, 267] on icon "button" at bounding box center [1027, 272] width 11 height 11
click at [833, 305] on div "Yes" at bounding box center [901, 303] width 212 height 23
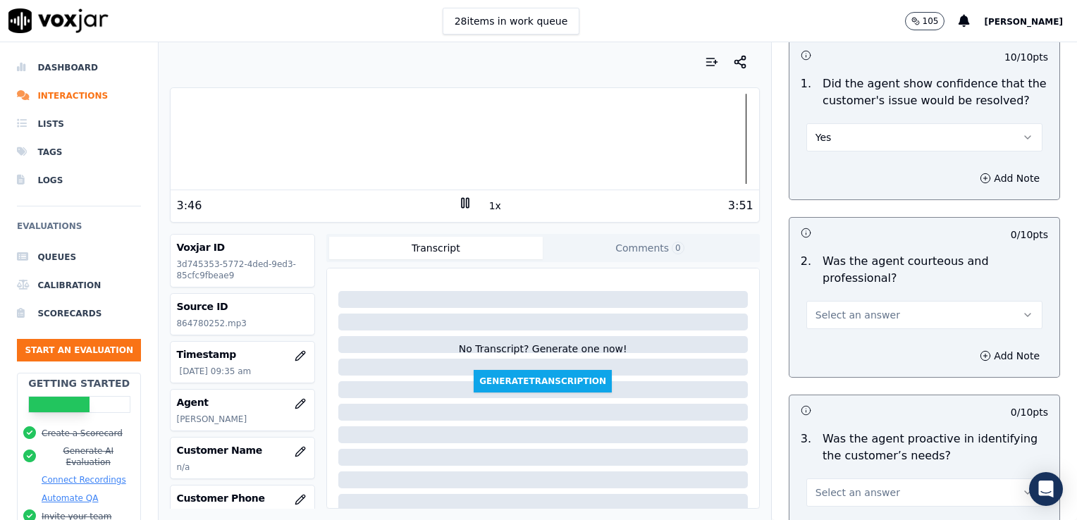
scroll to position [916, 0]
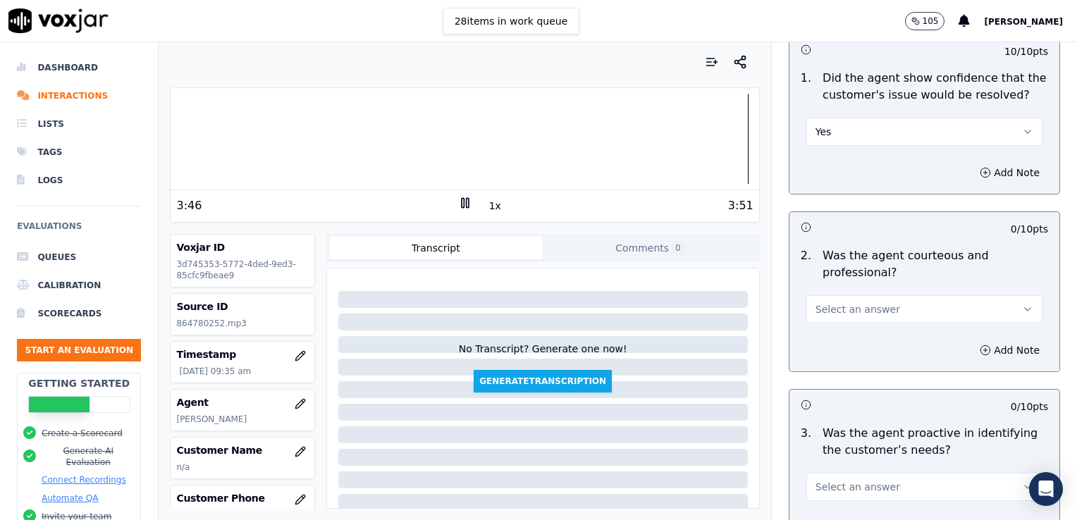
drag, startPoint x: 996, startPoint y: 309, endPoint x: 960, endPoint y: 317, distance: 36.8
click at [1022, 309] on icon "button" at bounding box center [1027, 309] width 11 height 11
click at [840, 345] on div "Yes" at bounding box center [901, 339] width 212 height 23
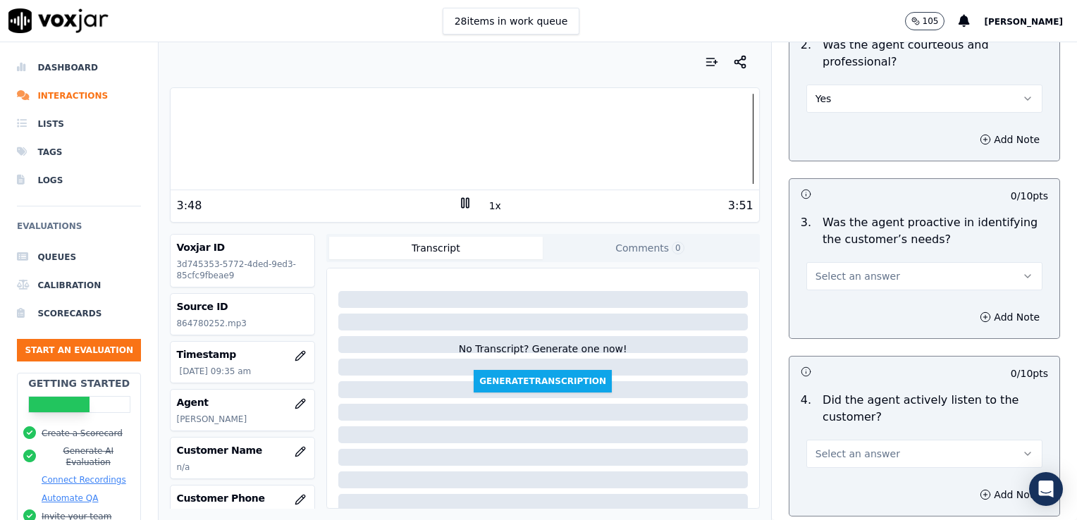
scroll to position [1128, 0]
drag, startPoint x: 995, startPoint y: 277, endPoint x: 968, endPoint y: 283, distance: 28.2
click at [988, 279] on button "Select an answer" at bounding box center [924, 276] width 236 height 28
click at [855, 307] on div "Yes" at bounding box center [901, 305] width 212 height 23
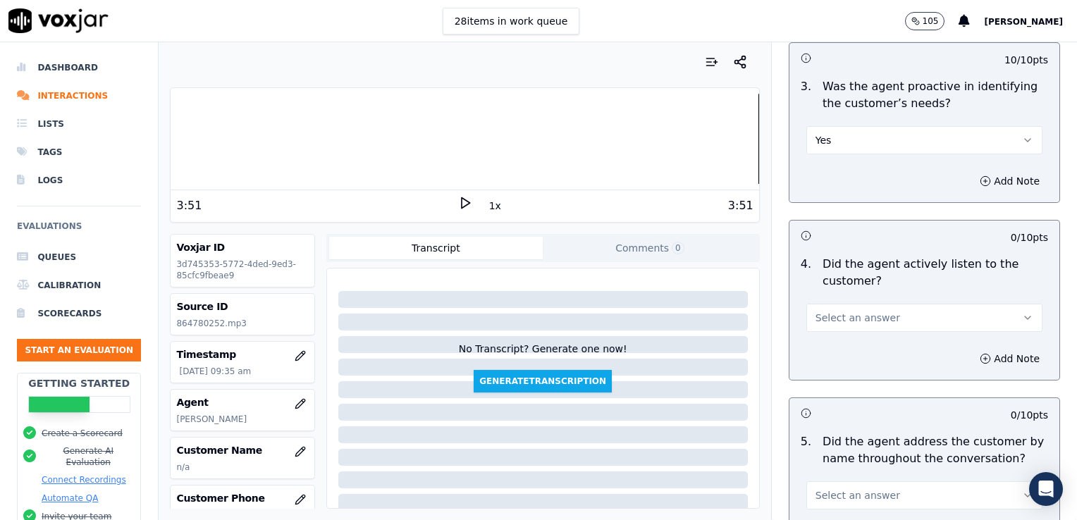
scroll to position [1269, 0]
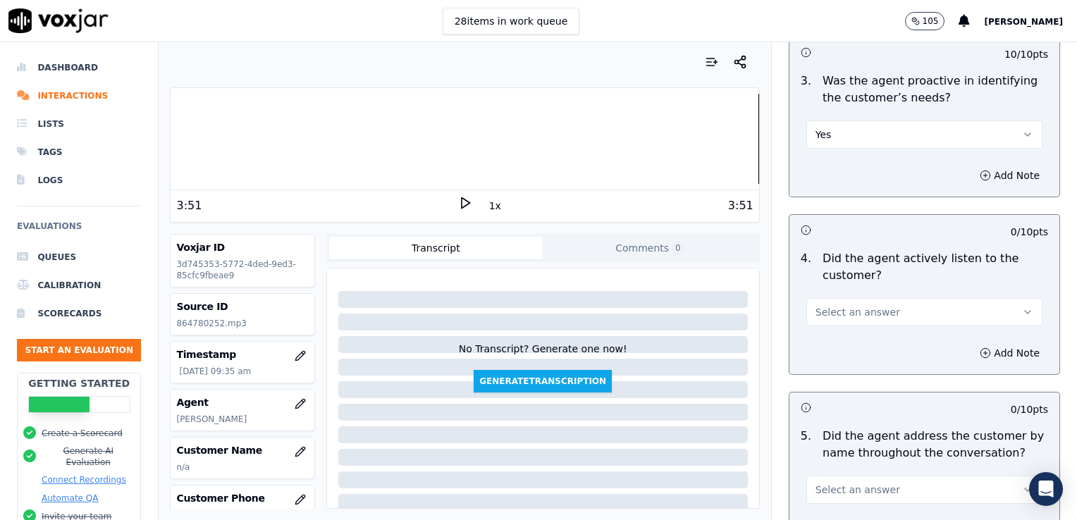
click at [991, 303] on button "Select an answer" at bounding box center [924, 312] width 236 height 28
click at [838, 340] on div "Yes" at bounding box center [901, 342] width 212 height 23
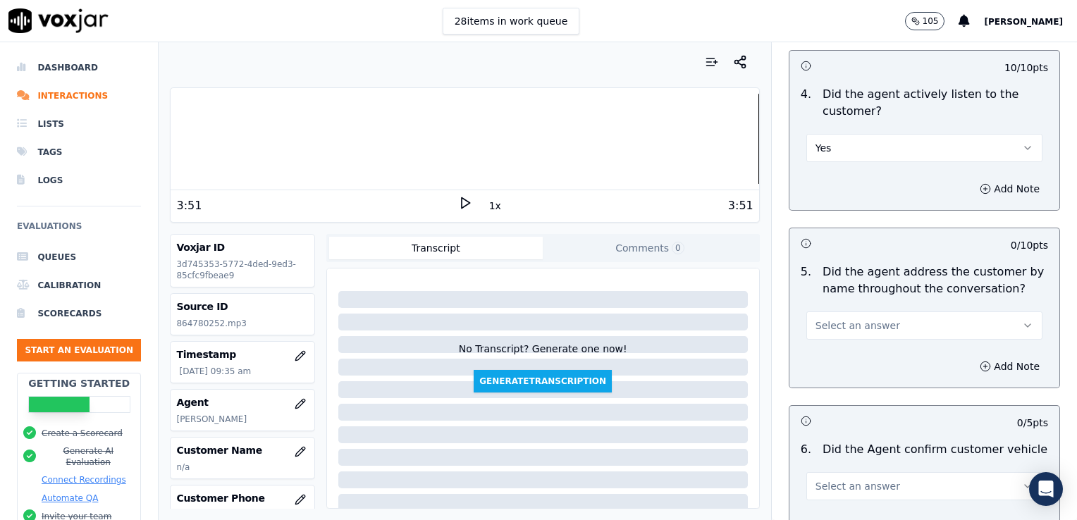
scroll to position [1480, 0]
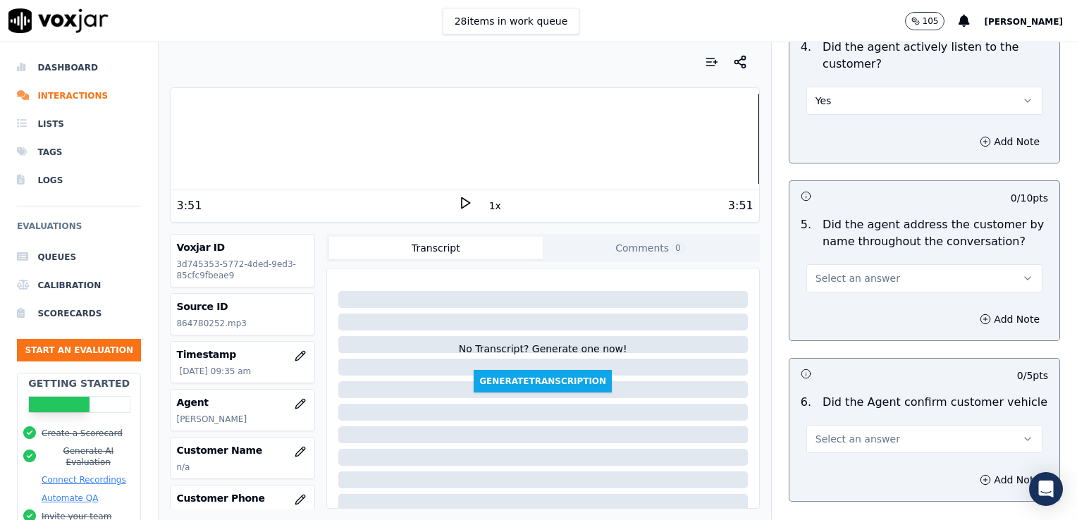
click at [1022, 278] on icon "button" at bounding box center [1027, 278] width 11 height 11
click at [863, 310] on div "Yes" at bounding box center [901, 307] width 212 height 23
click at [980, 316] on icon "button" at bounding box center [985, 319] width 11 height 11
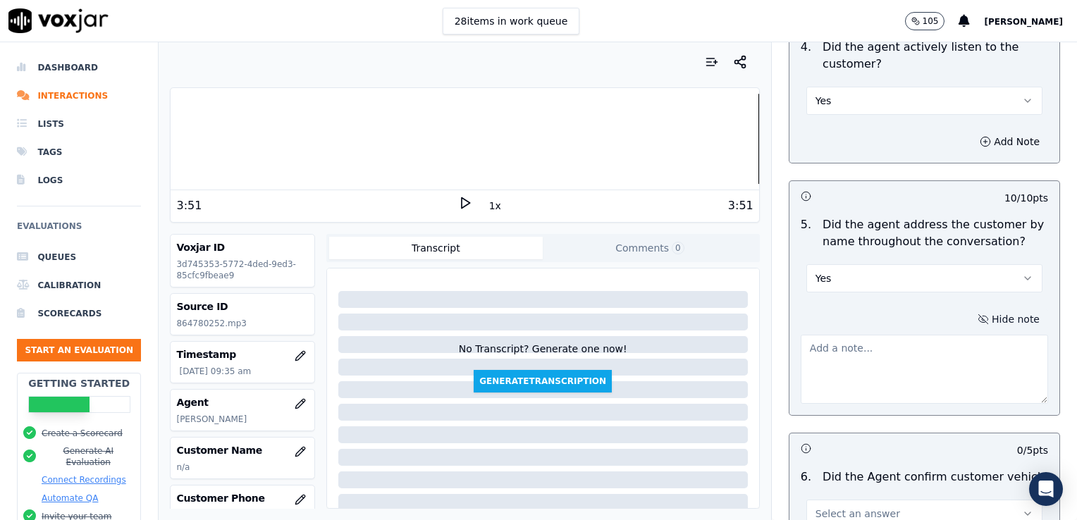
click at [837, 355] on textarea at bounding box center [924, 369] width 247 height 69
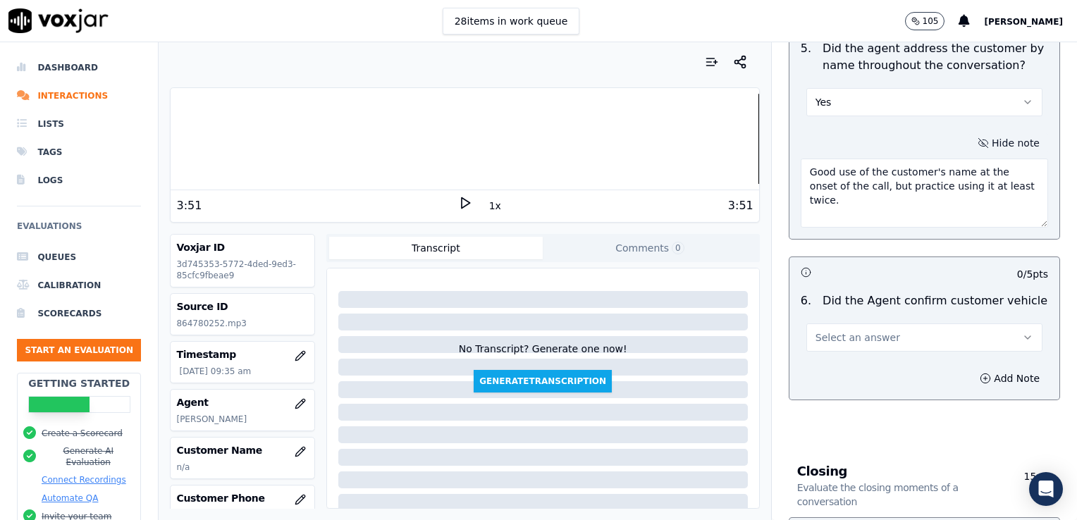
scroll to position [1692, 0]
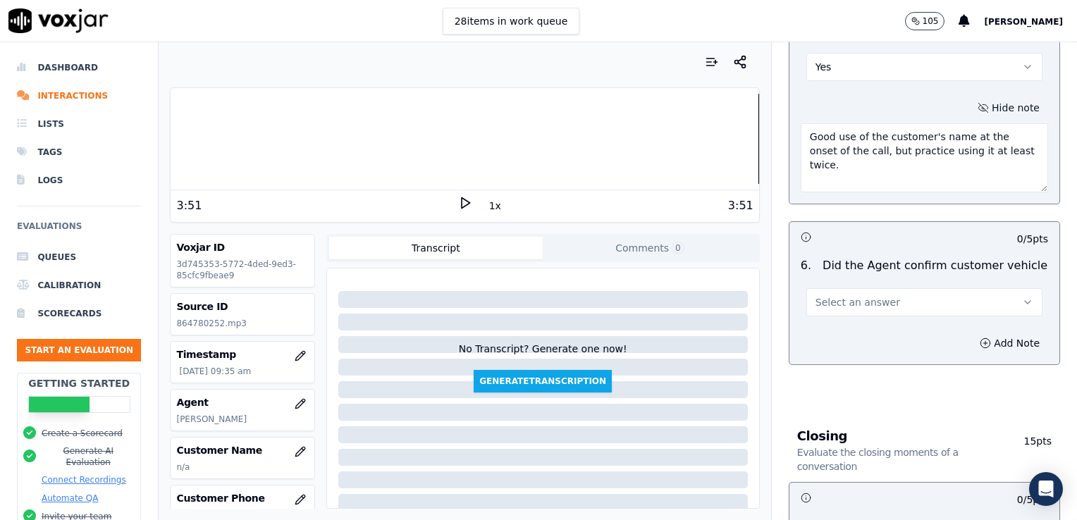
type textarea "Good use of the customer's name at the onset of the call, but practice using it…"
click at [1022, 297] on icon "button" at bounding box center [1027, 302] width 11 height 11
click at [844, 334] on div "Yes" at bounding box center [901, 331] width 212 height 23
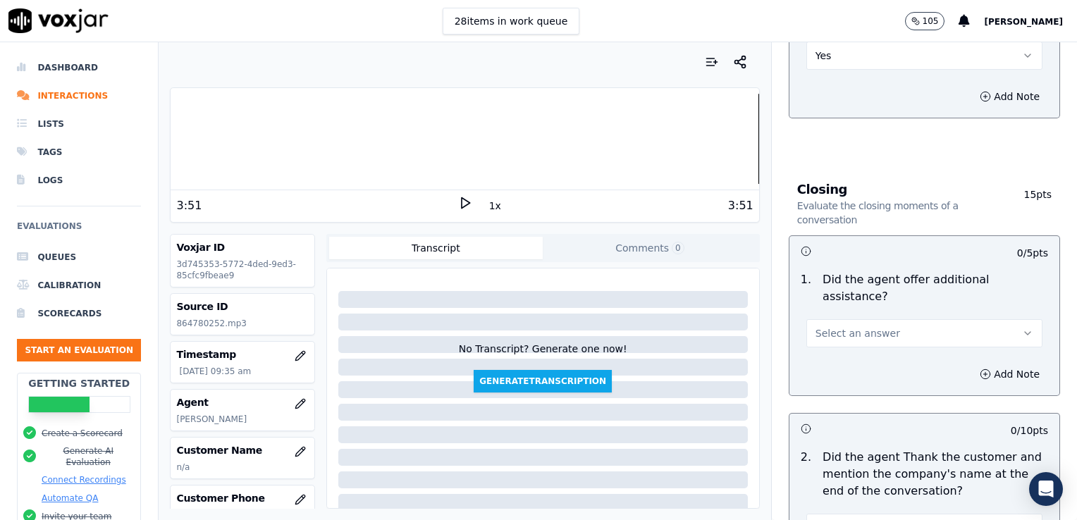
scroll to position [1974, 0]
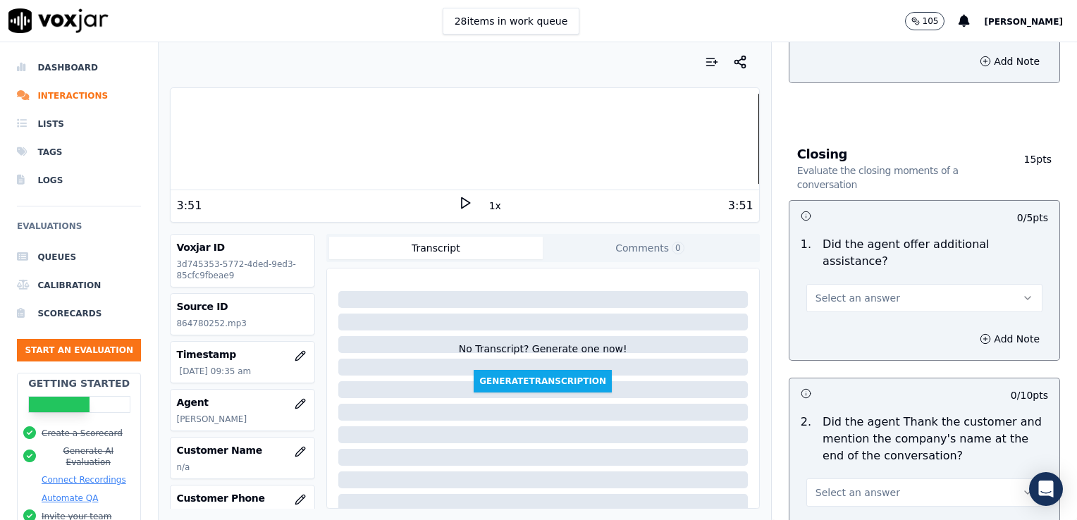
click at [1022, 293] on icon "button" at bounding box center [1027, 298] width 11 height 11
click at [869, 317] on div "No" at bounding box center [901, 318] width 212 height 23
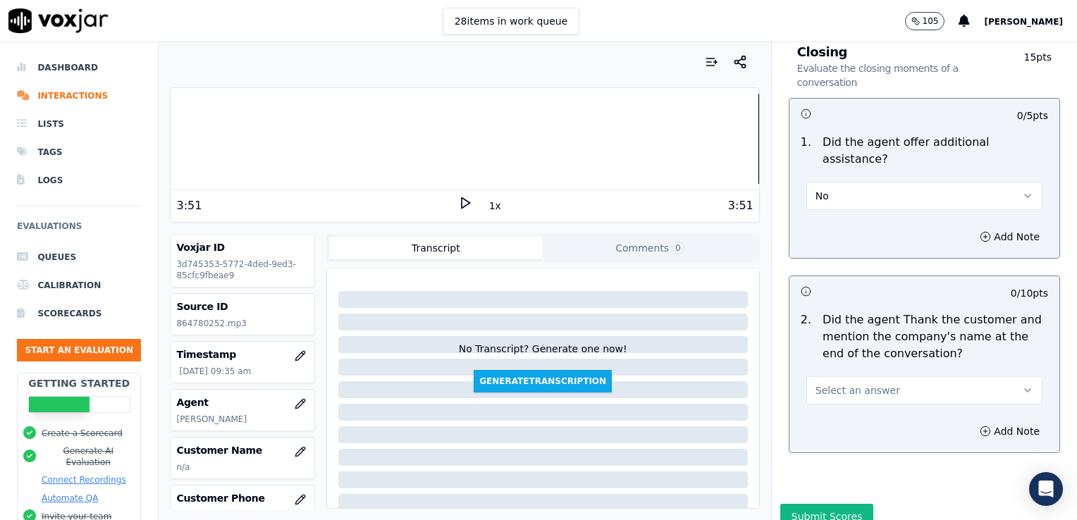
scroll to position [2090, 0]
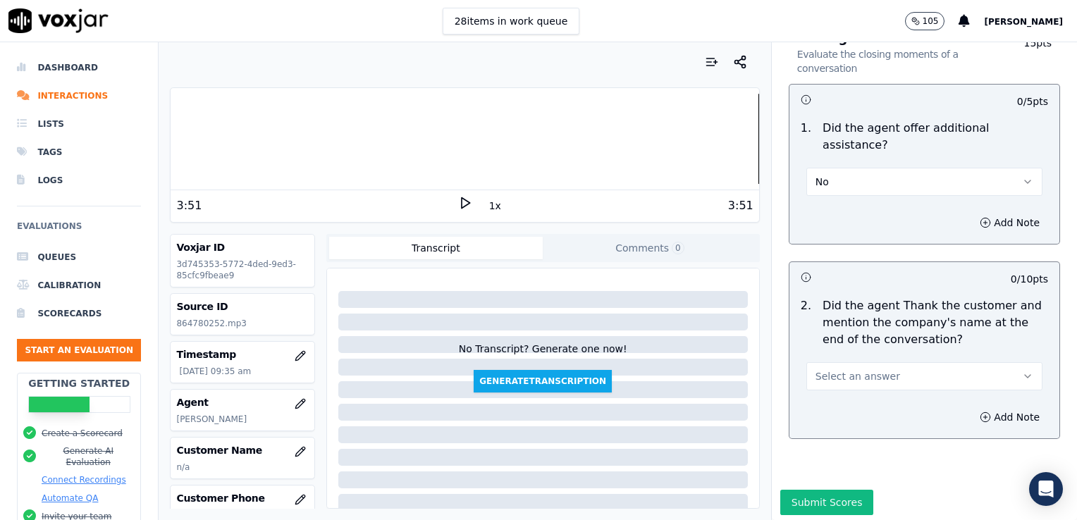
click at [988, 362] on button "Select an answer" at bounding box center [924, 376] width 236 height 28
click at [829, 394] on div "No" at bounding box center [901, 395] width 212 height 23
click at [984, 417] on icon "button" at bounding box center [986, 417] width 4 height 0
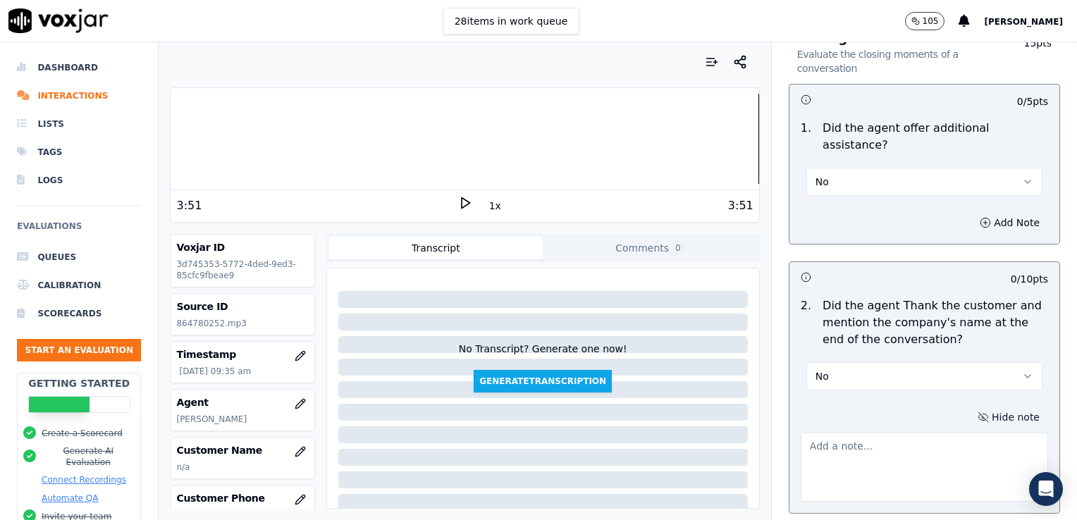
click at [873, 433] on textarea at bounding box center [924, 467] width 247 height 69
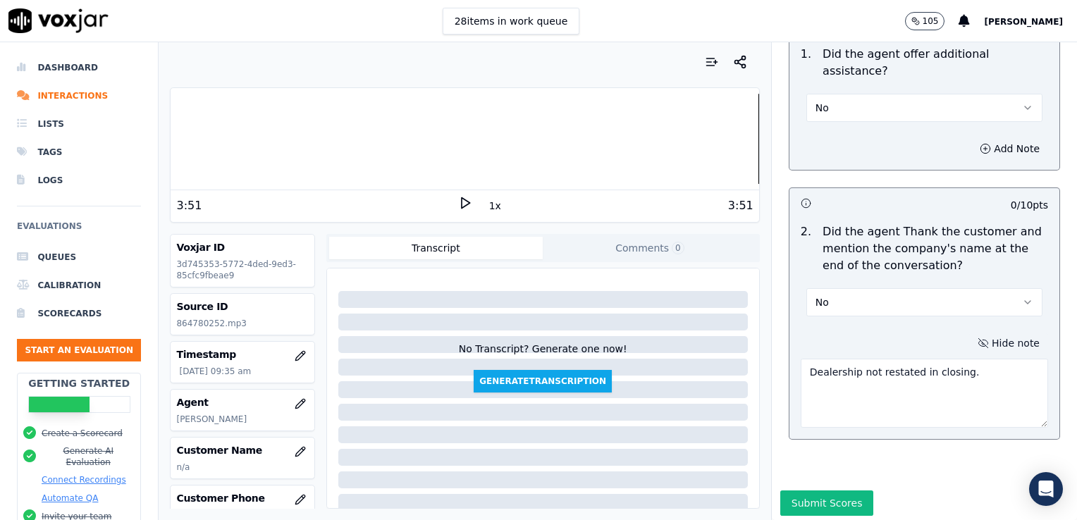
scroll to position [2165, 0]
type textarea "Dealership not restated in closing."
click at [787, 490] on button "Submit Scores" at bounding box center [827, 502] width 94 height 25
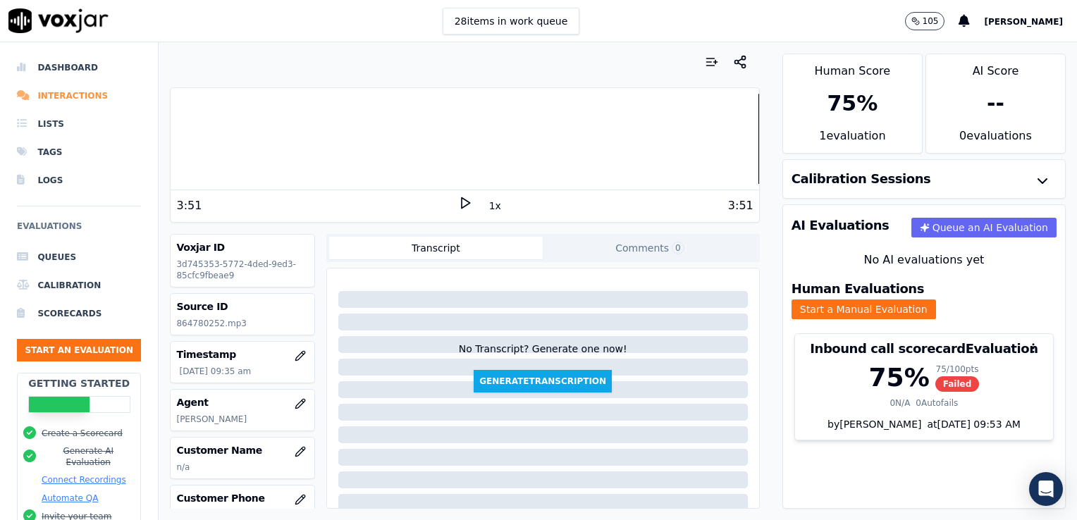
click at [70, 94] on li "Interactions" at bounding box center [79, 96] width 124 height 28
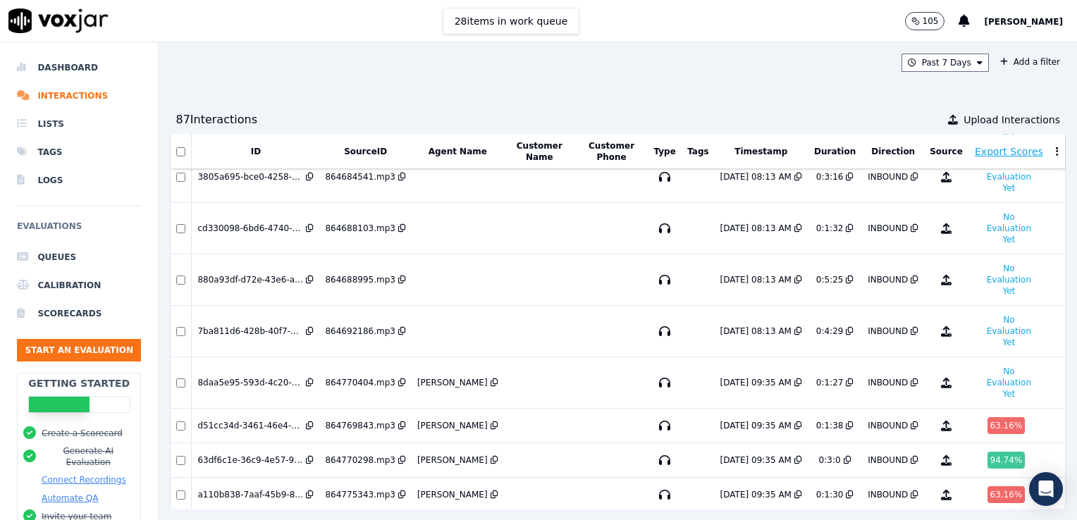
scroll to position [2576, 0]
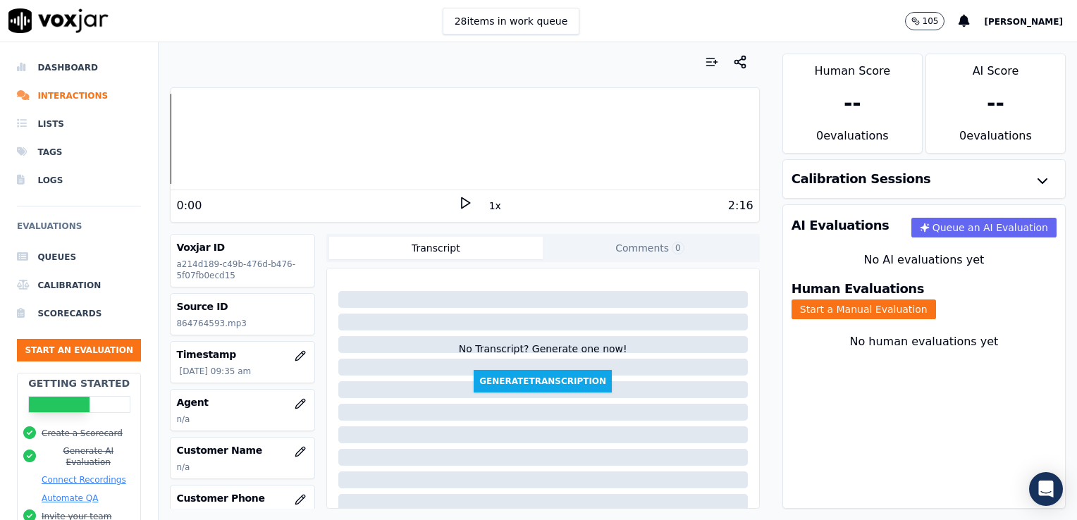
click at [461, 199] on icon at bounding box center [465, 203] width 14 height 14
click at [458, 199] on icon at bounding box center [465, 203] width 14 height 14
click at [295, 402] on icon "button" at bounding box center [300, 403] width 11 height 11
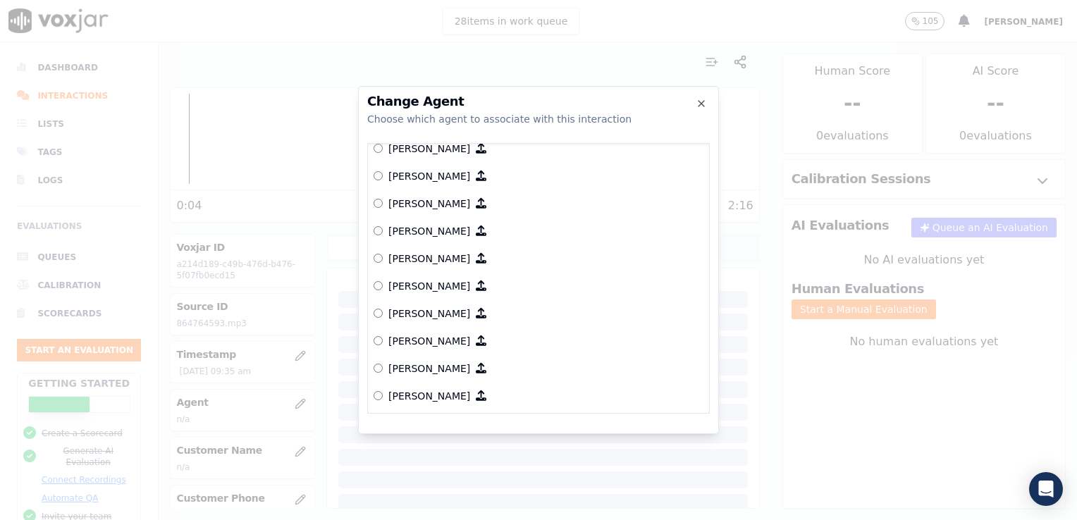
scroll to position [439, 0]
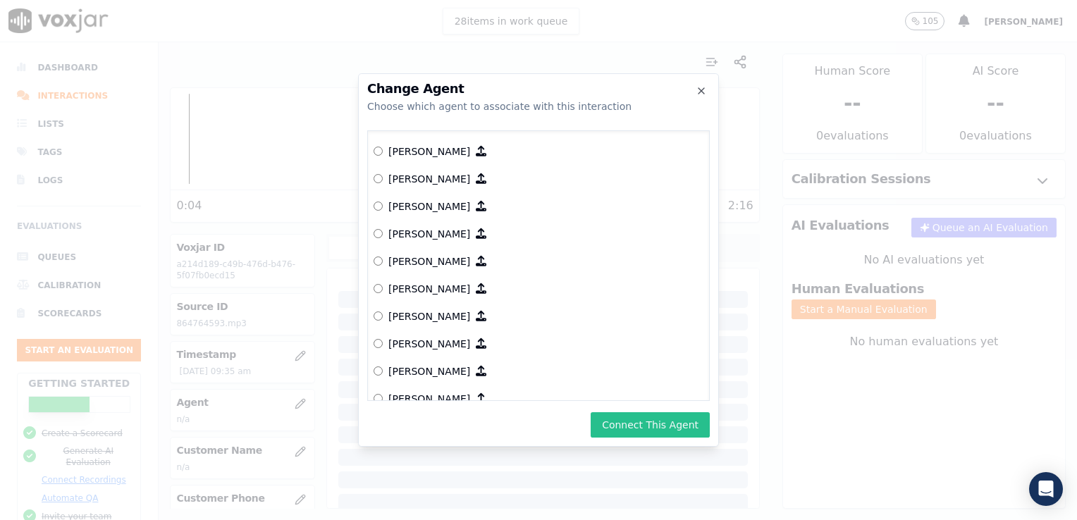
click at [660, 424] on button "Connect This Agent" at bounding box center [650, 424] width 119 height 25
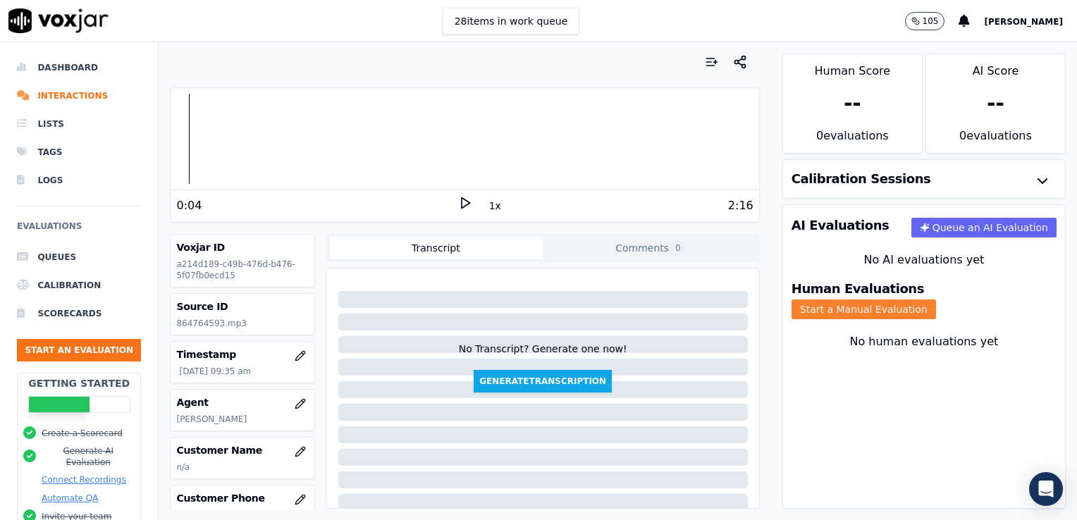
click at [936, 300] on button "Start a Manual Evaluation" at bounding box center [864, 310] width 145 height 20
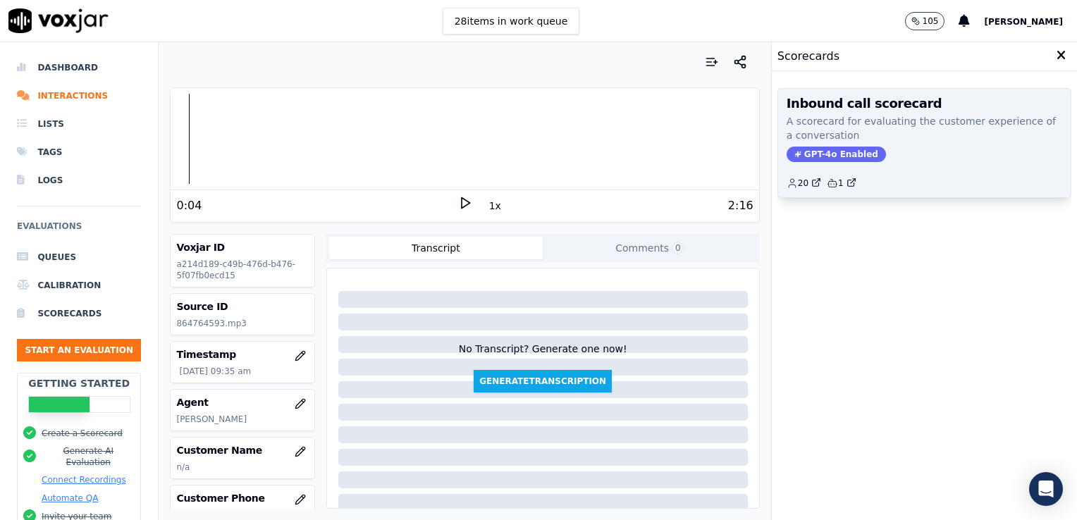
click at [819, 148] on span "GPT-4o Enabled" at bounding box center [836, 155] width 99 height 16
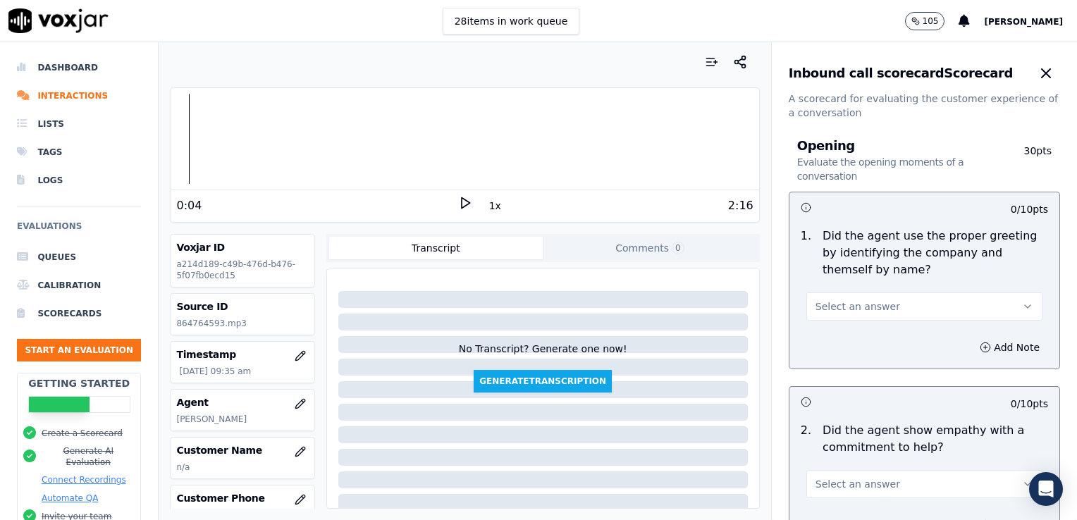
click at [1022, 302] on icon "button" at bounding box center [1027, 306] width 11 height 11
click at [823, 339] on div "Yes" at bounding box center [901, 338] width 212 height 23
click at [980, 345] on icon "button" at bounding box center [985, 347] width 11 height 11
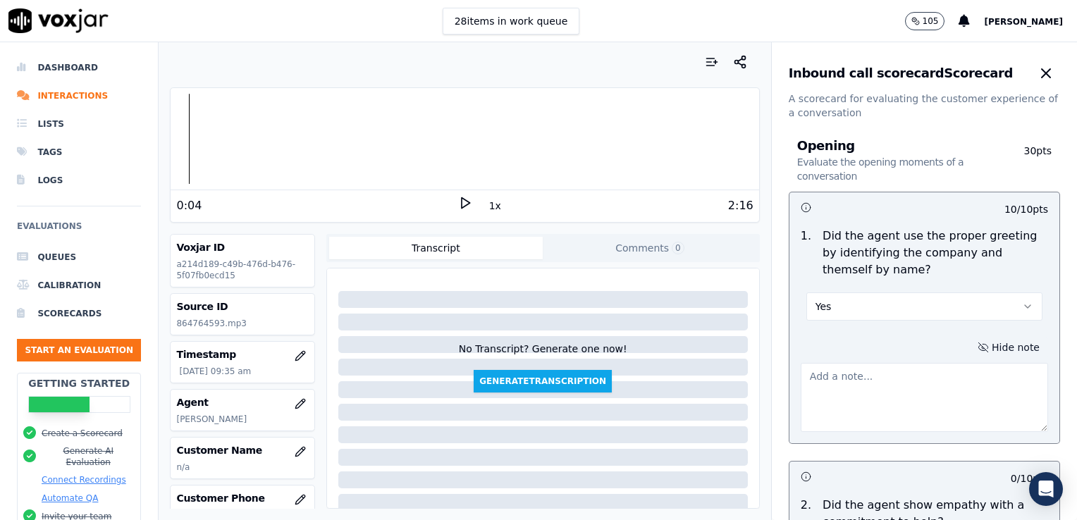
click at [891, 386] on textarea at bounding box center [924, 397] width 247 height 69
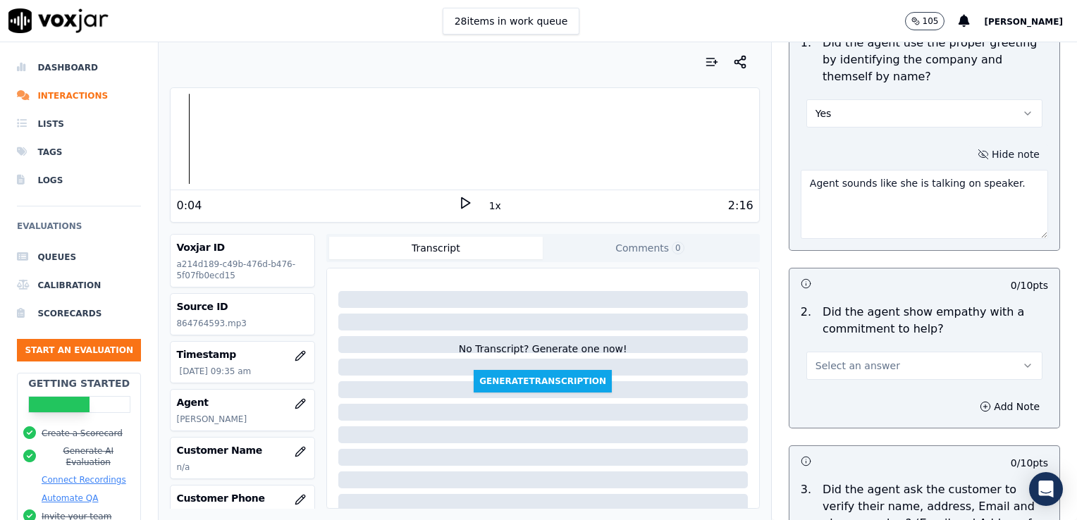
scroll to position [282, 0]
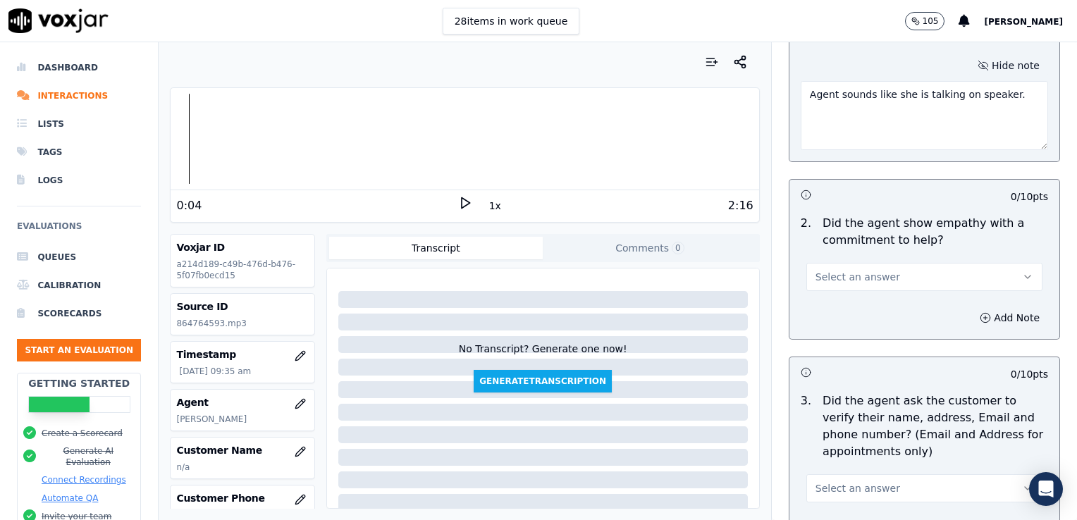
type textarea "Agent sounds like she is talking on speaker."
click at [458, 202] on icon at bounding box center [465, 203] width 14 height 14
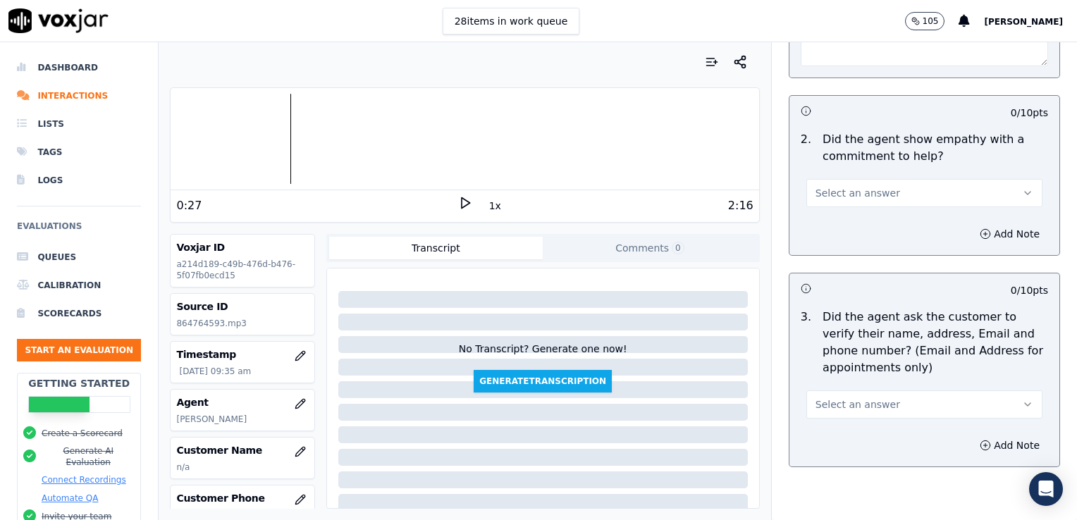
scroll to position [423, 0]
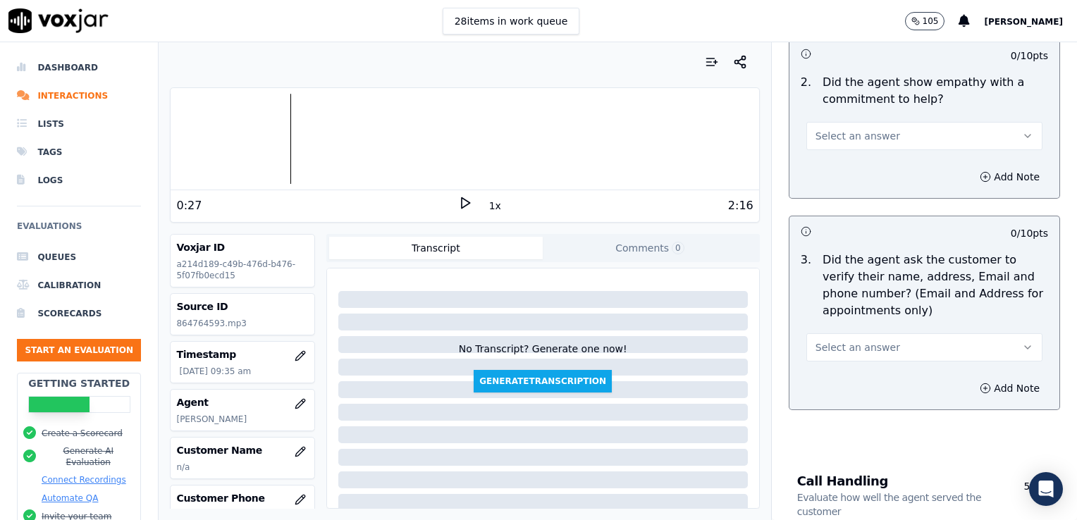
click at [1001, 346] on button "Select an answer" at bounding box center [924, 347] width 236 height 28
click at [852, 402] on div "No" at bounding box center [901, 400] width 212 height 23
click at [980, 388] on icon "button" at bounding box center [985, 388] width 11 height 11
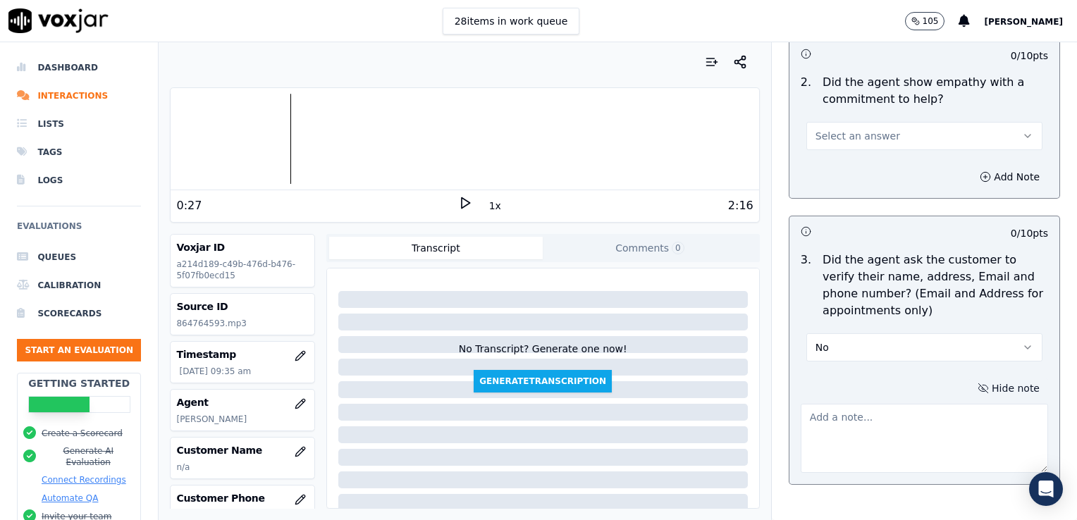
click at [870, 417] on textarea at bounding box center [924, 438] width 247 height 69
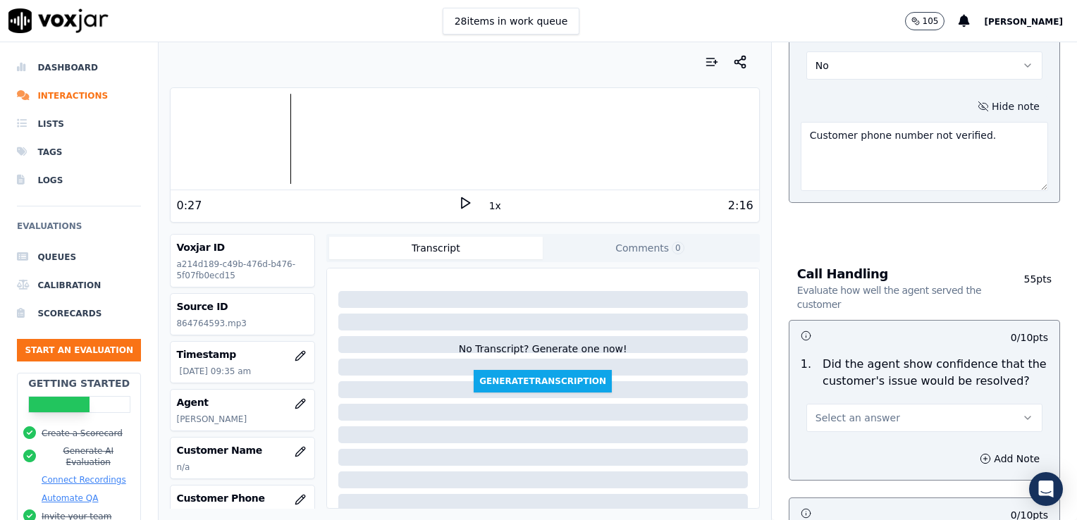
scroll to position [775, 0]
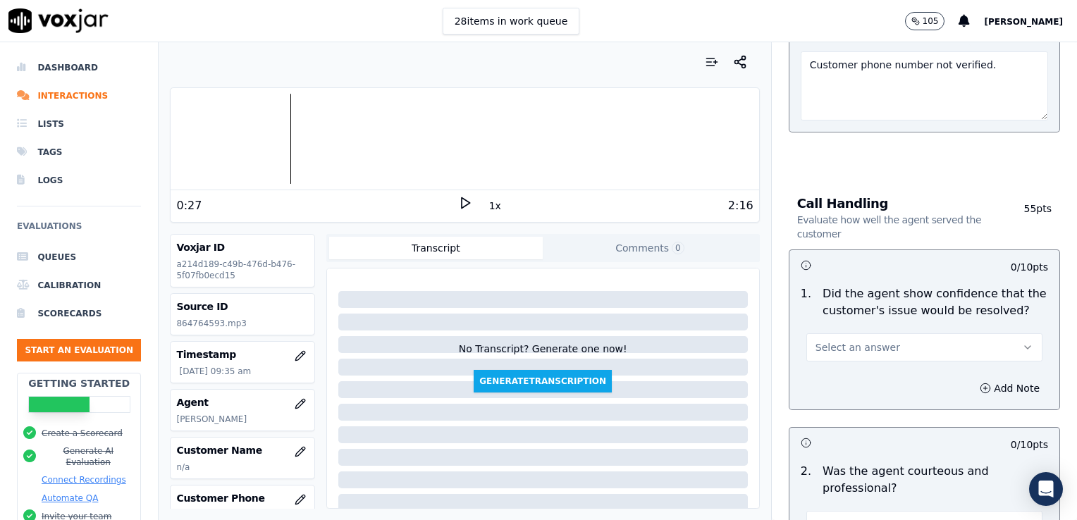
type textarea "Customer phone number not verified."
click at [1025, 346] on icon "button" at bounding box center [1028, 347] width 6 height 3
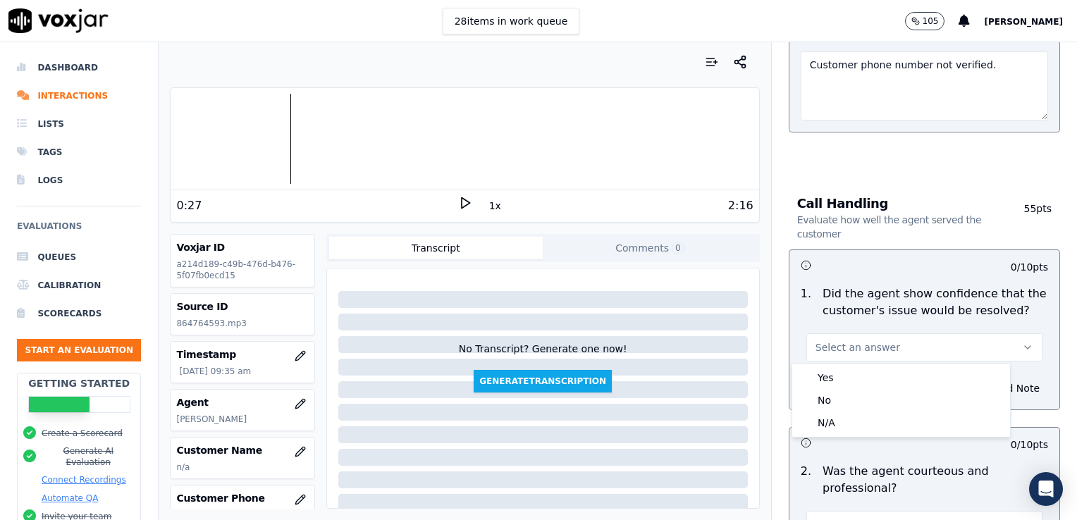
click at [459, 206] on icon at bounding box center [465, 203] width 14 height 14
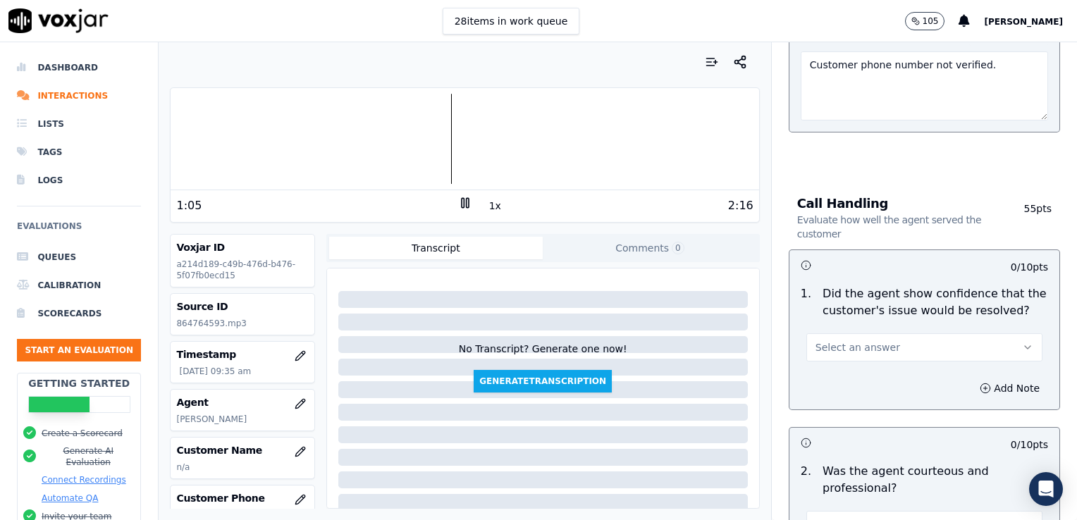
click at [458, 199] on icon at bounding box center [465, 203] width 14 height 14
click at [462, 201] on icon at bounding box center [465, 203] width 14 height 14
click at [458, 202] on icon at bounding box center [465, 203] width 14 height 14
click at [65, 94] on li "Interactions" at bounding box center [79, 96] width 124 height 28
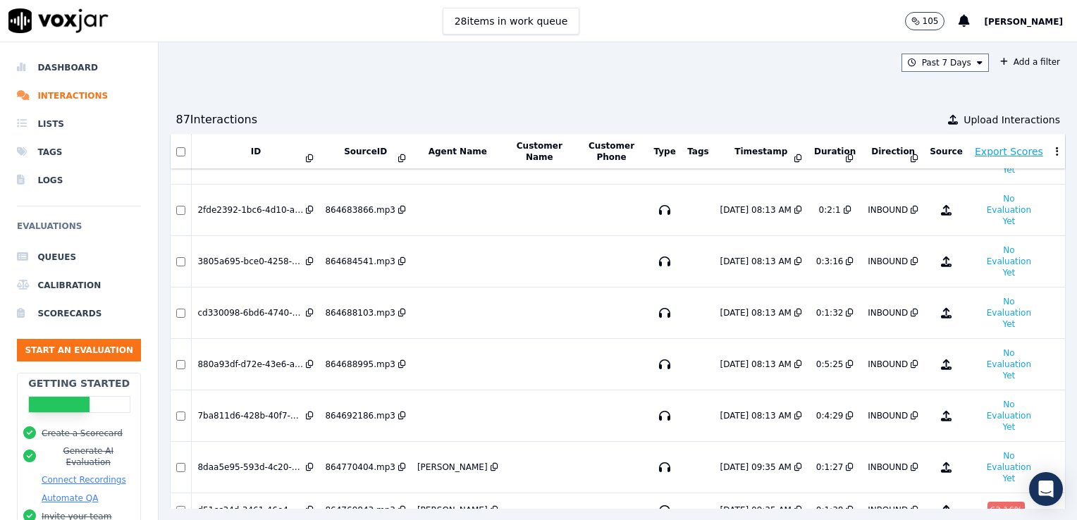
scroll to position [2576, 0]
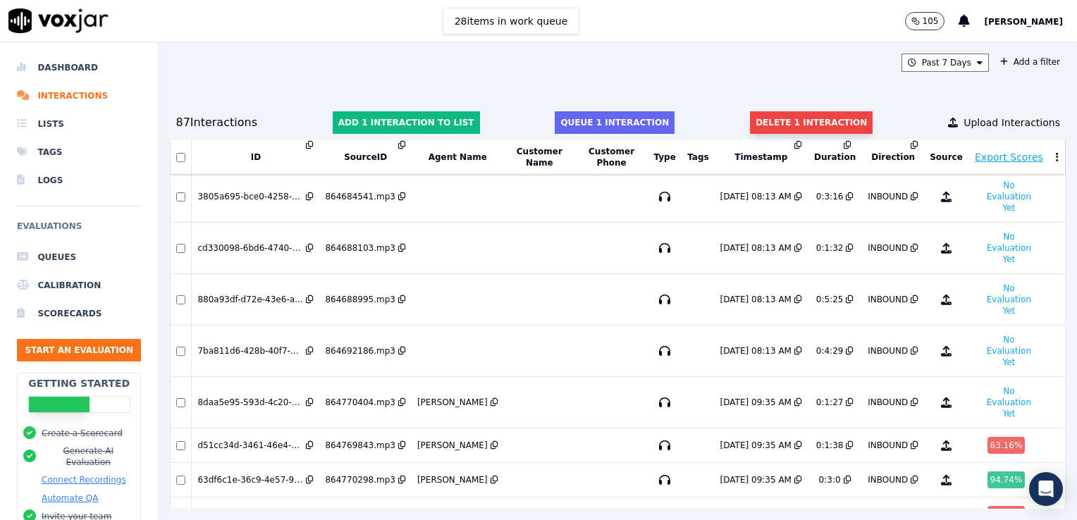
click at [750, 118] on button "Delete 1 interaction" at bounding box center [811, 122] width 123 height 23
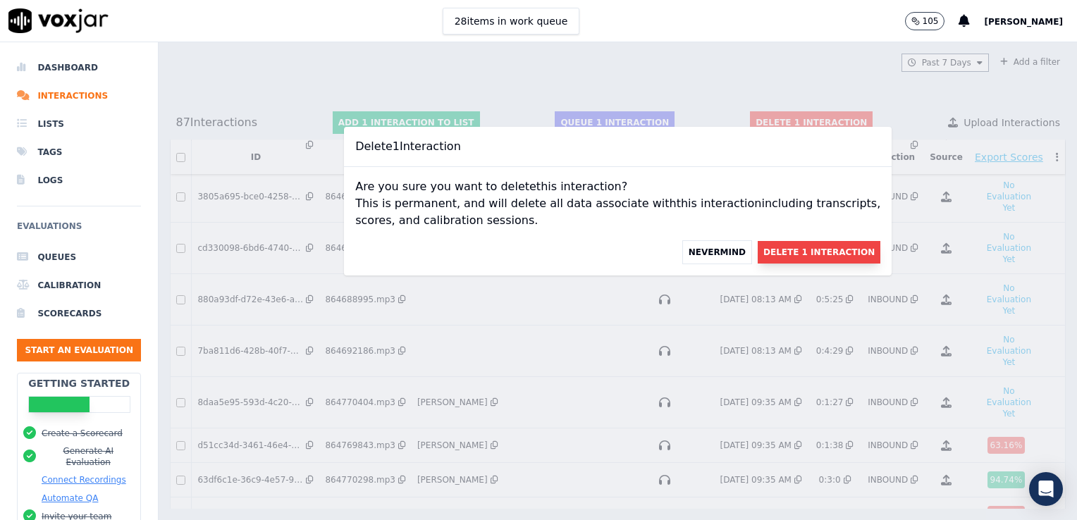
click at [796, 252] on button "Delete 1 Interaction" at bounding box center [819, 252] width 123 height 23
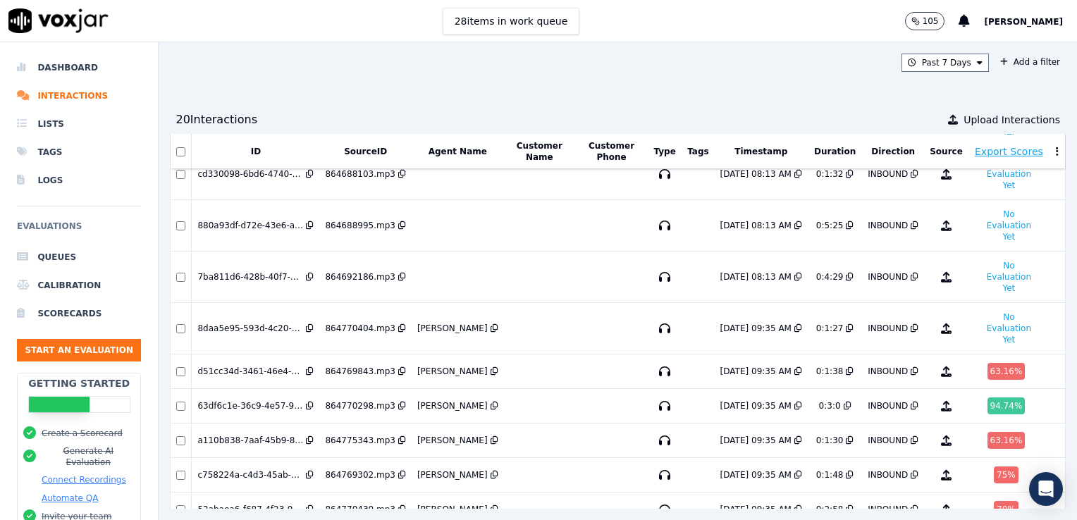
scroll to position [2647, 0]
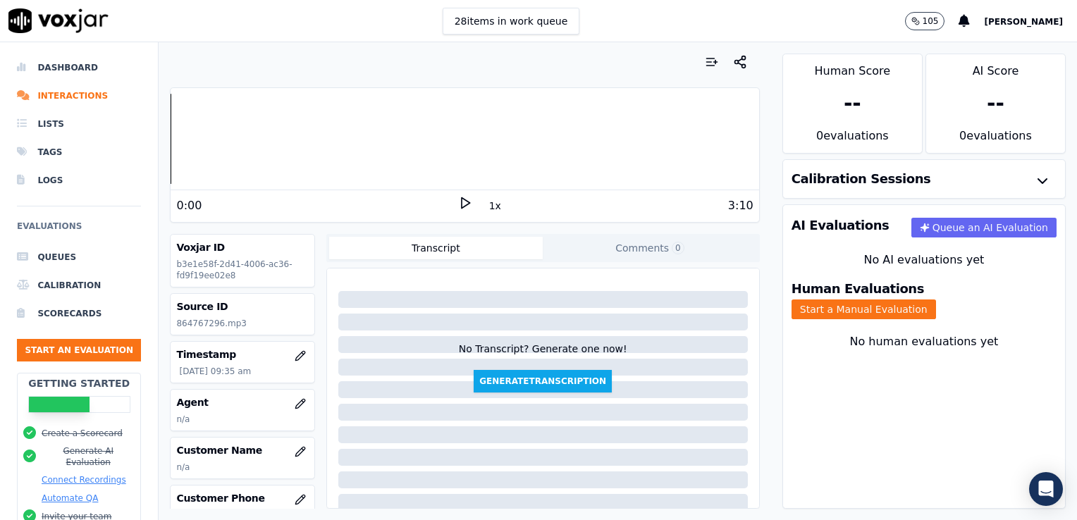
click at [458, 198] on icon at bounding box center [465, 203] width 14 height 14
click at [295, 399] on icon "button" at bounding box center [300, 403] width 11 height 11
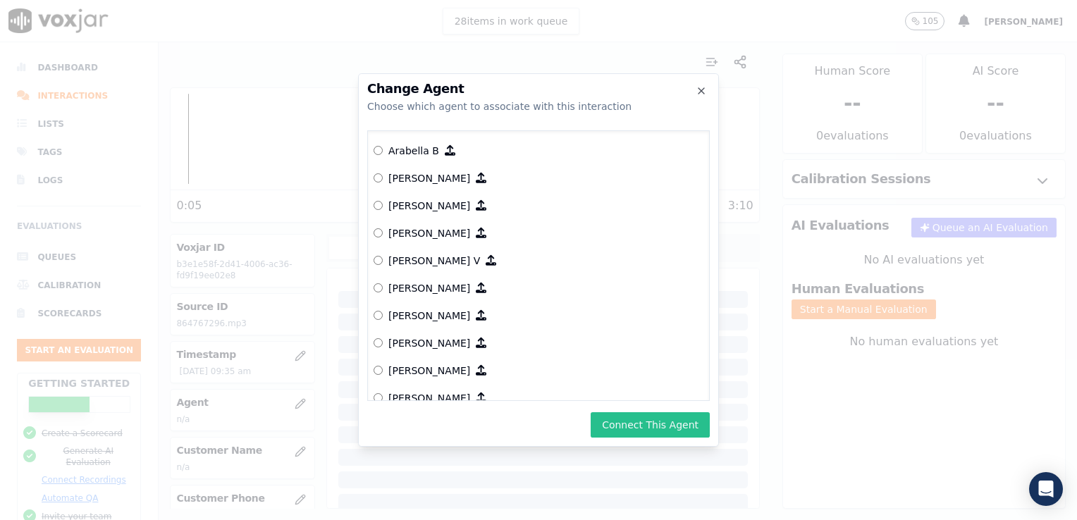
click at [637, 423] on button "Connect This Agent" at bounding box center [650, 424] width 119 height 25
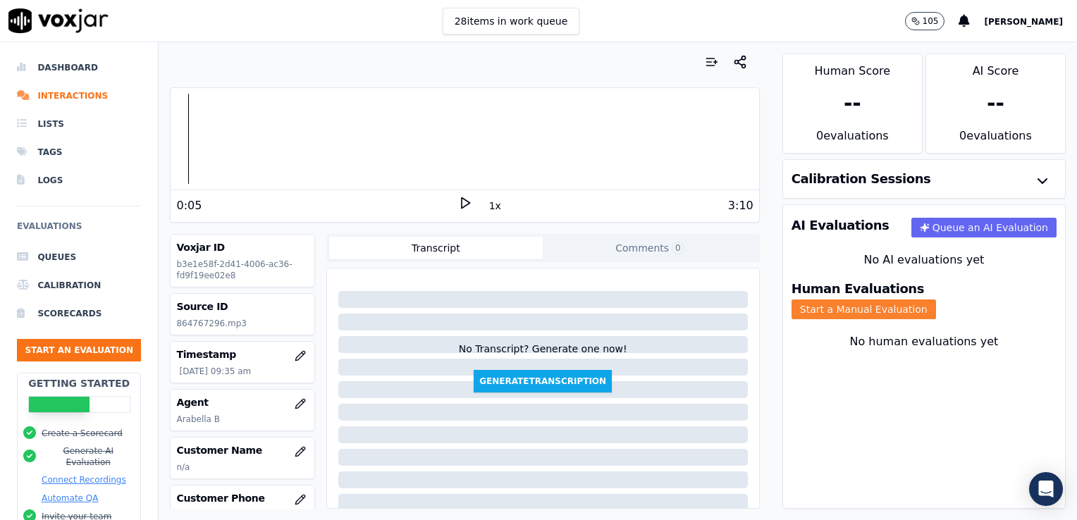
click at [936, 300] on button "Start a Manual Evaluation" at bounding box center [864, 310] width 145 height 20
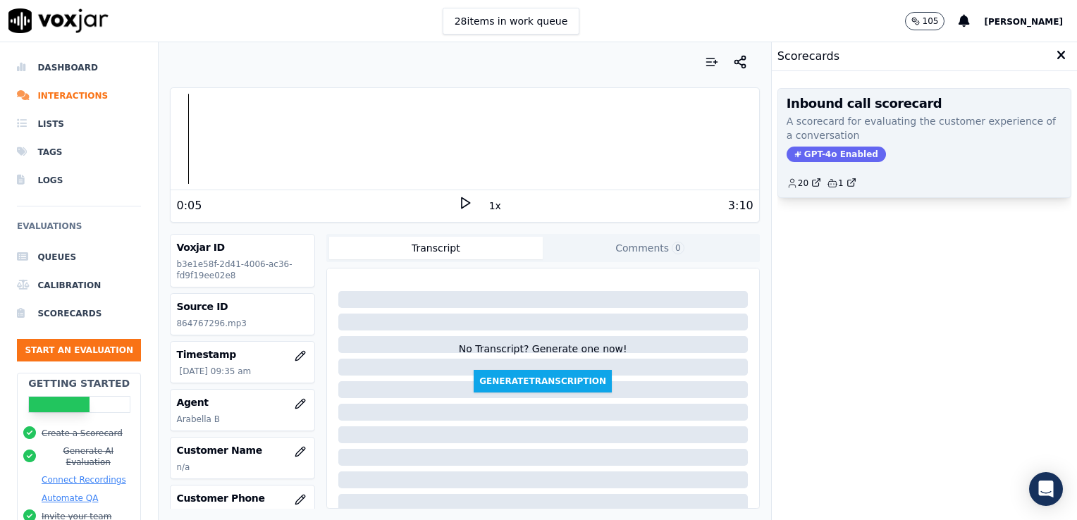
click at [828, 154] on span "GPT-4o Enabled" at bounding box center [836, 155] width 99 height 16
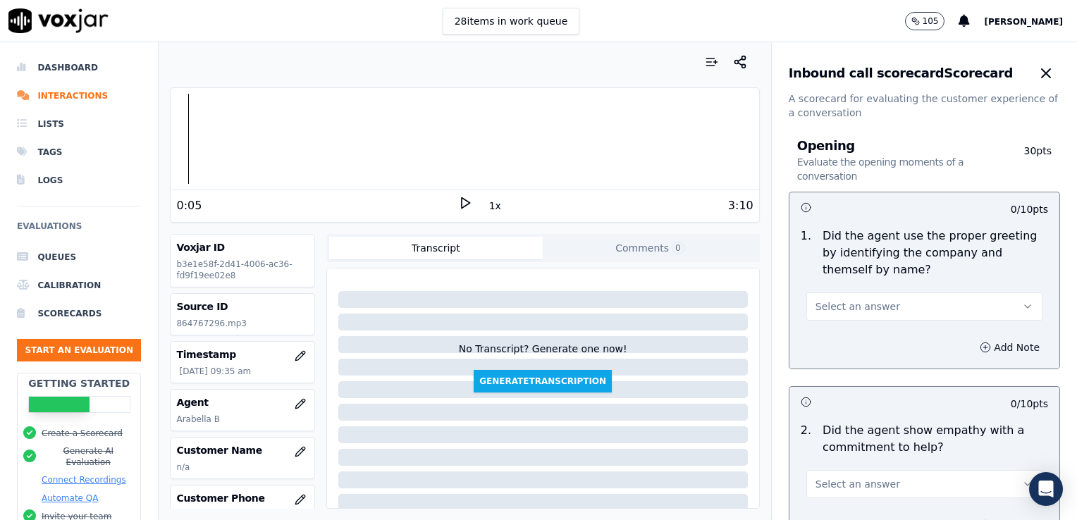
click at [980, 348] on icon "button" at bounding box center [985, 347] width 11 height 11
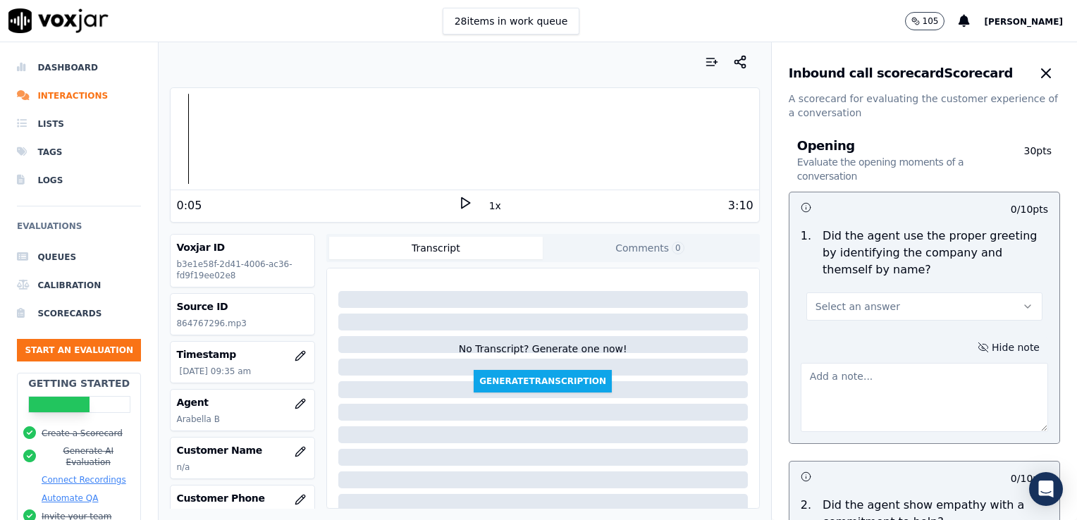
click at [1022, 309] on icon "button" at bounding box center [1027, 306] width 11 height 11
click at [825, 343] on div "Yes" at bounding box center [901, 338] width 212 height 23
click at [458, 197] on icon at bounding box center [465, 203] width 14 height 14
click at [462, 199] on rect at bounding box center [463, 202] width 2 height 9
click at [712, 423] on div at bounding box center [543, 394] width 432 height 240
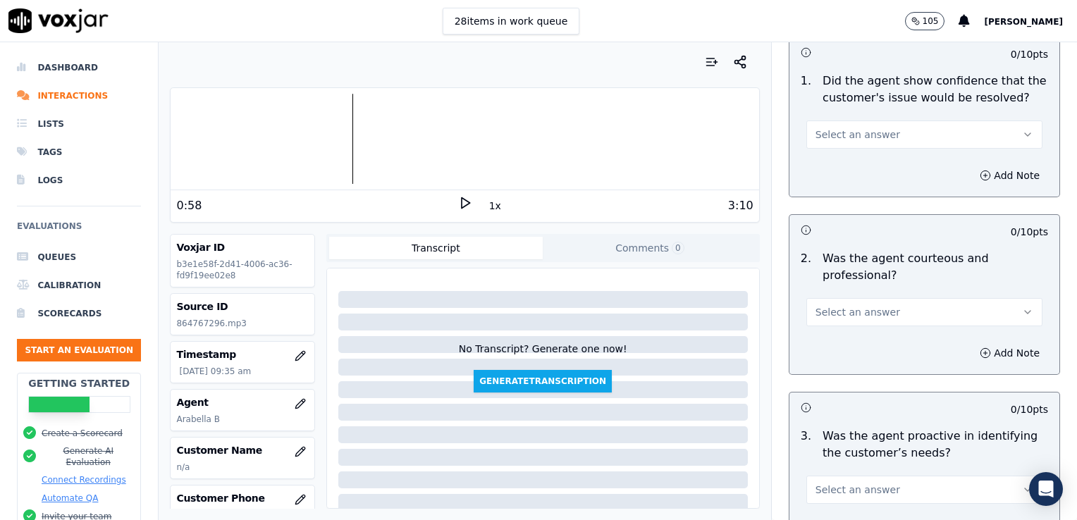
scroll to position [916, 0]
click at [990, 307] on button "Select an answer" at bounding box center [924, 309] width 236 height 28
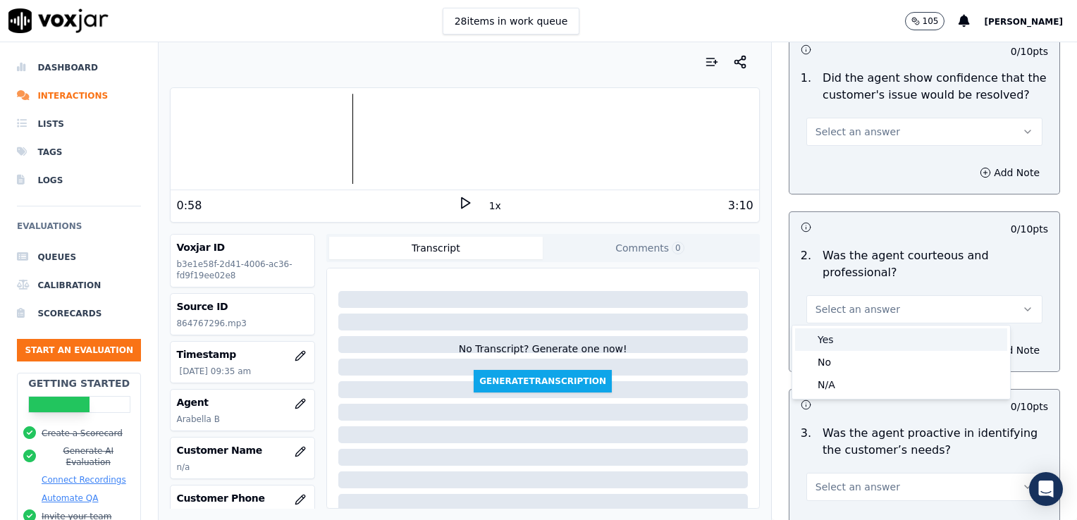
click at [832, 338] on div "Yes" at bounding box center [901, 339] width 212 height 23
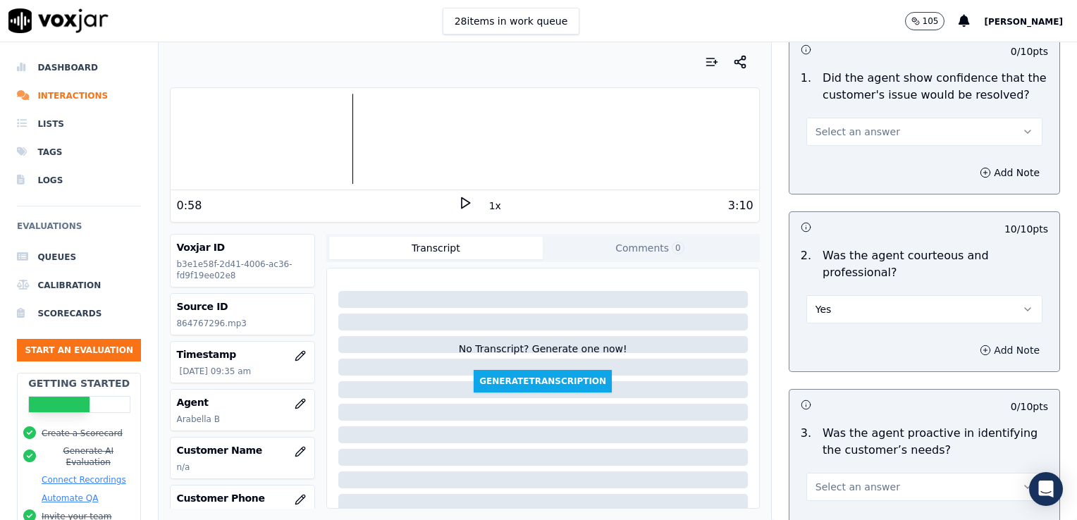
click at [980, 345] on icon "button" at bounding box center [985, 350] width 11 height 11
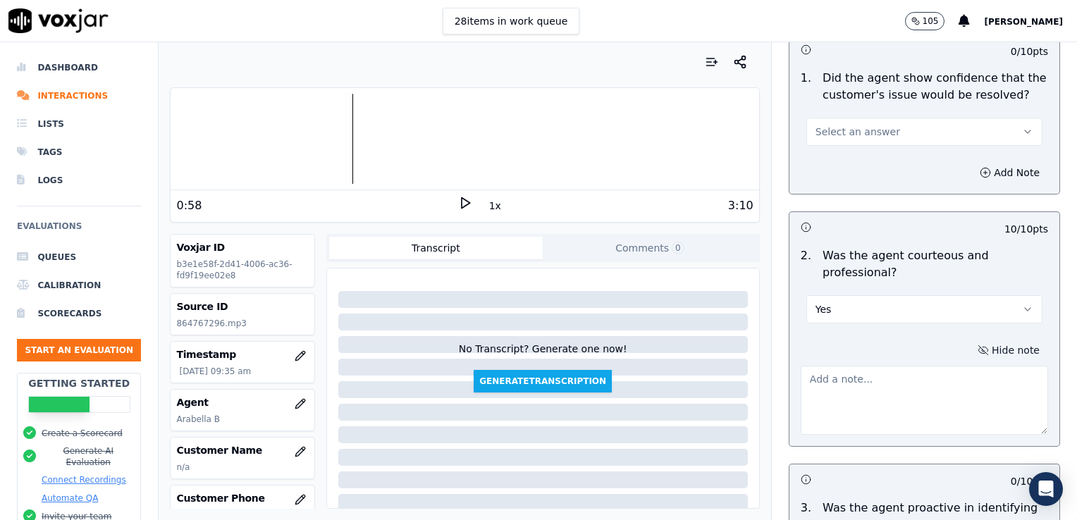
click at [849, 383] on textarea at bounding box center [924, 400] width 247 height 69
click at [852, 384] on textarea at bounding box center [924, 400] width 247 height 69
click at [852, 384] on textarea "TI" at bounding box center [924, 400] width 247 height 69
paste textarea "We need to clearly state/seek permission to place a customer on hold."
type textarea "TIP: We need to clearly state/seek permission to place a customer on hold."
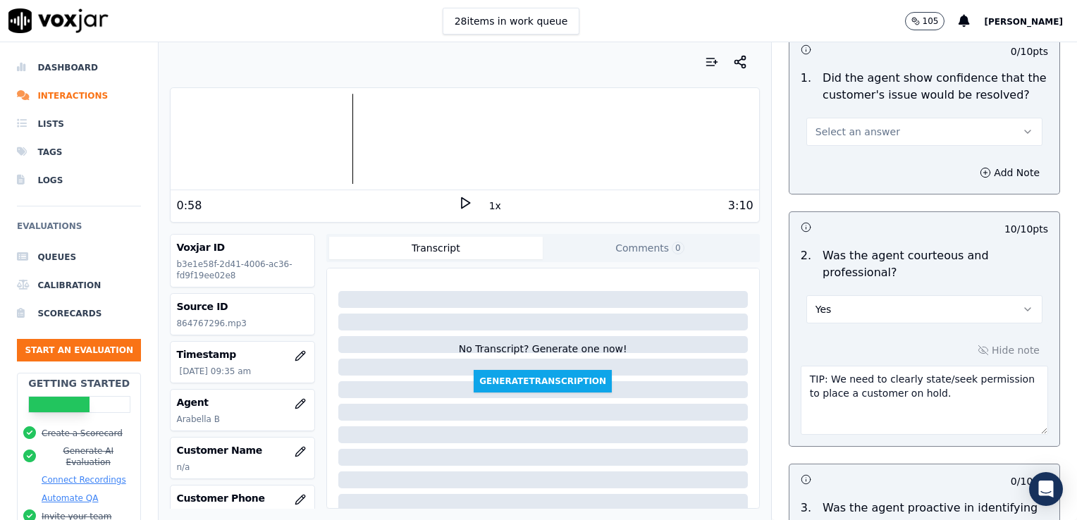
click at [462, 207] on polygon at bounding box center [466, 203] width 8 height 11
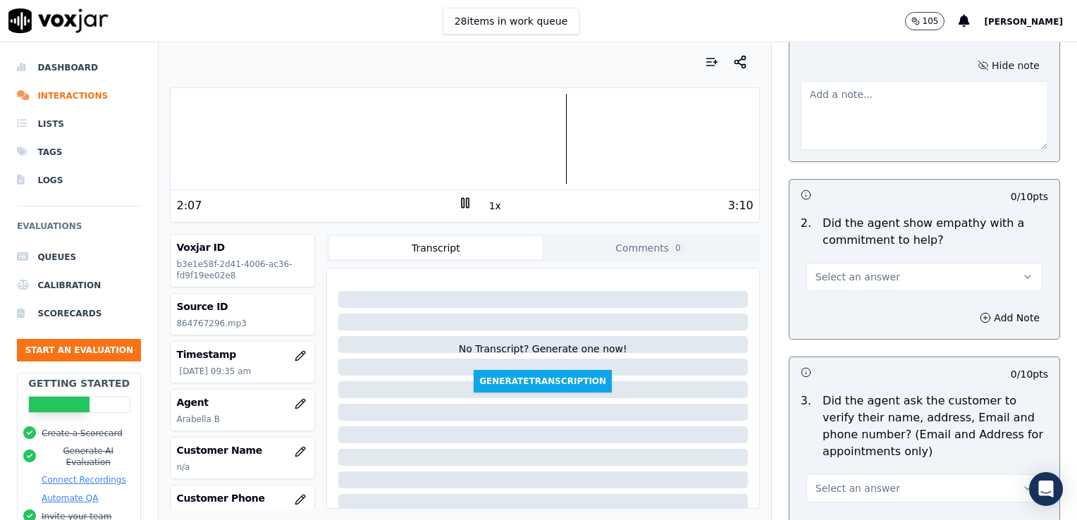
scroll to position [352, 0]
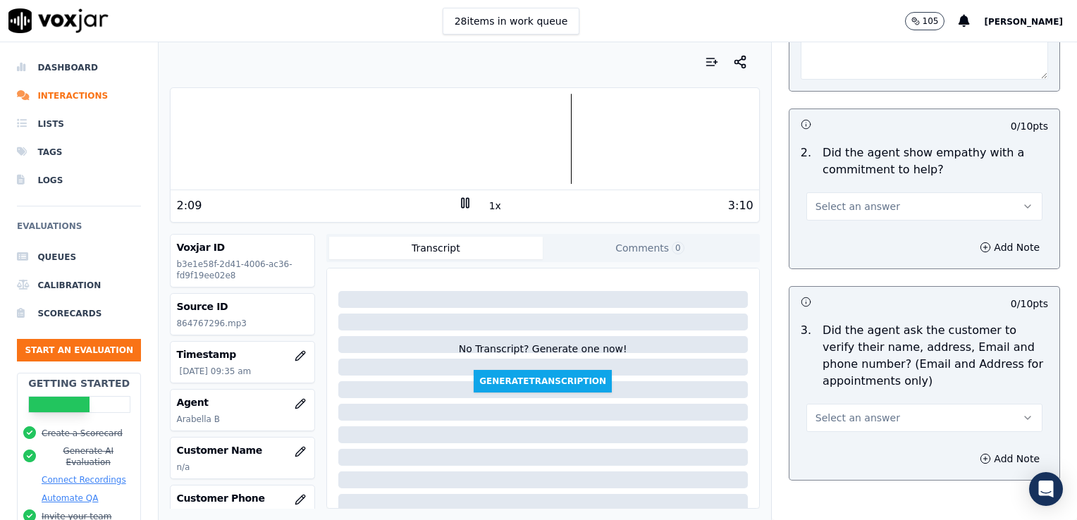
click at [1022, 207] on icon "button" at bounding box center [1027, 206] width 11 height 11
click at [844, 240] on div "Yes" at bounding box center [901, 237] width 212 height 23
click at [980, 243] on icon "button" at bounding box center [985, 247] width 11 height 11
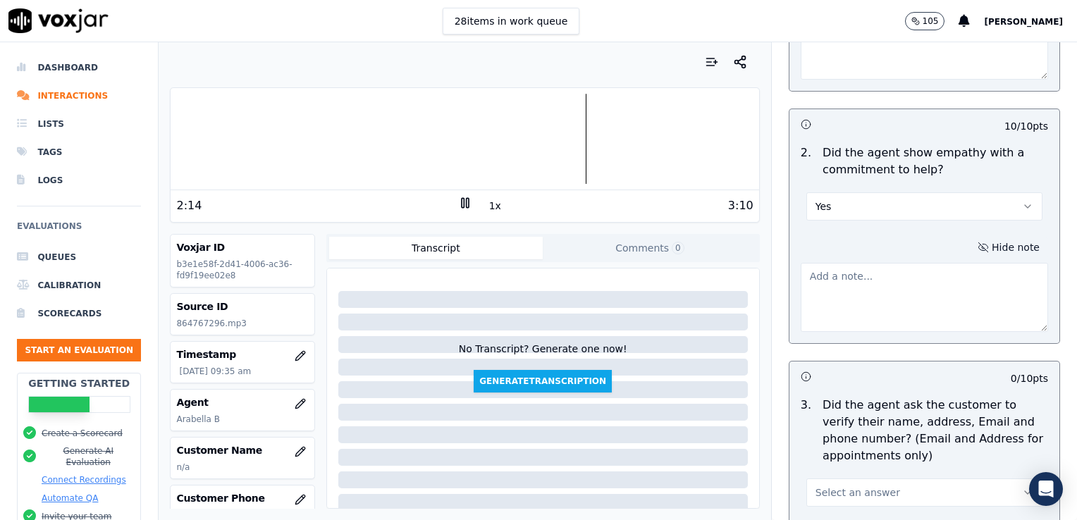
click at [882, 296] on textarea at bounding box center [924, 297] width 247 height 69
click at [882, 296] on textarea "N" at bounding box center [924, 297] width 247 height 69
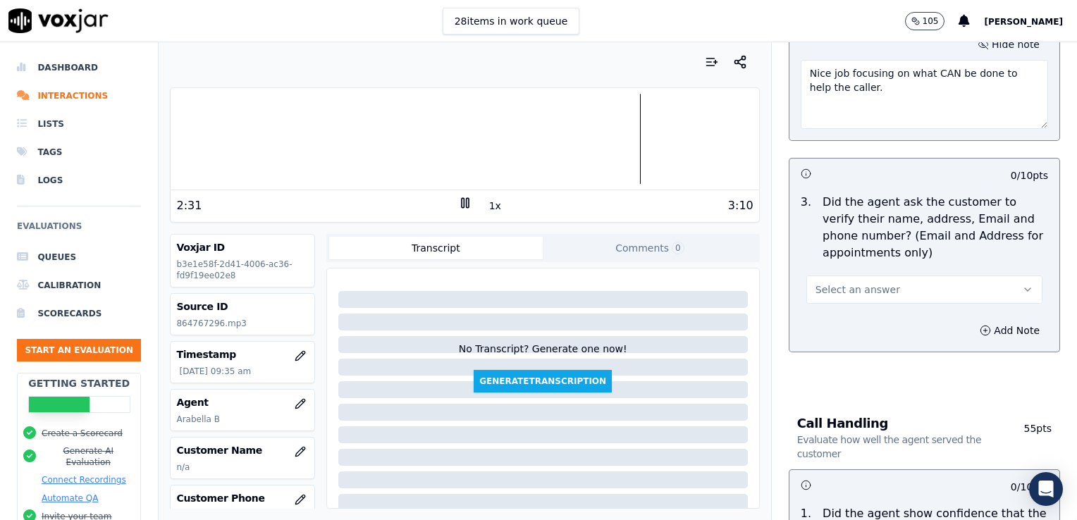
scroll to position [564, 0]
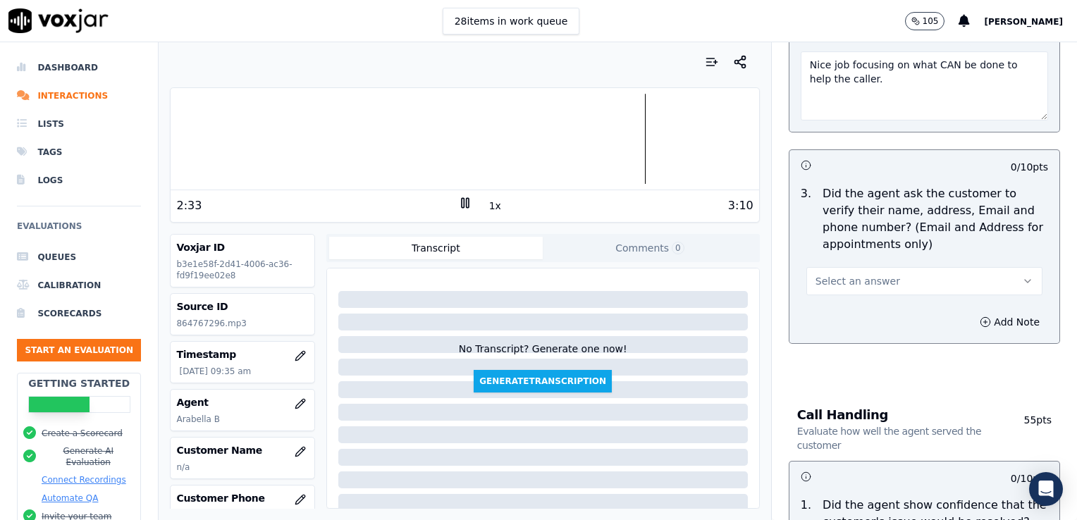
type textarea "Nice job focusing on what CAN be done to help the caller."
click at [1022, 278] on icon "button" at bounding box center [1027, 281] width 11 height 11
click at [835, 312] on div "Yes" at bounding box center [901, 311] width 212 height 23
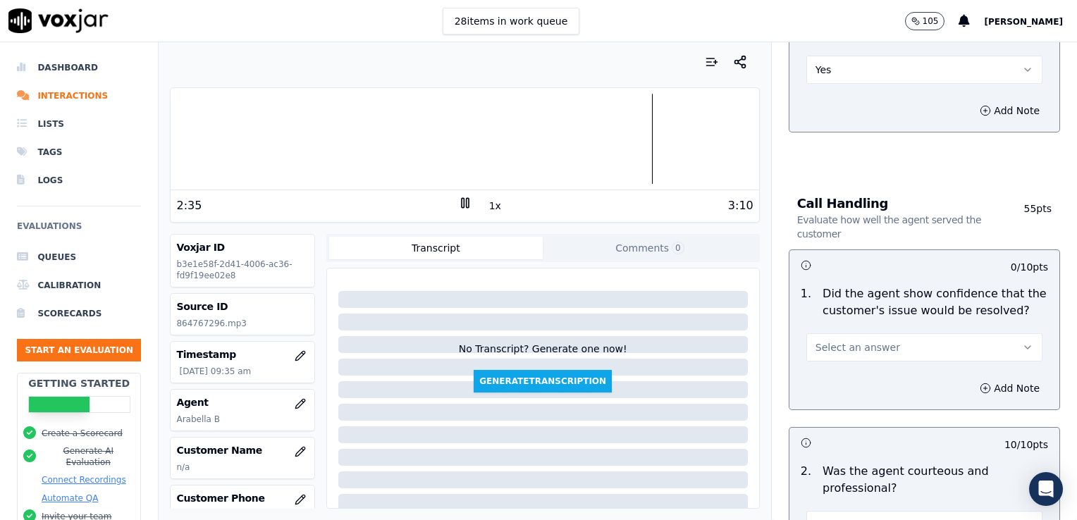
scroll to position [846, 0]
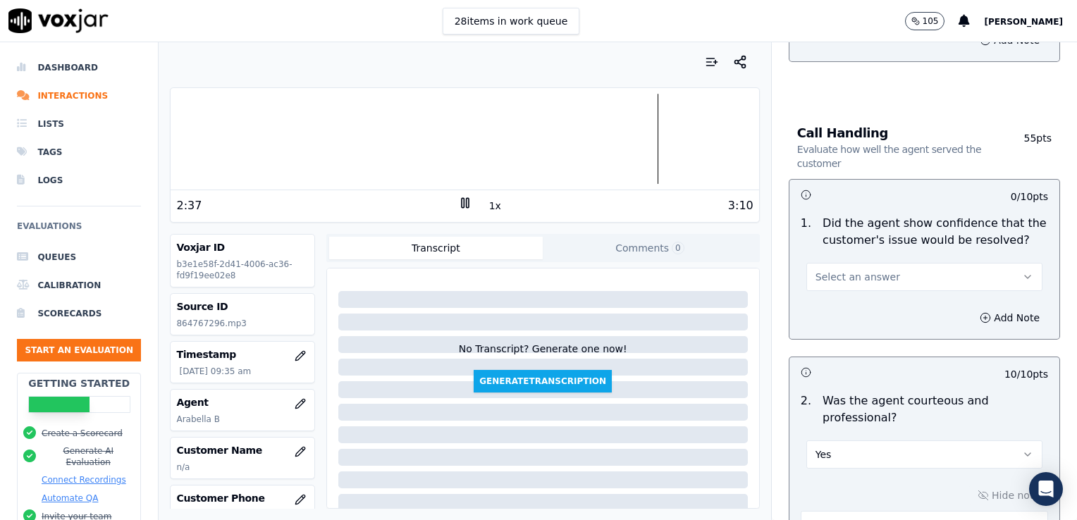
click at [1022, 271] on icon "button" at bounding box center [1027, 276] width 11 height 11
click at [835, 309] on div "Yes" at bounding box center [901, 307] width 212 height 23
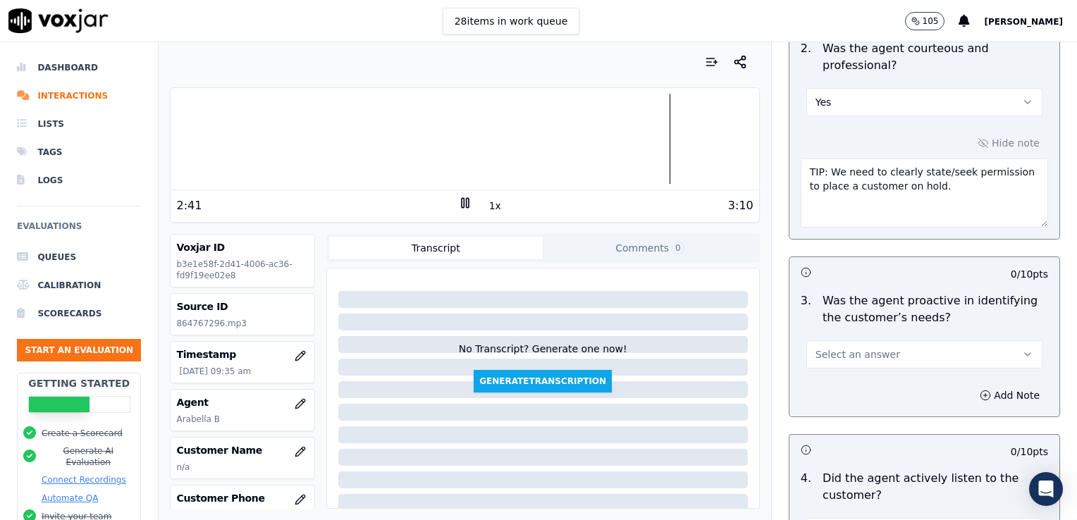
scroll to position [1269, 0]
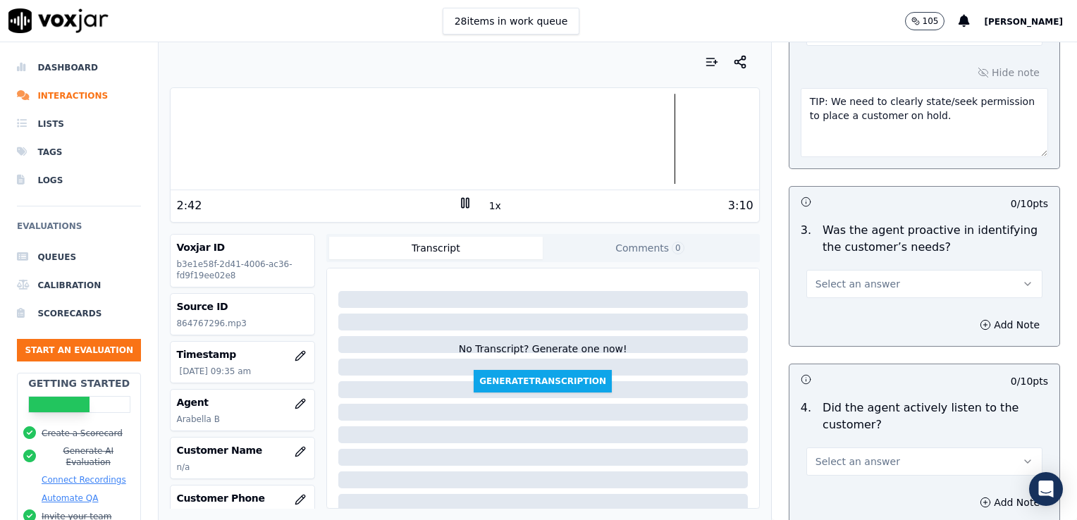
click at [1022, 283] on icon "button" at bounding box center [1027, 283] width 11 height 11
click at [843, 317] on div "Yes" at bounding box center [901, 313] width 212 height 23
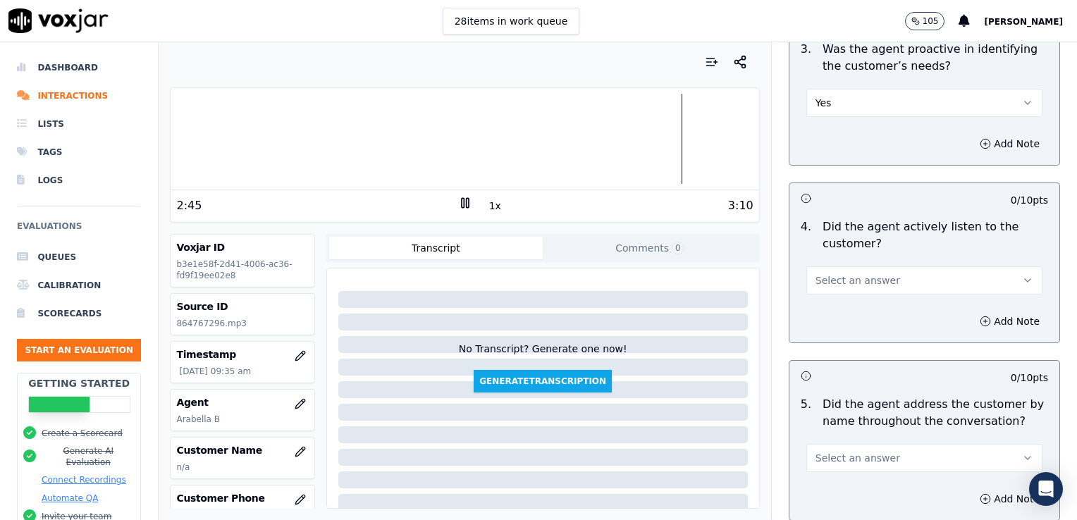
scroll to position [1480, 0]
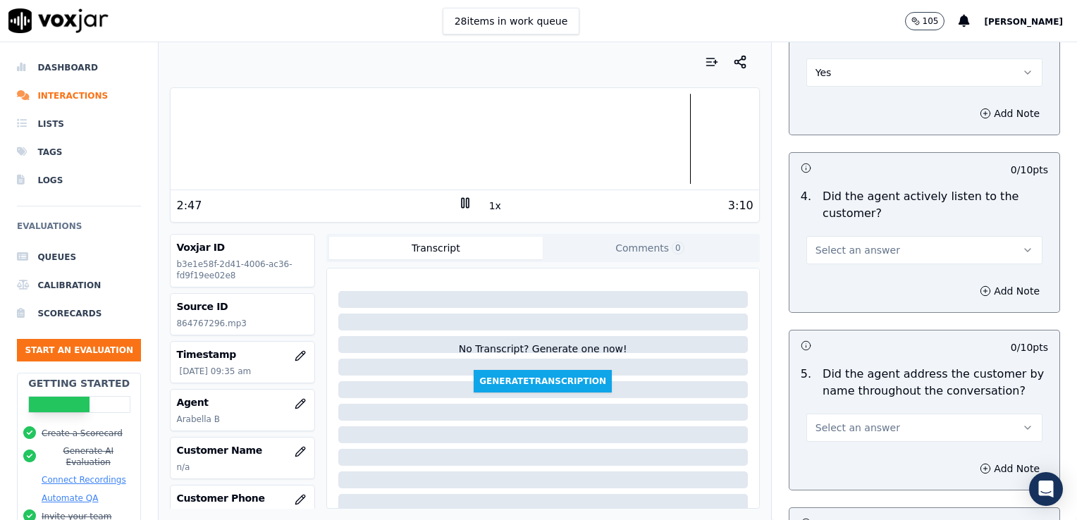
click at [1022, 245] on icon "button" at bounding box center [1027, 250] width 11 height 11
click at [832, 279] on div "Yes" at bounding box center [901, 279] width 212 height 23
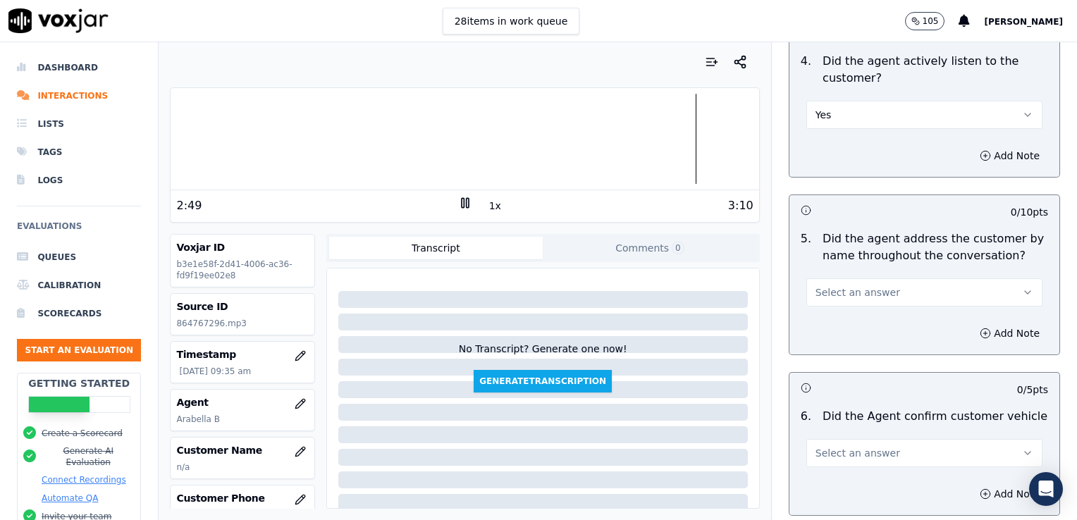
scroll to position [1621, 0]
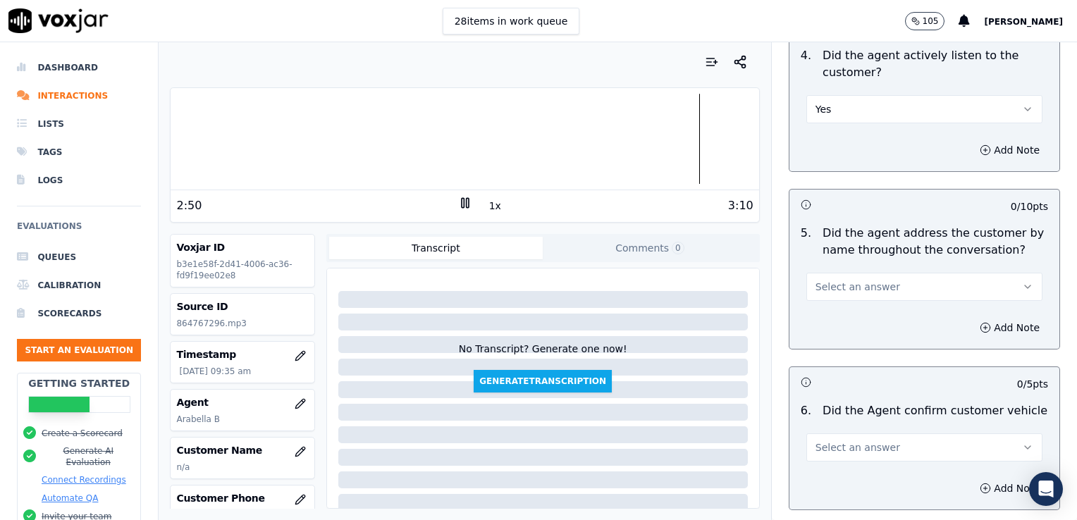
click at [1022, 281] on icon "button" at bounding box center [1027, 286] width 11 height 11
click at [826, 338] on div "No" at bounding box center [901, 338] width 212 height 23
click at [980, 326] on icon "button" at bounding box center [985, 327] width 11 height 11
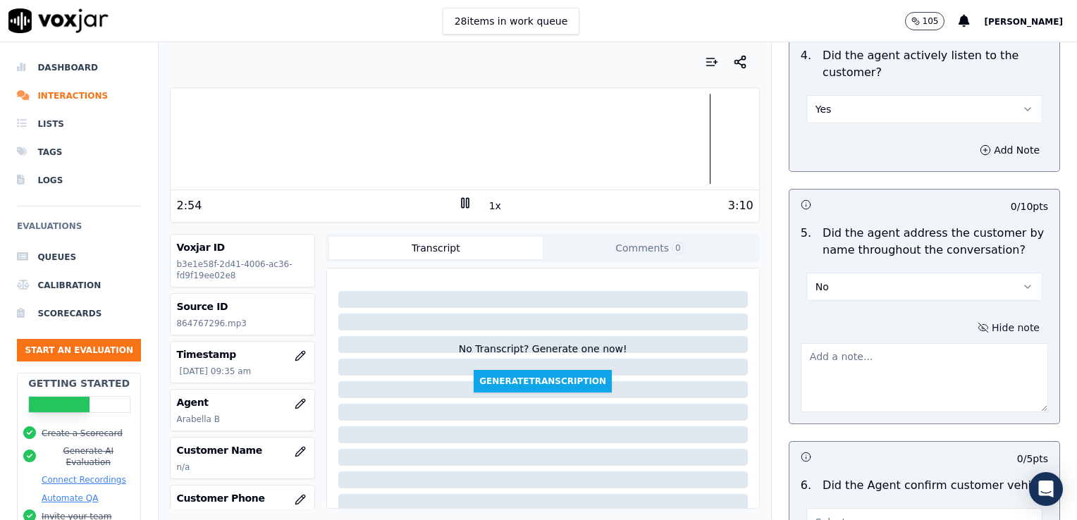
click at [890, 365] on textarea at bounding box center [924, 377] width 247 height 69
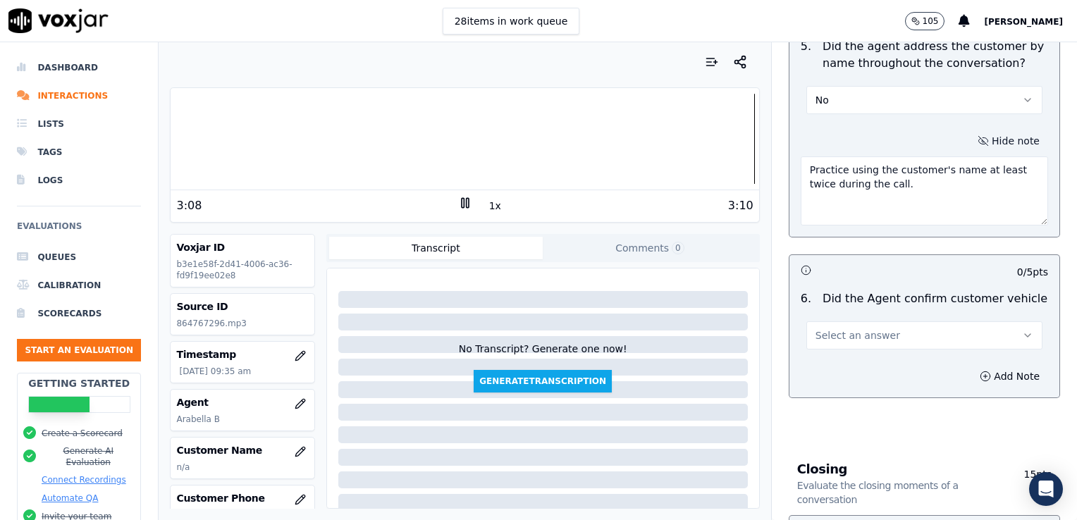
scroll to position [1833, 0]
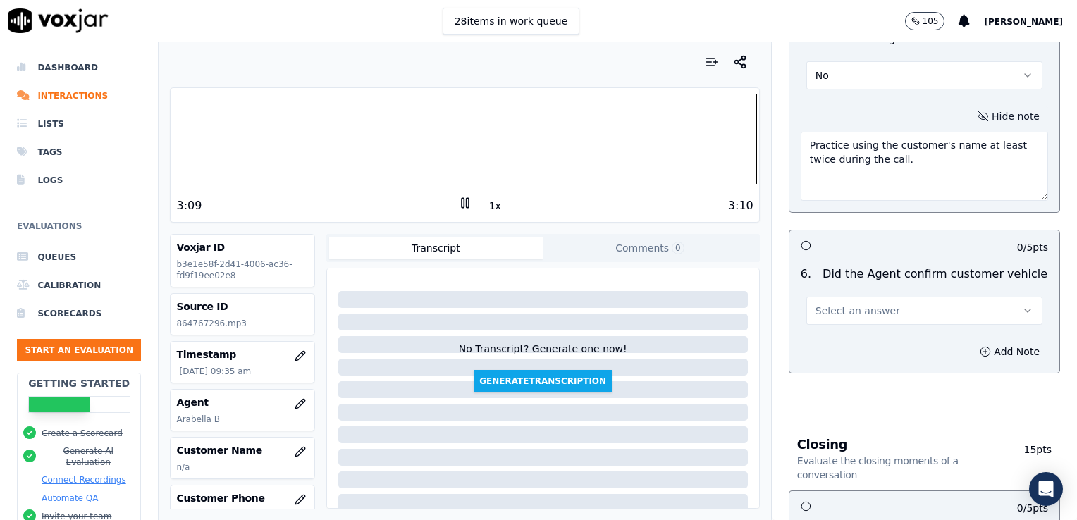
type textarea "Practice using the customer's name at least twice during the call."
click at [1022, 305] on icon "button" at bounding box center [1027, 310] width 11 height 11
click at [840, 343] on div "Yes" at bounding box center [901, 339] width 212 height 23
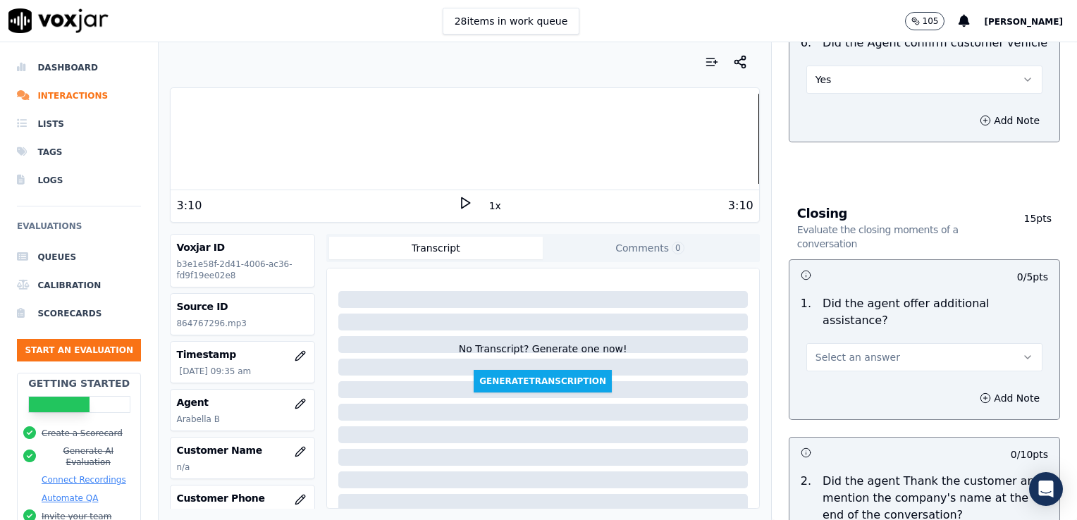
scroll to position [2115, 0]
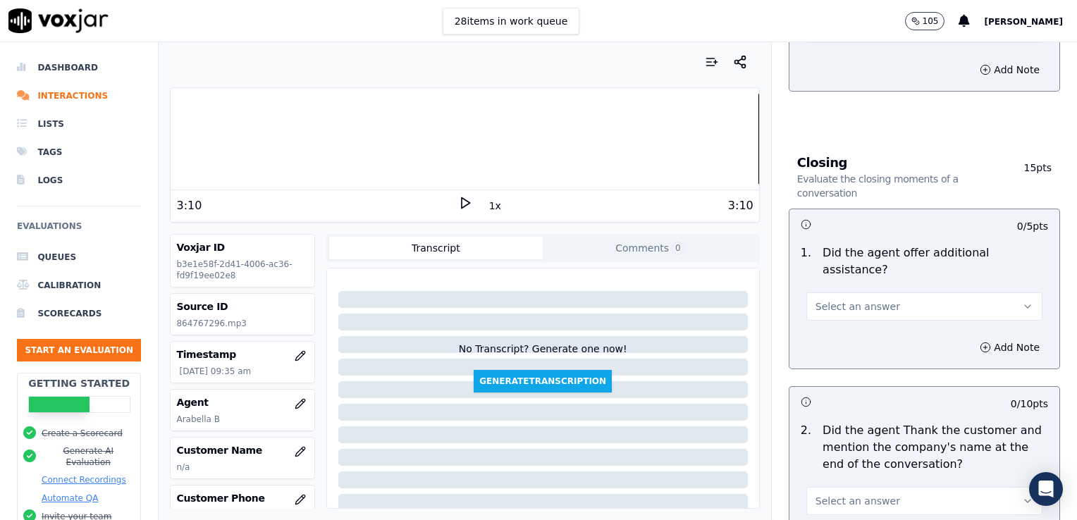
click at [1022, 301] on icon "button" at bounding box center [1027, 306] width 11 height 11
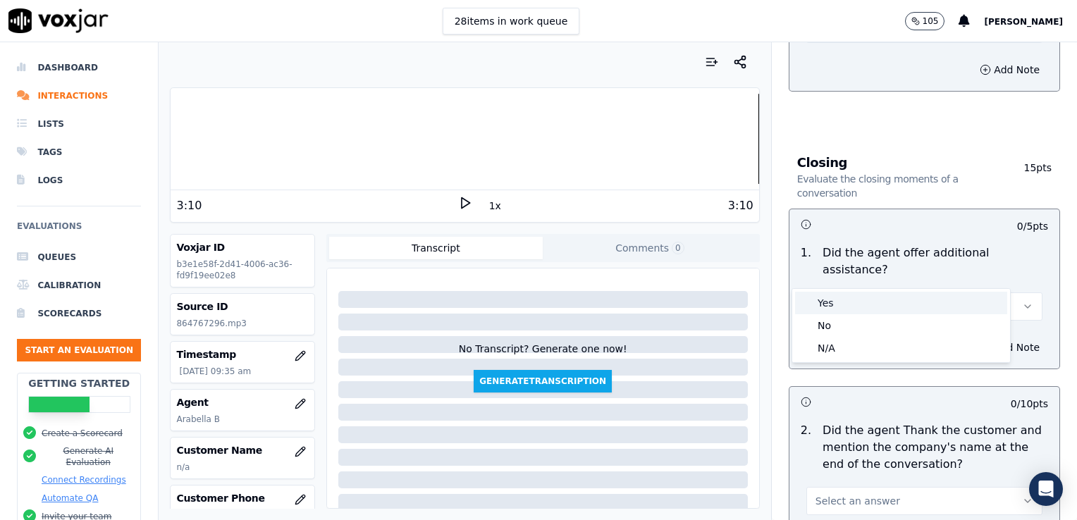
click at [829, 305] on div "Yes" at bounding box center [901, 303] width 212 height 23
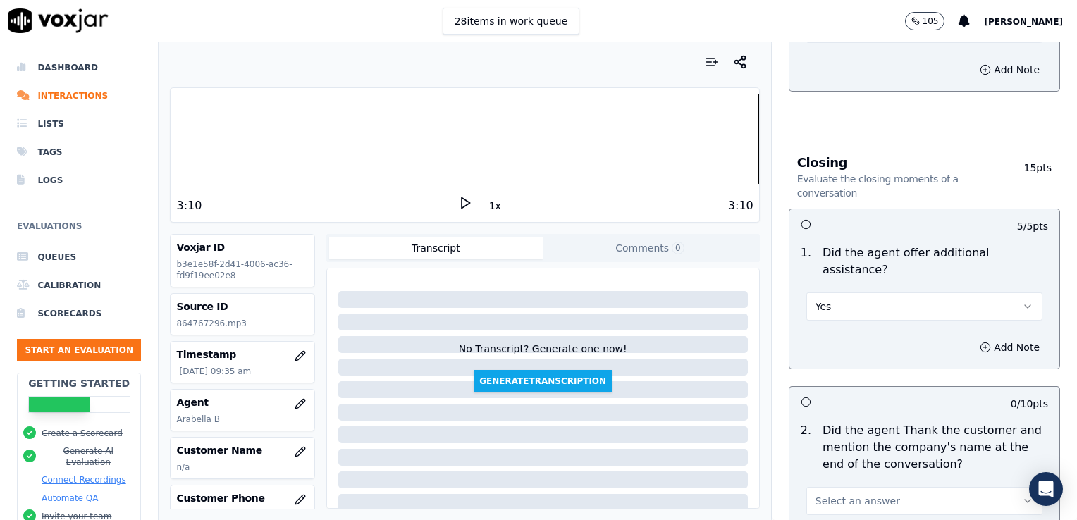
click at [723, 134] on div at bounding box center [465, 139] width 588 height 90
click at [458, 197] on icon at bounding box center [465, 203] width 14 height 14
click at [677, 143] on div at bounding box center [465, 139] width 588 height 90
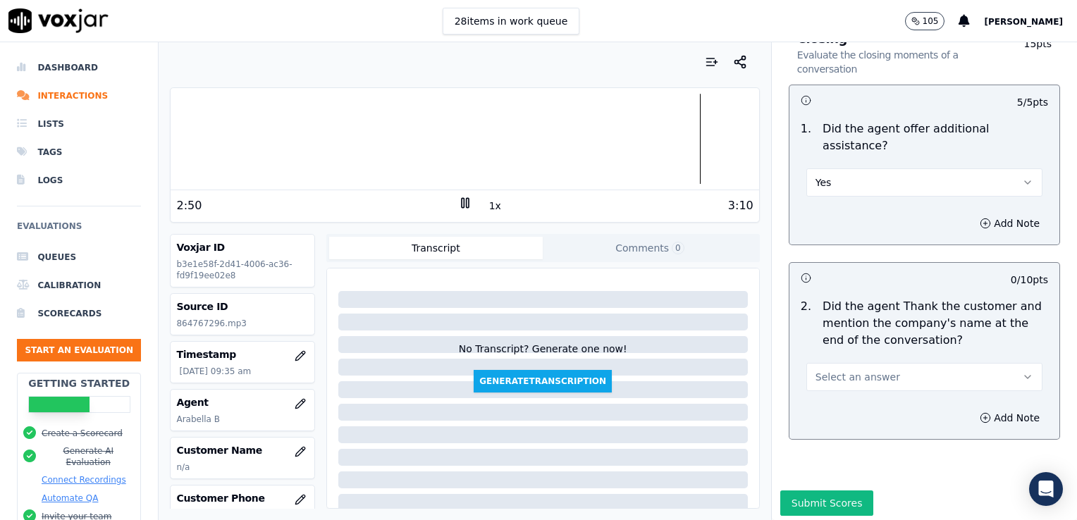
scroll to position [2239, 0]
click at [1022, 371] on icon "button" at bounding box center [1027, 376] width 11 height 11
click at [837, 399] on div "No" at bounding box center [901, 395] width 212 height 23
click at [462, 204] on rect at bounding box center [463, 202] width 2 height 9
click at [980, 412] on icon "button" at bounding box center [985, 417] width 11 height 11
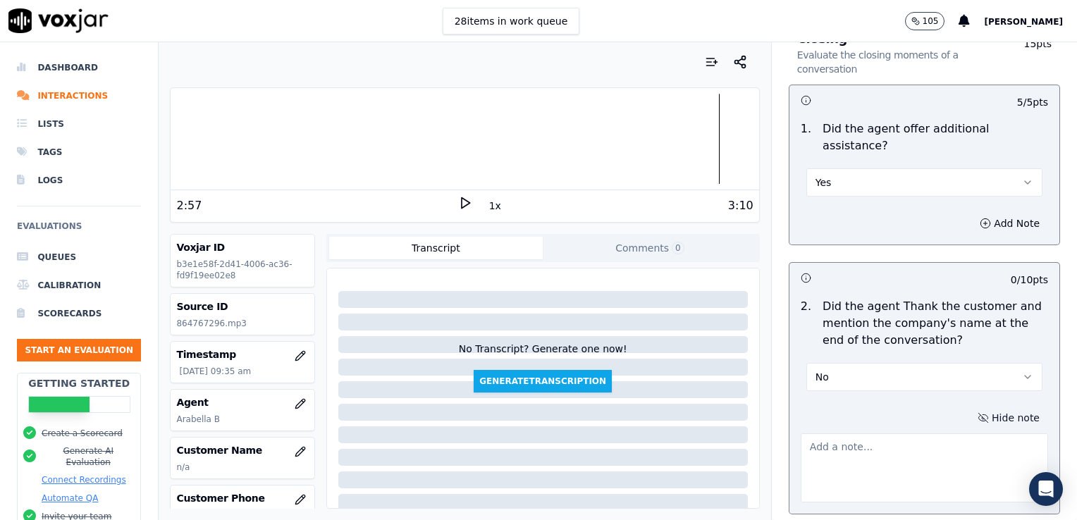
click at [834, 434] on textarea at bounding box center [924, 468] width 247 height 69
paste textarea "When a customer thanks us, rather than respond with "No problem," we should rep…"
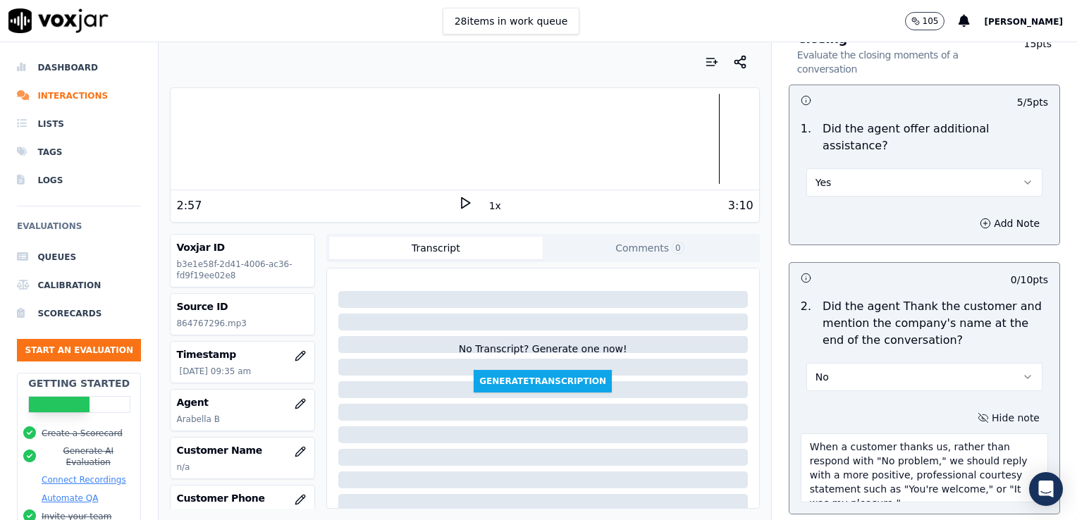
click at [871, 434] on textarea "When a customer thanks us, rather than respond with "No problem," we should rep…" at bounding box center [924, 468] width 247 height 69
click at [987, 455] on textarea "When a customer thanks us, rather than respond with "Yeah," we should reply wit…" at bounding box center [924, 468] width 247 height 69
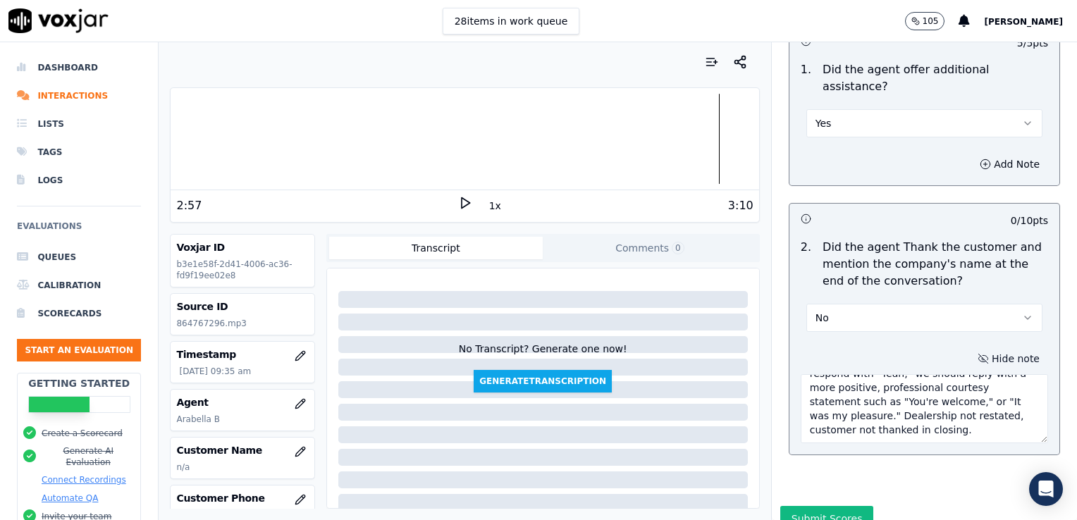
scroll to position [2314, 0]
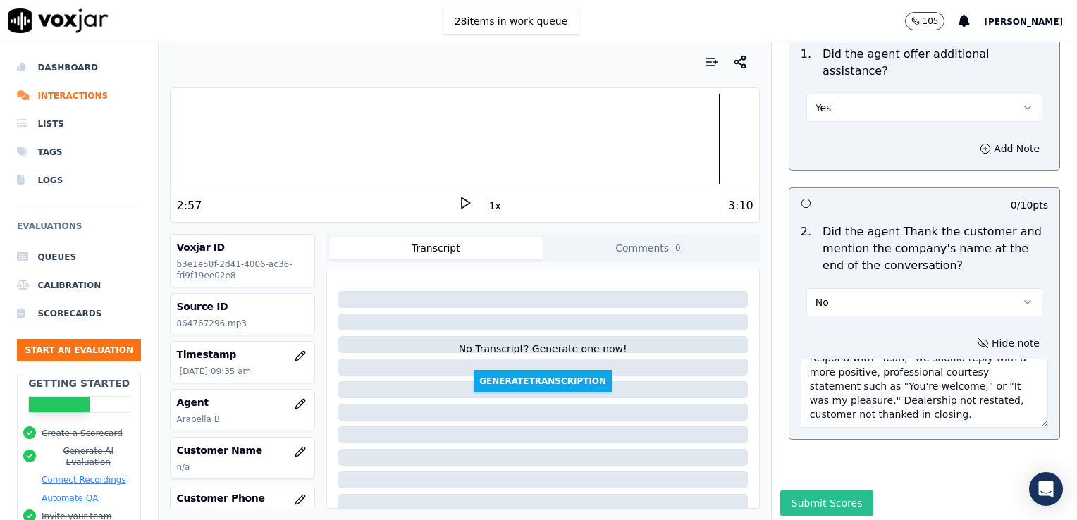
type textarea "When a customer thanks us, rather than respond with "Yeah," we should reply wit…"
click at [818, 491] on button "Submit Scores" at bounding box center [827, 503] width 94 height 25
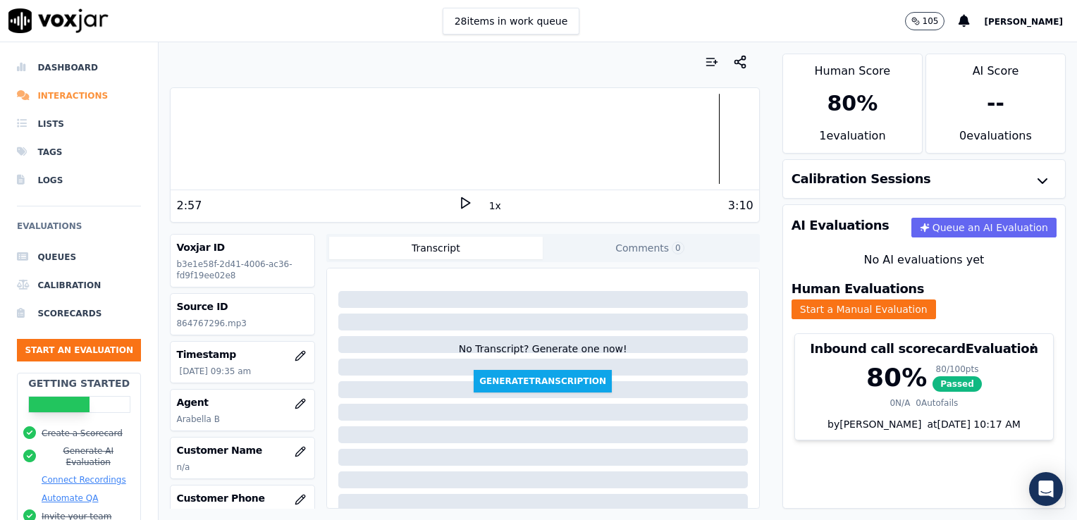
click at [85, 94] on li "Interactions" at bounding box center [79, 96] width 124 height 28
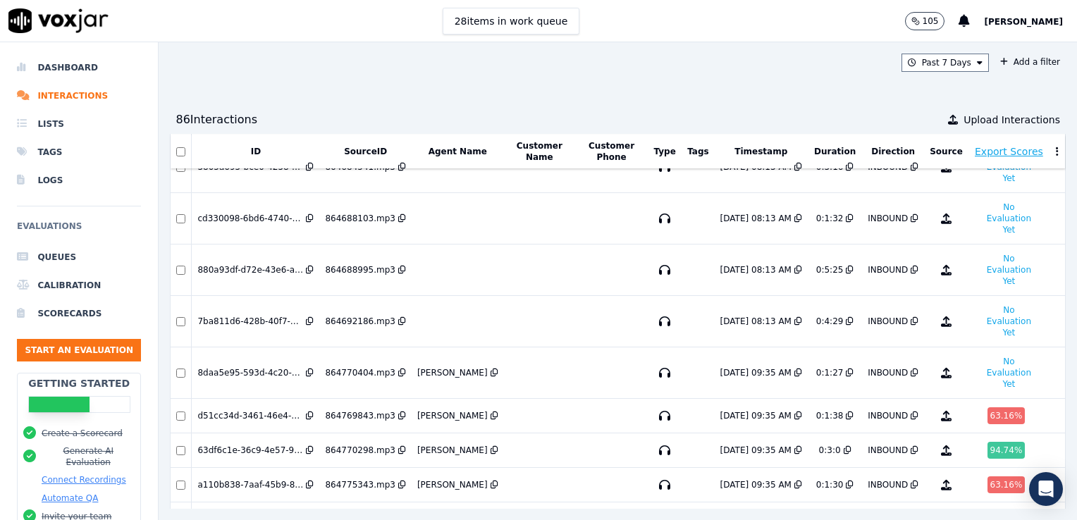
scroll to position [2593, 0]
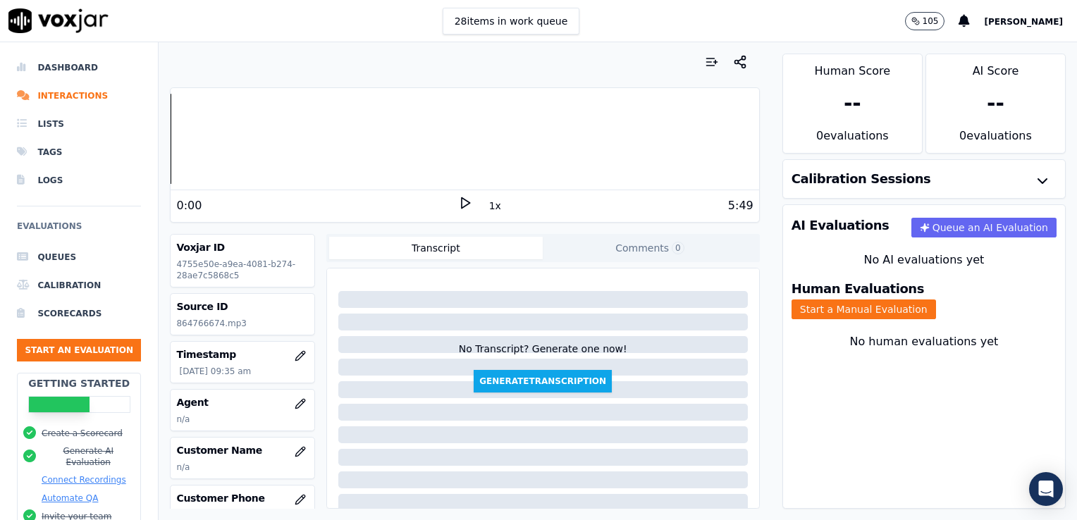
click at [458, 206] on icon at bounding box center [465, 203] width 14 height 14
click at [172, 147] on div at bounding box center [465, 139] width 588 height 90
click at [169, 142] on div "Your browser does not support the audio element. 0:04 1x 5:49 Voxjar ID 4755e50…" at bounding box center [465, 281] width 612 height 478
click at [169, 142] on div "Your browser does not support the audio element. 0:05 1x 5:49 Voxjar ID 4755e50…" at bounding box center [465, 281] width 612 height 478
click at [171, 142] on div at bounding box center [465, 139] width 588 height 90
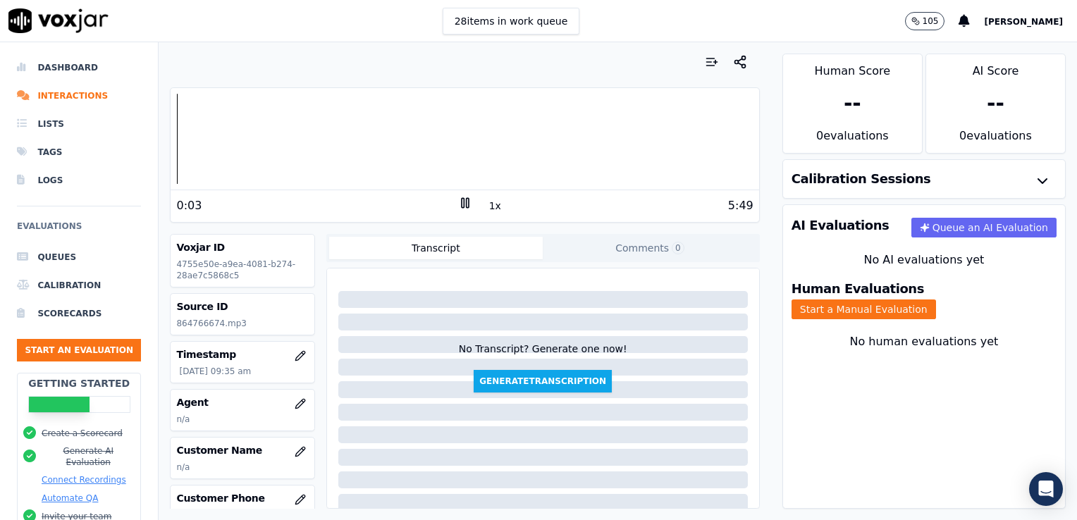
click at [466, 202] on rect at bounding box center [467, 202] width 2 height 9
click at [168, 137] on div "Your browser does not support the audio element. 0:03 1x 5:49 Voxjar ID 4755e50…" at bounding box center [465, 281] width 612 height 478
click at [171, 143] on div at bounding box center [465, 139] width 588 height 90
click at [460, 199] on icon at bounding box center [465, 203] width 14 height 14
click at [466, 199] on rect at bounding box center [467, 202] width 2 height 9
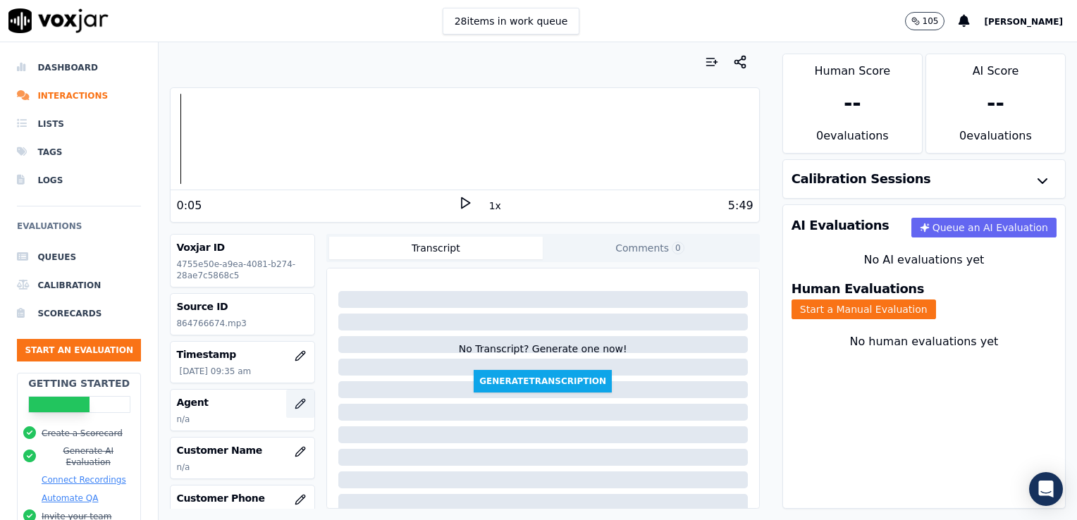
click at [295, 398] on icon "button" at bounding box center [300, 403] width 11 height 11
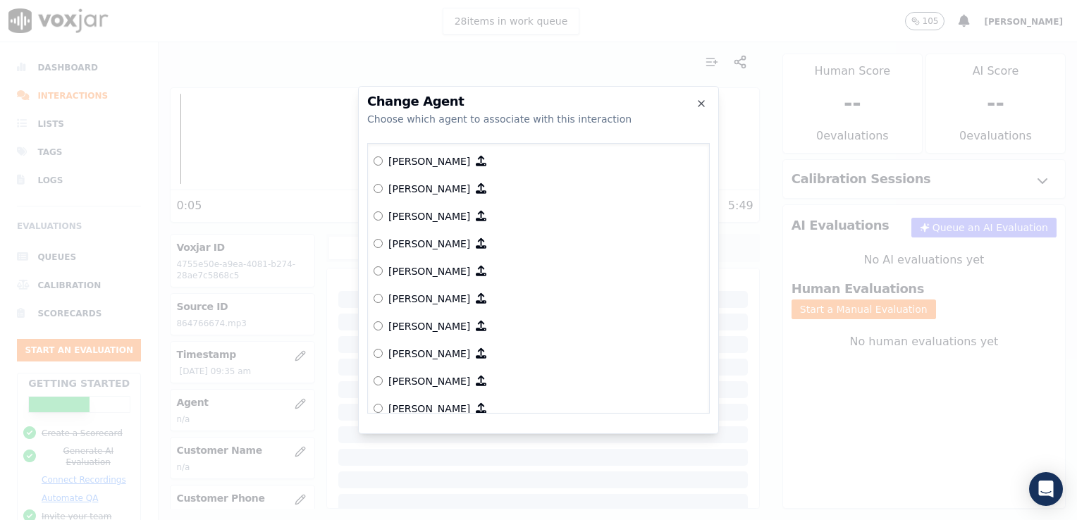
scroll to position [933, 0]
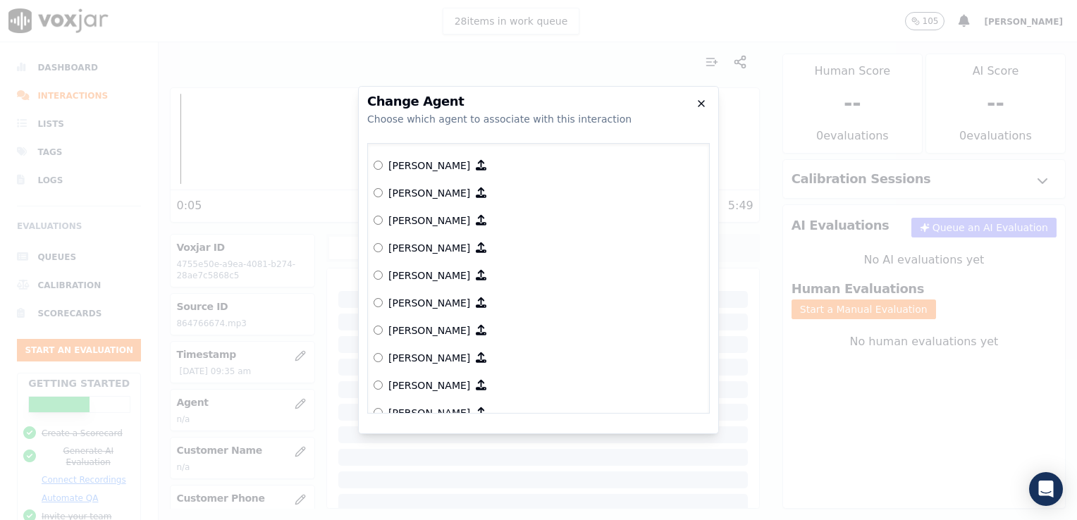
click at [700, 105] on icon "button" at bounding box center [702, 104] width 6 height 6
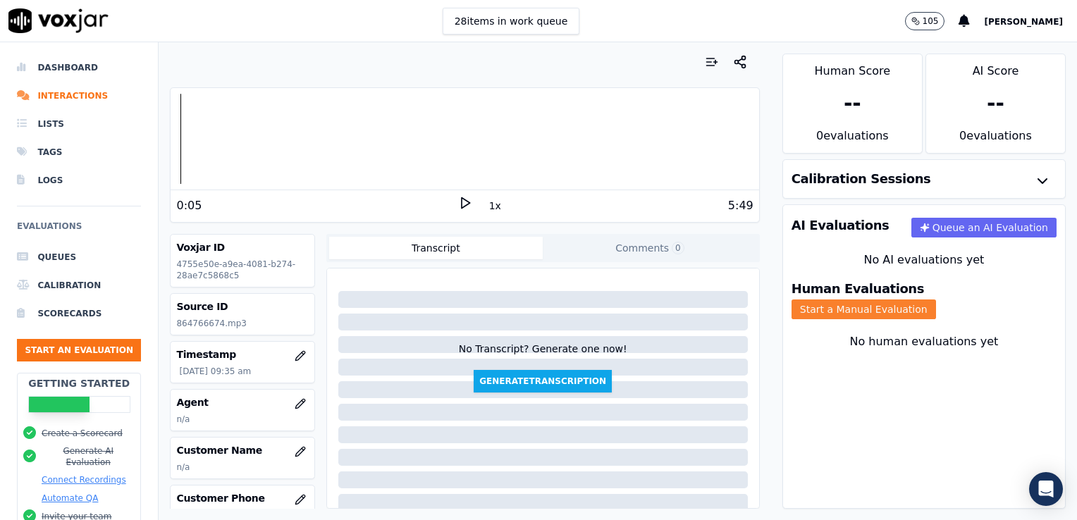
click at [936, 300] on button "Start a Manual Evaluation" at bounding box center [864, 310] width 145 height 20
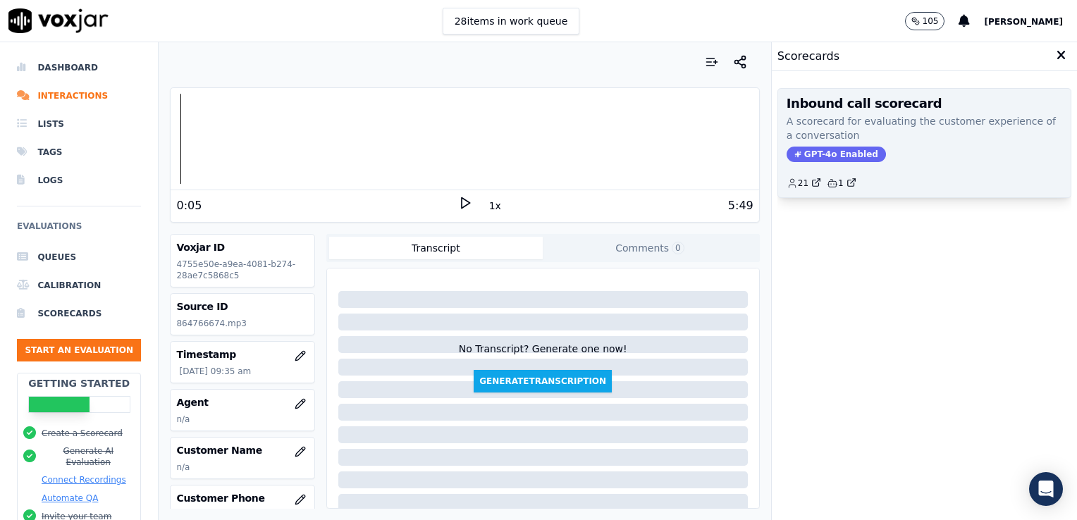
click at [825, 154] on span "GPT-4o Enabled" at bounding box center [836, 155] width 99 height 16
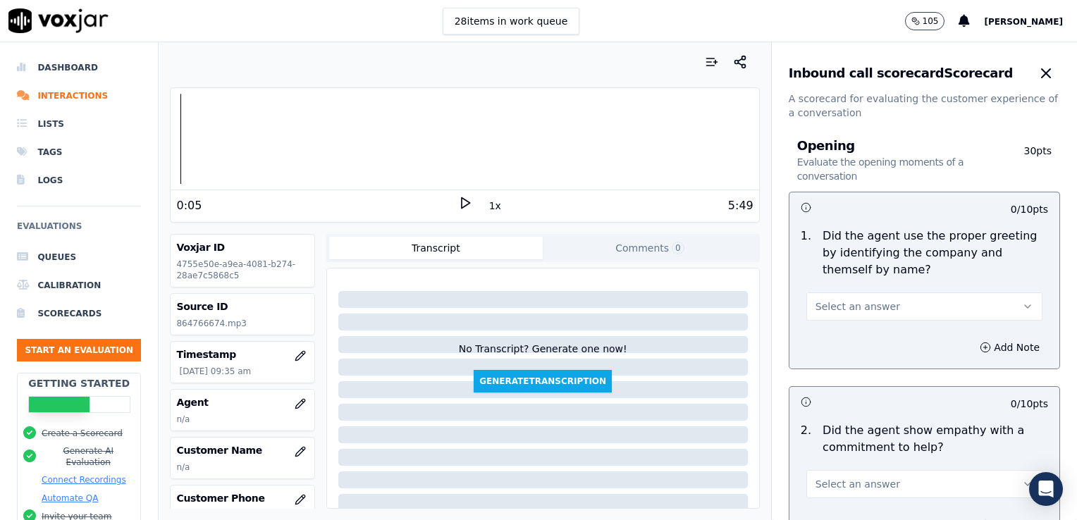
click at [827, 305] on span "Select an answer" at bounding box center [858, 307] width 85 height 14
click at [818, 340] on div "Yes" at bounding box center [901, 338] width 212 height 23
drag, startPoint x: 955, startPoint y: 347, endPoint x: 947, endPoint y: 355, distance: 11.5
click at [980, 348] on icon "button" at bounding box center [985, 347] width 11 height 11
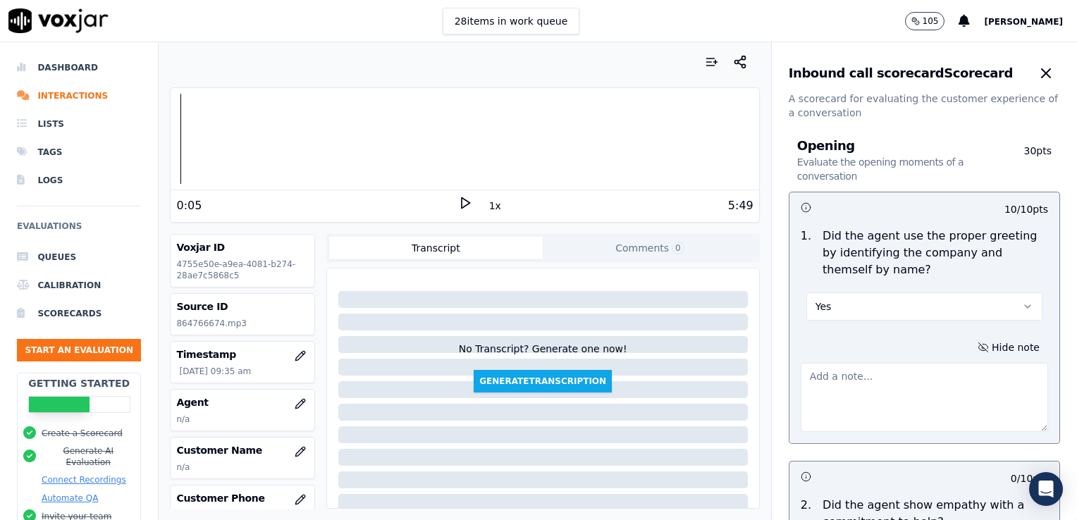
click at [874, 392] on textarea at bounding box center [924, 397] width 247 height 69
type textarea "Agent gave name but it was too fast for me to identify and I did not recognize …"
click at [458, 201] on icon at bounding box center [465, 203] width 14 height 14
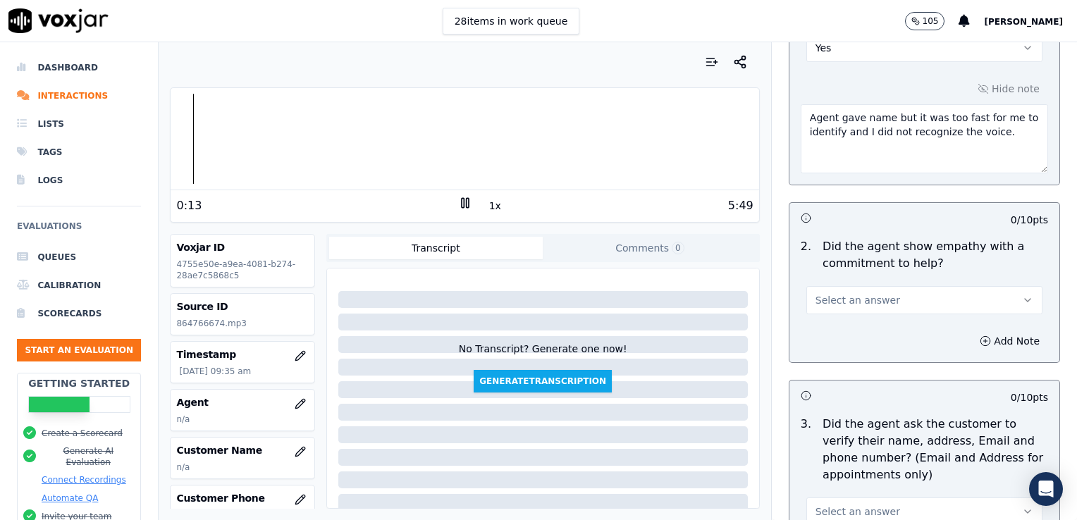
scroll to position [249, 0]
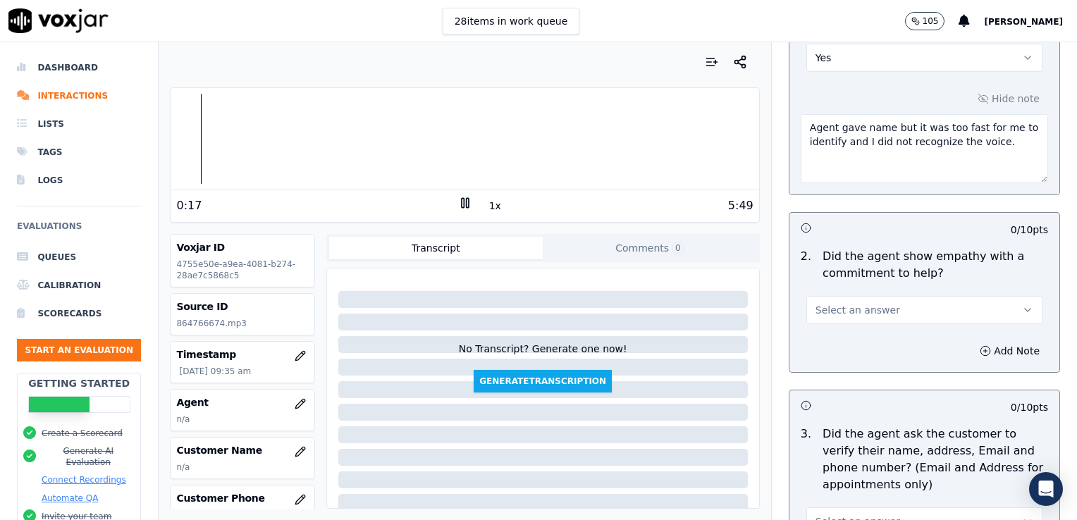
click at [458, 201] on icon at bounding box center [465, 203] width 14 height 14
click at [458, 204] on icon at bounding box center [465, 203] width 14 height 14
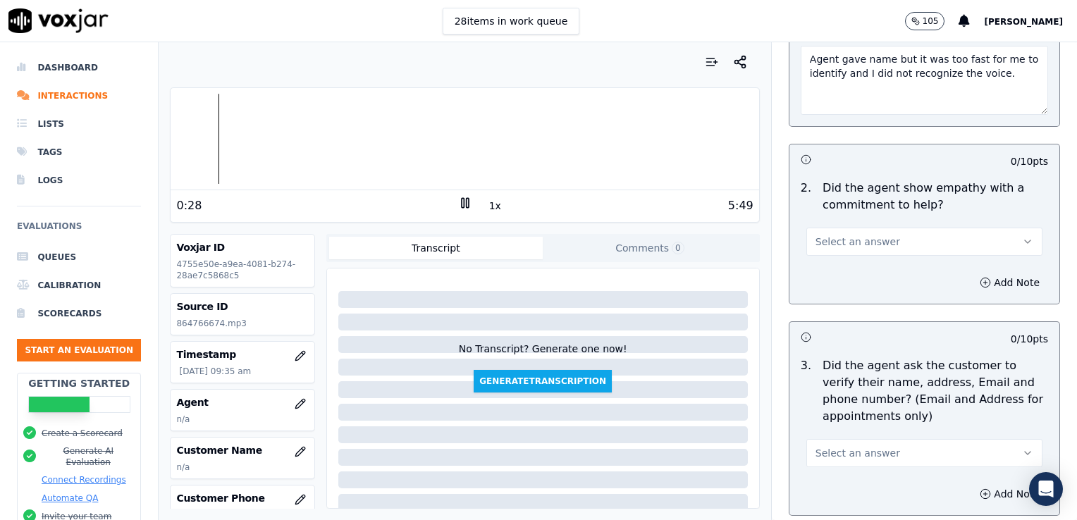
scroll to position [319, 0]
click at [1022, 237] on icon "button" at bounding box center [1027, 239] width 11 height 11
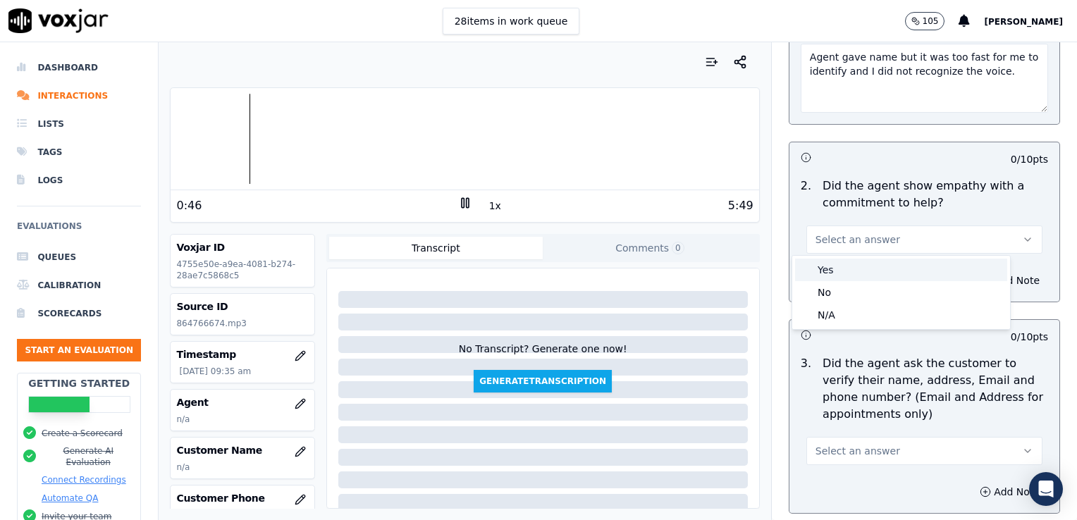
click at [837, 274] on div "Yes" at bounding box center [901, 270] width 212 height 23
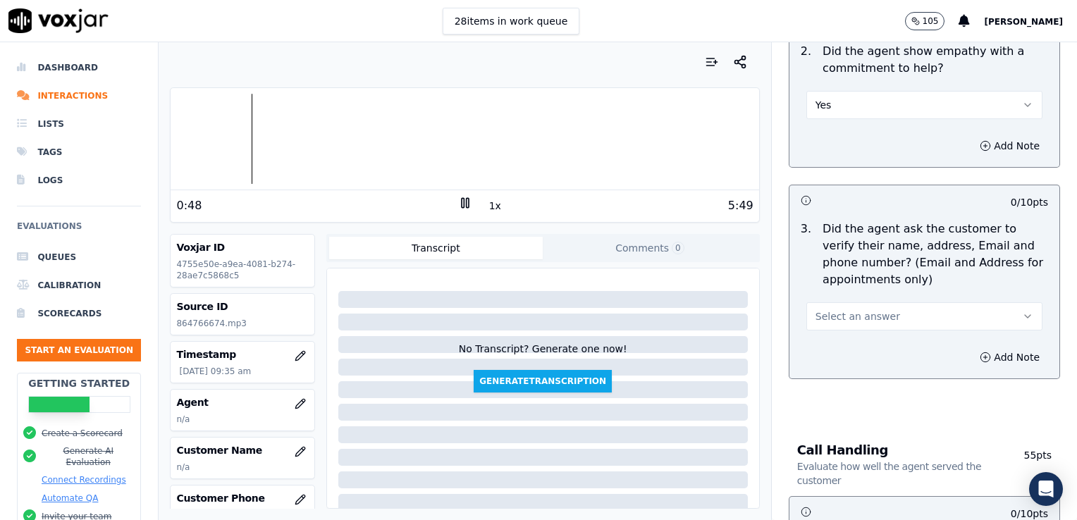
scroll to position [460, 0]
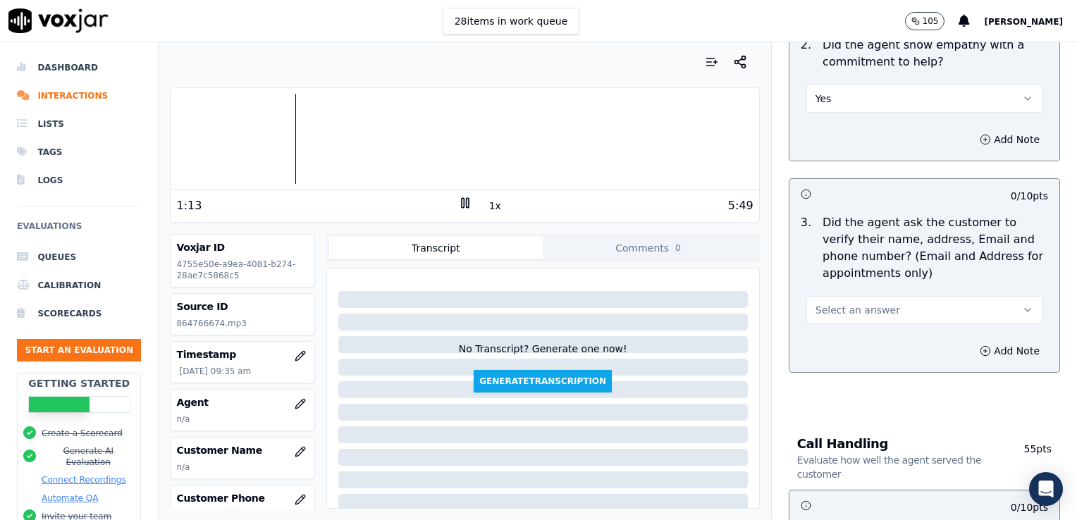
click at [1022, 94] on icon "button" at bounding box center [1027, 98] width 11 height 11
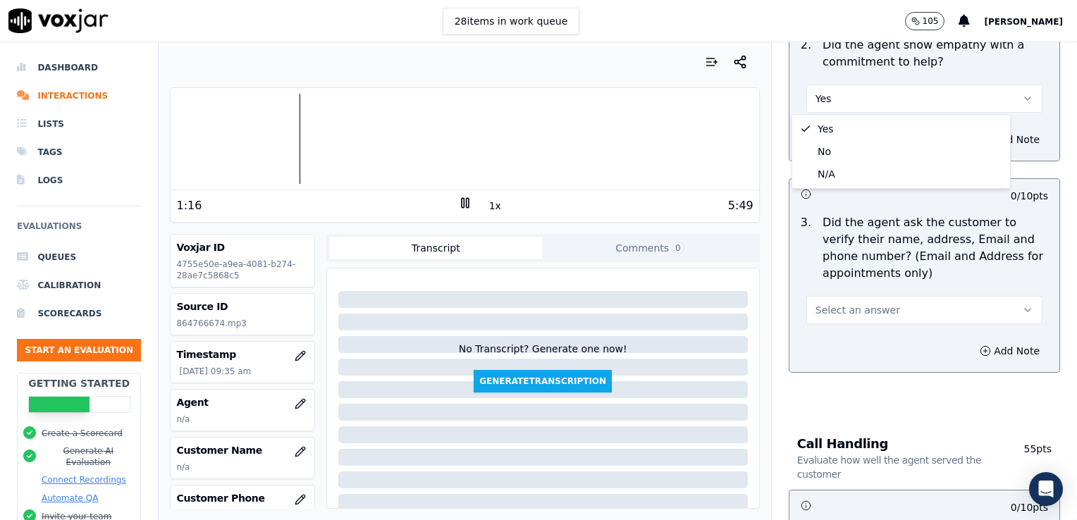
click at [1037, 100] on div "Opening Evaluate the opening moments of a conversation 30 pts 10 / 10 pts 1 . D…" at bounding box center [925, 31] width 294 height 742
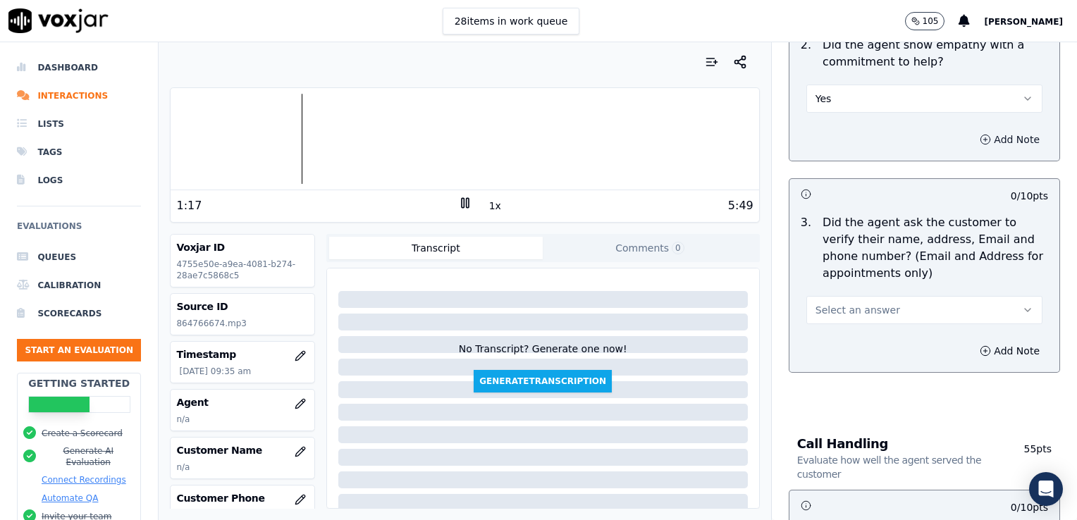
drag, startPoint x: 959, startPoint y: 137, endPoint x: 952, endPoint y: 146, distance: 11.6
click at [980, 137] on icon "button" at bounding box center [985, 139] width 11 height 11
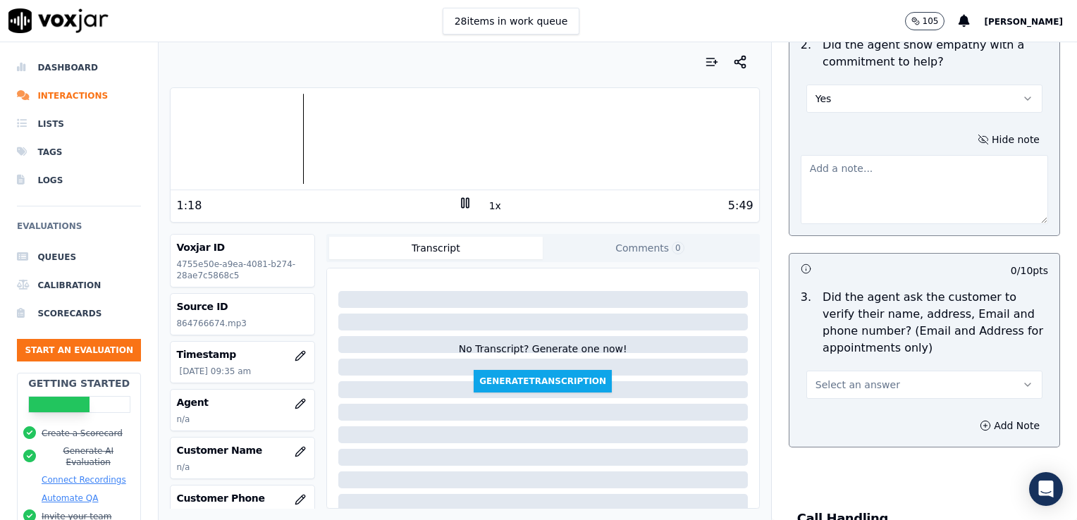
click at [863, 185] on textarea at bounding box center [924, 189] width 247 height 69
click at [243, 135] on div at bounding box center [465, 139] width 588 height 90
type textarea "Very nice use of power words to convey enthusiasm and understanding."
click at [1022, 383] on icon "button" at bounding box center [1027, 384] width 11 height 11
click at [190, 139] on div at bounding box center [465, 139] width 588 height 90
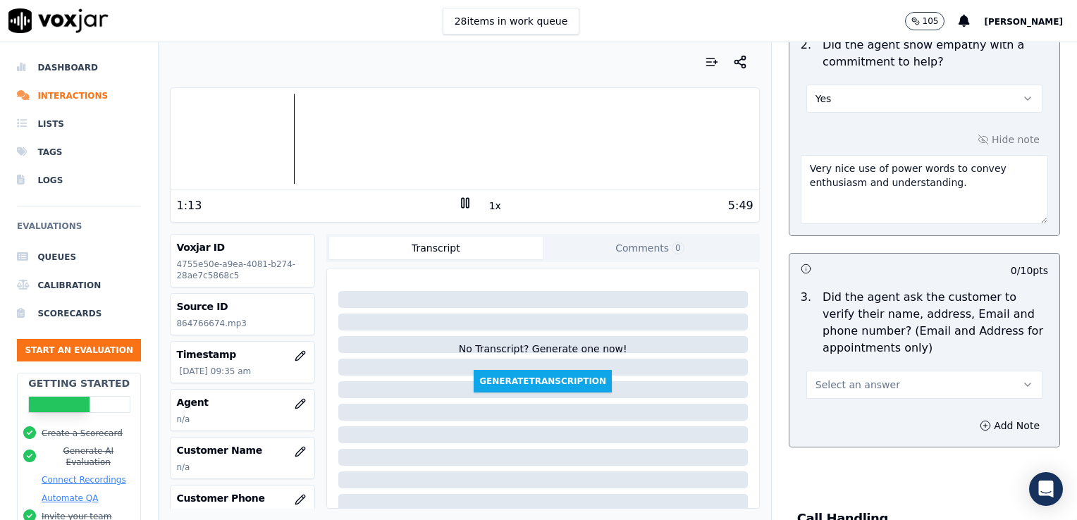
drag, startPoint x: 455, startPoint y: 207, endPoint x: 465, endPoint y: 207, distance: 10.6
click at [458, 207] on icon at bounding box center [465, 203] width 14 height 14
drag, startPoint x: 993, startPoint y: 376, endPoint x: 966, endPoint y: 388, distance: 29.1
click at [993, 376] on button "Select an answer" at bounding box center [924, 385] width 236 height 28
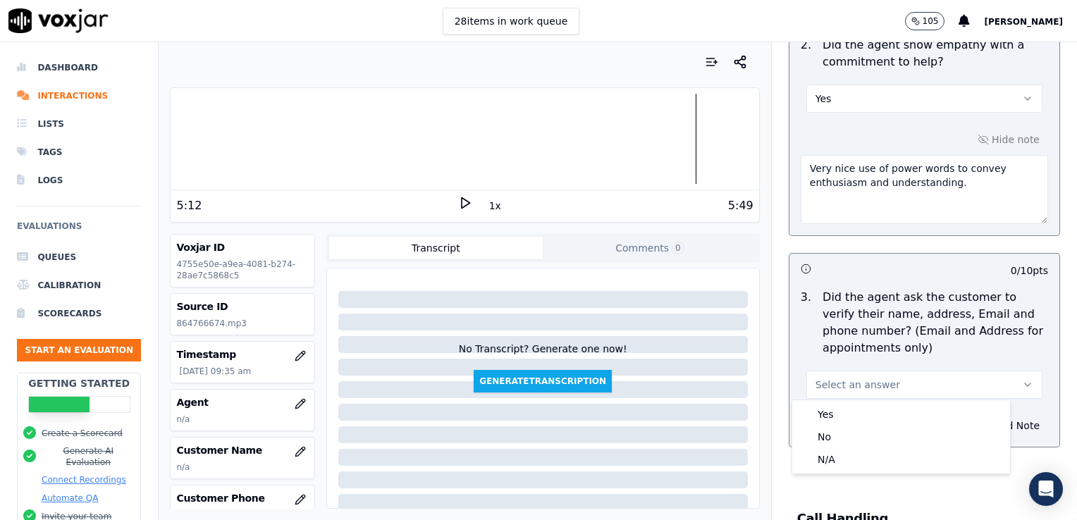
click at [458, 197] on icon at bounding box center [465, 203] width 14 height 14
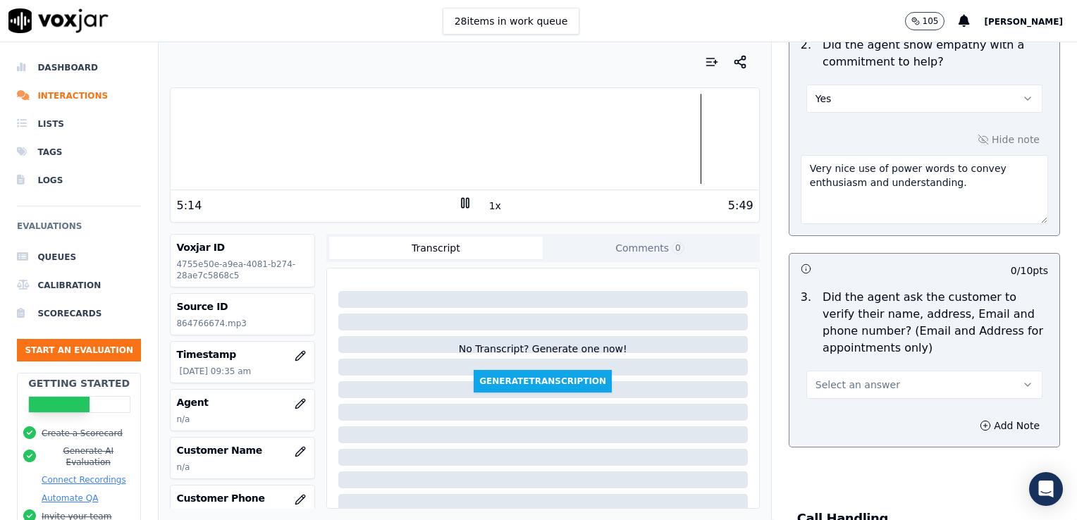
click at [1022, 381] on icon "button" at bounding box center [1027, 384] width 11 height 11
click at [827, 412] on div "Yes" at bounding box center [901, 414] width 212 height 23
drag, startPoint x: 993, startPoint y: 379, endPoint x: 930, endPoint y: 398, distance: 65.6
click at [1022, 379] on icon "button" at bounding box center [1027, 384] width 11 height 11
click at [823, 434] on div "No" at bounding box center [901, 437] width 212 height 23
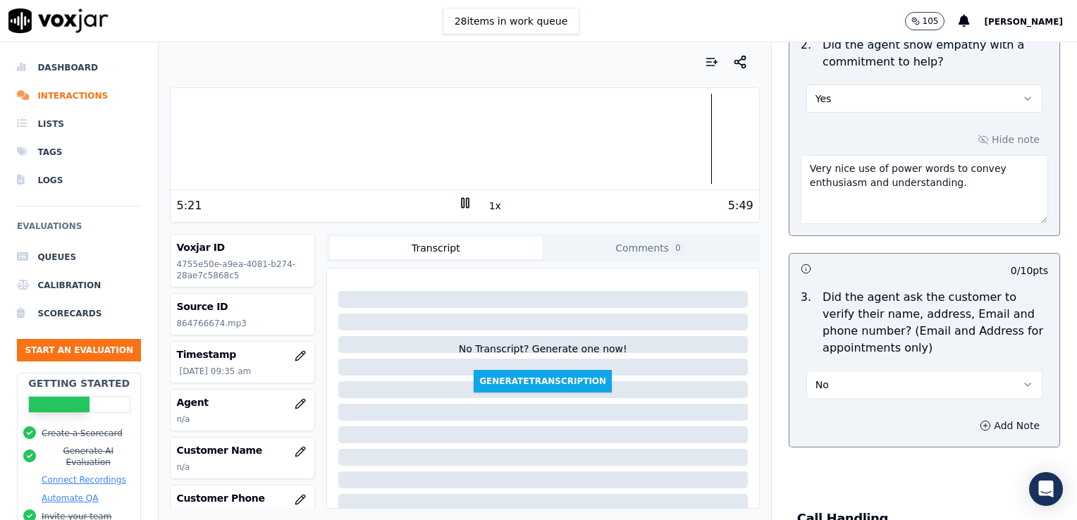
click at [980, 420] on icon "button" at bounding box center [985, 425] width 11 height 11
click at [861, 458] on textarea at bounding box center [924, 475] width 247 height 69
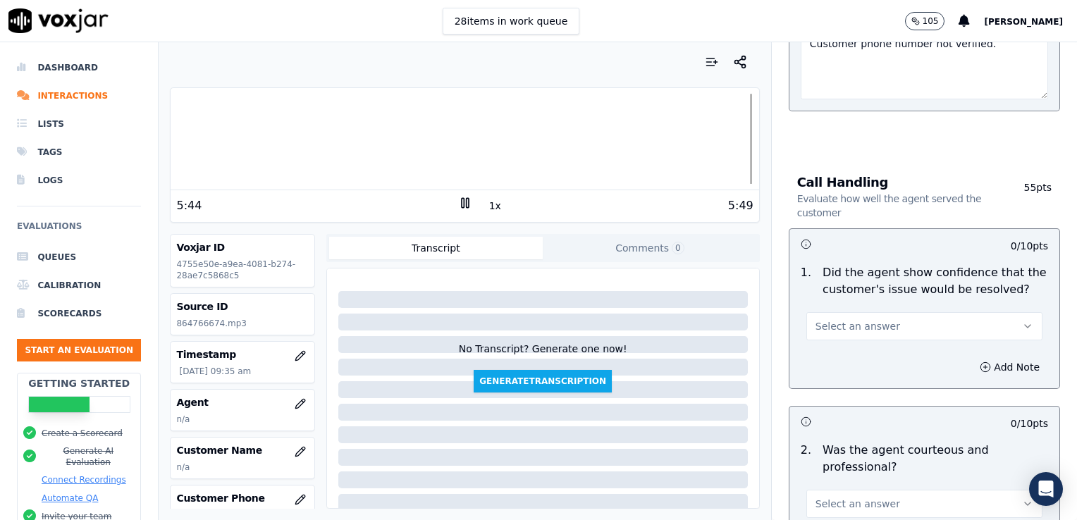
scroll to position [883, 0]
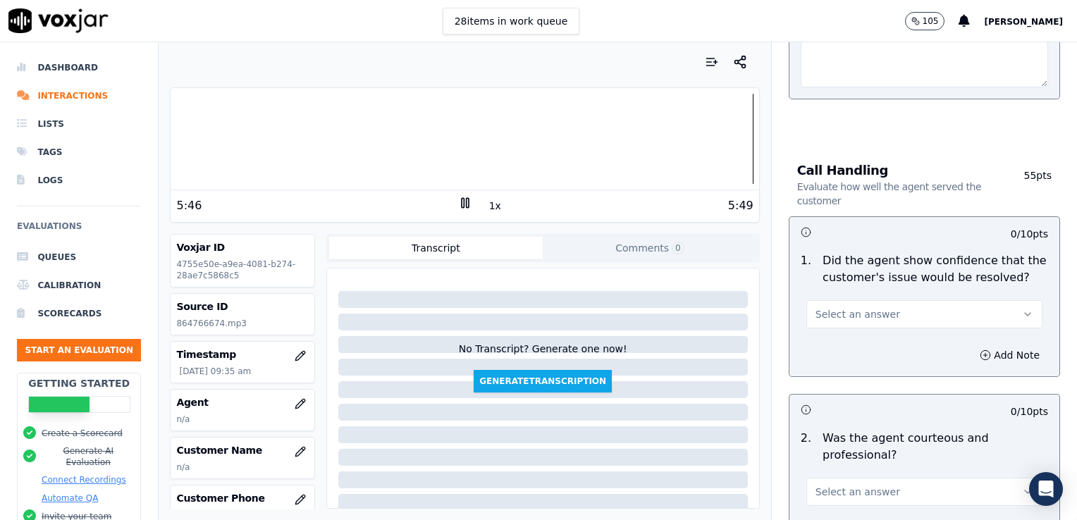
type textarea "Customer phone number not verified."
click at [1022, 313] on icon "button" at bounding box center [1027, 314] width 11 height 11
click at [854, 345] on div "Yes" at bounding box center [901, 344] width 212 height 23
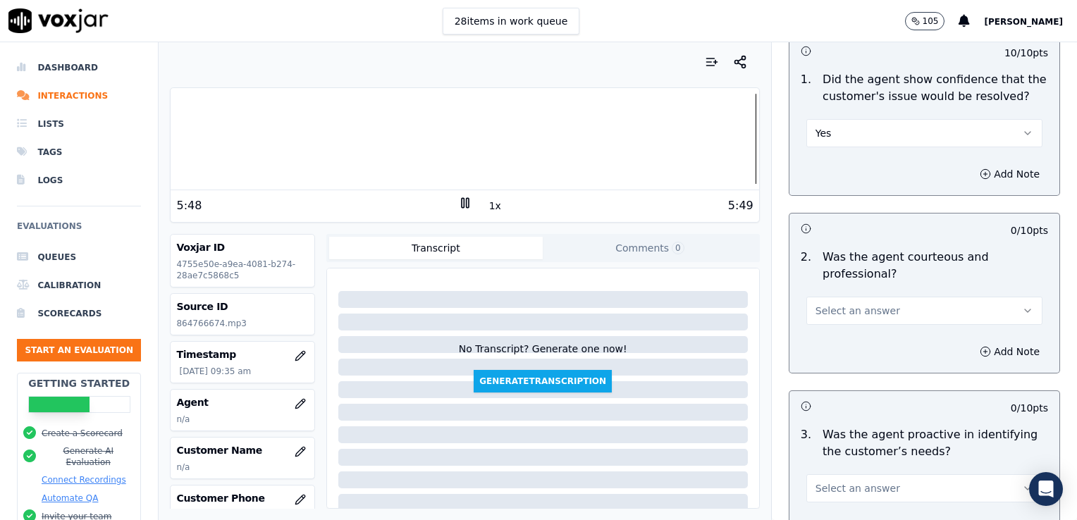
scroll to position [1095, 0]
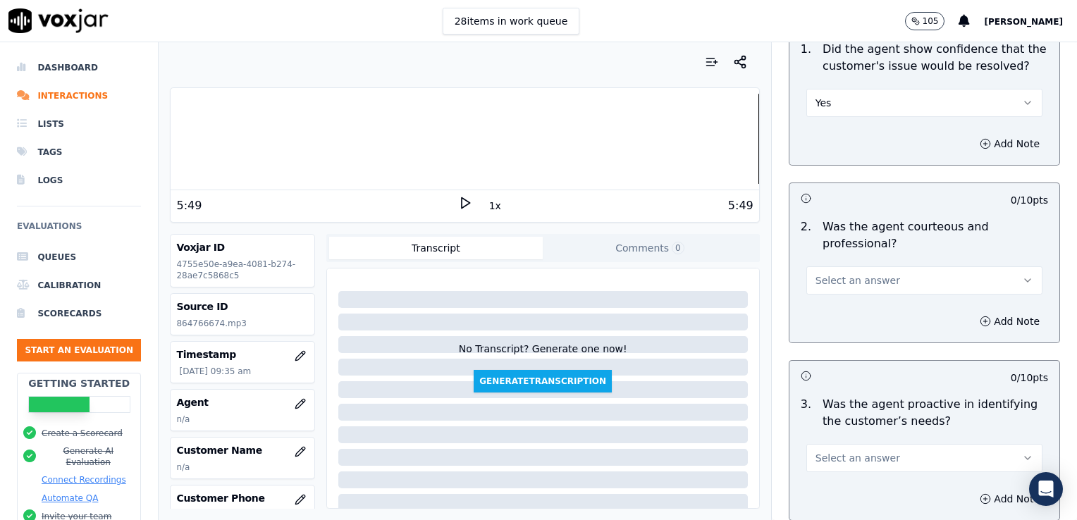
click at [1022, 281] on icon "button" at bounding box center [1027, 280] width 11 height 11
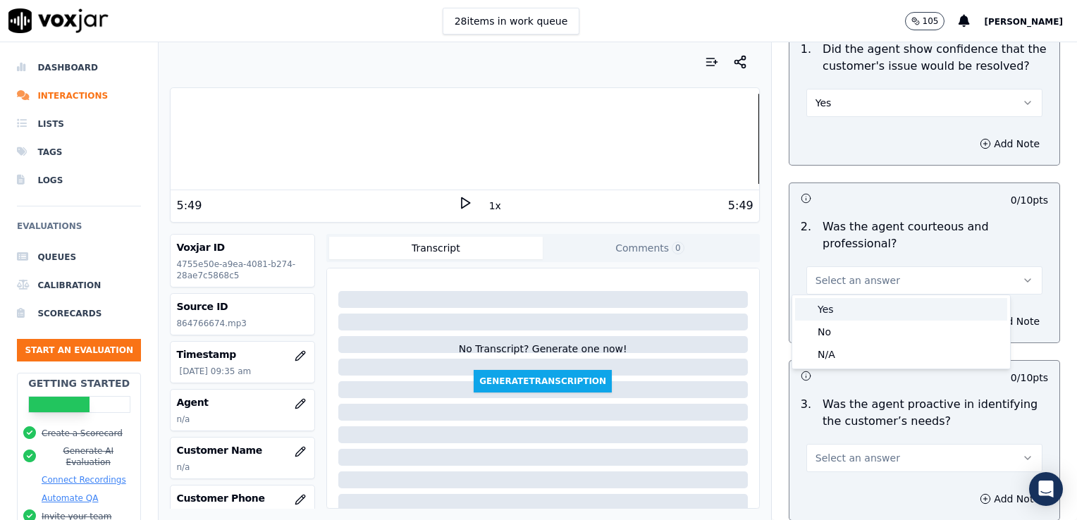
click at [858, 314] on div "Yes" at bounding box center [901, 309] width 212 height 23
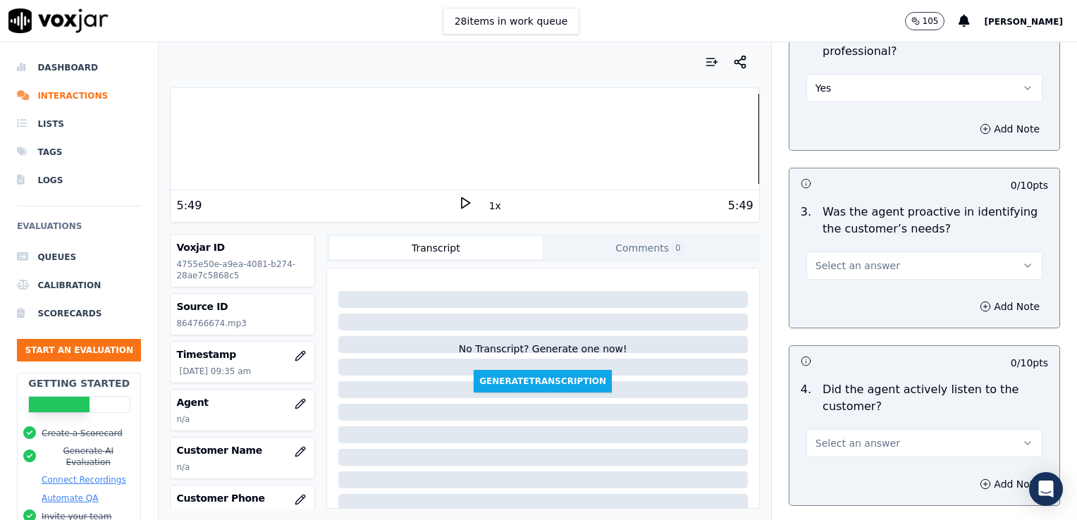
scroll to position [1306, 0]
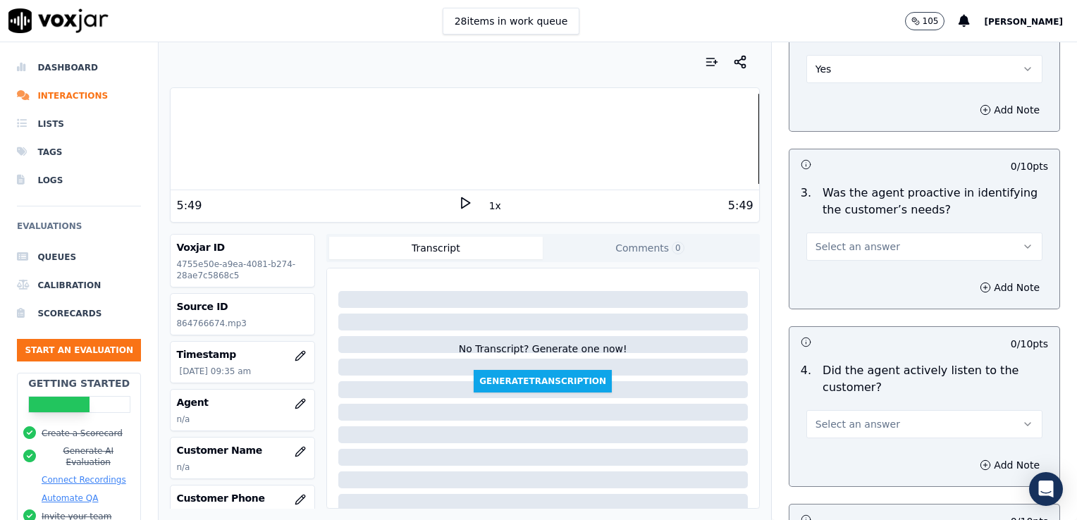
drag, startPoint x: 998, startPoint y: 238, endPoint x: 984, endPoint y: 249, distance: 18.1
click at [1022, 241] on icon "button" at bounding box center [1027, 246] width 11 height 11
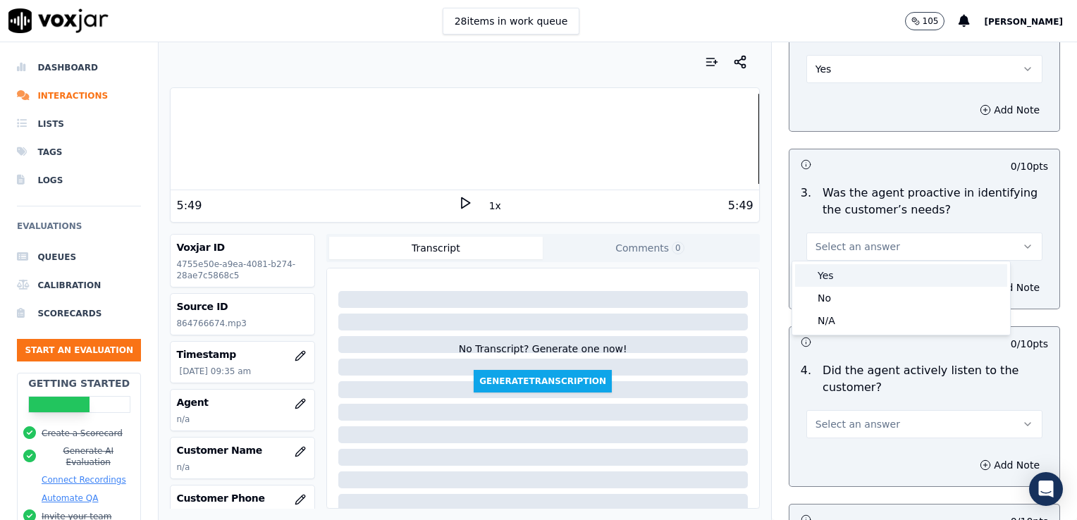
click at [897, 278] on div "Yes" at bounding box center [901, 275] width 212 height 23
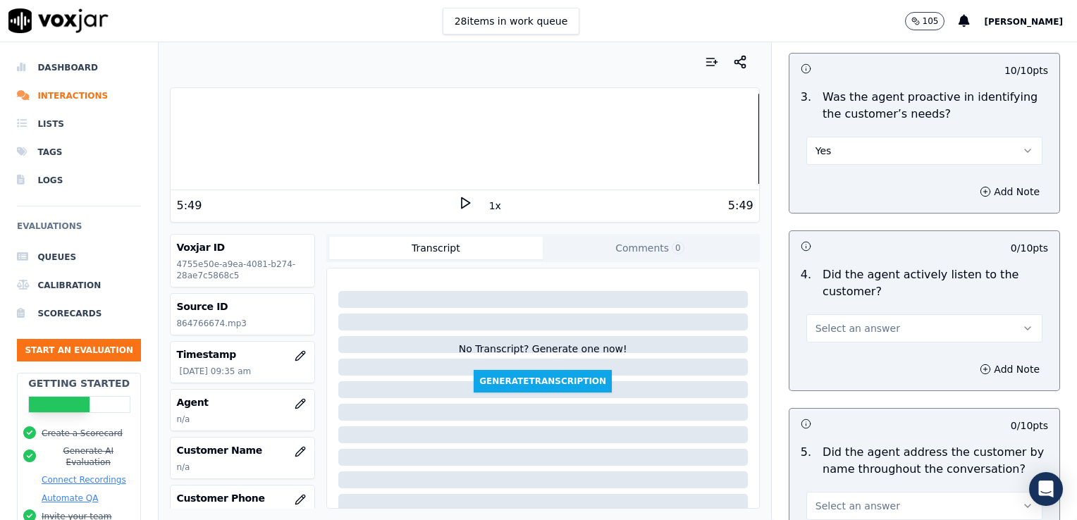
scroll to position [1447, 0]
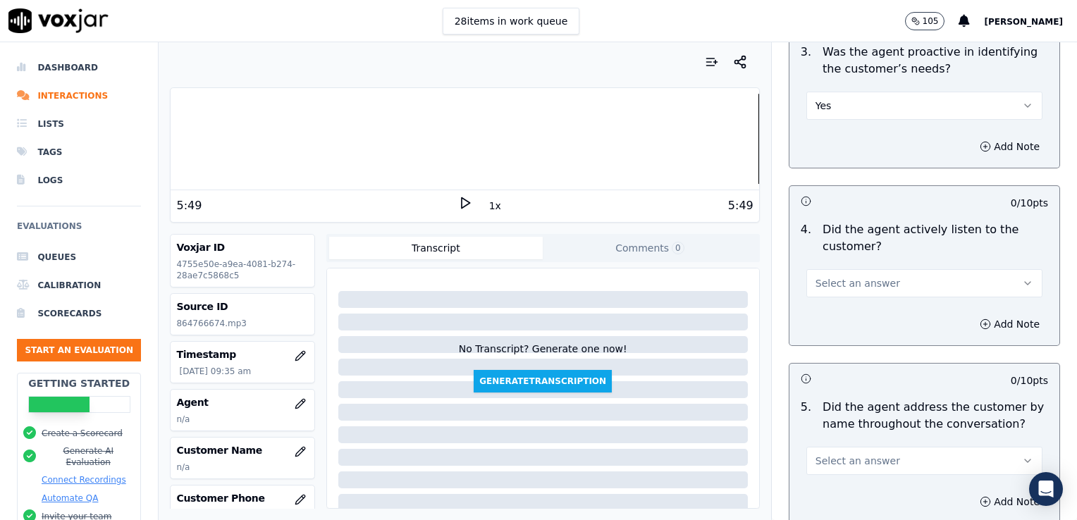
click at [1022, 278] on icon "button" at bounding box center [1027, 283] width 11 height 11
click at [826, 331] on div "No" at bounding box center [901, 334] width 212 height 23
click at [842, 304] on div "Add Note" at bounding box center [925, 324] width 270 height 42
click at [985, 322] on icon "button" at bounding box center [985, 324] width 0 height 4
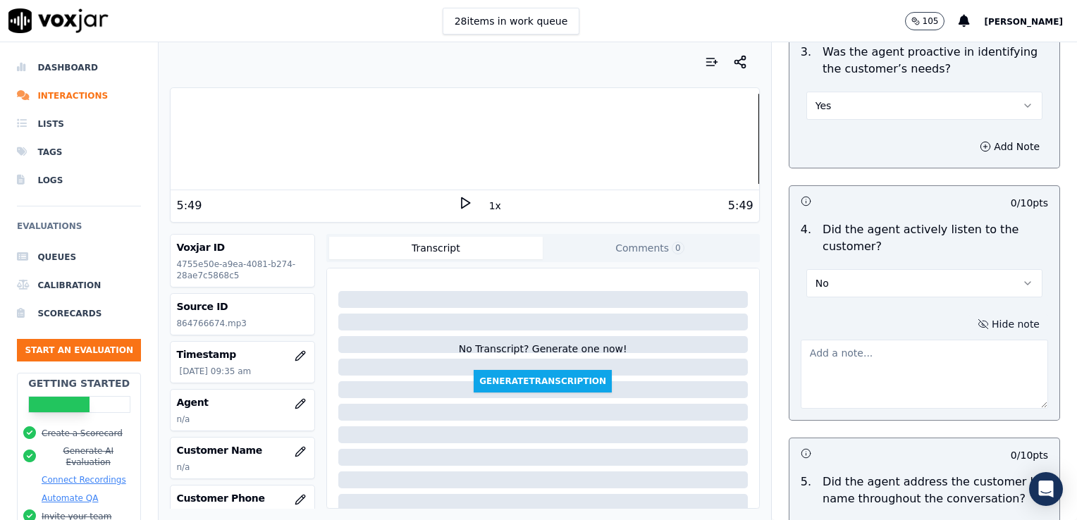
click at [876, 362] on textarea at bounding box center [924, 374] width 247 height 69
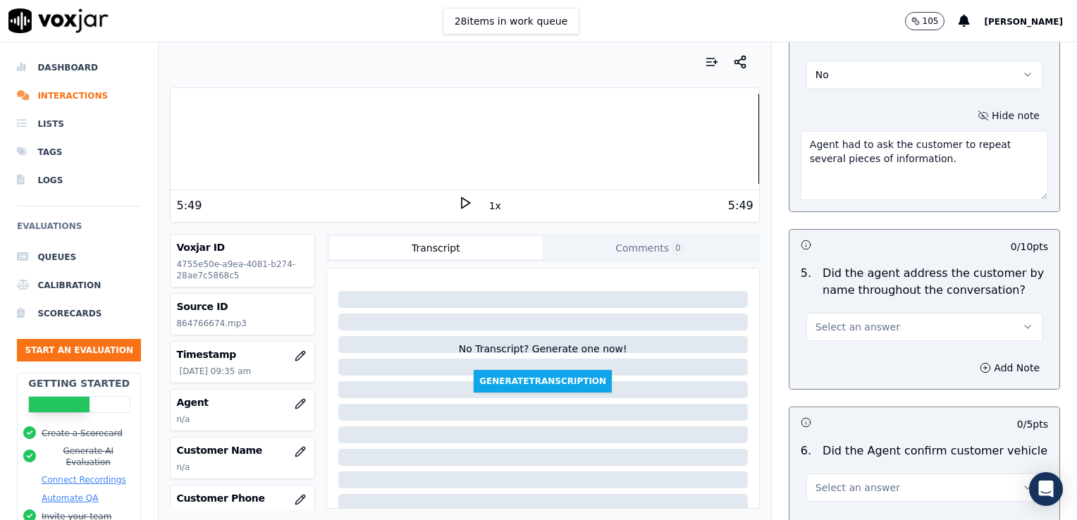
scroll to position [1659, 0]
type textarea "Agent had to ask the customer to repeat several pieces of information."
drag, startPoint x: 998, startPoint y: 317, endPoint x: 990, endPoint y: 320, distance: 9.2
click at [1022, 319] on icon "button" at bounding box center [1027, 324] width 11 height 11
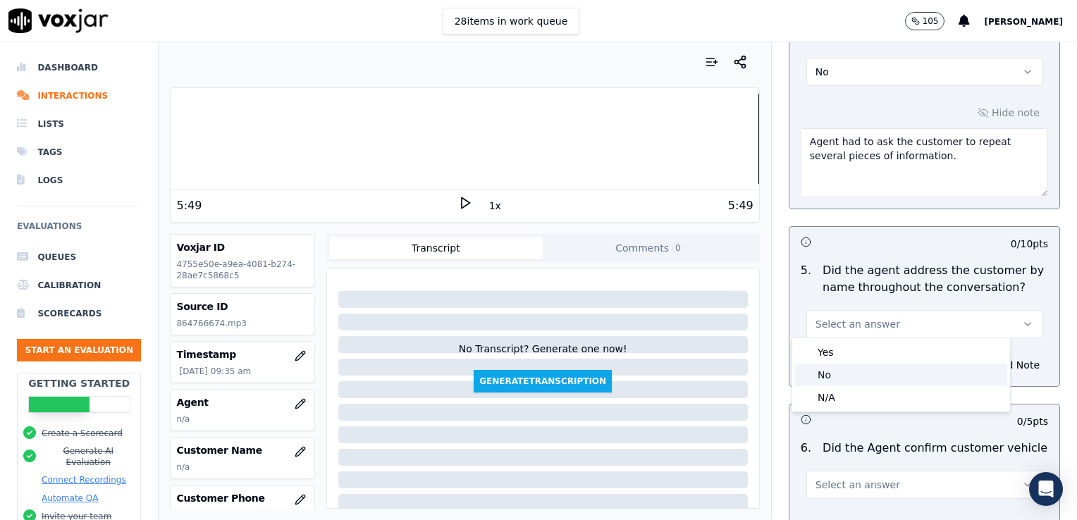
click at [847, 373] on div "No" at bounding box center [901, 375] width 212 height 23
click at [980, 360] on icon "button" at bounding box center [985, 365] width 11 height 11
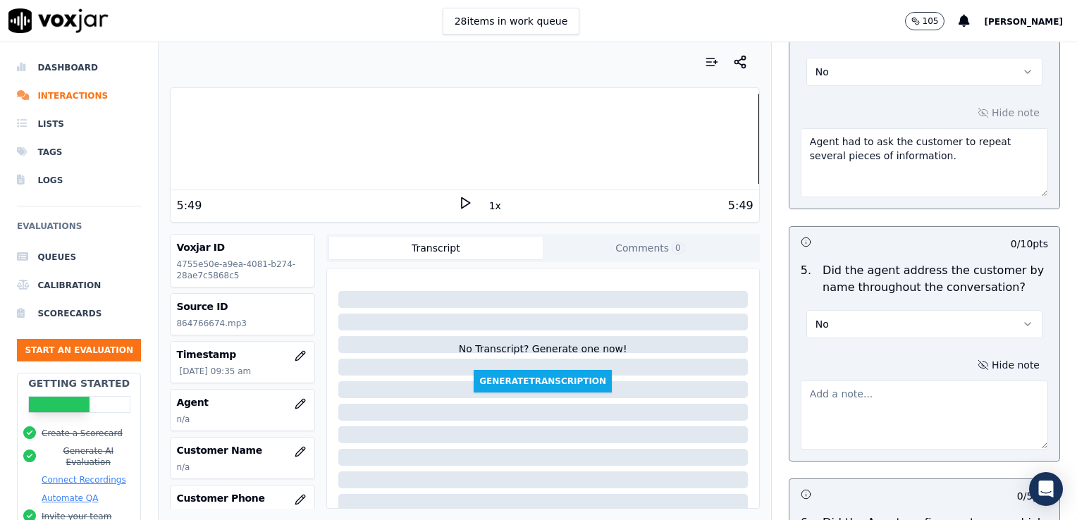
click at [879, 410] on textarea at bounding box center [924, 415] width 247 height 69
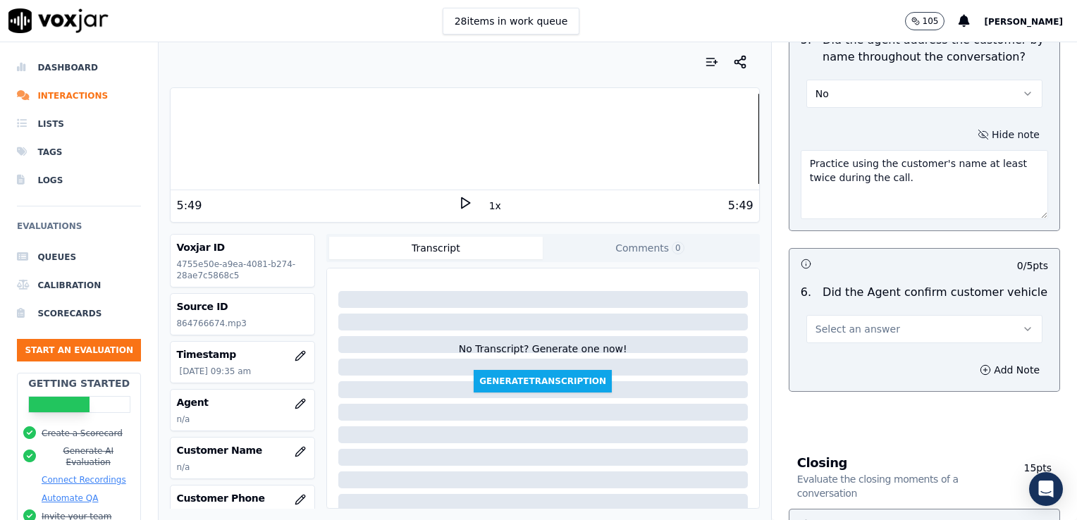
scroll to position [1941, 0]
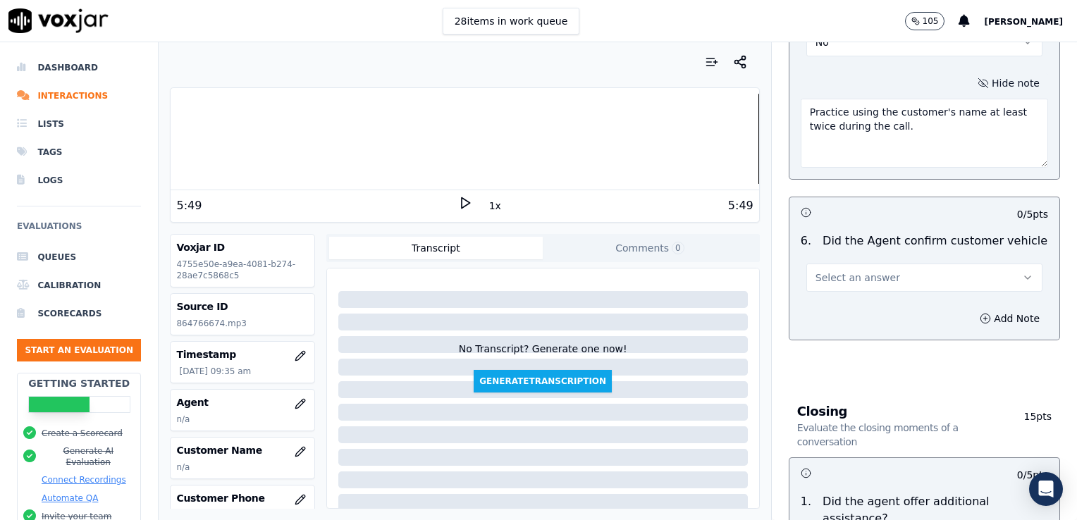
type textarea "Practice using the customer's name at least twice during the call."
drag, startPoint x: 997, startPoint y: 270, endPoint x: 962, endPoint y: 288, distance: 40.0
click at [1022, 272] on icon "button" at bounding box center [1027, 277] width 11 height 11
click at [837, 309] on div "Yes" at bounding box center [901, 305] width 212 height 23
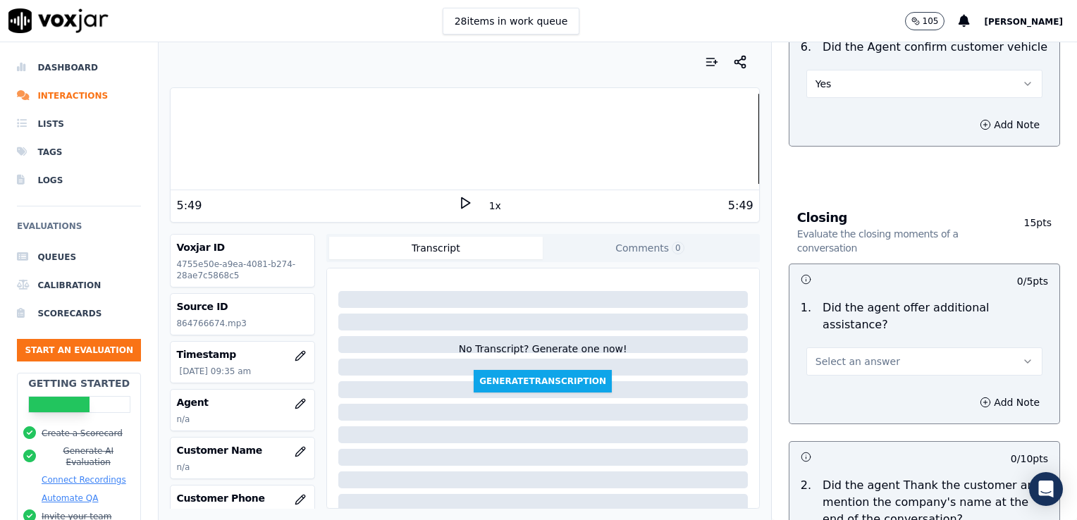
scroll to position [2152, 0]
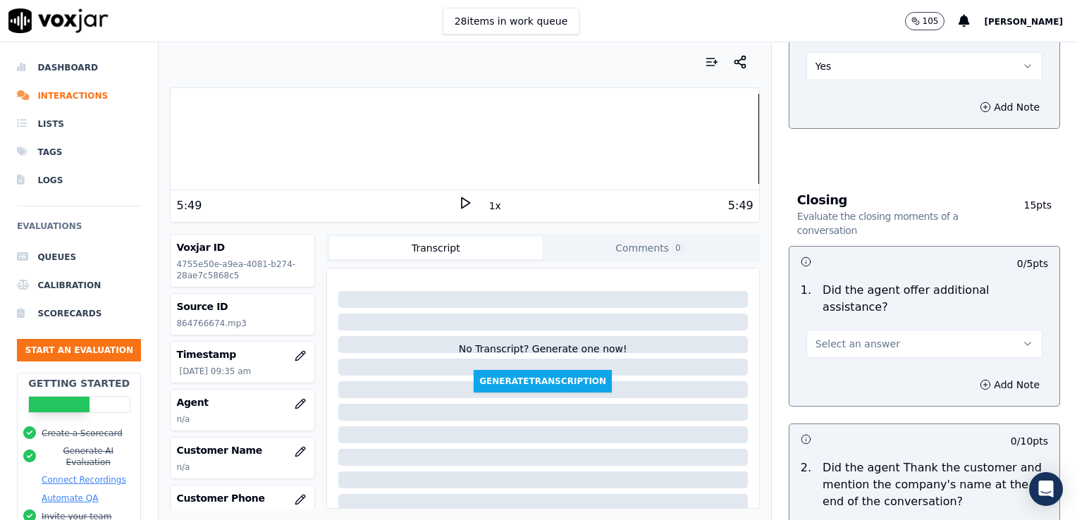
click at [1022, 338] on icon "button" at bounding box center [1027, 343] width 11 height 11
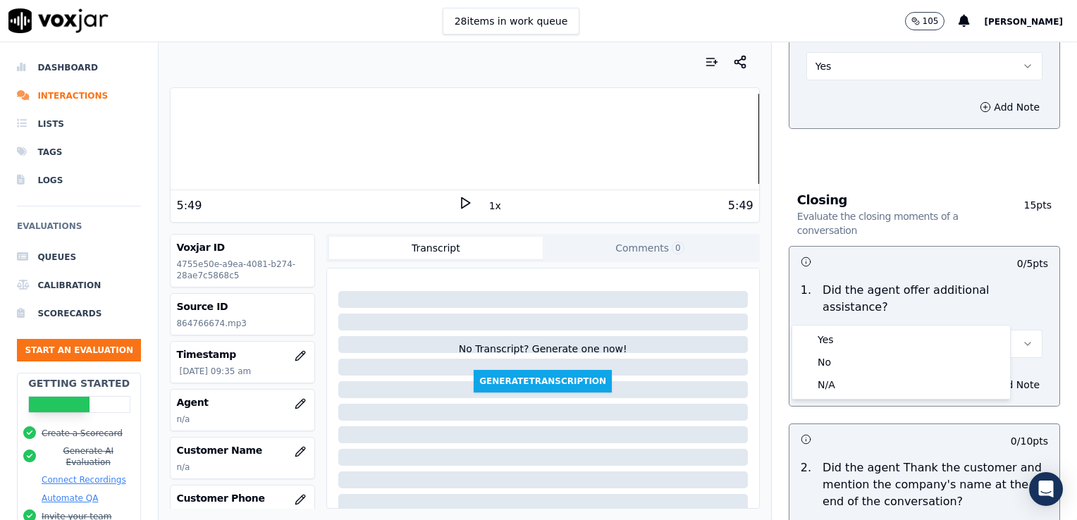
click at [682, 133] on div at bounding box center [465, 139] width 588 height 90
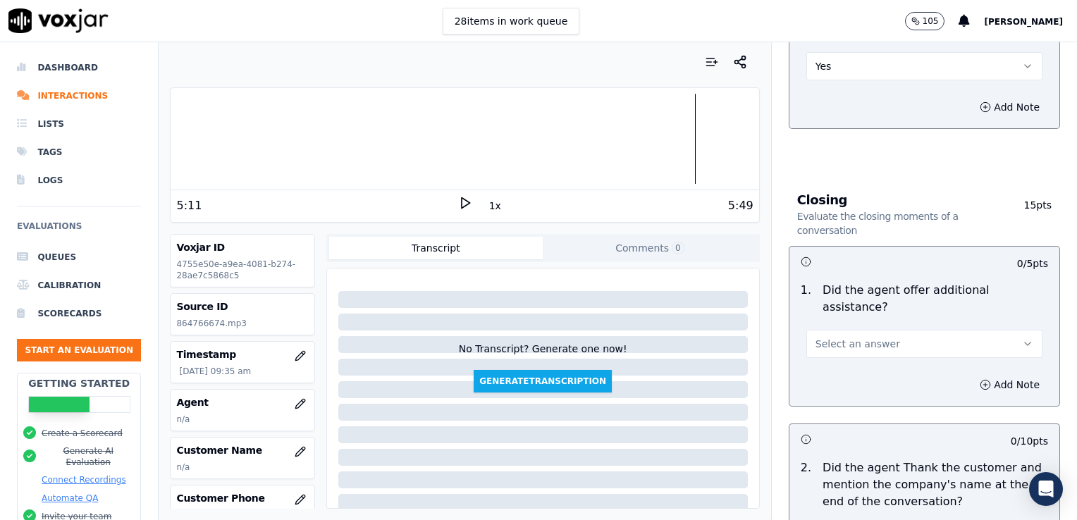
click at [458, 199] on icon at bounding box center [465, 203] width 14 height 14
click at [597, 137] on div at bounding box center [465, 139] width 588 height 90
click at [1022, 338] on icon "button" at bounding box center [1027, 343] width 11 height 11
click at [857, 364] on div "No" at bounding box center [901, 362] width 212 height 23
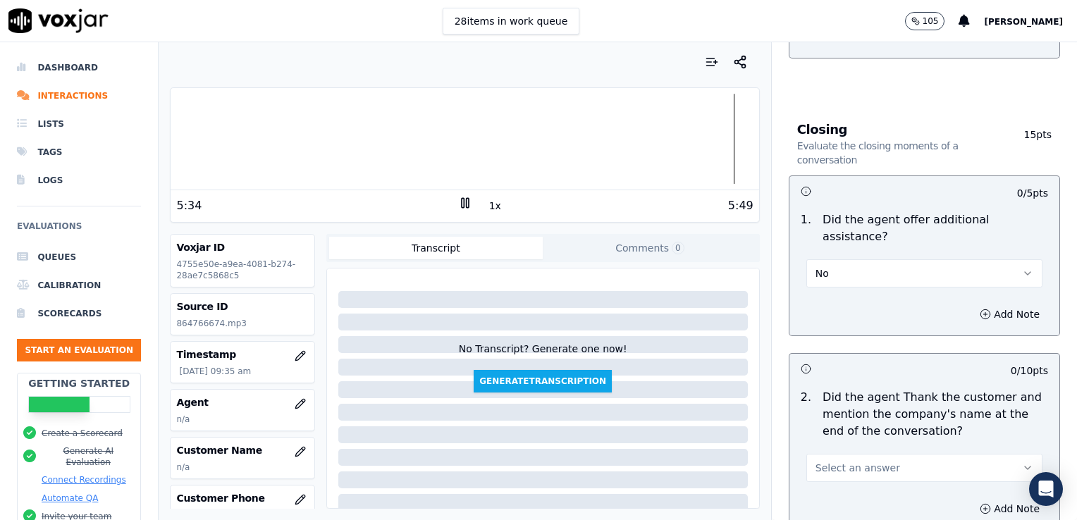
scroll to position [2293, 0]
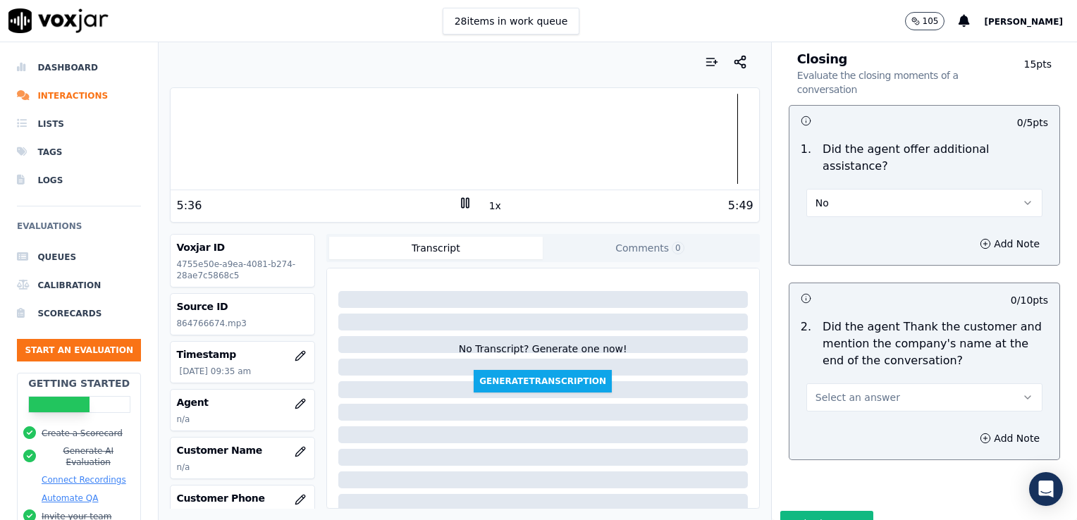
click at [1022, 392] on icon "button" at bounding box center [1027, 397] width 11 height 11
click at [834, 417] on div "No" at bounding box center [901, 416] width 212 height 23
click at [980, 433] on icon "button" at bounding box center [985, 438] width 11 height 11
click at [881, 454] on textarea at bounding box center [924, 488] width 247 height 69
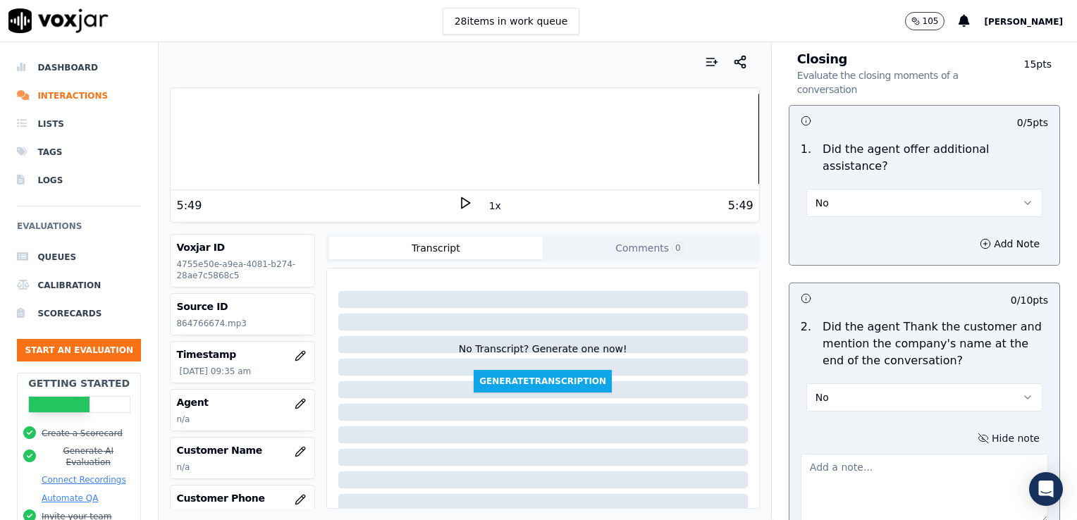
click at [1002, 383] on button "No" at bounding box center [924, 397] width 236 height 28
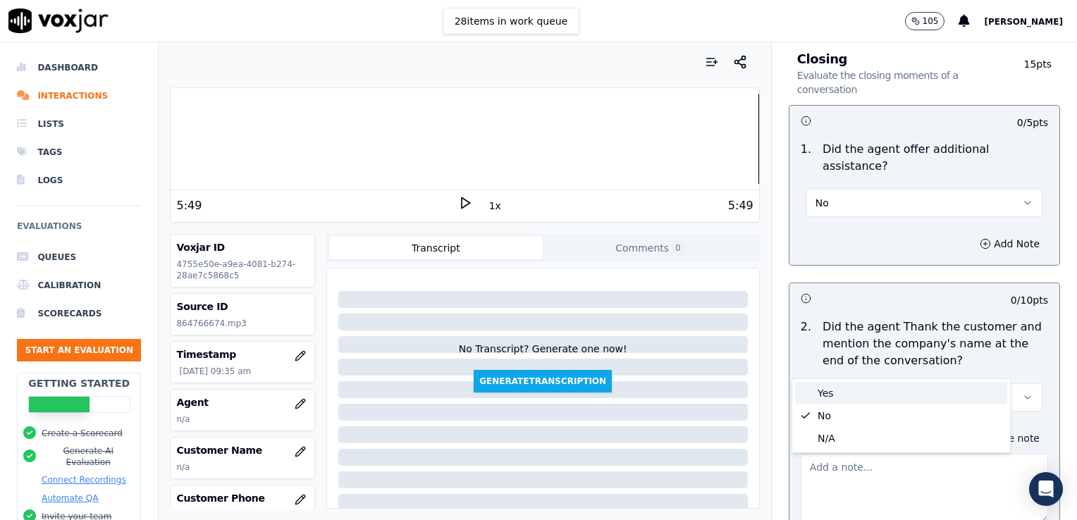
click at [826, 393] on div "Yes" at bounding box center [901, 393] width 212 height 23
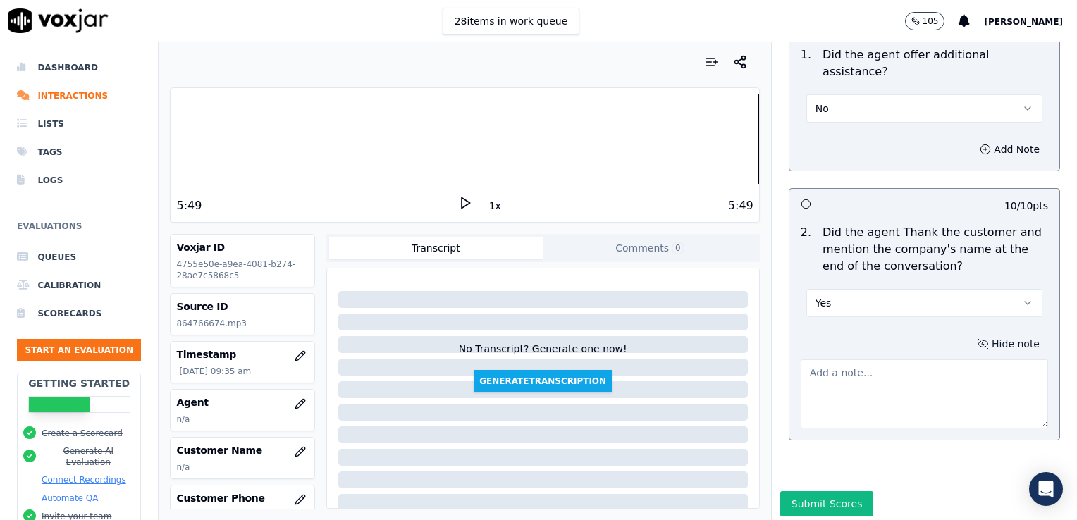
scroll to position [2388, 0]
click at [806, 491] on button "Submit Scores" at bounding box center [827, 503] width 94 height 25
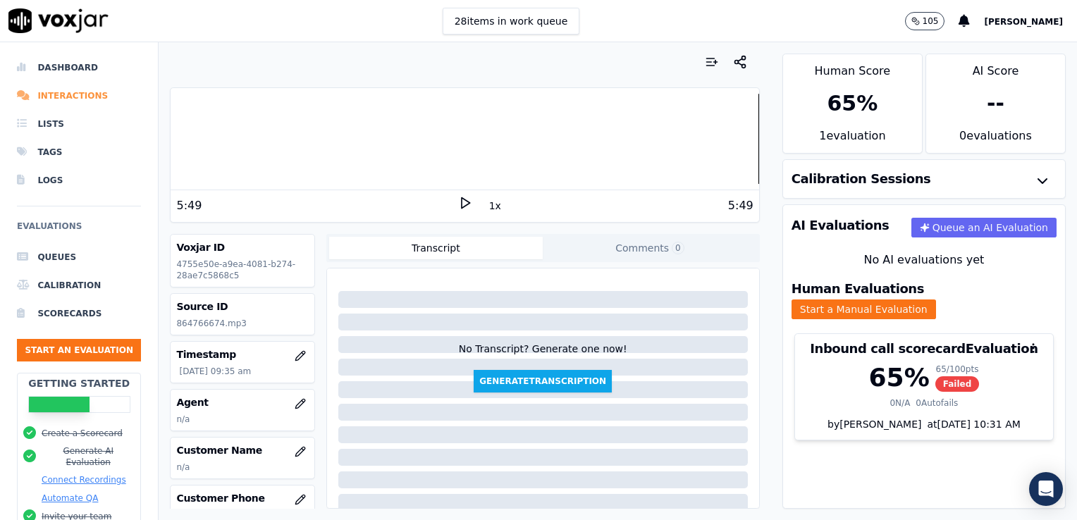
click at [74, 94] on li "Interactions" at bounding box center [79, 96] width 124 height 28
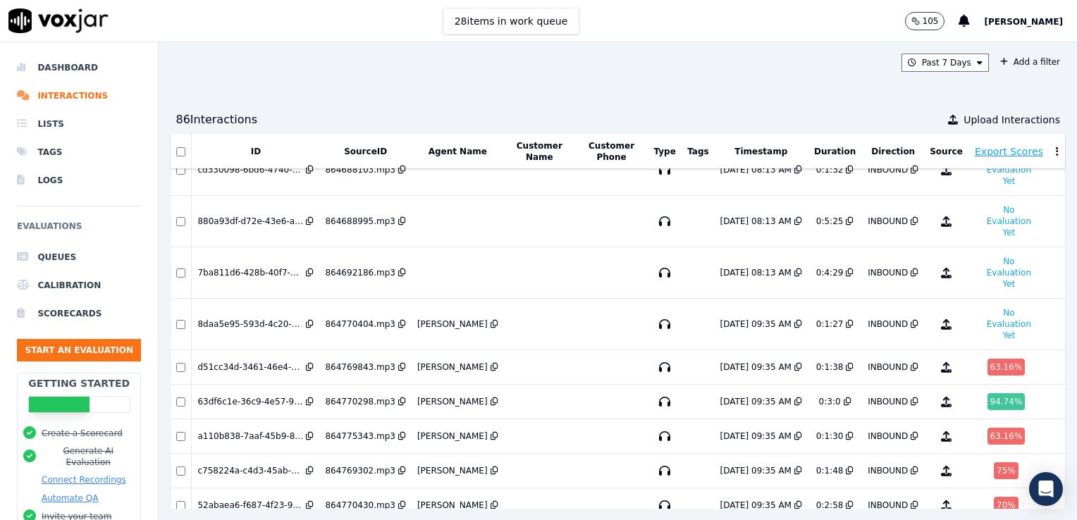
scroll to position [2658, 0]
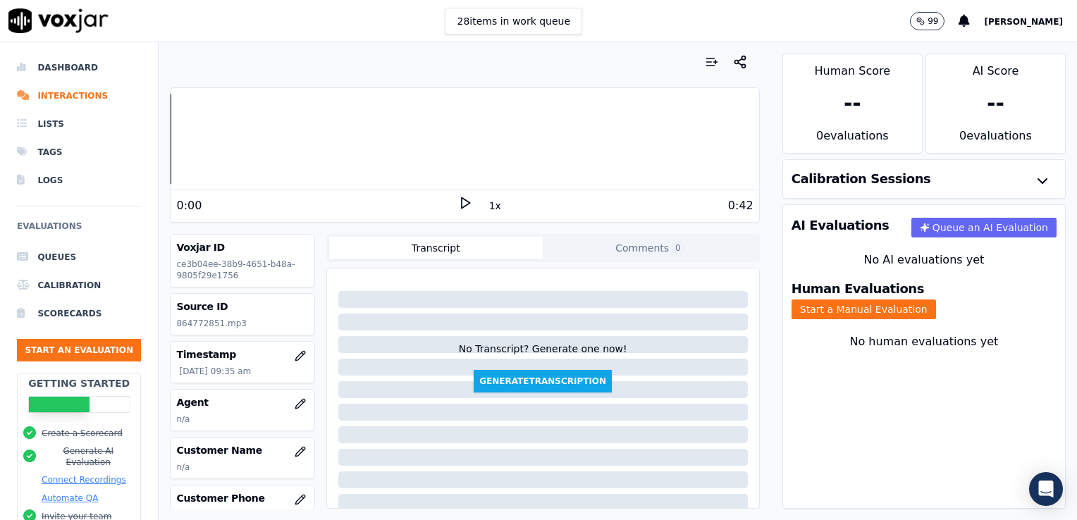
click at [462, 205] on polygon at bounding box center [466, 203] width 8 height 11
click at [462, 204] on rect at bounding box center [463, 202] width 2 height 9
click at [295, 400] on icon "button" at bounding box center [299, 403] width 9 height 9
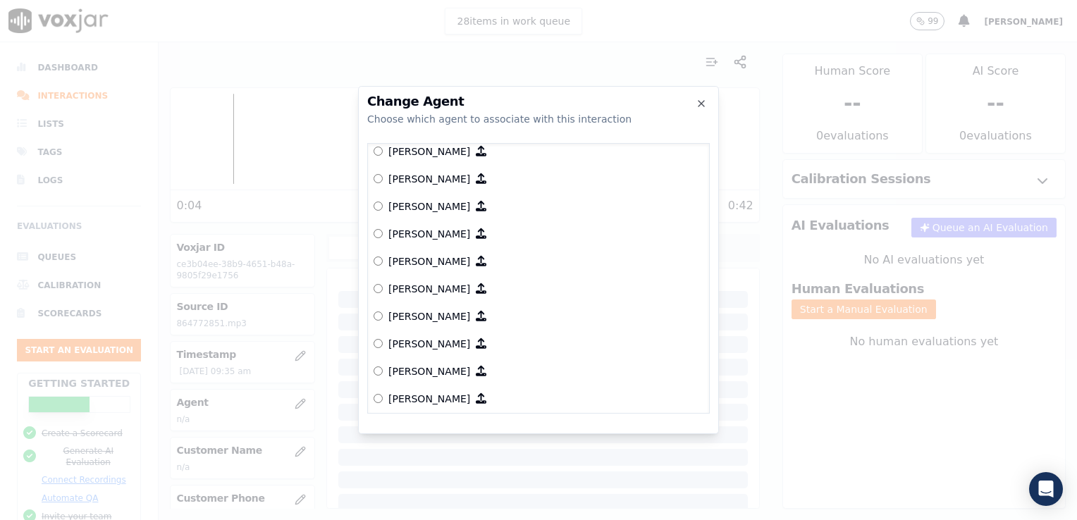
scroll to position [721, 0]
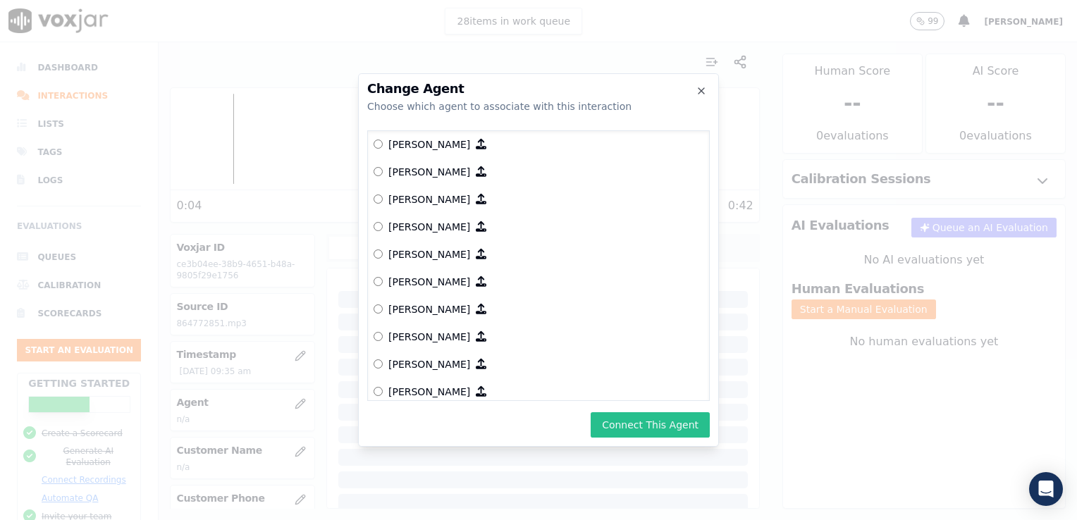
click at [682, 427] on button "Connect This Agent" at bounding box center [650, 424] width 119 height 25
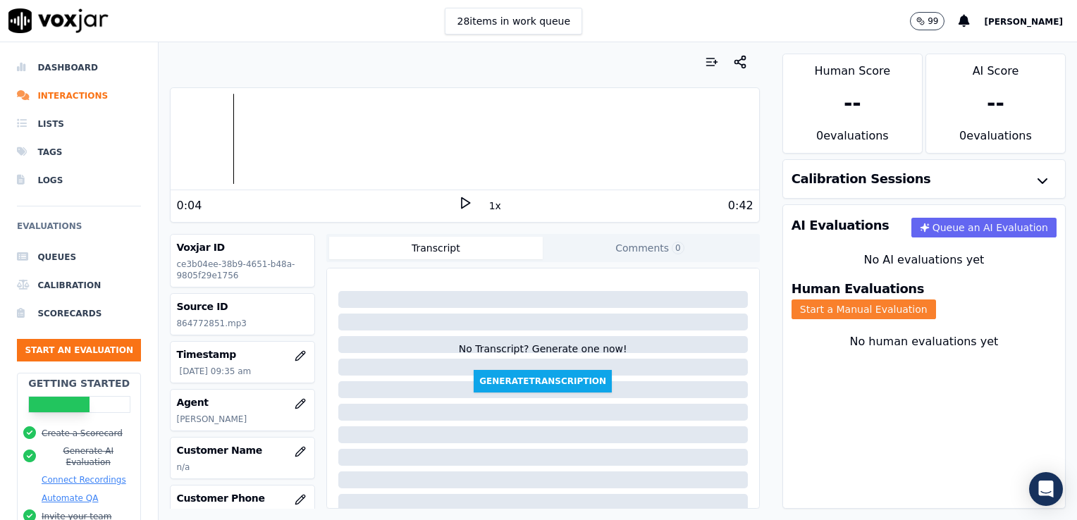
click at [936, 300] on button "Start a Manual Evaluation" at bounding box center [864, 310] width 145 height 20
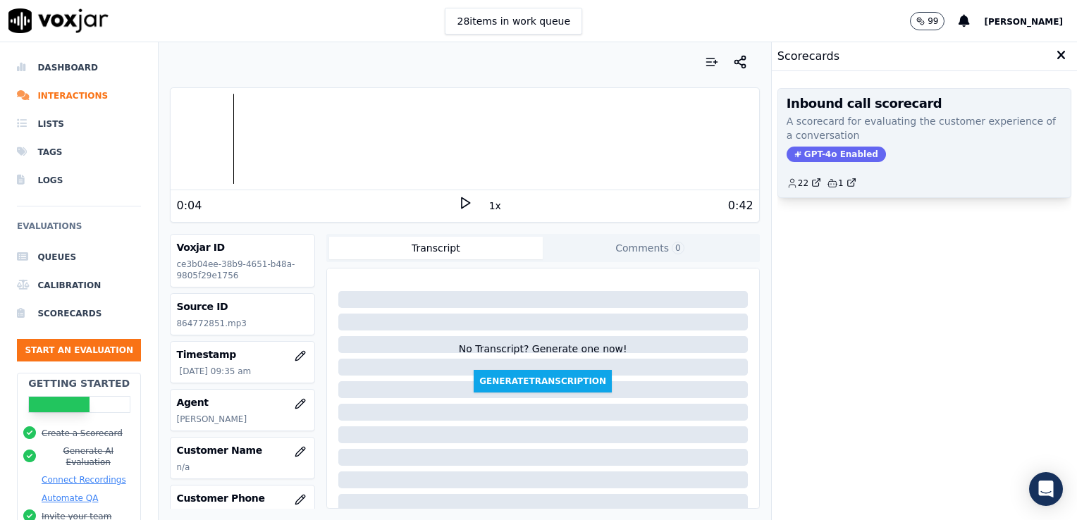
click at [835, 148] on span "GPT-4o Enabled" at bounding box center [836, 155] width 99 height 16
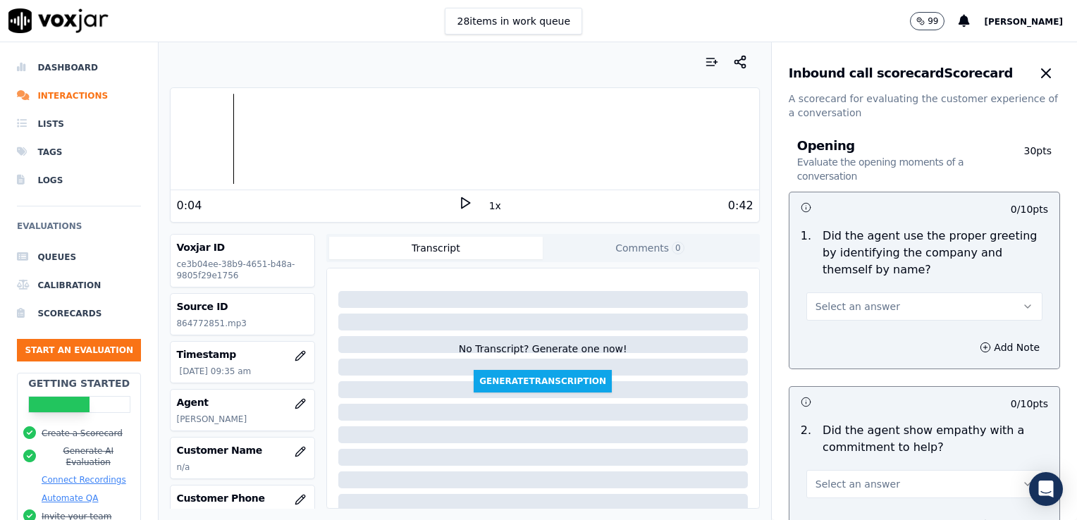
click at [170, 145] on div "Your browser does not support the audio element. 0:04 1x 0:42" at bounding box center [464, 154] width 589 height 135
click at [172, 143] on div at bounding box center [465, 139] width 588 height 90
click at [464, 200] on icon at bounding box center [465, 203] width 14 height 14
click at [1022, 310] on icon "button" at bounding box center [1027, 306] width 11 height 11
click at [837, 336] on div "Yes" at bounding box center [901, 338] width 212 height 23
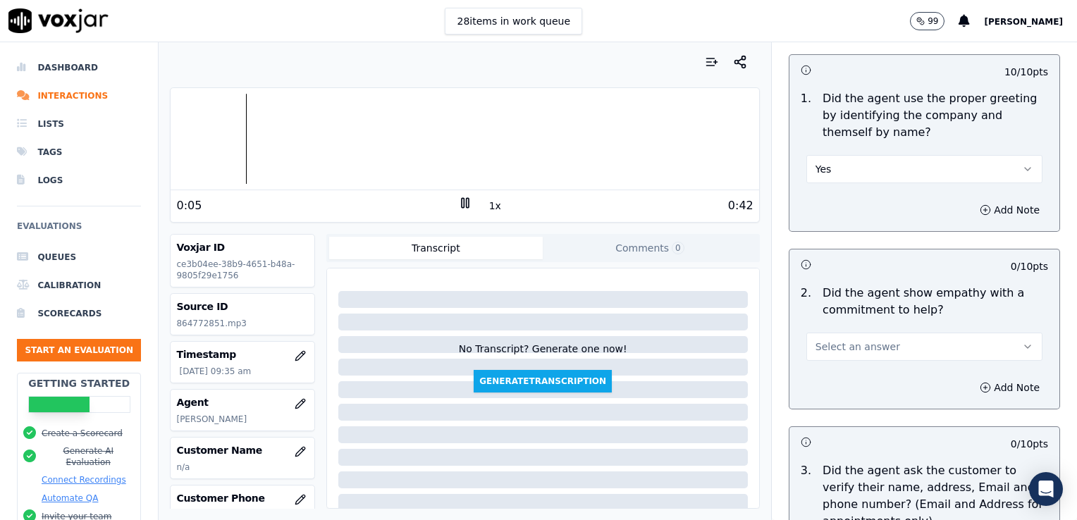
scroll to position [141, 0]
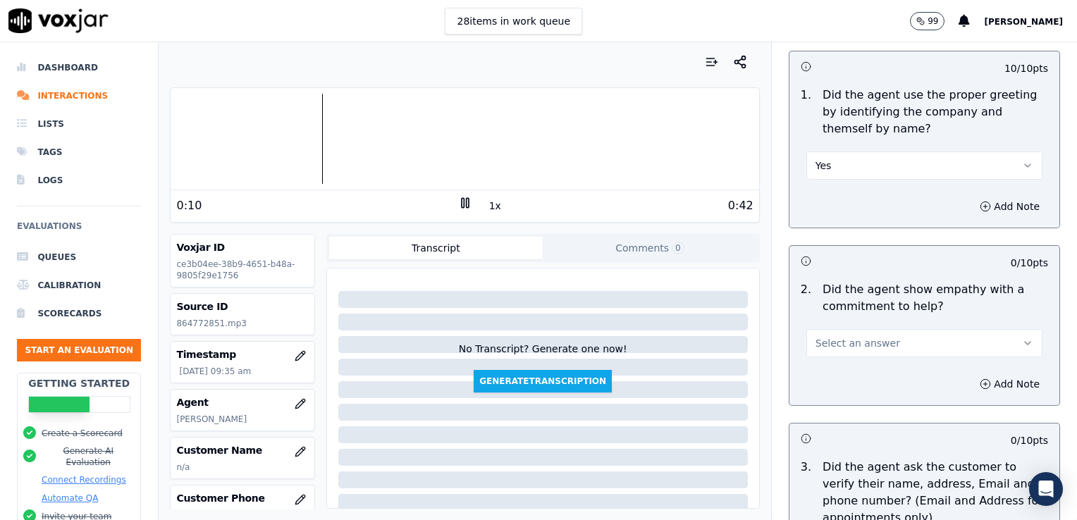
click at [459, 201] on icon at bounding box center [465, 203] width 14 height 14
click at [68, 94] on li "Interactions" at bounding box center [79, 96] width 124 height 28
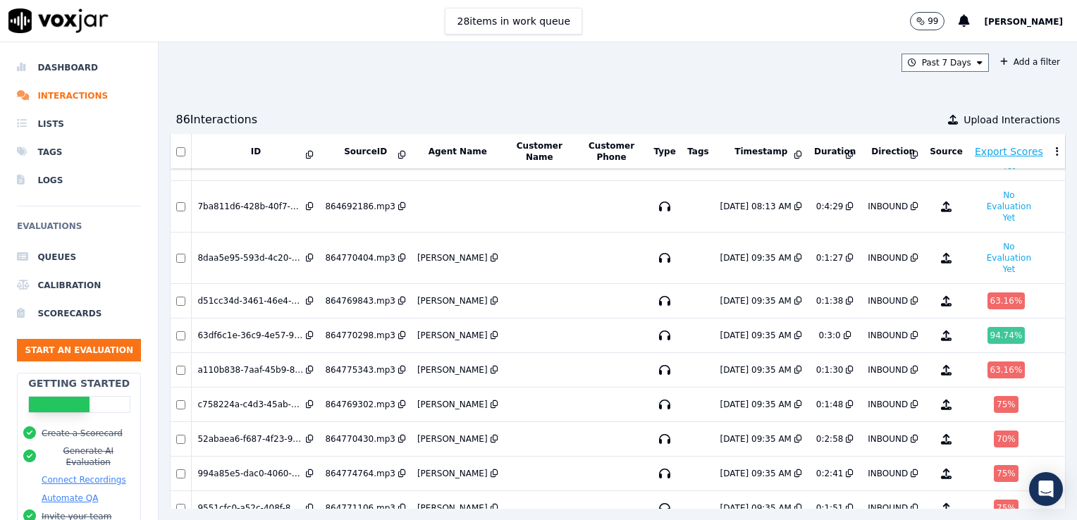
scroll to position [2658, 0]
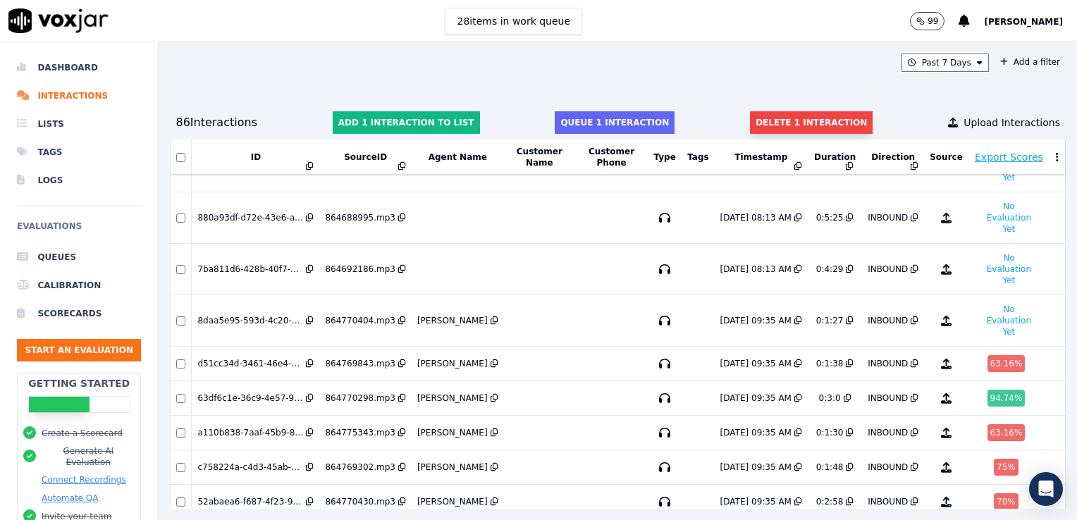
click at [768, 120] on button "Delete 1 interaction" at bounding box center [811, 122] width 123 height 23
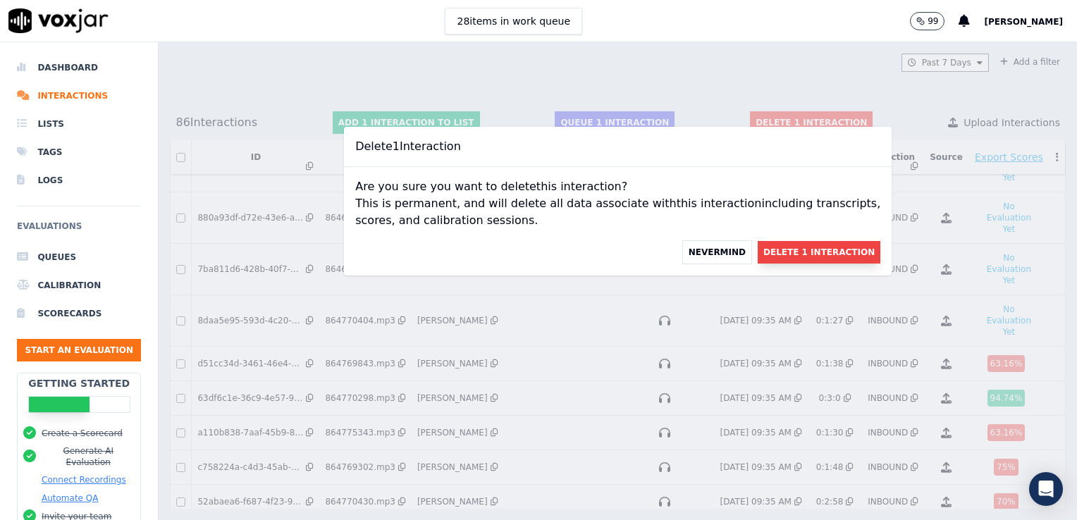
click at [762, 253] on button "Delete 1 Interaction" at bounding box center [819, 252] width 123 height 23
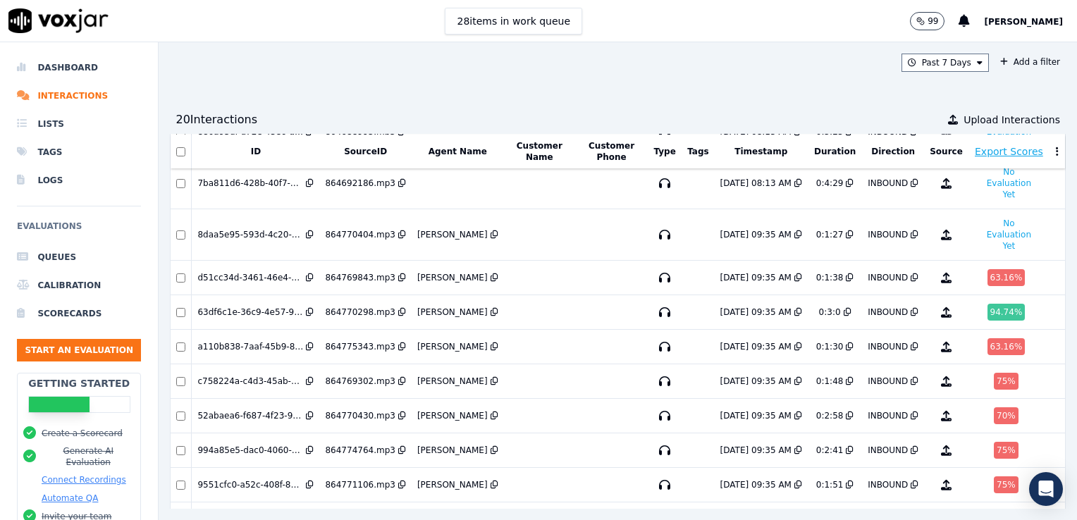
scroll to position [2717, 0]
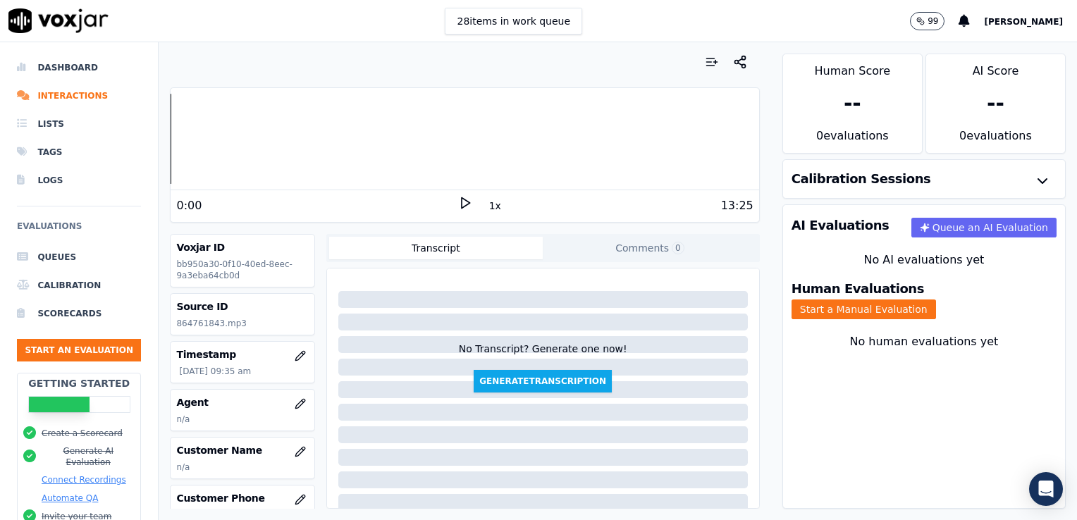
click at [458, 199] on icon at bounding box center [465, 203] width 14 height 14
click at [295, 402] on icon "button" at bounding box center [299, 403] width 9 height 9
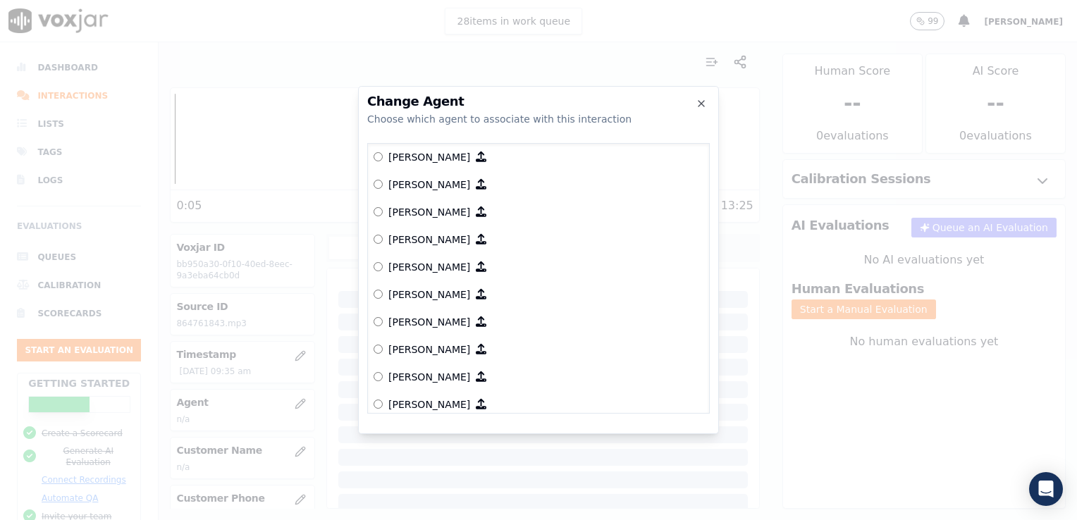
scroll to position [862, 0]
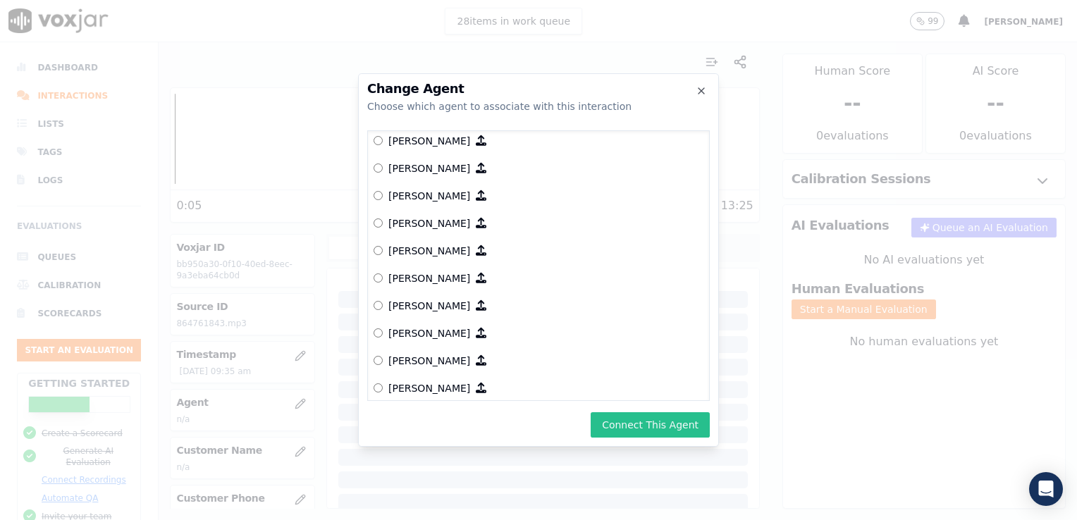
click at [630, 429] on button "Connect This Agent" at bounding box center [650, 424] width 119 height 25
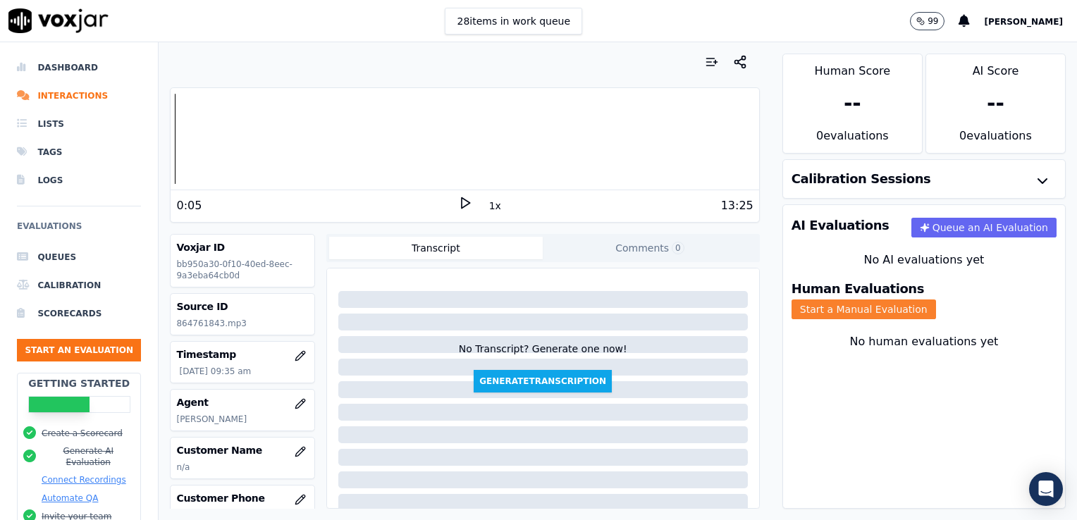
click at [936, 300] on button "Start a Manual Evaluation" at bounding box center [864, 310] width 145 height 20
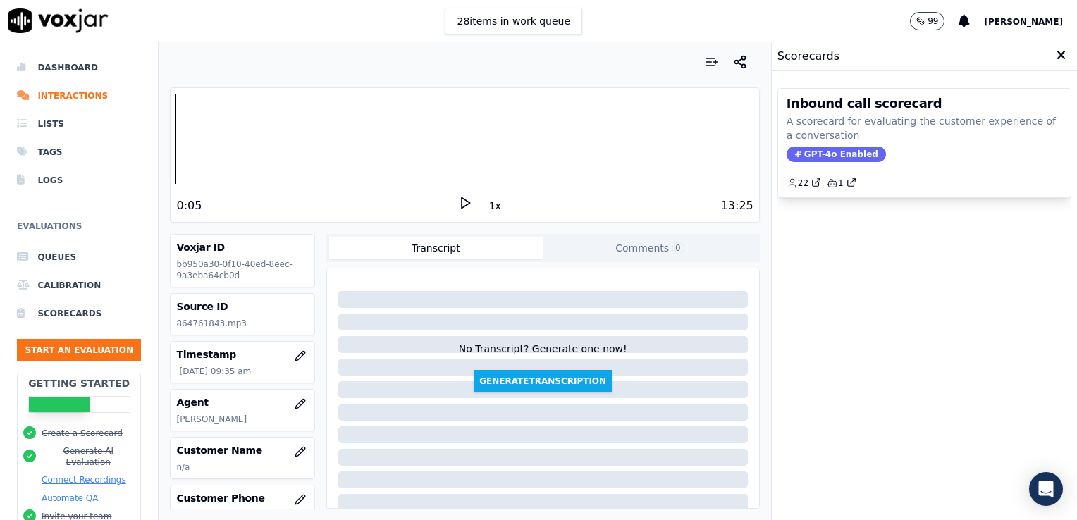
click at [832, 153] on span "GPT-4o Enabled" at bounding box center [836, 155] width 99 height 16
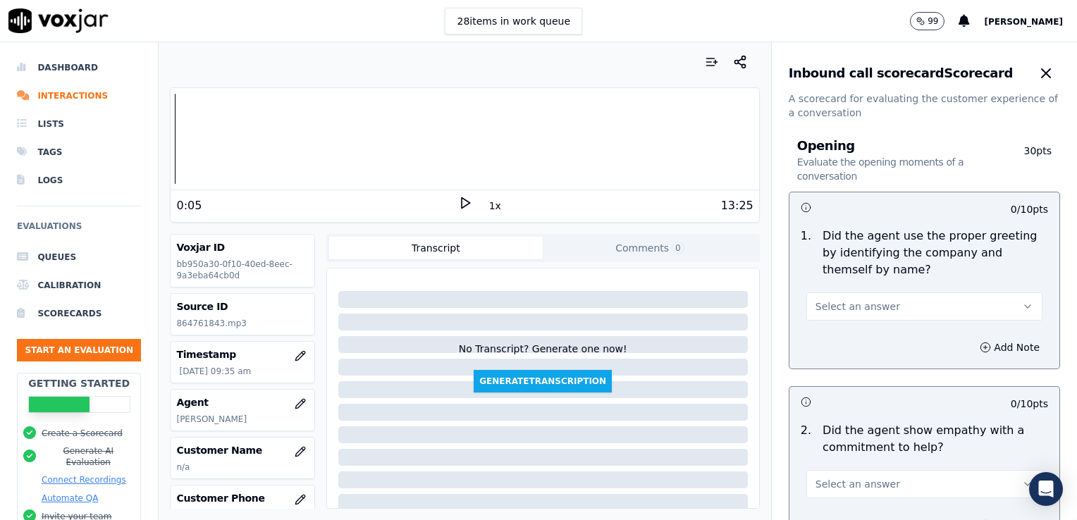
click at [171, 144] on div at bounding box center [465, 139] width 588 height 90
click at [458, 202] on icon at bounding box center [465, 203] width 14 height 14
click at [462, 202] on rect at bounding box center [463, 202] width 2 height 9
click at [458, 202] on icon at bounding box center [465, 203] width 14 height 14
click at [1022, 302] on icon "button" at bounding box center [1027, 306] width 11 height 11
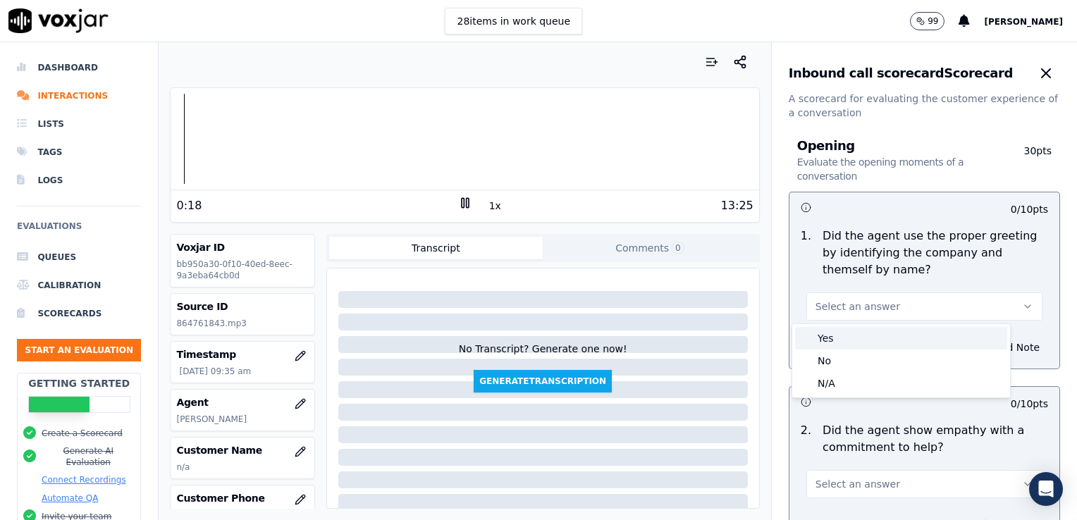
click at [830, 341] on div "Yes" at bounding box center [901, 338] width 212 height 23
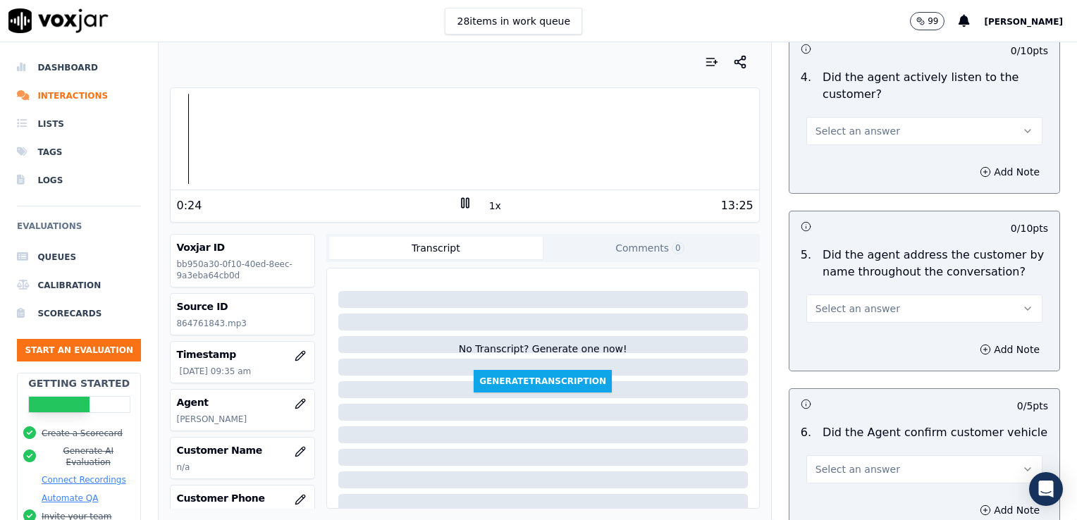
scroll to position [1410, 0]
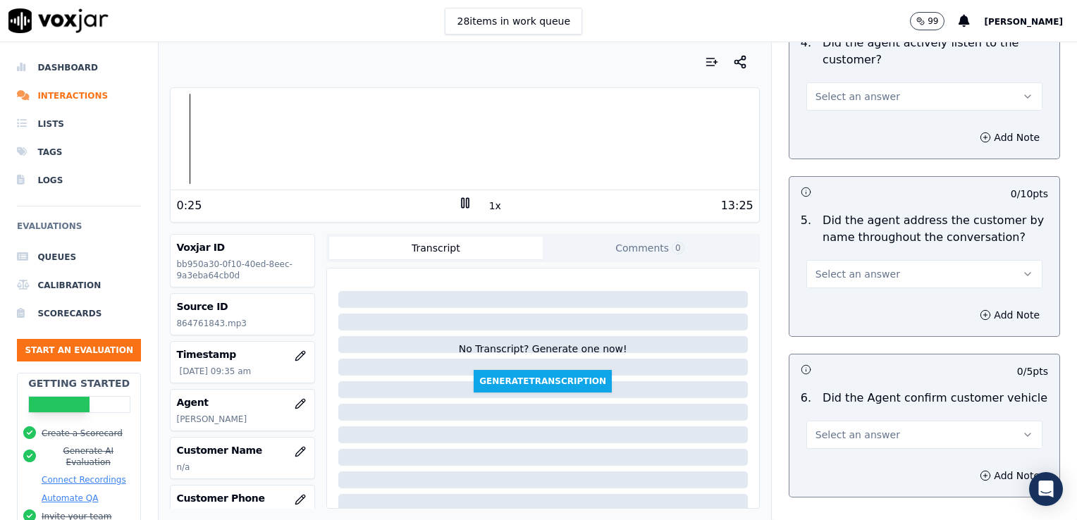
click at [1025, 273] on icon "button" at bounding box center [1028, 274] width 6 height 3
click at [845, 305] on div "Yes" at bounding box center [901, 304] width 212 height 23
click at [980, 314] on icon "button" at bounding box center [985, 314] width 11 height 11
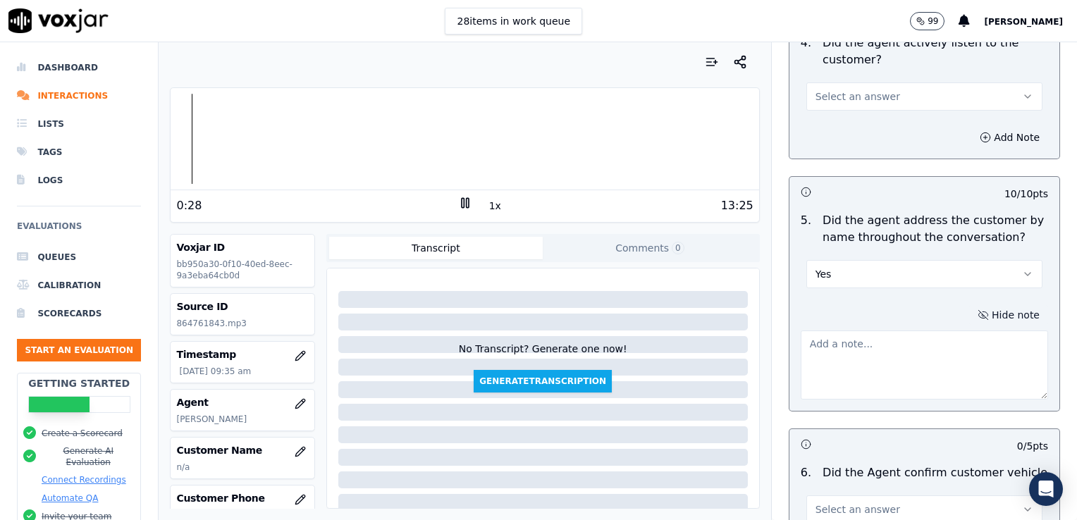
click at [865, 354] on textarea at bounding box center [924, 365] width 247 height 69
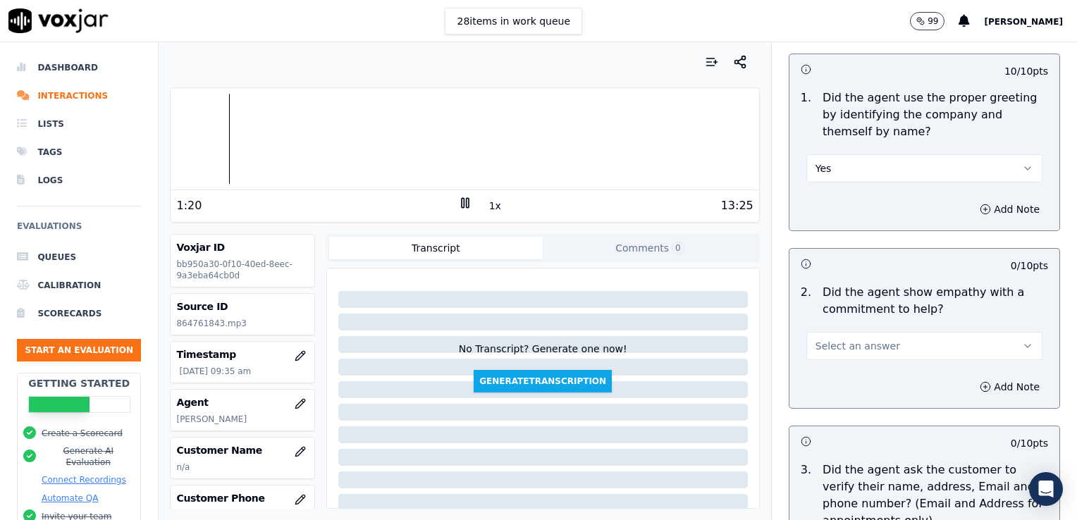
scroll to position [141, 0]
type textarea "Good use of the customer's name at the onset of the call, but practice using it…"
click at [1022, 345] on icon "button" at bounding box center [1027, 343] width 11 height 11
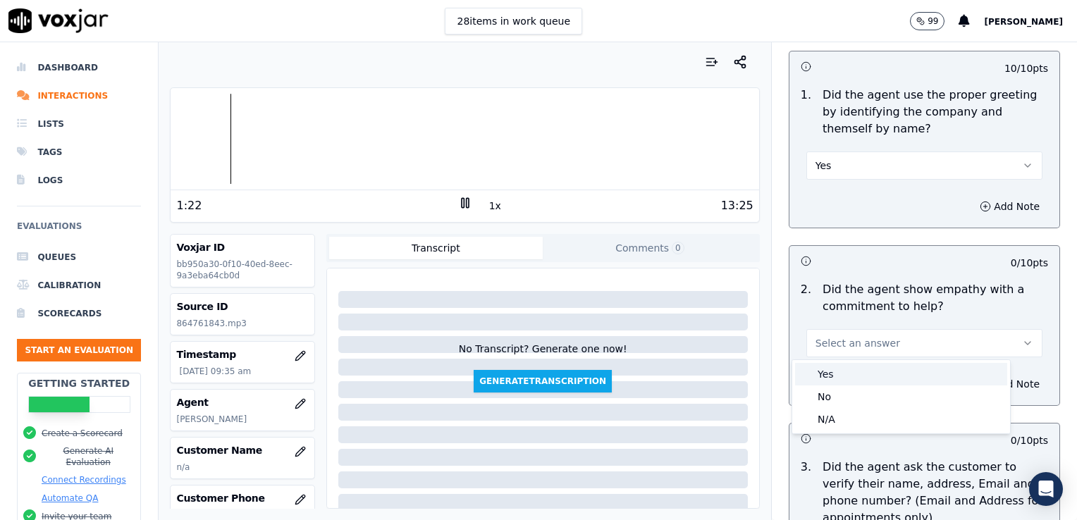
click at [849, 372] on div "Yes" at bounding box center [901, 374] width 212 height 23
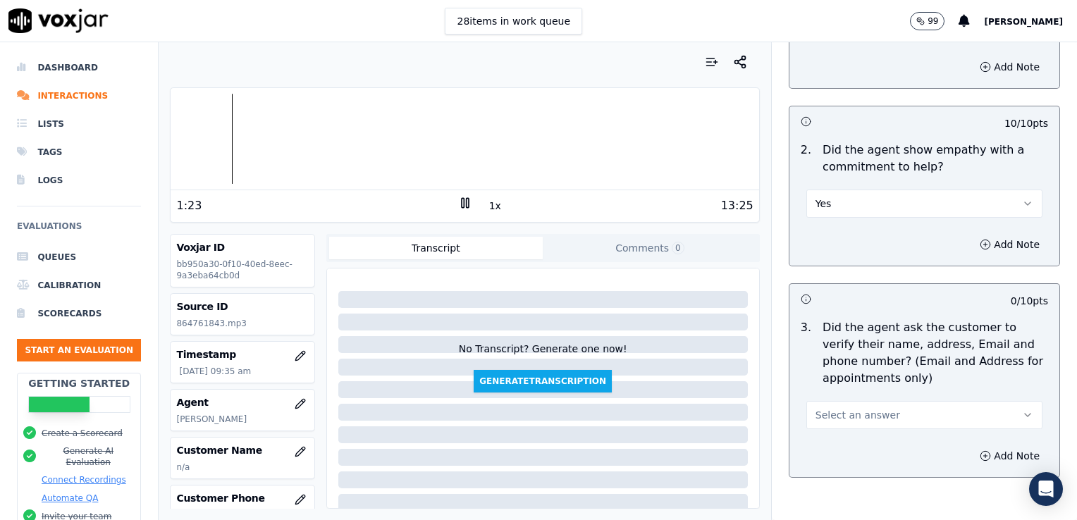
scroll to position [282, 0]
click at [458, 205] on icon at bounding box center [465, 203] width 14 height 14
click at [462, 205] on polygon at bounding box center [466, 203] width 8 height 11
click at [460, 200] on icon at bounding box center [465, 203] width 14 height 14
click at [458, 202] on icon at bounding box center [465, 203] width 14 height 14
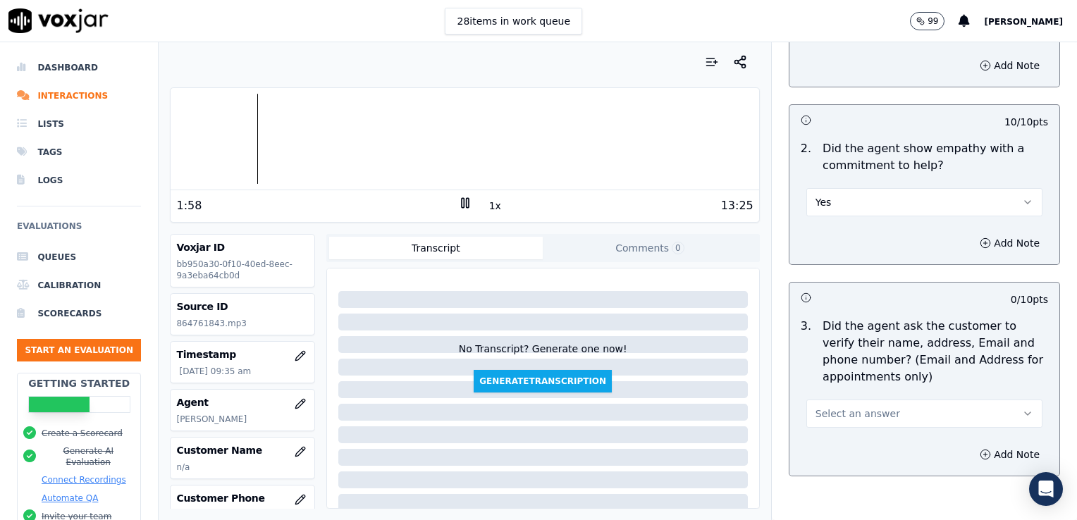
click at [462, 202] on rect at bounding box center [463, 202] width 2 height 9
click at [458, 202] on icon at bounding box center [465, 203] width 14 height 14
click at [462, 202] on rect at bounding box center [463, 202] width 2 height 9
click at [460, 202] on icon at bounding box center [465, 203] width 14 height 14
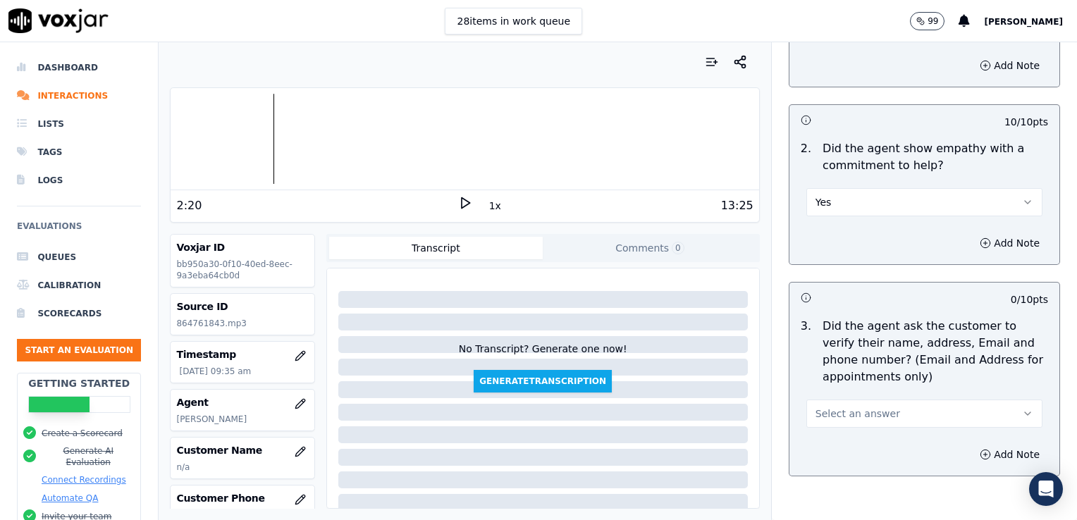
click at [458, 202] on icon at bounding box center [465, 203] width 14 height 14
click at [458, 203] on icon at bounding box center [465, 203] width 14 height 14
click at [462, 203] on rect at bounding box center [463, 202] width 2 height 9
click at [462, 203] on polygon at bounding box center [466, 203] width 8 height 11
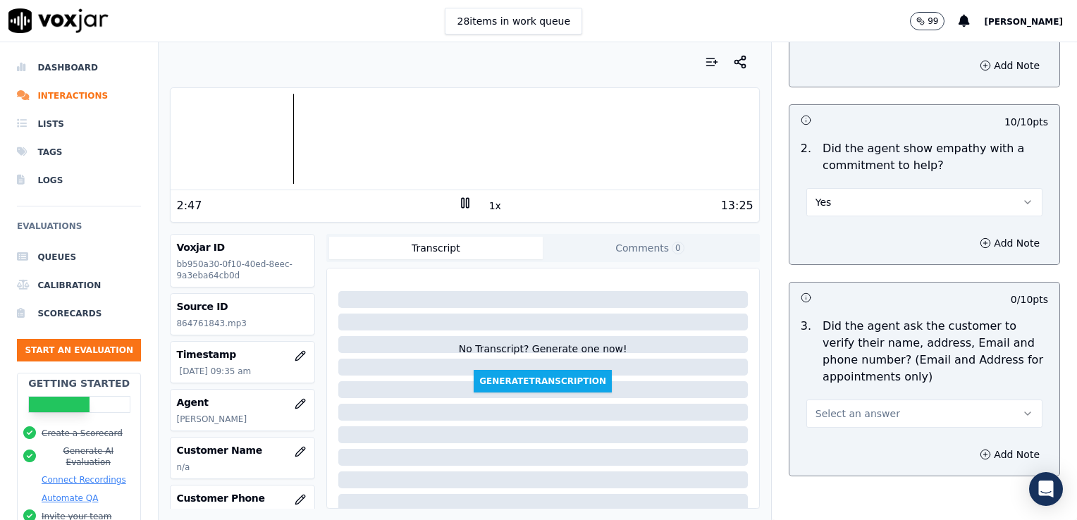
click at [271, 148] on div at bounding box center [465, 139] width 588 height 90
click at [466, 204] on rect at bounding box center [467, 202] width 2 height 9
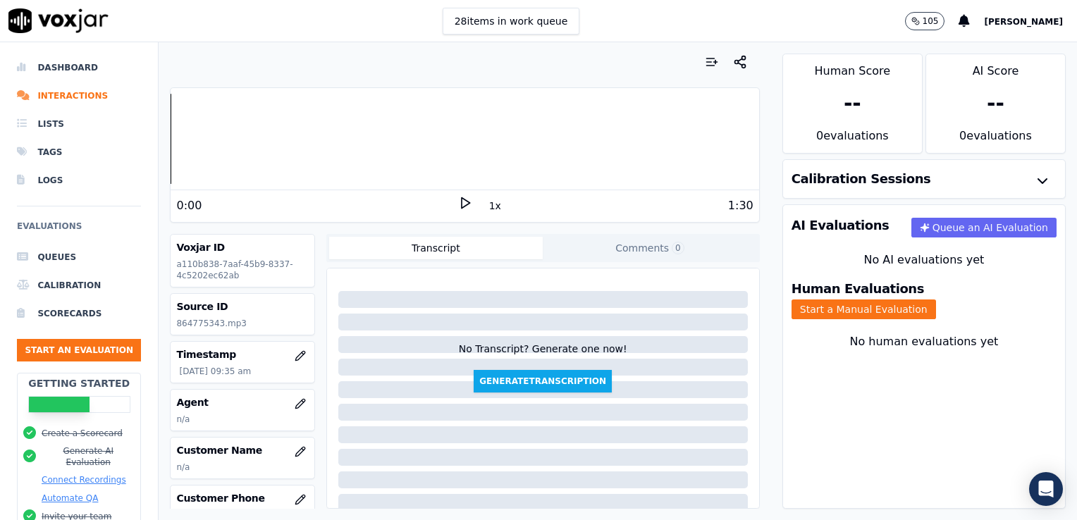
click at [458, 204] on icon at bounding box center [465, 203] width 14 height 14
click at [295, 403] on icon "button" at bounding box center [300, 403] width 11 height 11
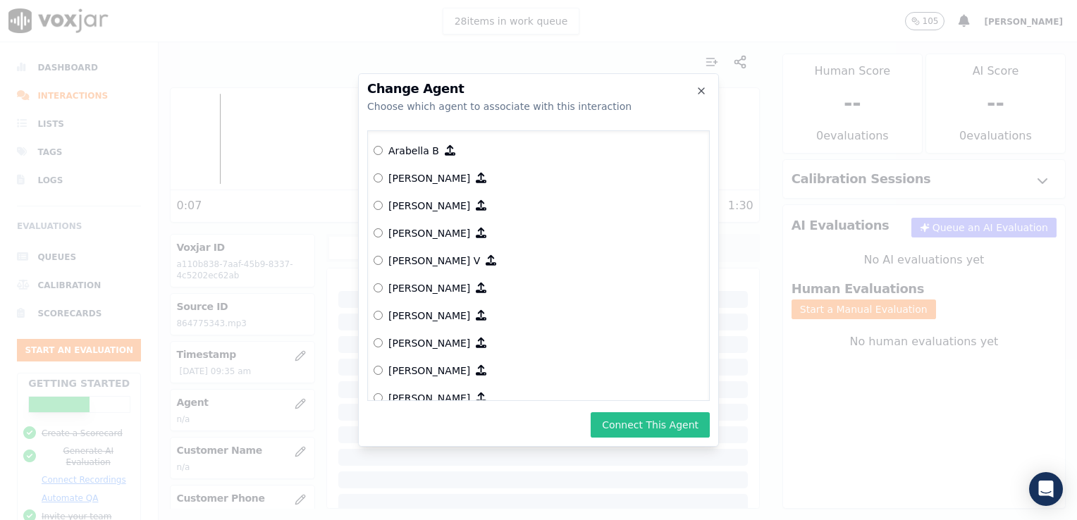
click at [630, 424] on button "Connect This Agent" at bounding box center [650, 424] width 119 height 25
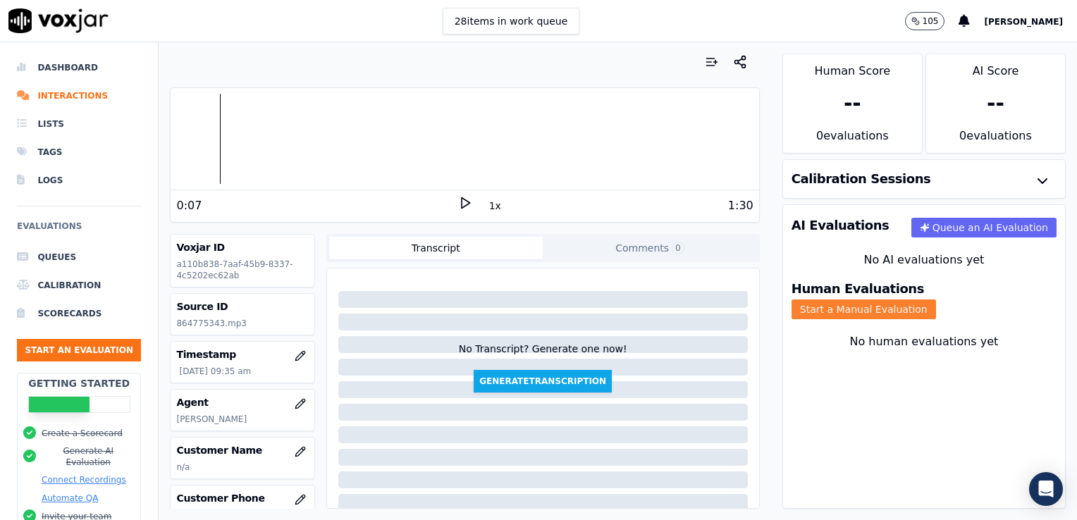
click at [936, 300] on button "Start a Manual Evaluation" at bounding box center [864, 310] width 145 height 20
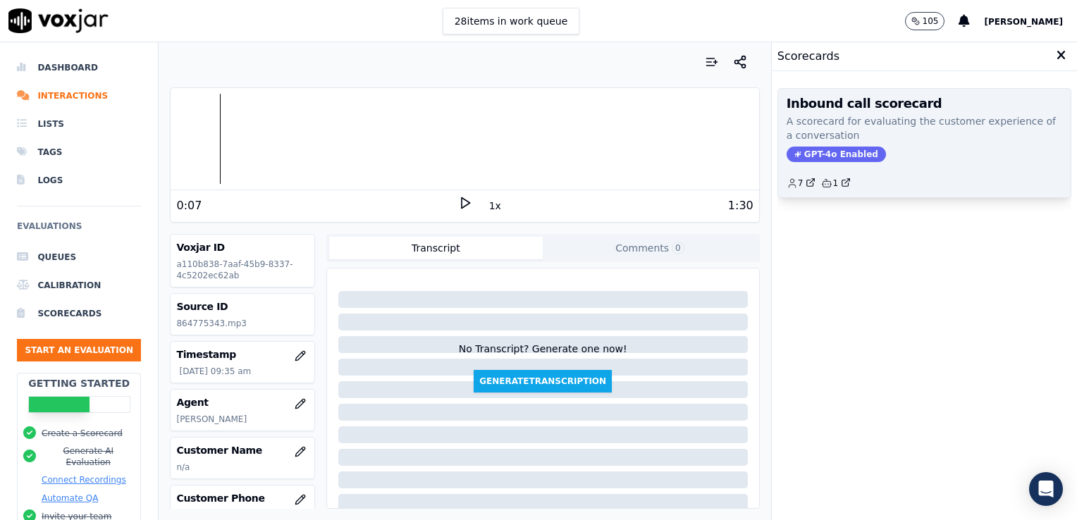
click at [849, 154] on span "GPT-4o Enabled" at bounding box center [836, 155] width 99 height 16
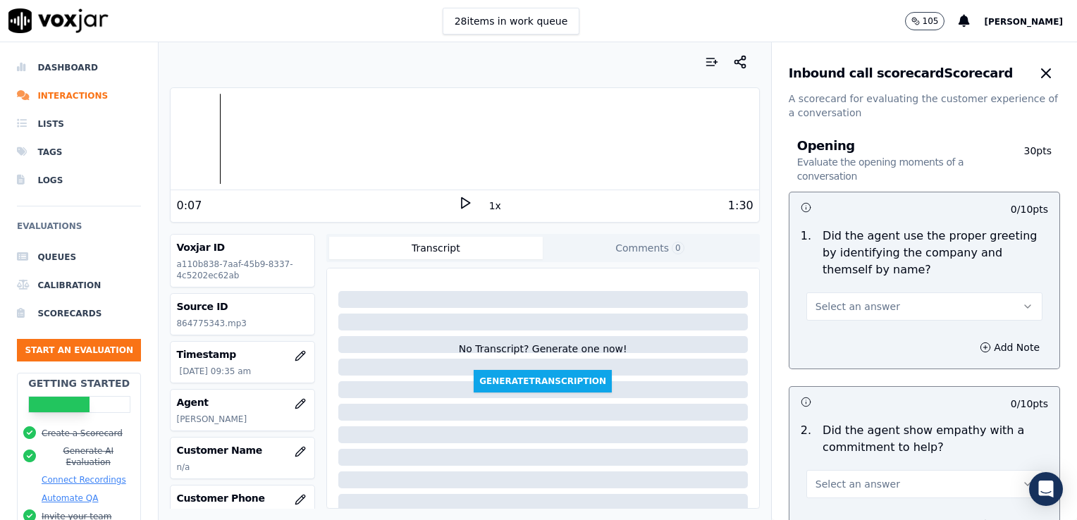
click at [1022, 303] on icon "button" at bounding box center [1027, 306] width 11 height 11
click at [844, 346] on div "Yes" at bounding box center [901, 338] width 212 height 23
click at [458, 202] on icon at bounding box center [465, 203] width 14 height 14
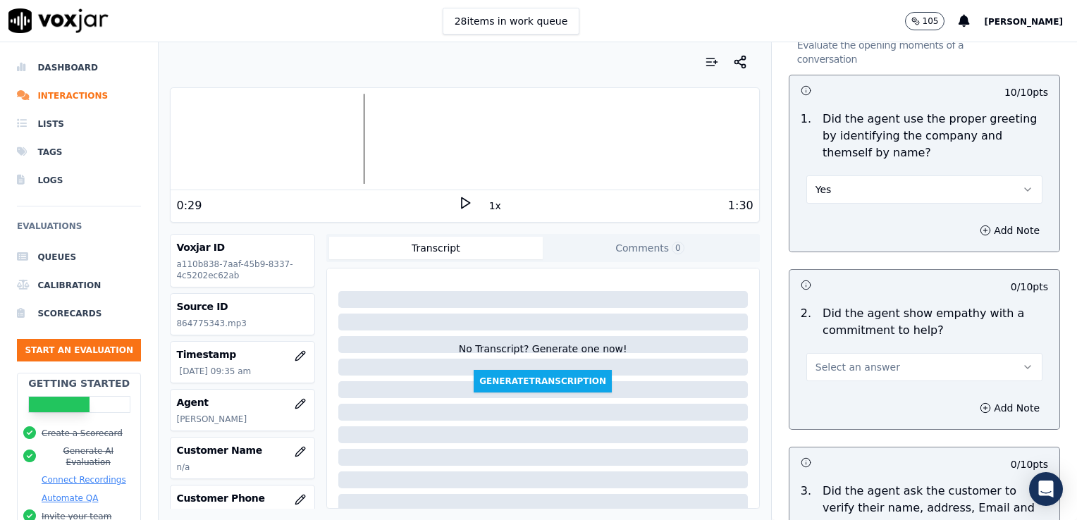
scroll to position [141, 0]
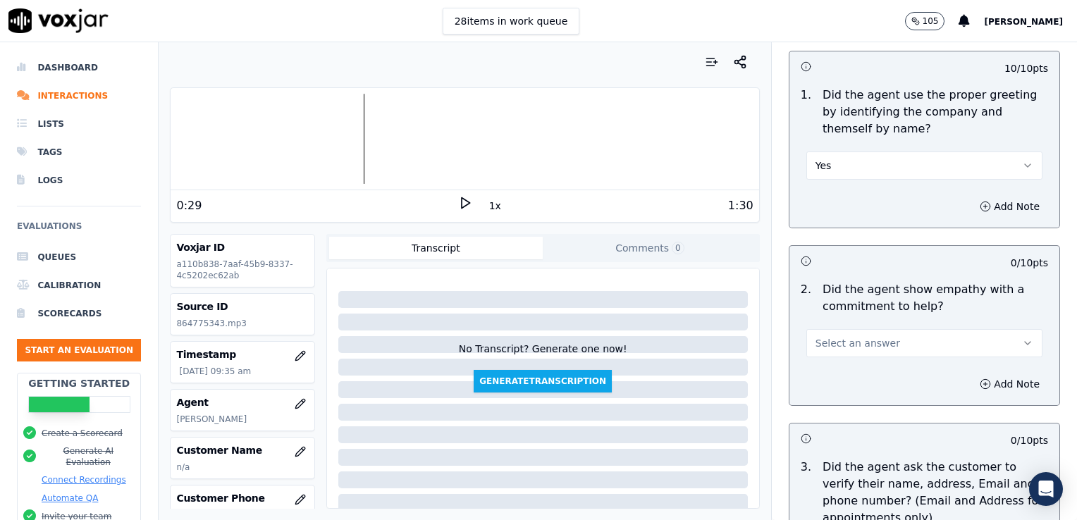
click at [1004, 341] on button "Select an answer" at bounding box center [924, 343] width 236 height 28
click at [829, 376] on div "Yes" at bounding box center [901, 374] width 212 height 23
click at [459, 198] on icon at bounding box center [465, 203] width 14 height 14
click at [458, 205] on icon at bounding box center [465, 203] width 14 height 14
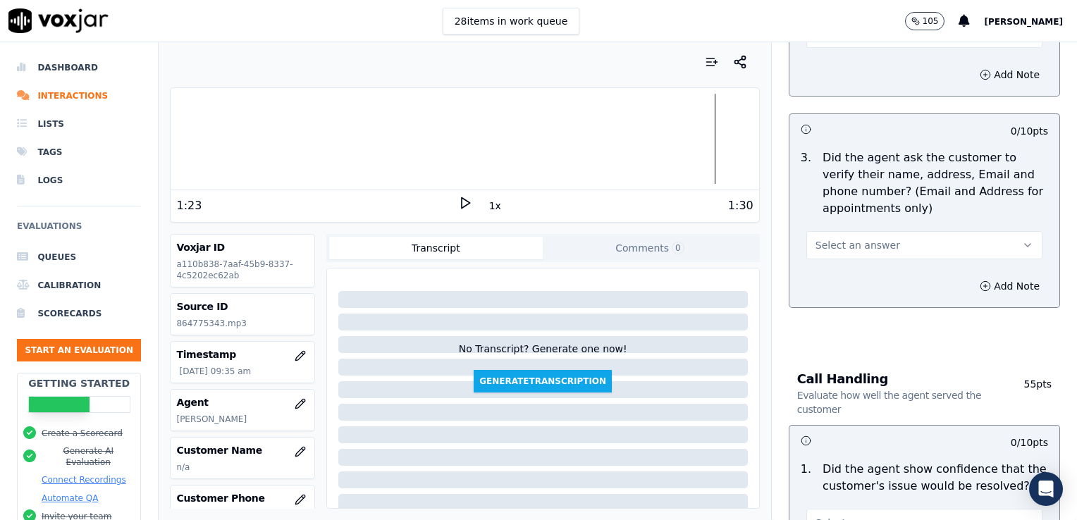
scroll to position [493, 0]
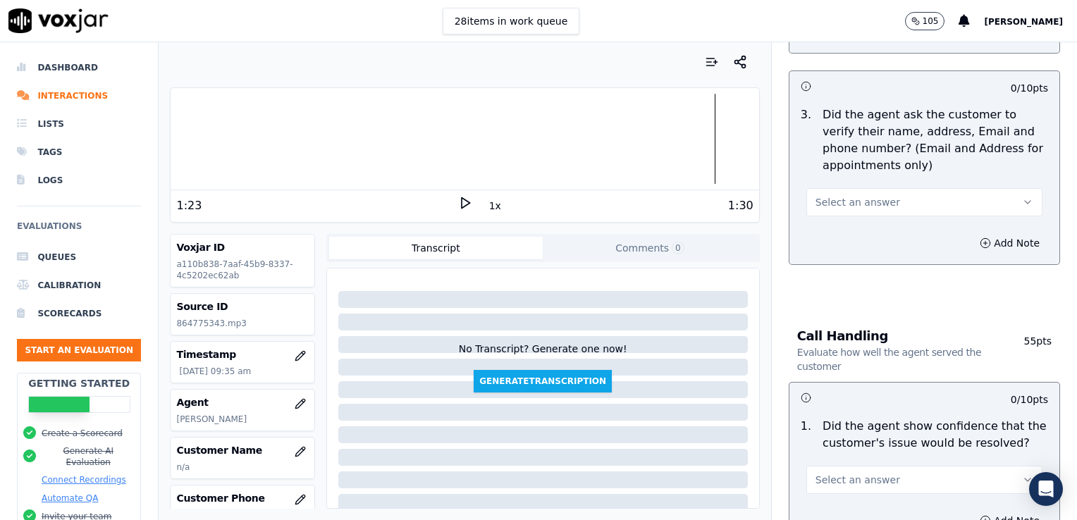
click at [1022, 197] on icon "button" at bounding box center [1027, 202] width 11 height 11
click at [832, 255] on div "No" at bounding box center [901, 256] width 212 height 23
click at [980, 242] on icon "button" at bounding box center [985, 243] width 11 height 11
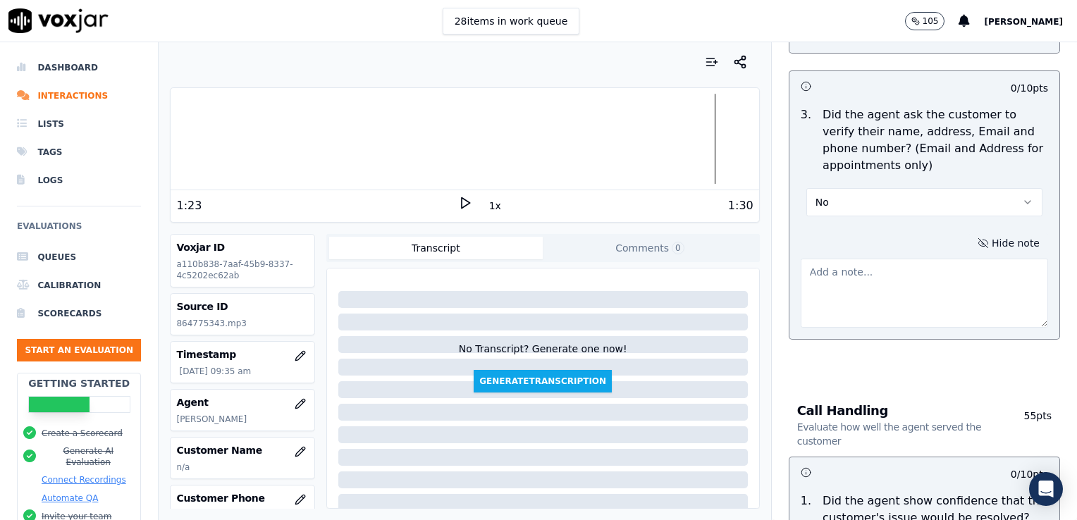
click at [900, 288] on textarea at bounding box center [924, 293] width 247 height 69
type textarea "Customer phone number not verified."
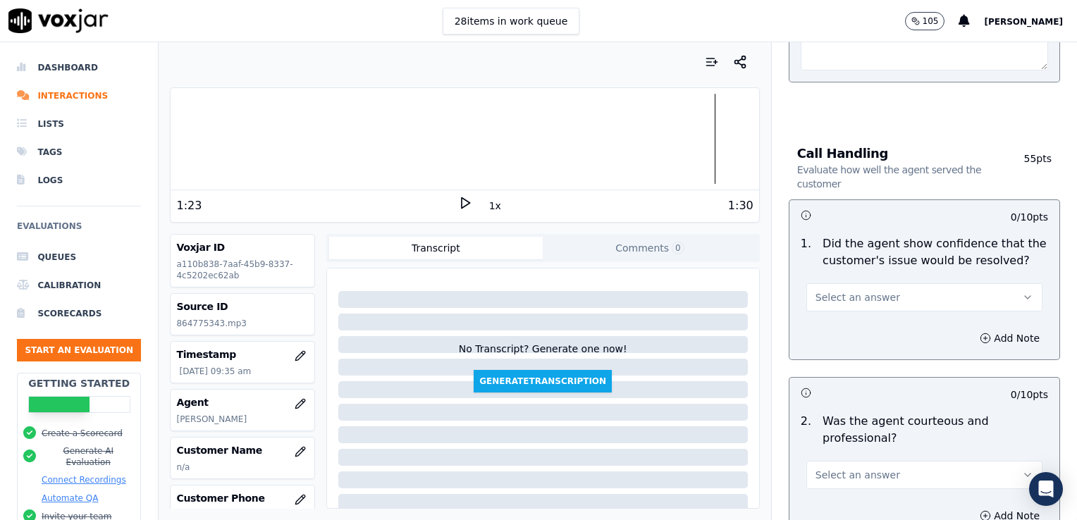
scroll to position [775, 0]
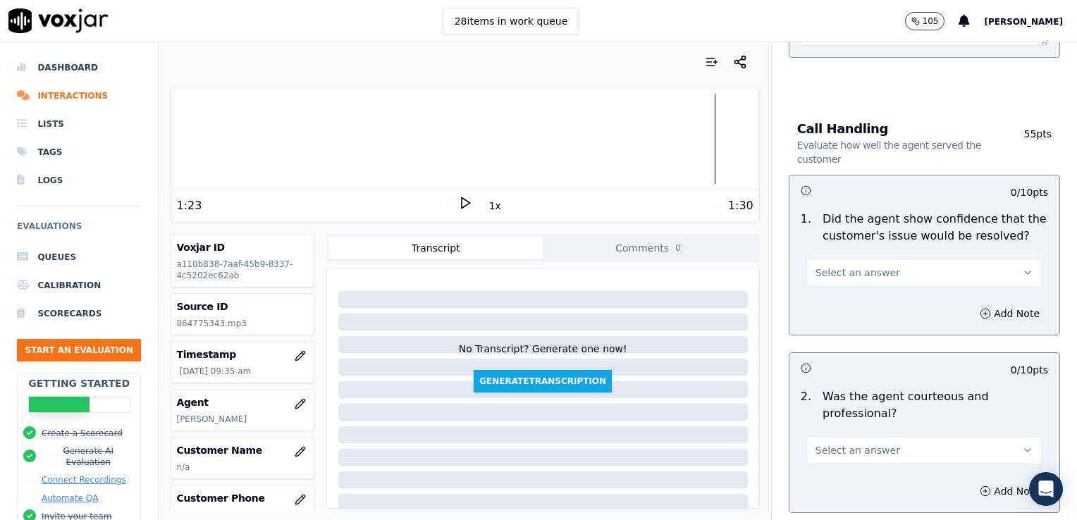
click at [1022, 269] on icon "button" at bounding box center [1027, 272] width 11 height 11
click at [847, 304] on div "Yes" at bounding box center [901, 303] width 212 height 23
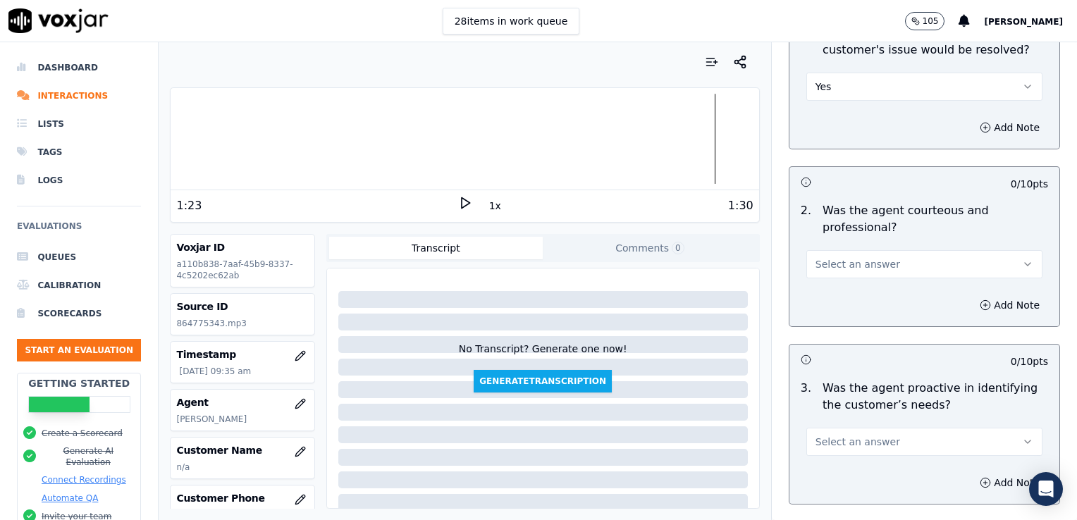
scroll to position [987, 0]
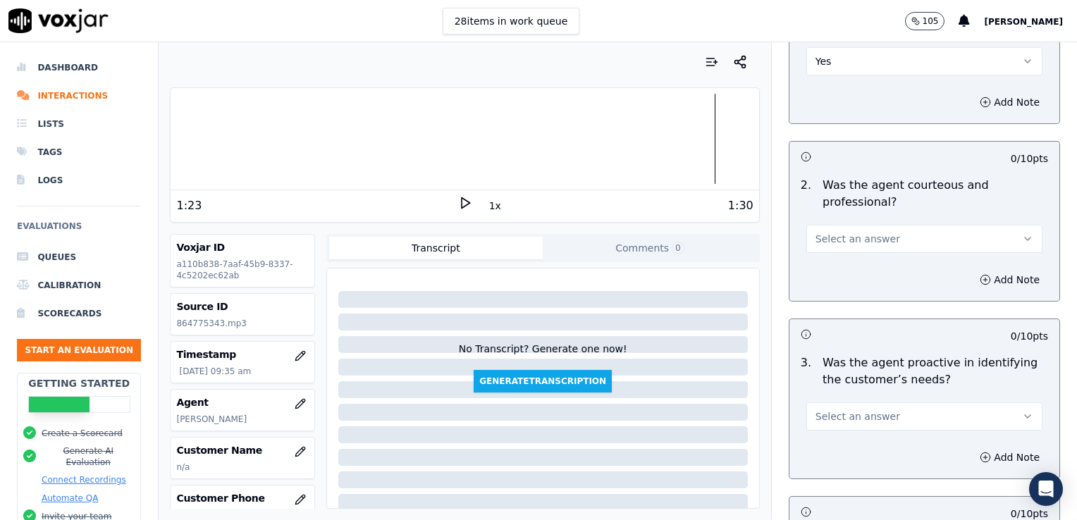
drag, startPoint x: 998, startPoint y: 233, endPoint x: 953, endPoint y: 251, distance: 48.4
click at [1022, 233] on icon "button" at bounding box center [1027, 238] width 11 height 11
click at [853, 275] on div "Yes" at bounding box center [901, 269] width 212 height 23
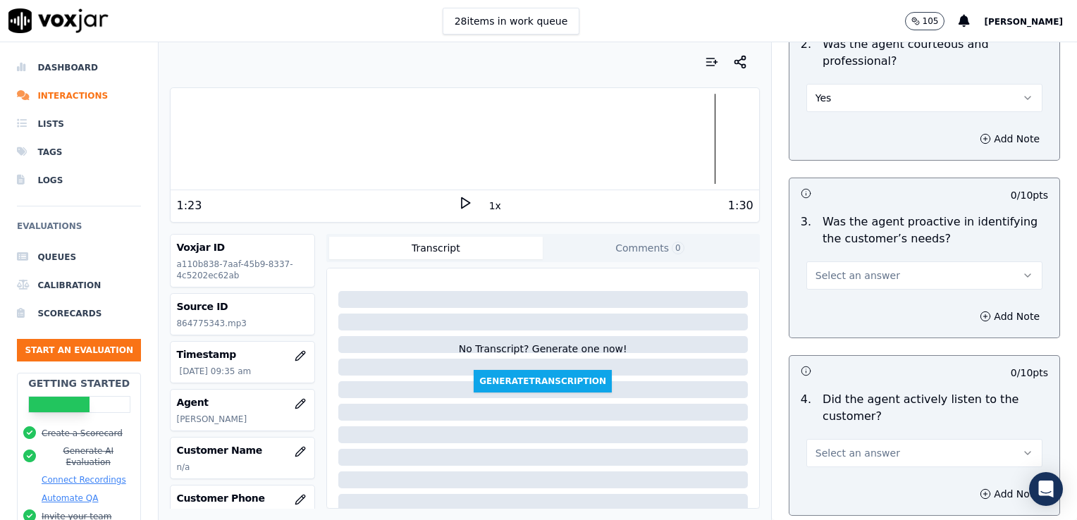
scroll to position [1198, 0]
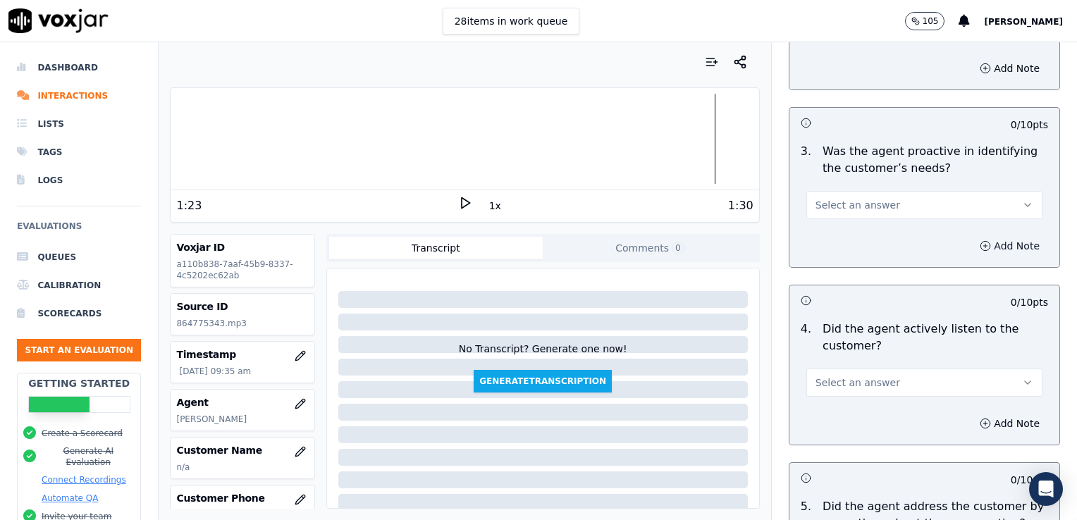
click at [980, 247] on icon "button" at bounding box center [985, 245] width 11 height 11
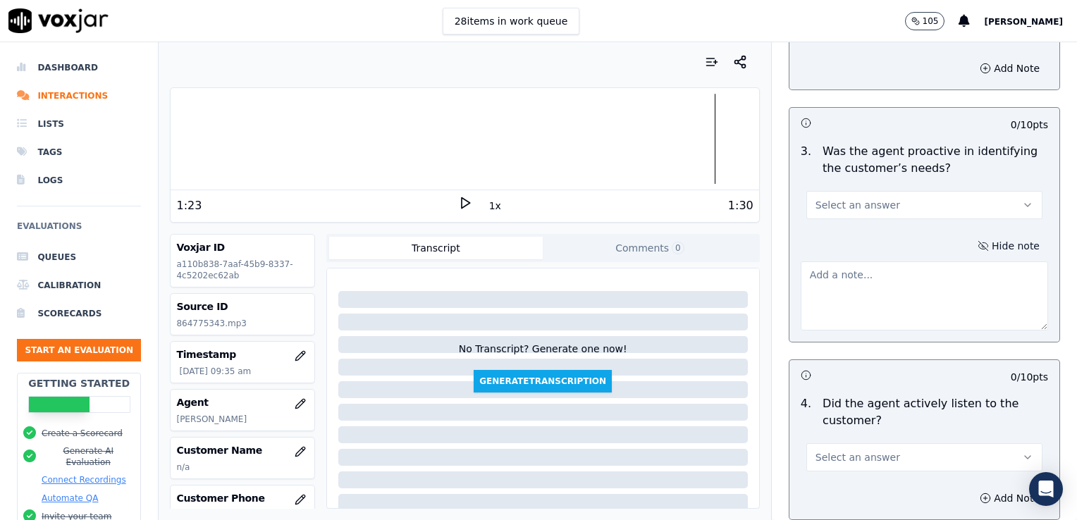
click at [978, 247] on icon "button" at bounding box center [983, 245] width 11 height 11
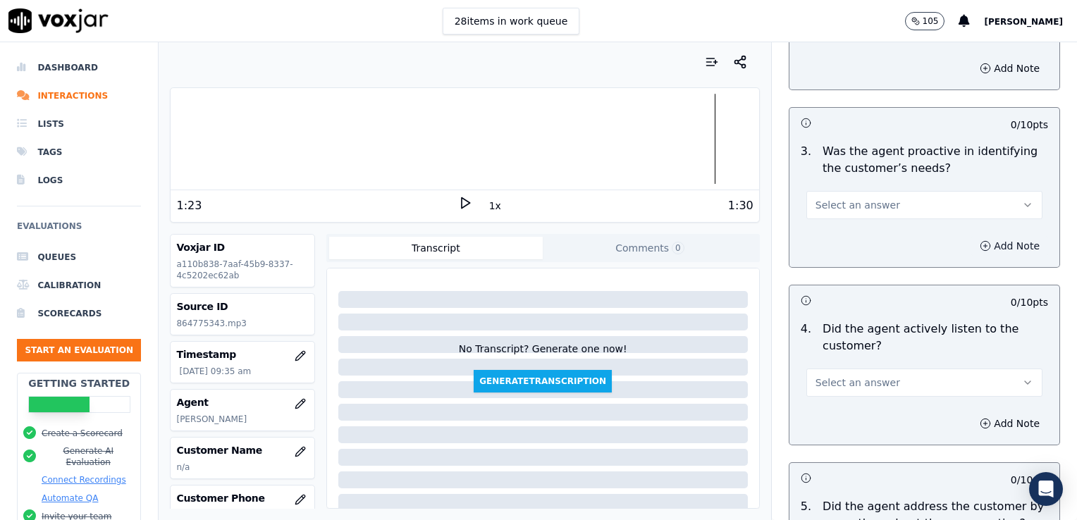
click at [1022, 200] on icon "button" at bounding box center [1027, 204] width 11 height 11
click at [870, 233] on div "Yes" at bounding box center [901, 234] width 212 height 23
click at [980, 245] on icon "button" at bounding box center [985, 245] width 11 height 11
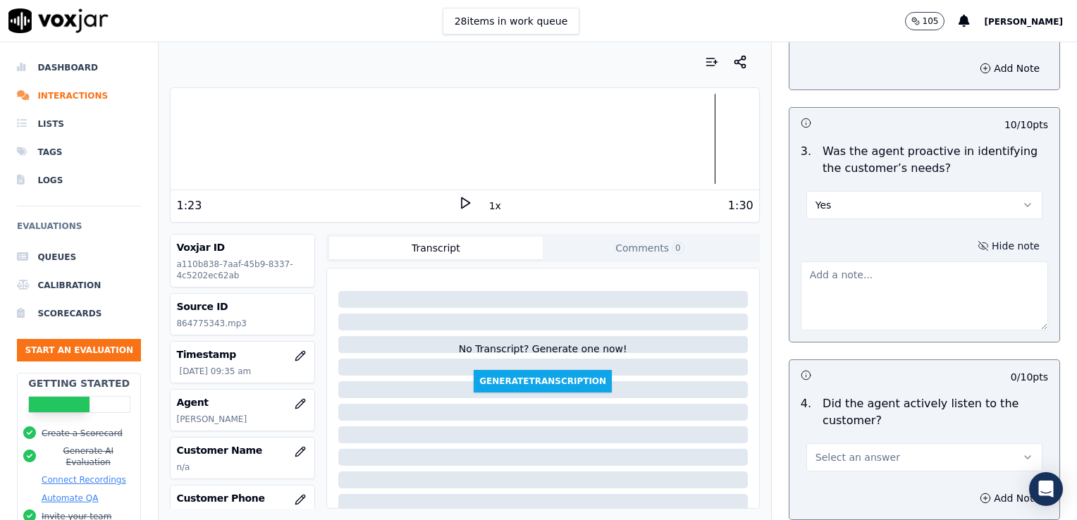
click at [911, 288] on textarea at bounding box center [924, 296] width 247 height 69
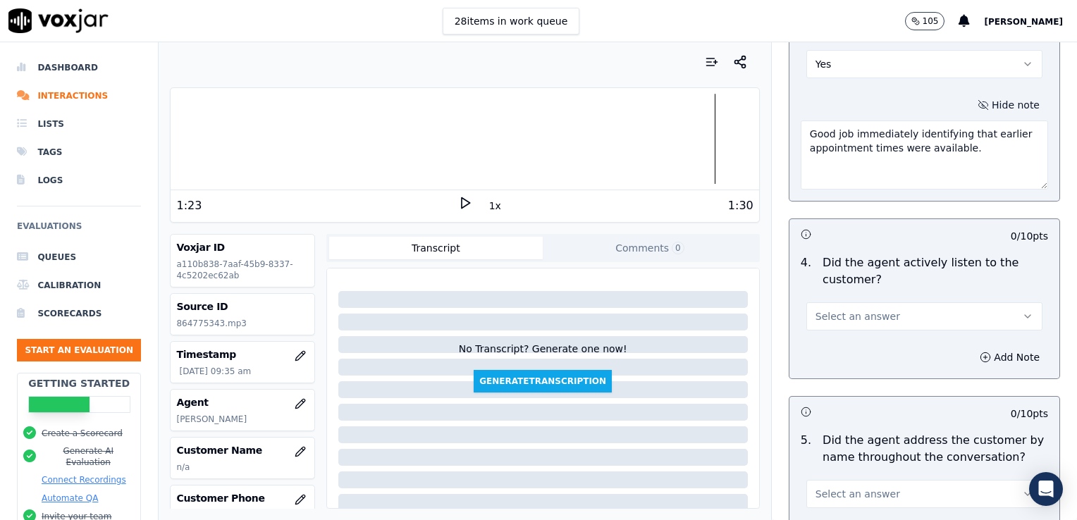
scroll to position [1410, 0]
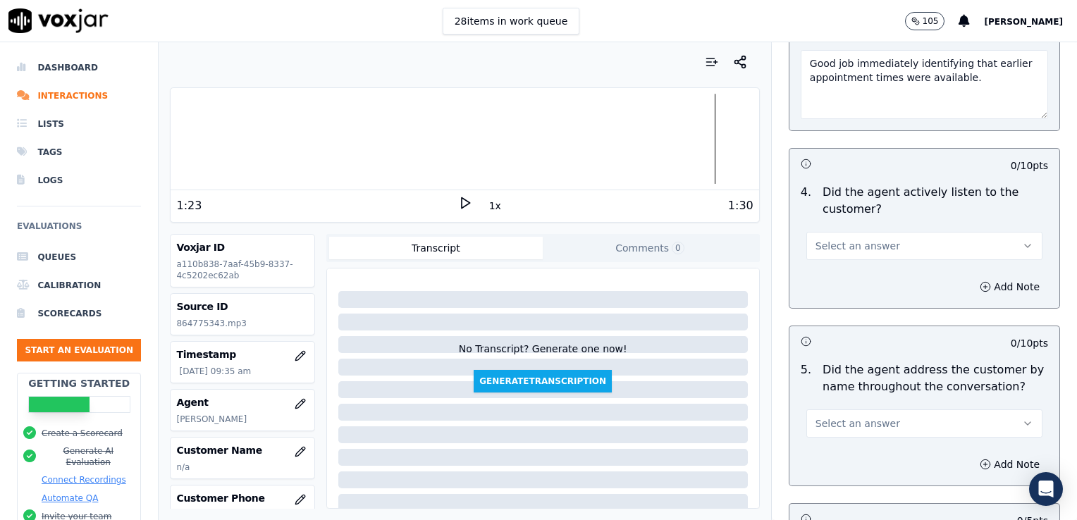
type textarea "Good job immediately identifying that earlier appointment times were available."
click at [984, 245] on button "Select an answer" at bounding box center [924, 246] width 236 height 28
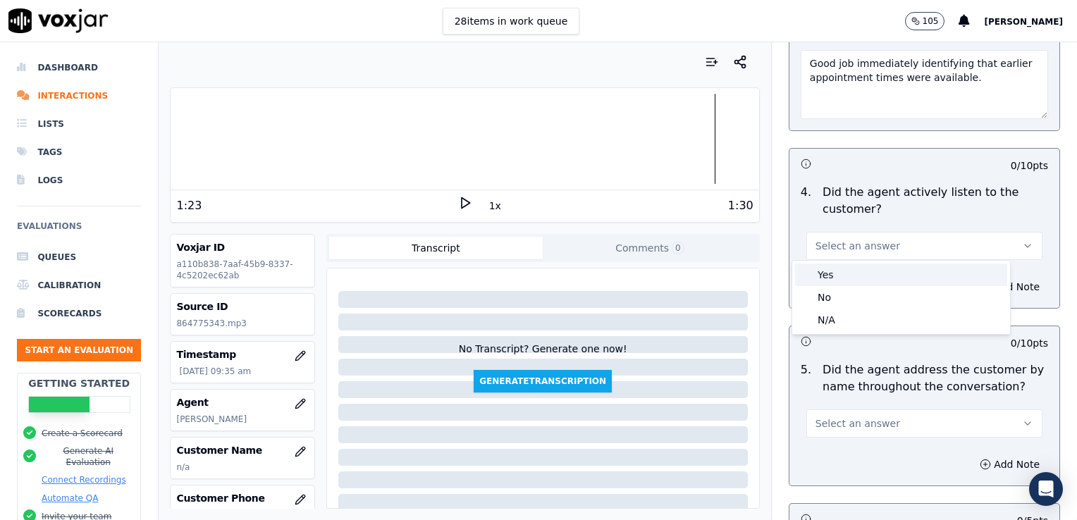
click at [892, 279] on div "Yes" at bounding box center [901, 275] width 212 height 23
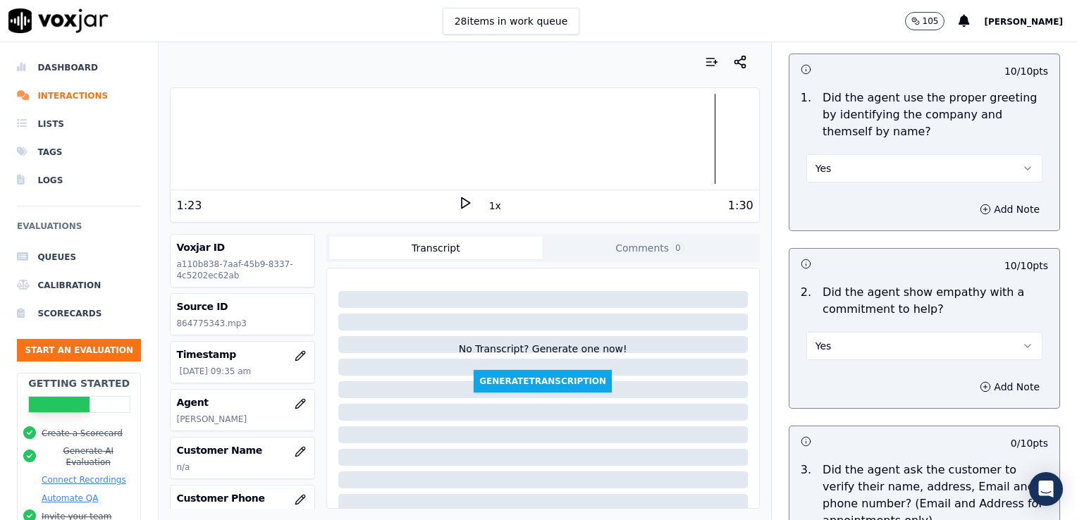
scroll to position [141, 0]
click at [1022, 167] on icon "button" at bounding box center [1027, 165] width 11 height 11
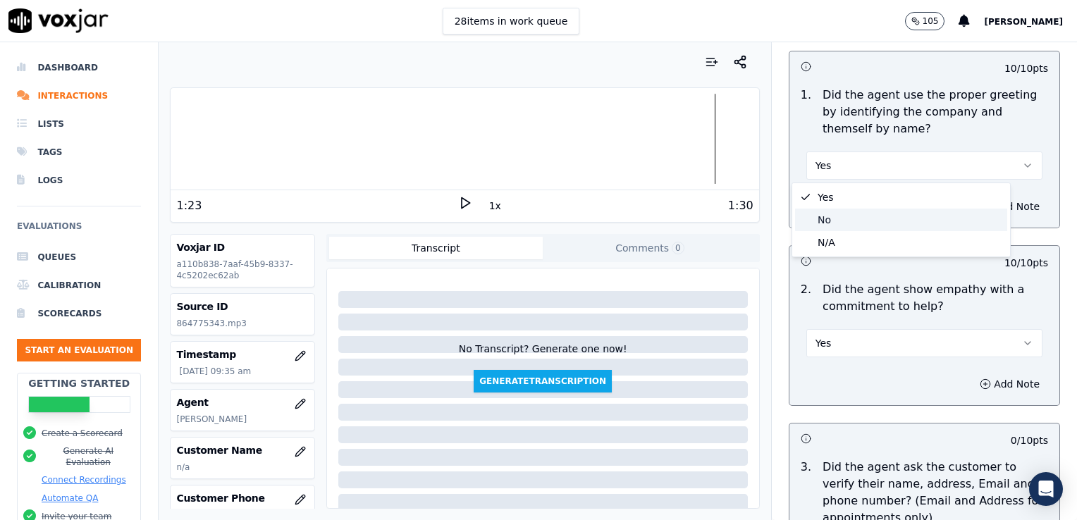
click at [862, 221] on div "No" at bounding box center [901, 220] width 212 height 23
click at [980, 204] on icon "button" at bounding box center [985, 206] width 11 height 11
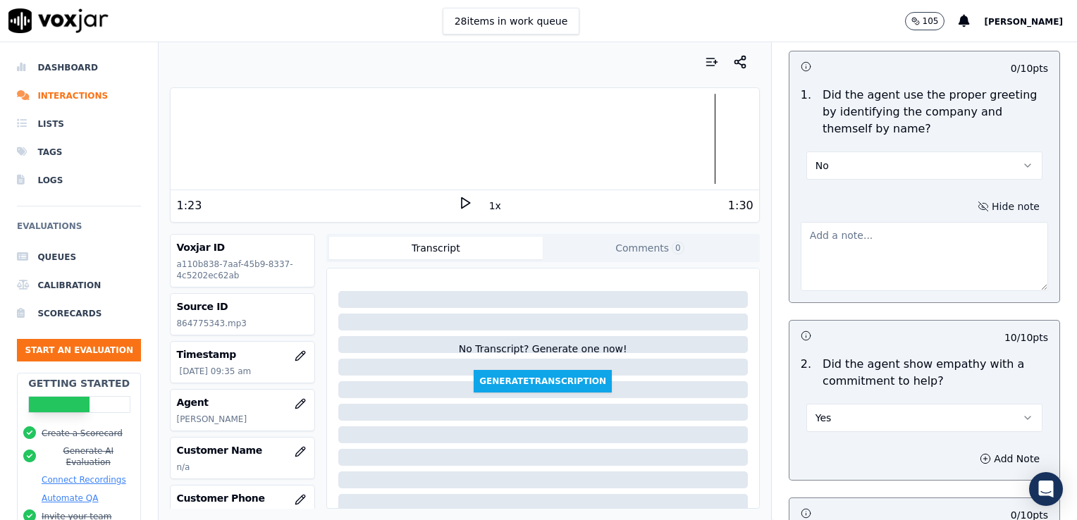
click at [907, 250] on textarea at bounding box center [924, 256] width 247 height 69
type textarea "Vehicle type/service/appt time and date not reconfirmed."
click at [862, 199] on div "Hide note Vehicle type/service/appt time and date not reconfirmed." at bounding box center [925, 243] width 270 height 117
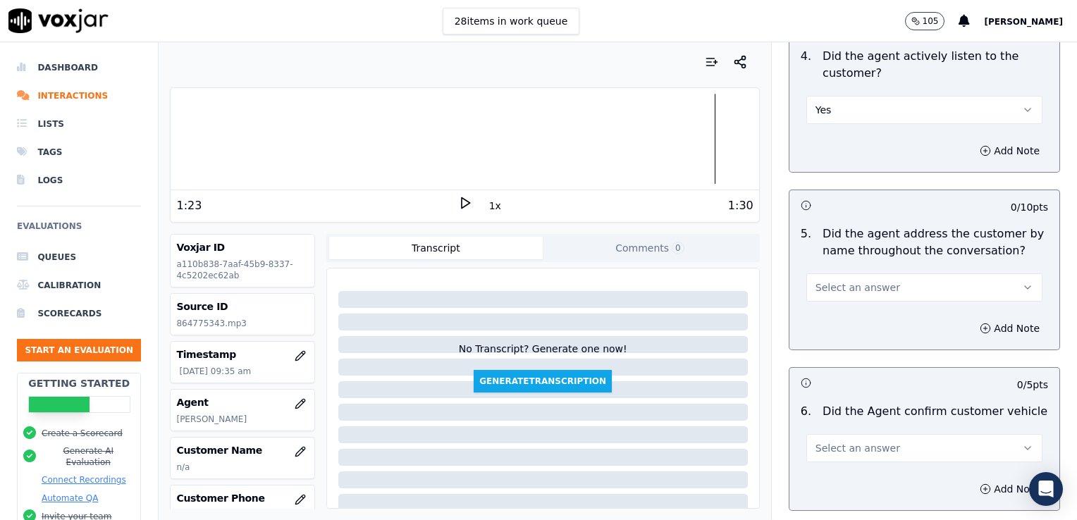
scroll to position [1621, 0]
click at [1022, 281] on icon "button" at bounding box center [1027, 286] width 11 height 11
click at [843, 340] on div "No" at bounding box center [901, 338] width 212 height 23
click at [178, 142] on div at bounding box center [465, 139] width 588 height 90
click at [458, 204] on icon at bounding box center [465, 203] width 14 height 14
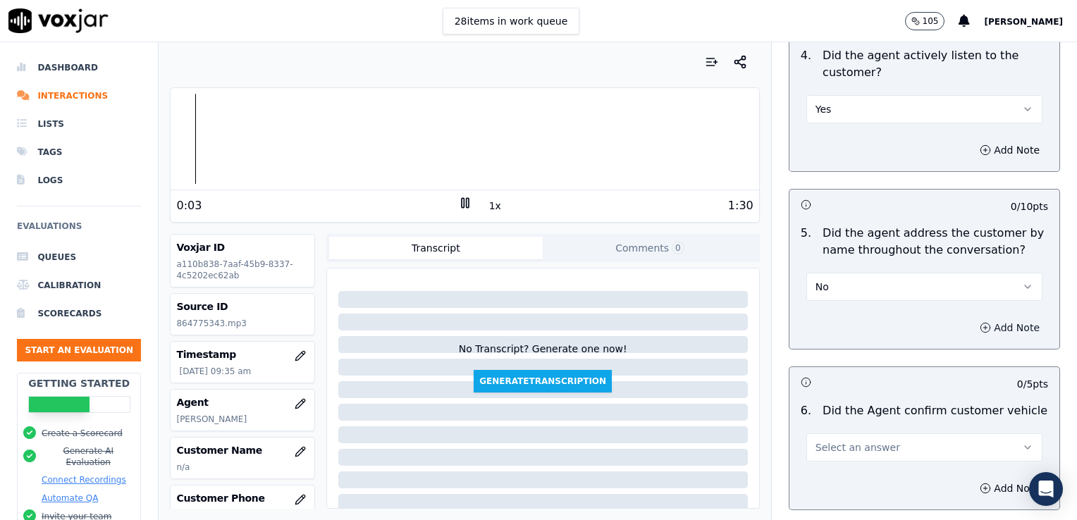
click at [980, 323] on icon "button" at bounding box center [985, 327] width 11 height 11
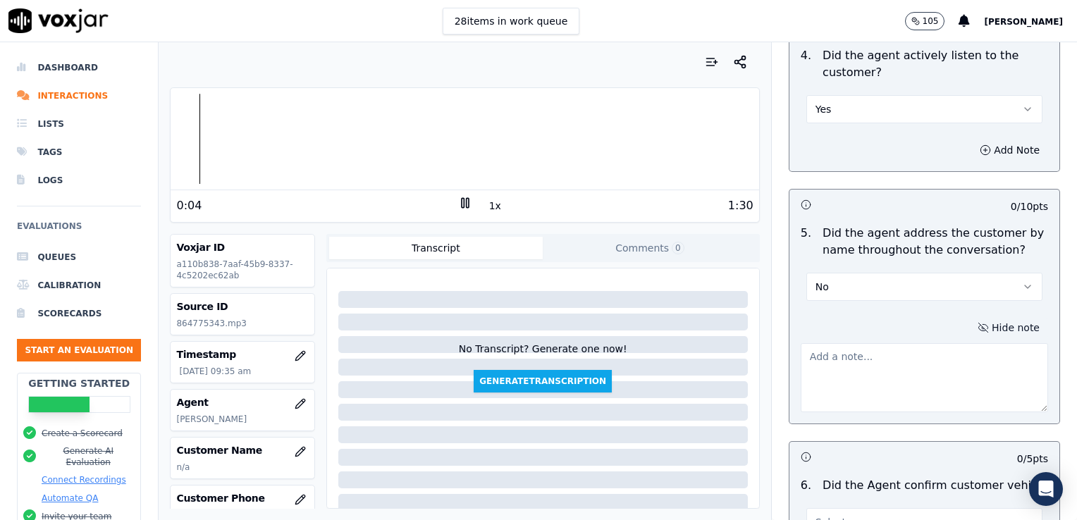
click at [915, 363] on textarea at bounding box center [924, 377] width 247 height 69
type textarea "Practice using the customer's name at least twice during the call."
drag, startPoint x: 453, startPoint y: 204, endPoint x: 586, endPoint y: 253, distance: 141.2
click at [458, 204] on icon at bounding box center [465, 203] width 14 height 14
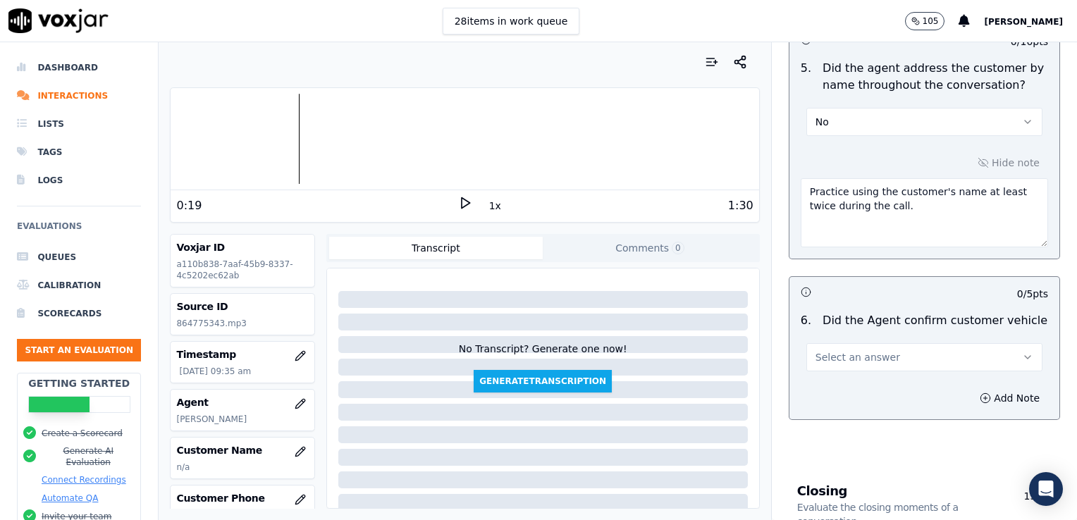
scroll to position [1833, 0]
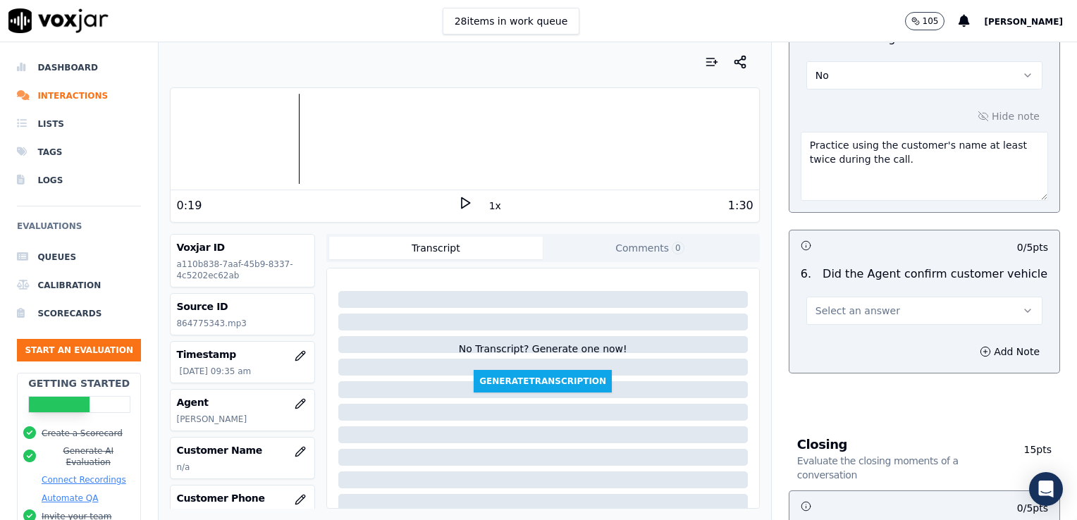
click at [1022, 305] on icon "button" at bounding box center [1027, 310] width 11 height 11
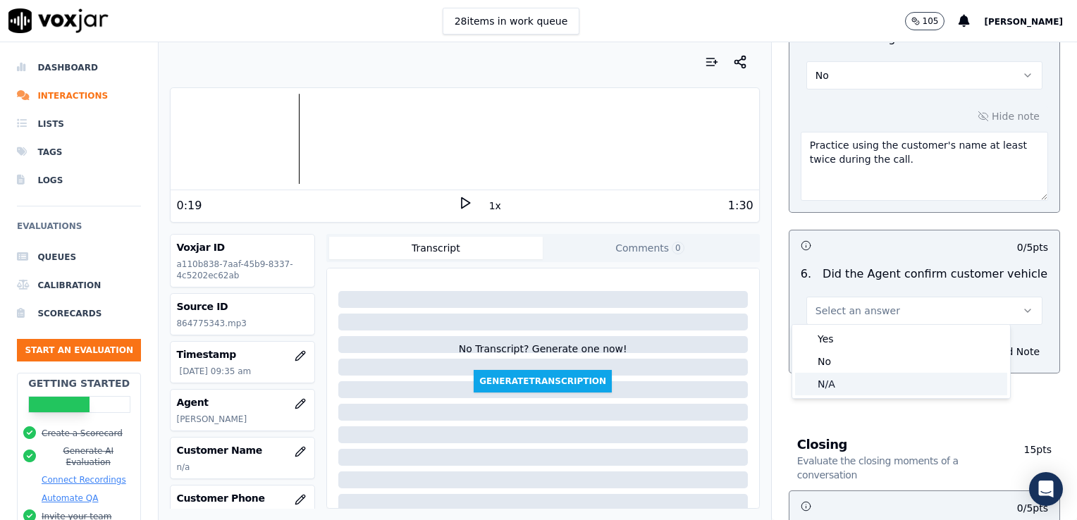
click at [834, 385] on div "N/A" at bounding box center [901, 384] width 212 height 23
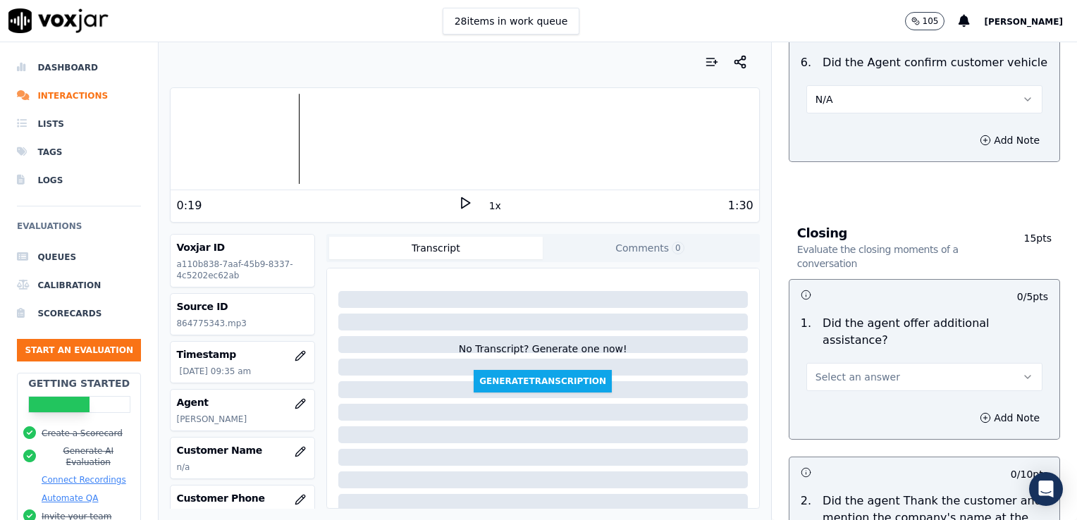
scroll to position [2115, 0]
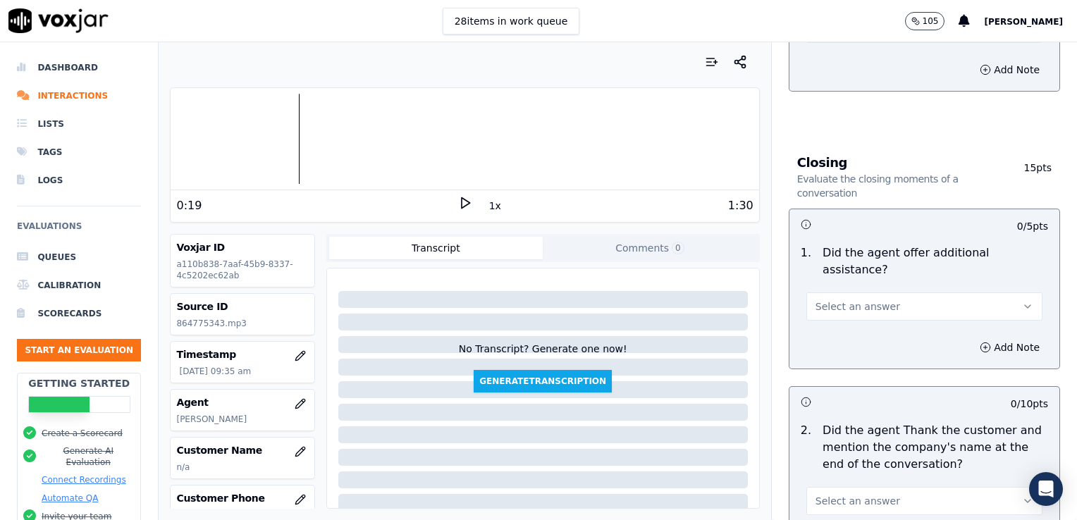
click at [1022, 301] on icon "button" at bounding box center [1027, 306] width 11 height 11
click at [830, 330] on div "No" at bounding box center [901, 325] width 212 height 23
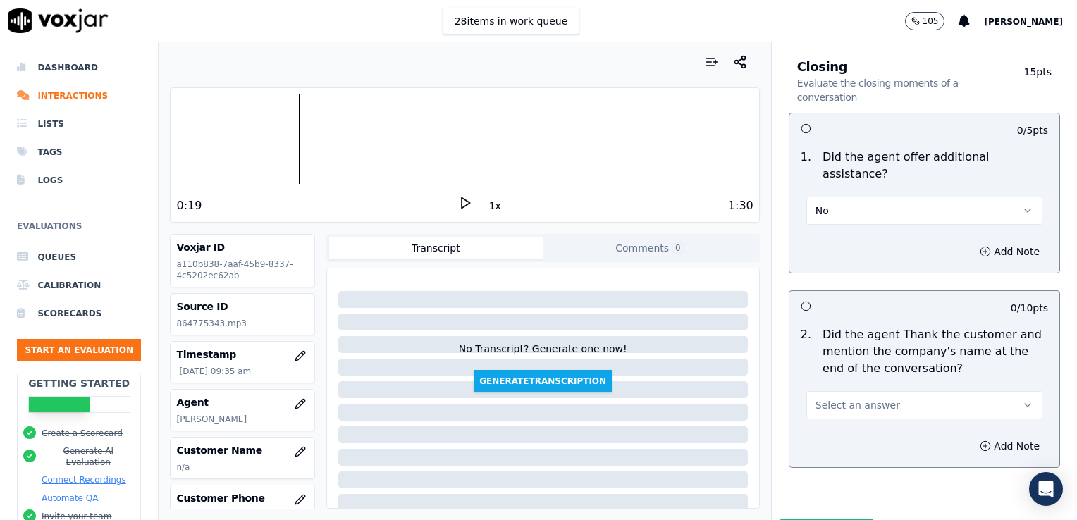
scroll to position [2239, 0]
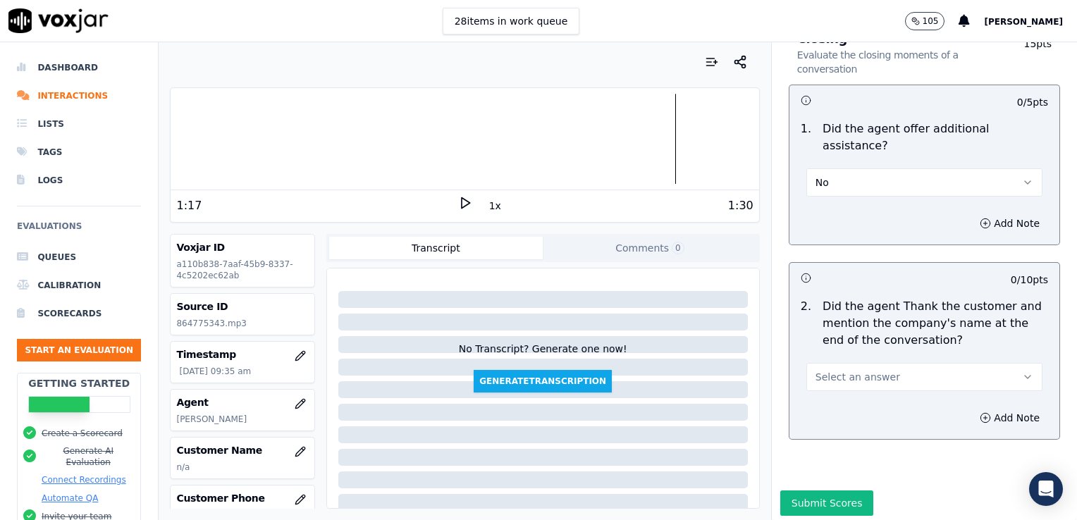
click at [458, 202] on icon at bounding box center [465, 203] width 14 height 14
click at [460, 200] on icon at bounding box center [465, 203] width 14 height 14
click at [1022, 371] on icon "button" at bounding box center [1027, 376] width 11 height 11
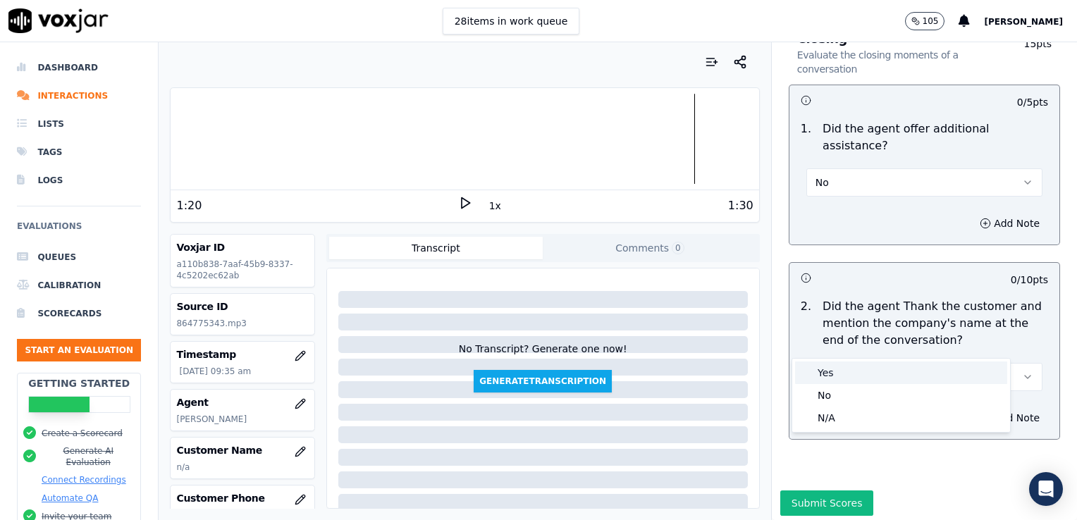
click at [824, 381] on div "Yes" at bounding box center [901, 373] width 212 height 23
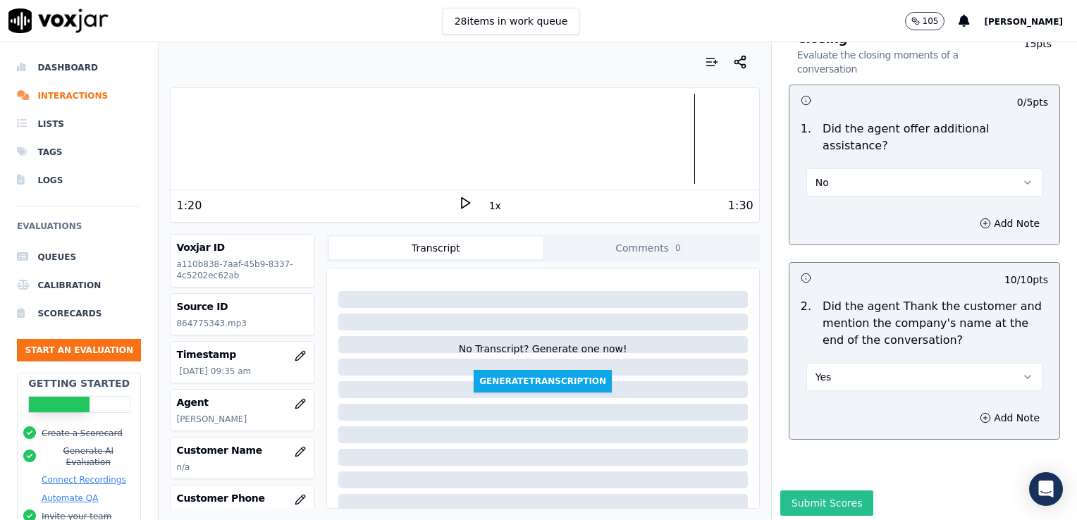
click at [828, 491] on button "Submit Scores" at bounding box center [827, 503] width 94 height 25
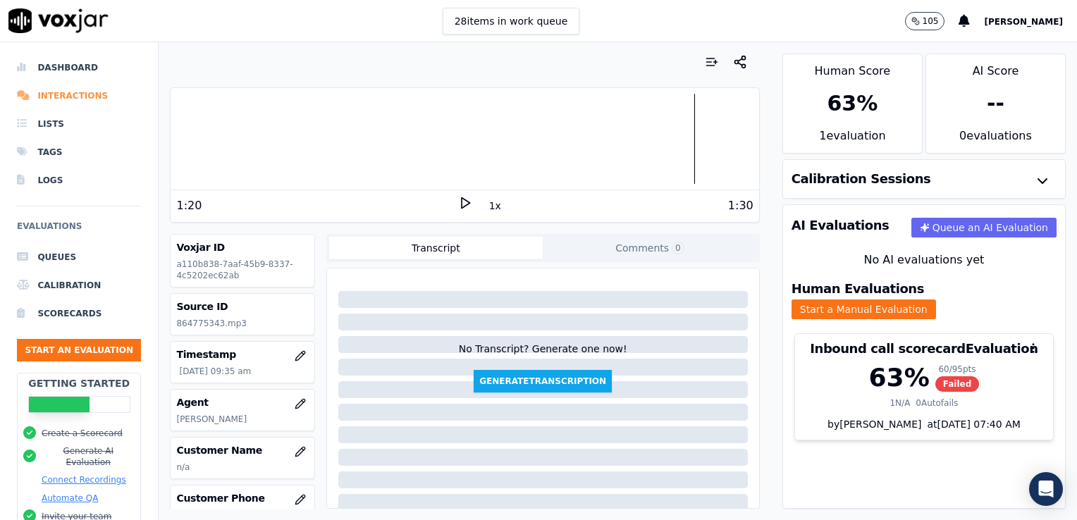
click at [80, 94] on li "Interactions" at bounding box center [79, 96] width 124 height 28
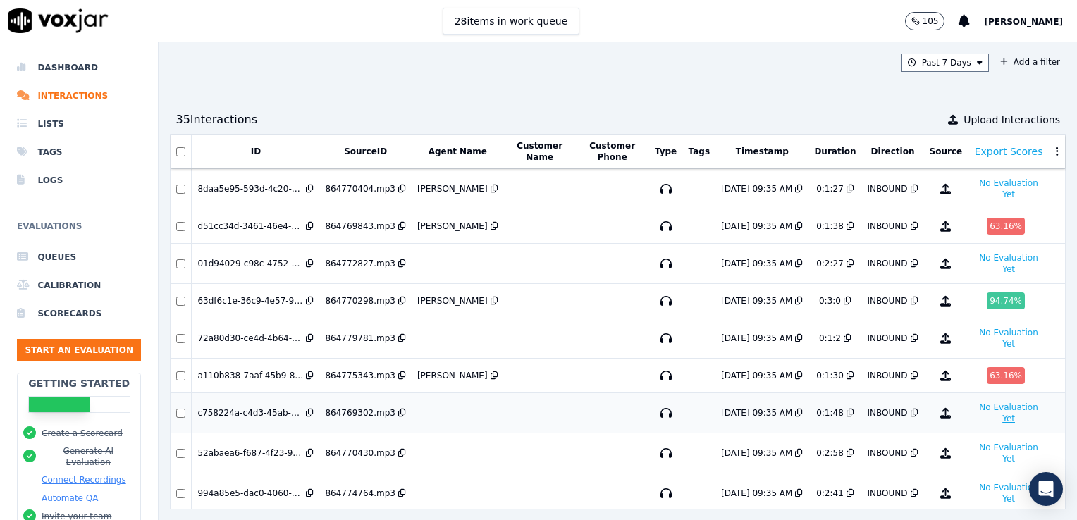
click at [973, 408] on button "No Evaluation Yet" at bounding box center [1008, 413] width 70 height 28
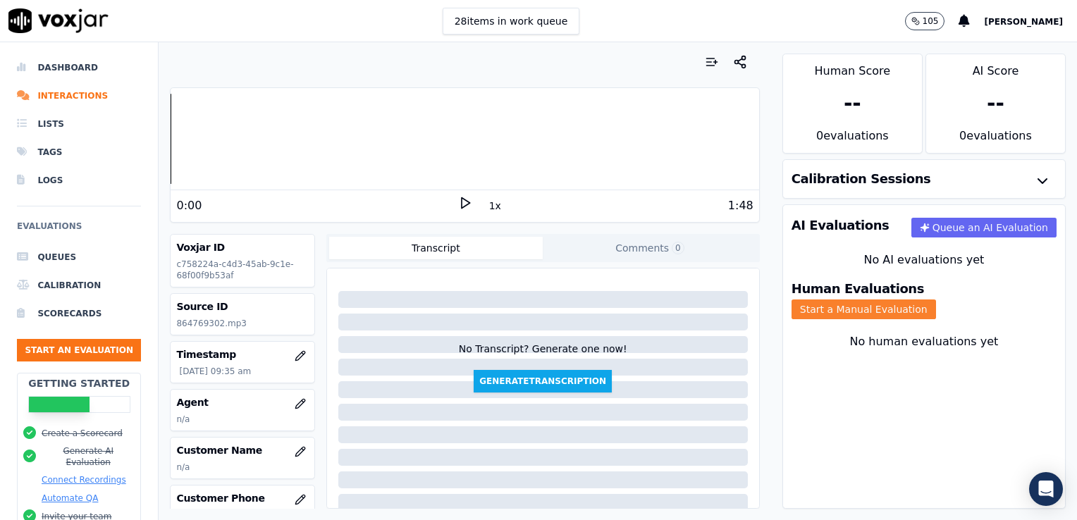
click at [936, 300] on button "Start a Manual Evaluation" at bounding box center [864, 310] width 145 height 20
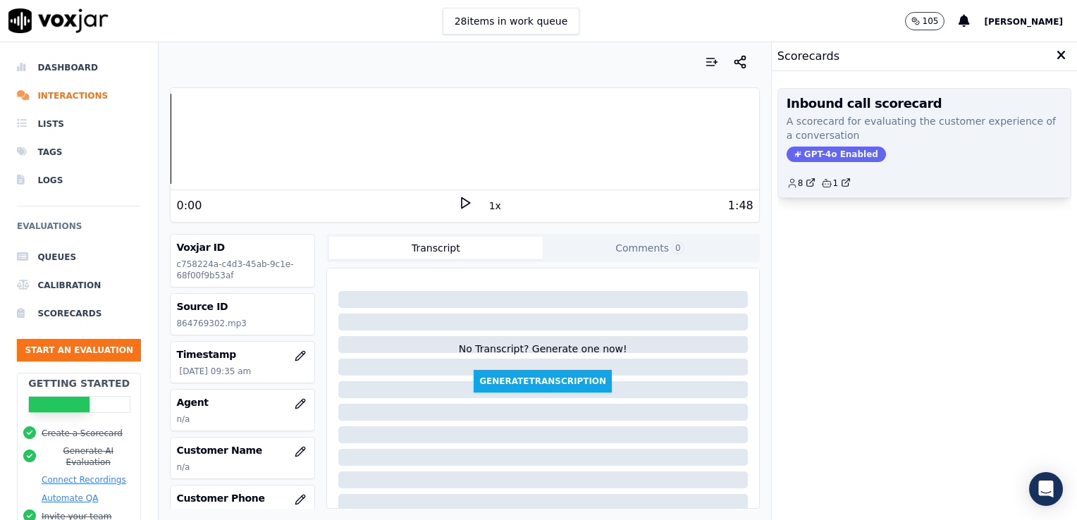
click at [835, 153] on span "GPT-4o Enabled" at bounding box center [836, 155] width 99 height 16
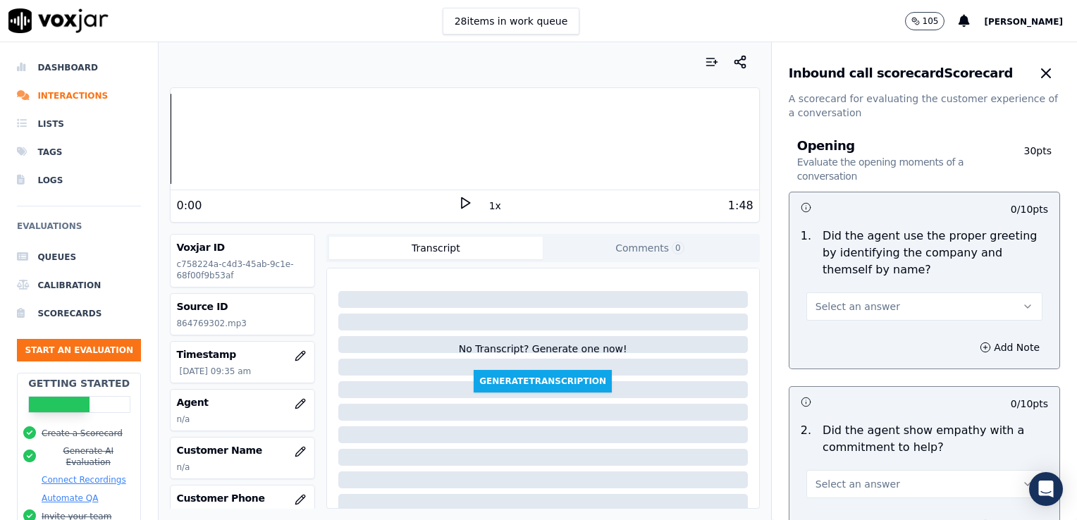
click at [458, 202] on icon at bounding box center [465, 203] width 14 height 14
click at [295, 402] on icon "button" at bounding box center [300, 403] width 11 height 11
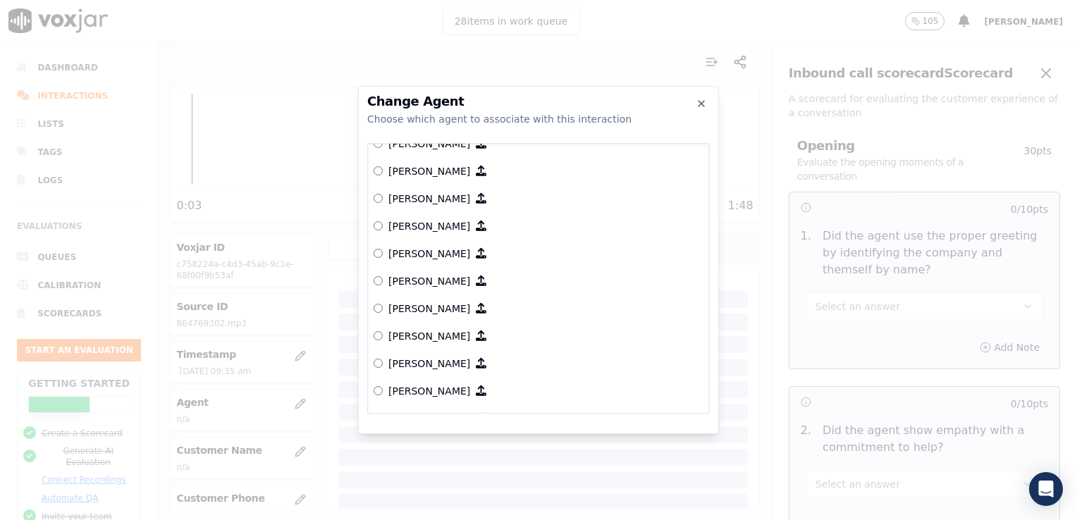
scroll to position [282, 0]
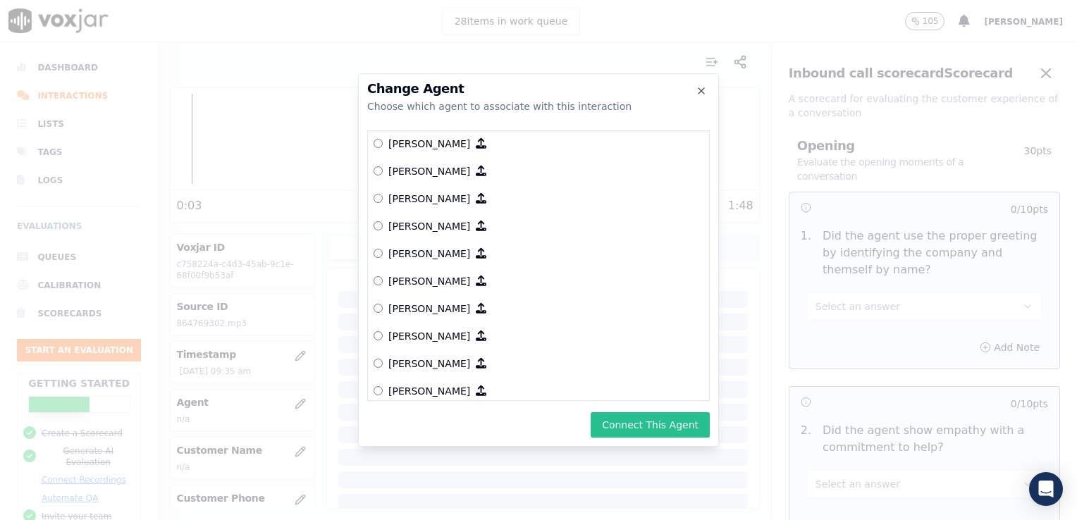
click at [656, 424] on button "Connect This Agent" at bounding box center [650, 424] width 119 height 25
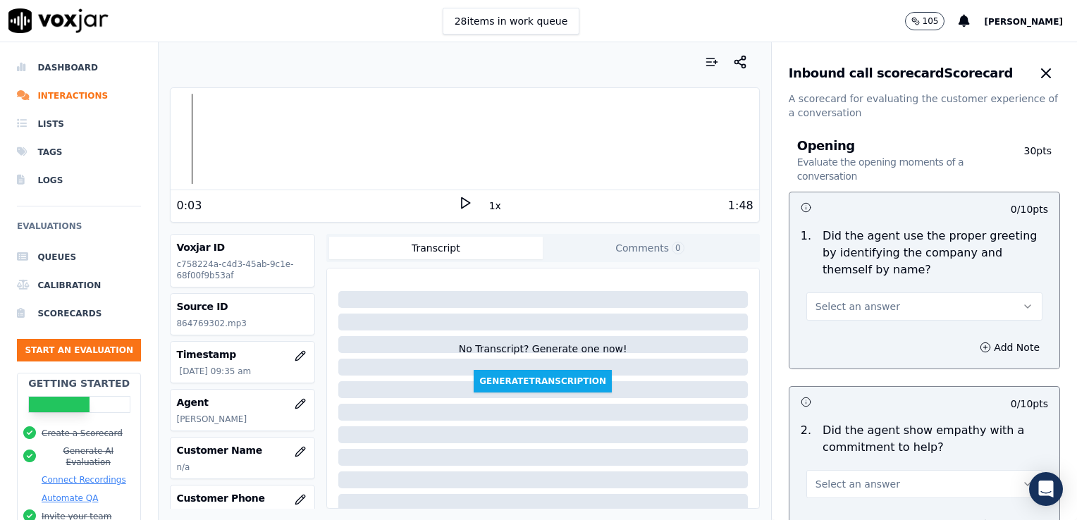
click at [458, 205] on icon at bounding box center [465, 203] width 14 height 14
click at [458, 204] on icon at bounding box center [465, 203] width 14 height 14
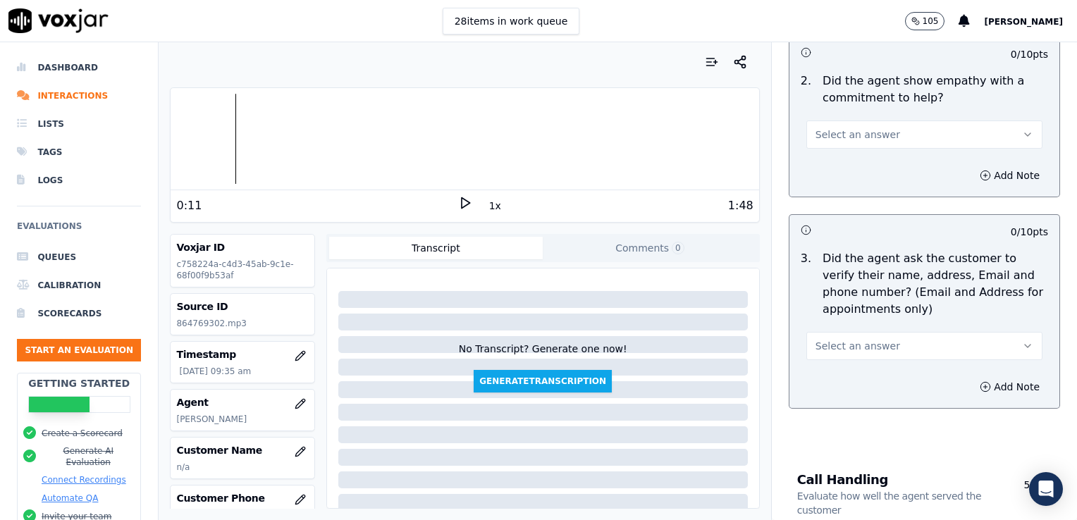
scroll to position [352, 0]
click at [462, 201] on polygon at bounding box center [466, 203] width 8 height 11
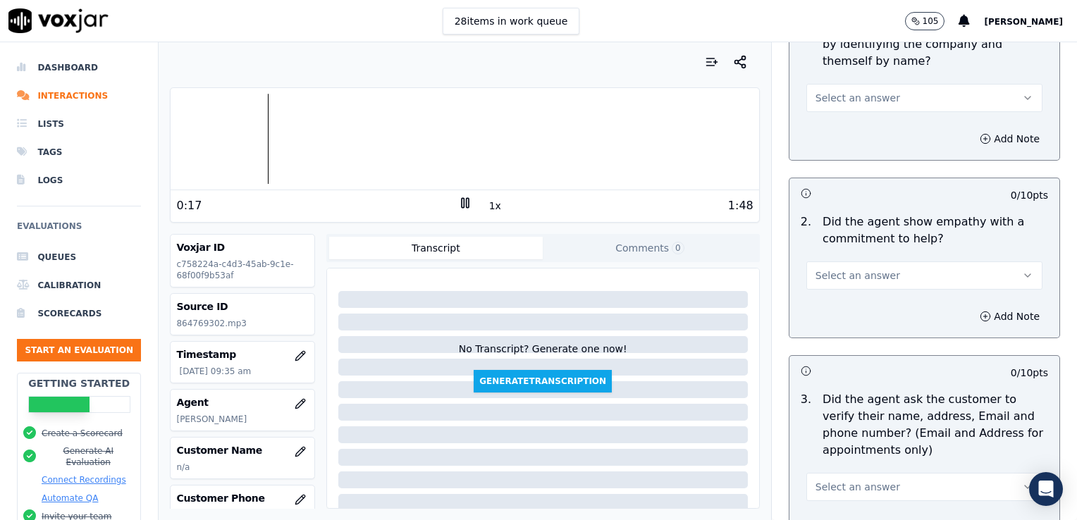
scroll to position [211, 0]
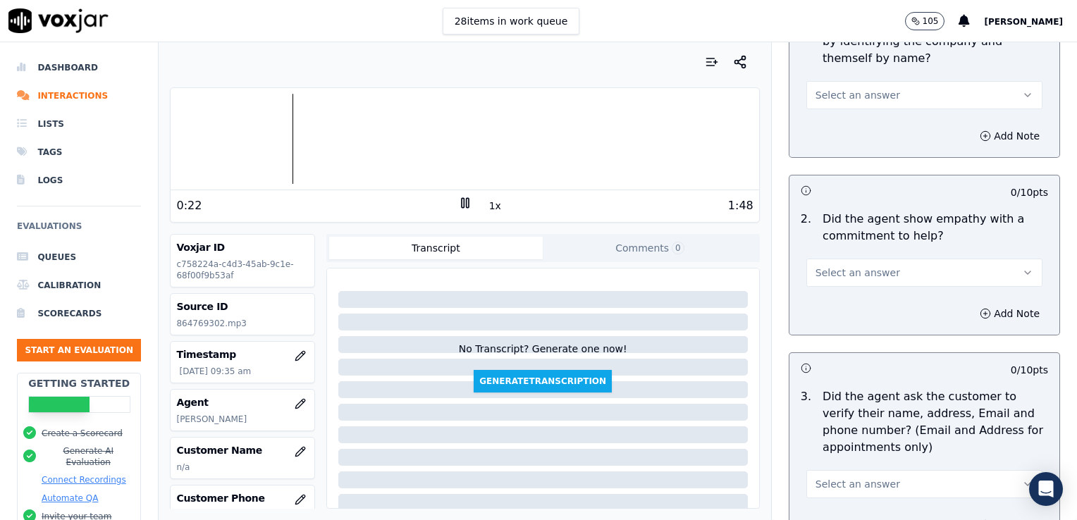
click at [1022, 271] on icon "button" at bounding box center [1027, 272] width 11 height 11
click at [847, 307] on div "Yes" at bounding box center [901, 304] width 212 height 23
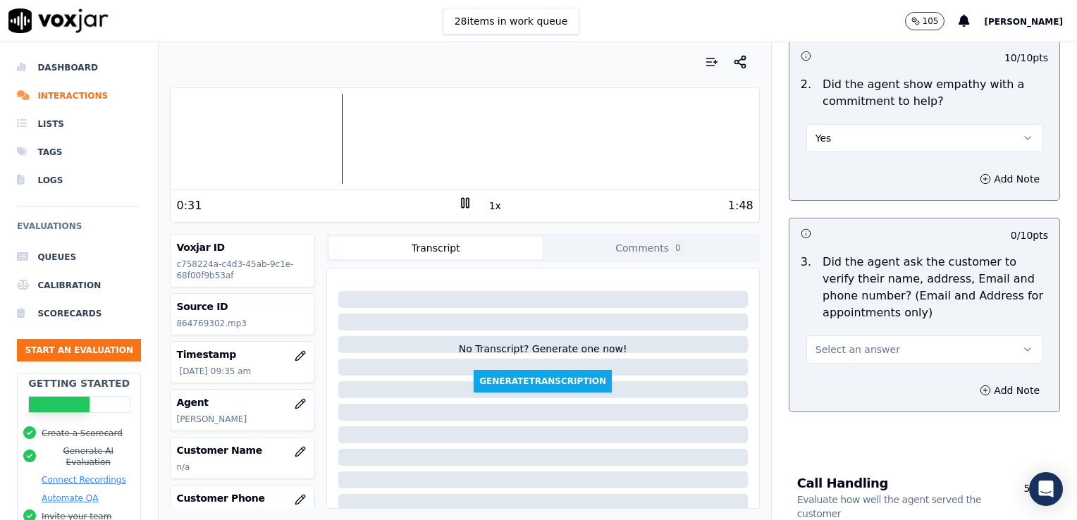
scroll to position [423, 0]
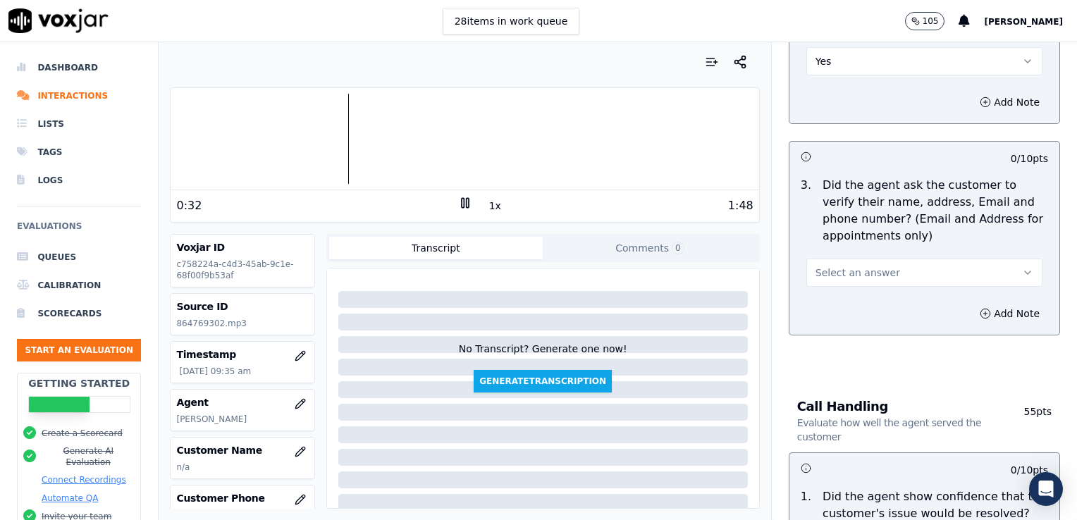
drag, startPoint x: 993, startPoint y: 266, endPoint x: 950, endPoint y: 286, distance: 47.0
click at [1022, 267] on icon "button" at bounding box center [1027, 272] width 11 height 11
click at [828, 325] on div "No" at bounding box center [901, 326] width 212 height 23
click at [980, 310] on icon "button" at bounding box center [985, 313] width 11 height 11
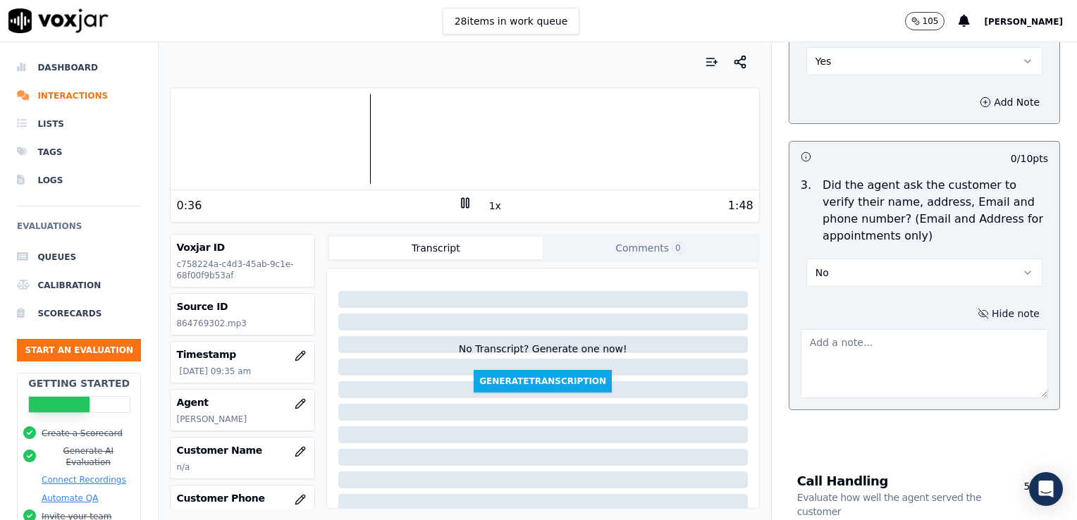
click at [868, 348] on textarea at bounding box center [924, 363] width 247 height 69
click at [200, 135] on div at bounding box center [465, 139] width 588 height 90
type textarea "Customer phone number not verified."
click at [697, 407] on div at bounding box center [543, 412] width 410 height 17
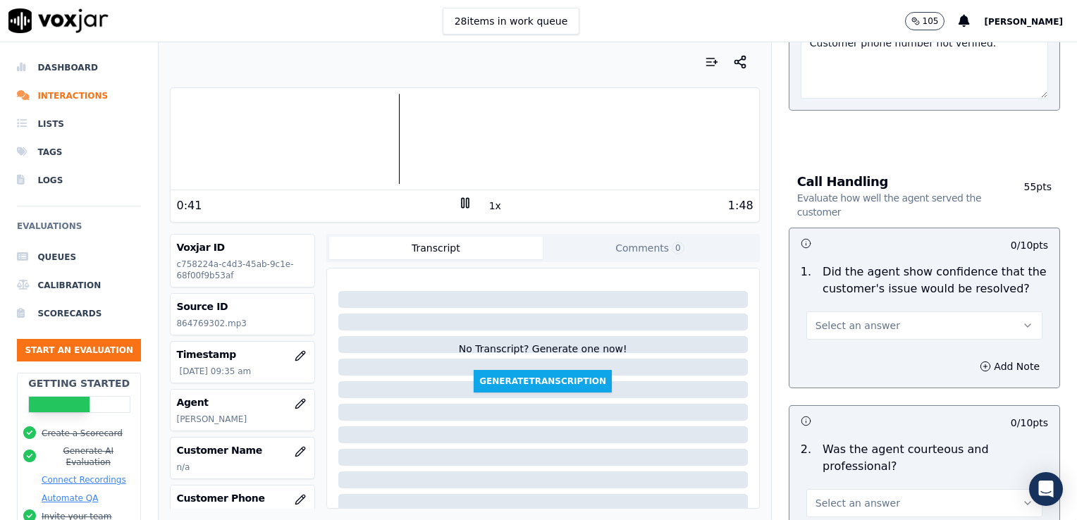
scroll to position [775, 0]
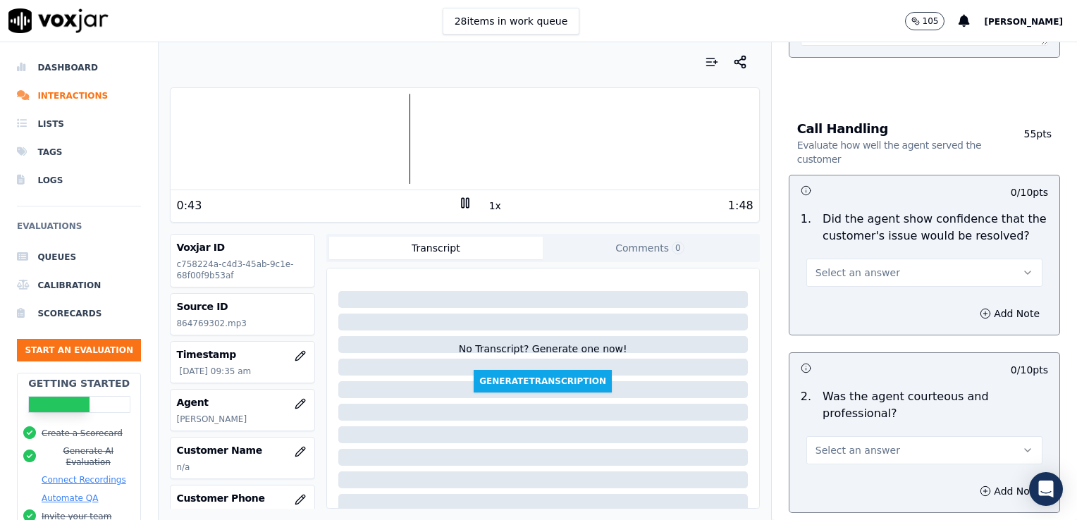
click at [1022, 271] on icon "button" at bounding box center [1027, 272] width 11 height 11
click at [852, 303] on div "Yes" at bounding box center [901, 303] width 212 height 23
click at [980, 313] on icon "button" at bounding box center [985, 313] width 11 height 11
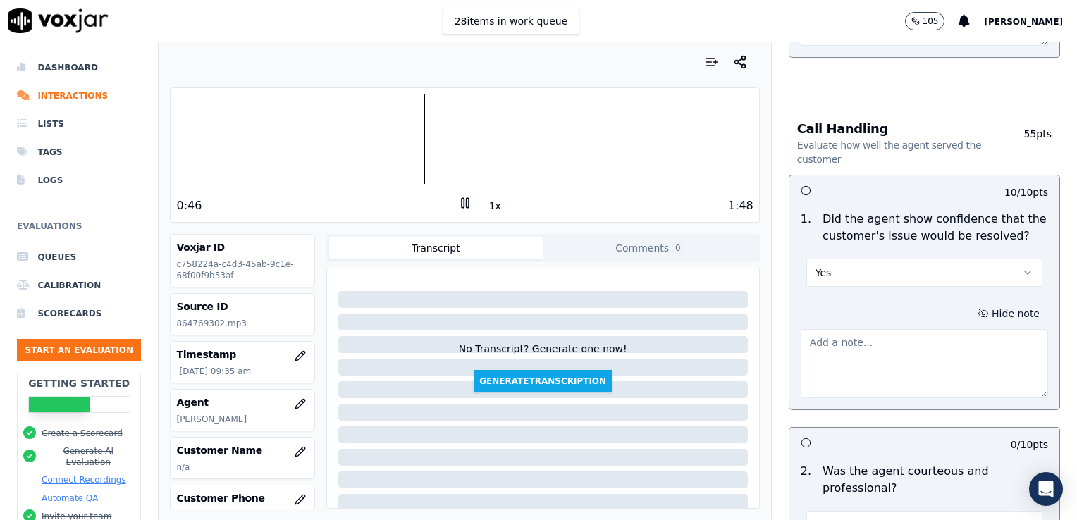
drag, startPoint x: 911, startPoint y: 352, endPoint x: 920, endPoint y: 346, distance: 11.1
click at [911, 353] on textarea at bounding box center [924, 363] width 247 height 69
type textarea "V"
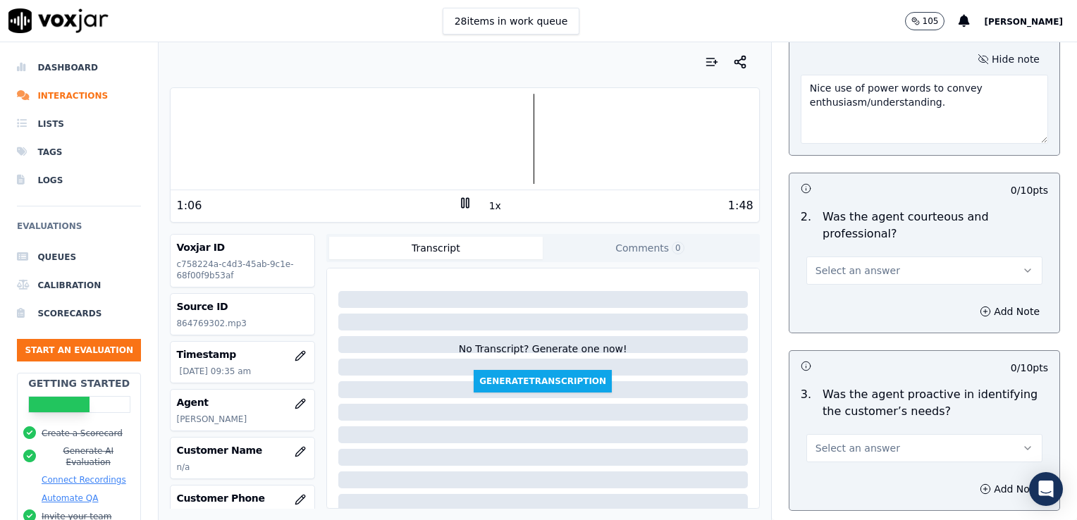
scroll to position [1057, 0]
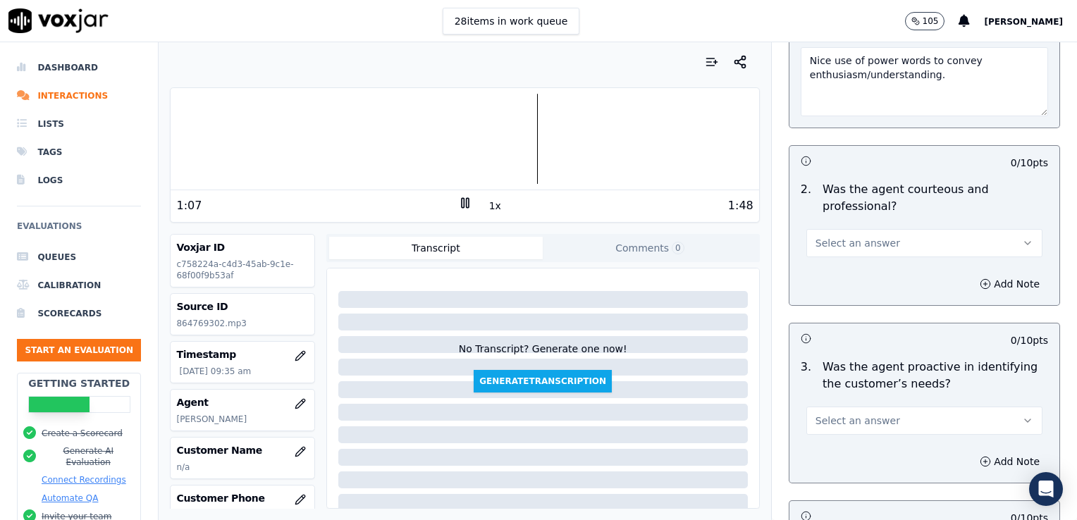
type textarea "Nice use of power words to convey enthusiasm/understanding."
click at [1022, 238] on icon "button" at bounding box center [1027, 243] width 11 height 11
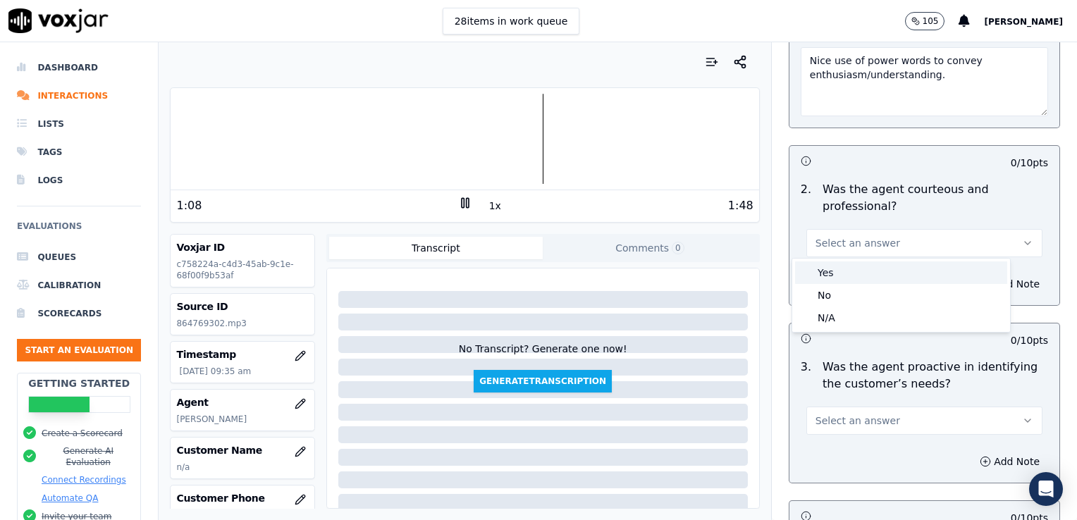
click at [844, 276] on div "Yes" at bounding box center [901, 273] width 212 height 23
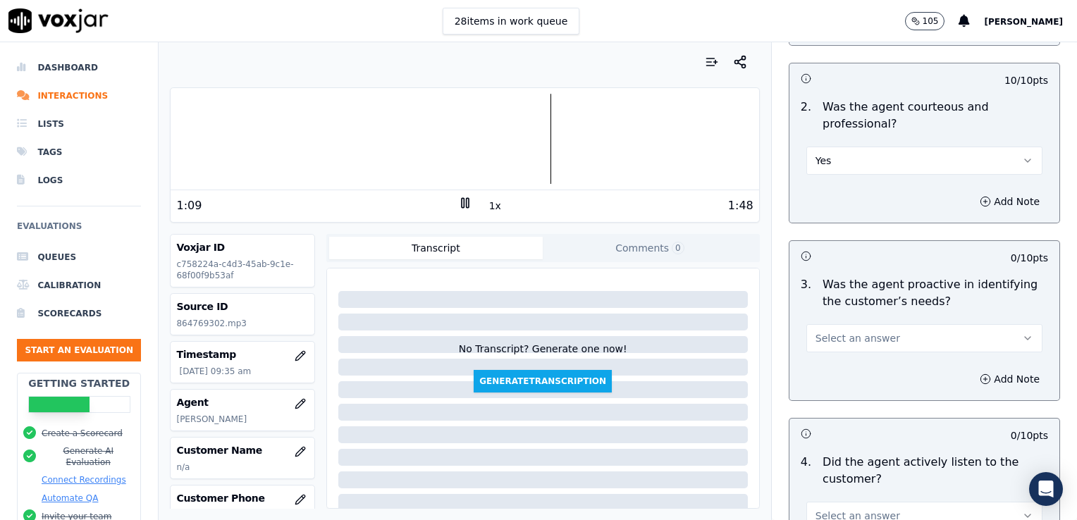
scroll to position [1198, 0]
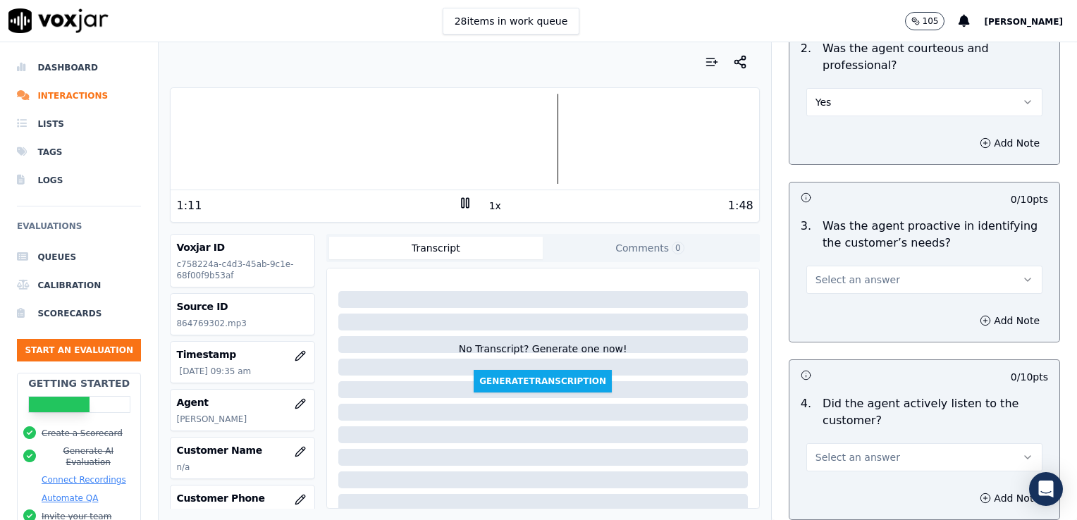
click at [1022, 276] on icon "button" at bounding box center [1027, 279] width 11 height 11
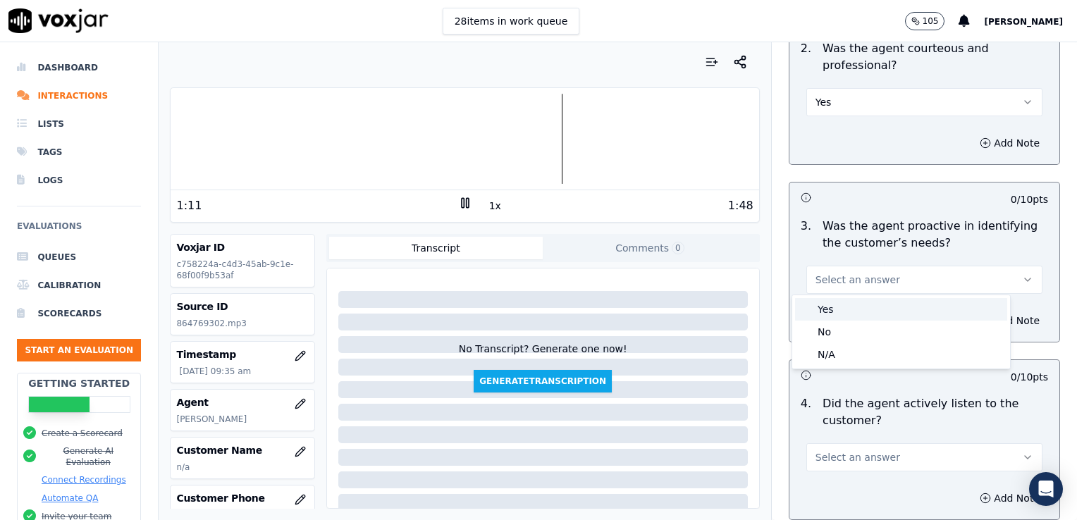
click at [852, 310] on div "Yes" at bounding box center [901, 309] width 212 height 23
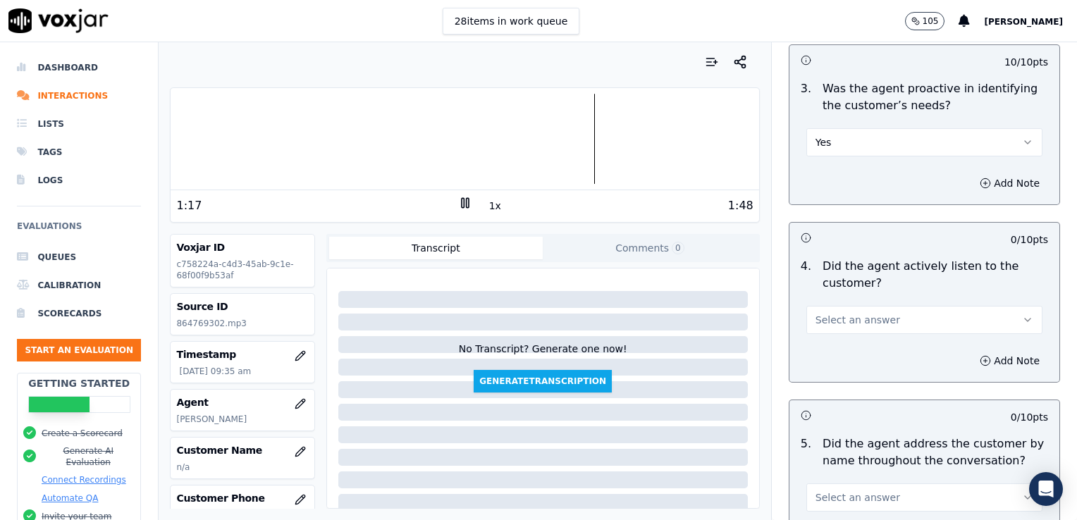
scroll to position [1339, 0]
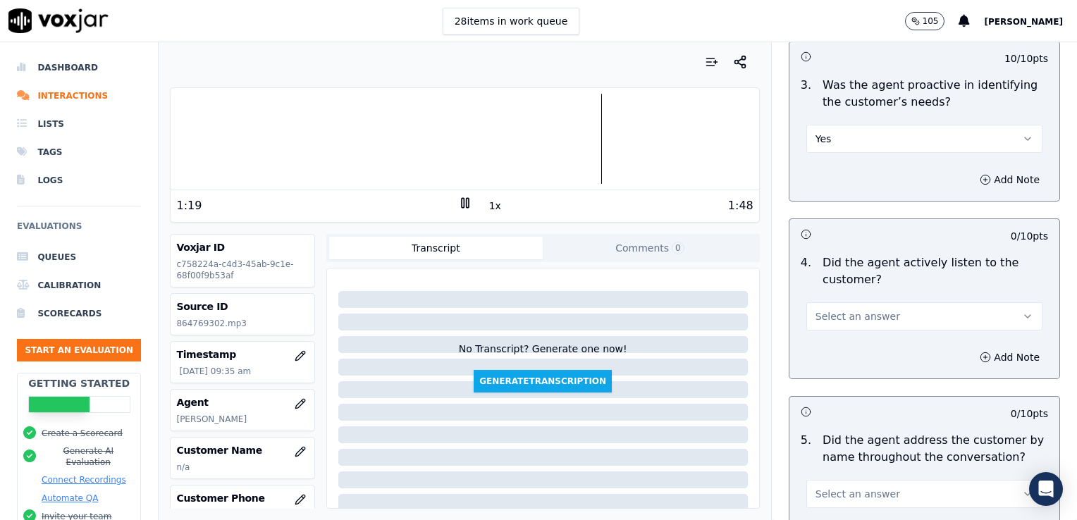
click at [1022, 315] on icon "button" at bounding box center [1027, 316] width 11 height 11
click at [860, 344] on div "Yes" at bounding box center [901, 345] width 212 height 23
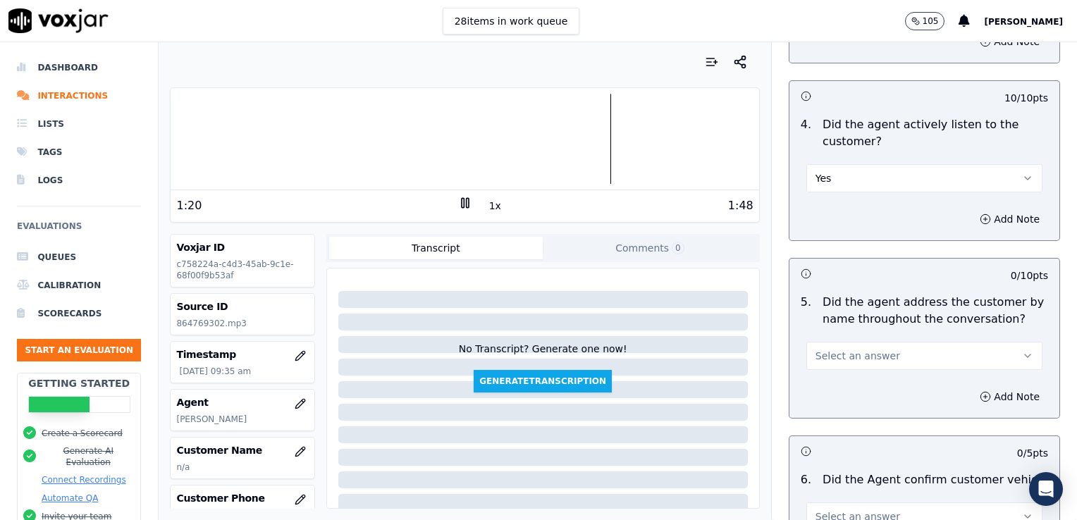
scroll to position [1551, 0]
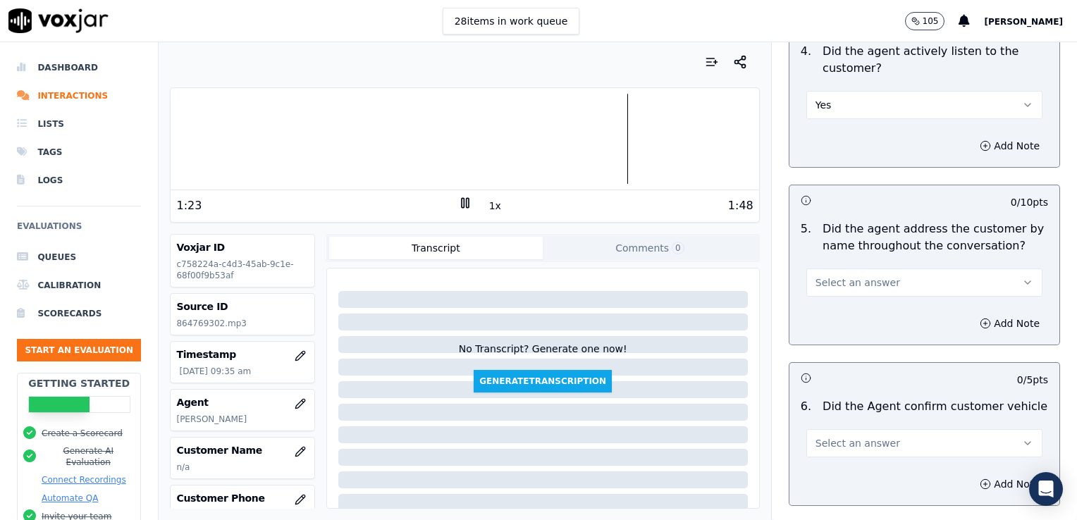
click at [1022, 279] on icon "button" at bounding box center [1027, 282] width 11 height 11
click at [843, 314] on div "Yes" at bounding box center [901, 311] width 212 height 23
click at [980, 319] on icon "button" at bounding box center [985, 323] width 11 height 11
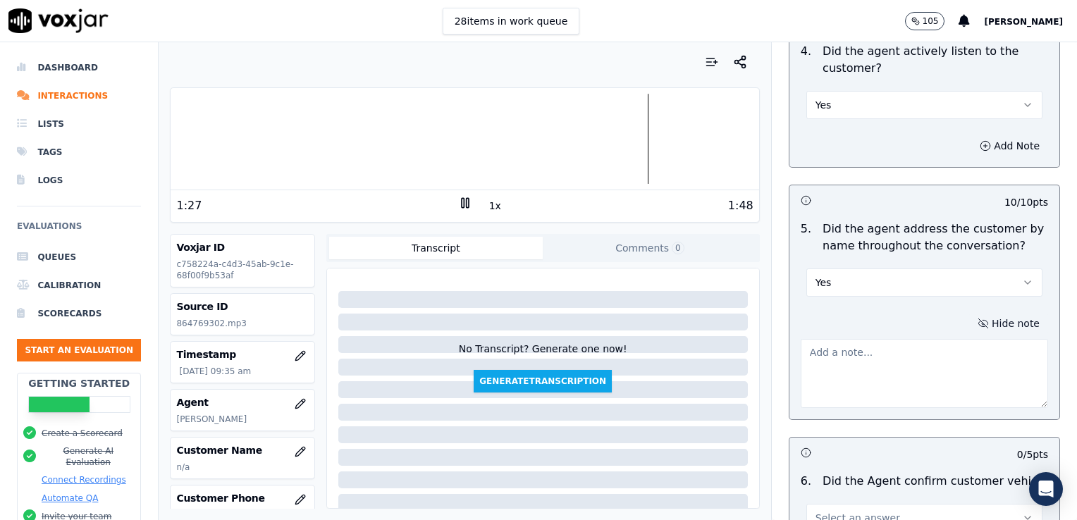
click at [877, 357] on textarea at bounding box center [924, 373] width 247 height 69
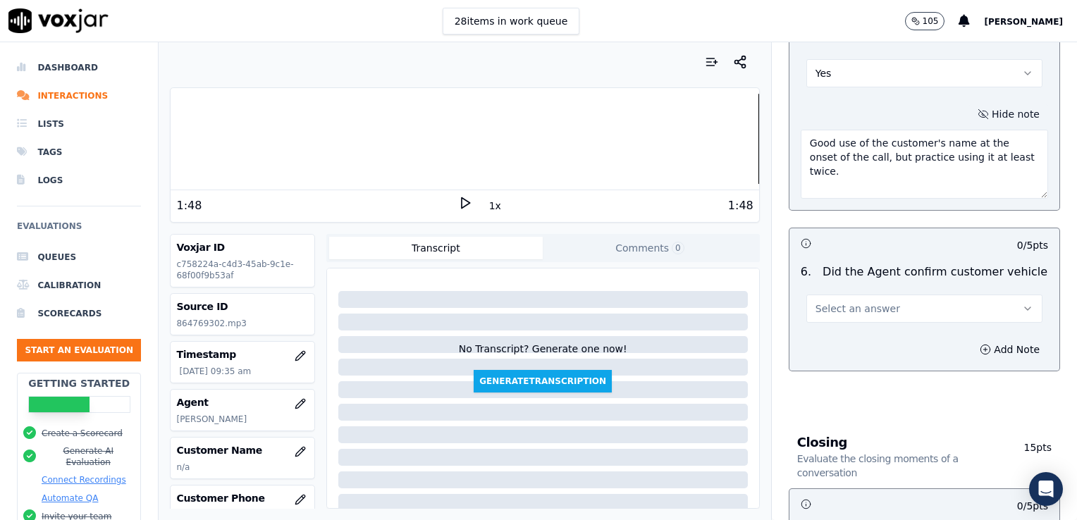
scroll to position [1762, 0]
type textarea "Good use of the customer's name at the onset of the call, but practice using it…"
click at [1022, 301] on icon "button" at bounding box center [1027, 306] width 11 height 11
click at [846, 334] on div "Yes" at bounding box center [901, 335] width 212 height 23
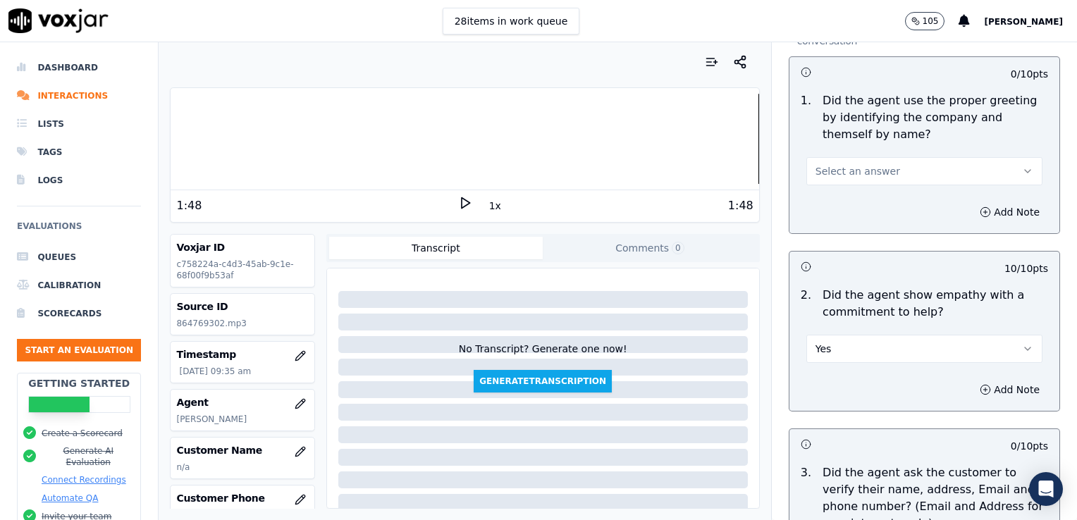
scroll to position [141, 0]
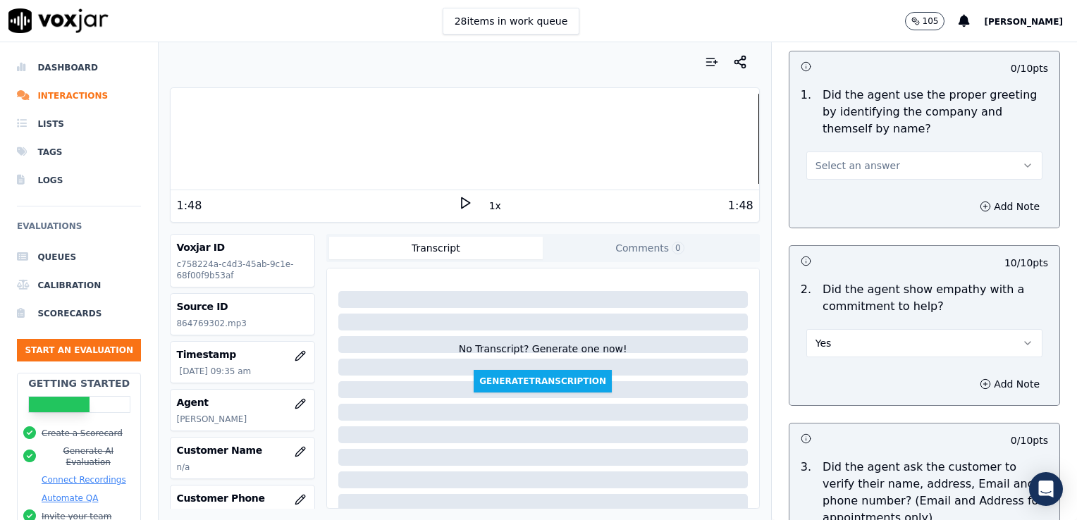
drag, startPoint x: 990, startPoint y: 165, endPoint x: 985, endPoint y: 177, distance: 12.7
click at [990, 166] on button "Select an answer" at bounding box center [924, 166] width 236 height 28
click at [841, 196] on div "Yes" at bounding box center [901, 197] width 212 height 23
click at [980, 204] on icon "button" at bounding box center [985, 206] width 11 height 11
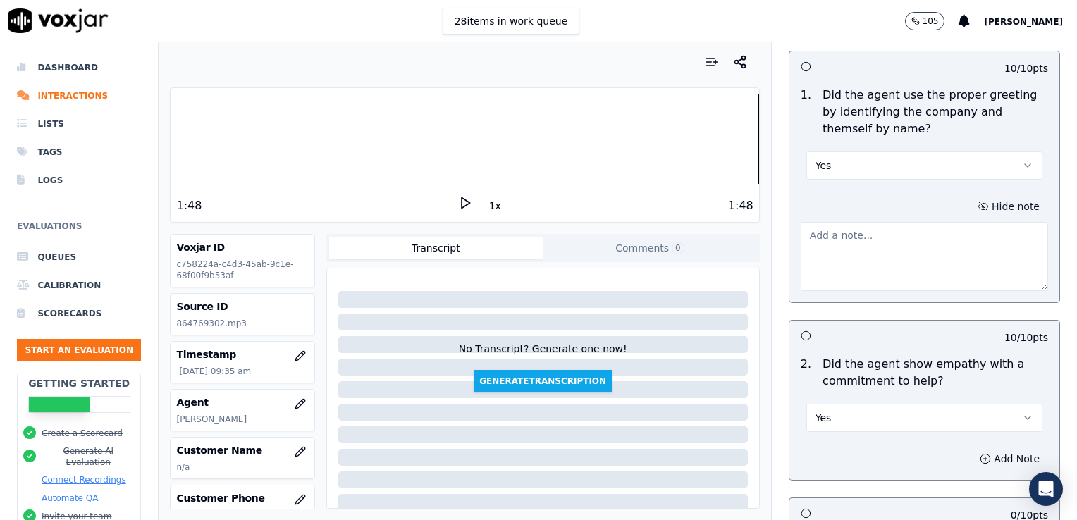
click at [896, 259] on textarea at bounding box center [924, 256] width 247 height 69
type textarea "G"
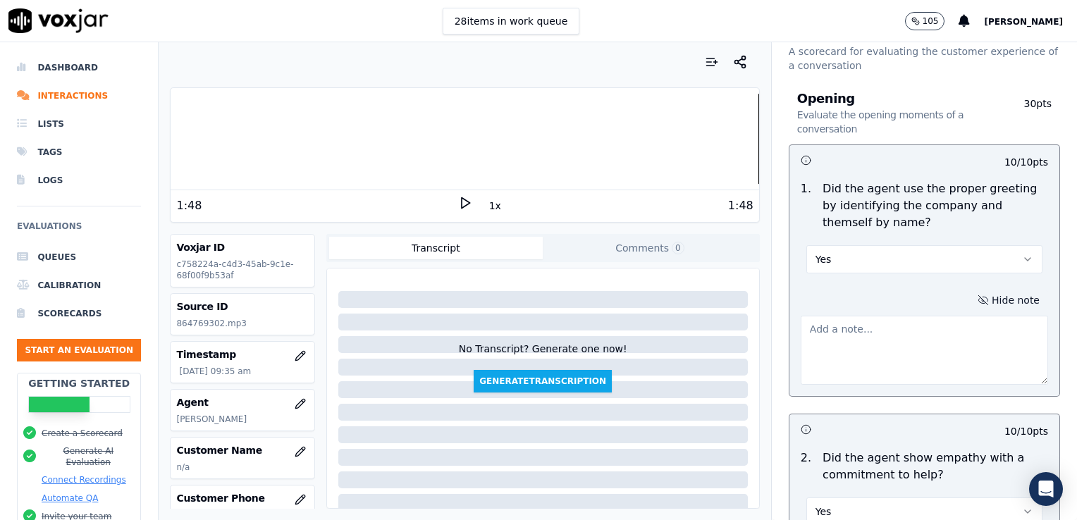
scroll to position [70, 0]
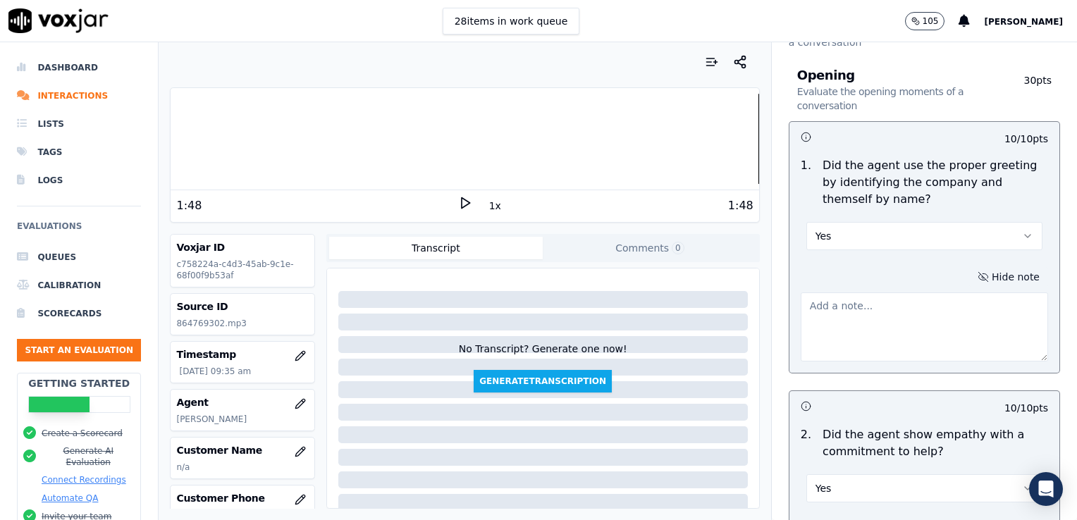
click at [1022, 235] on icon "button" at bounding box center [1027, 236] width 11 height 11
click at [831, 290] on div "No" at bounding box center [901, 290] width 212 height 23
click at [484, 147] on div at bounding box center [465, 139] width 588 height 90
click at [462, 203] on polygon at bounding box center [466, 203] width 8 height 11
click at [369, 147] on div at bounding box center [465, 139] width 588 height 90
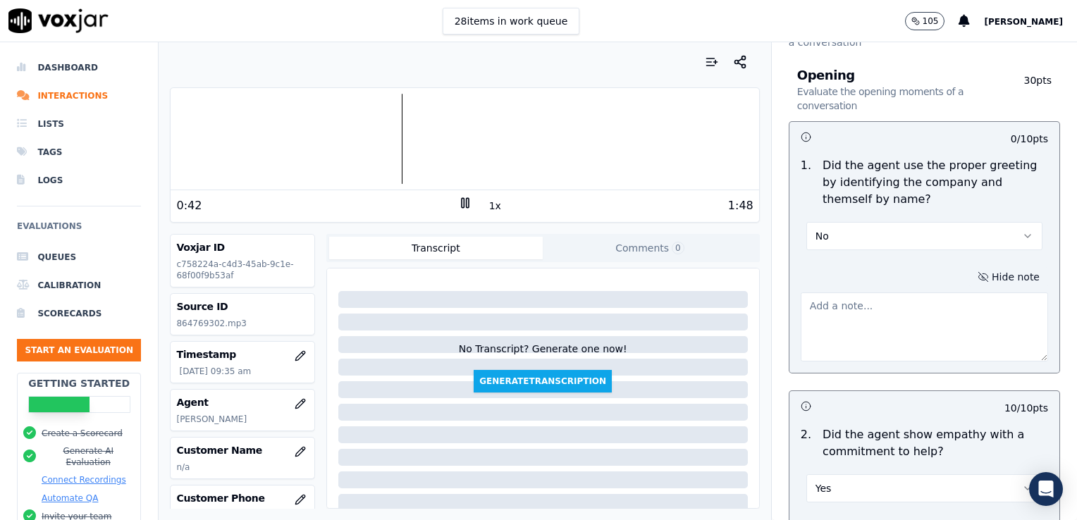
click at [840, 312] on textarea at bounding box center [924, 327] width 247 height 69
type textarea "Wait/drop-off not confirmed."
click at [458, 202] on icon at bounding box center [465, 203] width 14 height 14
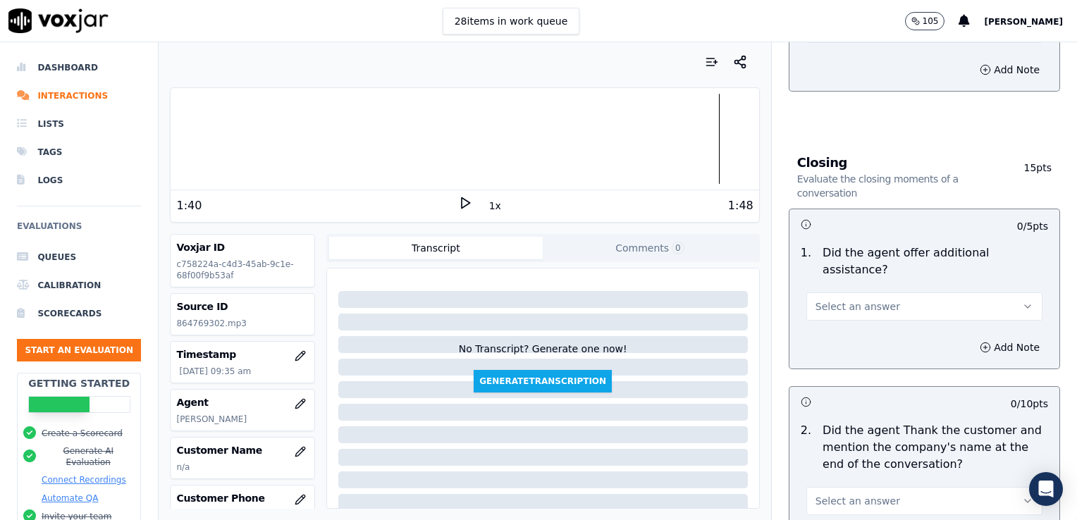
scroll to position [2239, 0]
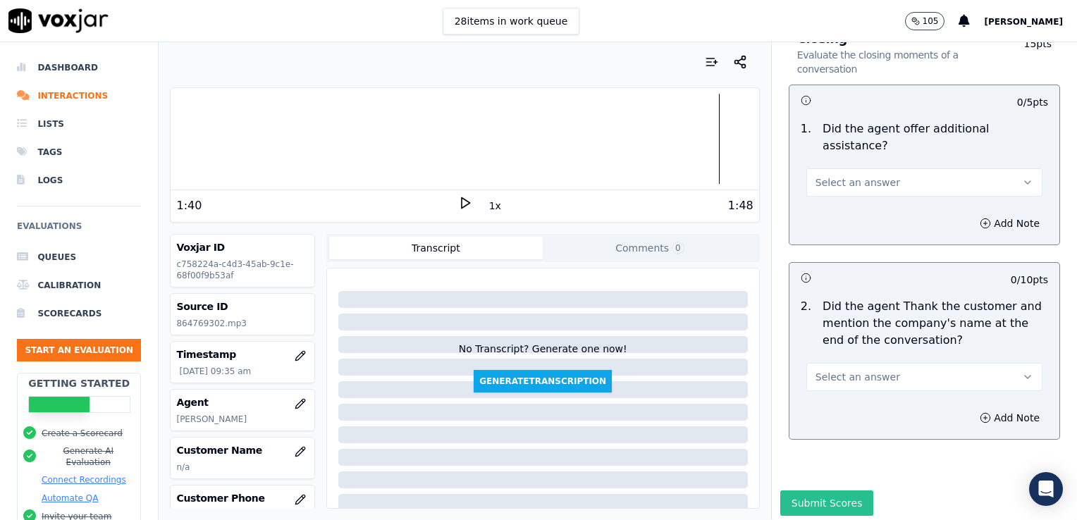
click at [824, 491] on button "Submit Scores" at bounding box center [827, 503] width 94 height 25
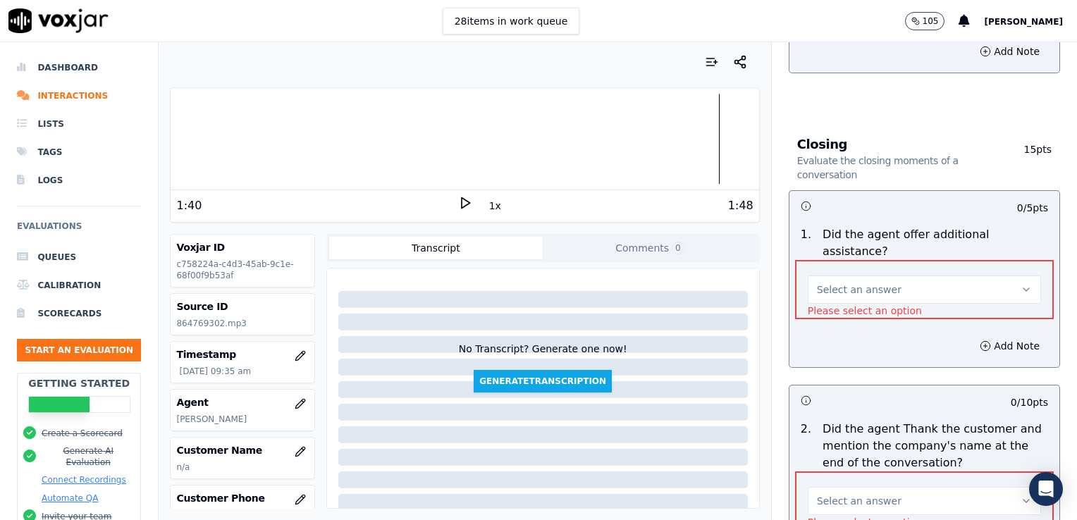
scroll to position [2098, 0]
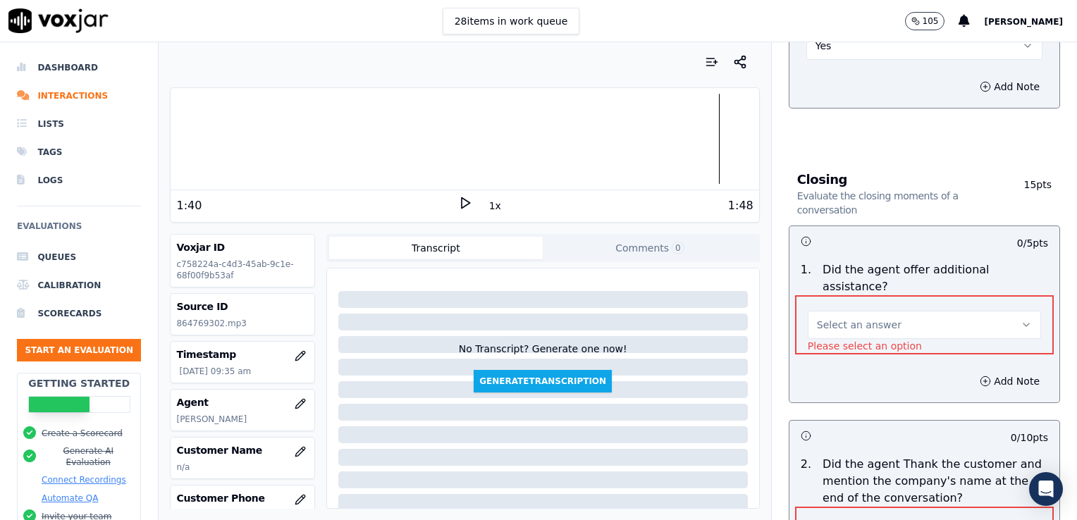
click at [1021, 319] on icon "button" at bounding box center [1026, 324] width 11 height 11
click at [837, 348] on div "No" at bounding box center [901, 343] width 209 height 23
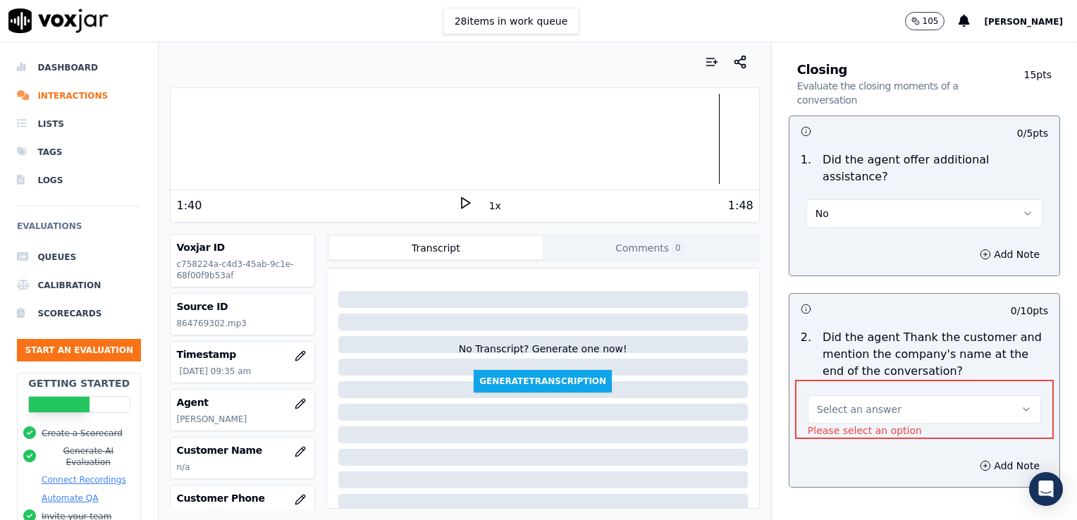
scroll to position [2239, 0]
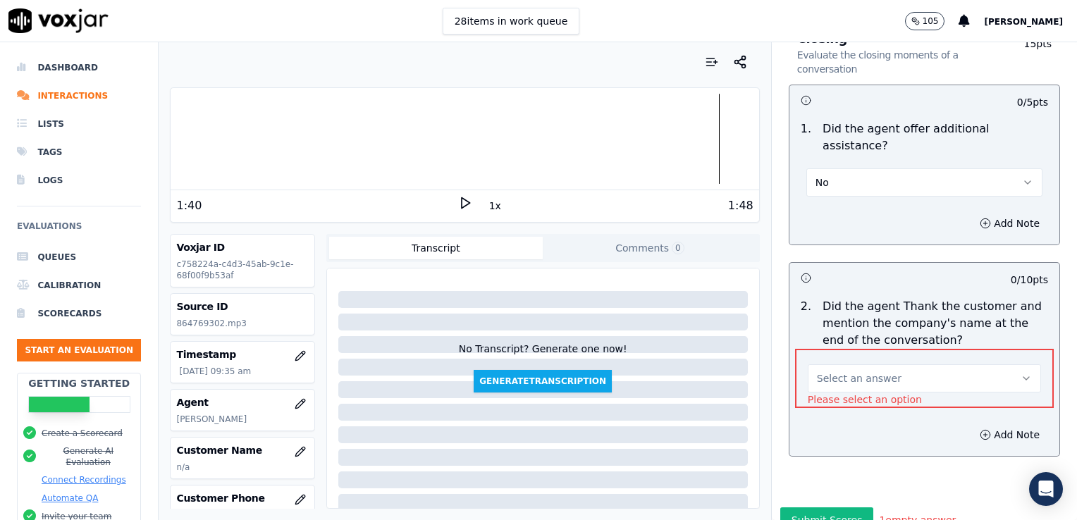
click at [1021, 373] on icon "button" at bounding box center [1026, 378] width 11 height 11
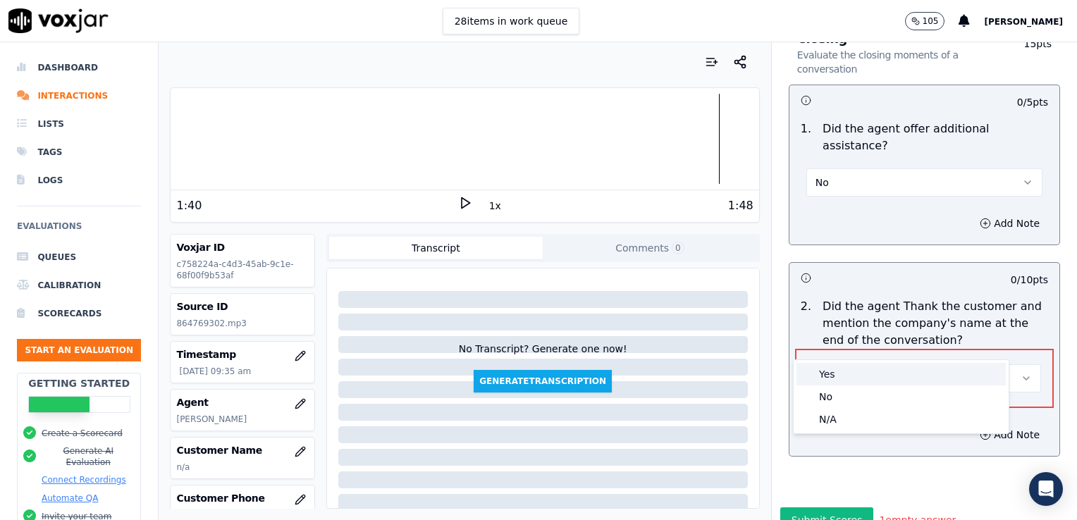
click at [834, 374] on div "Yes" at bounding box center [901, 374] width 209 height 23
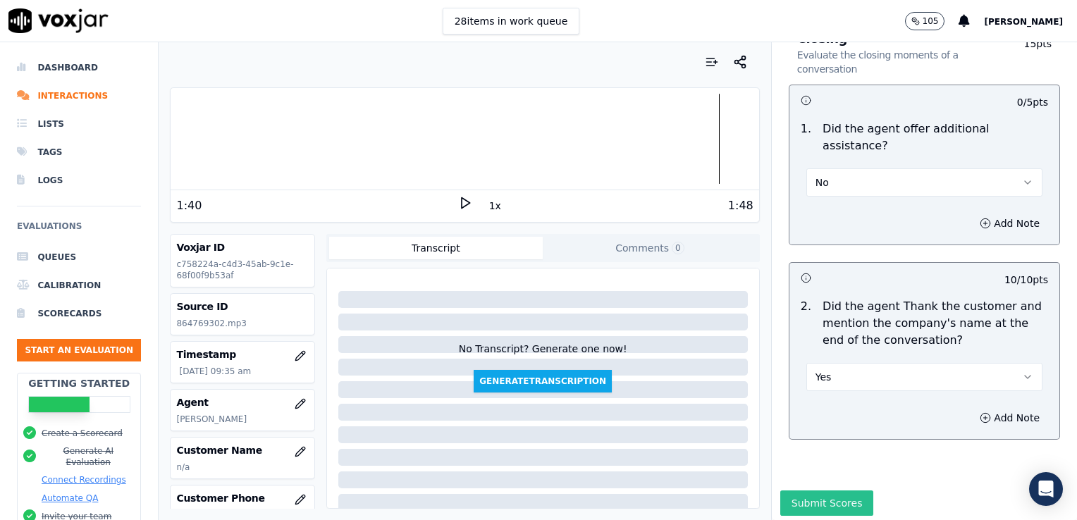
click at [829, 491] on button "Submit Scores" at bounding box center [827, 503] width 94 height 25
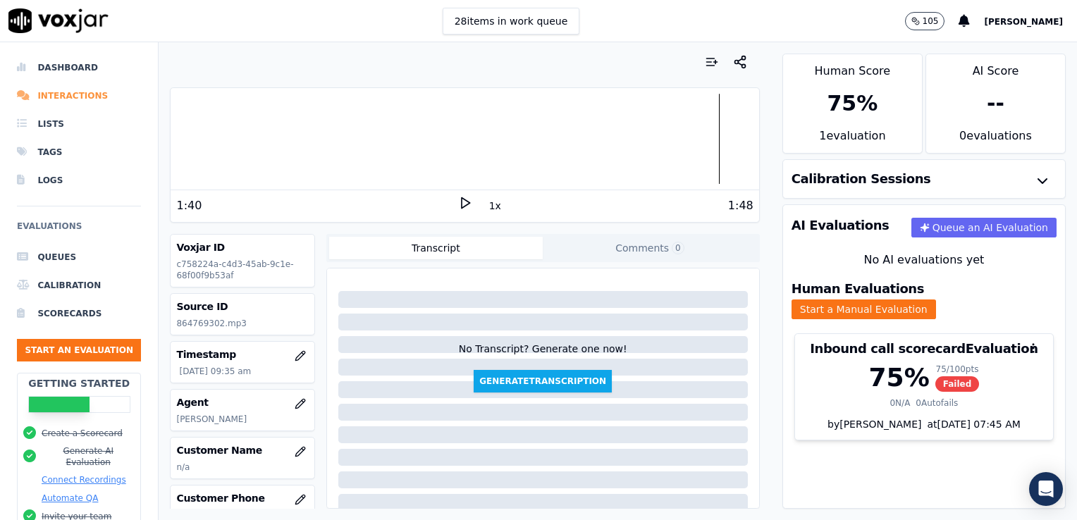
click at [80, 97] on li "Interactions" at bounding box center [79, 96] width 124 height 28
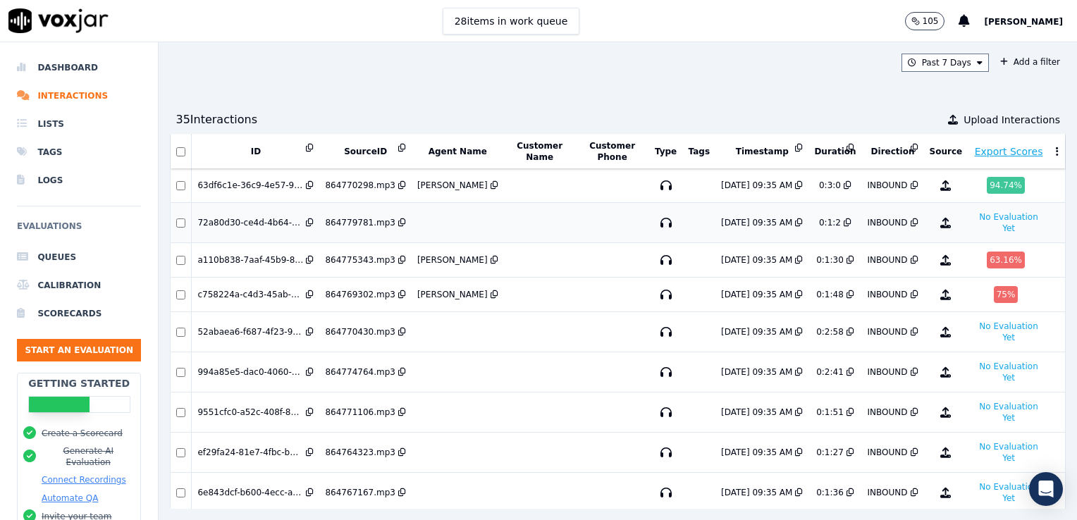
scroll to position [141, 0]
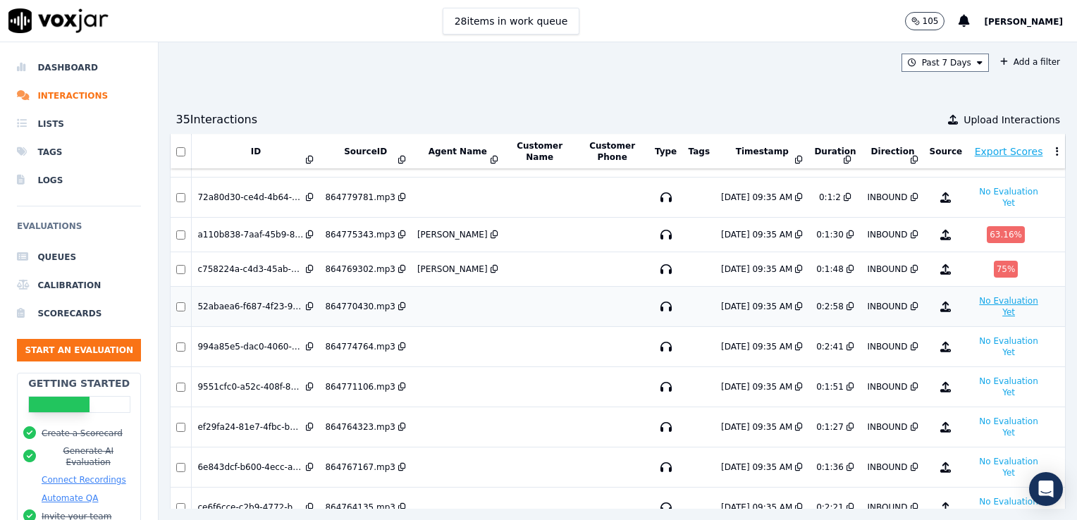
click at [973, 302] on button "No Evaluation Yet" at bounding box center [1008, 307] width 70 height 28
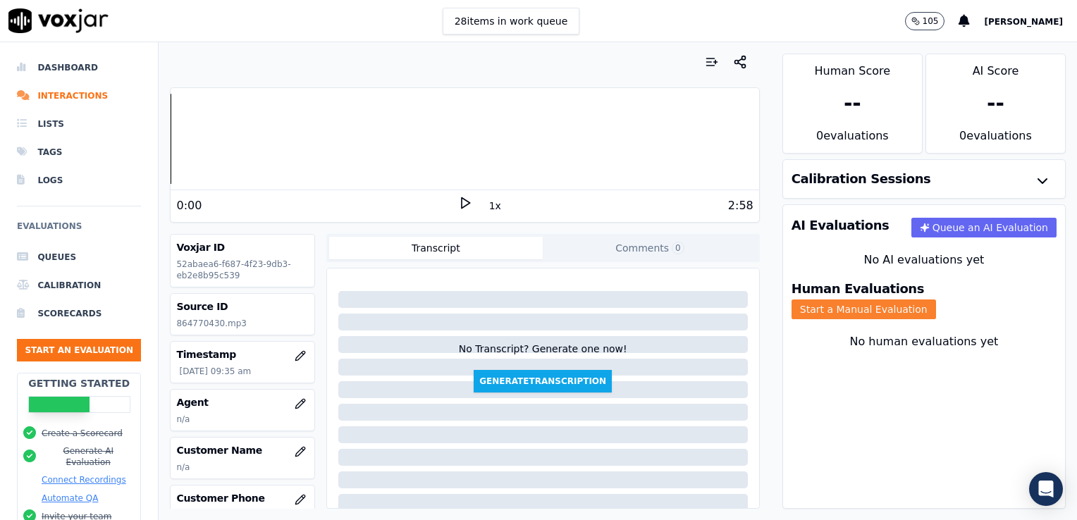
click at [919, 300] on button "Start a Manual Evaluation" at bounding box center [864, 310] width 145 height 20
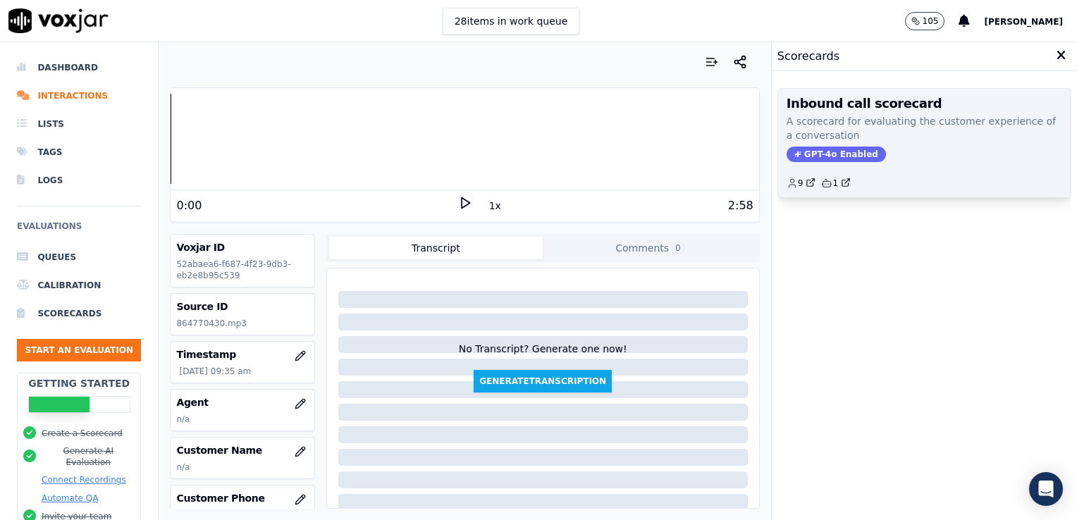
click at [835, 150] on span "GPT-4o Enabled" at bounding box center [836, 155] width 99 height 16
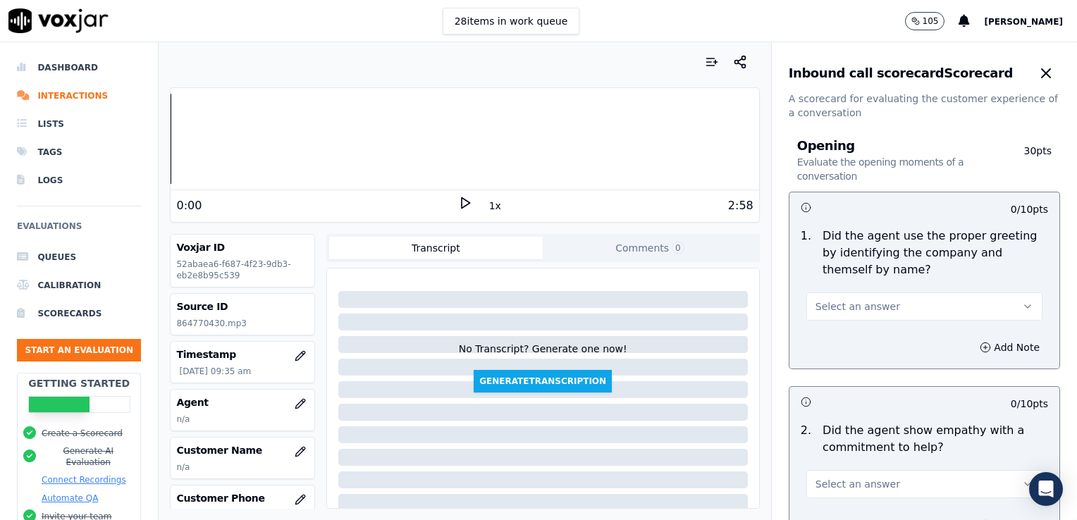
click at [462, 201] on polygon at bounding box center [466, 203] width 8 height 11
click at [462, 200] on rect at bounding box center [463, 202] width 2 height 9
click at [295, 402] on icon "button" at bounding box center [299, 403] width 9 height 9
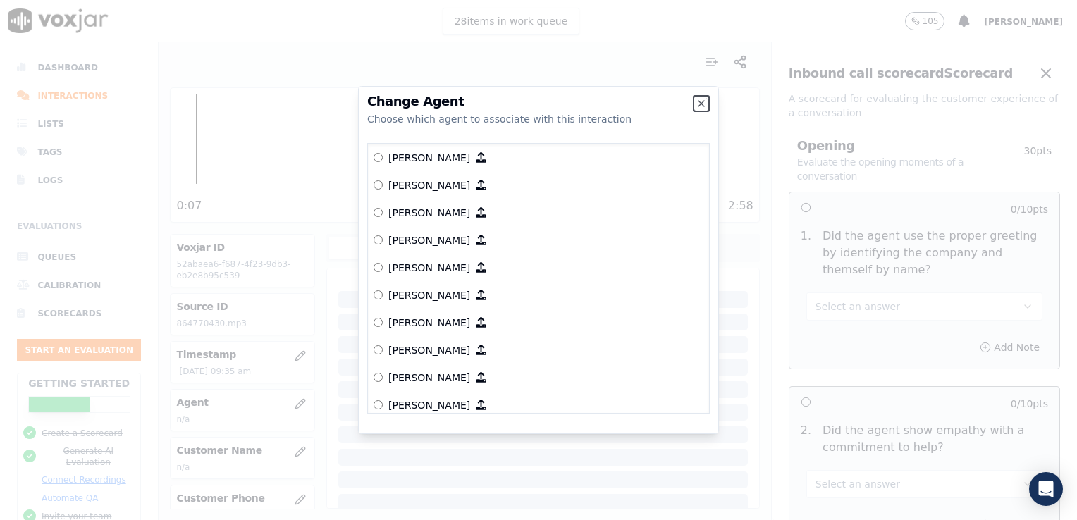
scroll to position [664, 0]
click at [699, 104] on icon "button" at bounding box center [701, 103] width 11 height 11
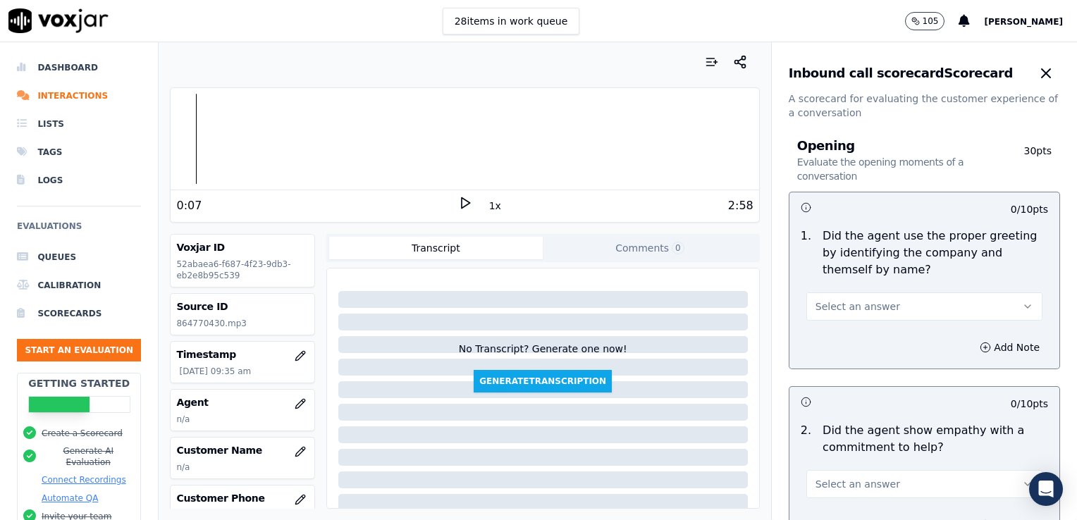
click at [851, 305] on span "Select an answer" at bounding box center [858, 307] width 85 height 14
click at [838, 343] on div "Yes" at bounding box center [901, 338] width 212 height 23
click at [971, 345] on button "Add Note" at bounding box center [1009, 348] width 77 height 20
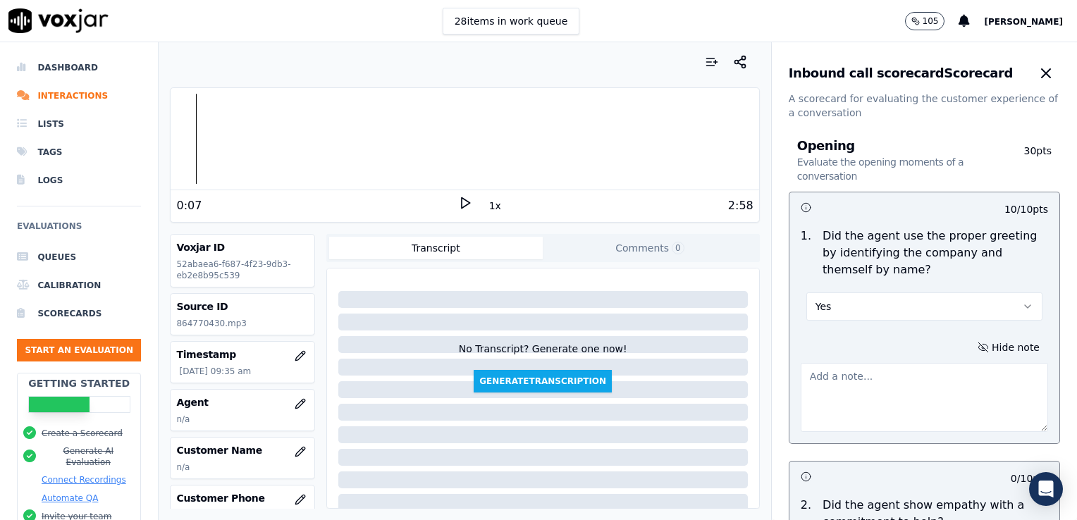
click at [833, 377] on textarea at bounding box center [924, 397] width 247 height 69
type textarea "[PERSON_NAME]."
click at [458, 203] on icon at bounding box center [465, 203] width 14 height 14
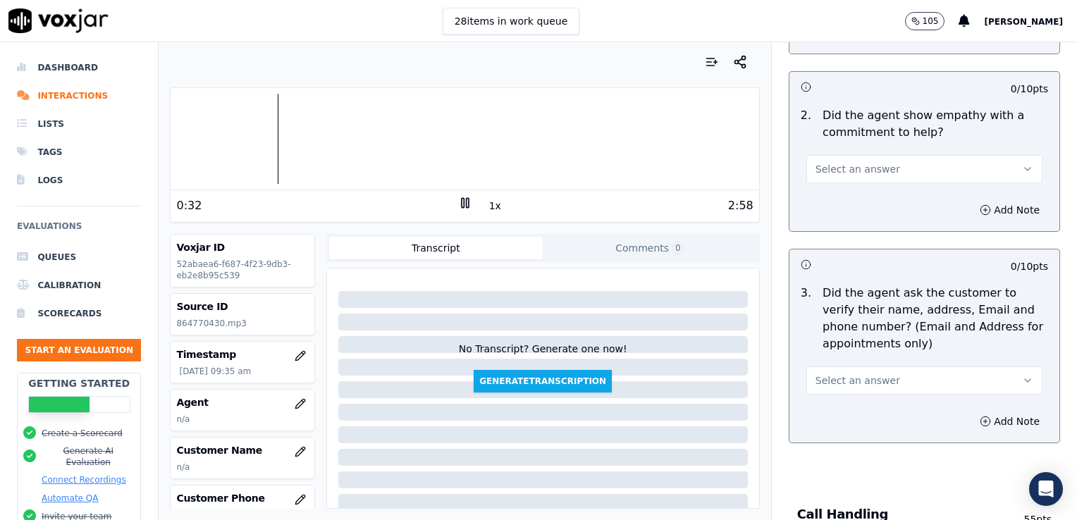
drag, startPoint x: 993, startPoint y: 165, endPoint x: 979, endPoint y: 182, distance: 22.0
click at [1022, 166] on icon "button" at bounding box center [1027, 169] width 11 height 11
click at [885, 204] on div "Yes" at bounding box center [901, 199] width 212 height 23
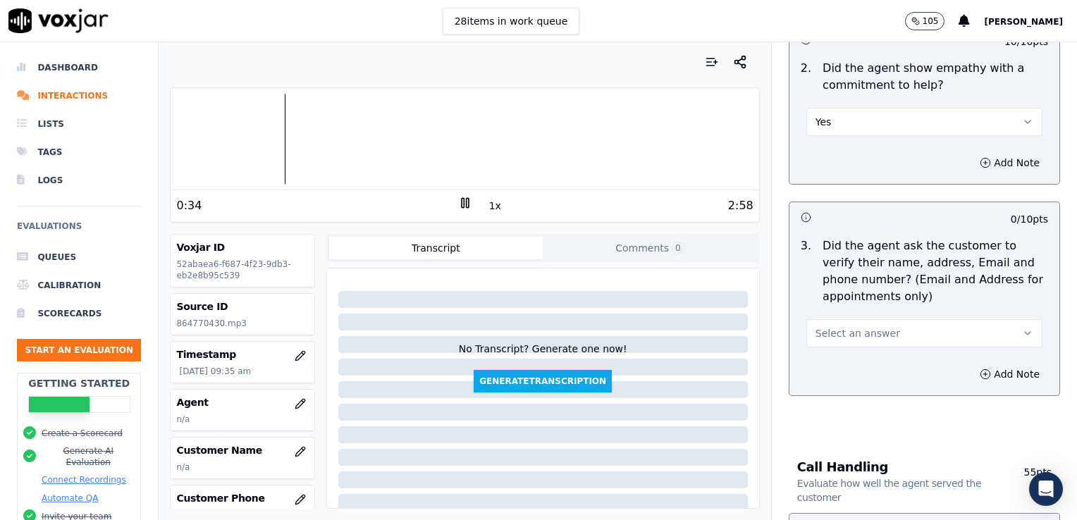
scroll to position [460, 0]
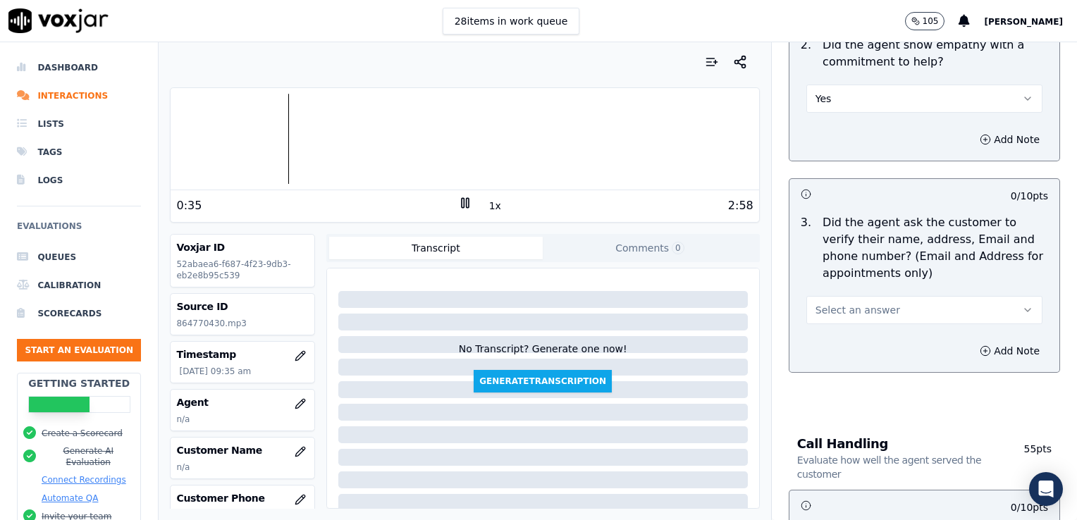
click at [1022, 305] on icon "button" at bounding box center [1027, 310] width 11 height 11
click at [833, 365] on div "No" at bounding box center [901, 363] width 212 height 23
click at [984, 351] on icon "button" at bounding box center [986, 351] width 4 height 0
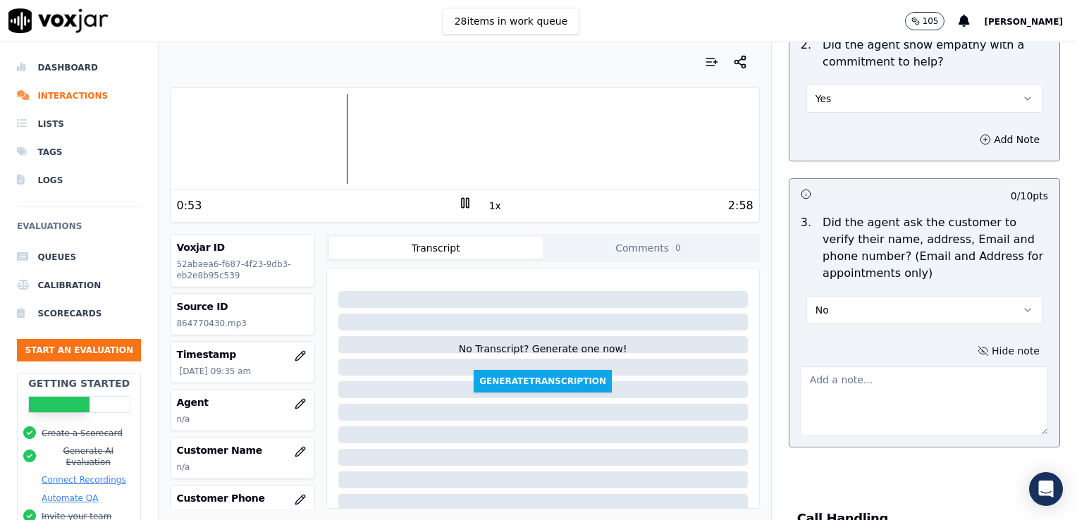
click at [873, 391] on textarea at bounding box center [924, 401] width 247 height 69
click at [248, 134] on div at bounding box center [465, 139] width 588 height 90
click at [1000, 383] on textarea "No make or model identified, only the year." at bounding box center [924, 401] width 247 height 69
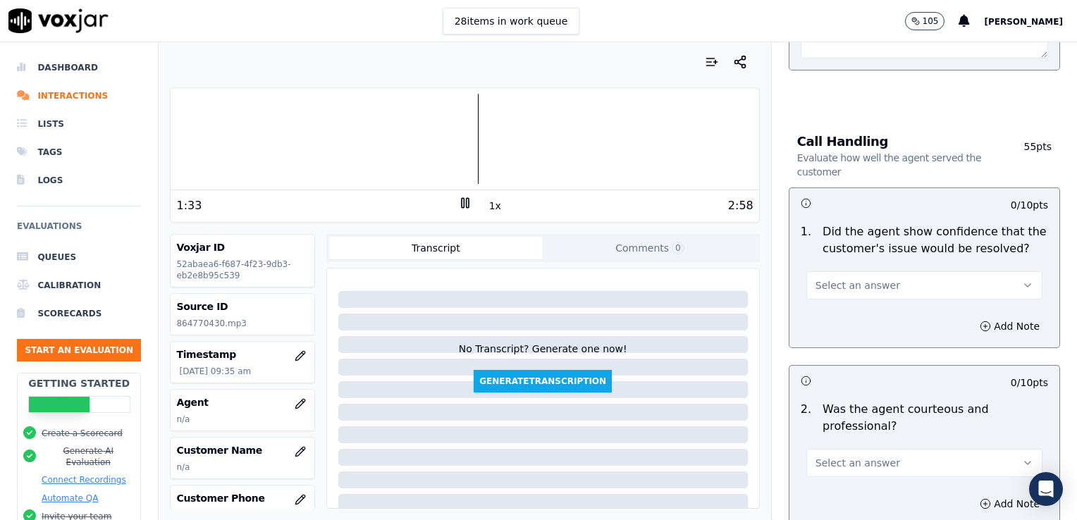
scroll to position [883, 0]
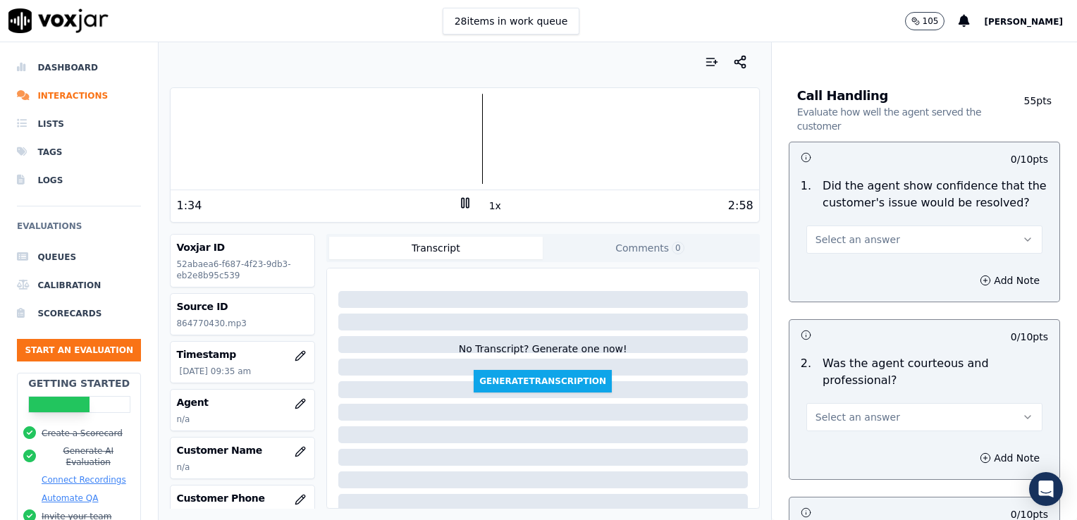
type textarea "No make or model identified, only the year. Customer email not verified."
click at [1022, 235] on icon "button" at bounding box center [1027, 239] width 11 height 11
click at [835, 270] on div "Yes" at bounding box center [901, 269] width 212 height 23
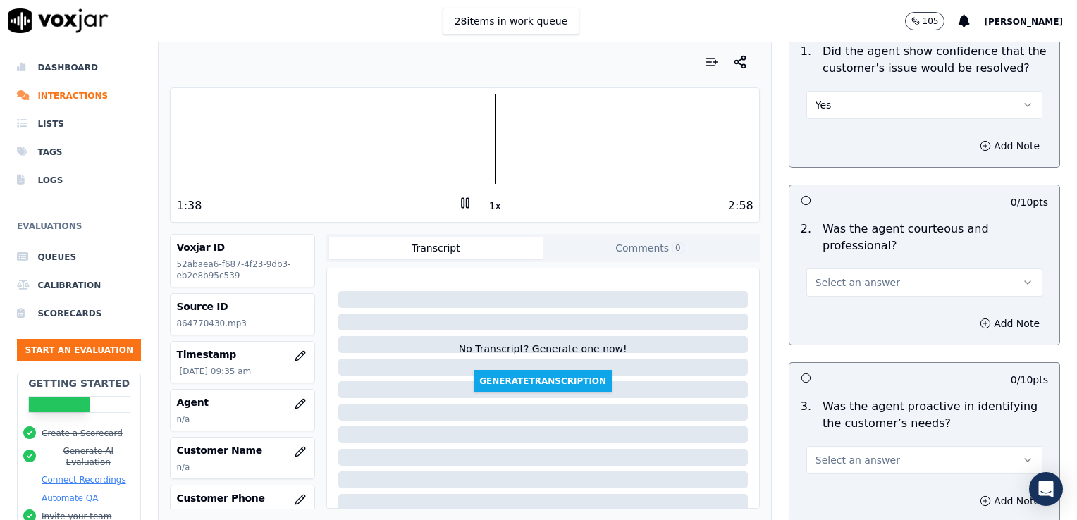
scroll to position [1024, 0]
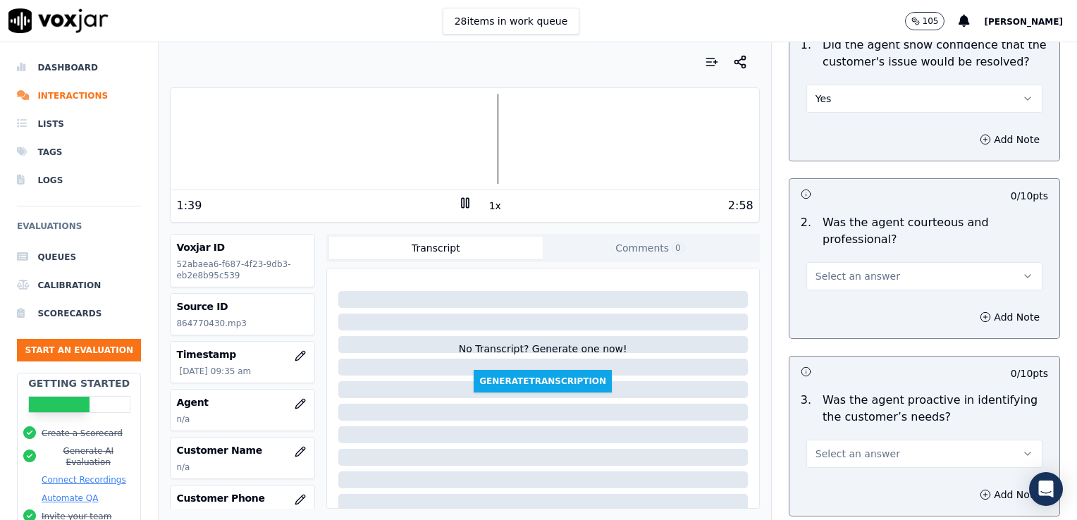
click at [1022, 271] on icon "button" at bounding box center [1027, 276] width 11 height 11
click at [883, 306] on div "Yes" at bounding box center [901, 306] width 212 height 23
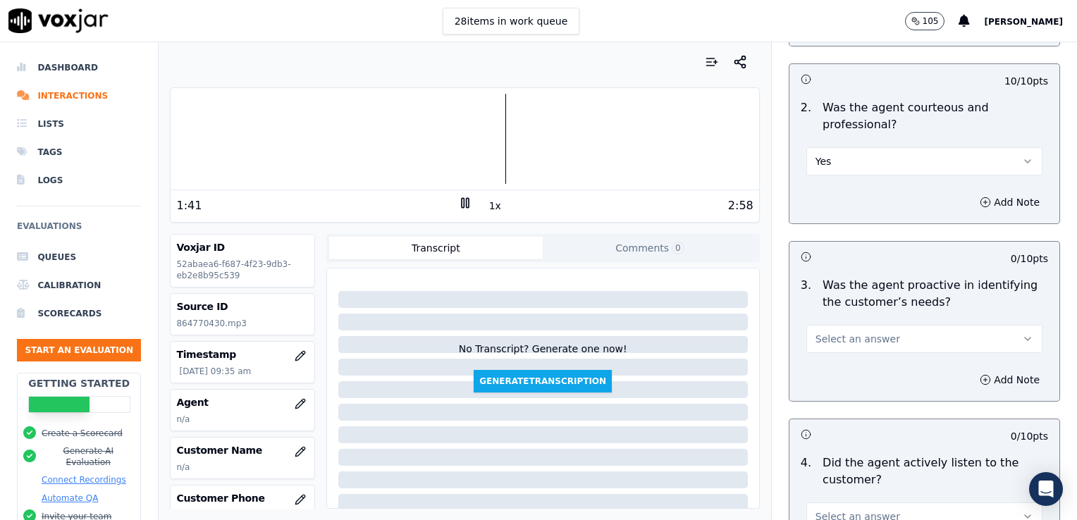
scroll to position [1165, 0]
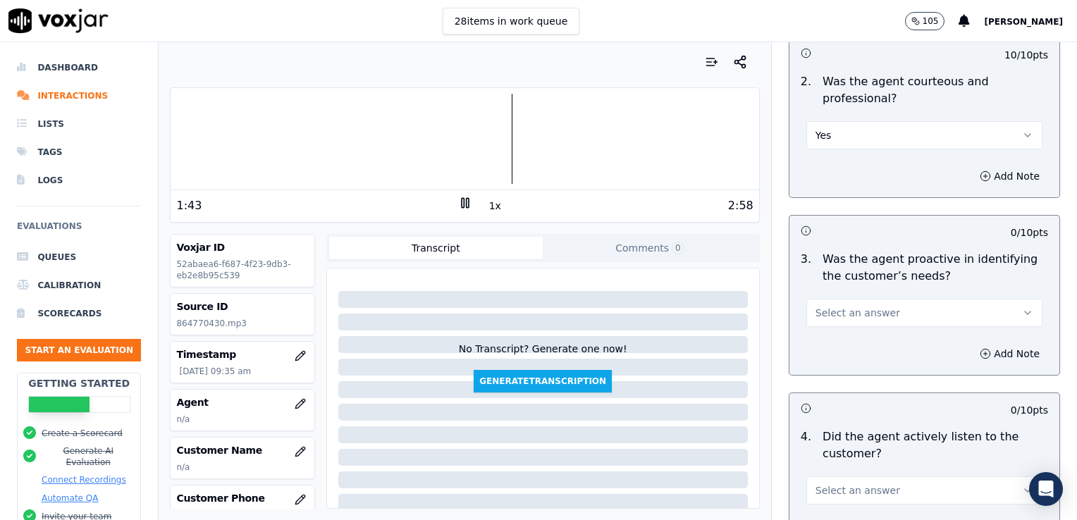
click at [1022, 309] on icon "button" at bounding box center [1027, 312] width 11 height 11
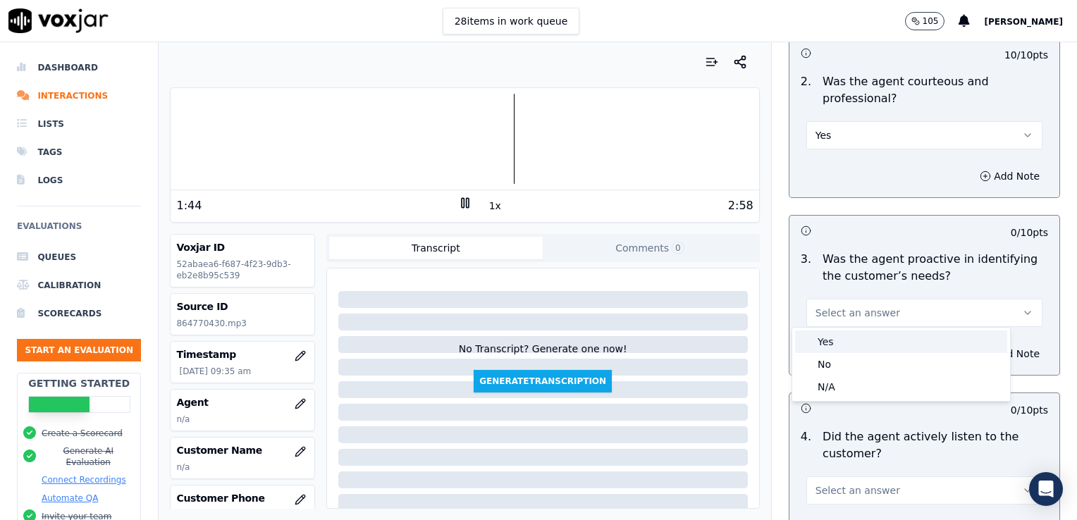
click at [852, 345] on div "Yes" at bounding box center [901, 342] width 212 height 23
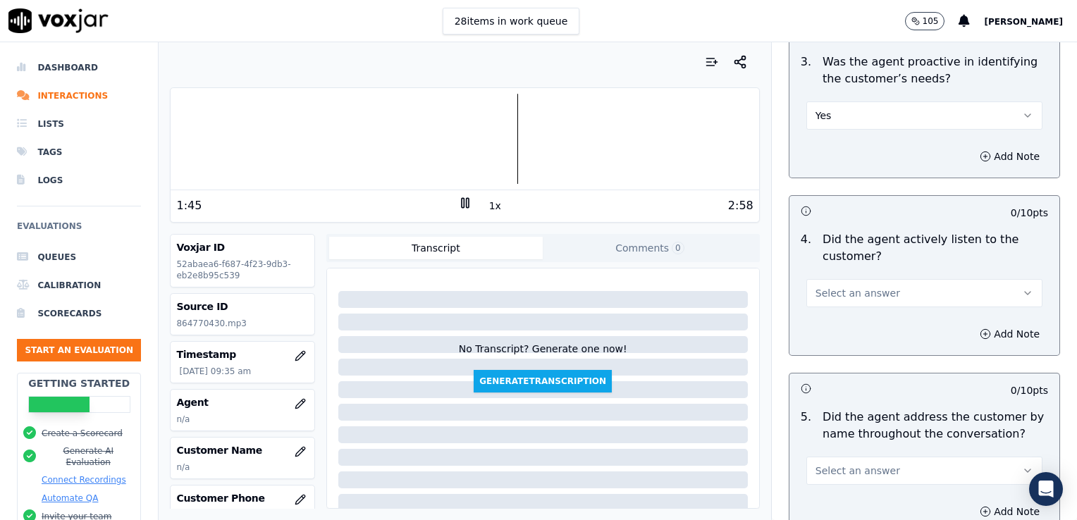
scroll to position [1377, 0]
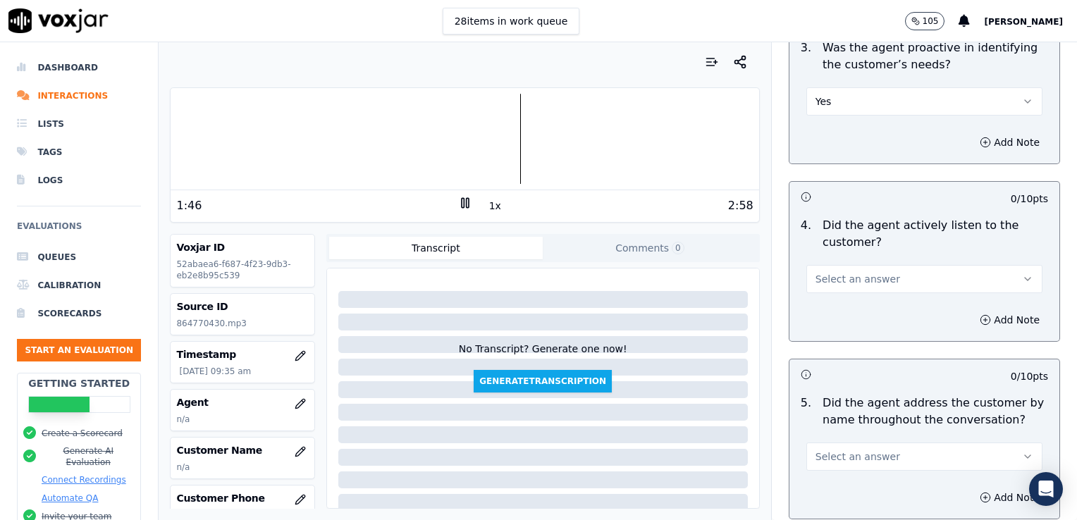
drag, startPoint x: 994, startPoint y: 274, endPoint x: 990, endPoint y: 283, distance: 10.1
click at [1022, 277] on icon "button" at bounding box center [1027, 279] width 11 height 11
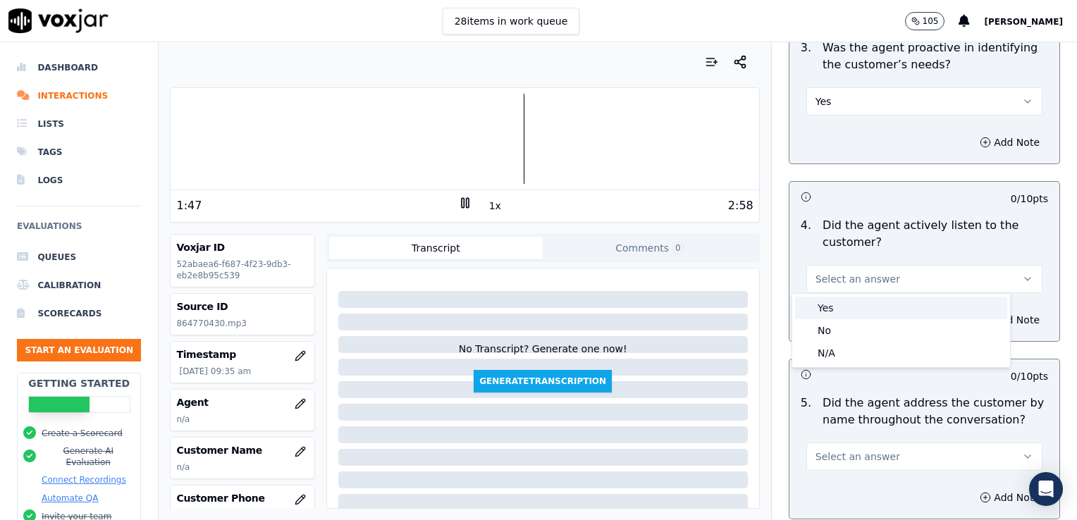
click at [854, 312] on div "Yes" at bounding box center [901, 308] width 212 height 23
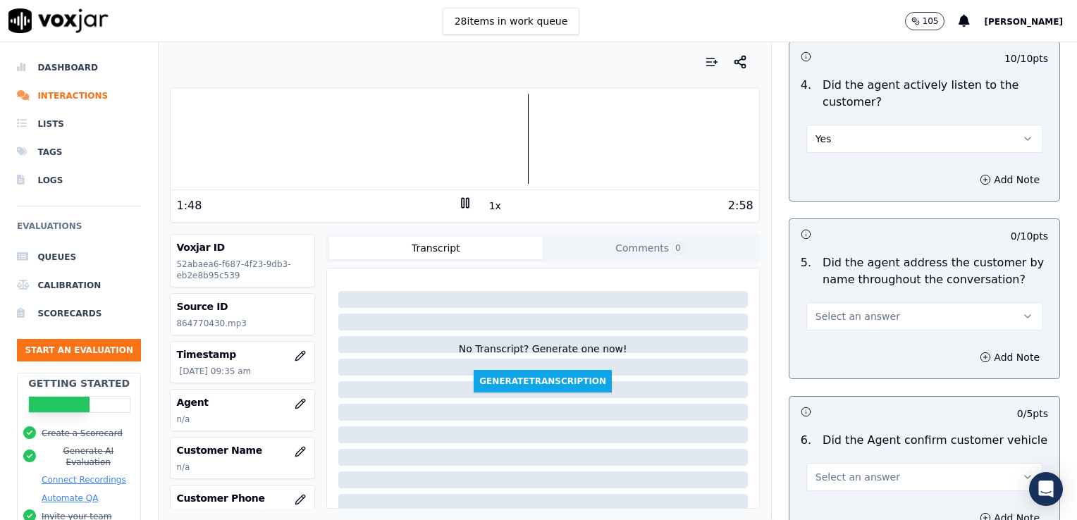
scroll to position [1518, 0]
click at [1025, 314] on icon "button" at bounding box center [1028, 315] width 6 height 3
click at [850, 346] on div "Yes" at bounding box center [901, 344] width 212 height 23
click at [980, 352] on icon "button" at bounding box center [985, 356] width 11 height 11
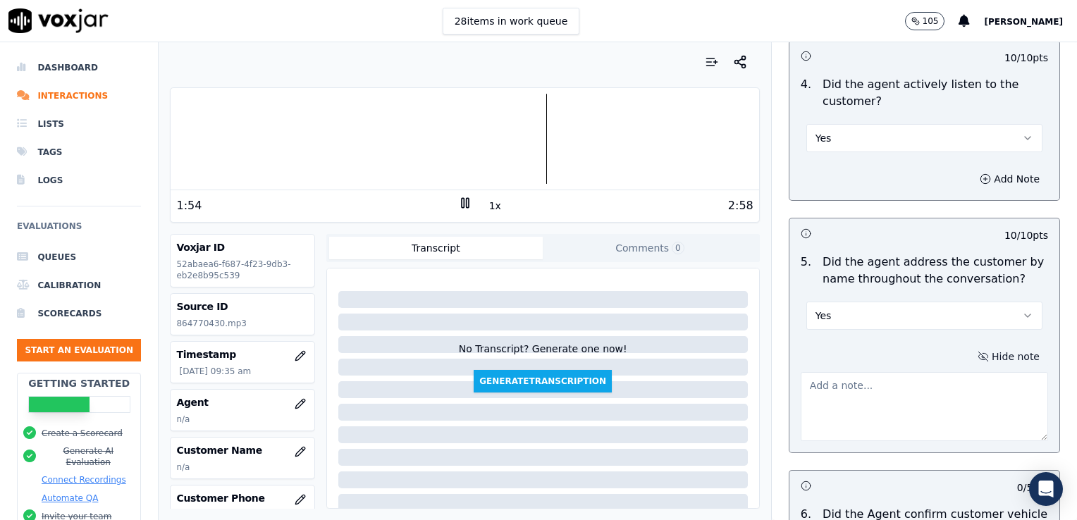
click at [892, 395] on textarea at bounding box center [924, 406] width 247 height 69
type textarea "Good use of the customer's name at the onset of the call, but practice using it…"
click at [1034, 231] on div "Call Handling Evaluate how well the agent served the customer 55 pts 10 / 10 pt…" at bounding box center [925, 38] width 294 height 1207
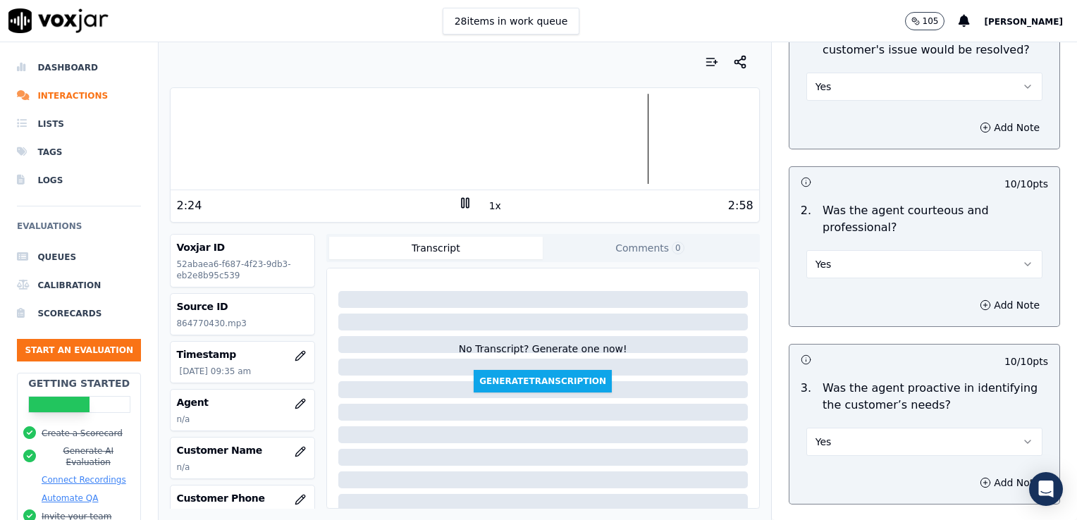
scroll to position [1024, 0]
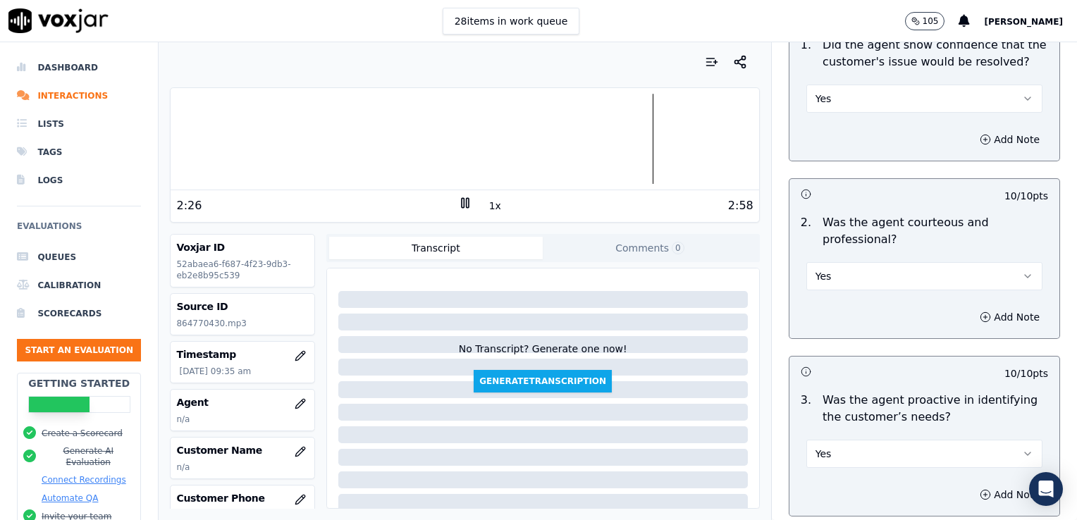
click at [1022, 275] on icon "button" at bounding box center [1027, 276] width 11 height 11
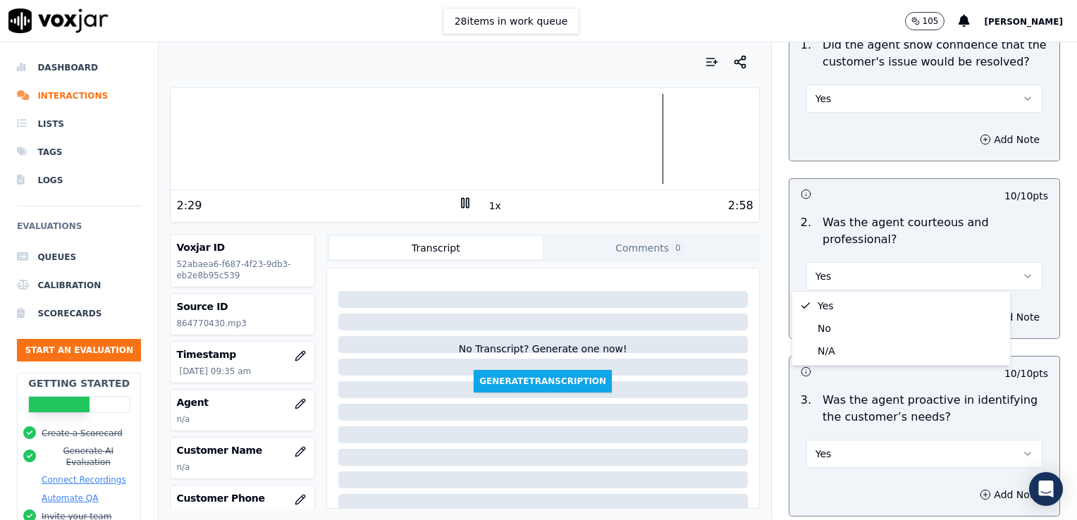
click at [1016, 322] on div "Add Note" at bounding box center [925, 317] width 270 height 42
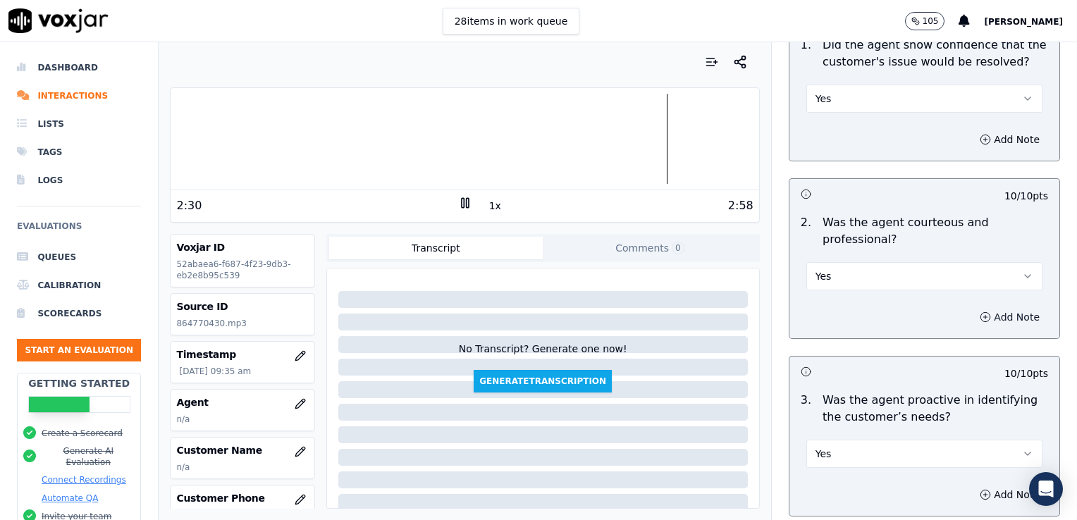
click at [980, 316] on icon "button" at bounding box center [985, 317] width 11 height 11
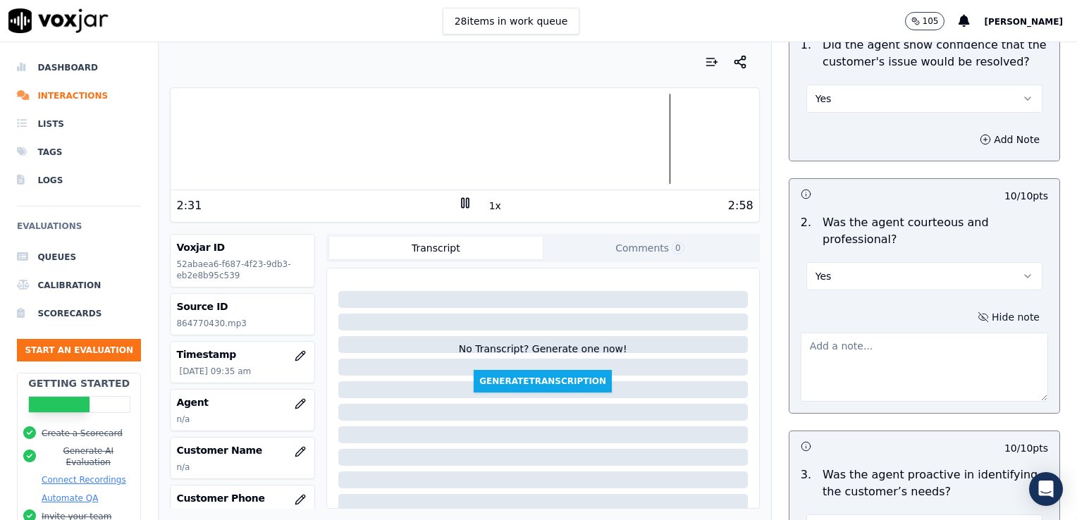
click at [852, 357] on textarea at bounding box center [924, 367] width 247 height 69
type textarea "Watch clipping/speaking over the customer."
click at [899, 252] on div "Yes" at bounding box center [924, 269] width 259 height 42
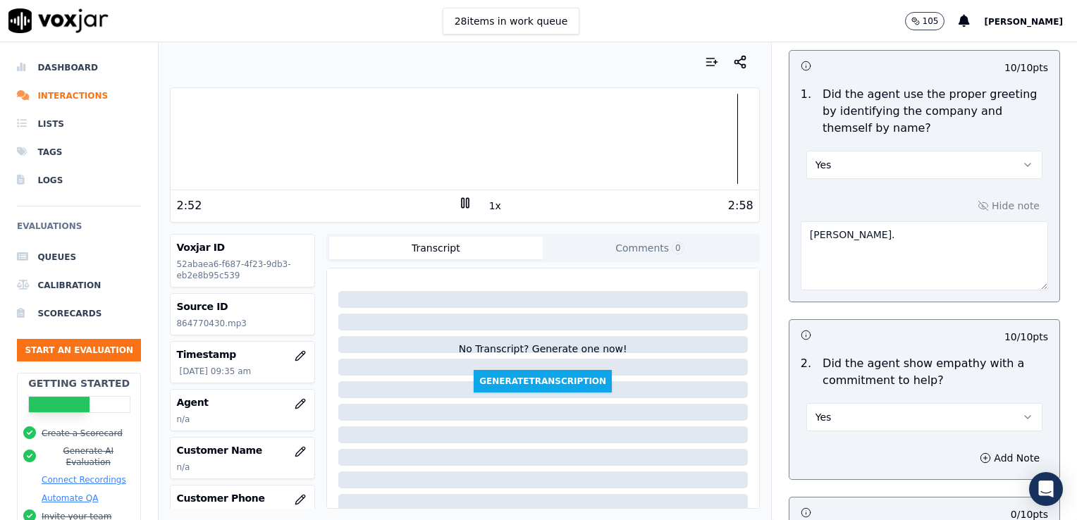
scroll to position [108, 0]
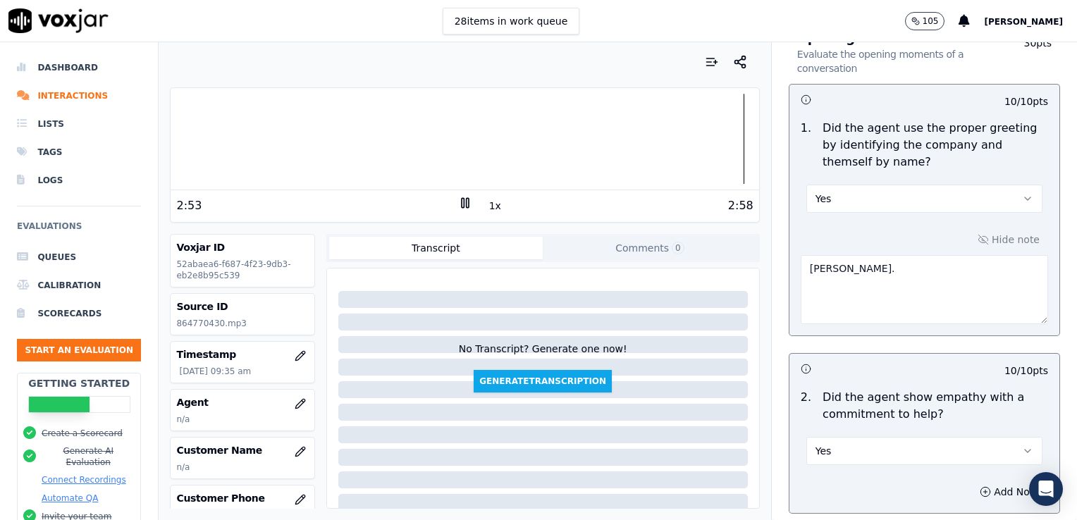
click at [901, 272] on textarea "[PERSON_NAME]." at bounding box center [924, 289] width 247 height 69
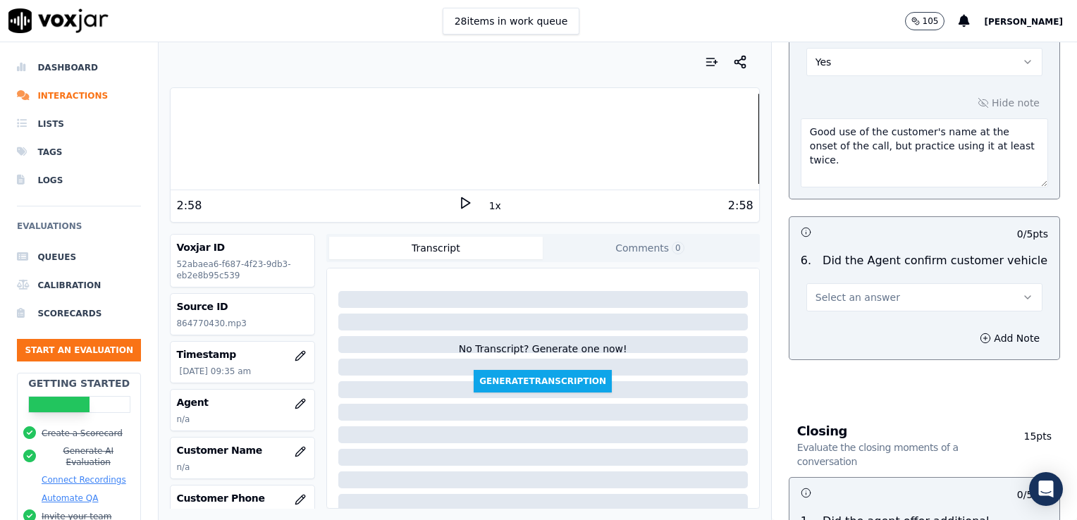
scroll to position [1870, 0]
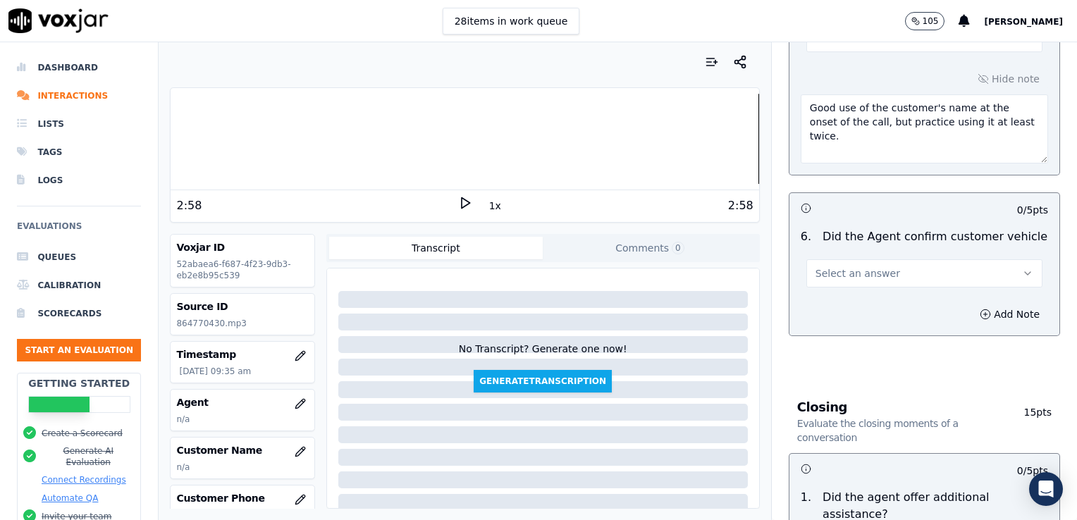
type textarea "[PERSON_NAME]. Vehicle type/service/appt time and date not reconfirmed."
click at [990, 271] on button "Select an answer" at bounding box center [924, 273] width 236 height 28
click at [834, 323] on div "No" at bounding box center [901, 323] width 212 height 23
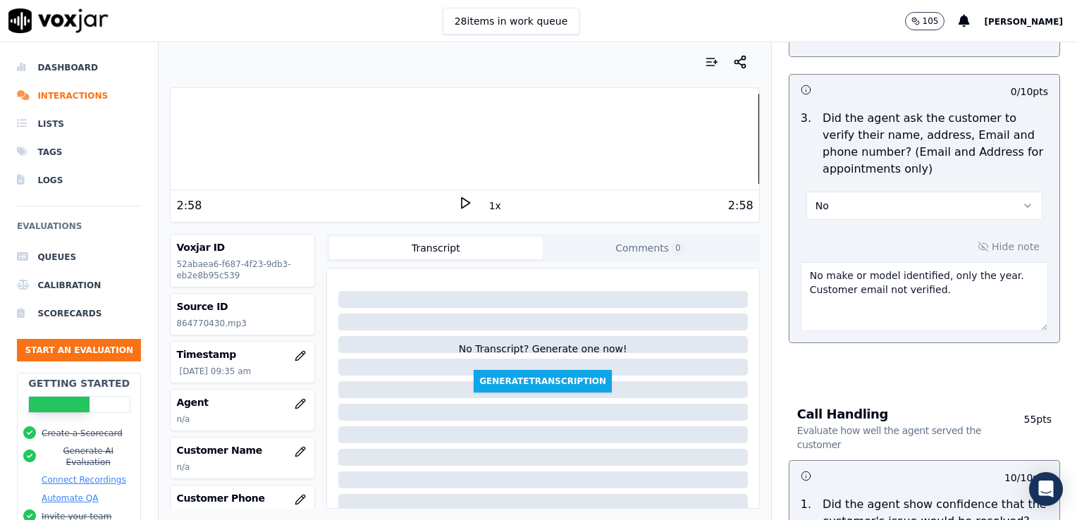
scroll to position [460, 0]
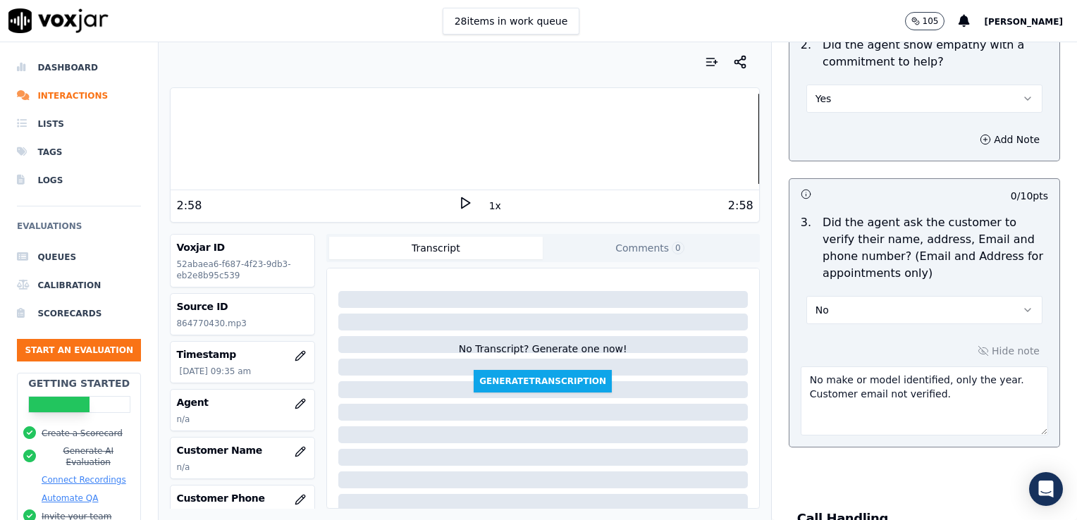
drag, startPoint x: 987, startPoint y: 381, endPoint x: 792, endPoint y: 376, distance: 194.6
click at [801, 378] on textarea "No make or model identified, only the year. Customer email not verified." at bounding box center [924, 401] width 247 height 69
click at [936, 383] on textarea "Customer email not verified." at bounding box center [924, 401] width 247 height 69
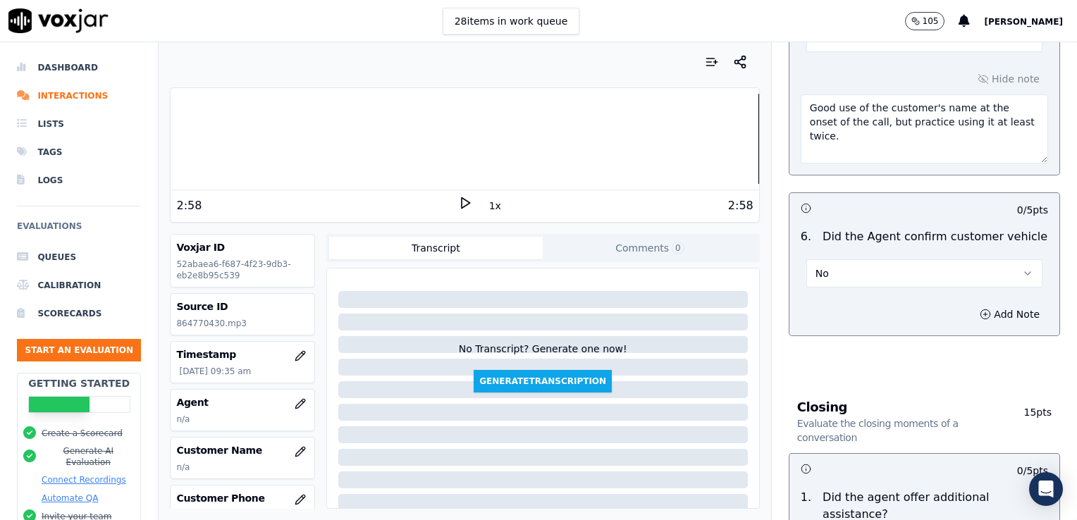
scroll to position [1941, 0]
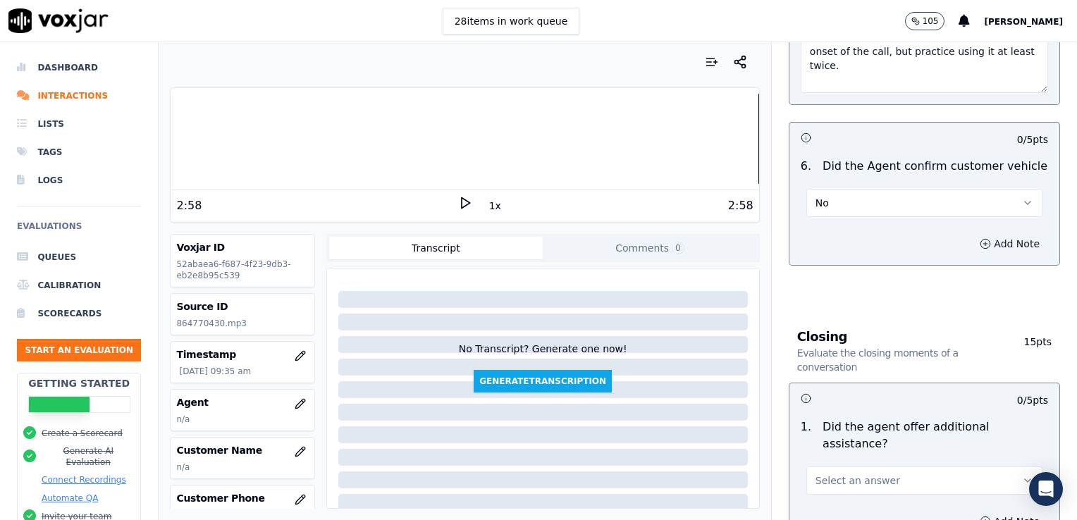
type textarea "Customer email not verified."
click at [971, 234] on button "Add Note" at bounding box center [1009, 244] width 77 height 20
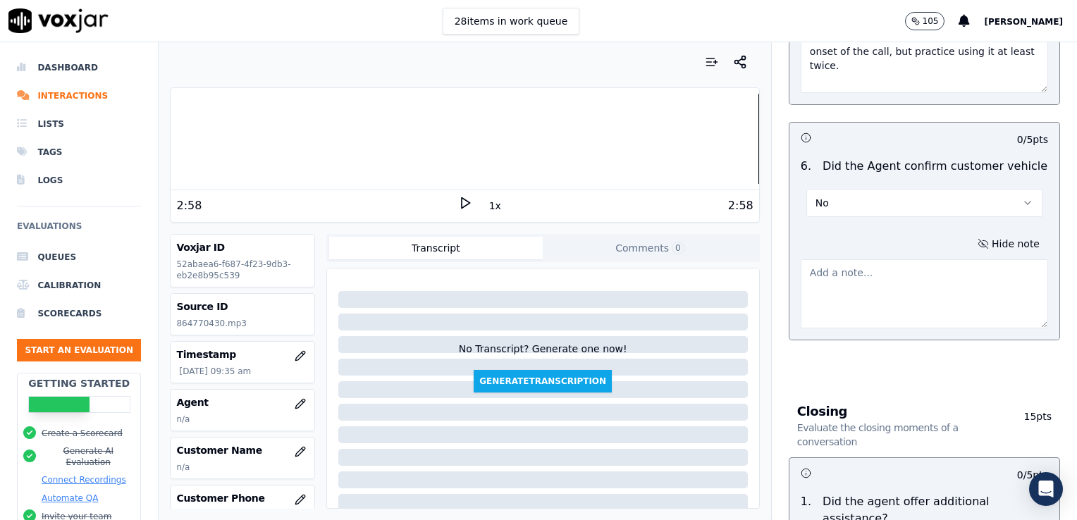
click at [900, 288] on textarea at bounding box center [924, 293] width 247 height 69
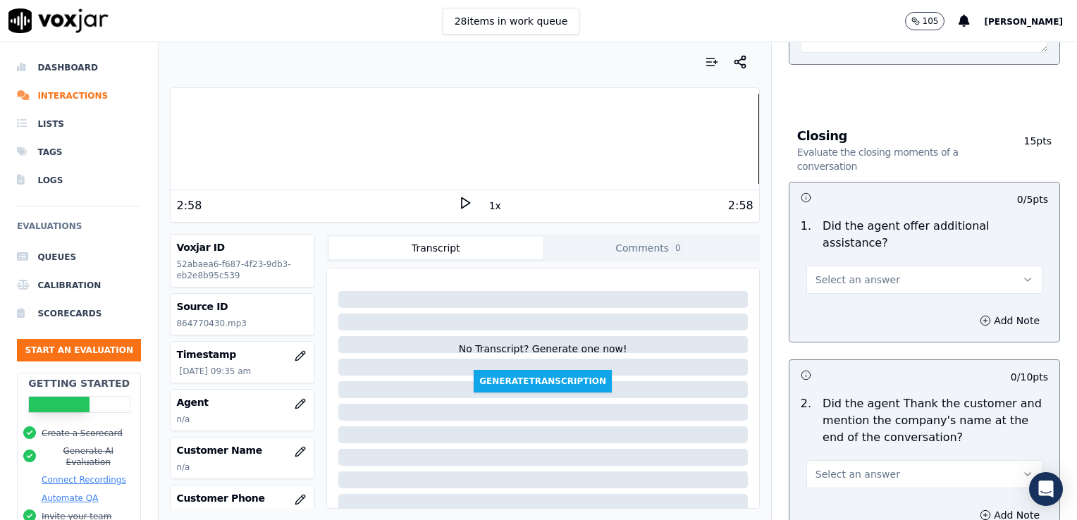
scroll to position [2223, 0]
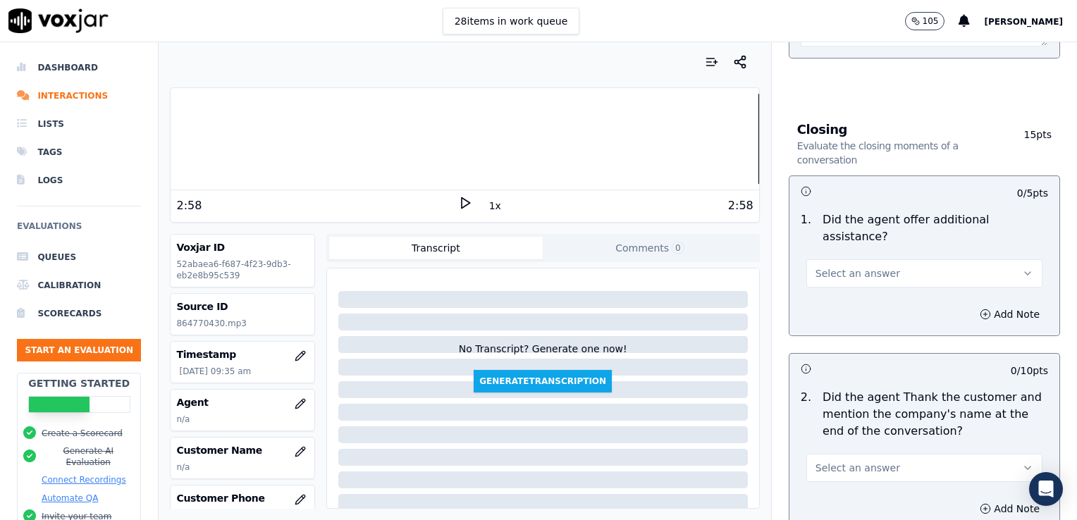
type textarea "Only the year was confirmed, no make or model."
click at [984, 259] on button "Select an answer" at bounding box center [924, 273] width 236 height 28
click at [824, 291] on div "No" at bounding box center [901, 292] width 212 height 23
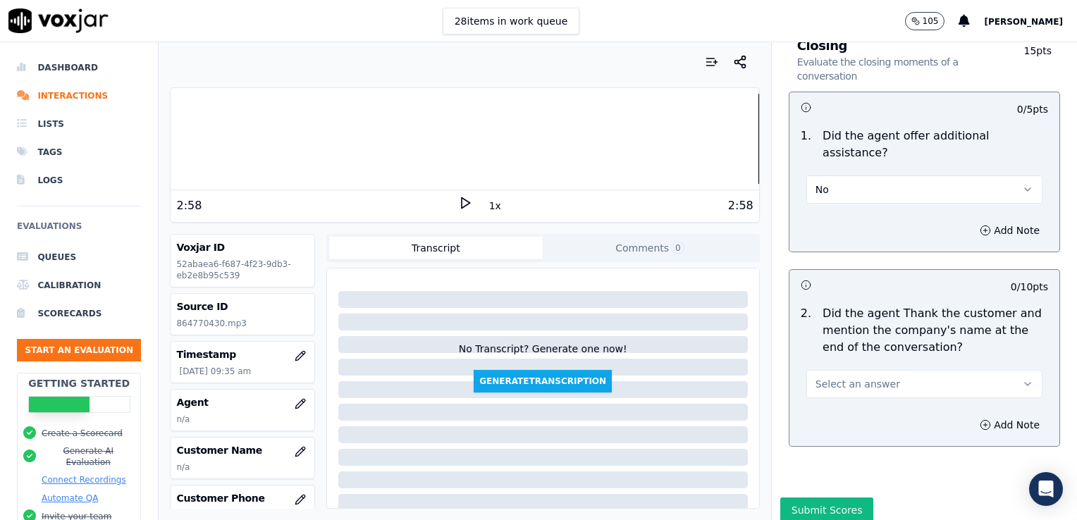
scroll to position [2314, 0]
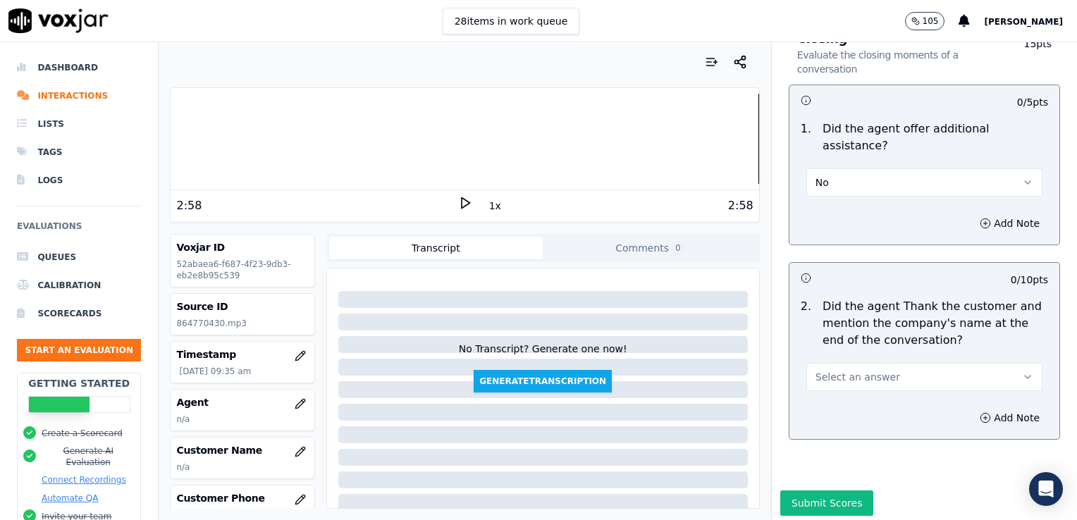
click at [989, 363] on button "Select an answer" at bounding box center [924, 377] width 236 height 28
click at [830, 399] on div "No" at bounding box center [901, 395] width 212 height 23
click at [720, 143] on div at bounding box center [465, 139] width 588 height 90
click at [458, 200] on icon at bounding box center [465, 203] width 14 height 14
click at [980, 412] on icon "button" at bounding box center [985, 417] width 11 height 11
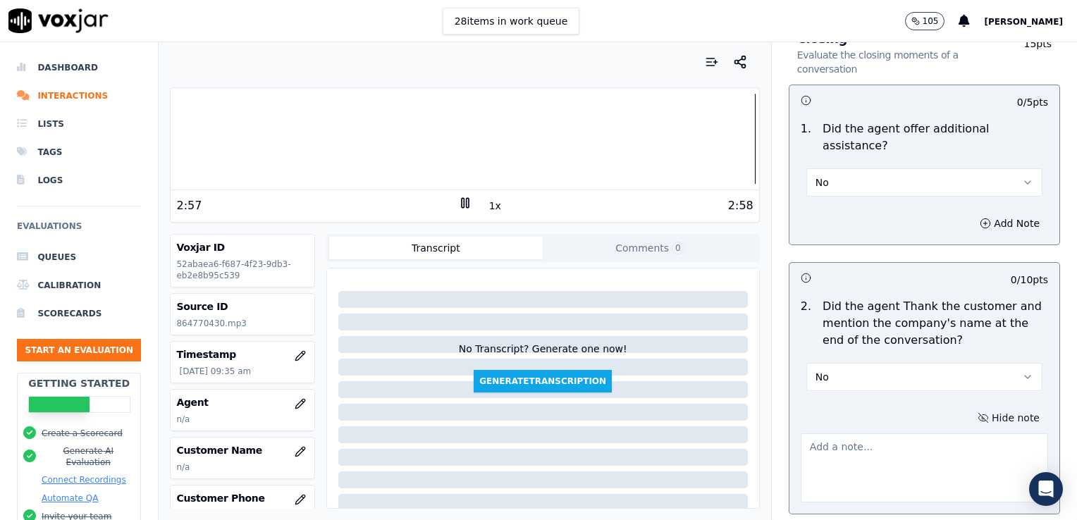
click at [916, 434] on textarea at bounding box center [924, 468] width 247 height 69
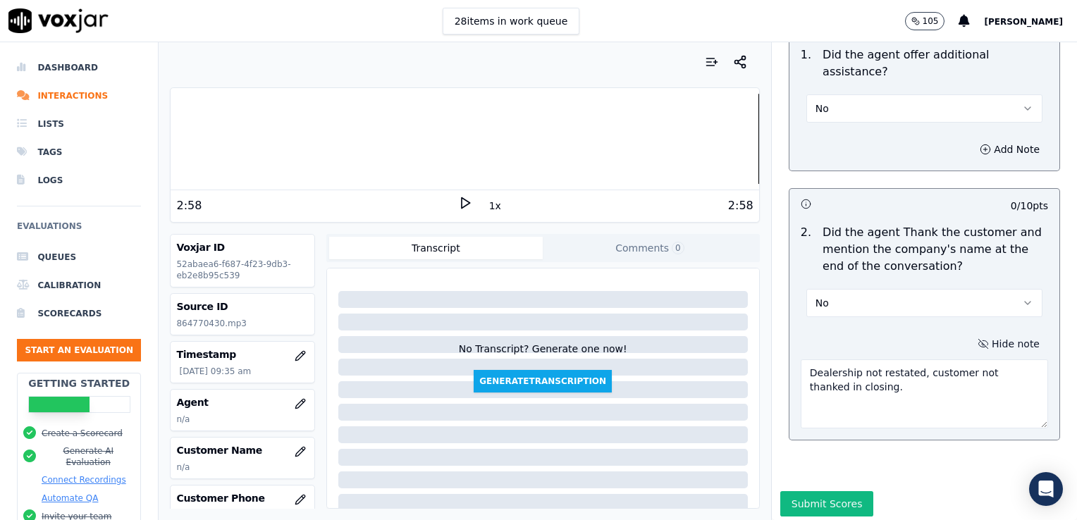
scroll to position [2388, 0]
type textarea "Dealership not restated, customer not thanked in closing."
click at [823, 491] on button "Submit Scores" at bounding box center [827, 503] width 94 height 25
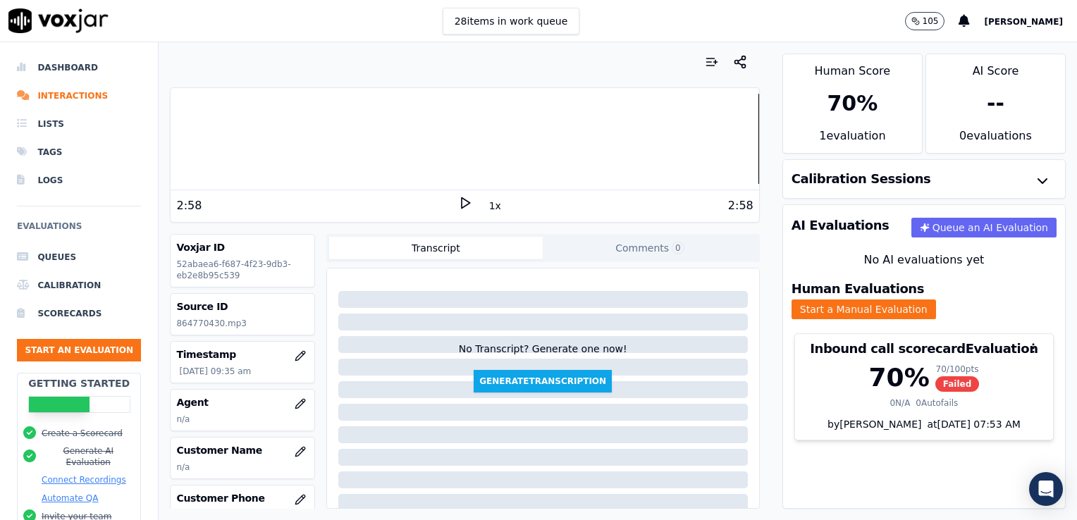
drag, startPoint x: 410, startPoint y: 0, endPoint x: 375, endPoint y: 20, distance: 40.4
click at [375, 20] on div "28 items in work queue 105 [PERSON_NAME]" at bounding box center [538, 21] width 1077 height 42
click at [458, 202] on icon at bounding box center [465, 203] width 14 height 14
click at [462, 202] on rect at bounding box center [463, 202] width 2 height 9
click at [295, 399] on icon "button" at bounding box center [300, 403] width 11 height 11
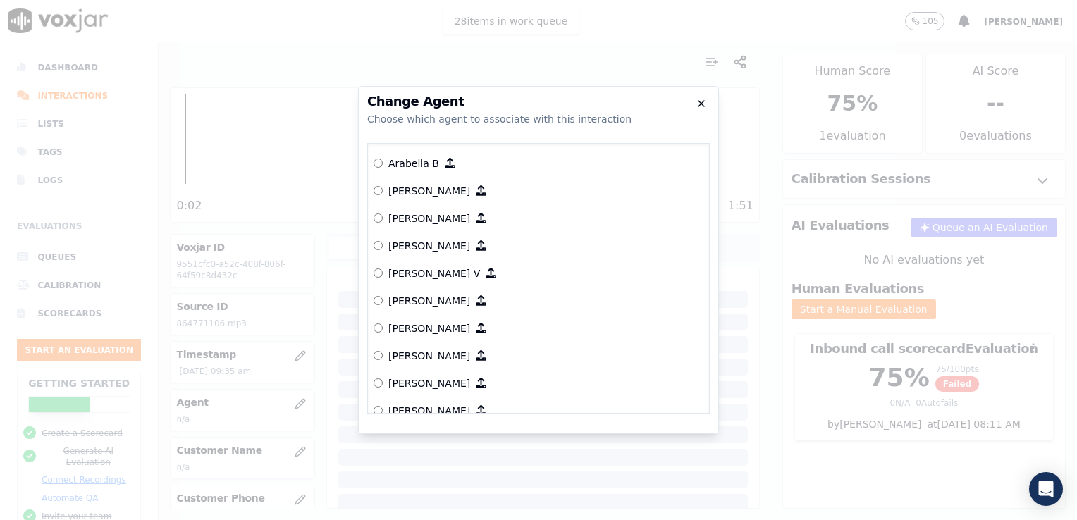
click at [700, 102] on icon "button" at bounding box center [701, 103] width 11 height 11
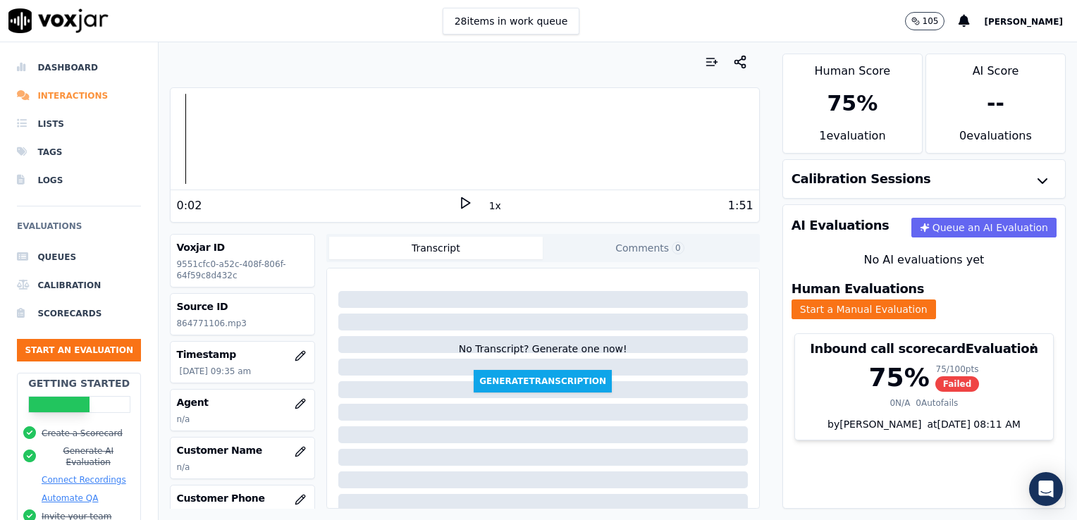
click at [66, 96] on li "Interactions" at bounding box center [79, 96] width 124 height 28
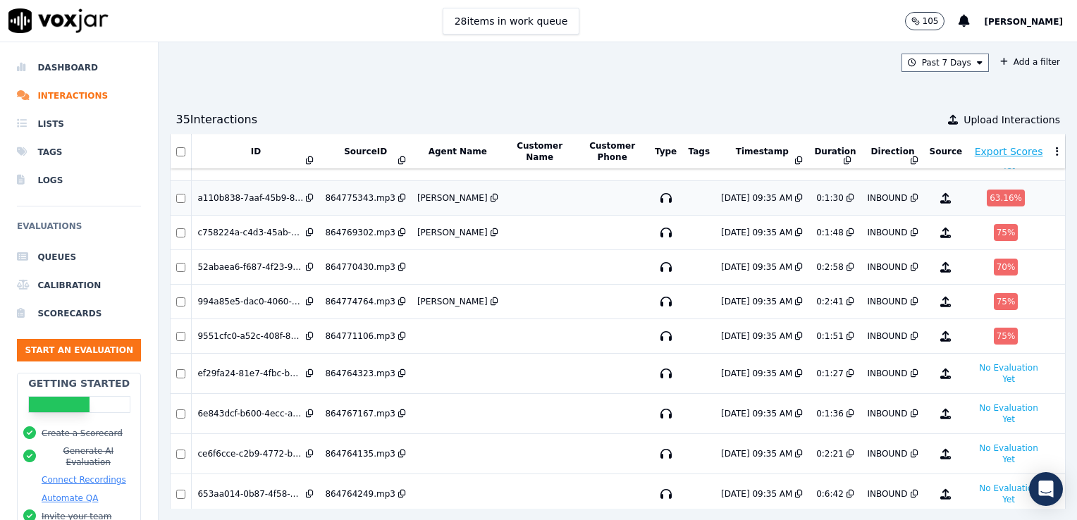
scroll to position [211, 0]
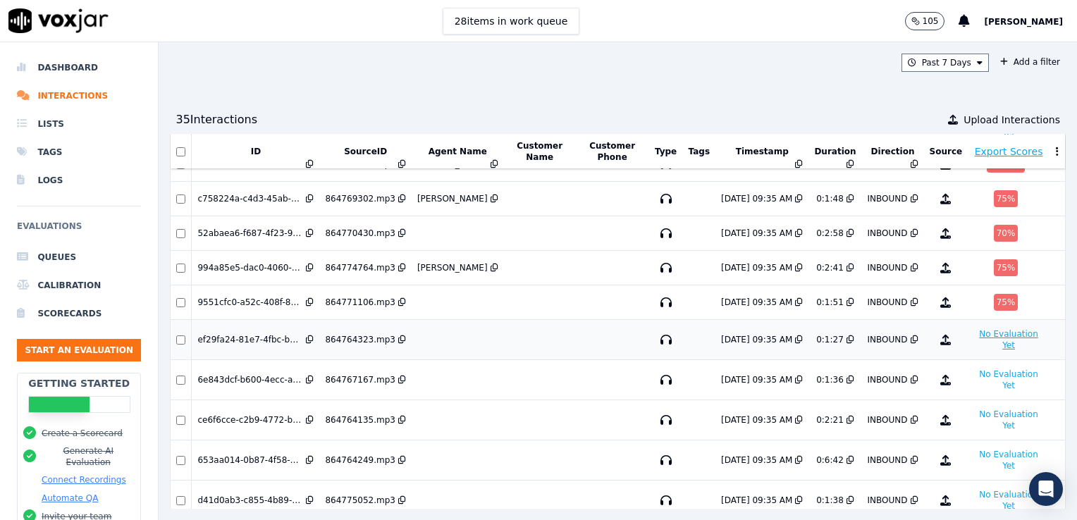
click at [973, 331] on button "No Evaluation Yet" at bounding box center [1008, 340] width 70 height 28
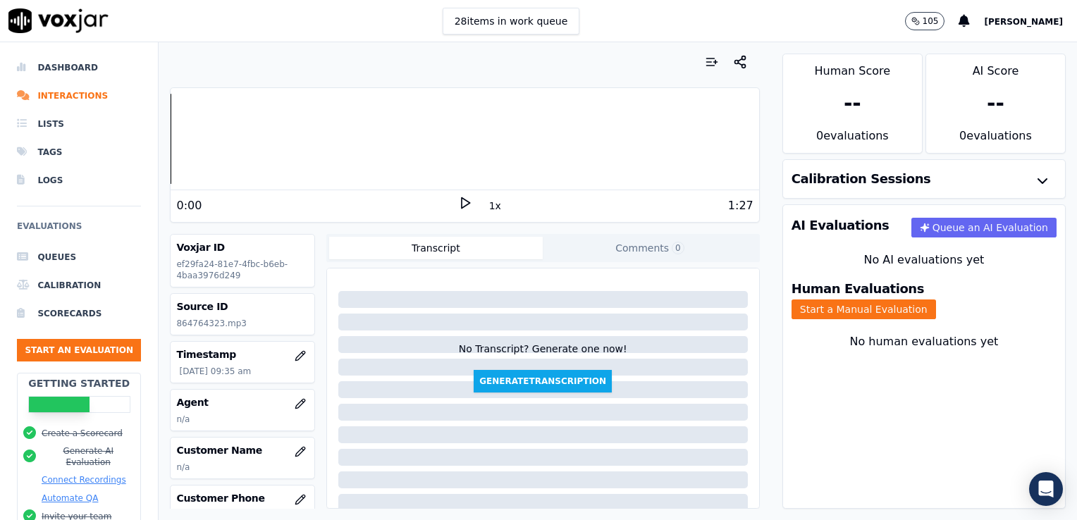
click at [462, 203] on icon at bounding box center [465, 203] width 14 height 14
click at [466, 202] on rect at bounding box center [467, 202] width 2 height 9
click at [936, 300] on button "Start a Manual Evaluation" at bounding box center [864, 310] width 145 height 20
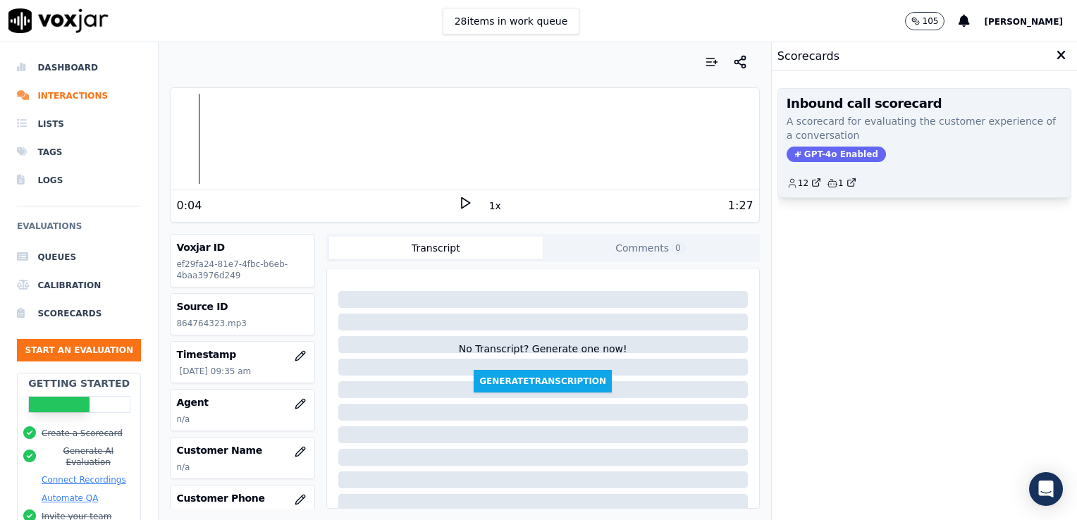
click at [835, 147] on span "GPT-4o Enabled" at bounding box center [836, 155] width 99 height 16
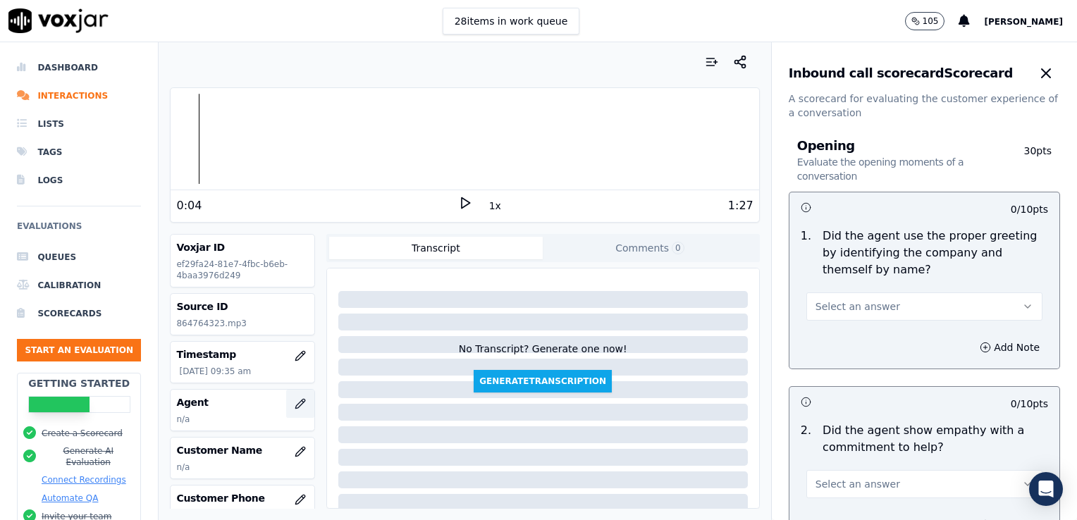
click at [295, 403] on icon "button" at bounding box center [299, 403] width 9 height 9
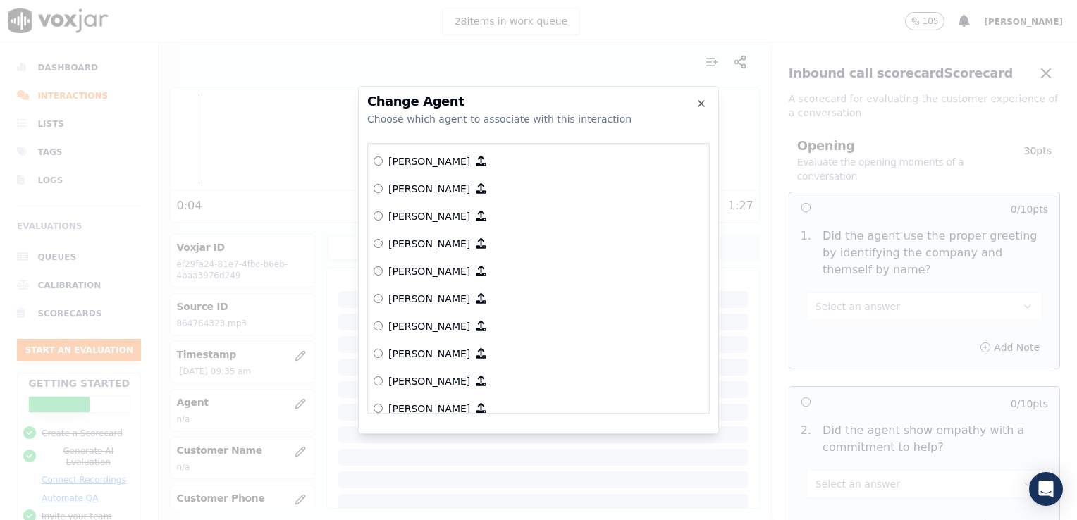
scroll to position [580, 0]
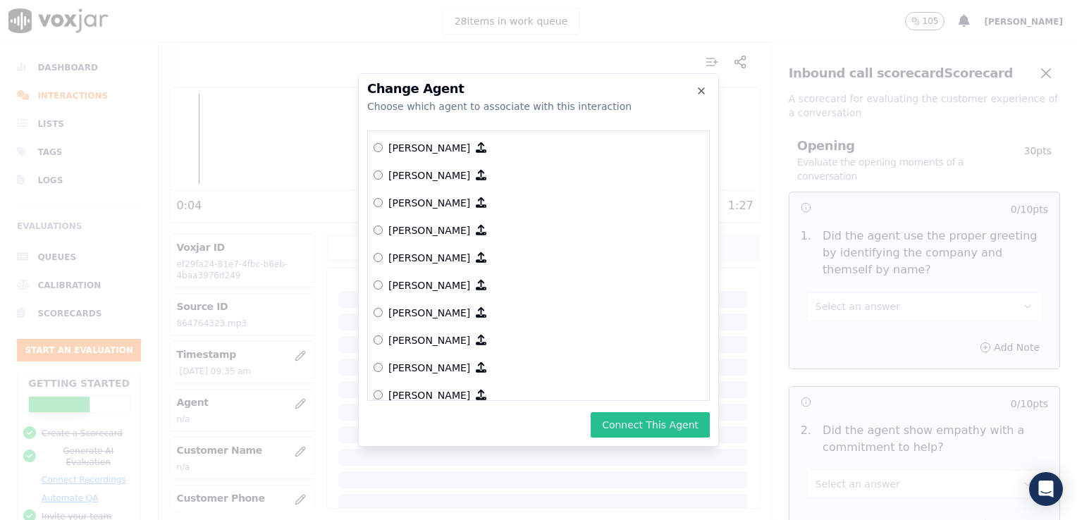
click at [662, 422] on button "Connect This Agent" at bounding box center [650, 424] width 119 height 25
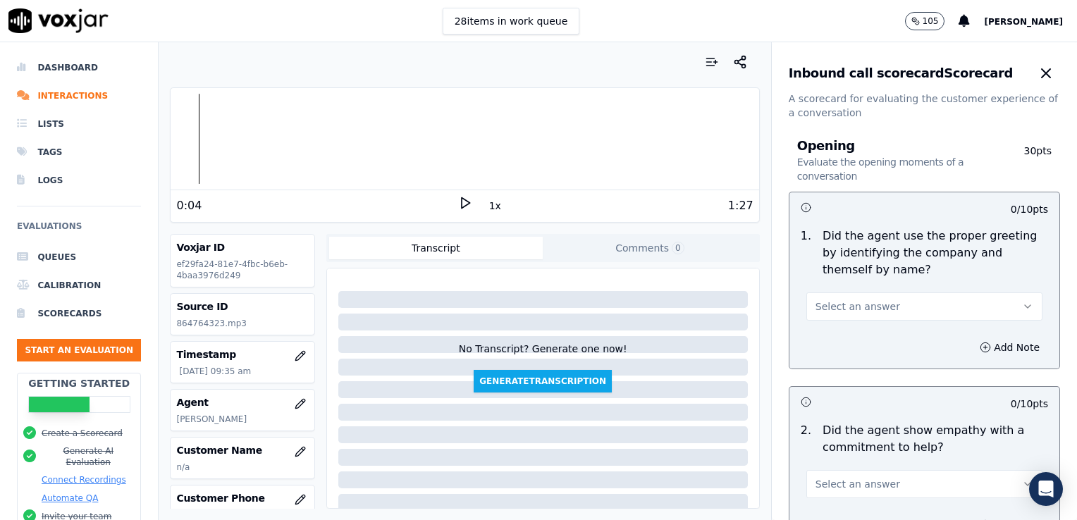
click at [1022, 301] on icon "button" at bounding box center [1027, 306] width 11 height 11
click at [823, 334] on div "Yes" at bounding box center [901, 338] width 212 height 23
click at [971, 346] on button "Add Note" at bounding box center [1009, 348] width 77 height 20
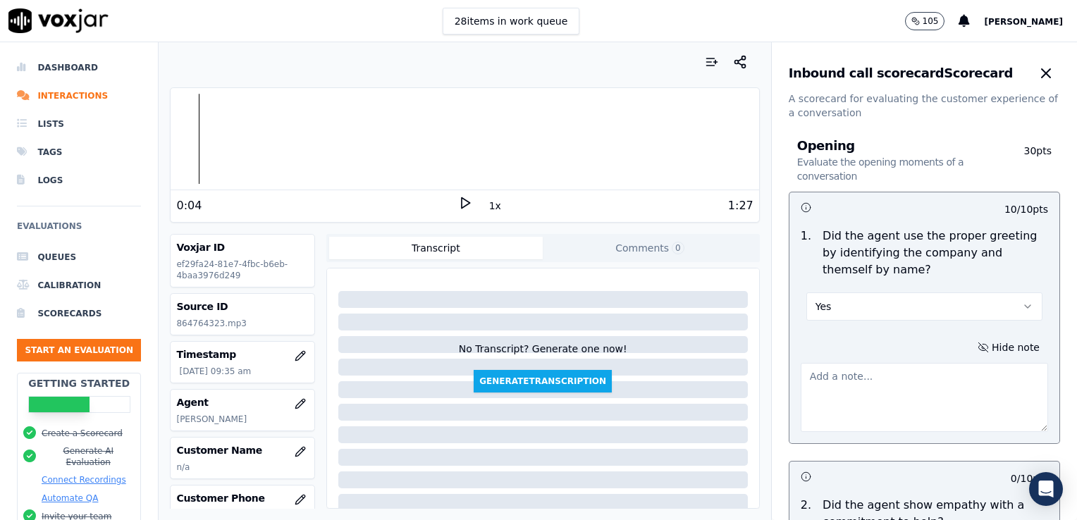
click at [883, 391] on textarea at bounding box center [924, 397] width 247 height 69
type textarea ""Scheduling" not included in greeting."
click at [166, 142] on div "Your browser does not support the audio element. 0:04 1x 1:27 Voxjar ID ef29fa2…" at bounding box center [465, 281] width 612 height 478
click at [172, 143] on div at bounding box center [465, 139] width 588 height 90
click at [458, 203] on icon at bounding box center [465, 203] width 14 height 14
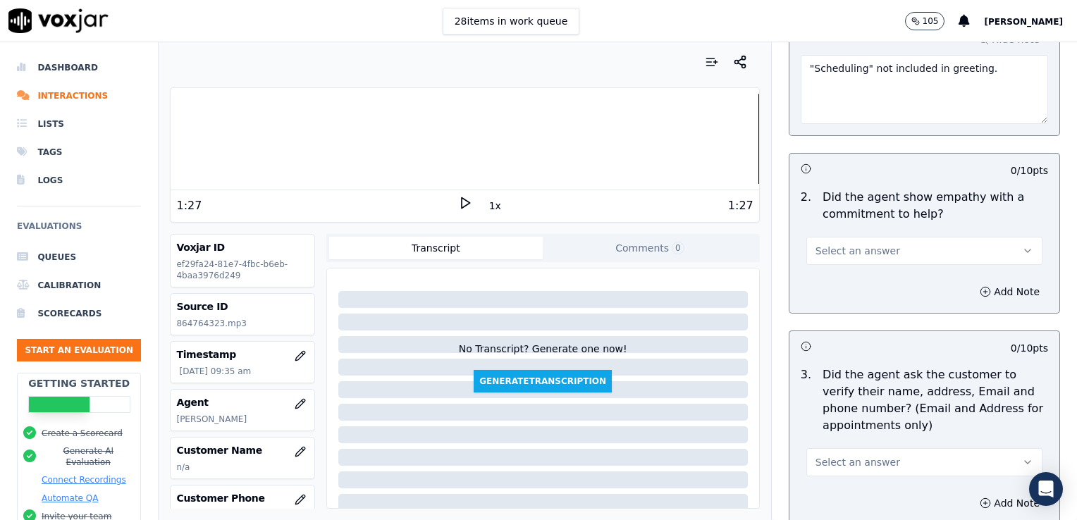
scroll to position [352, 0]
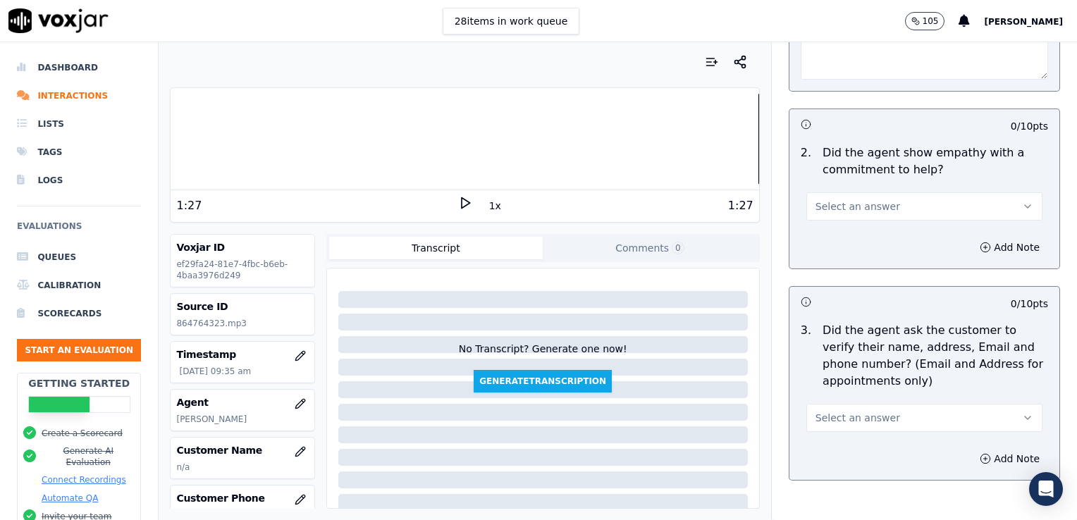
click at [1022, 206] on icon "button" at bounding box center [1027, 206] width 11 height 11
click at [854, 238] on div "Yes" at bounding box center [901, 237] width 212 height 23
click at [990, 206] on button "Yes" at bounding box center [924, 206] width 236 height 28
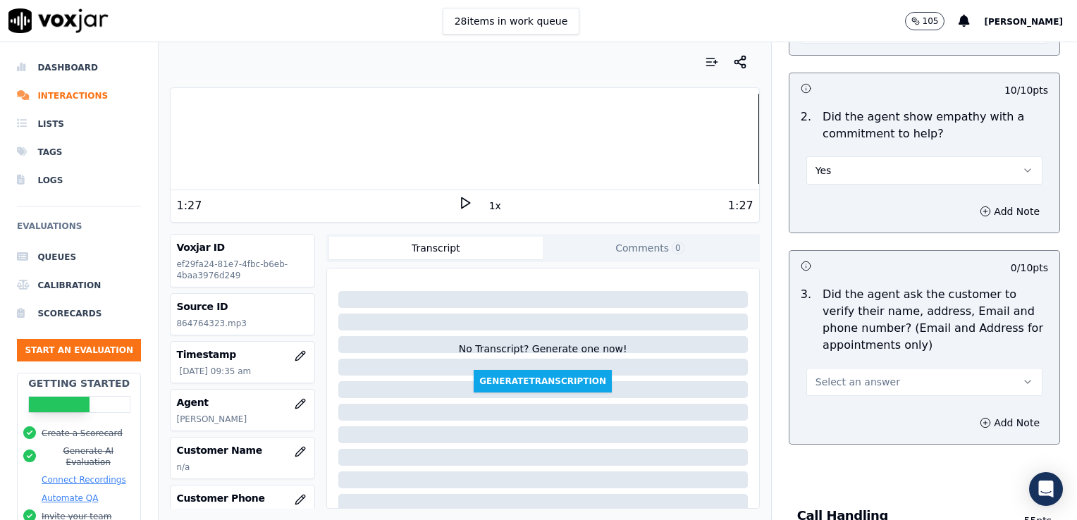
scroll to position [319, 0]
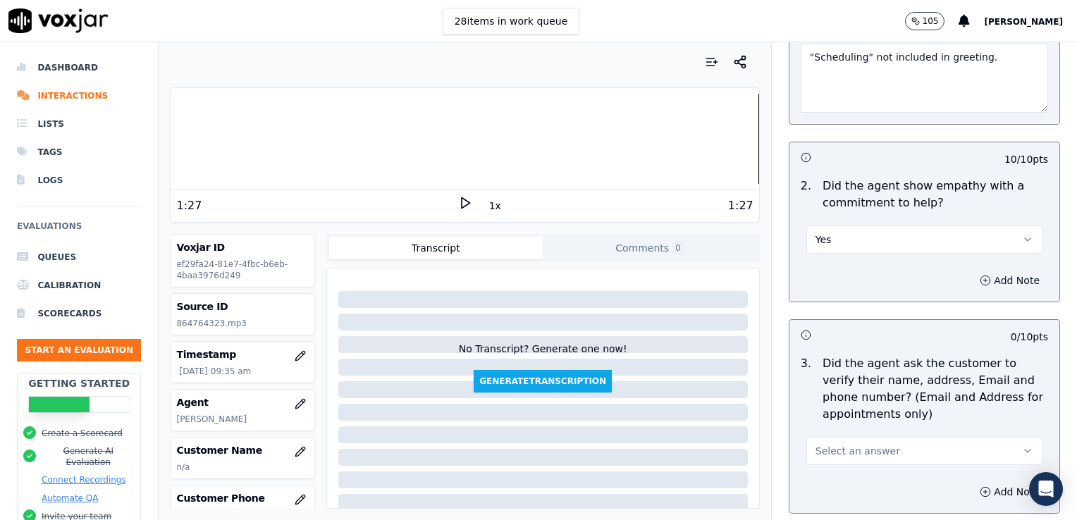
click at [980, 276] on icon "button" at bounding box center [985, 280] width 11 height 11
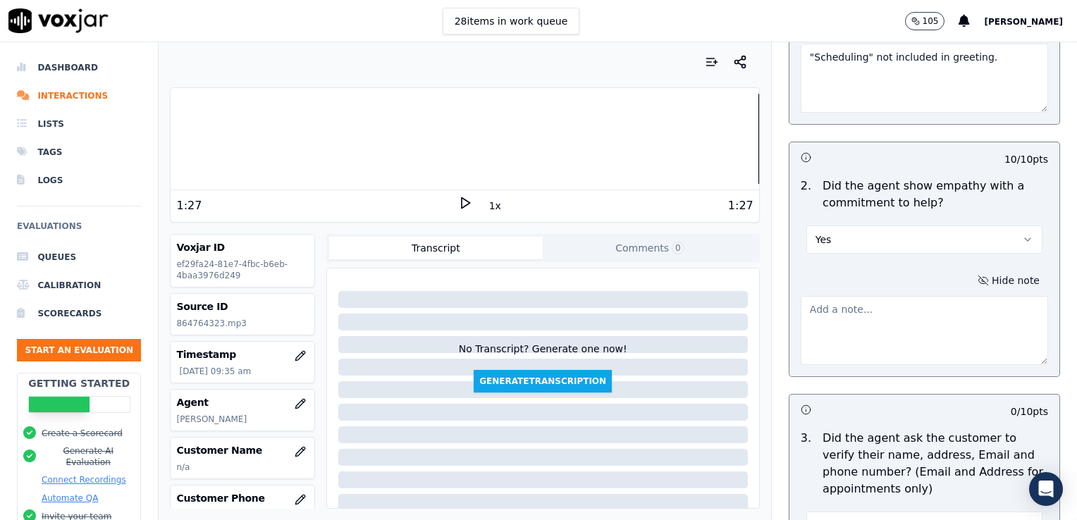
click at [872, 313] on textarea at bounding box center [924, 330] width 247 height 69
paste textarea "Try using an ownership that conveys ability to help such as “I can definitely h…"
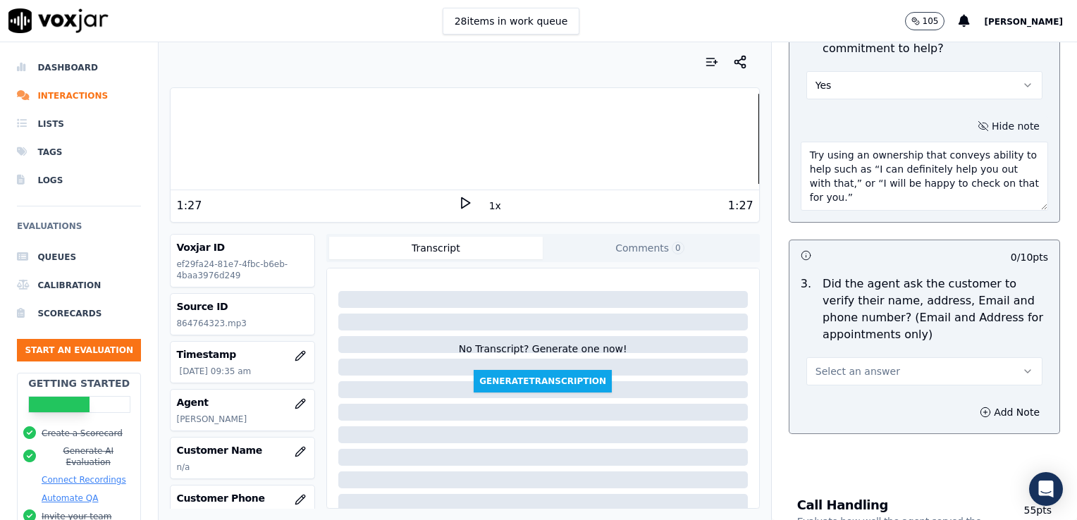
scroll to position [531, 0]
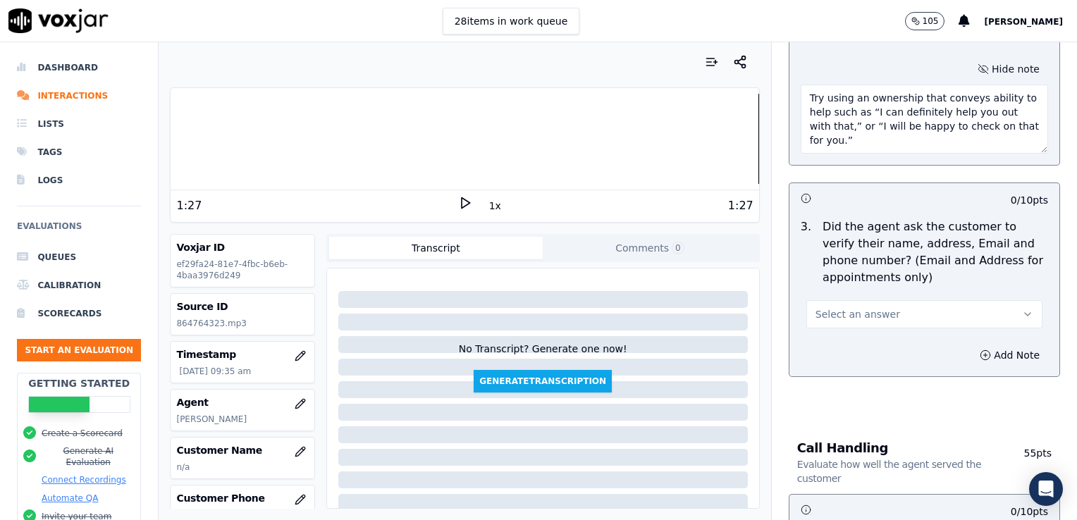
type textarea "Try using an ownership that conveys ability to help such as “I can definitely h…"
click at [1022, 312] on icon "button" at bounding box center [1027, 314] width 11 height 11
click at [837, 345] on div "Yes" at bounding box center [901, 344] width 212 height 23
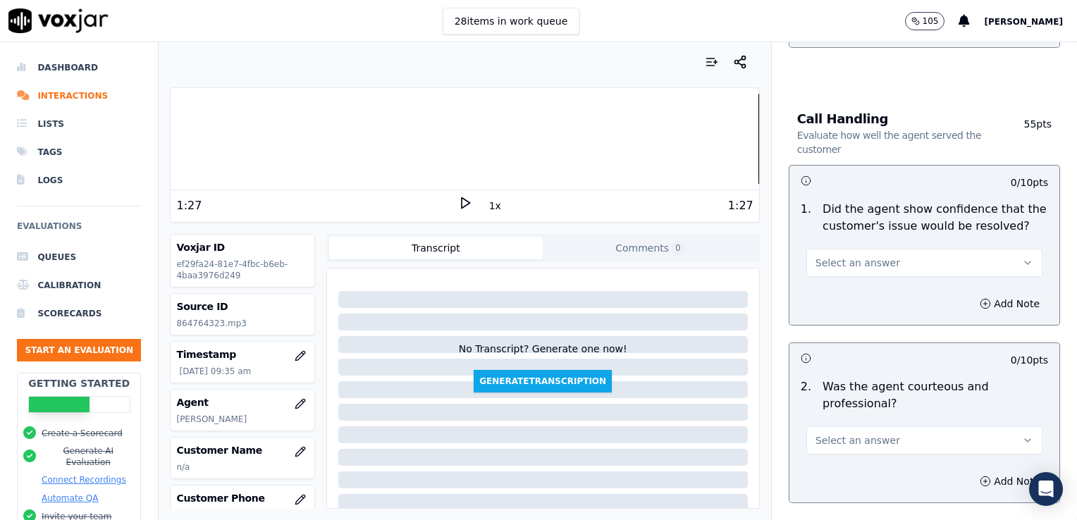
scroll to position [883, 0]
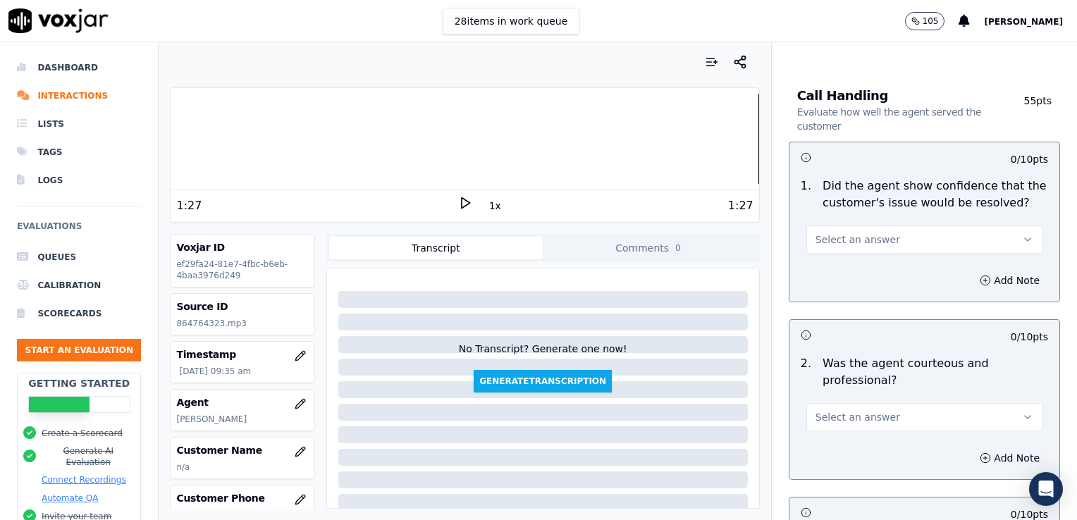
click at [1022, 235] on icon "button" at bounding box center [1027, 239] width 11 height 11
click at [835, 271] on div "Yes" at bounding box center [901, 269] width 212 height 23
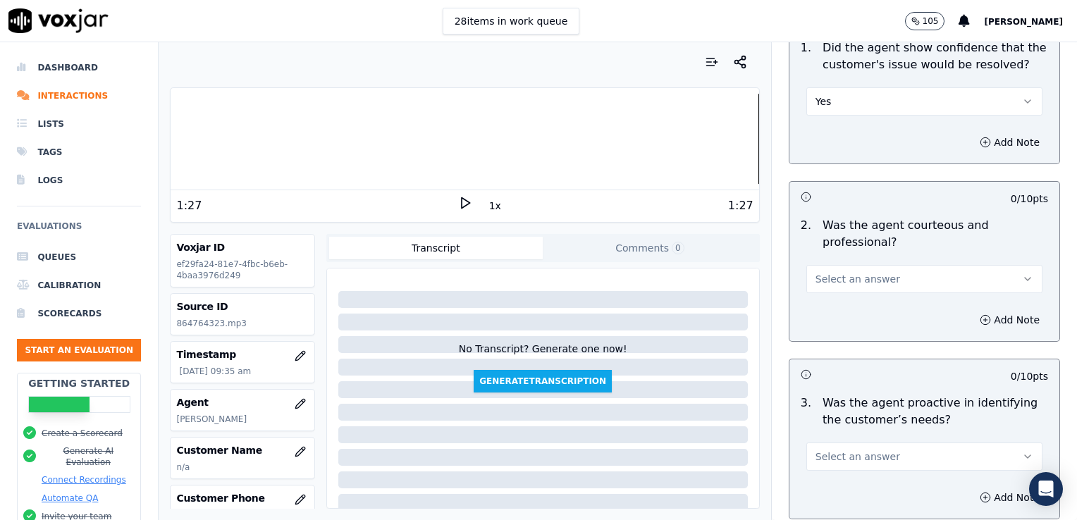
scroll to position [1024, 0]
click at [980, 314] on icon "button" at bounding box center [985, 317] width 11 height 11
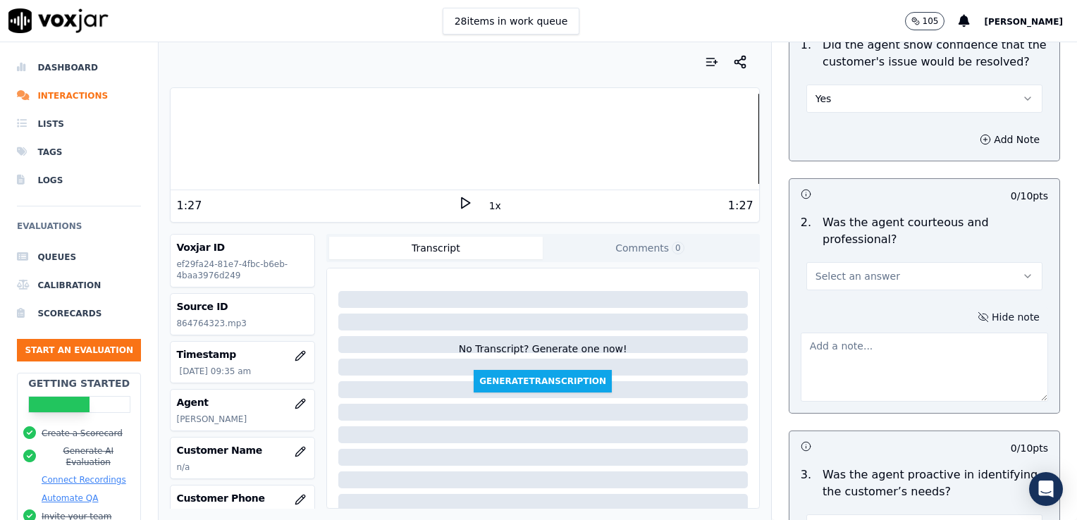
drag, startPoint x: 992, startPoint y: 268, endPoint x: 959, endPoint y: 286, distance: 37.2
click at [1022, 271] on icon "button" at bounding box center [1027, 276] width 11 height 11
click at [826, 308] on div "Yes" at bounding box center [901, 306] width 212 height 23
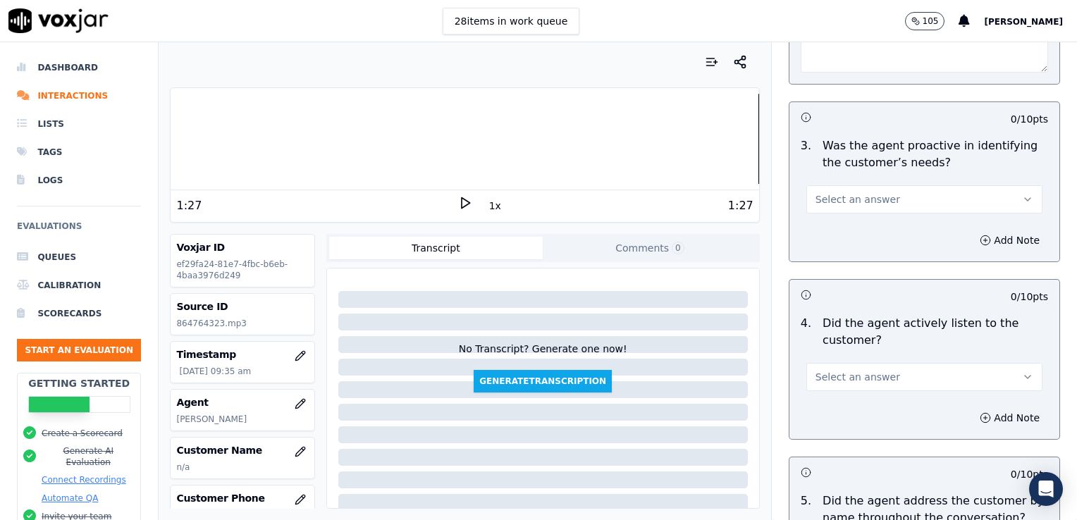
scroll to position [1377, 0]
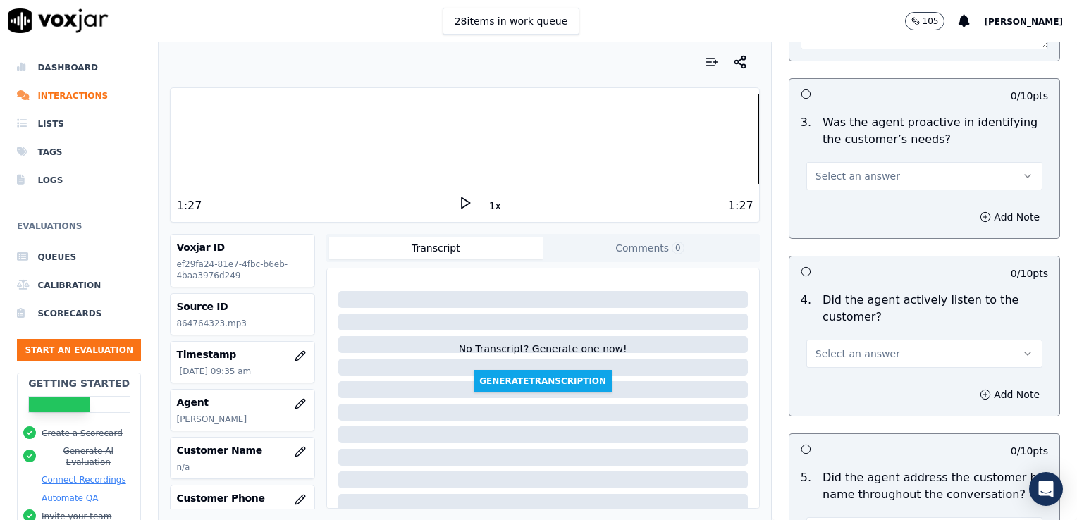
drag, startPoint x: 995, startPoint y: 171, endPoint x: 984, endPoint y: 185, distance: 18.1
click at [1022, 171] on icon "button" at bounding box center [1027, 176] width 11 height 11
click at [829, 204] on div "Yes" at bounding box center [901, 205] width 212 height 23
click at [980, 212] on icon "button" at bounding box center [985, 216] width 11 height 11
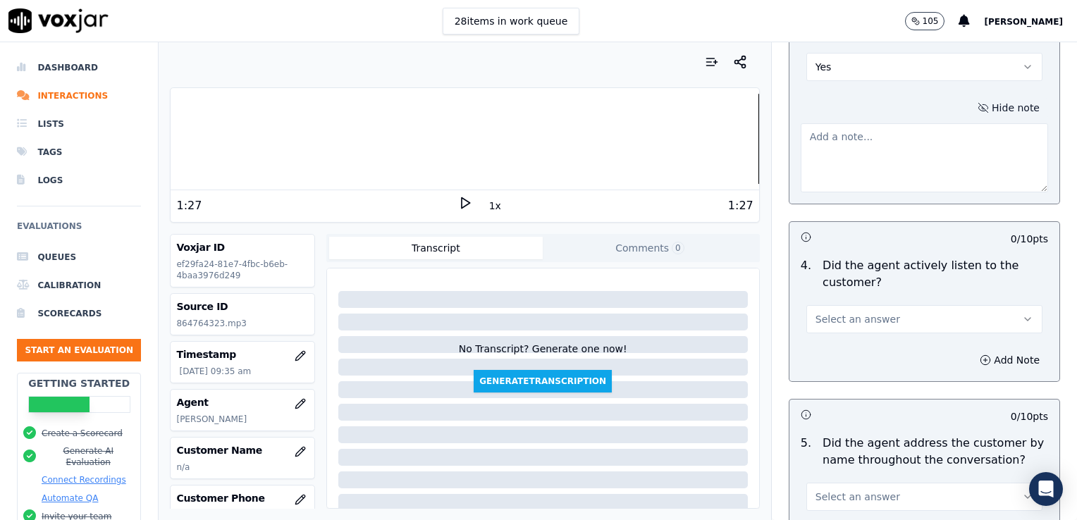
scroll to position [1518, 0]
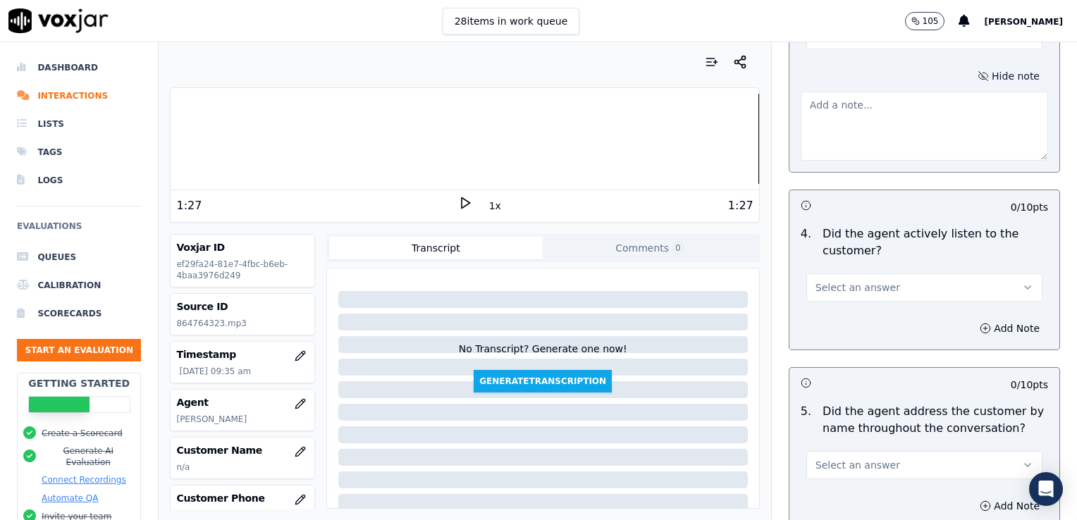
click at [1004, 284] on button "Select an answer" at bounding box center [924, 288] width 236 height 28
click at [860, 316] on div "Yes" at bounding box center [901, 316] width 212 height 23
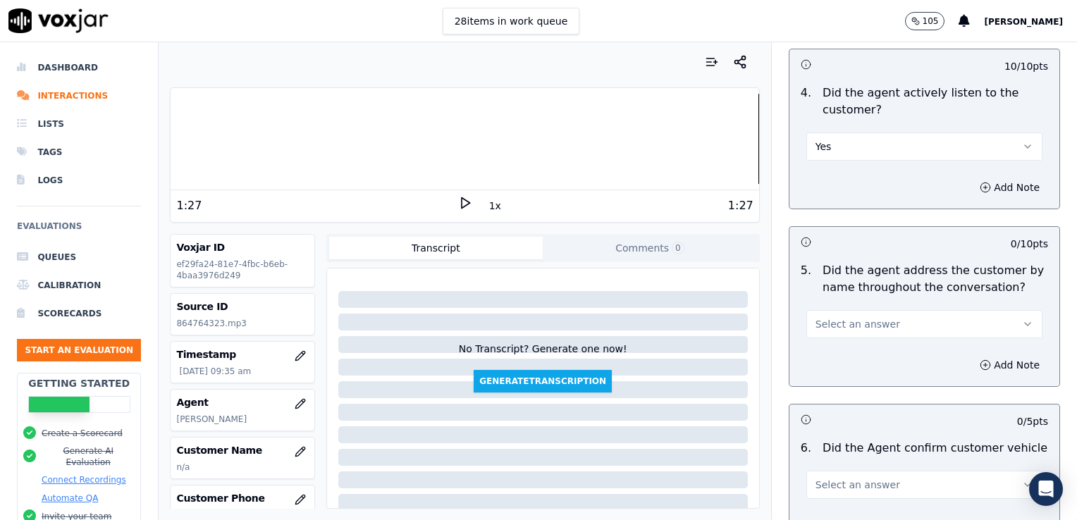
scroll to position [1729, 0]
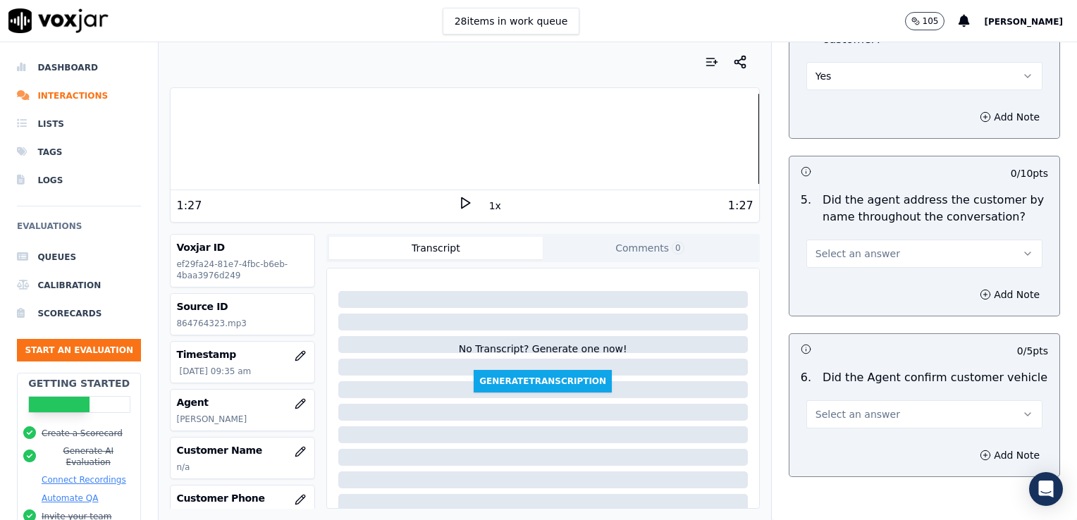
click at [1022, 248] on icon "button" at bounding box center [1027, 253] width 11 height 11
click at [830, 305] on div "No" at bounding box center [901, 304] width 212 height 23
click at [980, 289] on icon "button" at bounding box center [985, 294] width 11 height 11
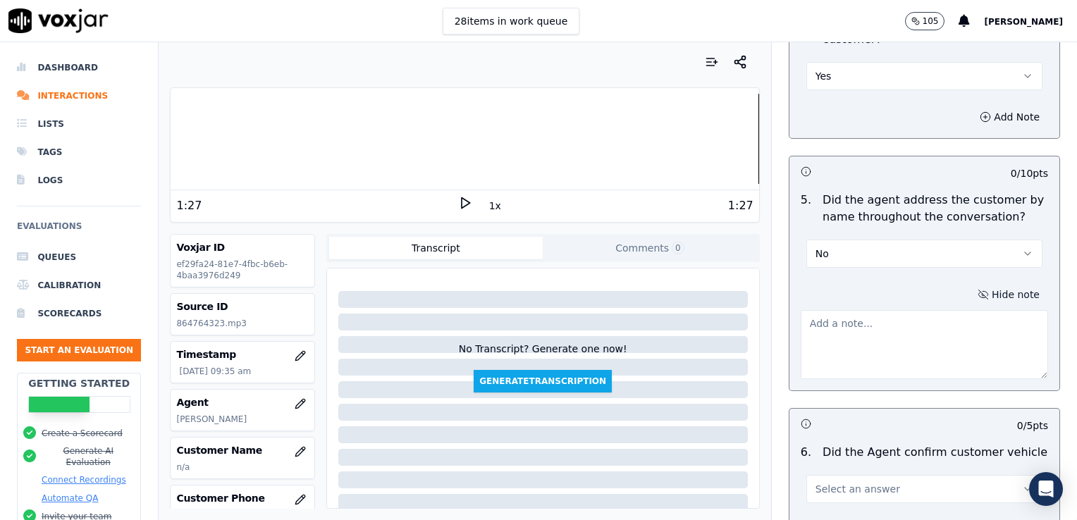
click at [874, 331] on textarea at bounding box center [924, 344] width 247 height 69
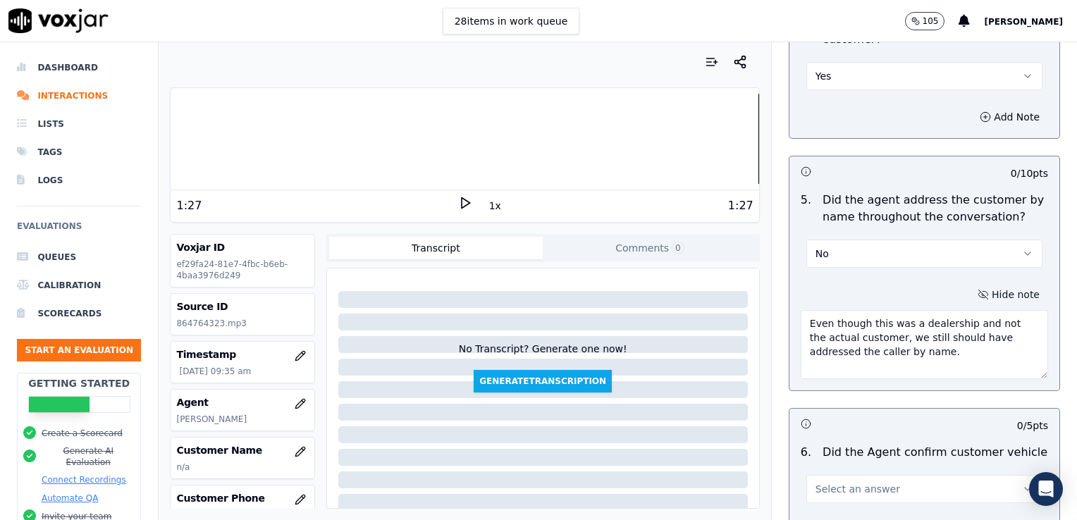
type textarea "Even though this was a dealership and not the actual customer, we still should …"
click at [458, 202] on icon at bounding box center [465, 203] width 14 height 14
drag, startPoint x: 794, startPoint y: 320, endPoint x: 909, endPoint y: 350, distance: 118.8
click at [909, 350] on textarea "Even though this was a dealership and not the actual customer, we still should …" at bounding box center [924, 344] width 247 height 69
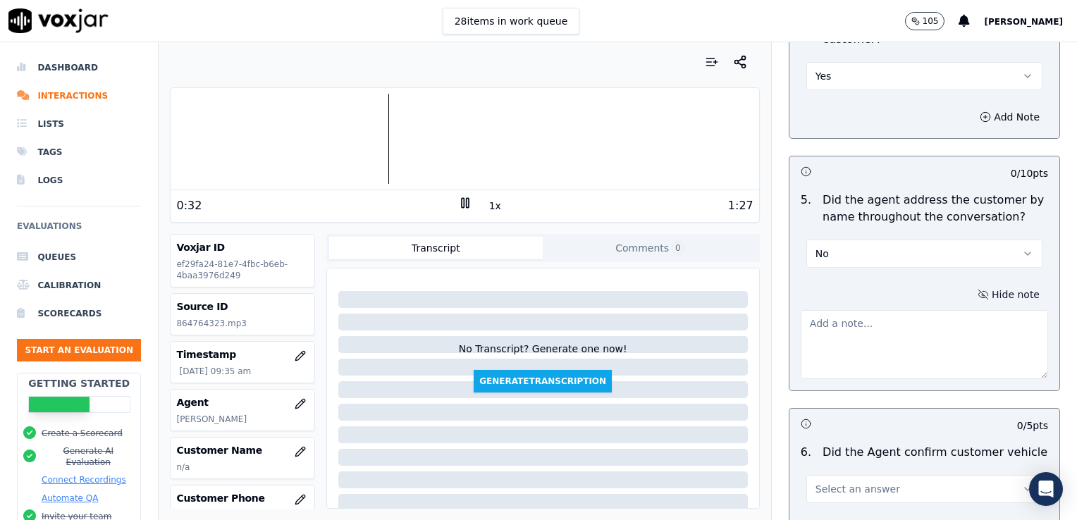
drag, startPoint x: 988, startPoint y: 246, endPoint x: 987, endPoint y: 253, distance: 7.1
click at [988, 249] on button "No" at bounding box center [924, 254] width 236 height 28
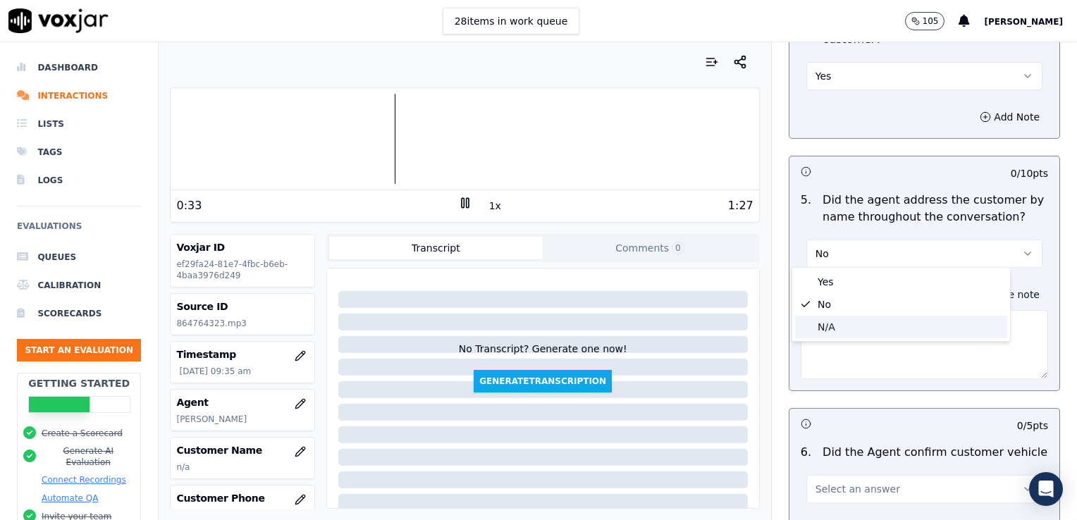
click at [829, 323] on div "N/A" at bounding box center [901, 327] width 212 height 23
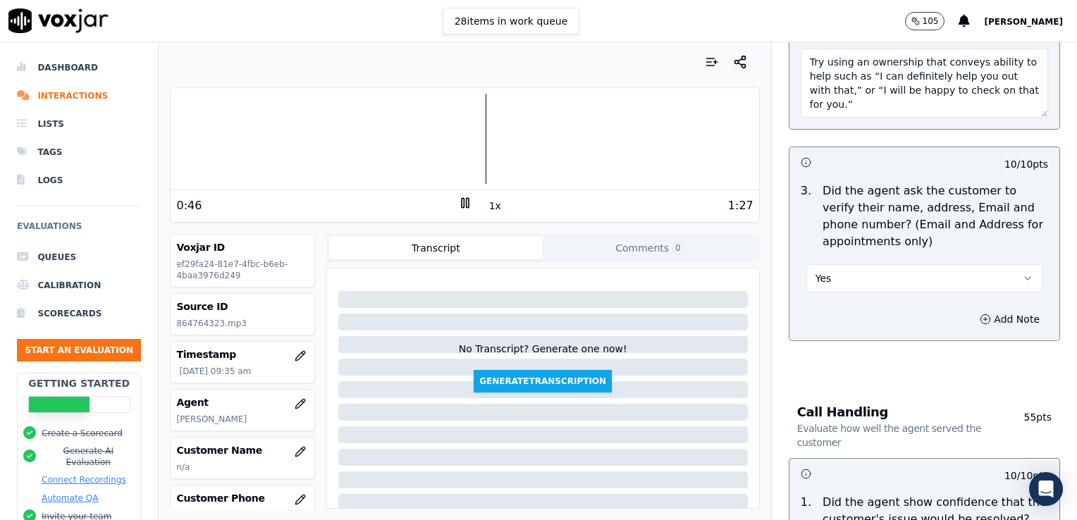
scroll to position [601, 0]
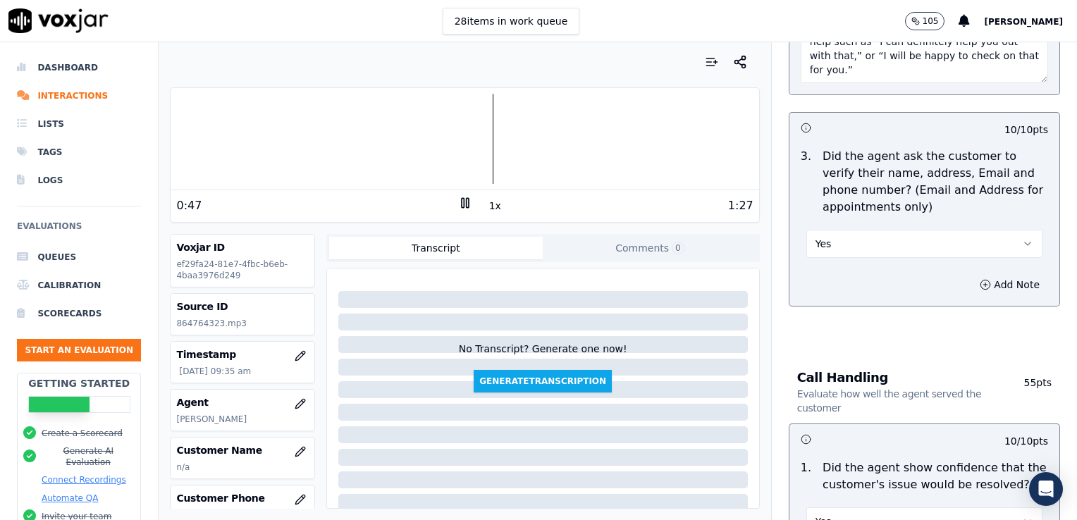
click at [1022, 238] on icon "button" at bounding box center [1027, 243] width 11 height 11
click at [823, 290] on div "No" at bounding box center [901, 296] width 212 height 23
click at [985, 283] on icon "button" at bounding box center [985, 285] width 0 height 4
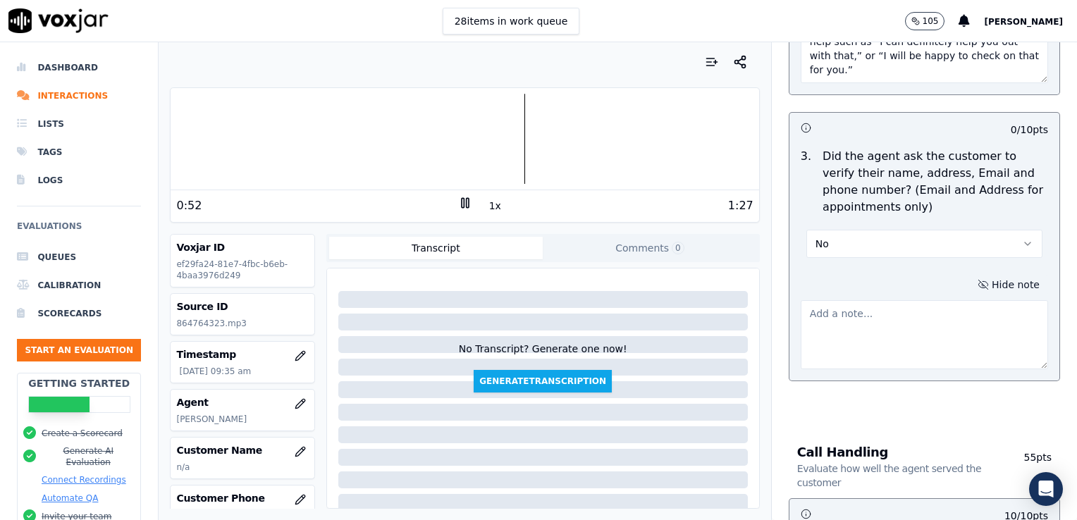
click at [884, 326] on textarea at bounding box center [924, 334] width 247 height 69
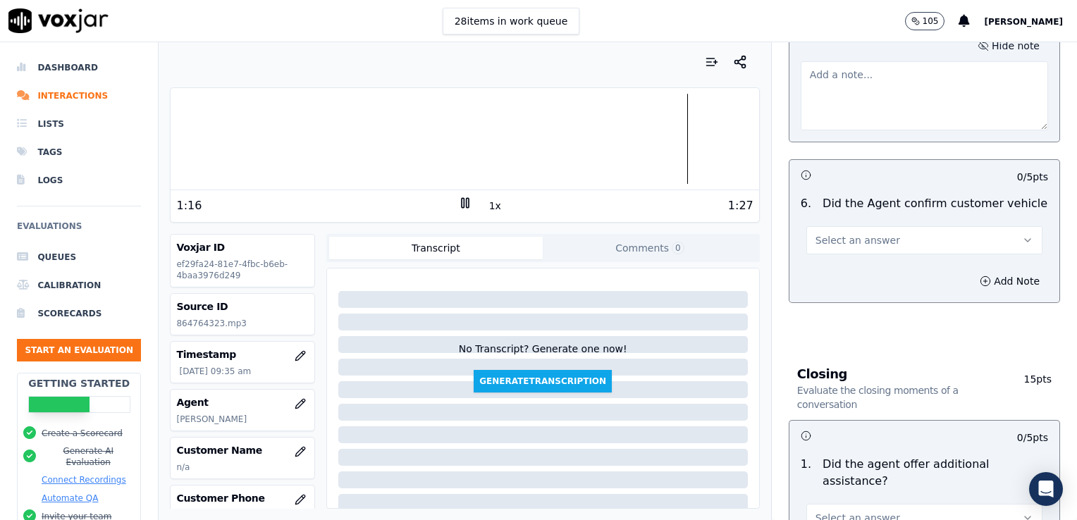
scroll to position [2082, 0]
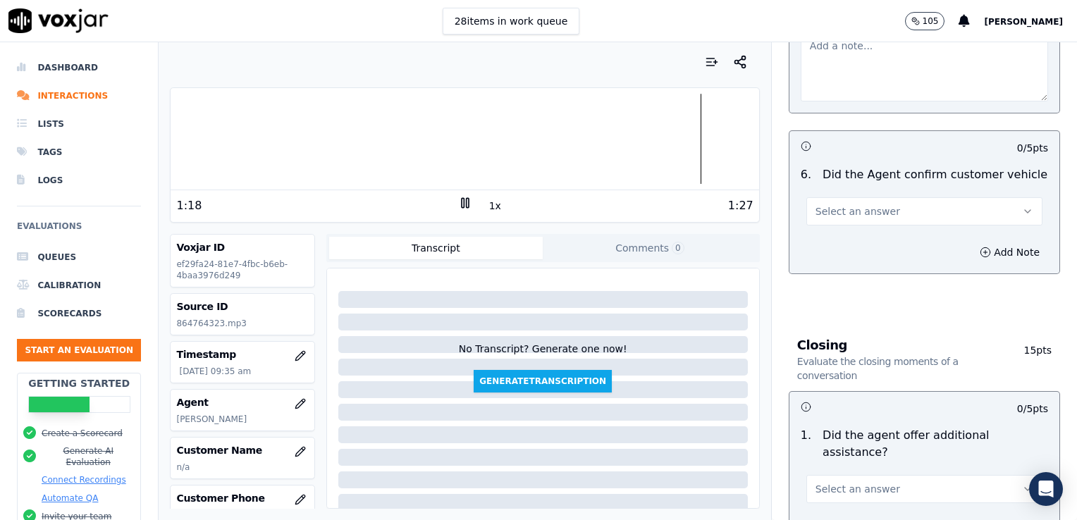
type textarea "The customer's name was not verified."
click at [1022, 206] on icon "button" at bounding box center [1027, 211] width 11 height 11
click at [833, 244] on div "Yes" at bounding box center [901, 238] width 212 height 23
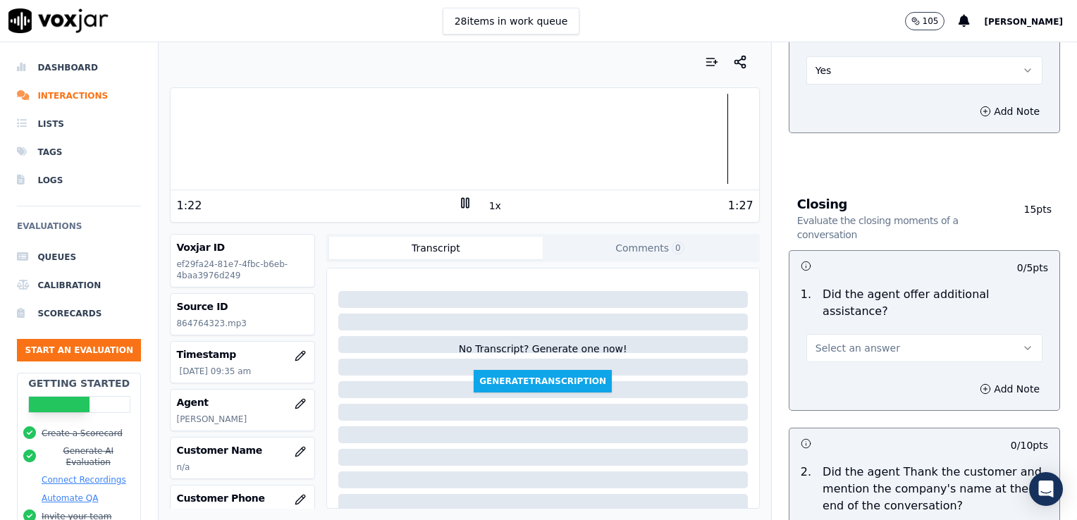
scroll to position [2293, 0]
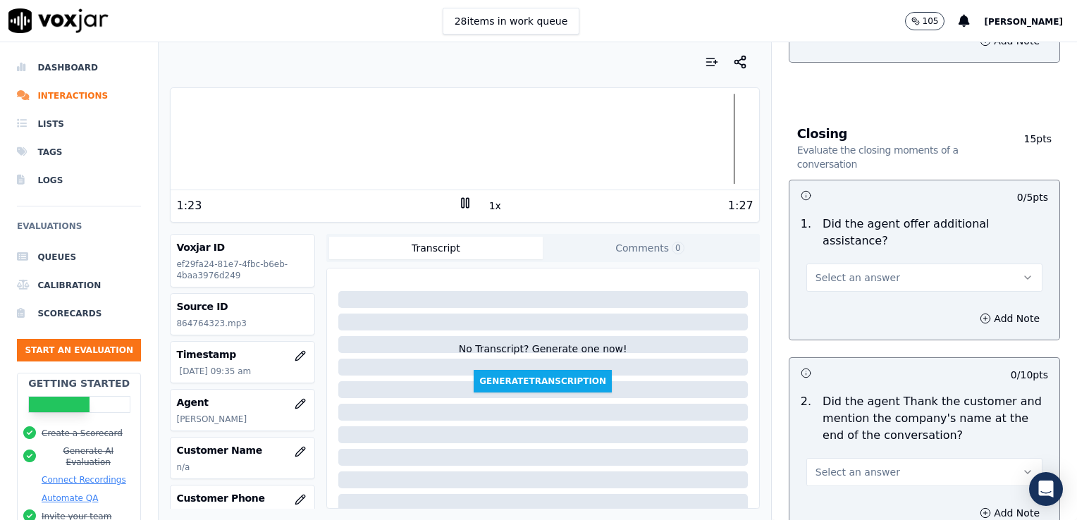
click at [1002, 264] on button "Select an answer" at bounding box center [924, 278] width 236 height 28
click at [837, 297] on div "No" at bounding box center [901, 296] width 212 height 23
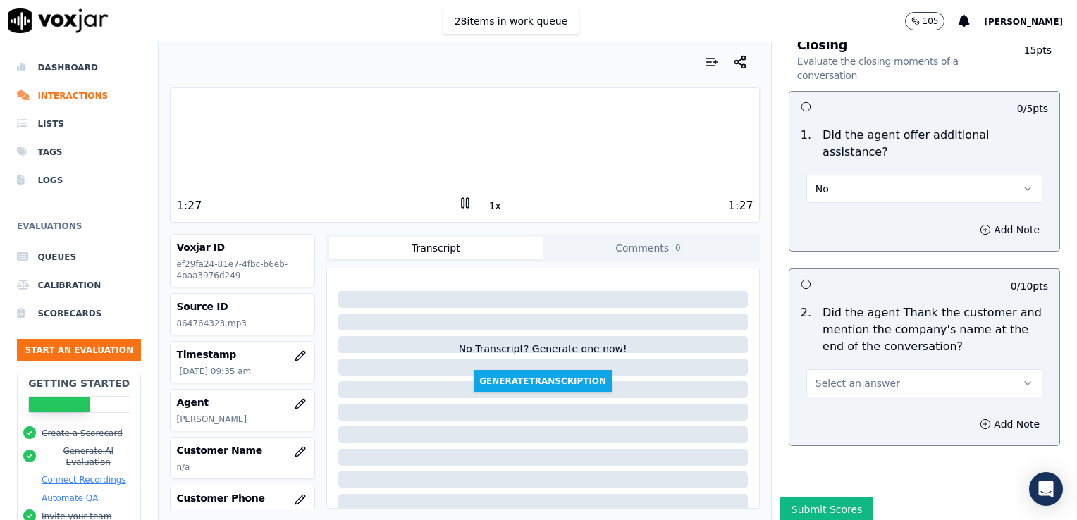
scroll to position [2388, 0]
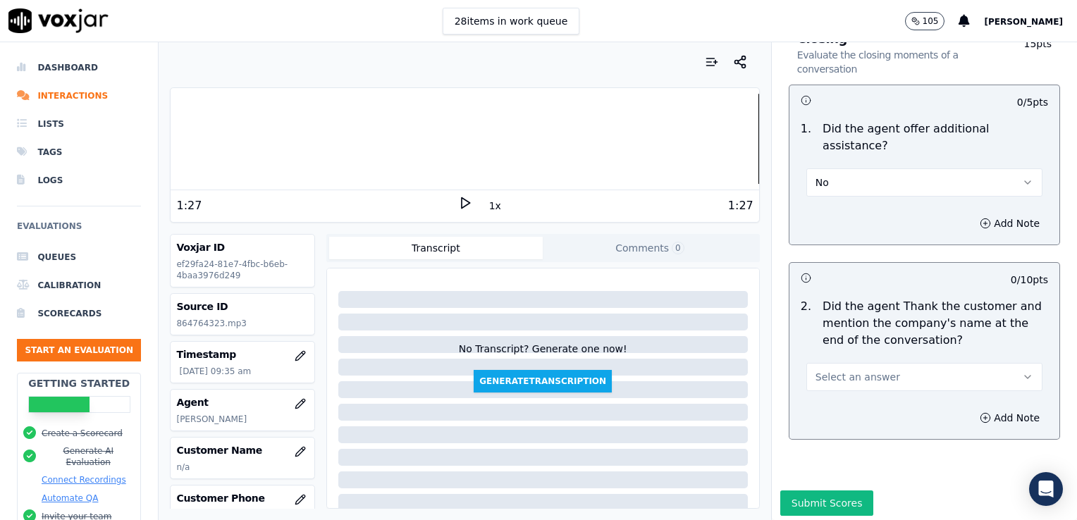
click at [1022, 371] on icon "button" at bounding box center [1027, 376] width 11 height 11
click at [823, 398] on div "No" at bounding box center [901, 395] width 212 height 23
click at [980, 412] on icon "button" at bounding box center [985, 417] width 11 height 11
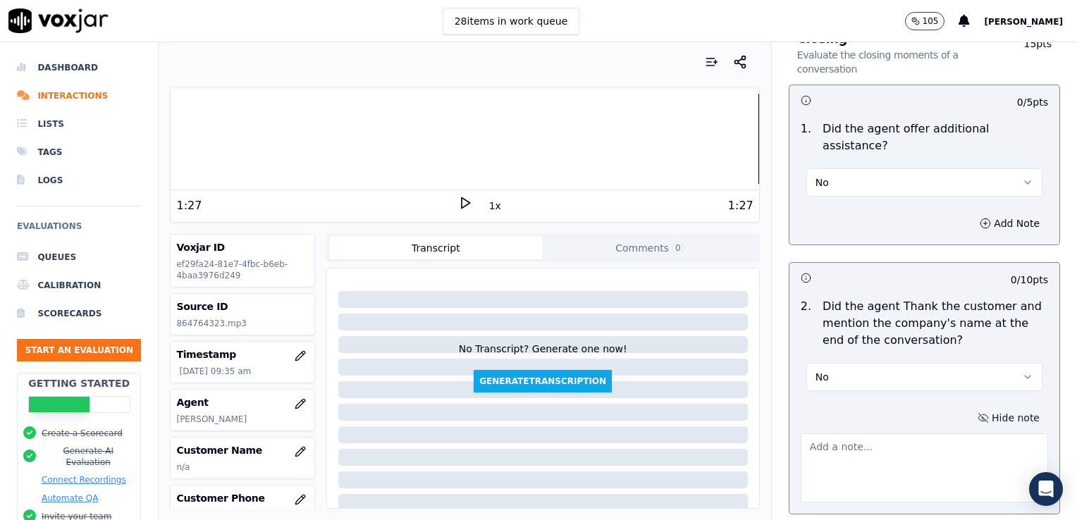
click at [857, 434] on textarea at bounding box center [924, 468] width 247 height 69
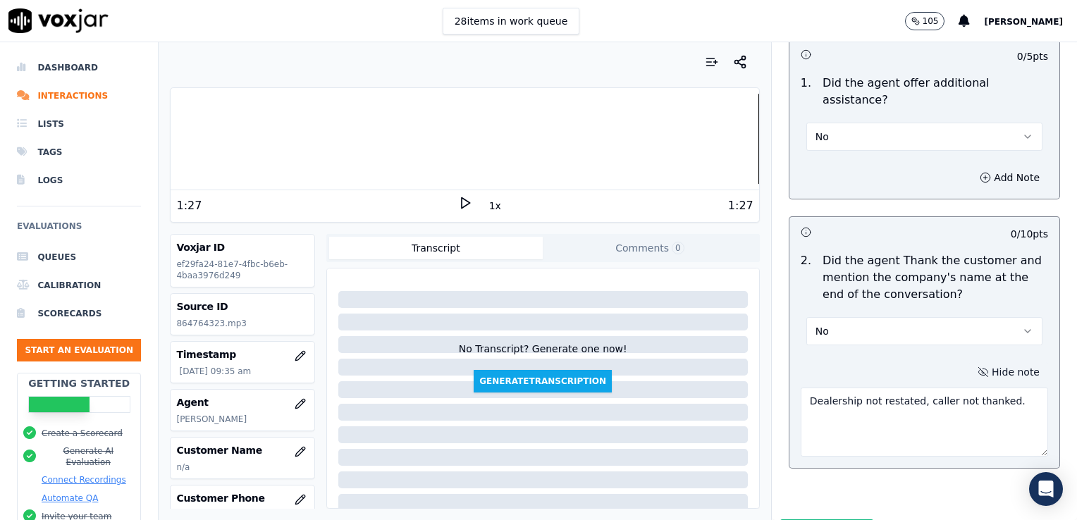
scroll to position [2462, 0]
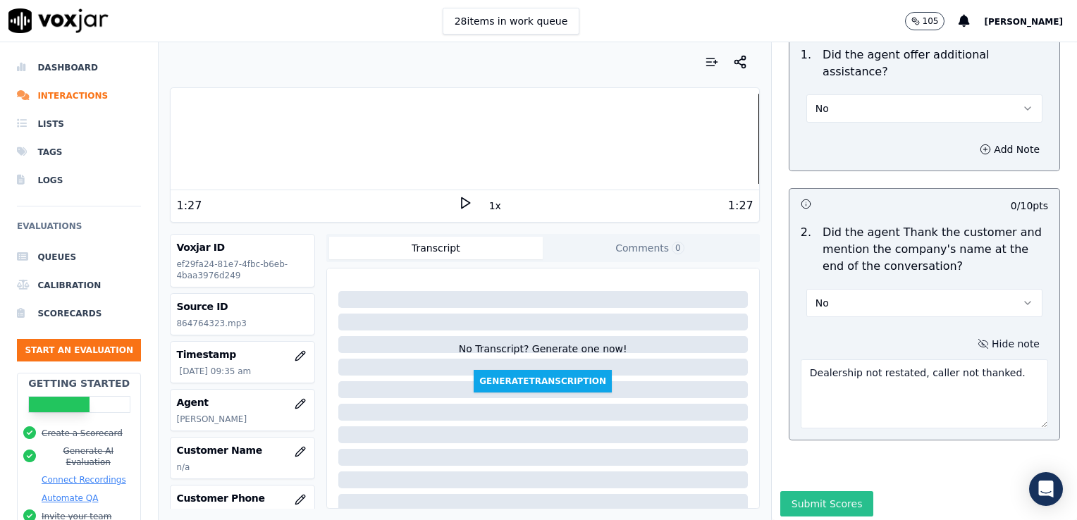
type textarea "Dealership not restated, caller not thanked."
click at [801, 491] on button "Submit Scores" at bounding box center [827, 503] width 94 height 25
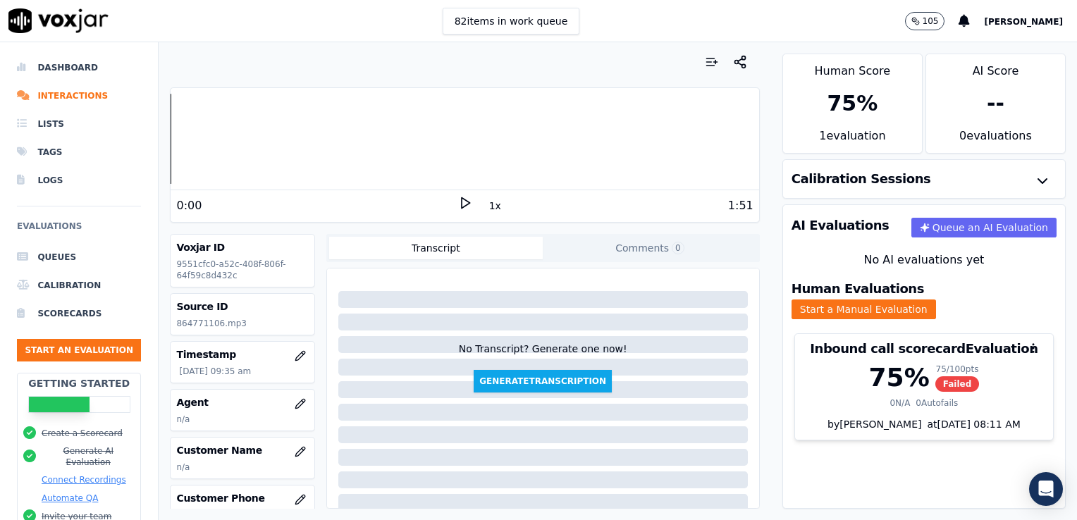
click at [458, 198] on icon at bounding box center [465, 203] width 14 height 14
click at [466, 198] on rect at bounding box center [467, 202] width 2 height 9
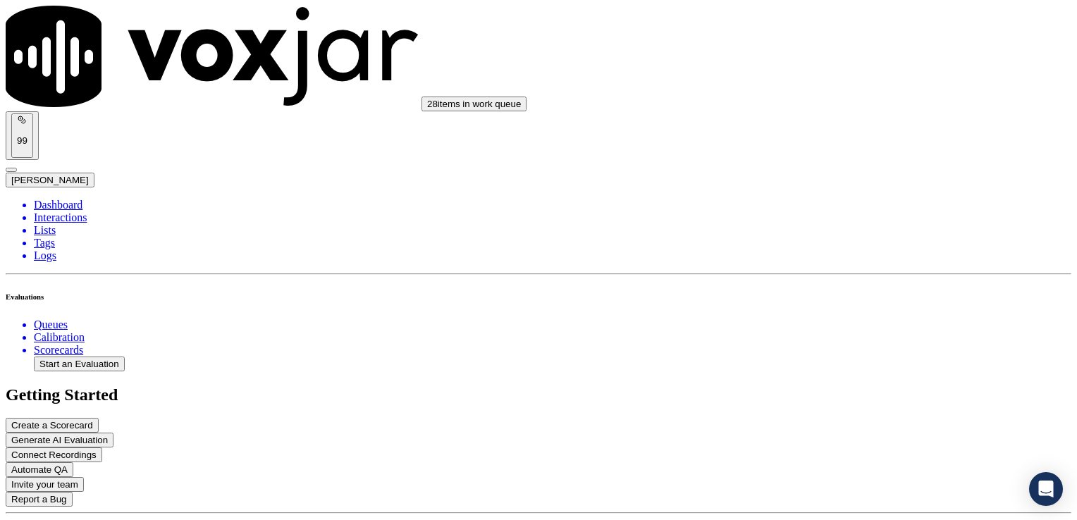
scroll to position [282, 0]
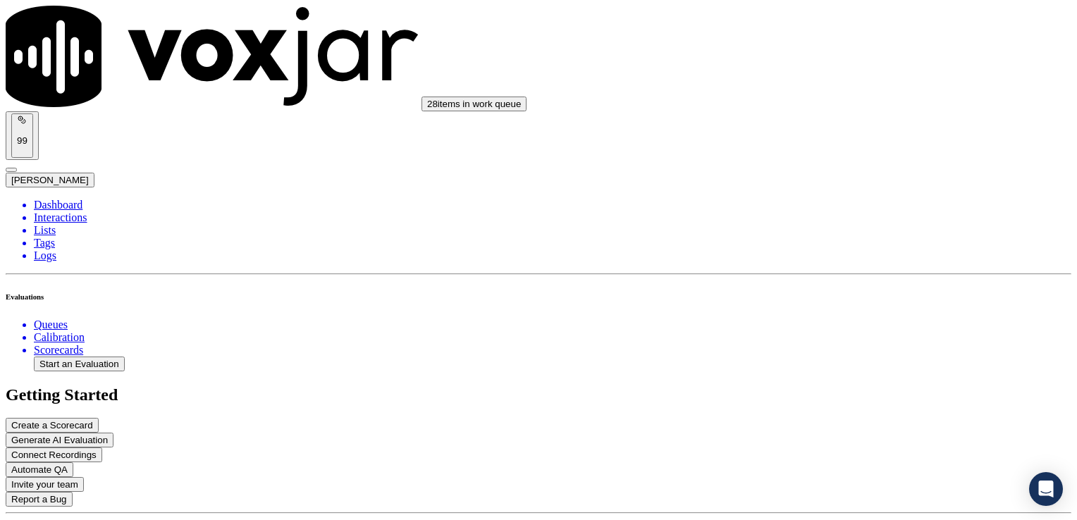
click at [45, 211] on li "Interactions" at bounding box center [553, 217] width 1038 height 13
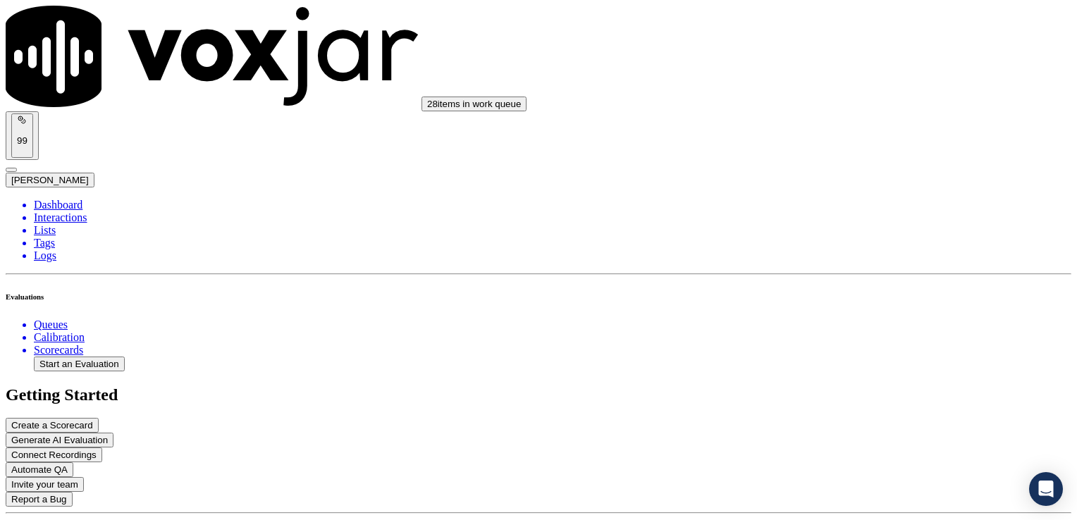
drag, startPoint x: 997, startPoint y: 304, endPoint x: 968, endPoint y: 320, distance: 33.1
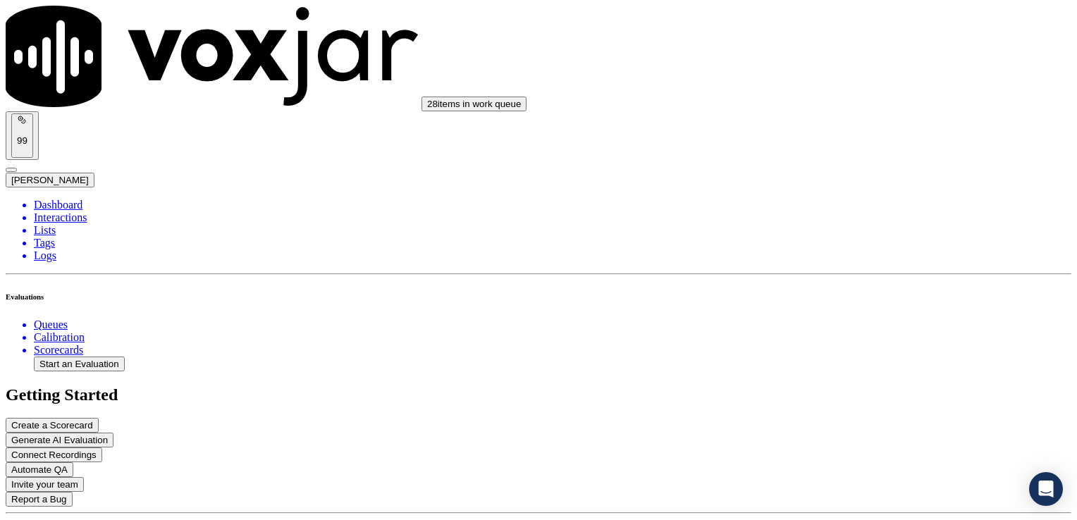
click at [840, 336] on div "Yes" at bounding box center [901, 330] width 219 height 13
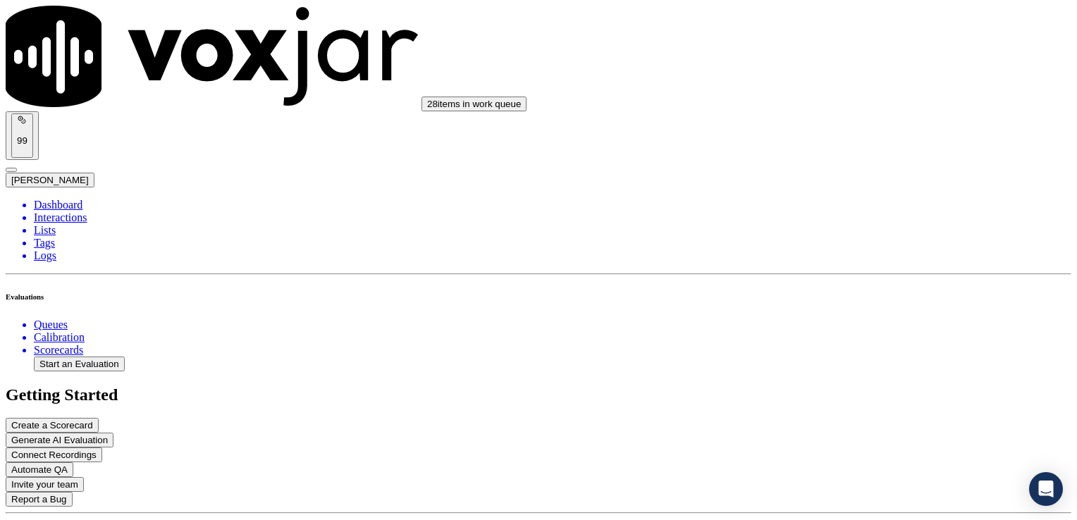
click at [812, 314] on div "No" at bounding box center [901, 308] width 219 height 13
type textarea "The customer mentioned her window stuck down with rain coming in. We should hav…"
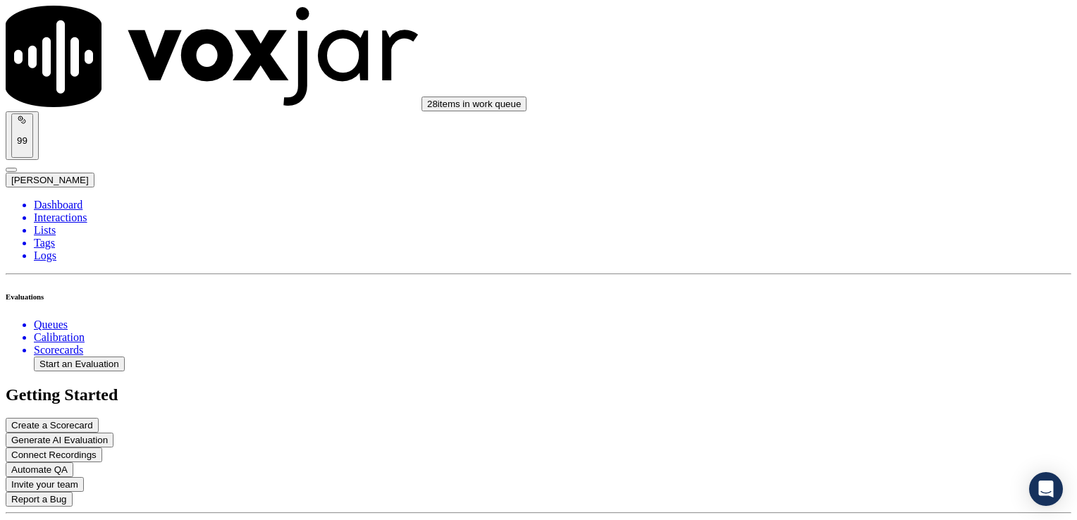
click at [836, 318] on div "No" at bounding box center [901, 311] width 219 height 13
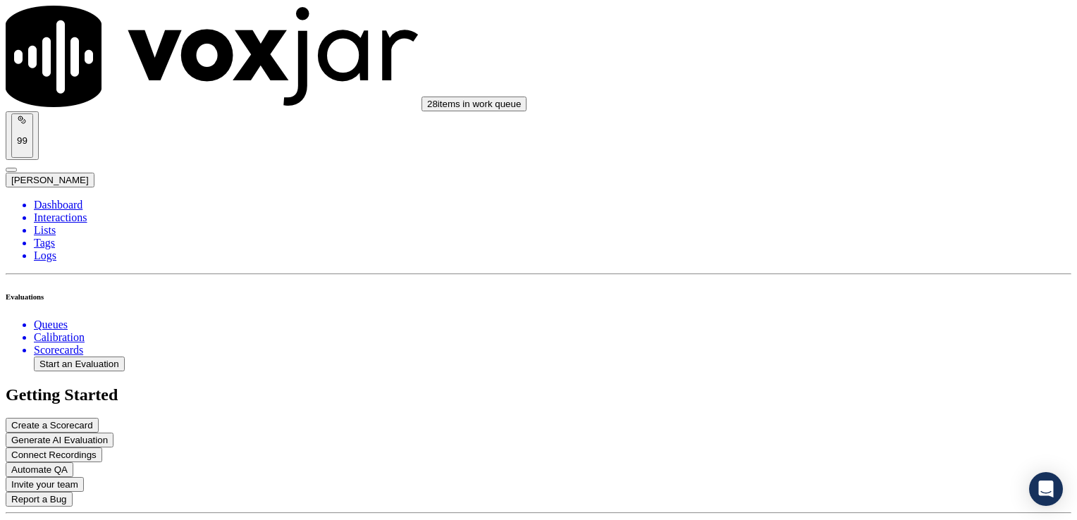
type textarea "New/returning customer not verified."
drag, startPoint x: 962, startPoint y: 347, endPoint x: 769, endPoint y: 365, distance: 193.3
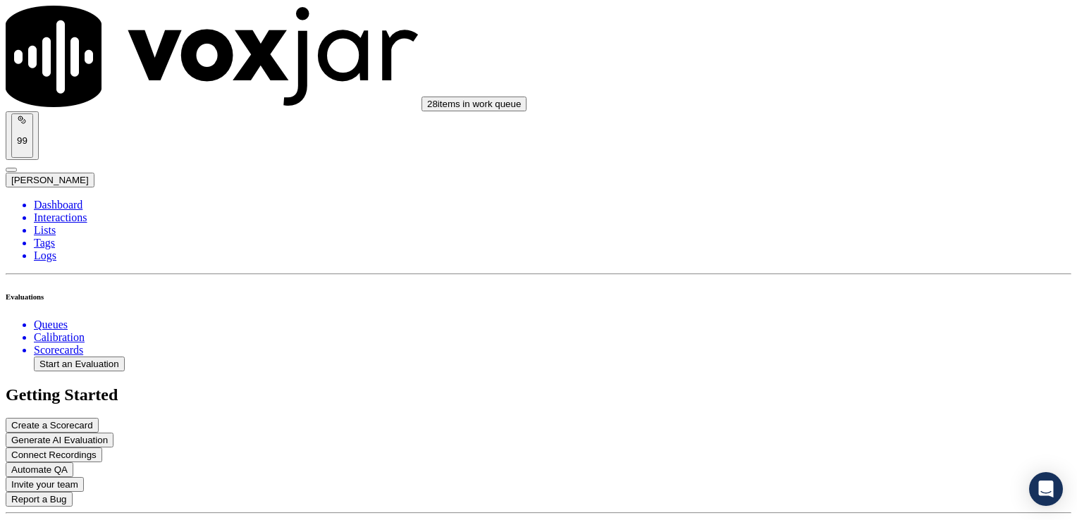
type textarea "Customer mailing/email address, phone number not verified. Vehicle type/service…"
click at [835, 376] on div "Yes" at bounding box center [901, 369] width 219 height 13
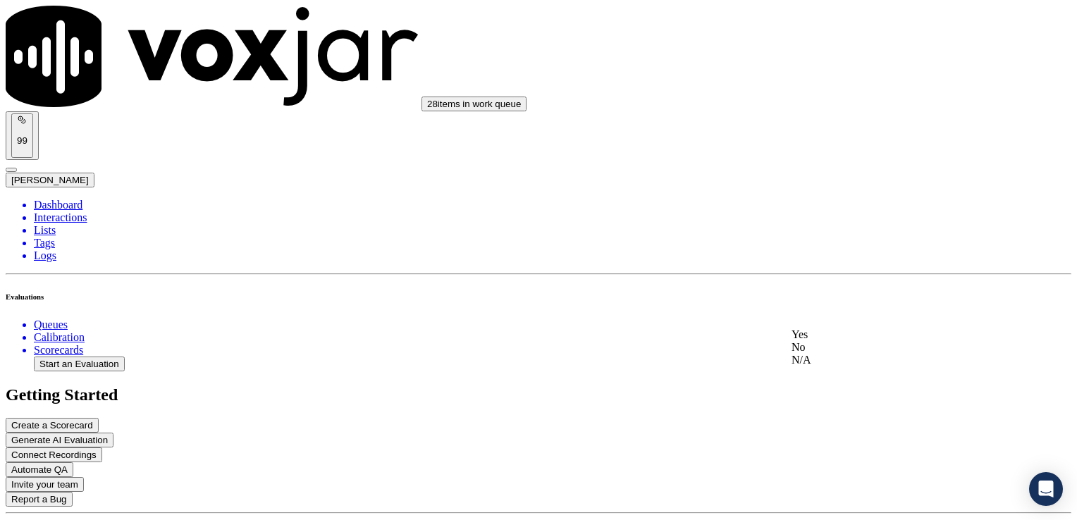
click at [847, 341] on div "Yes" at bounding box center [901, 334] width 219 height 13
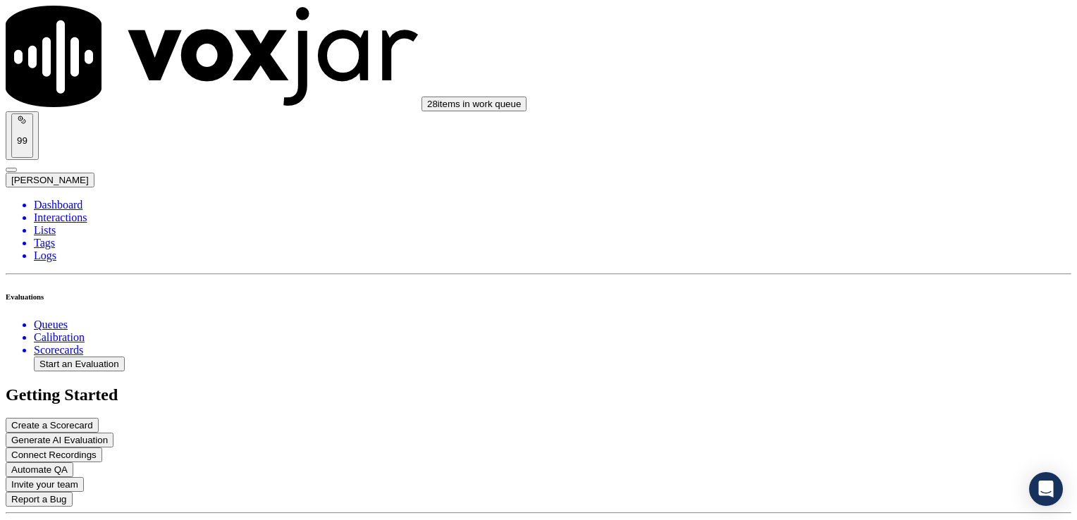
paste textarea "When a customer thanks us, rather than respond with "No problem," we should rep…"
drag, startPoint x: 873, startPoint y: 402, endPoint x: 823, endPoint y: 397, distance: 50.3
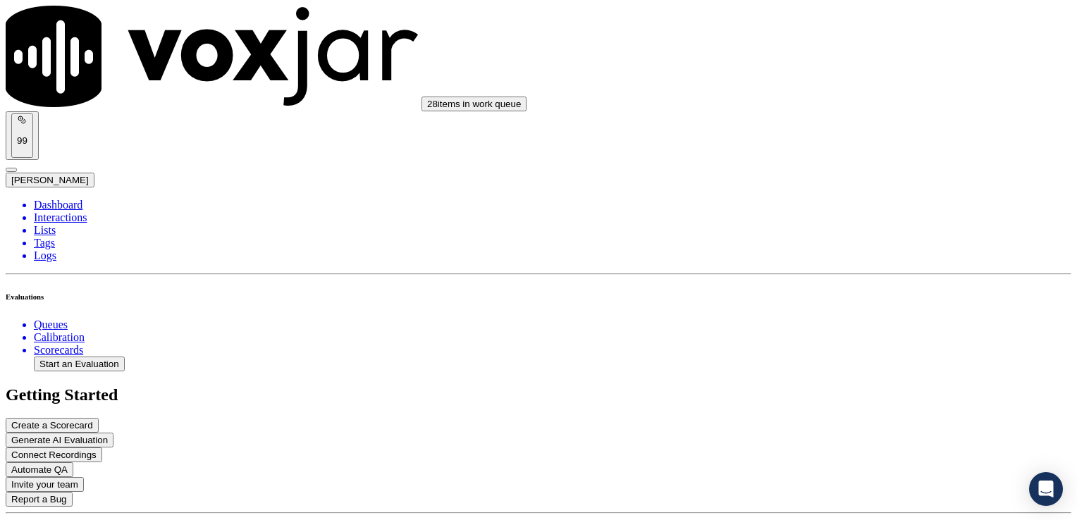
type textarea "When a customer thanks us, rather than respond with "Yeah," we should reply wit…"
click at [846, 311] on div "Yes" at bounding box center [901, 304] width 219 height 13
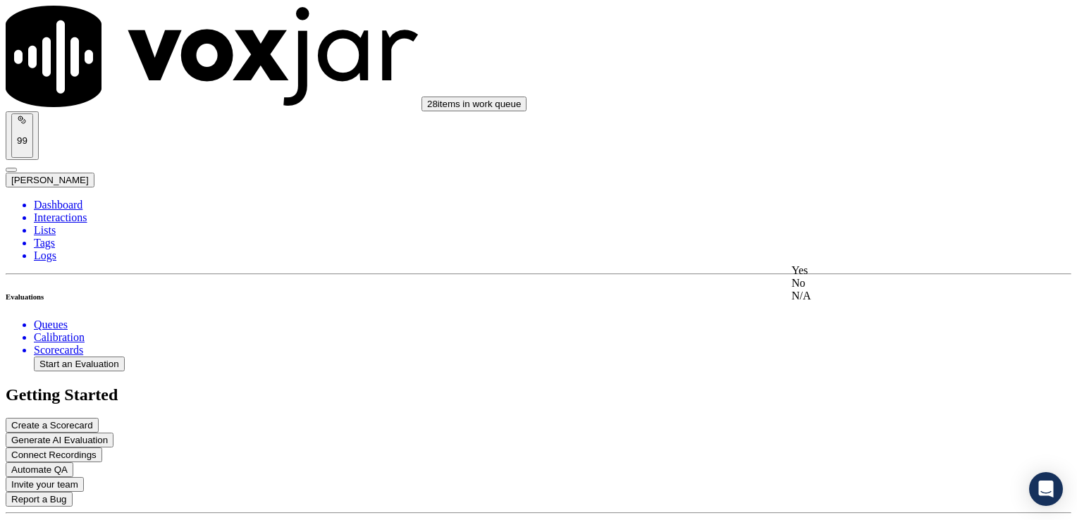
click at [844, 277] on div "Yes" at bounding box center [901, 270] width 219 height 13
click at [857, 326] on div "No" at bounding box center [901, 320] width 219 height 13
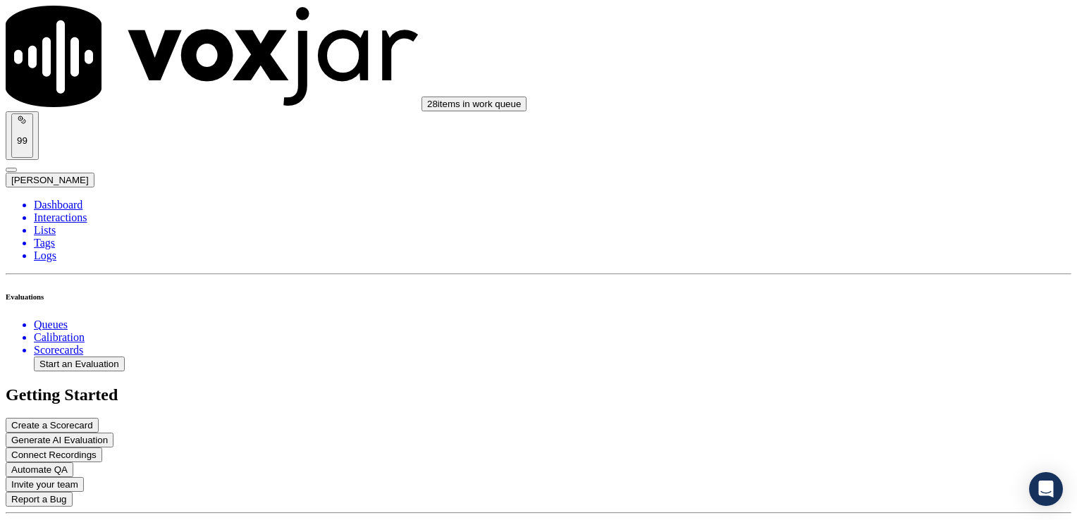
type textarea "Practice using the customer's name at least twice during the call."
click at [852, 337] on div "Yes" at bounding box center [901, 330] width 219 height 13
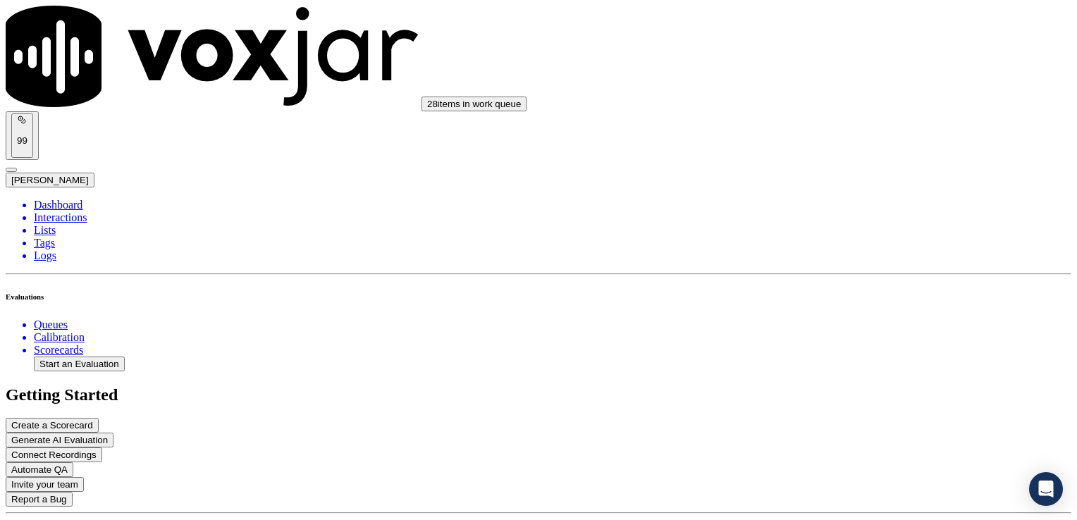
scroll to position [2115, 0]
drag, startPoint x: 993, startPoint y: 265, endPoint x: 987, endPoint y: 272, distance: 9.5
click at [861, 314] on div "No" at bounding box center [901, 307] width 219 height 13
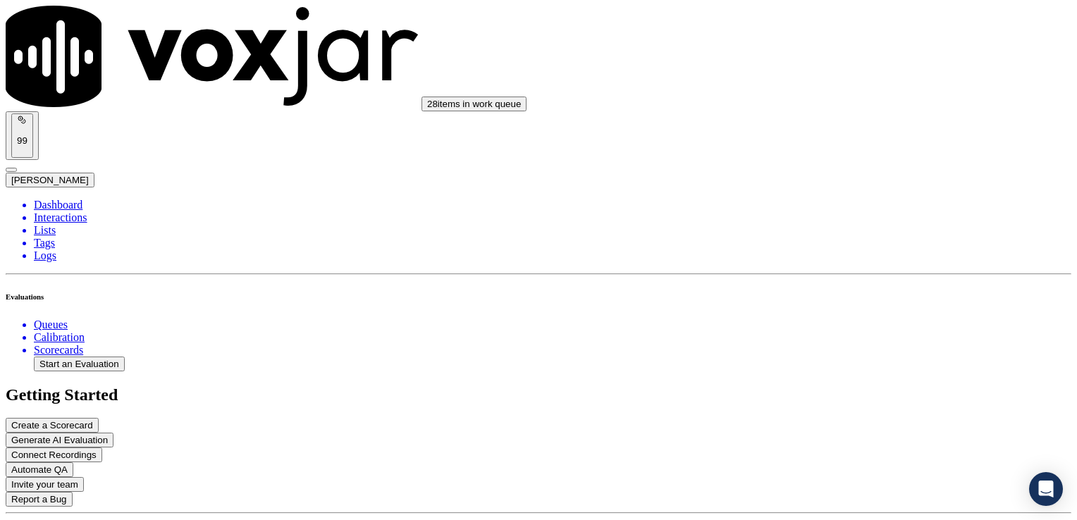
click at [860, 383] on div "No" at bounding box center [901, 377] width 219 height 13
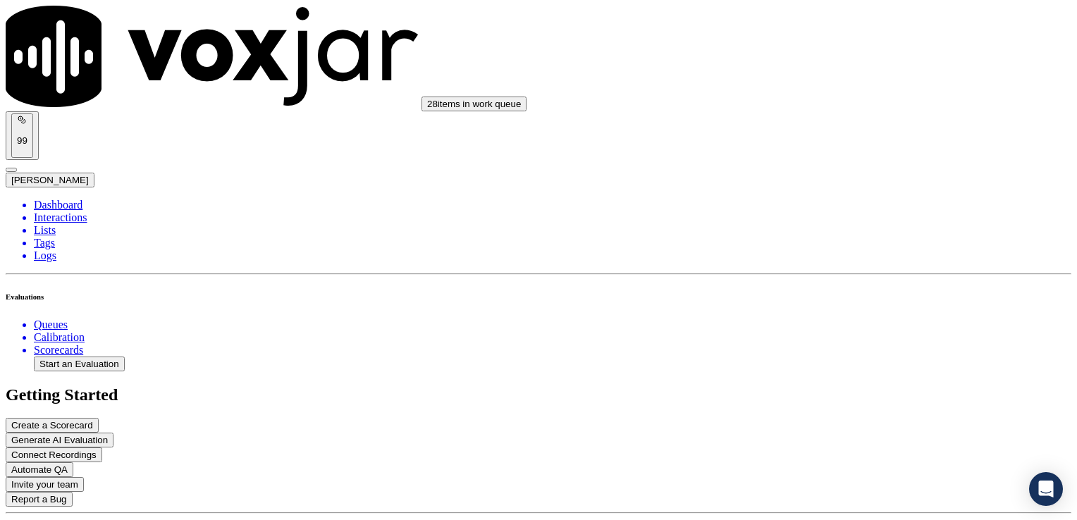
type textarea "Dealership not restated, customer not thanked in closing."
click at [70, 199] on li "Dashboard" at bounding box center [553, 205] width 1038 height 13
